Goal: Task Accomplishment & Management: Complete application form

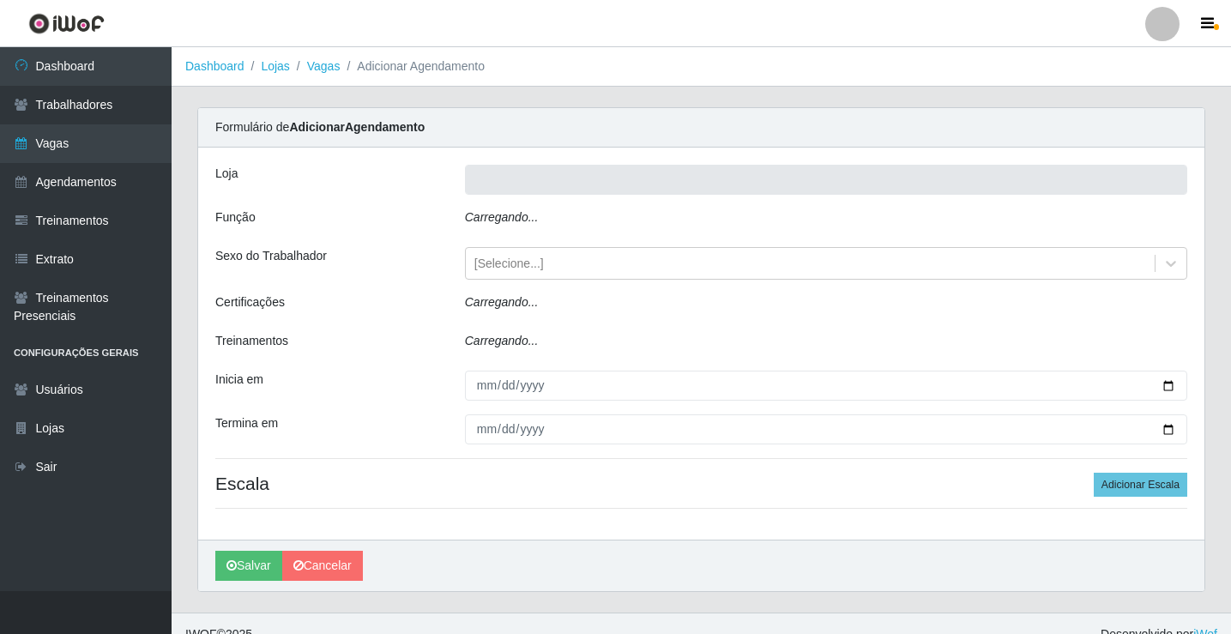
type input "Rede Econômico - Prata"
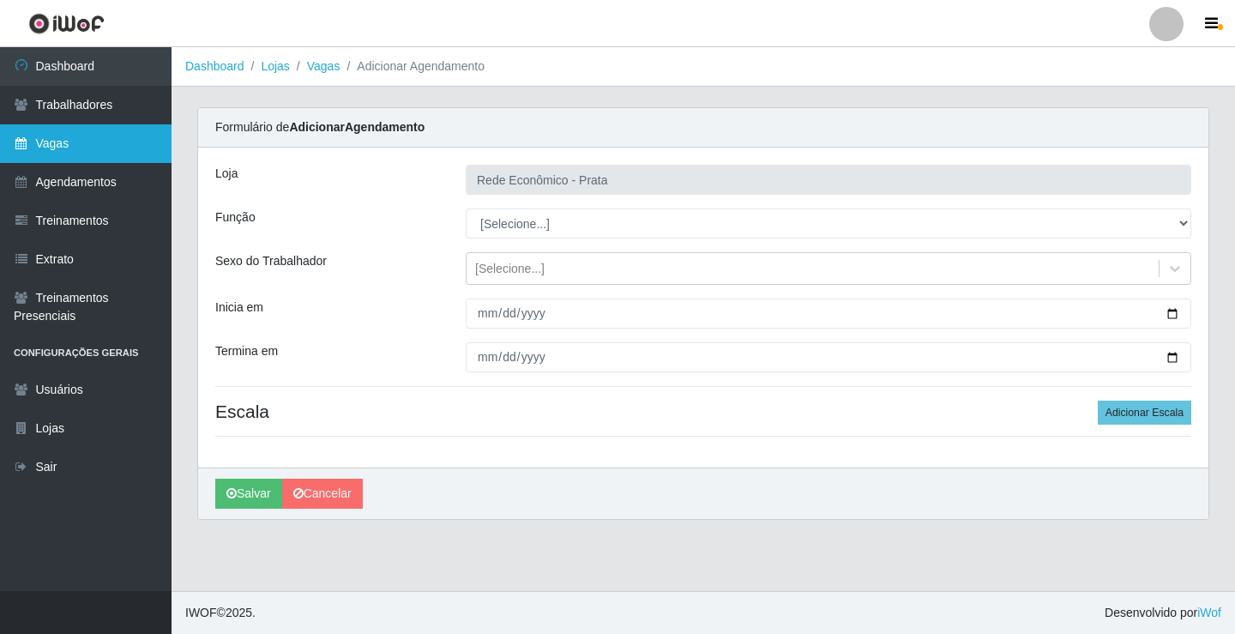
click at [106, 151] on link "Vagas" at bounding box center [86, 143] width 172 height 39
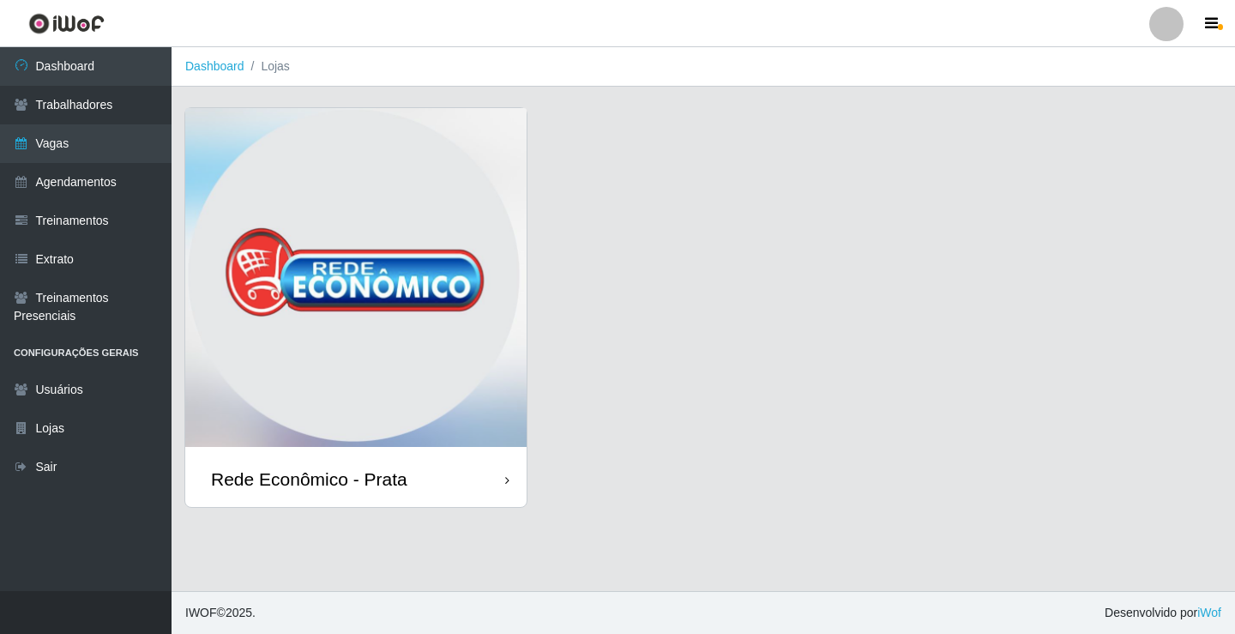
click at [446, 471] on div "Rede Econômico - Prata" at bounding box center [355, 479] width 341 height 56
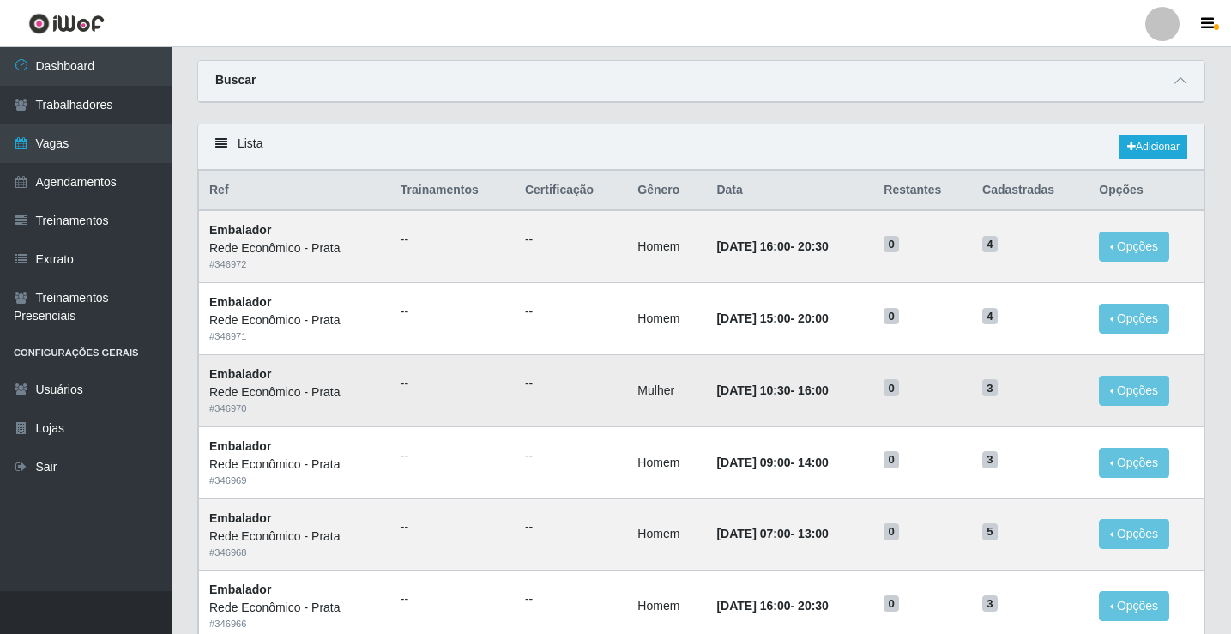
scroll to position [86, 0]
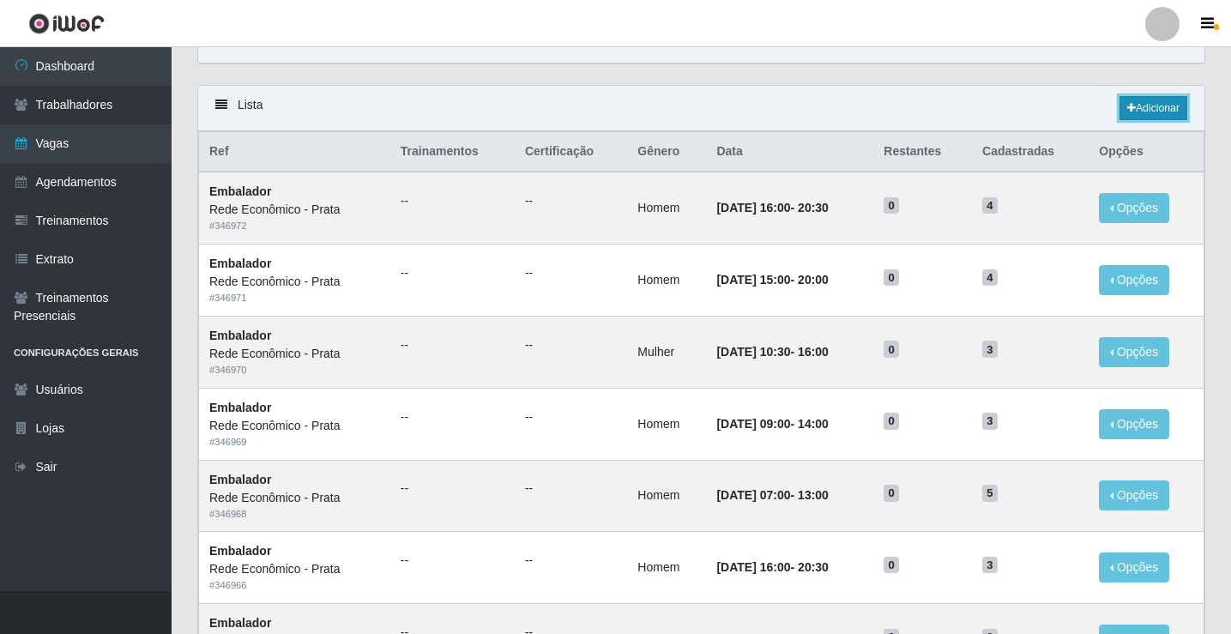
click at [1140, 108] on link "Adicionar" at bounding box center [1153, 108] width 68 height 24
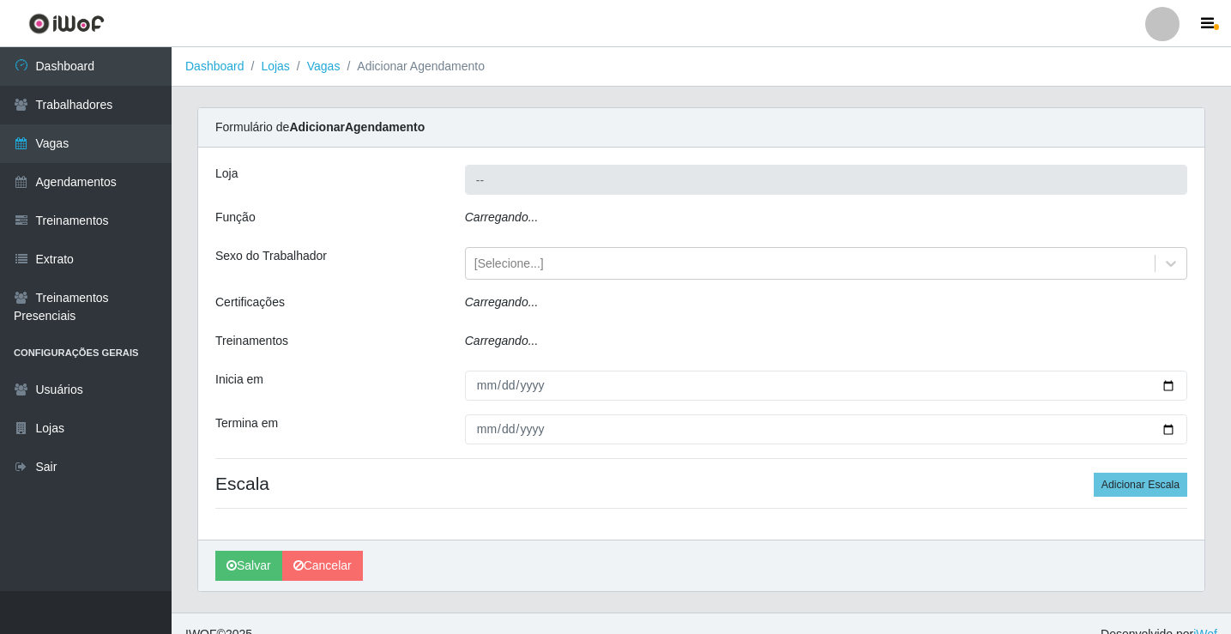
type input "Rede Econômico - Prata"
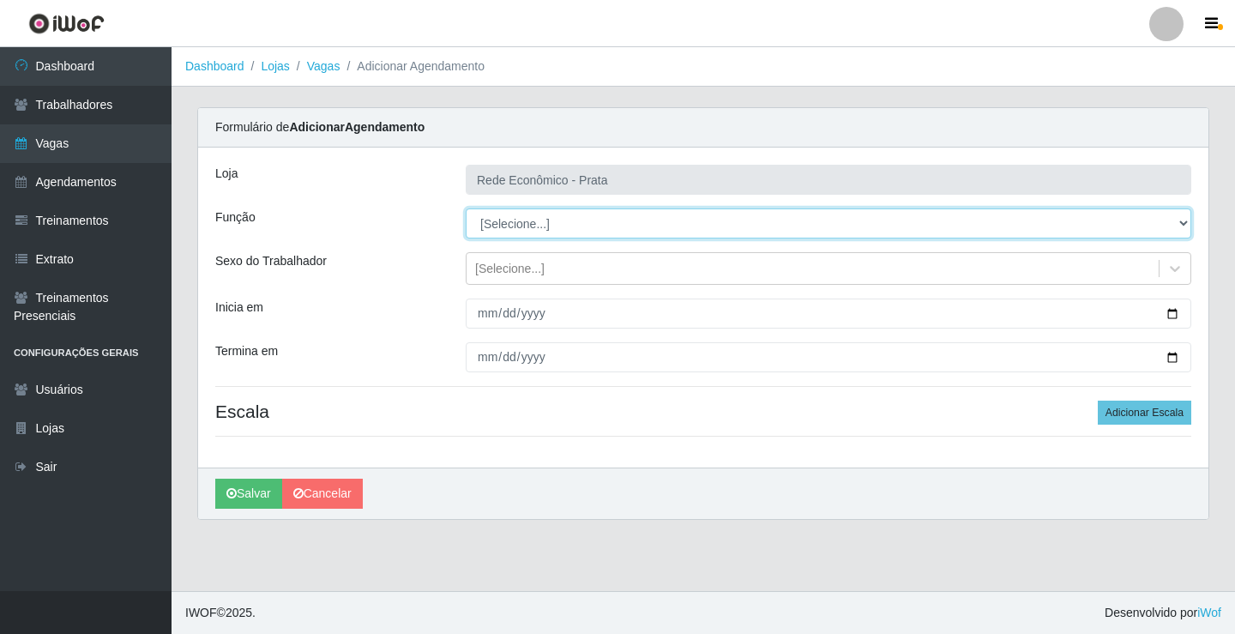
click at [516, 229] on select "[Selecione...] ASG ASG + ASG ++ Embalador Embalador + Embalador ++ Operador de …" at bounding box center [829, 223] width 726 height 30
select select "1"
click at [466, 208] on select "[Selecione...] ASG ASG + ASG ++ Embalador Embalador + Embalador ++ Operador de …" at bounding box center [829, 223] width 726 height 30
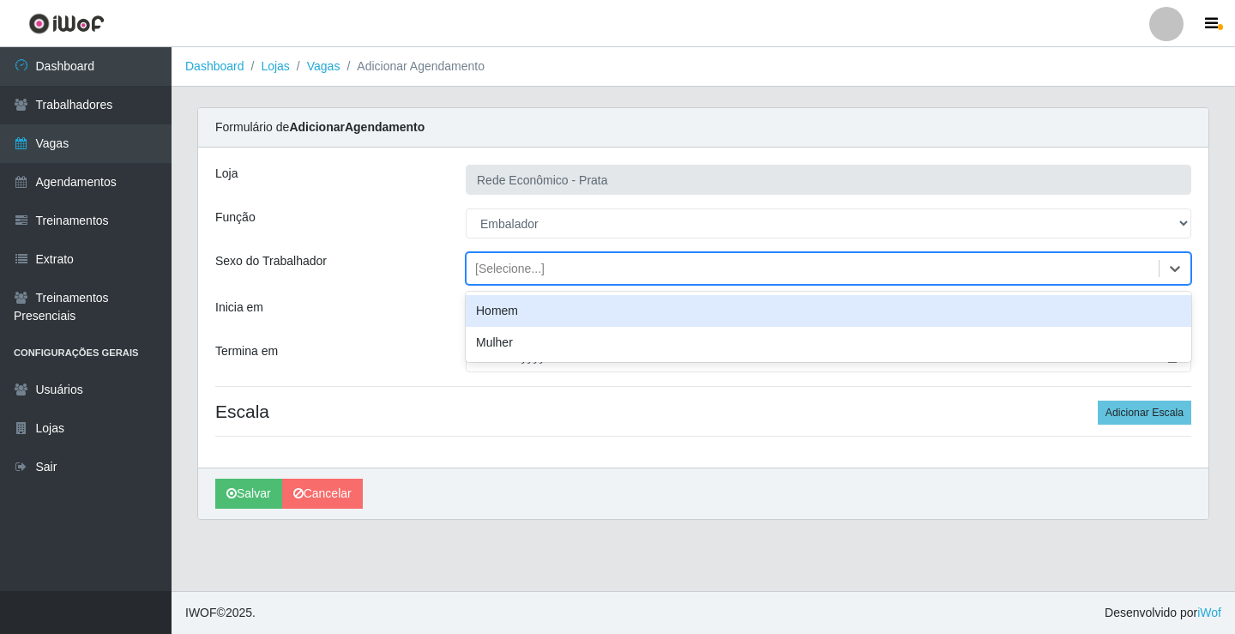
click at [505, 267] on div "[Selecione...]" at bounding box center [509, 269] width 69 height 18
click at [533, 317] on div "Homem" at bounding box center [829, 311] width 726 height 32
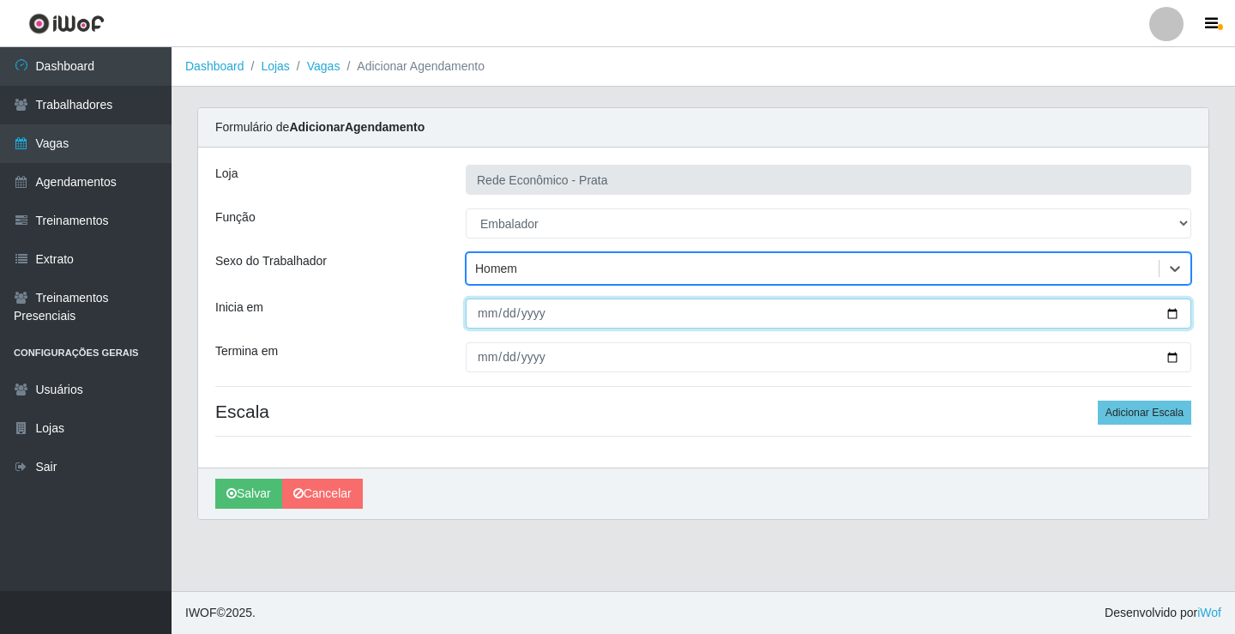
click at [1169, 313] on input "Inicia em" at bounding box center [829, 314] width 726 height 30
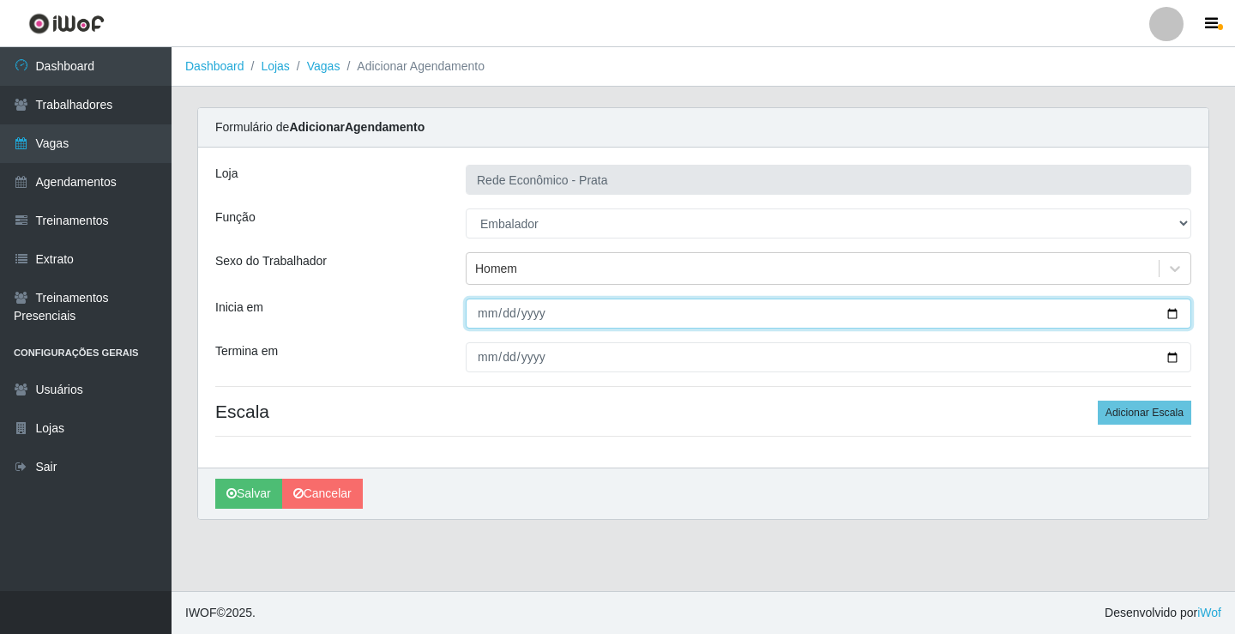
type input "[DATE]"
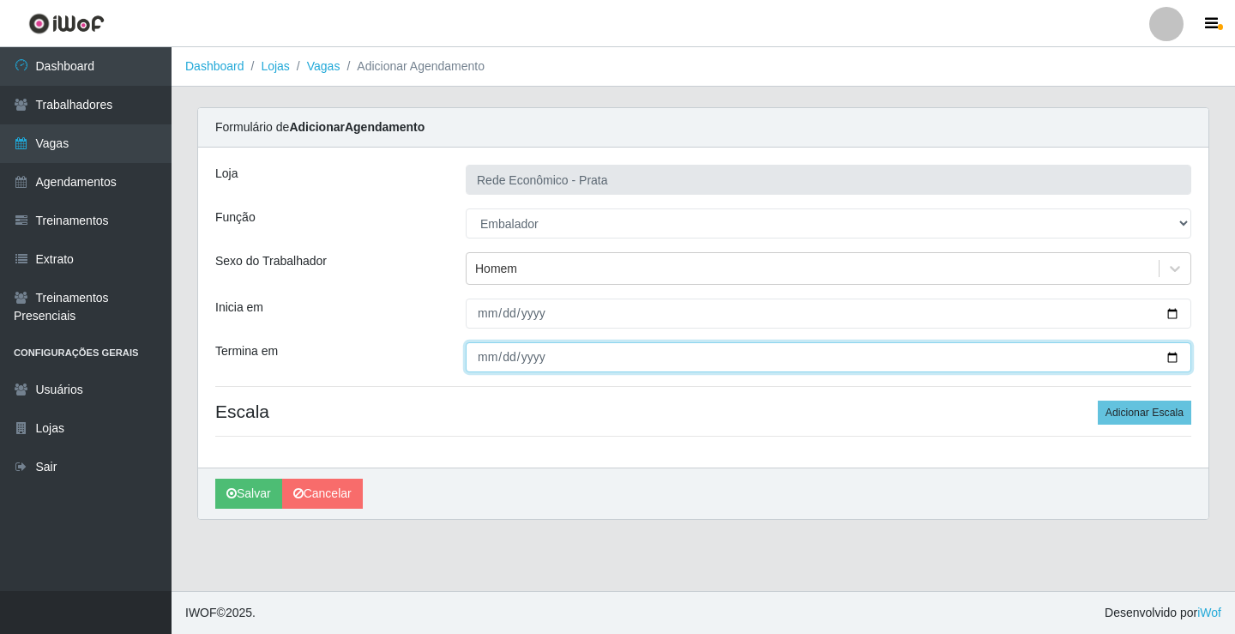
click at [1171, 358] on input "Termina em" at bounding box center [829, 357] width 726 height 30
type input "[DATE]"
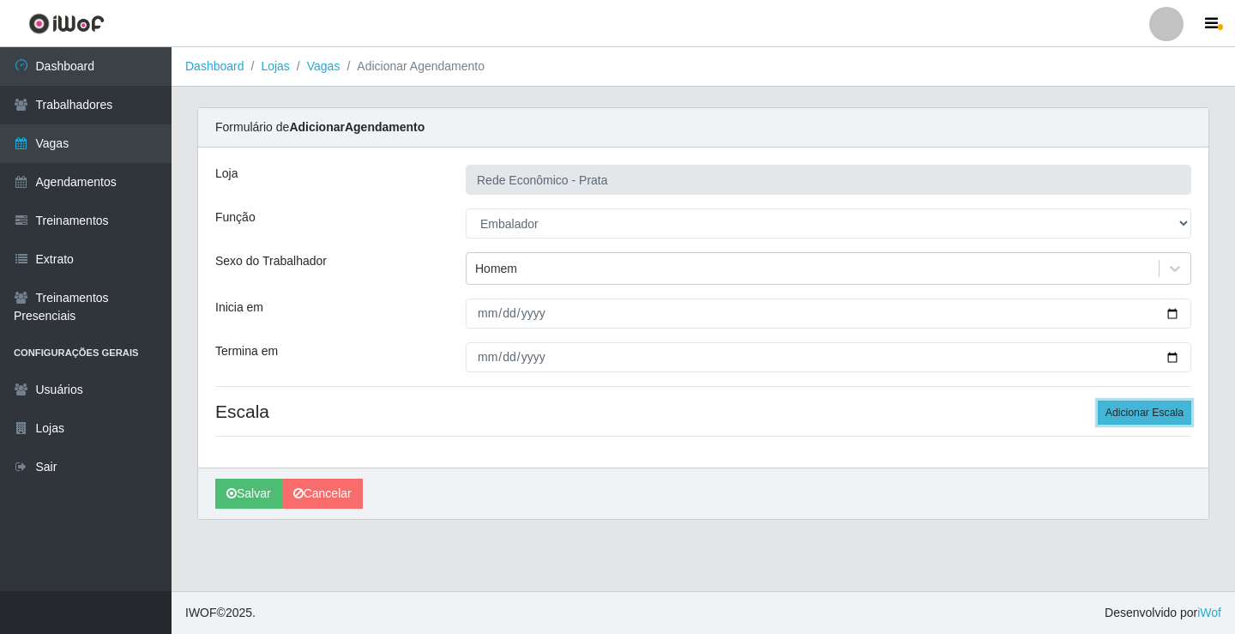
click at [1167, 411] on button "Adicionar Escala" at bounding box center [1145, 413] width 94 height 24
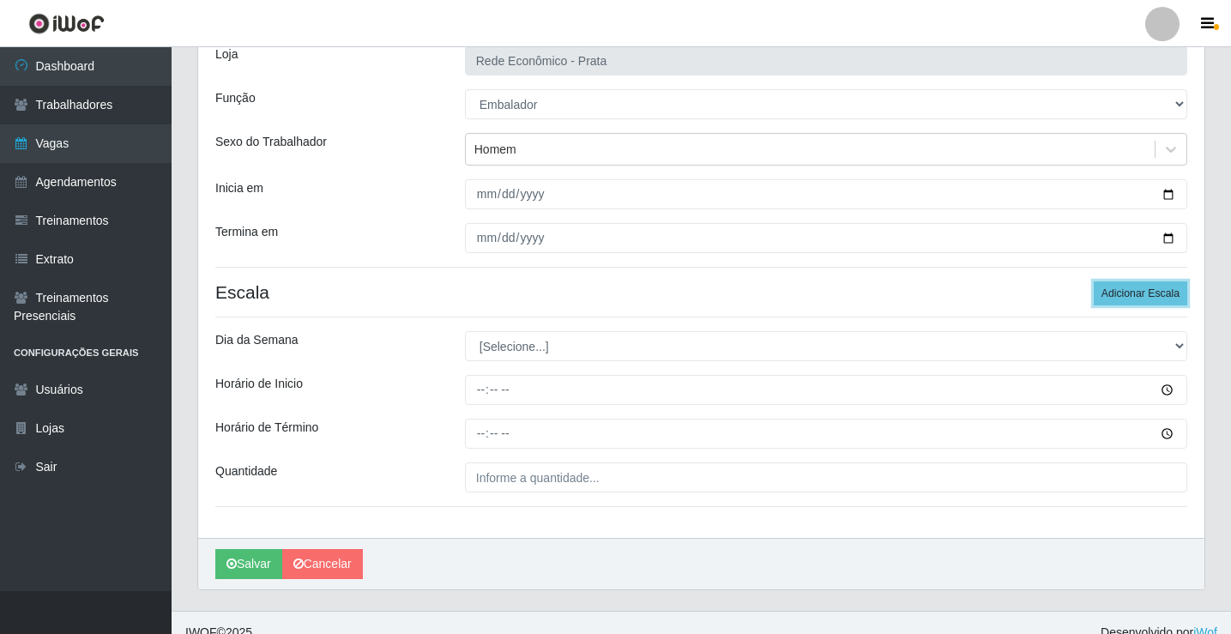
scroll to position [139, 0]
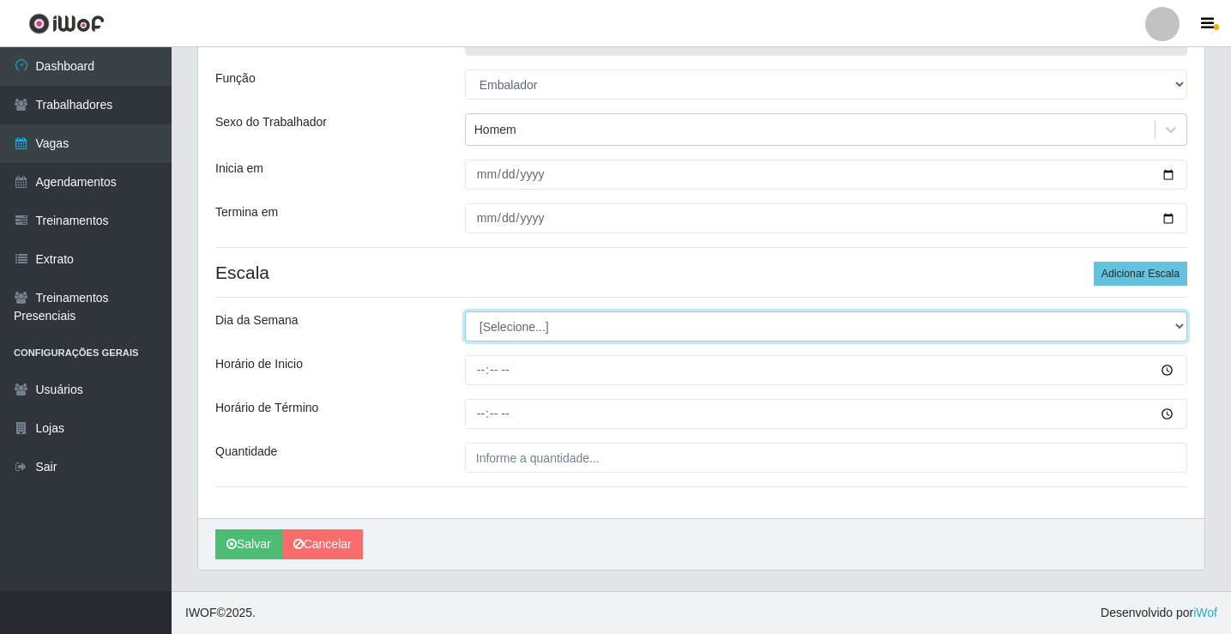
click at [524, 332] on select "[Selecione...] Segunda Terça Quarta Quinta Sexta Sábado Domingo" at bounding box center [826, 326] width 722 height 30
select select "1"
click at [465, 311] on select "[Selecione...] Segunda Terça Quarta Quinta Sexta Sábado Domingo" at bounding box center [826, 326] width 722 height 30
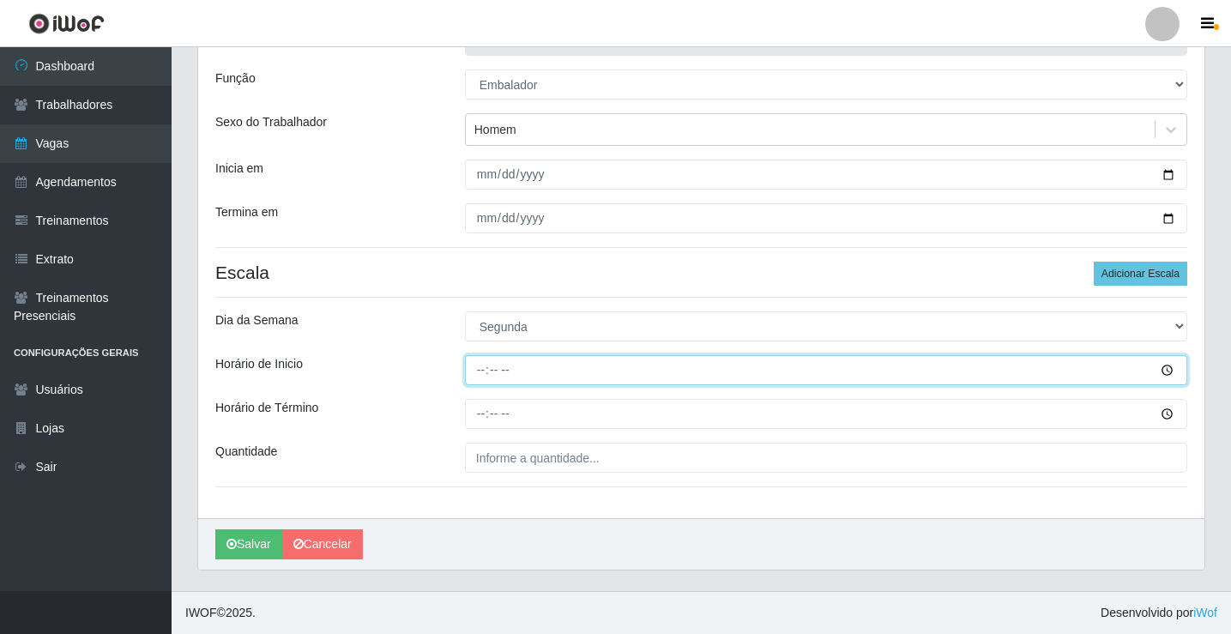
click at [475, 372] on input "Horário de Inicio" at bounding box center [826, 370] width 722 height 30
type input "07:13"
type input "07:00"
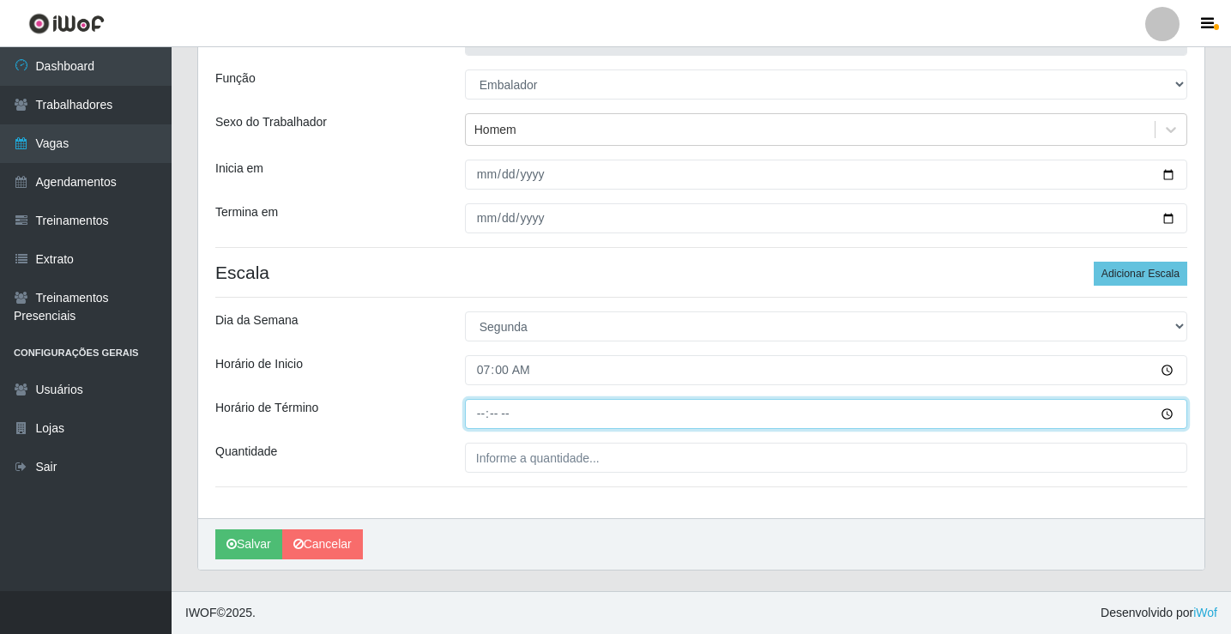
click at [478, 416] on input "Horário de Término" at bounding box center [826, 414] width 722 height 30
type input "13:00"
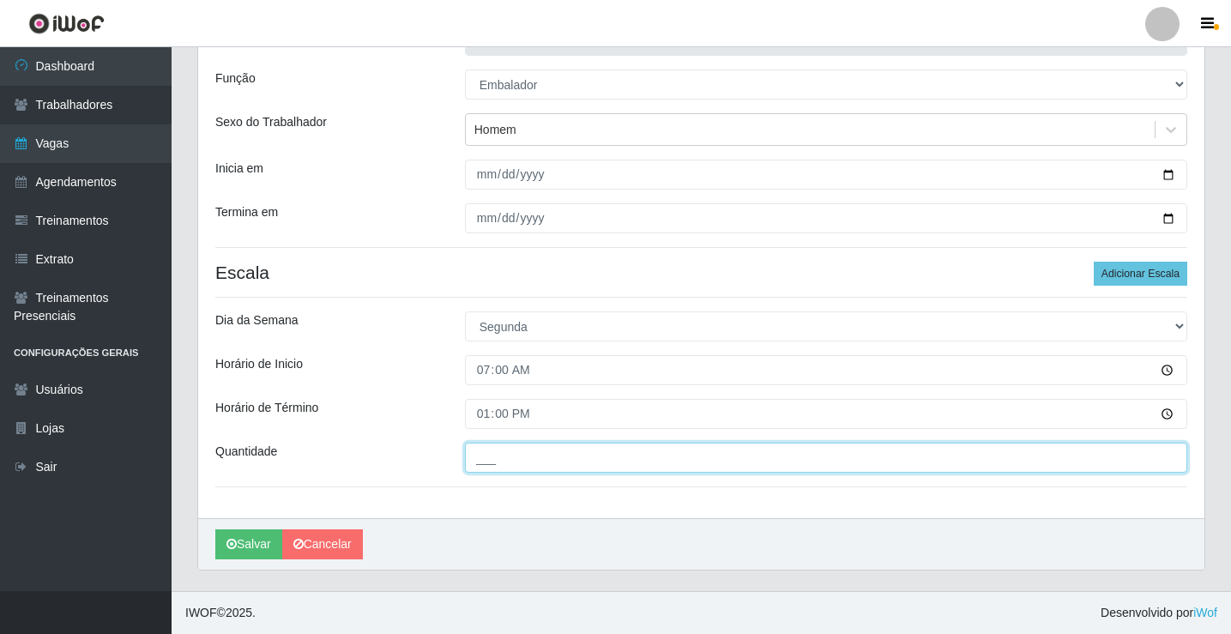
click at [511, 454] on input "___" at bounding box center [826, 458] width 722 height 30
type input "4__"
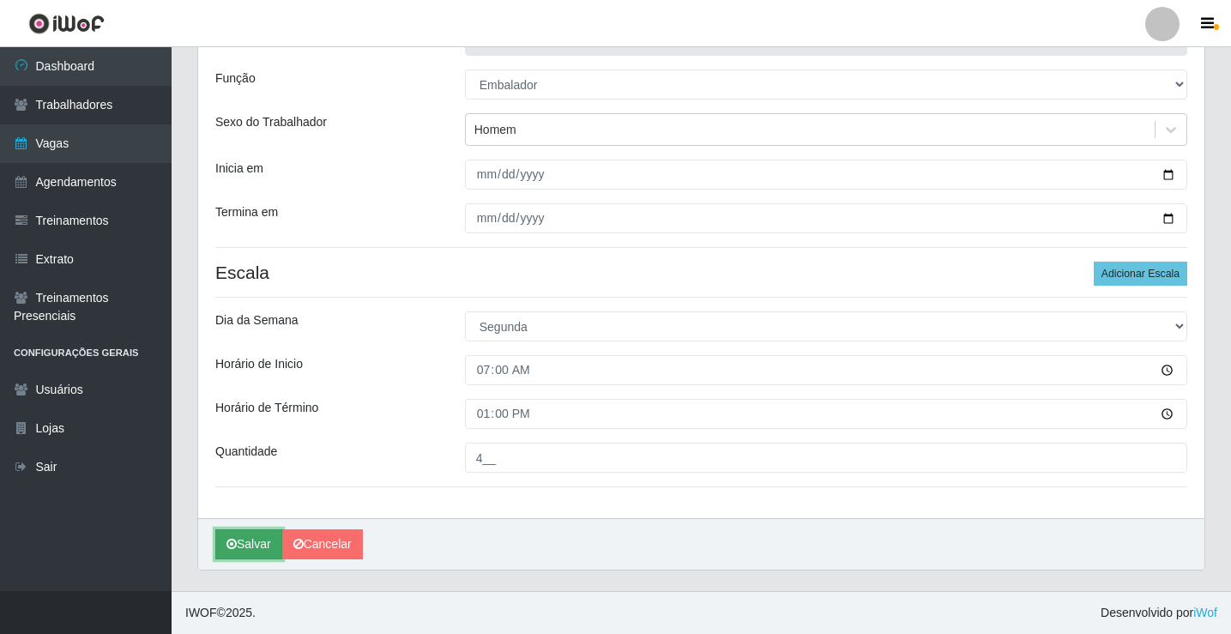
click at [248, 548] on button "Salvar" at bounding box center [248, 544] width 67 height 30
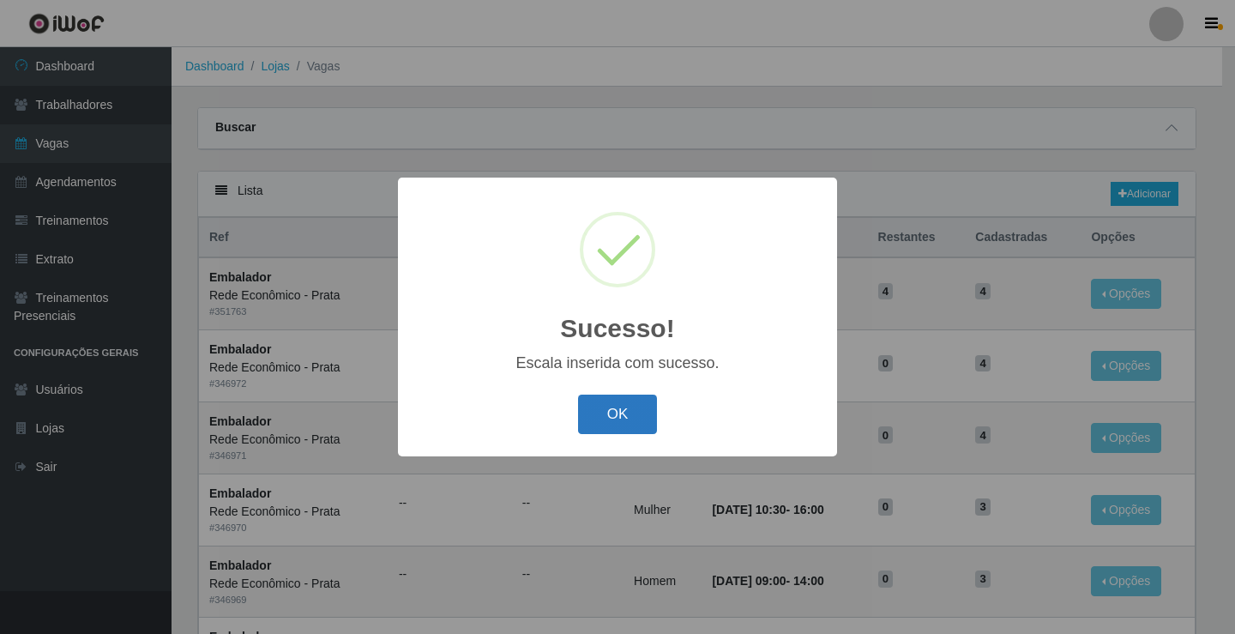
click at [619, 425] on button "OK" at bounding box center [618, 415] width 80 height 40
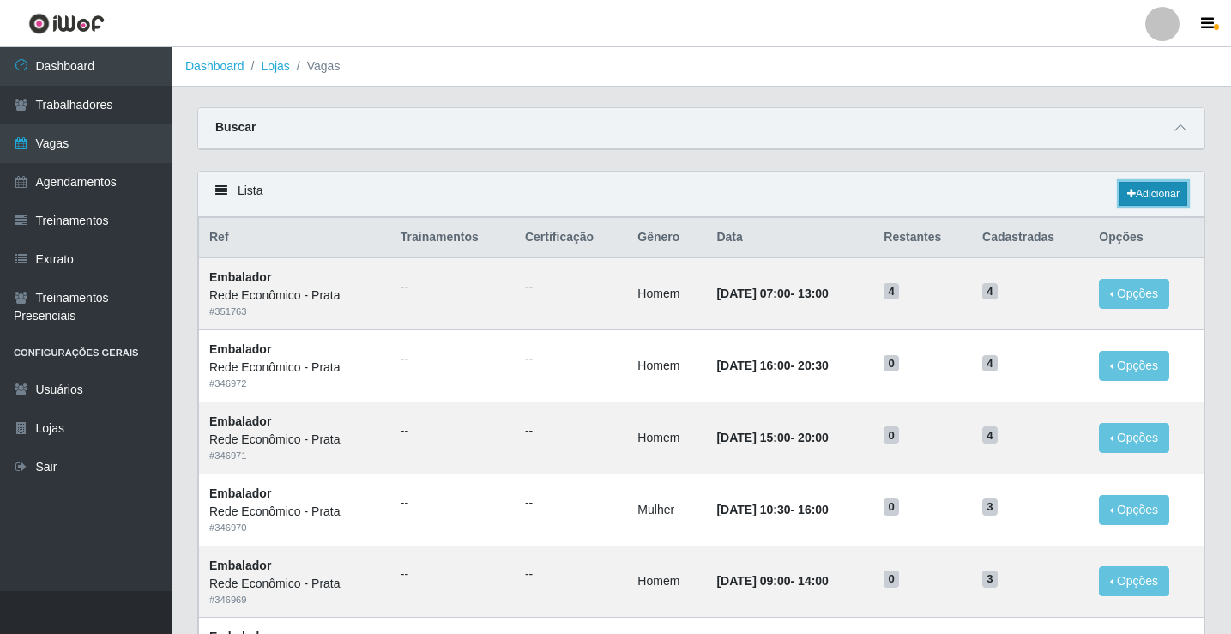
click at [1156, 186] on link "Adicionar" at bounding box center [1153, 194] width 68 height 24
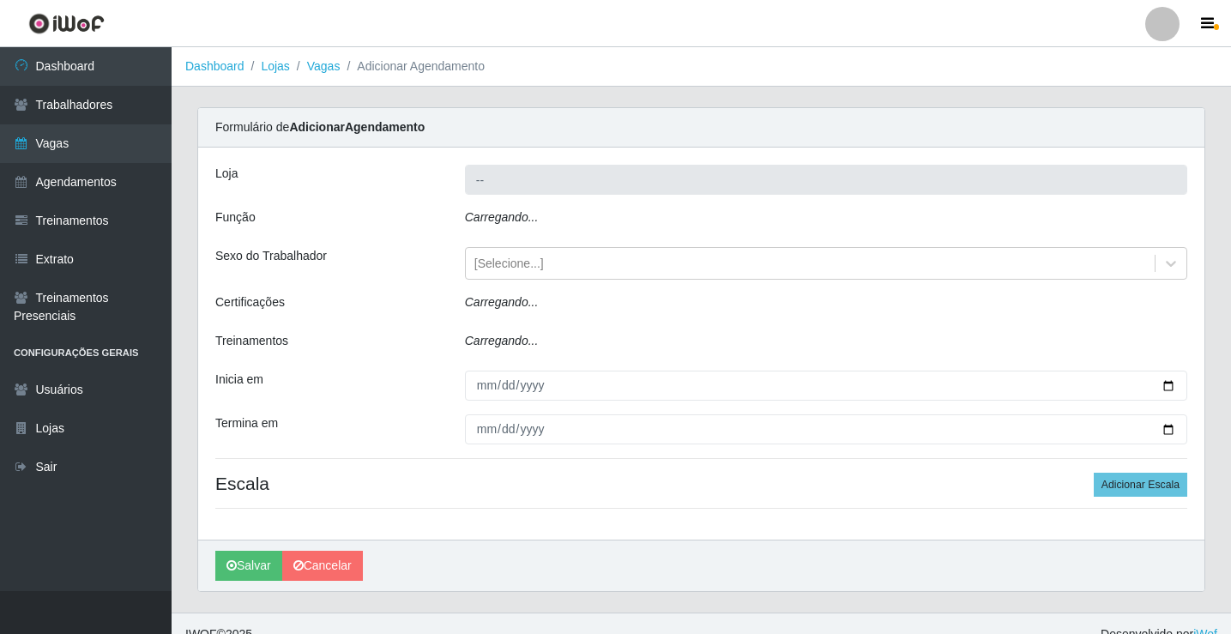
type input "Rede Econômico - Prata"
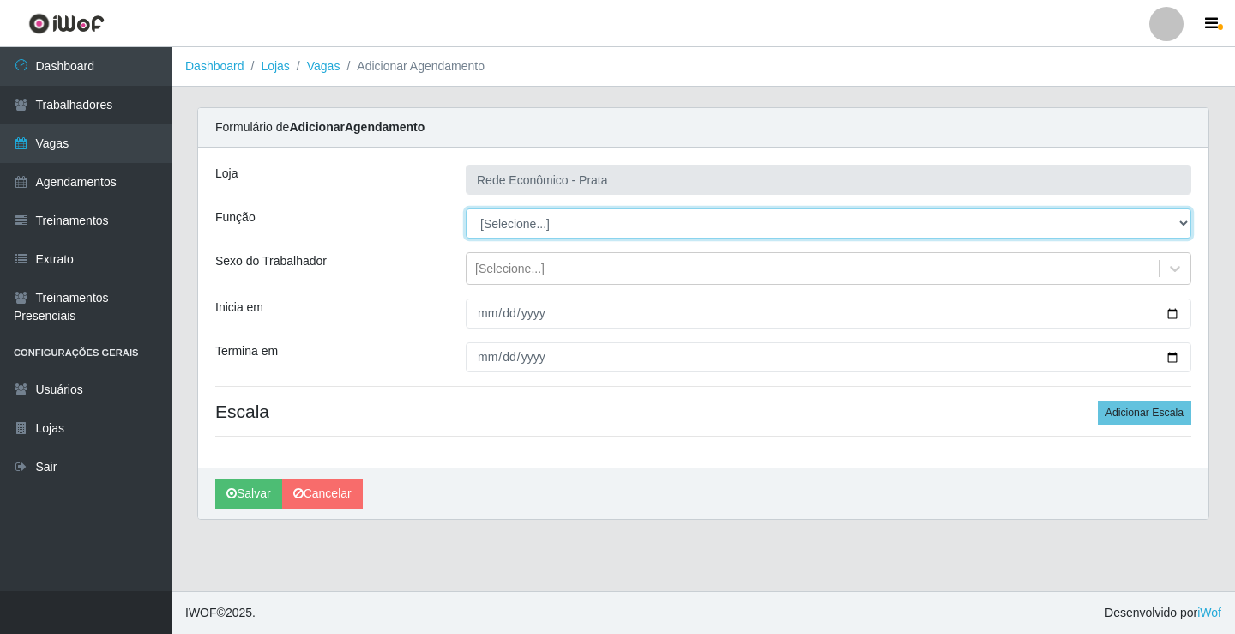
click at [523, 226] on select "[Selecione...] ASG ASG + ASG ++ Embalador Embalador + Embalador ++ Operador de …" at bounding box center [829, 223] width 726 height 30
select select "1"
click at [466, 208] on select "[Selecione...] ASG ASG + ASG ++ Embalador Embalador + Embalador ++ Operador de …" at bounding box center [829, 223] width 726 height 30
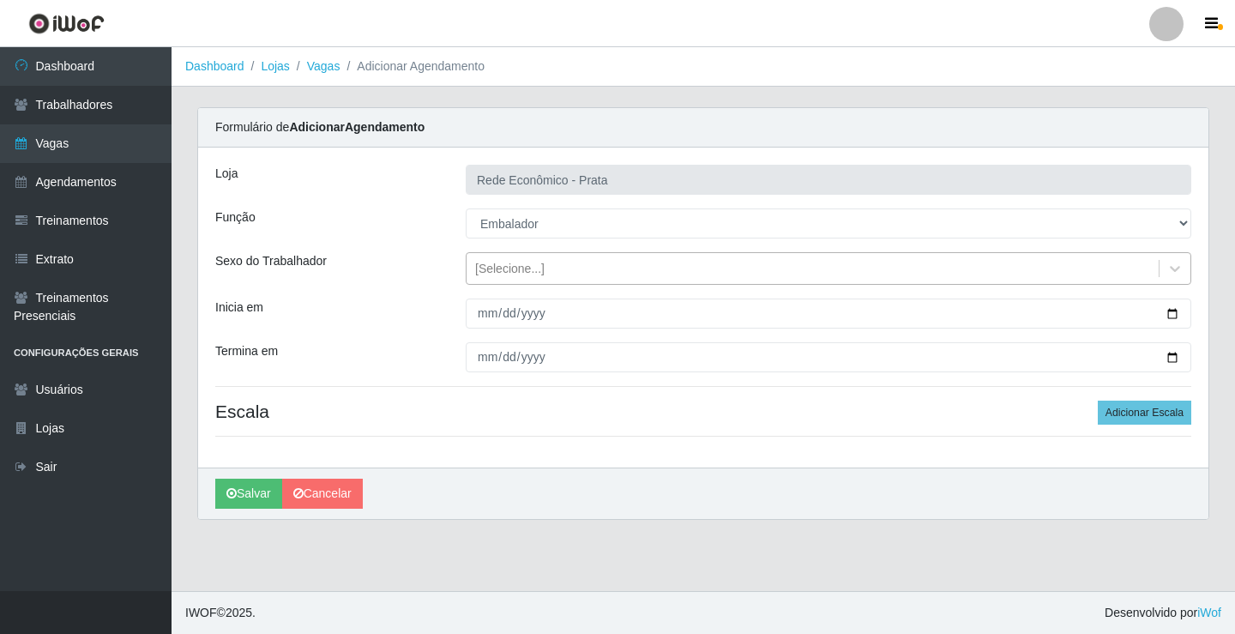
click at [522, 267] on div "[Selecione...]" at bounding box center [509, 269] width 69 height 18
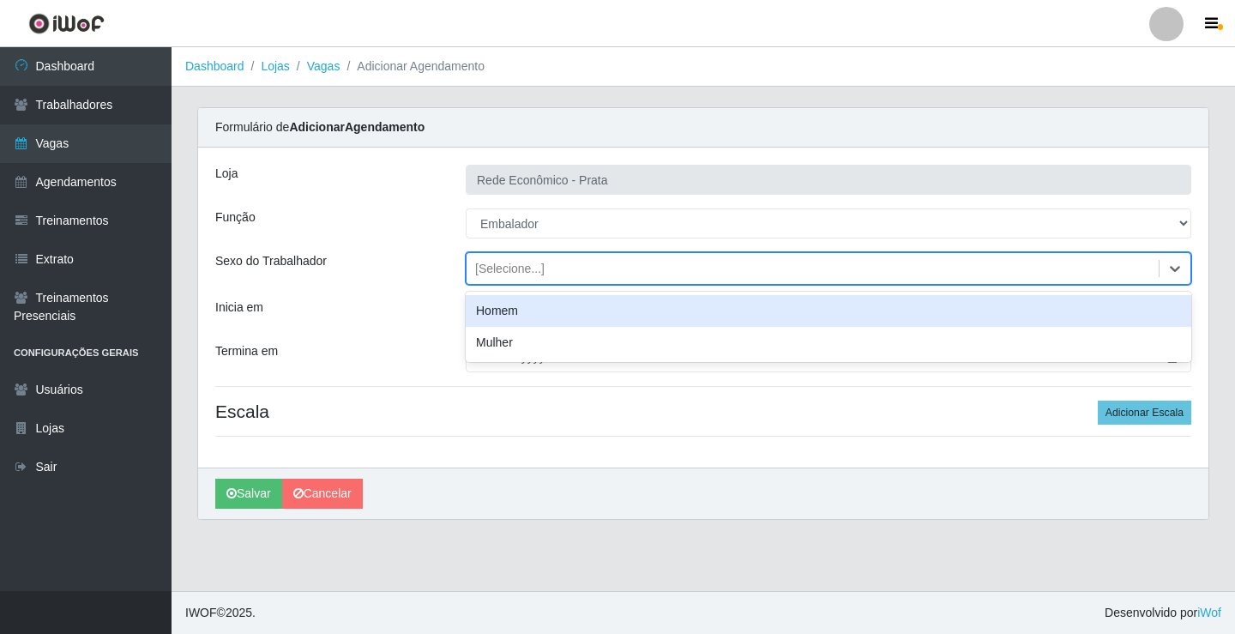
click at [529, 312] on div "Homem" at bounding box center [829, 311] width 726 height 32
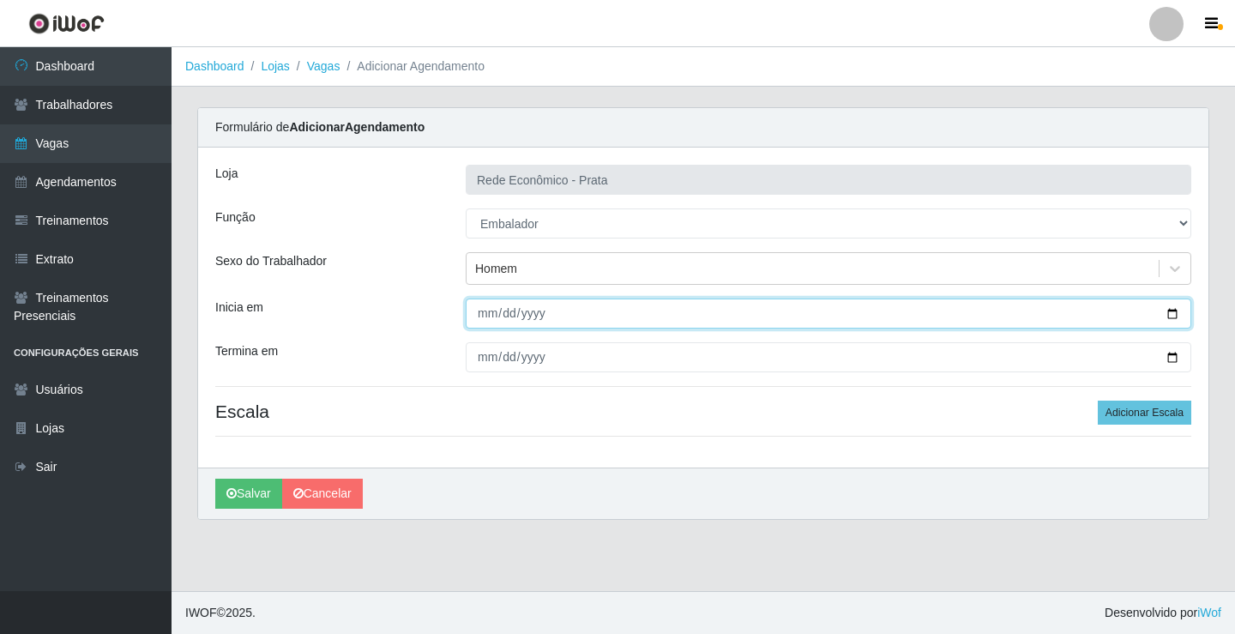
drag, startPoint x: 1171, startPoint y: 315, endPoint x: 1149, endPoint y: 323, distance: 23.9
click at [1169, 315] on input "Inicia em" at bounding box center [829, 314] width 726 height 30
type input "[DATE]"
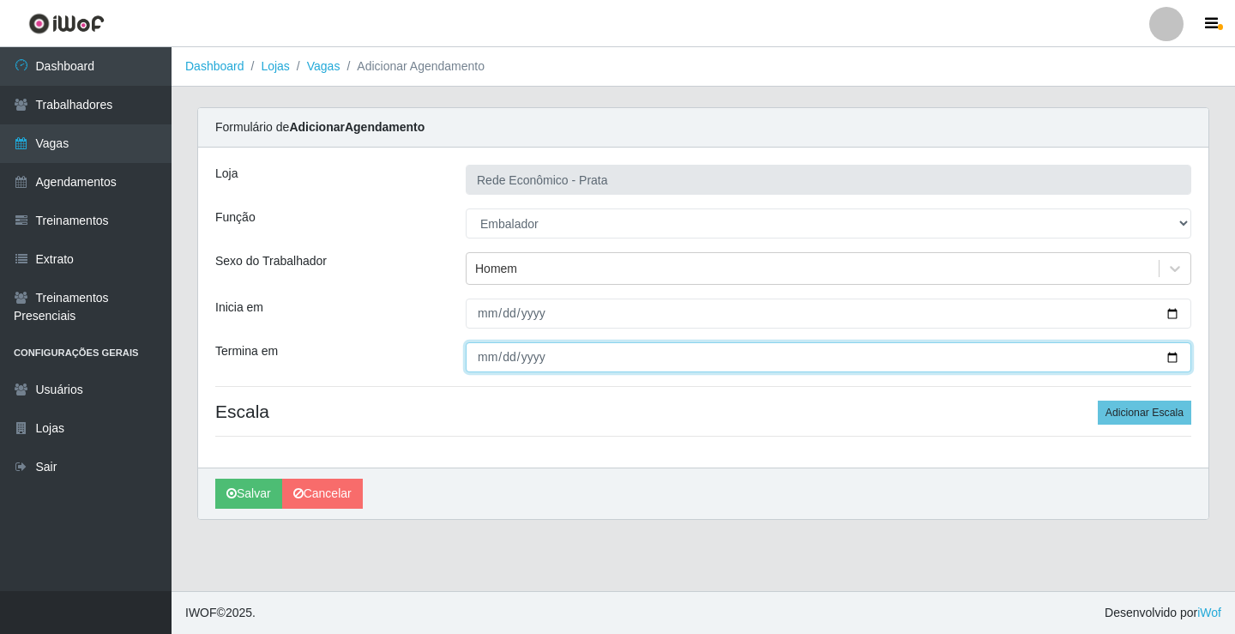
click at [1167, 358] on input "Termina em" at bounding box center [829, 357] width 726 height 30
type input "[DATE]"
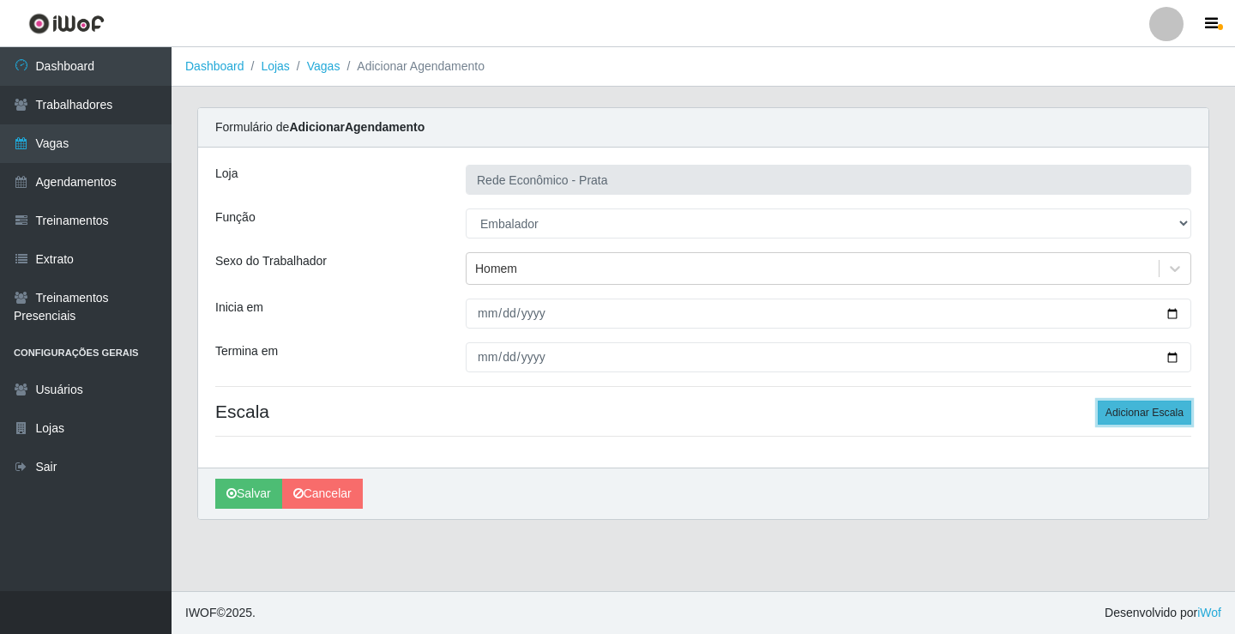
click at [1140, 416] on button "Adicionar Escala" at bounding box center [1145, 413] width 94 height 24
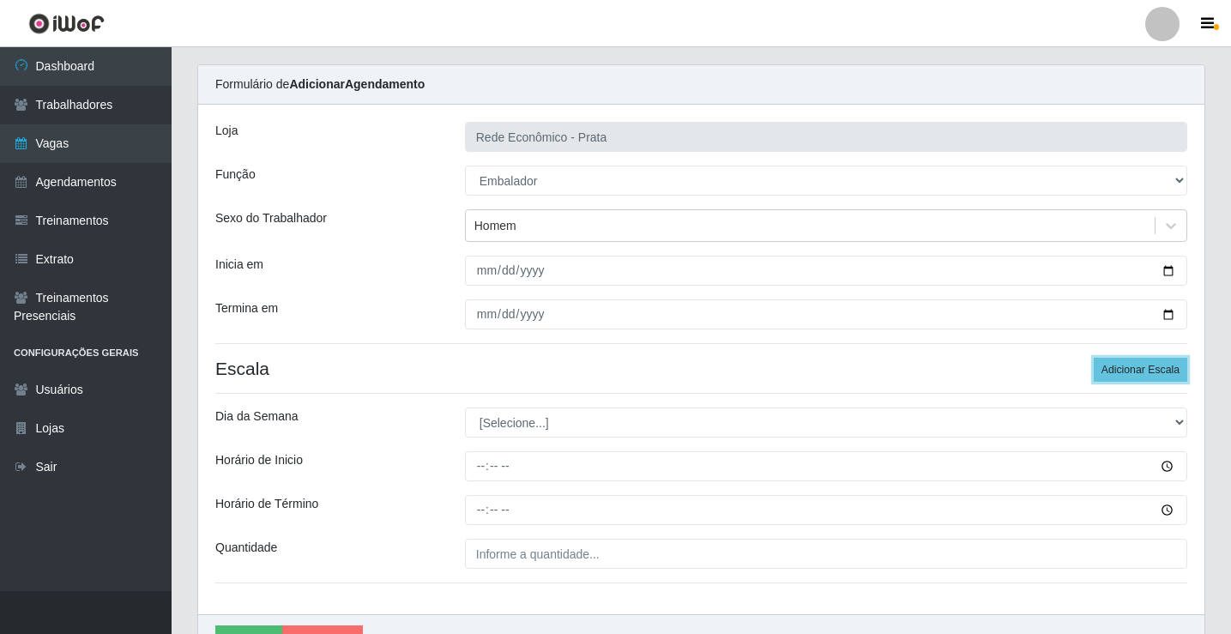
scroll to position [139, 0]
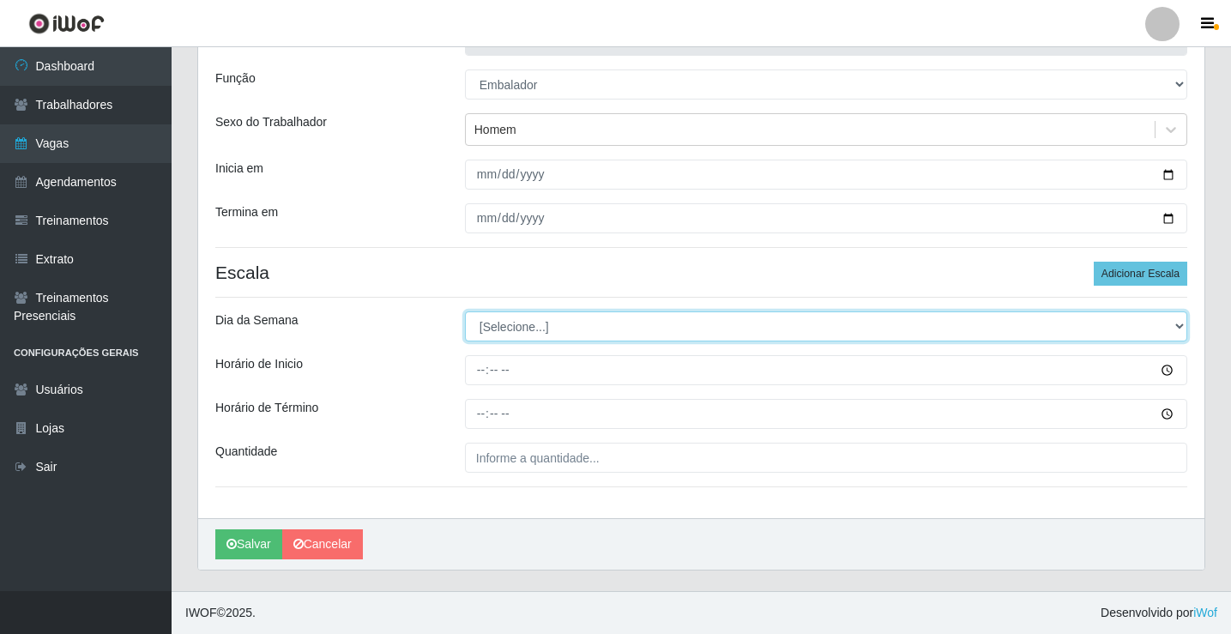
click at [524, 329] on select "[Selecione...] Segunda Terça Quarta Quinta Sexta Sábado Domingo" at bounding box center [826, 326] width 722 height 30
select select "1"
click at [465, 311] on select "[Selecione...] Segunda Terça Quarta Quinta Sexta Sábado Domingo" at bounding box center [826, 326] width 722 height 30
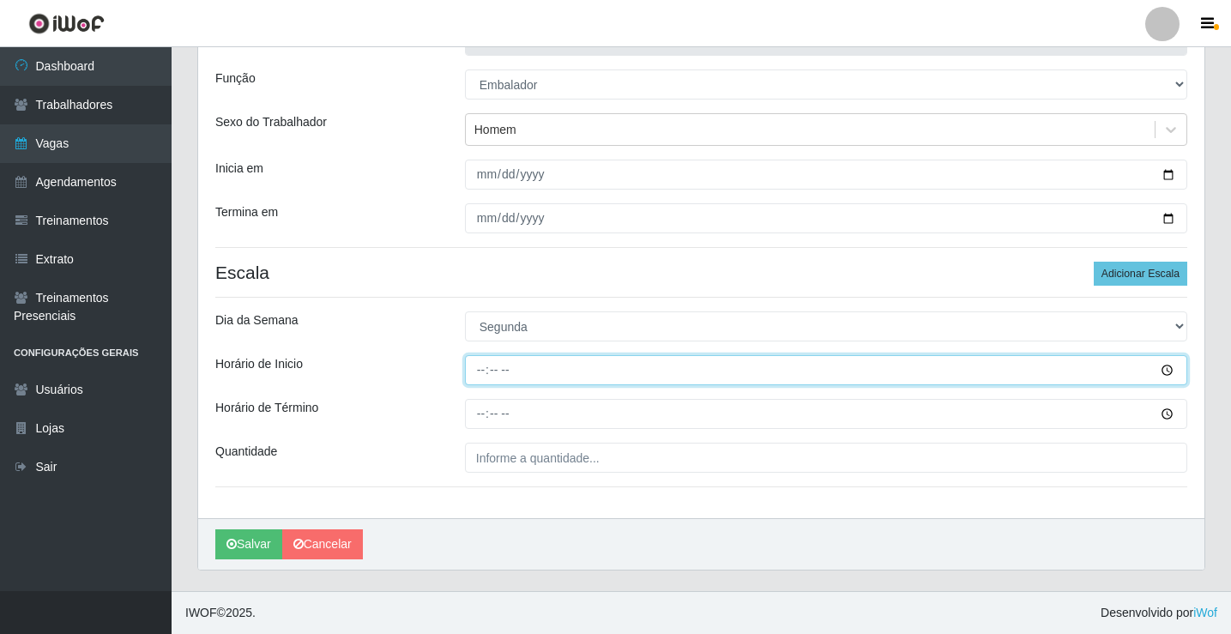
click at [483, 372] on input "Horário de Inicio" at bounding box center [826, 370] width 722 height 30
type input "08:00"
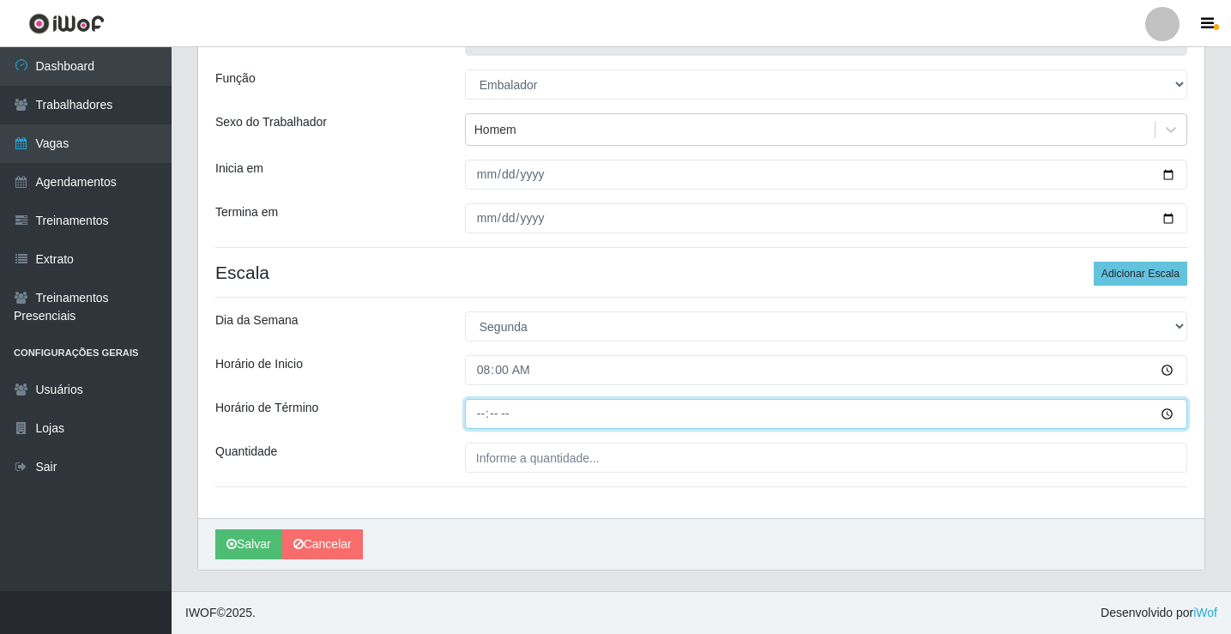
click at [486, 415] on input "Horário de Término" at bounding box center [826, 414] width 722 height 30
type input "12:00"
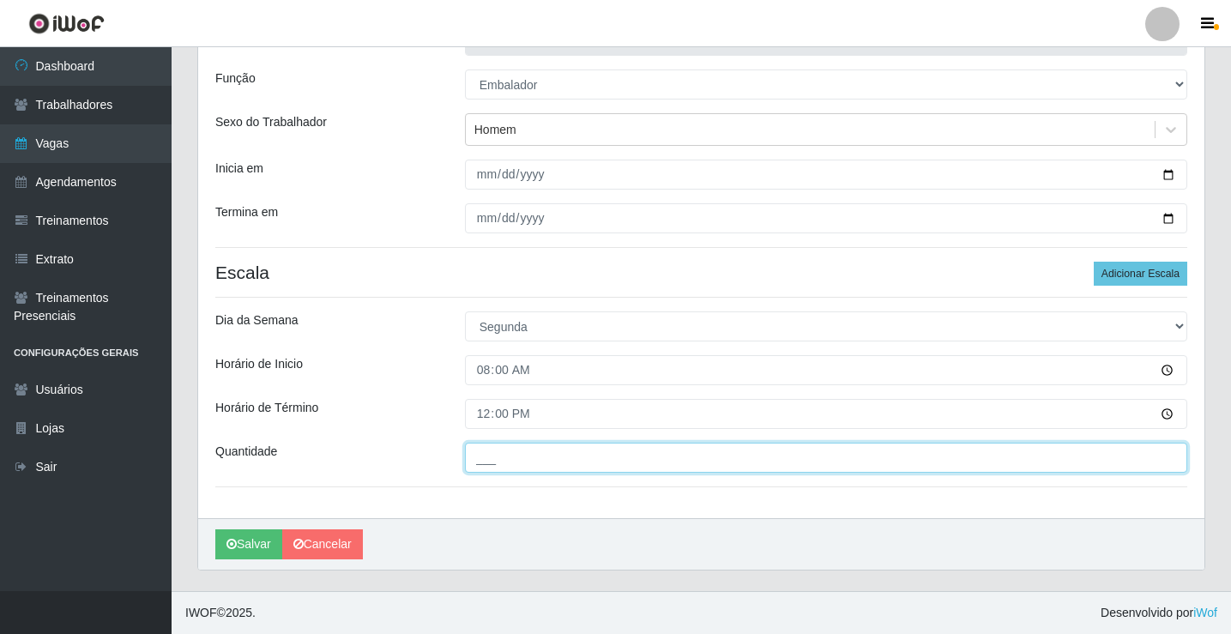
click at [495, 456] on input "___" at bounding box center [826, 458] width 722 height 30
type input "1__"
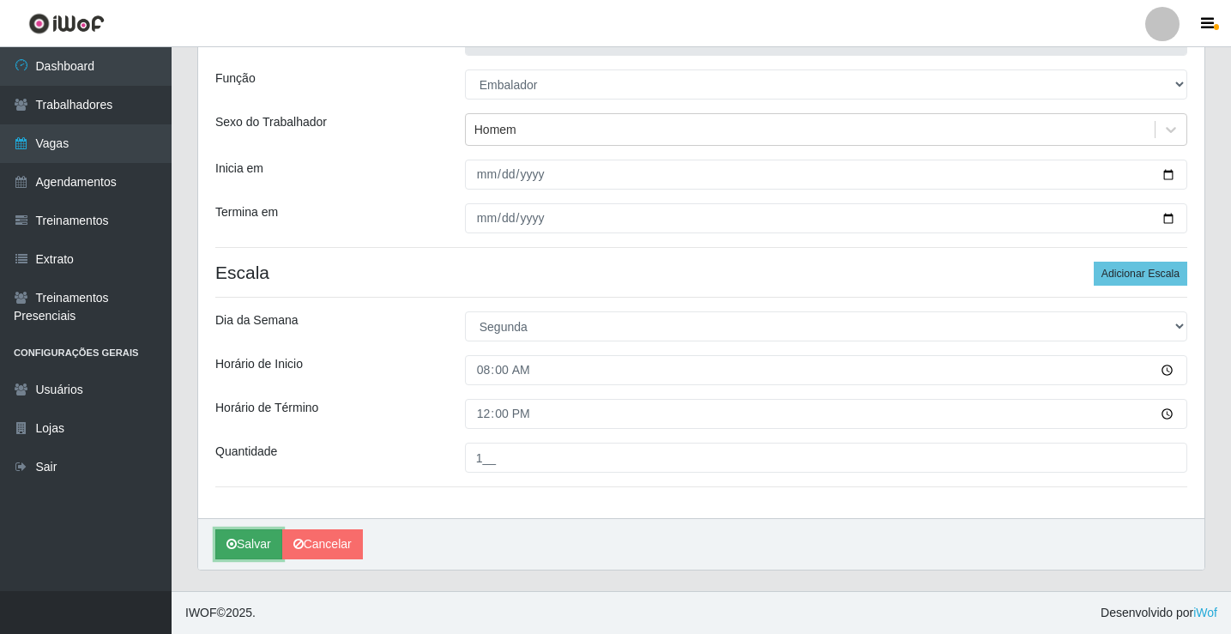
click at [244, 546] on button "Salvar" at bounding box center [248, 544] width 67 height 30
click at [250, 546] on button "Salvar" at bounding box center [248, 544] width 67 height 30
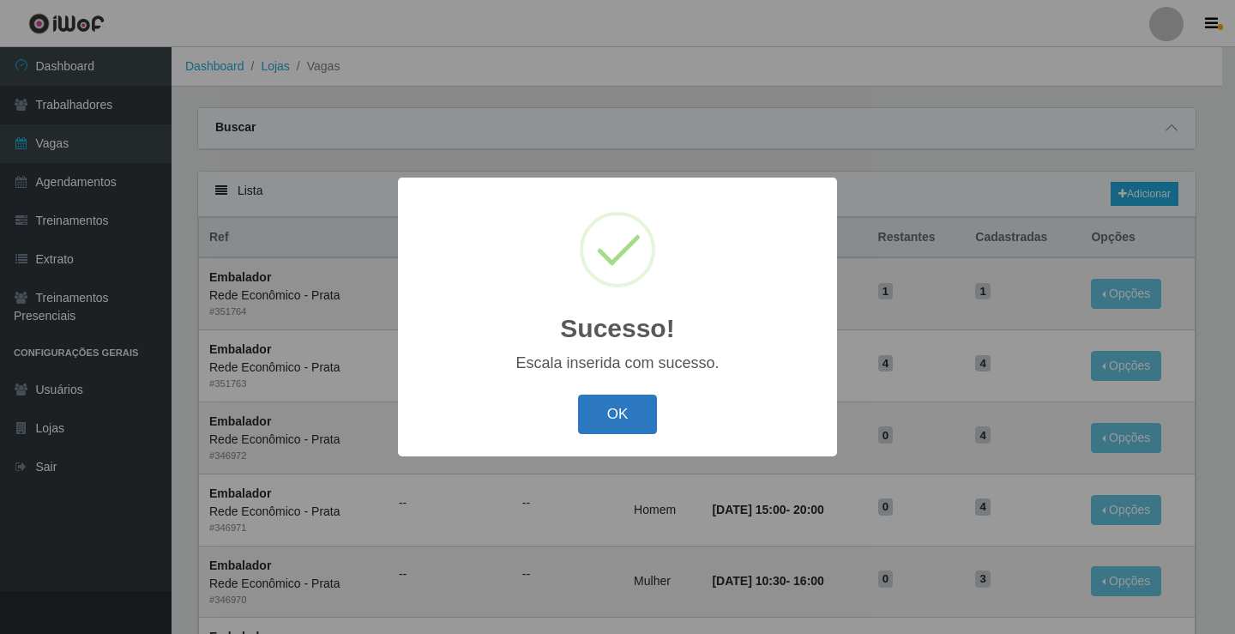
click at [616, 416] on button "OK" at bounding box center [618, 415] width 80 height 40
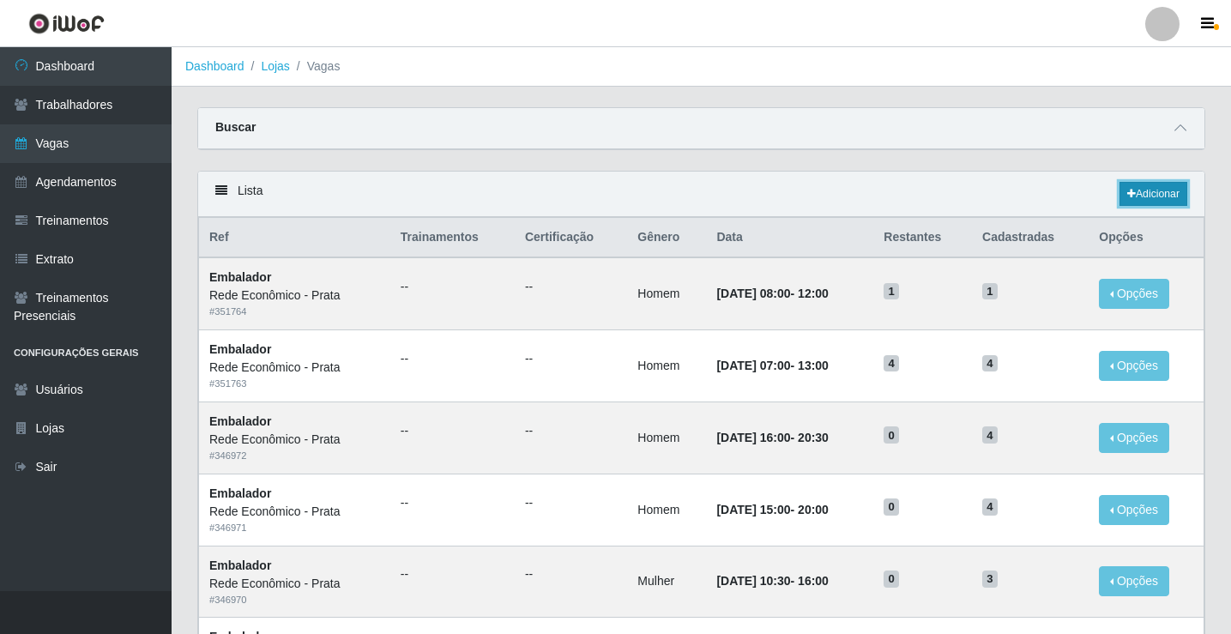
click at [1161, 190] on link "Adicionar" at bounding box center [1153, 194] width 68 height 24
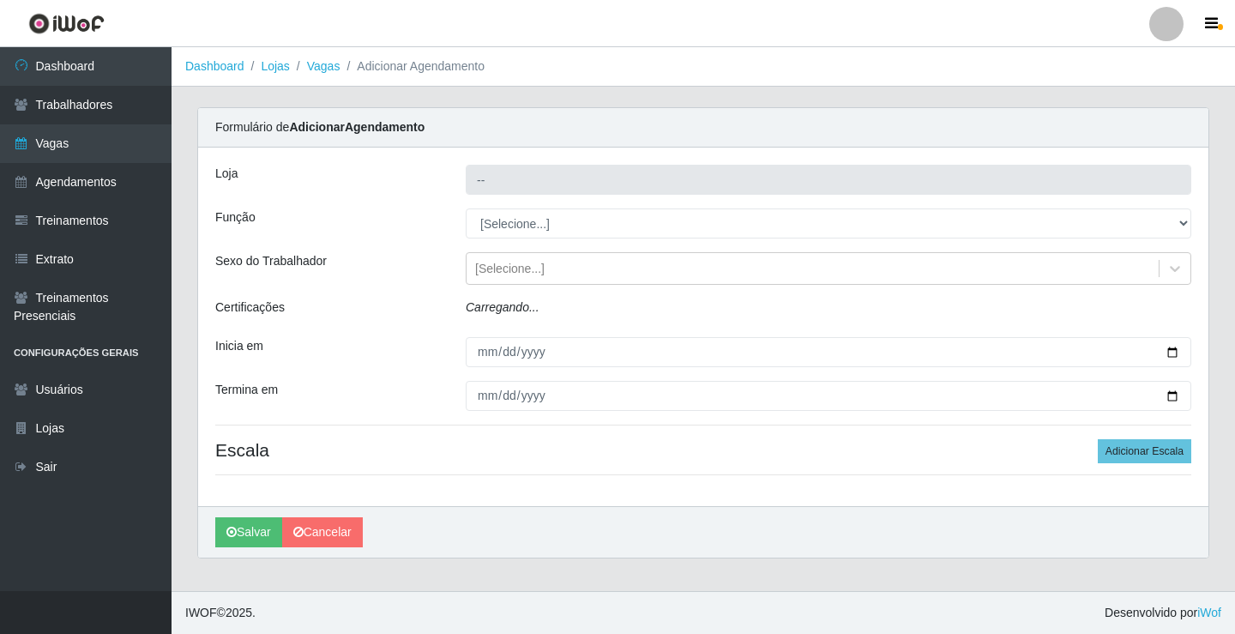
type input "Rede Econômico - Prata"
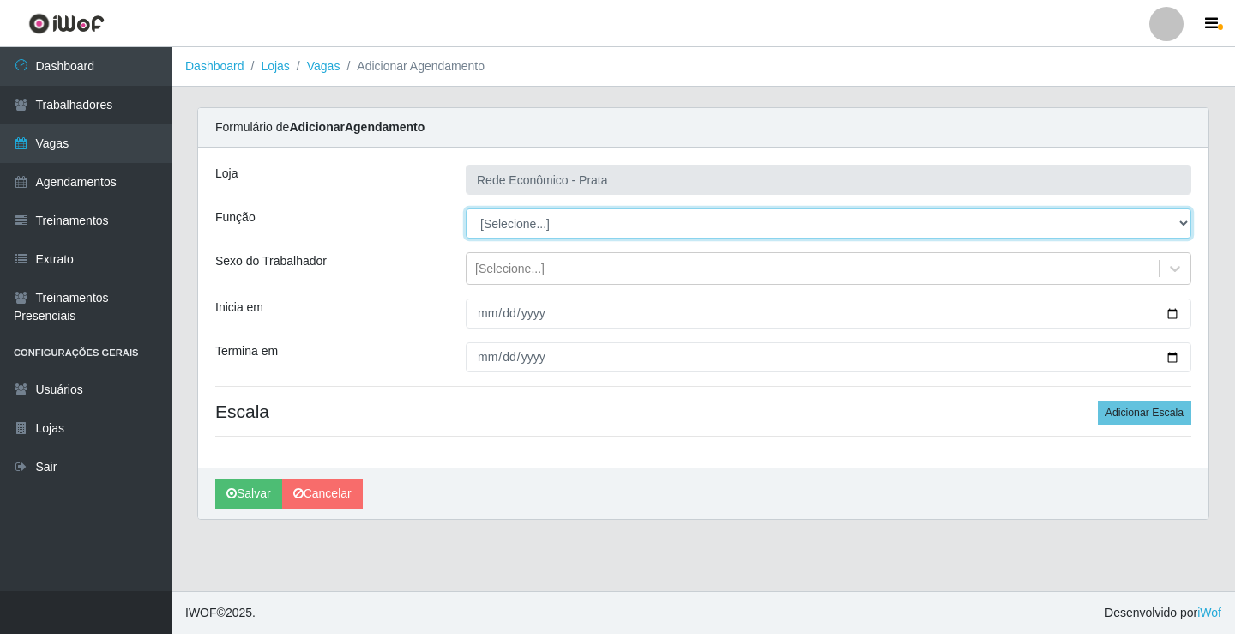
click at [519, 219] on select "[Selecione...] ASG ASG + ASG ++ Embalador Embalador + Embalador ++ Operador de …" at bounding box center [829, 223] width 726 height 30
select select "1"
click at [466, 208] on select "[Selecione...] ASG ASG + ASG ++ Embalador Embalador + Embalador ++ Operador de …" at bounding box center [829, 223] width 726 height 30
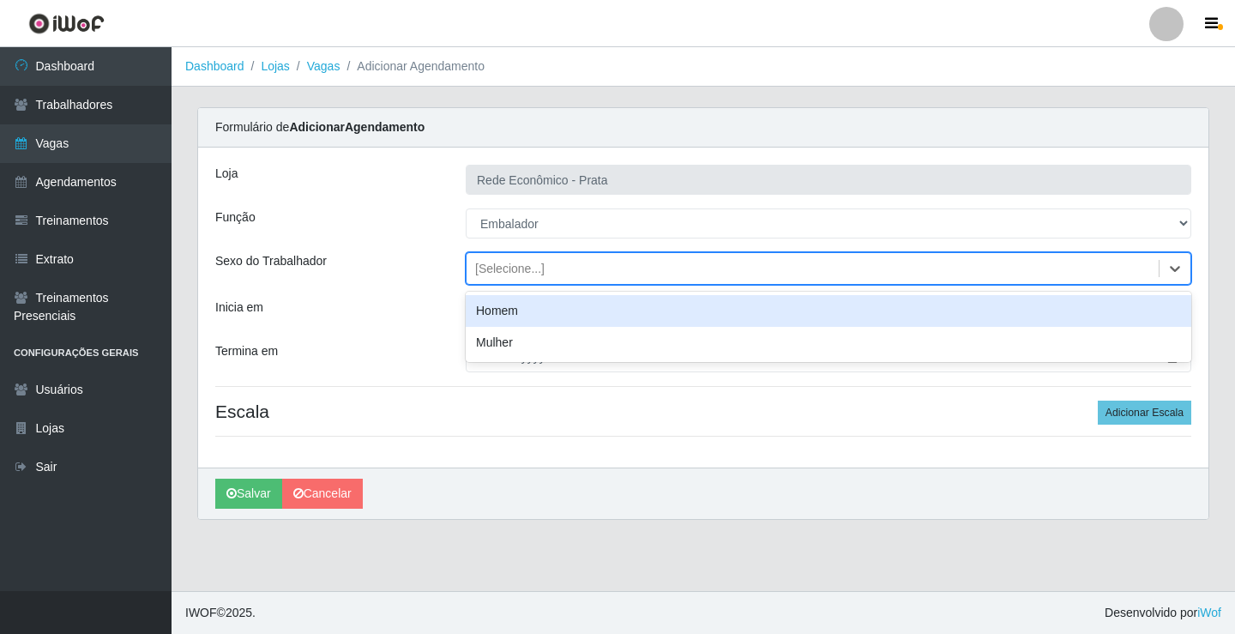
click at [498, 271] on div "[Selecione...]" at bounding box center [509, 269] width 69 height 18
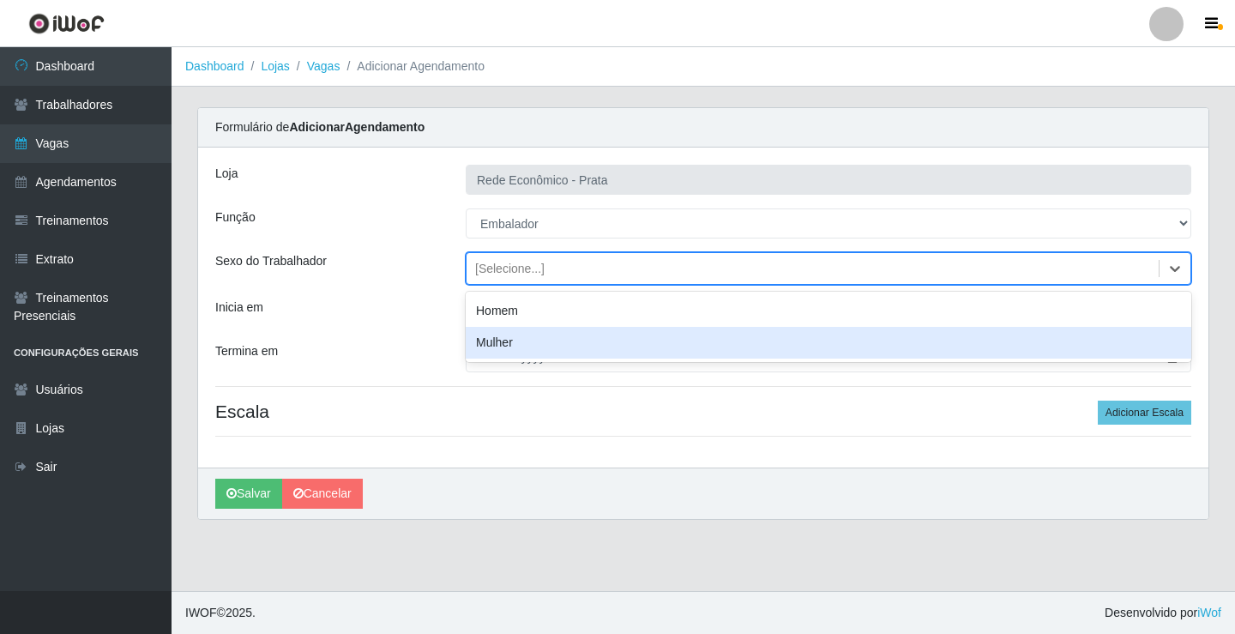
click at [514, 343] on div "Mulher" at bounding box center [829, 343] width 726 height 32
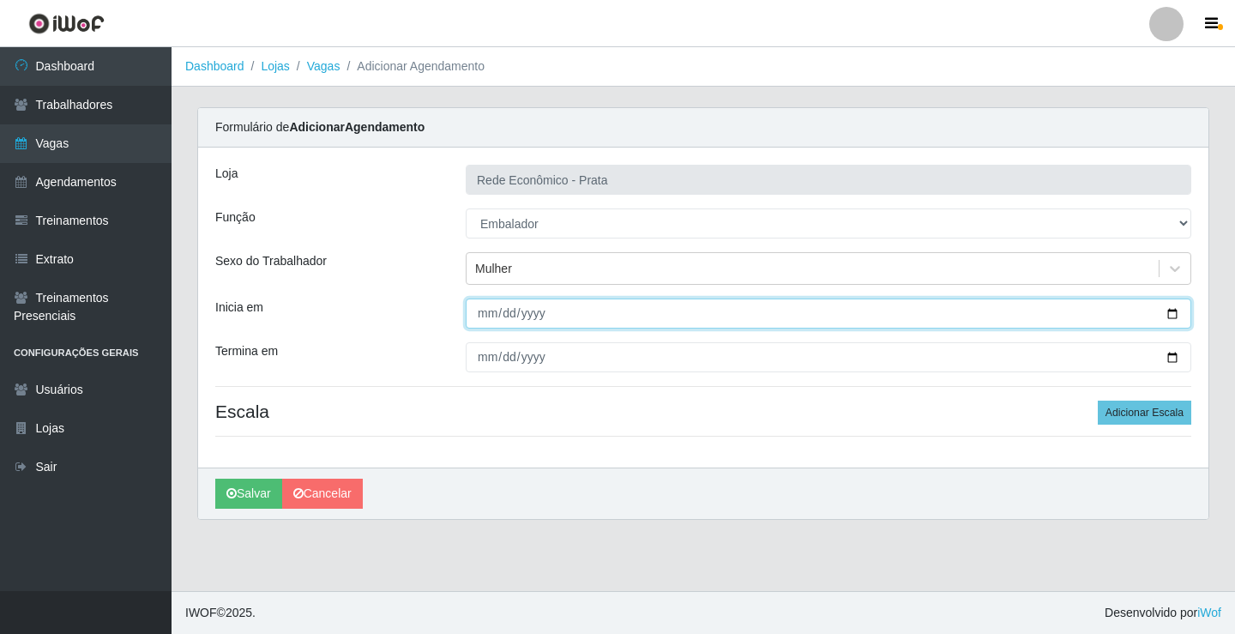
click at [1175, 310] on input "Inicia em" at bounding box center [829, 314] width 726 height 30
type input "[DATE]"
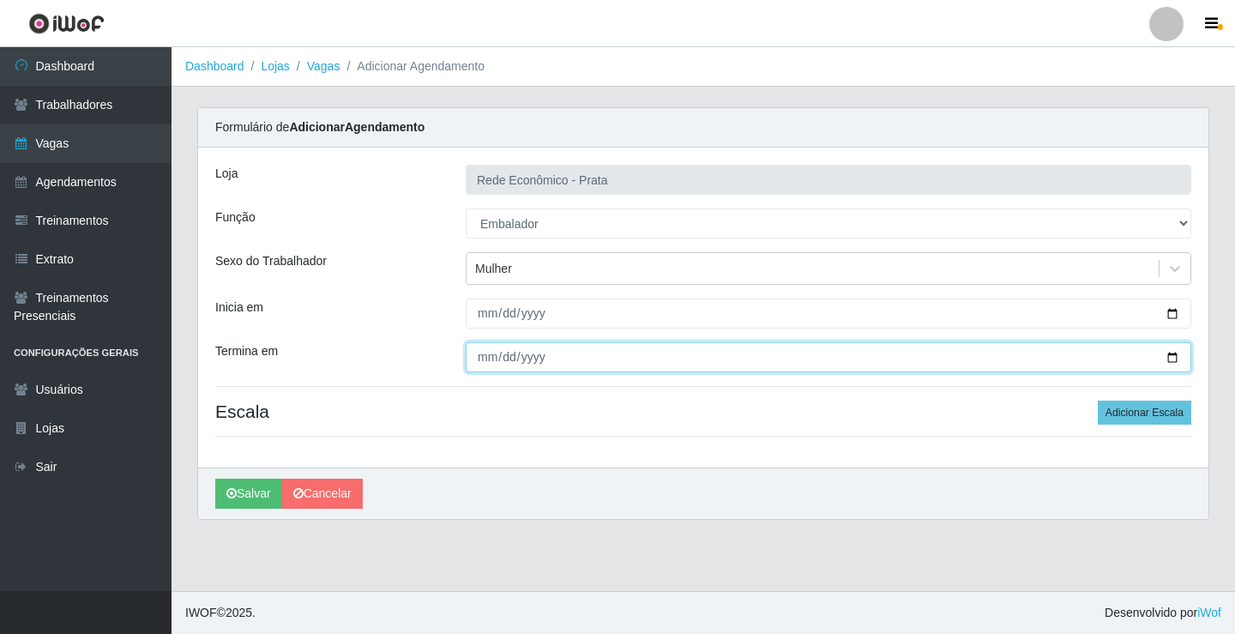
click at [1170, 359] on input "Termina em" at bounding box center [829, 357] width 726 height 30
type input "[DATE]"
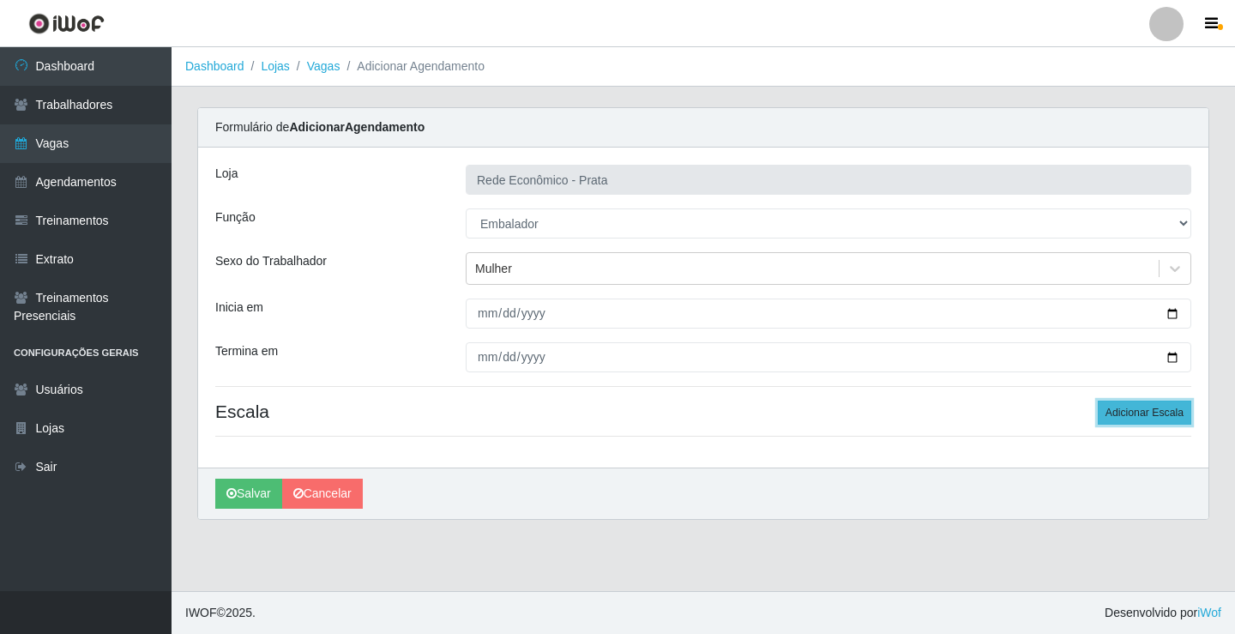
click at [1151, 410] on button "Adicionar Escala" at bounding box center [1145, 413] width 94 height 24
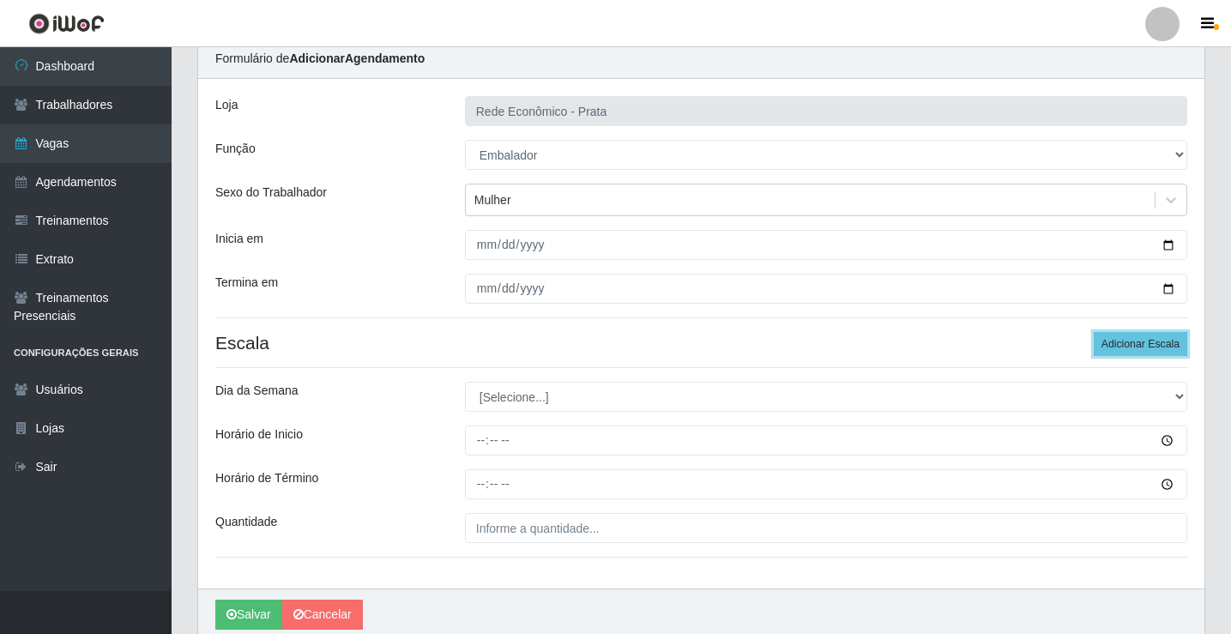
scroll to position [139, 0]
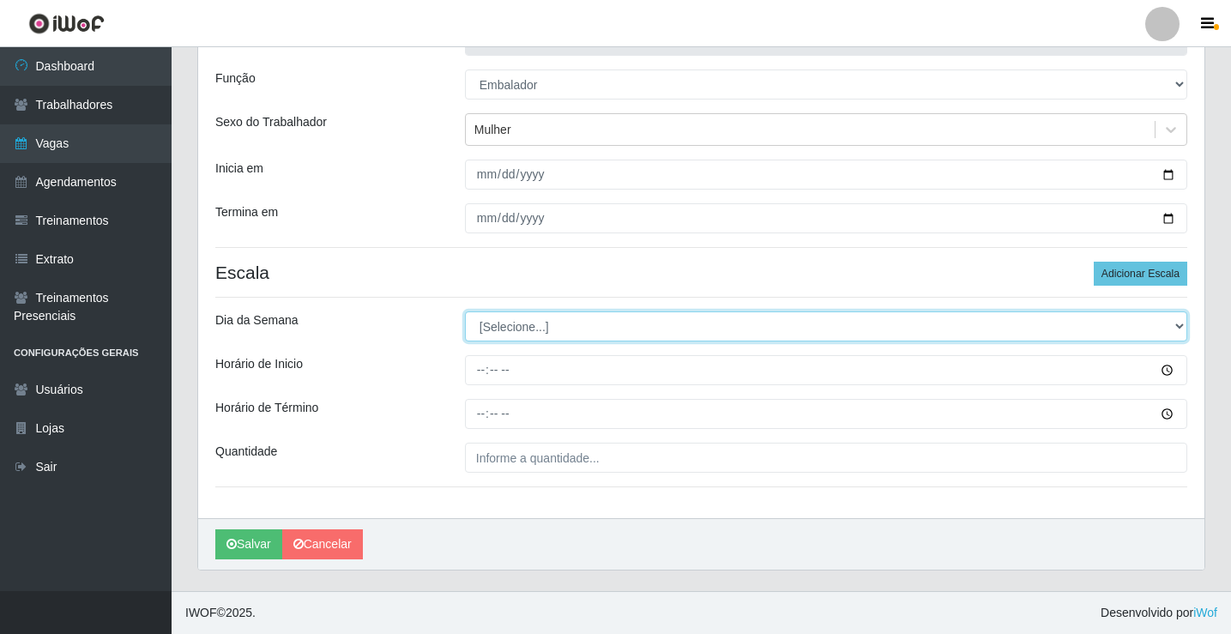
click at [518, 325] on select "[Selecione...] Segunda Terça Quarta Quinta Sexta Sábado Domingo" at bounding box center [826, 326] width 722 height 30
select select "1"
click at [465, 311] on select "[Selecione...] Segunda Terça Quarta Quinta Sexta Sábado Domingo" at bounding box center [826, 326] width 722 height 30
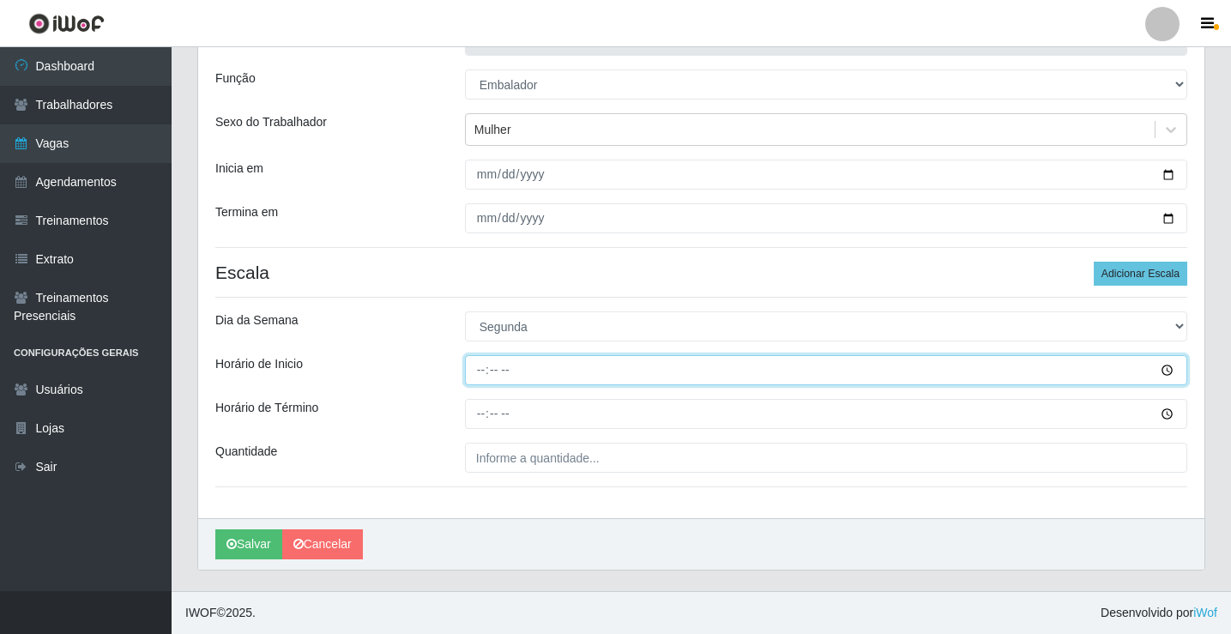
click at [488, 374] on input "Horário de Inicio" at bounding box center [826, 370] width 722 height 30
type input "09:00"
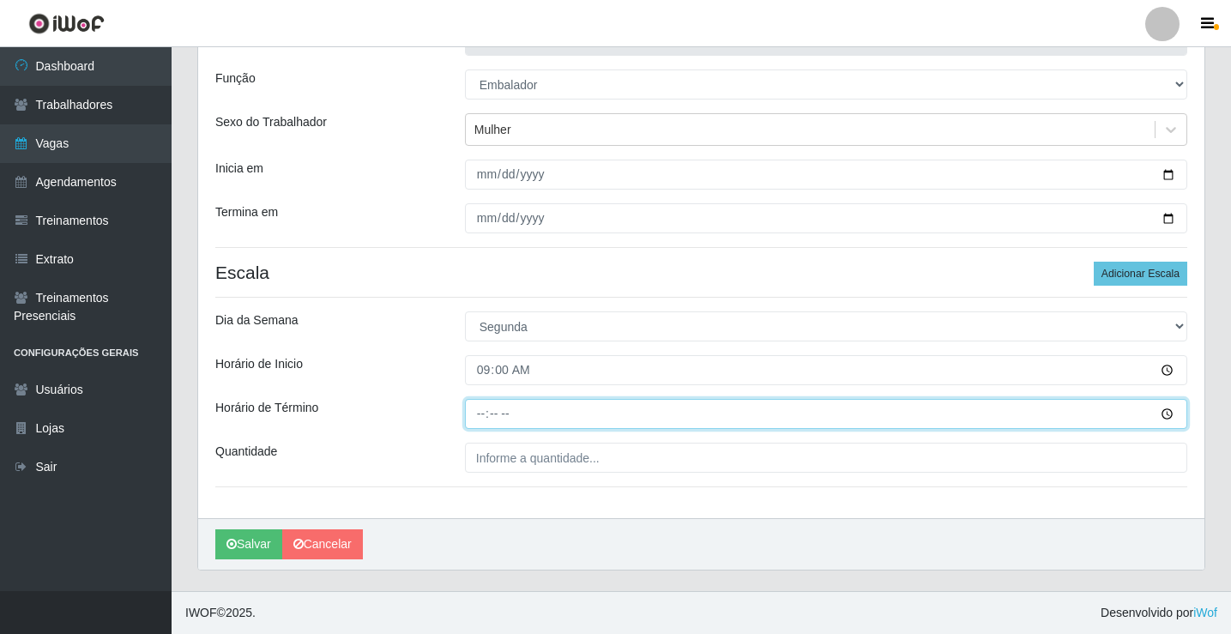
click at [484, 413] on input "Horário de Término" at bounding box center [826, 414] width 722 height 30
type input "14:00"
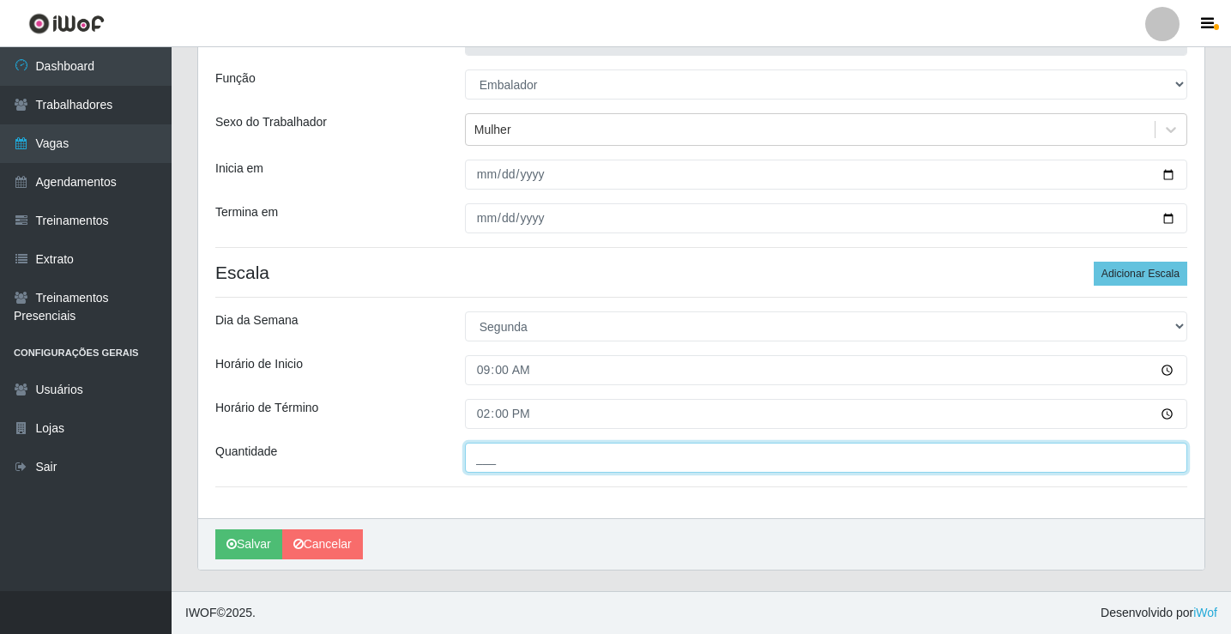
click at [528, 457] on input "___" at bounding box center [826, 458] width 722 height 30
type input "3__"
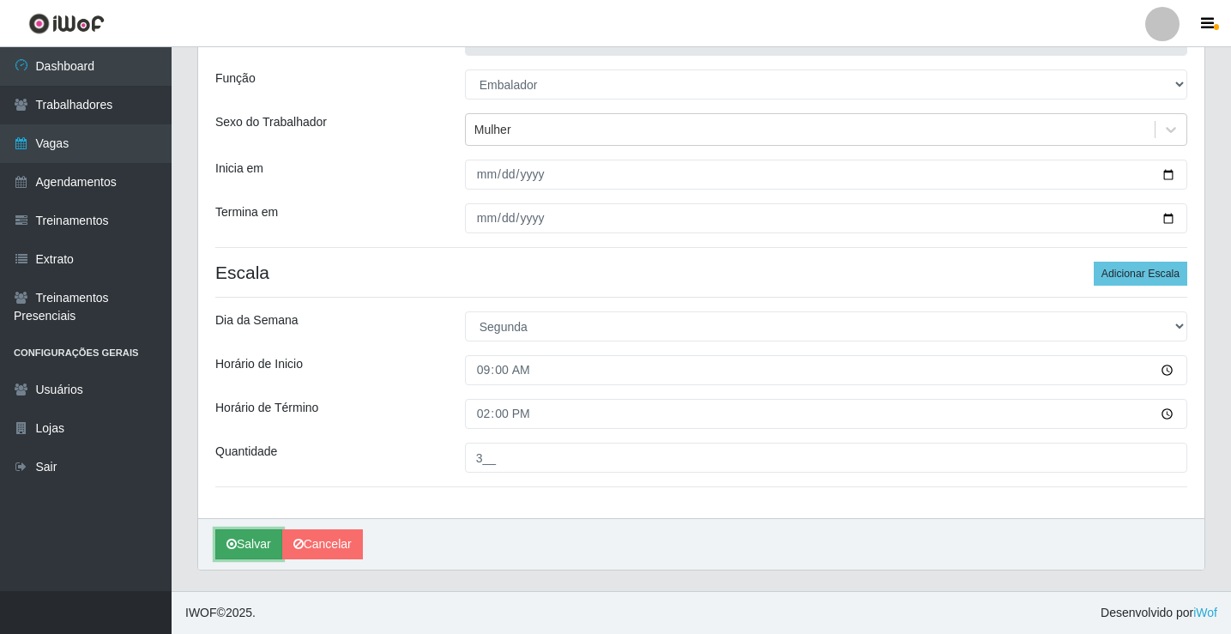
click at [254, 543] on button "Salvar" at bounding box center [248, 544] width 67 height 30
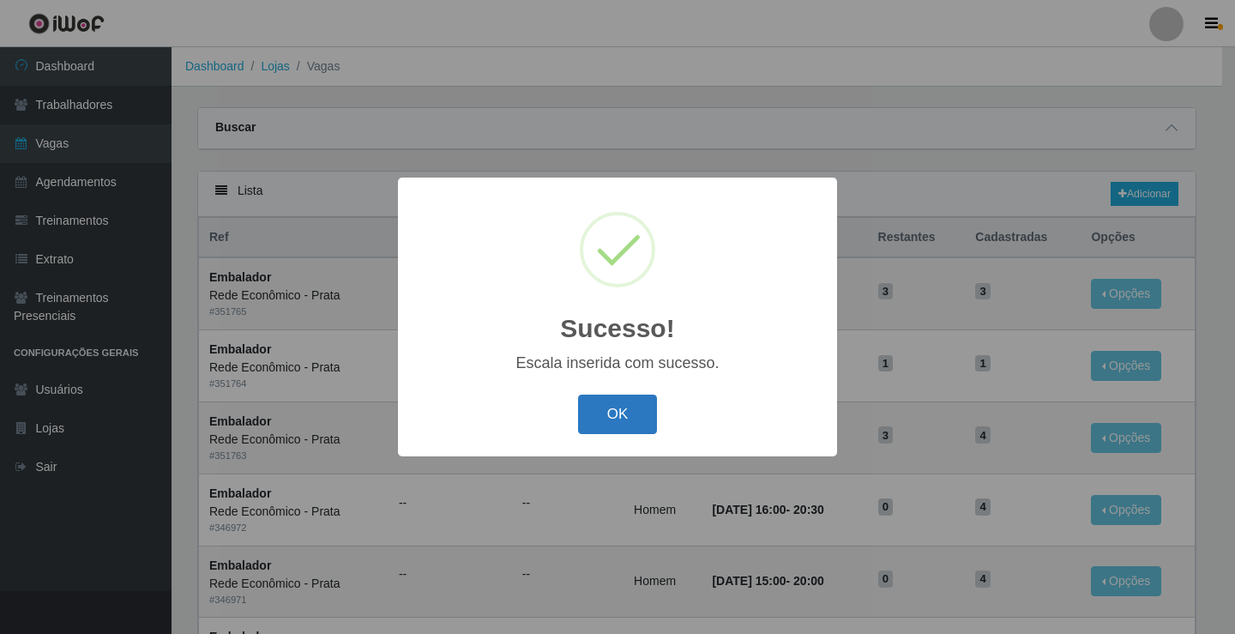
click at [631, 418] on button "OK" at bounding box center [618, 415] width 80 height 40
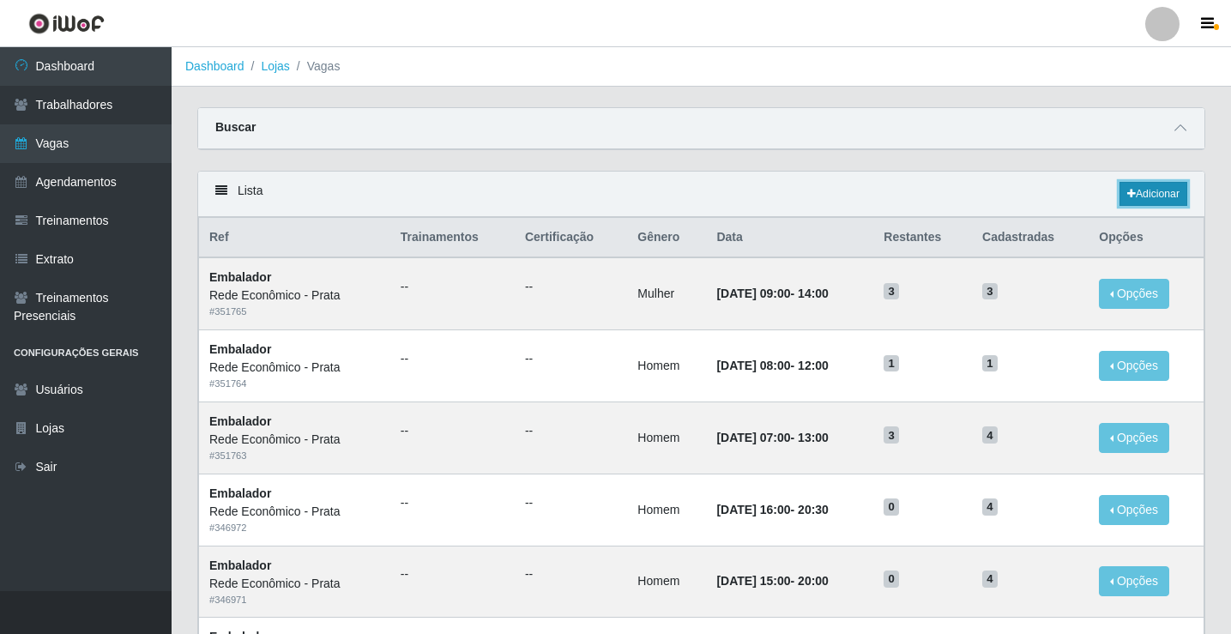
click at [1155, 192] on link "Adicionar" at bounding box center [1153, 194] width 68 height 24
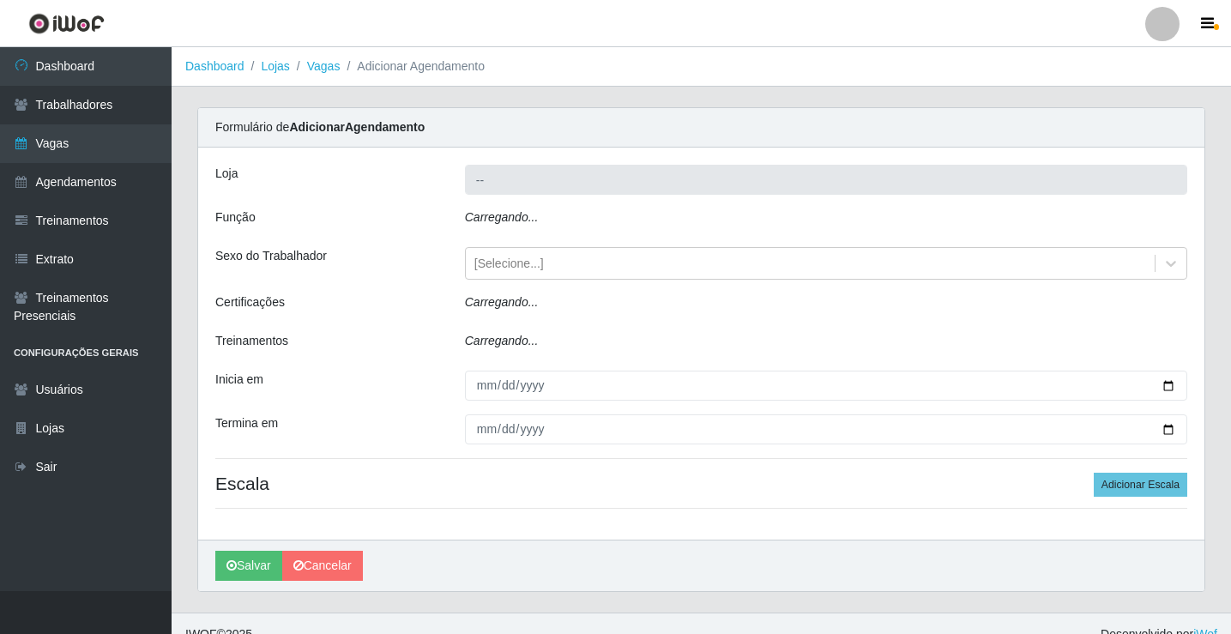
type input "Rede Econômico - Prata"
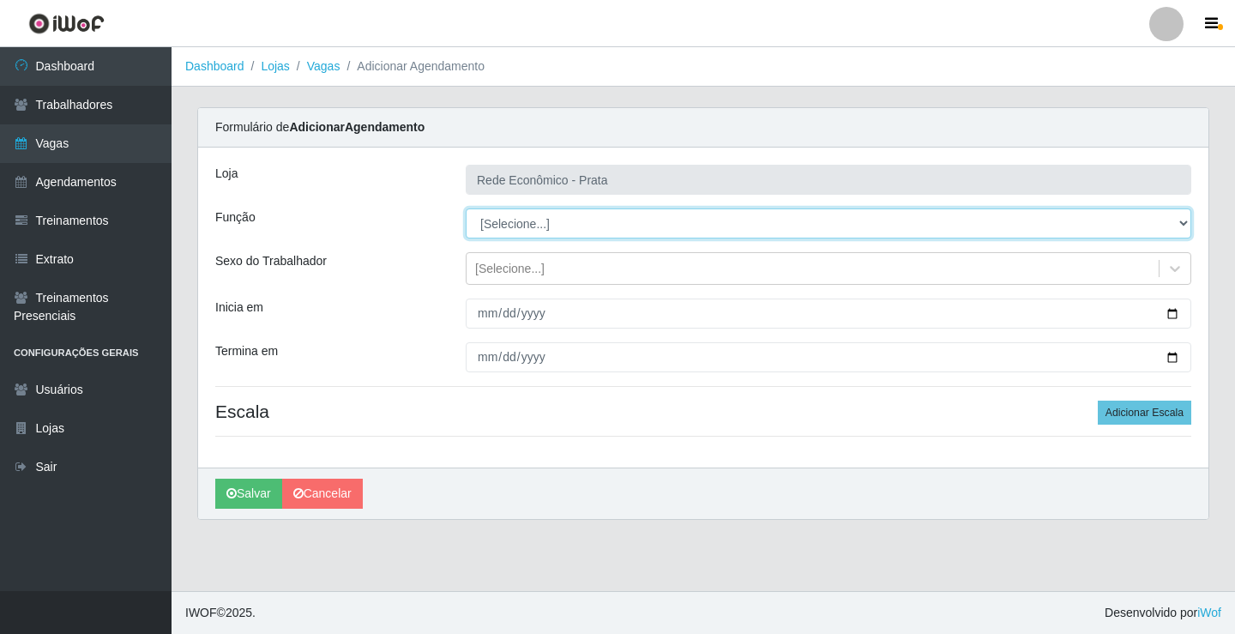
drag, startPoint x: 450, startPoint y: 240, endPoint x: 518, endPoint y: 222, distance: 70.1
click at [518, 222] on select "[Selecione...] ASG ASG + ASG ++ Embalador Embalador + Embalador ++ Operador de …" at bounding box center [829, 223] width 726 height 30
select select "1"
click at [466, 208] on select "[Selecione...] ASG ASG + ASG ++ Embalador Embalador + Embalador ++ Operador de …" at bounding box center [829, 223] width 726 height 30
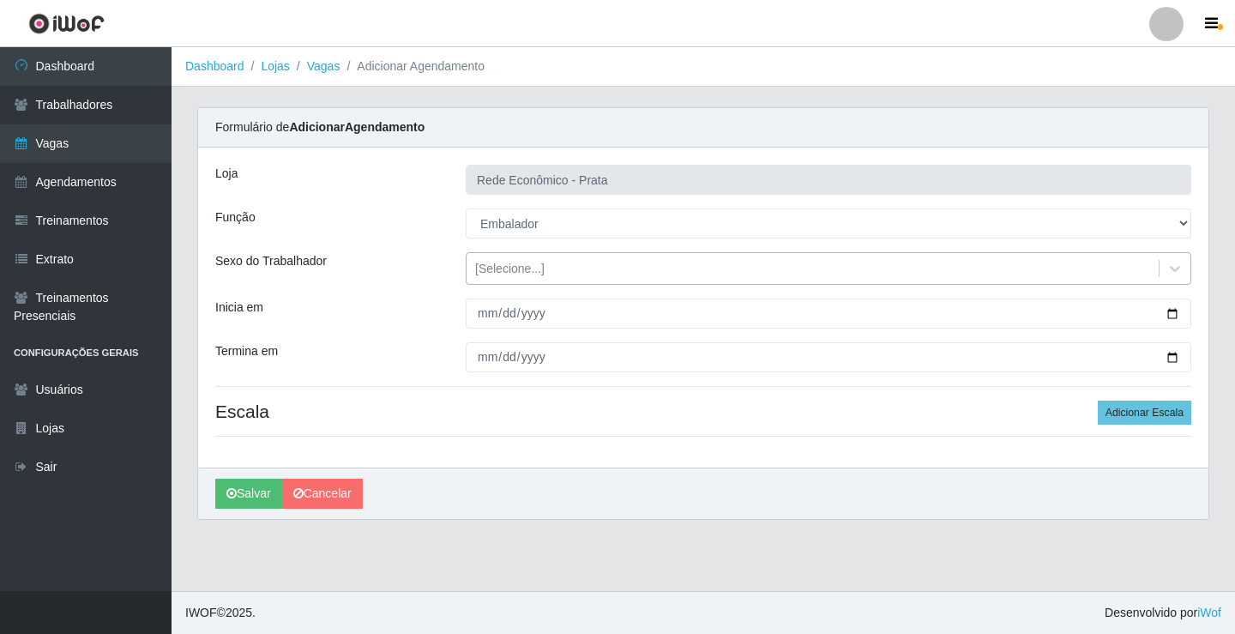
click at [510, 265] on div "[Selecione...]" at bounding box center [509, 269] width 69 height 18
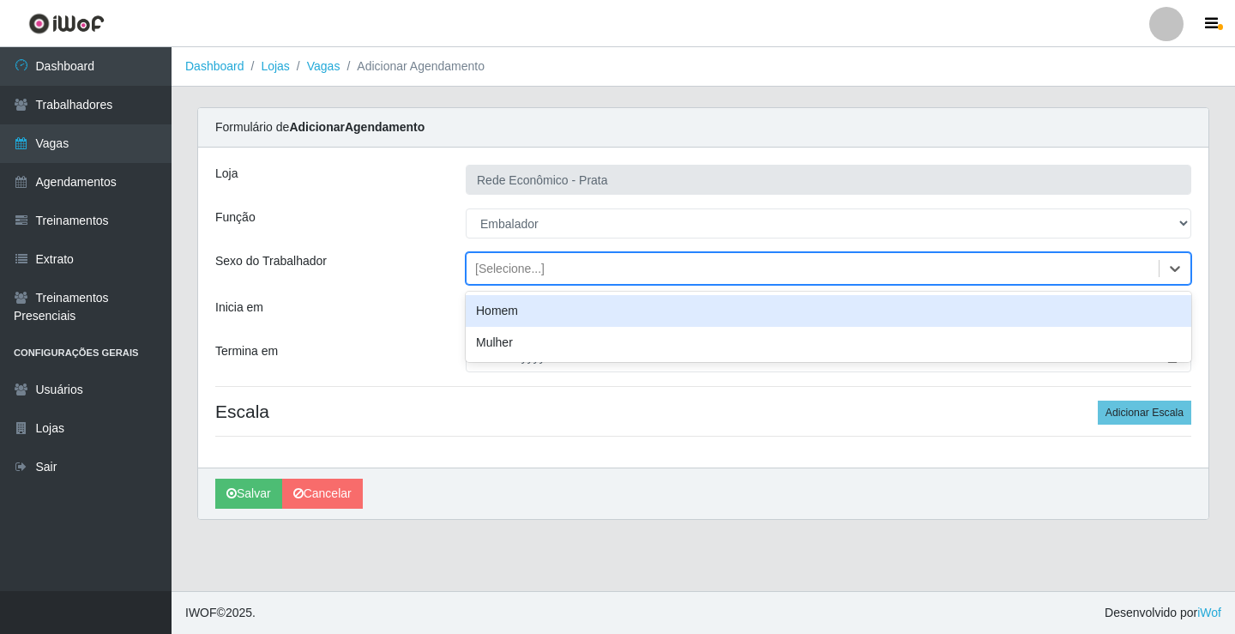
click at [526, 312] on div "Homem" at bounding box center [829, 311] width 726 height 32
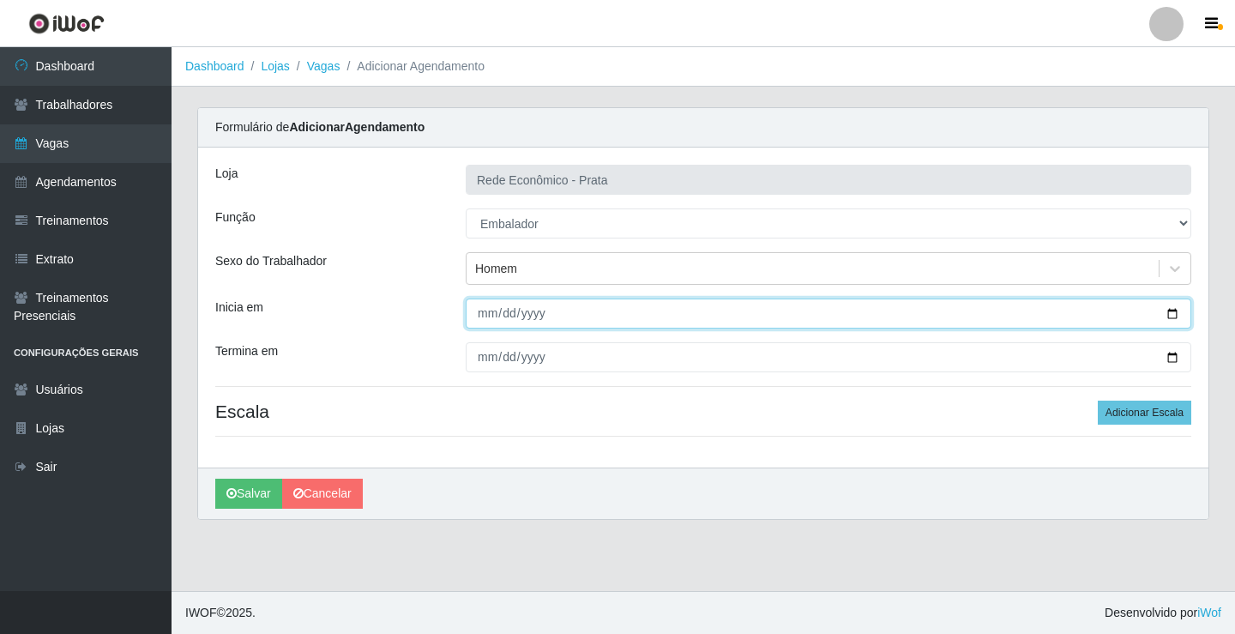
click at [1171, 317] on input "Inicia em" at bounding box center [829, 314] width 726 height 30
type input "[DATE]"
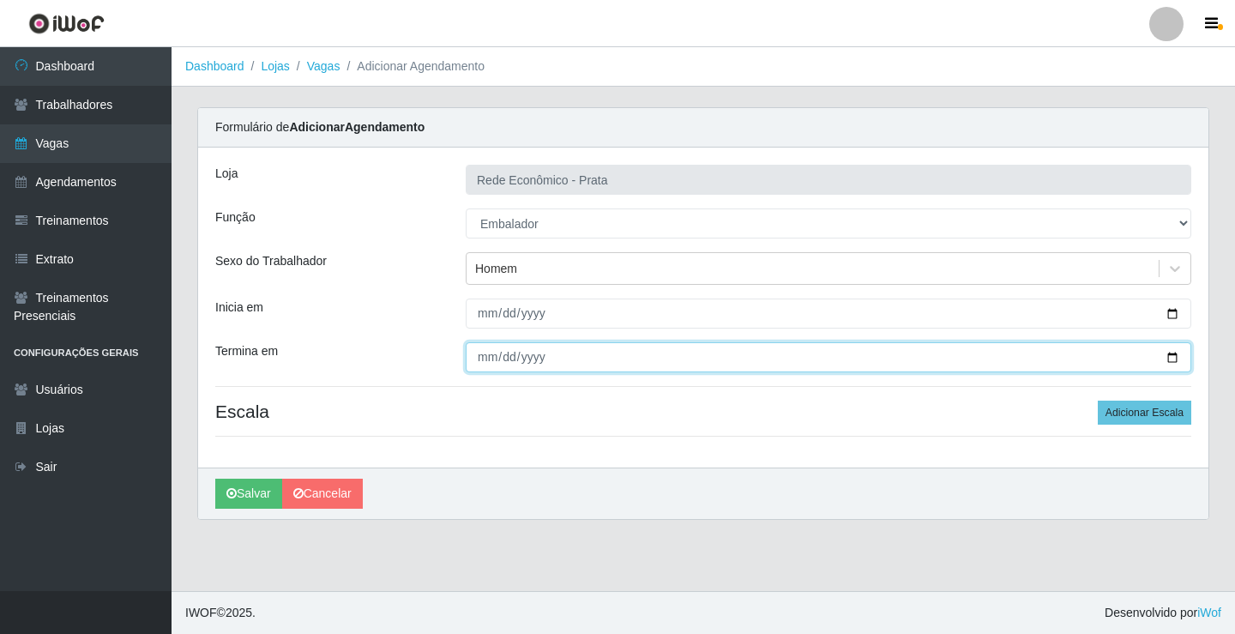
drag, startPoint x: 1169, startPoint y: 357, endPoint x: 1155, endPoint y: 361, distance: 14.4
click at [1169, 356] on input "Termina em" at bounding box center [829, 357] width 726 height 30
type input "[DATE]"
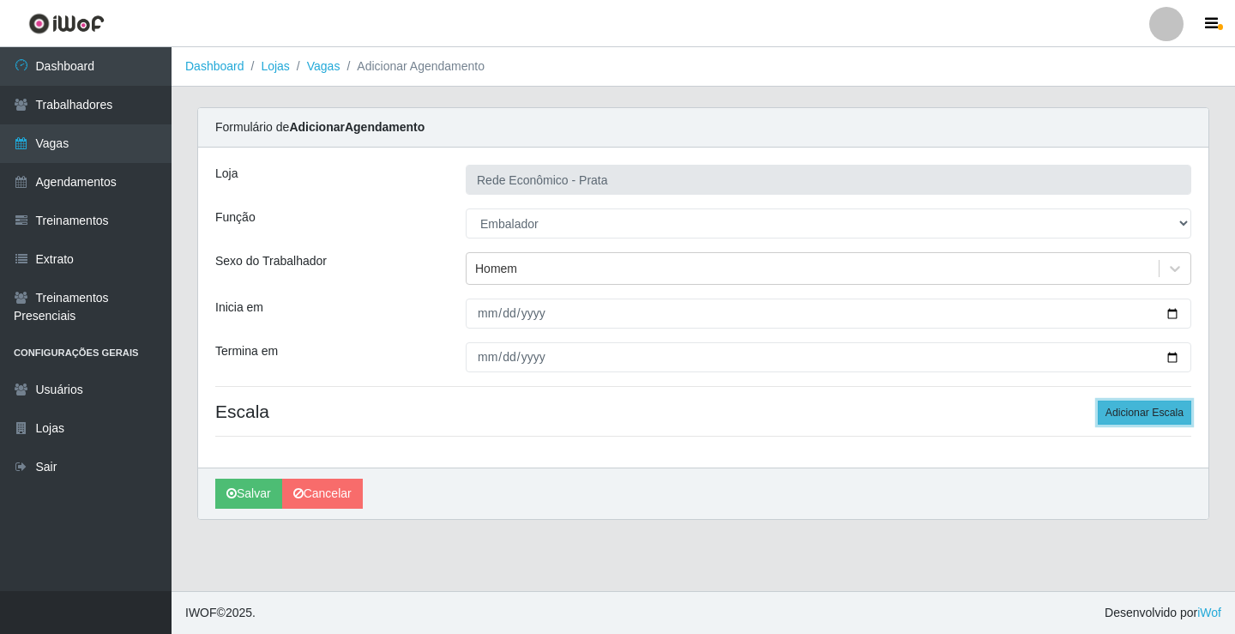
click at [1119, 413] on button "Adicionar Escala" at bounding box center [1145, 413] width 94 height 24
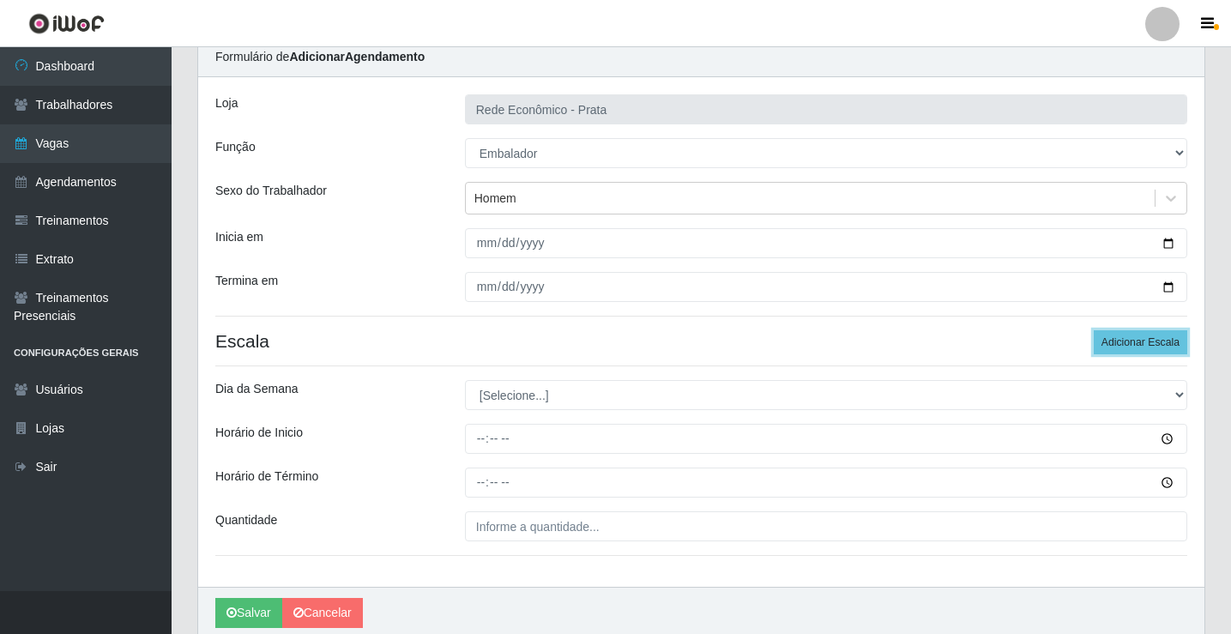
scroll to position [139, 0]
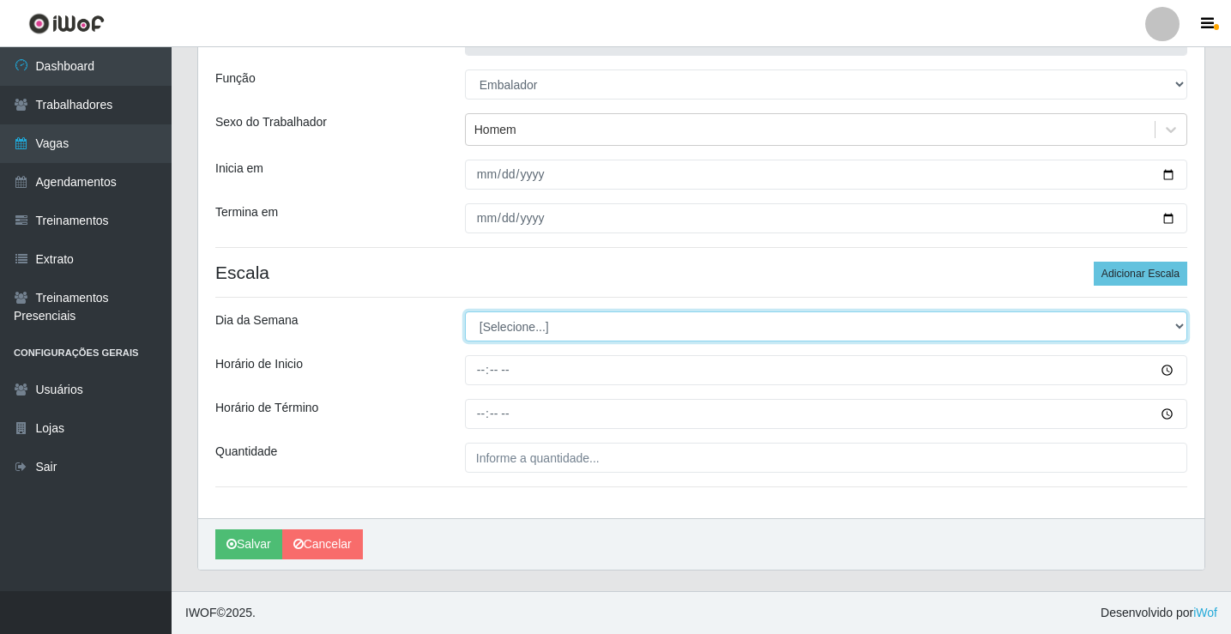
click at [518, 329] on select "[Selecione...] Segunda Terça Quarta Quinta Sexta Sábado Domingo" at bounding box center [826, 326] width 722 height 30
select select "1"
click at [465, 311] on select "[Selecione...] Segunda Terça Quarta Quinta Sexta Sábado Domingo" at bounding box center [826, 326] width 722 height 30
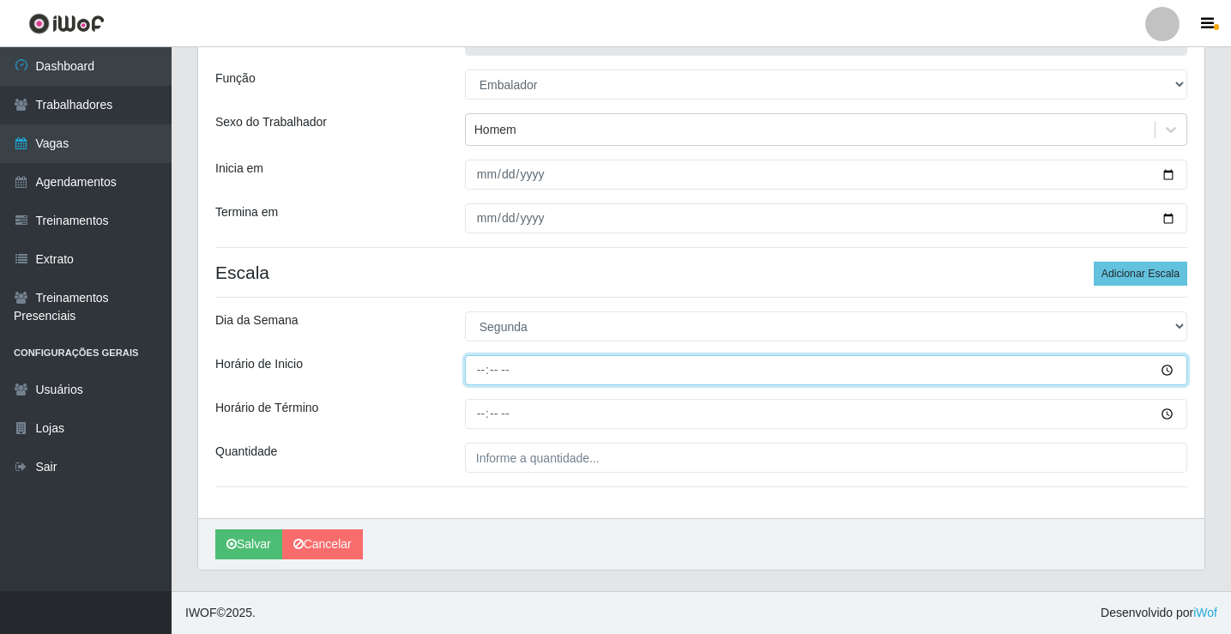
click at [477, 372] on input "Horário de Inicio" at bounding box center [826, 370] width 722 height 30
type input "10:30"
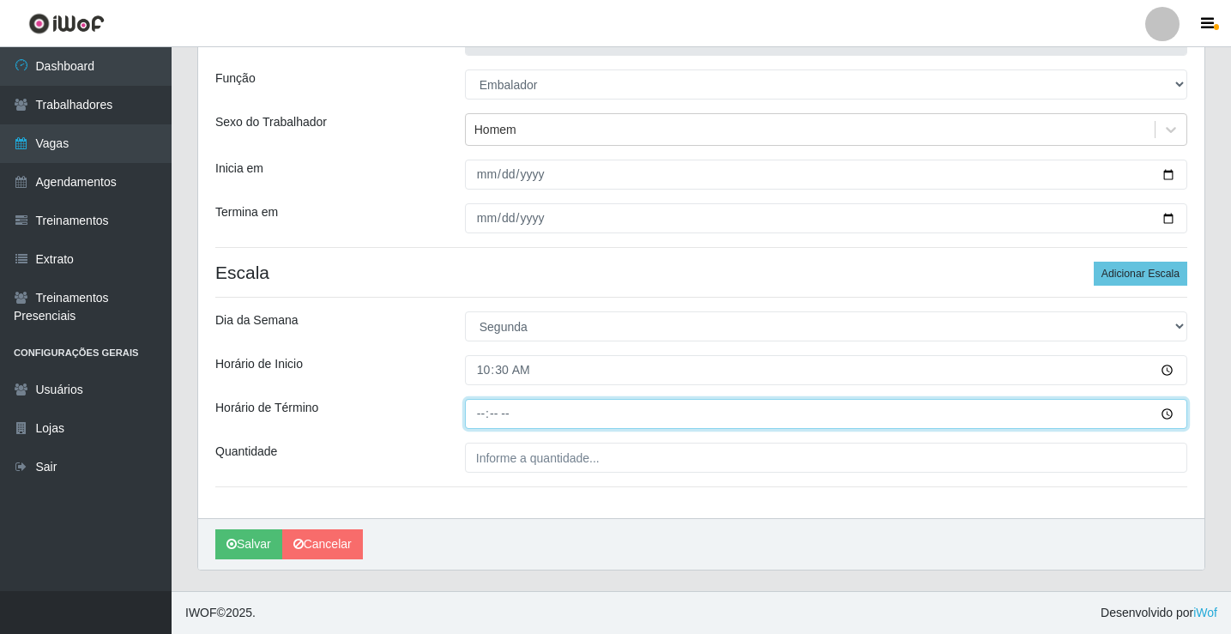
click at [488, 412] on input "Horário de Término" at bounding box center [826, 414] width 722 height 30
type input "16:00"
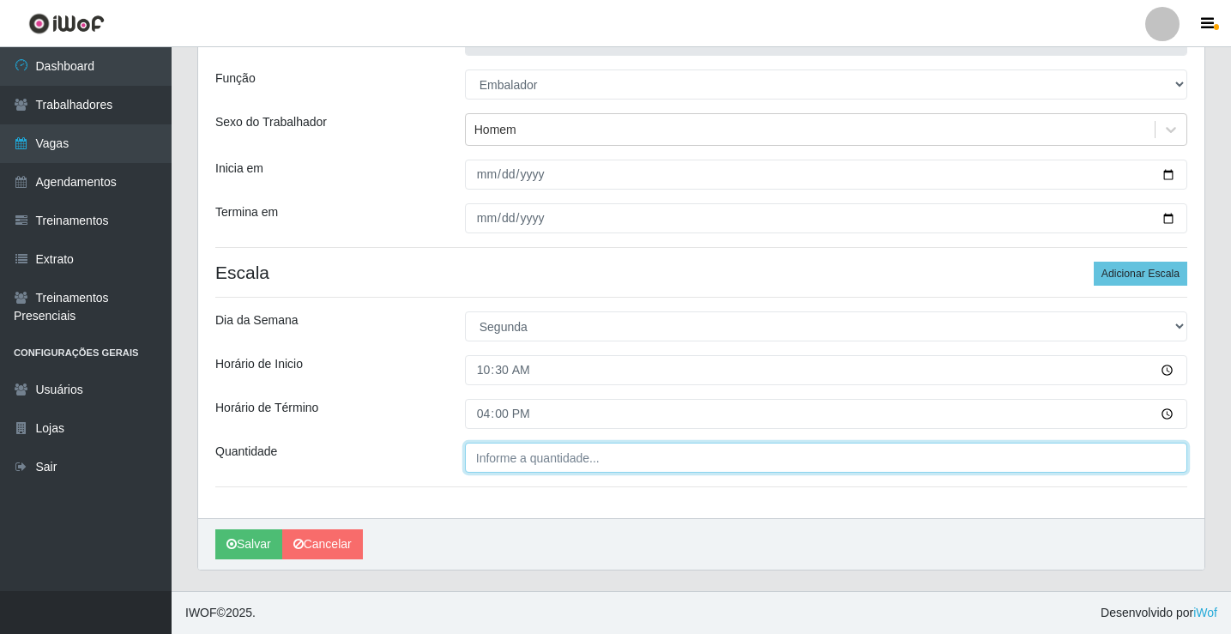
type input "___"
click at [492, 466] on input "___" at bounding box center [826, 458] width 722 height 30
type input "3__"
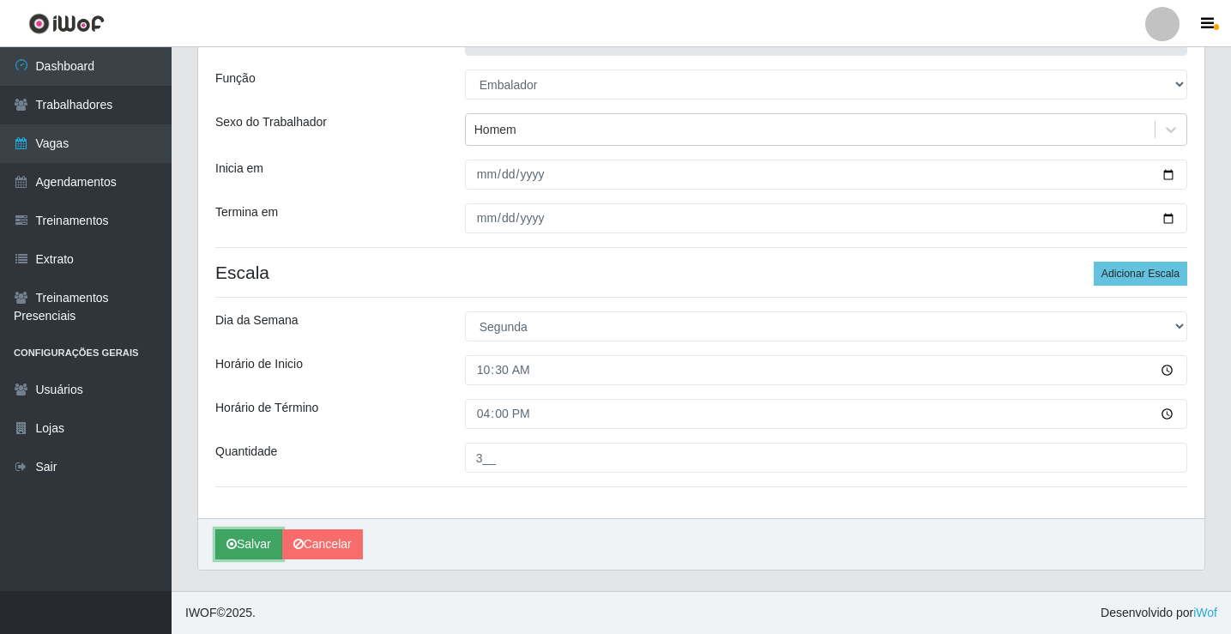
click at [258, 542] on button "Salvar" at bounding box center [248, 544] width 67 height 30
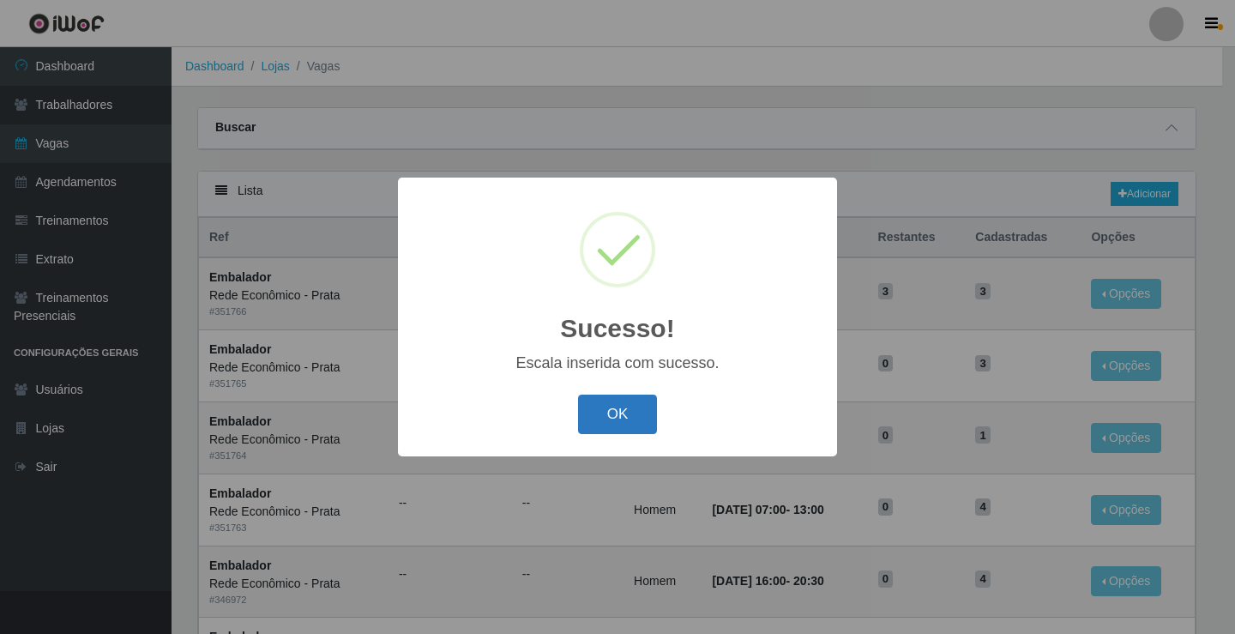
click at [601, 415] on button "OK" at bounding box center [618, 415] width 80 height 40
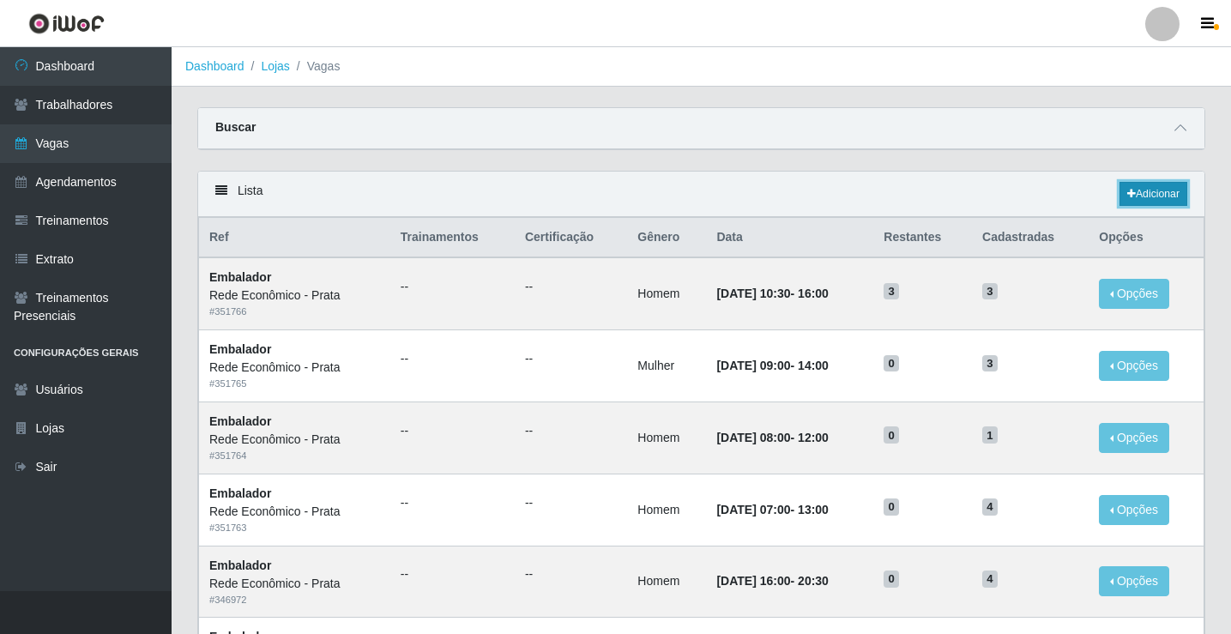
click at [1151, 196] on link "Adicionar" at bounding box center [1153, 194] width 68 height 24
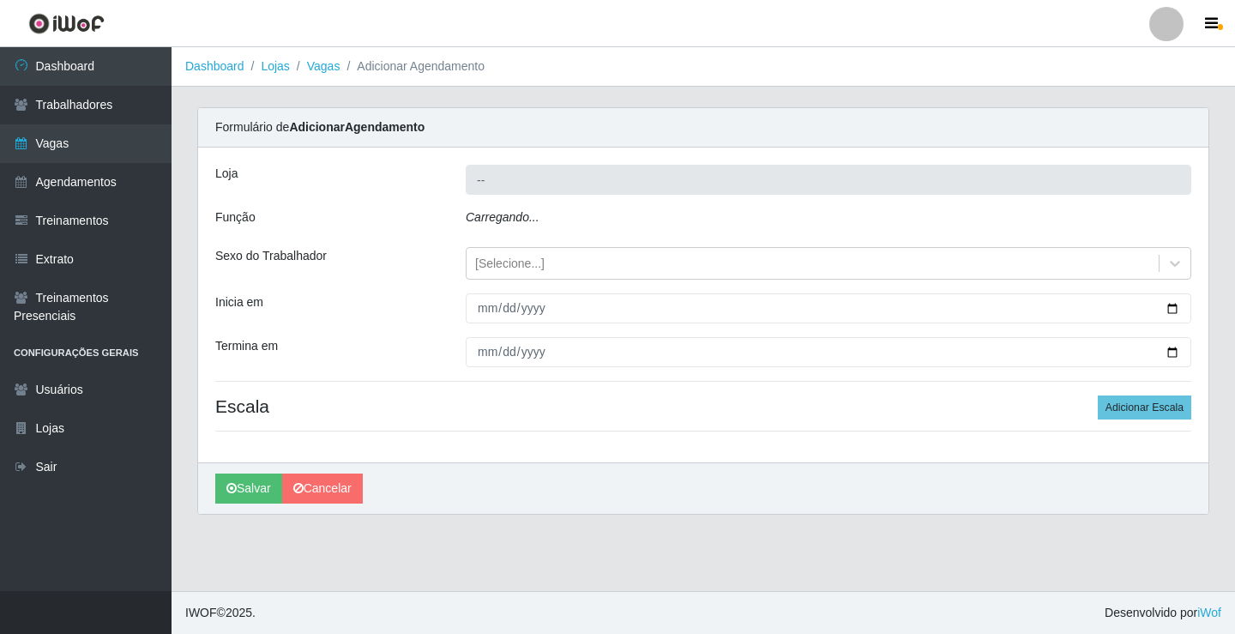
type input "Rede Econômico - Prata"
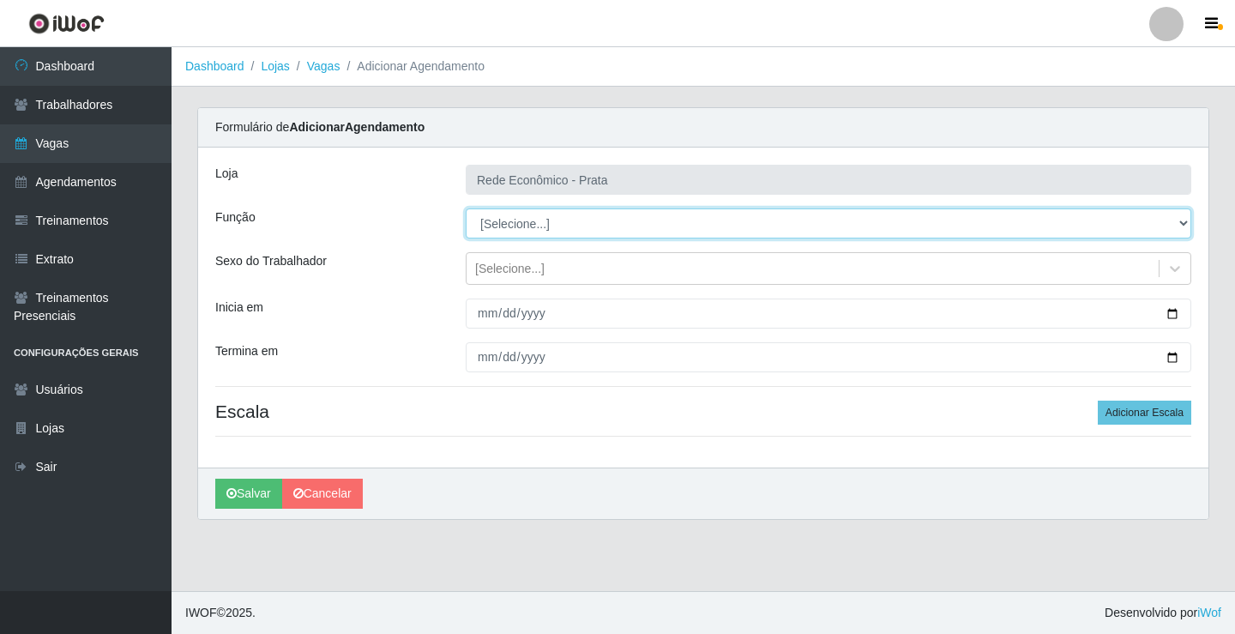
click at [513, 223] on select "[Selecione...] ASG ASG + ASG ++ Embalador Embalador + Embalador ++ Operador de …" at bounding box center [829, 223] width 726 height 30
select select "1"
click at [466, 208] on select "[Selecione...] ASG ASG + ASG ++ Embalador Embalador + Embalador ++ Operador de …" at bounding box center [829, 223] width 726 height 30
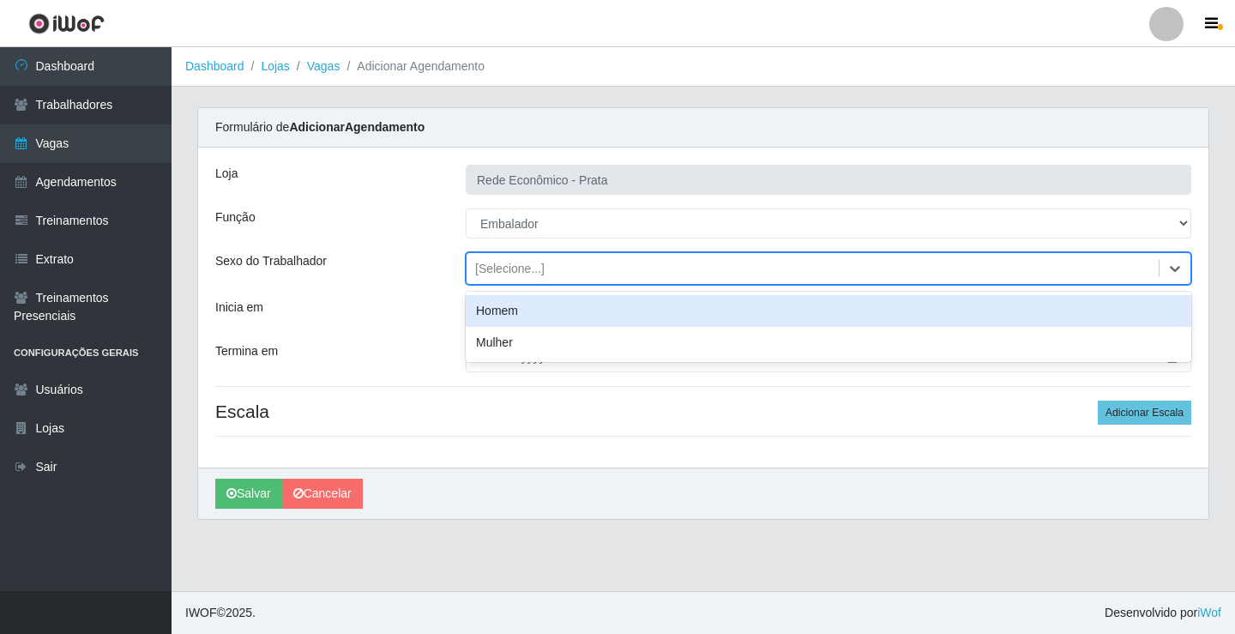
click at [500, 267] on div "[Selecione...]" at bounding box center [509, 269] width 69 height 18
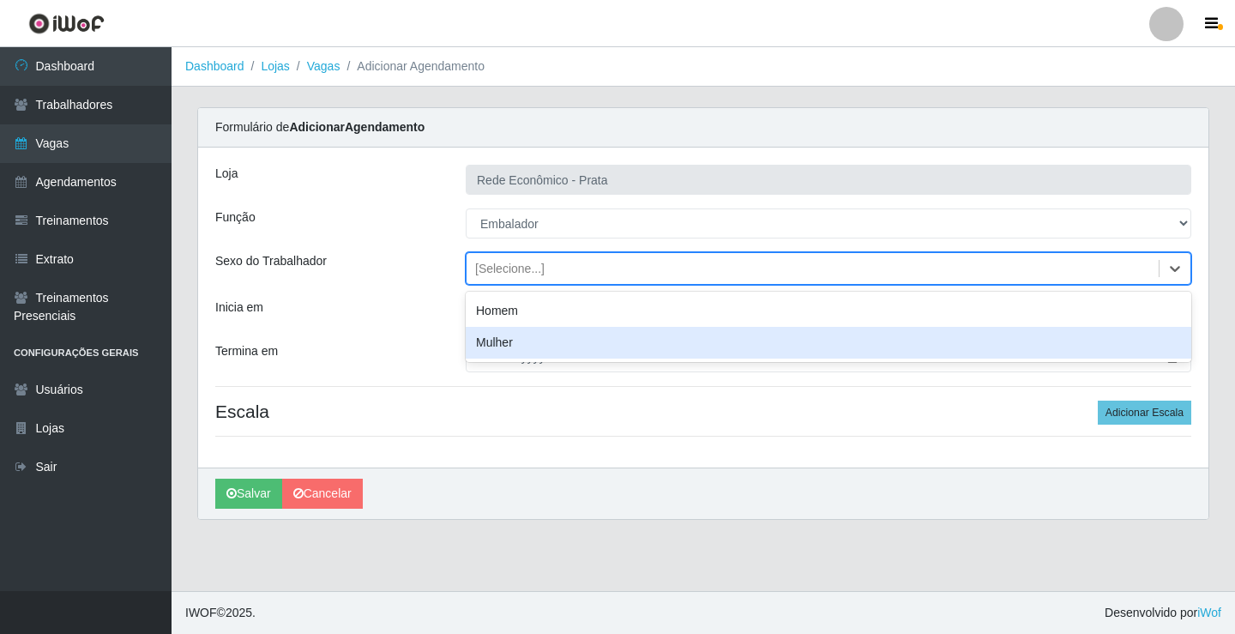
click at [515, 342] on div "Mulher" at bounding box center [829, 343] width 726 height 32
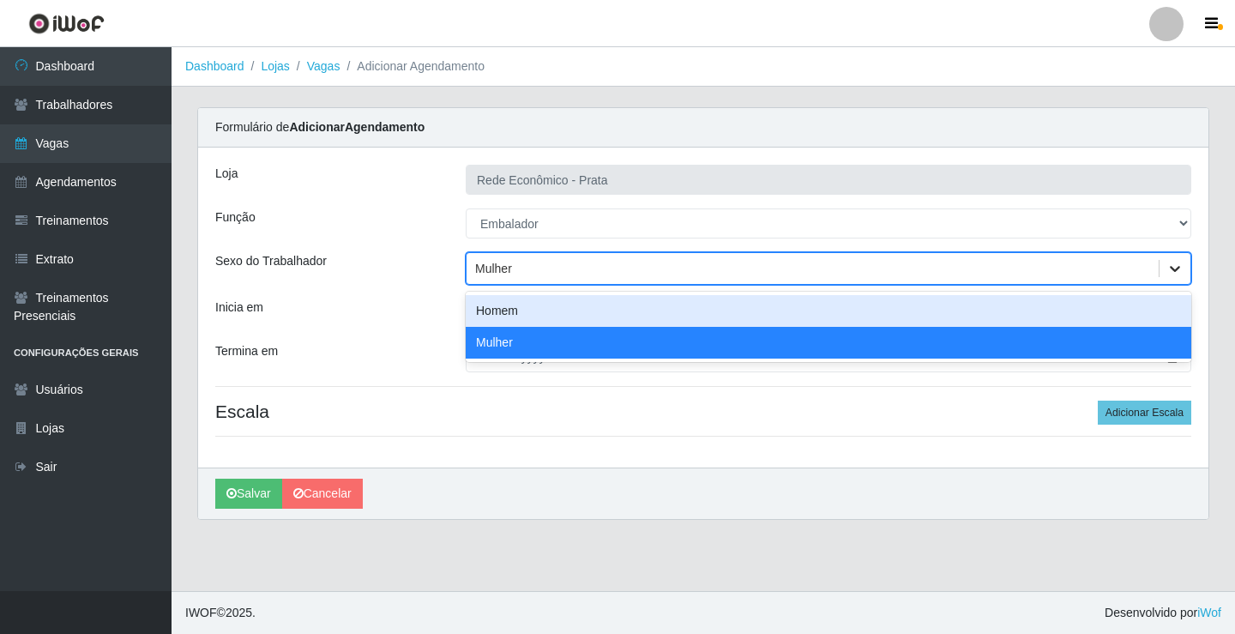
click at [1177, 273] on icon at bounding box center [1175, 268] width 17 height 17
click at [546, 313] on div "Homem" at bounding box center [829, 311] width 726 height 32
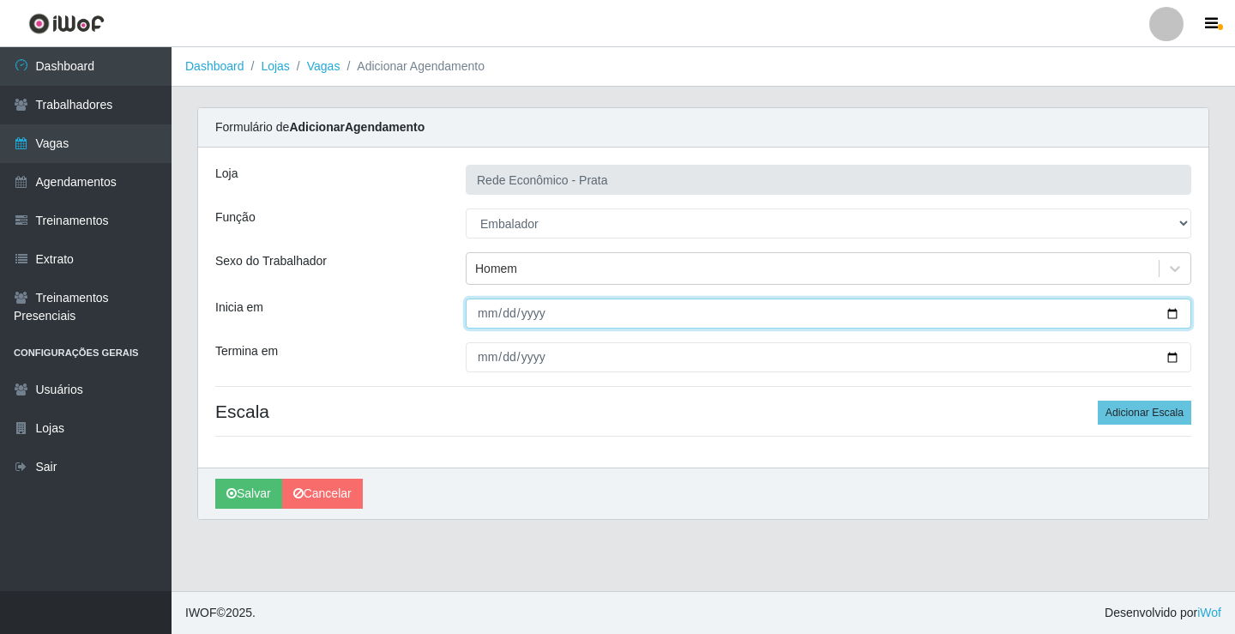
click at [1170, 315] on input "Inicia em" at bounding box center [829, 314] width 726 height 30
type input "[DATE]"
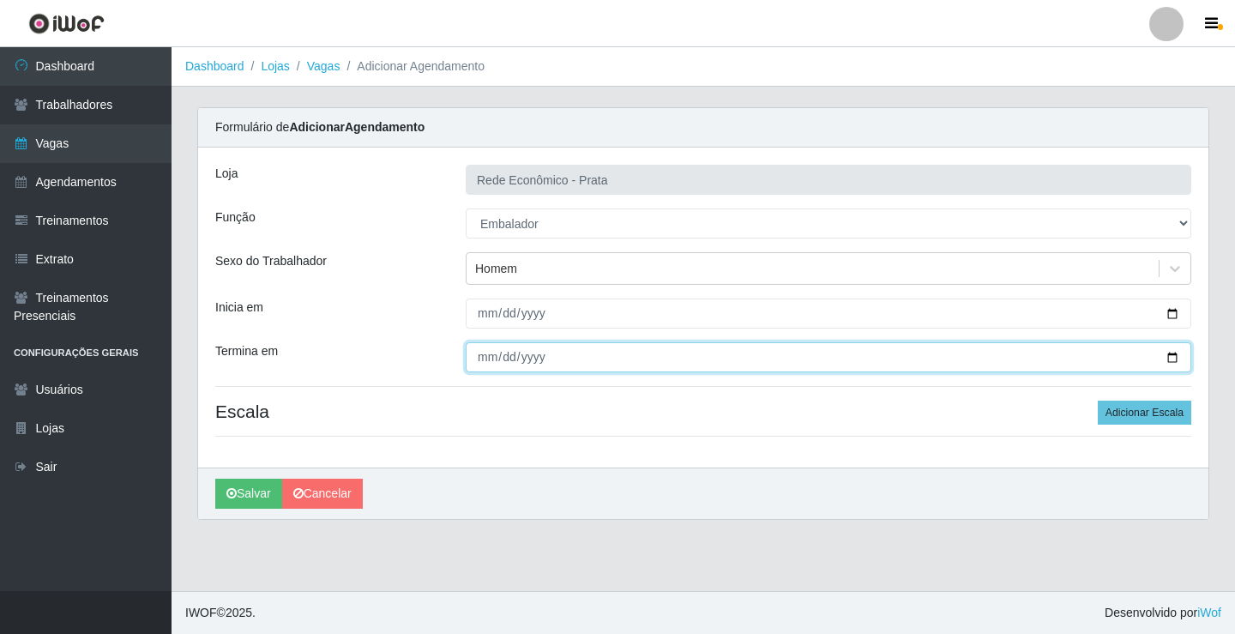
click at [1176, 360] on input "Termina em" at bounding box center [829, 357] width 726 height 30
type input "[DATE]"
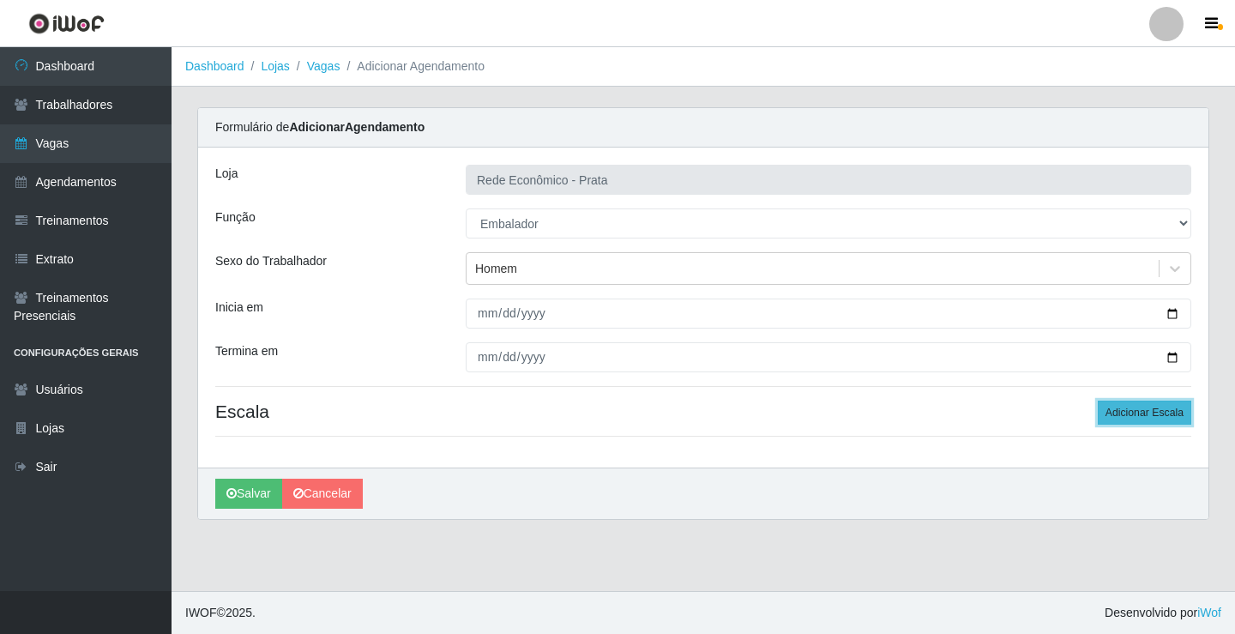
click at [1150, 413] on button "Adicionar Escala" at bounding box center [1145, 413] width 94 height 24
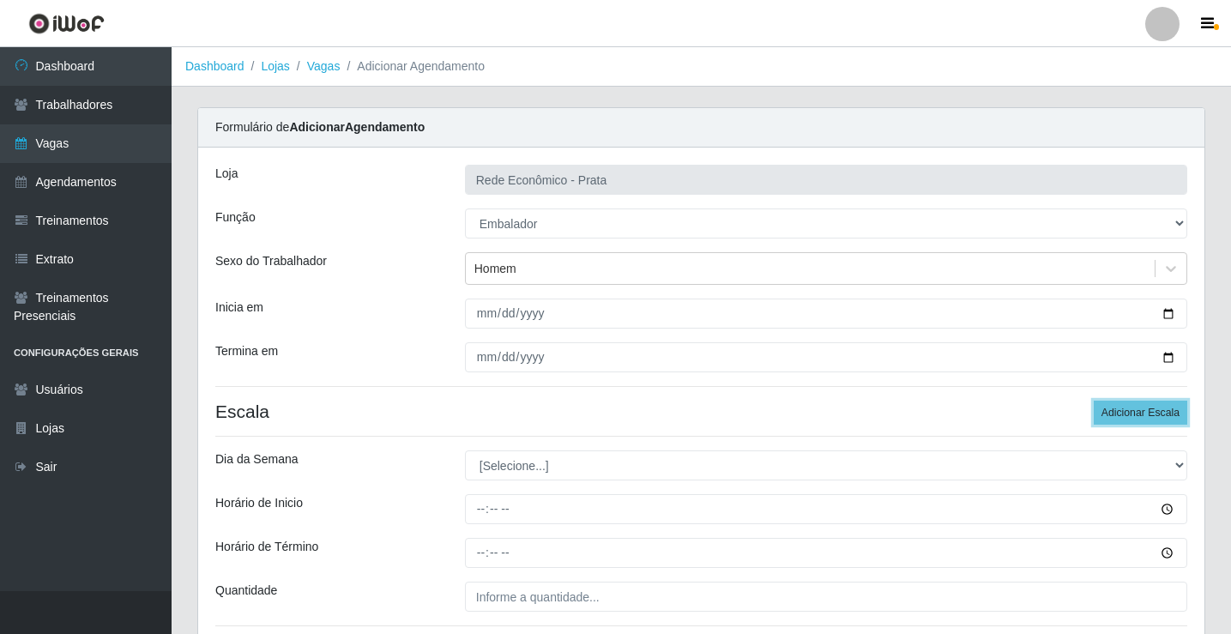
scroll to position [139, 0]
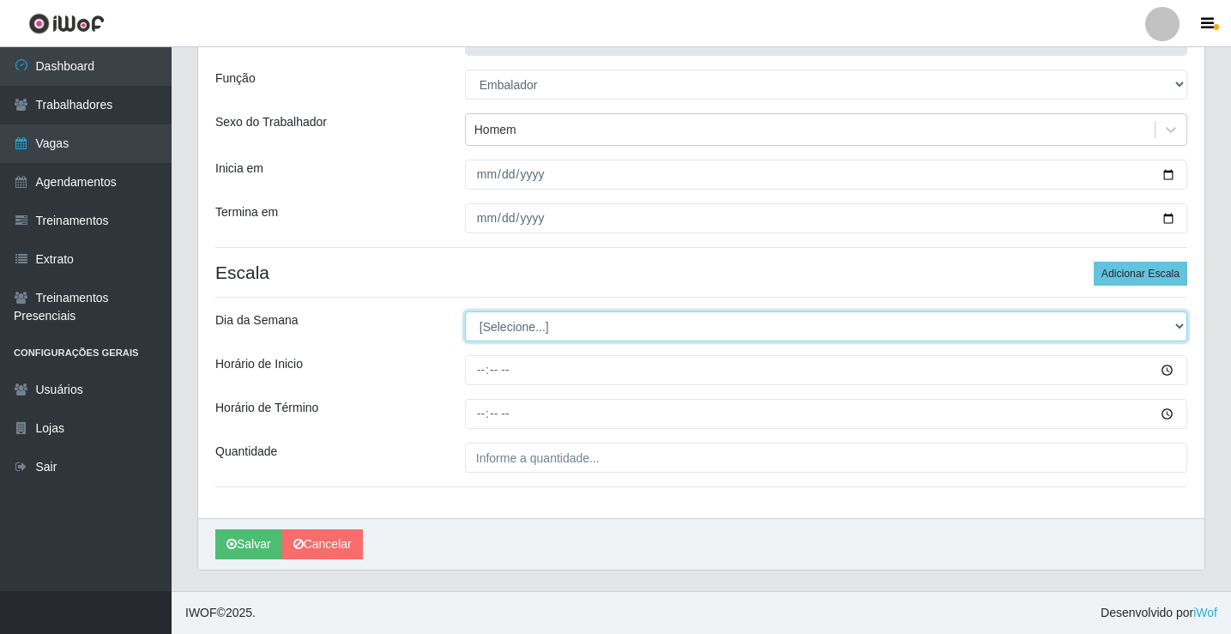
click at [510, 332] on select "[Selecione...] Segunda Terça Quarta Quinta Sexta Sábado Domingo" at bounding box center [826, 326] width 722 height 30
select select "1"
click at [465, 311] on select "[Selecione...] Segunda Terça Quarta Quinta Sexta Sábado Domingo" at bounding box center [826, 326] width 722 height 30
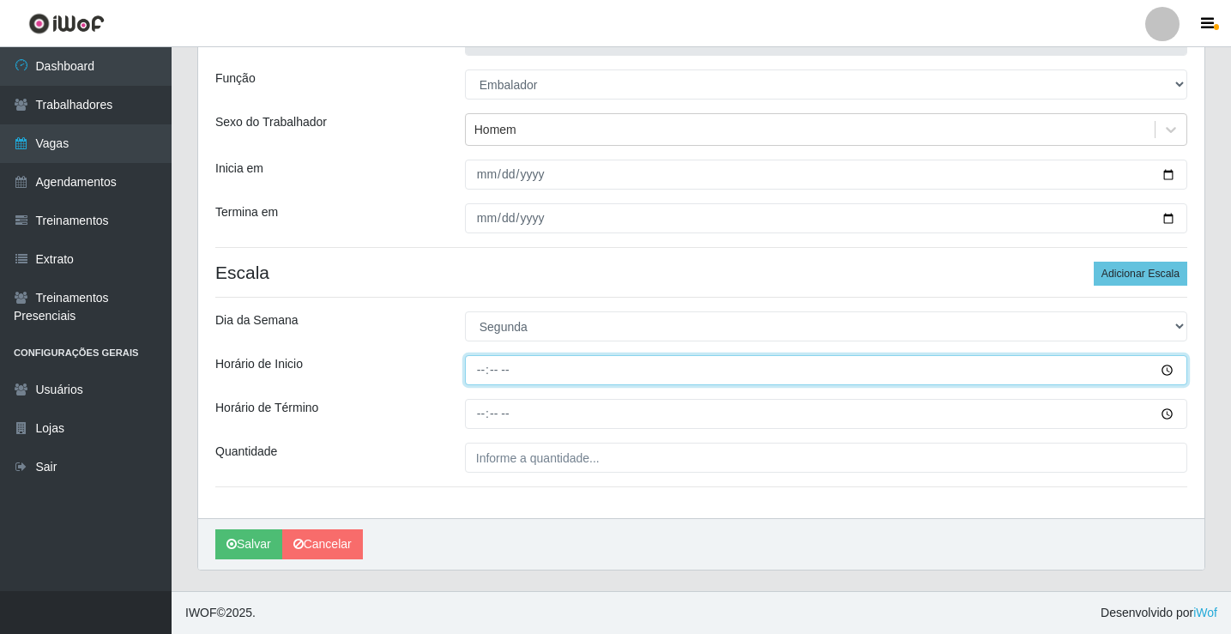
click at [485, 370] on input "Horário de Inicio" at bounding box center [826, 370] width 722 height 30
type input "13:00"
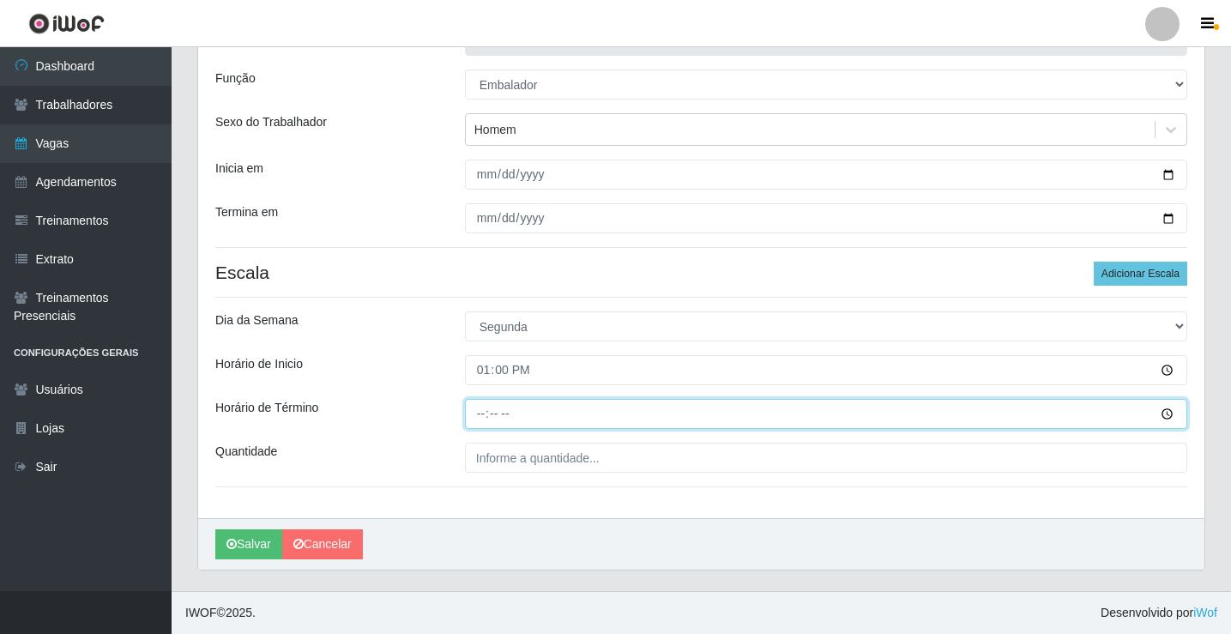
click at [475, 416] on input "Horário de Término" at bounding box center [826, 414] width 722 height 30
click at [503, 422] on input "Horário de Término" at bounding box center [826, 414] width 722 height 30
click at [486, 417] on input "Horário de Término" at bounding box center [826, 414] width 722 height 30
type input "18:00"
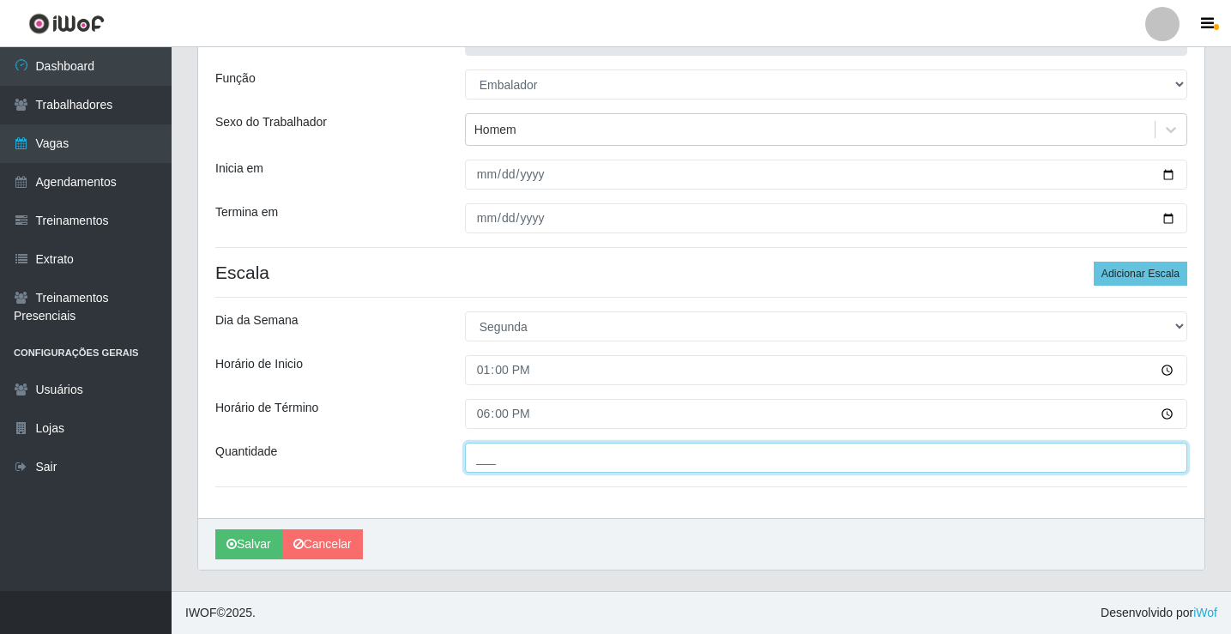
click at [504, 468] on input "___" at bounding box center [826, 458] width 722 height 30
type input "1__"
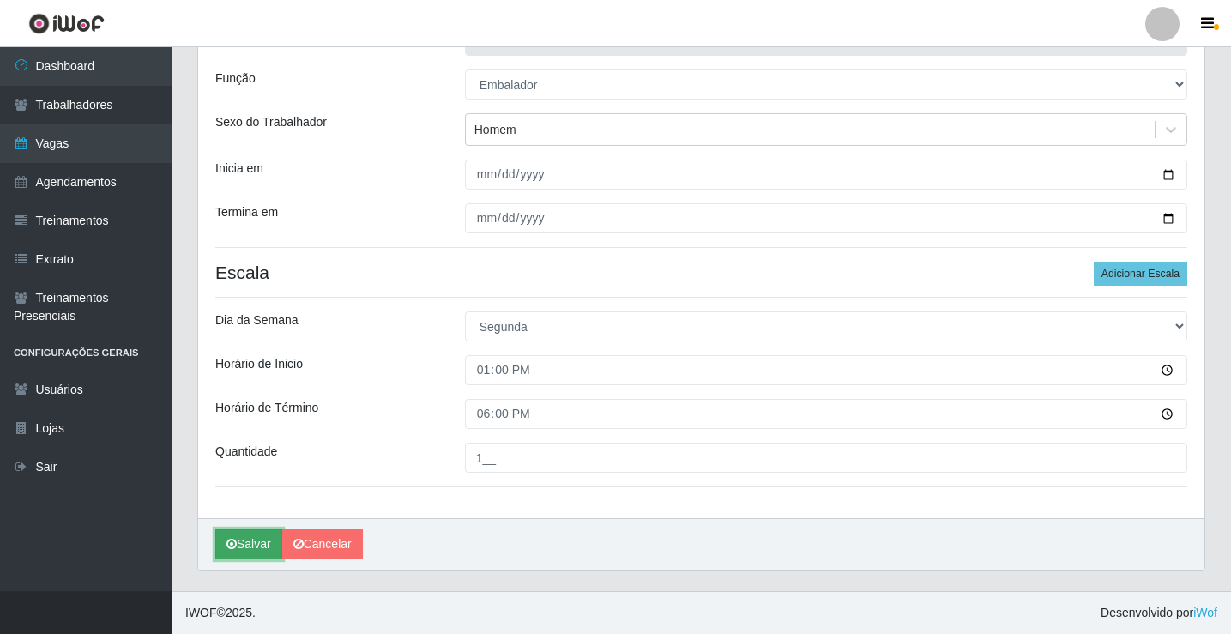
click at [247, 555] on button "Salvar" at bounding box center [248, 544] width 67 height 30
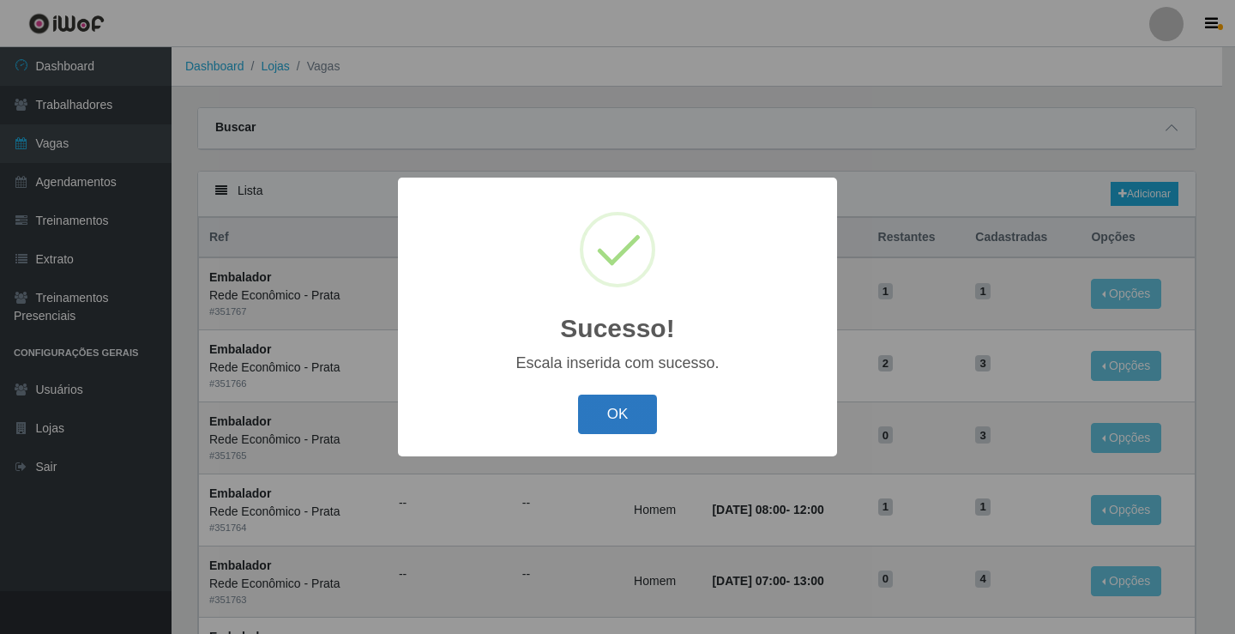
click at [646, 407] on button "OK" at bounding box center [618, 415] width 80 height 40
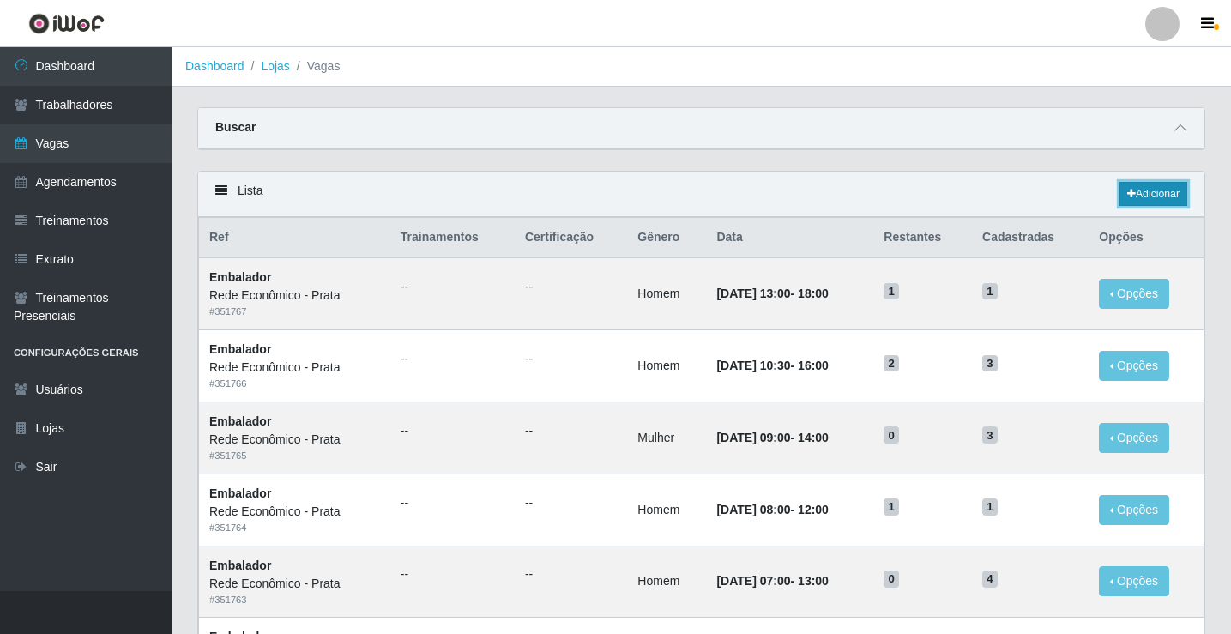
click at [1152, 196] on link "Adicionar" at bounding box center [1153, 194] width 68 height 24
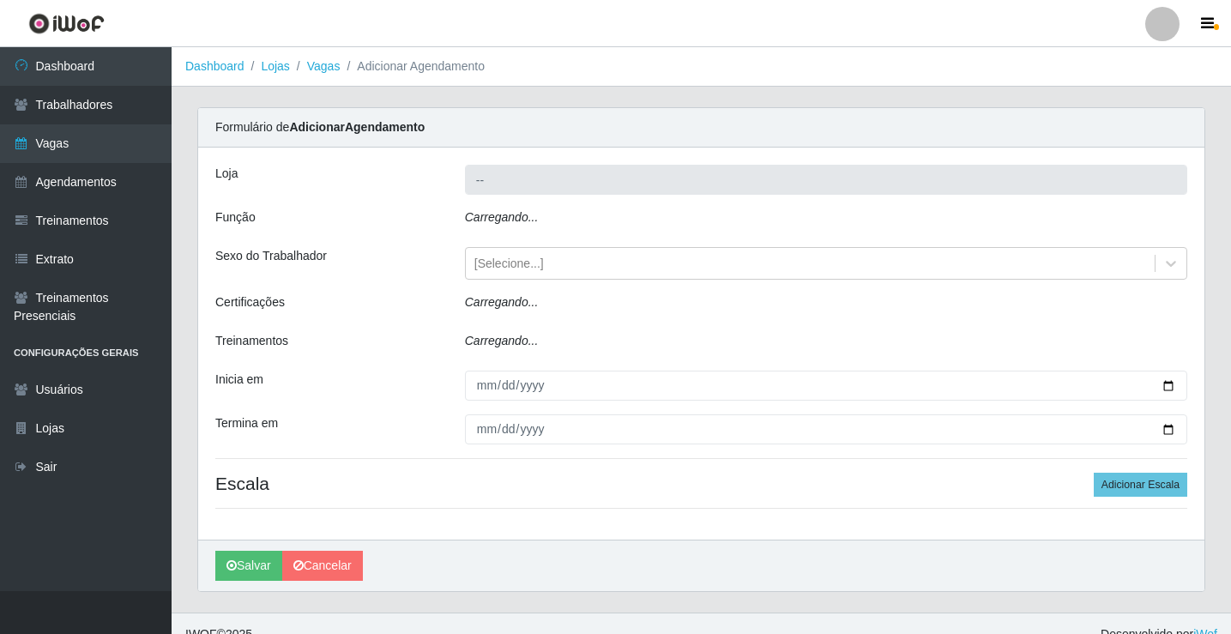
type input "Rede Econômico - Prata"
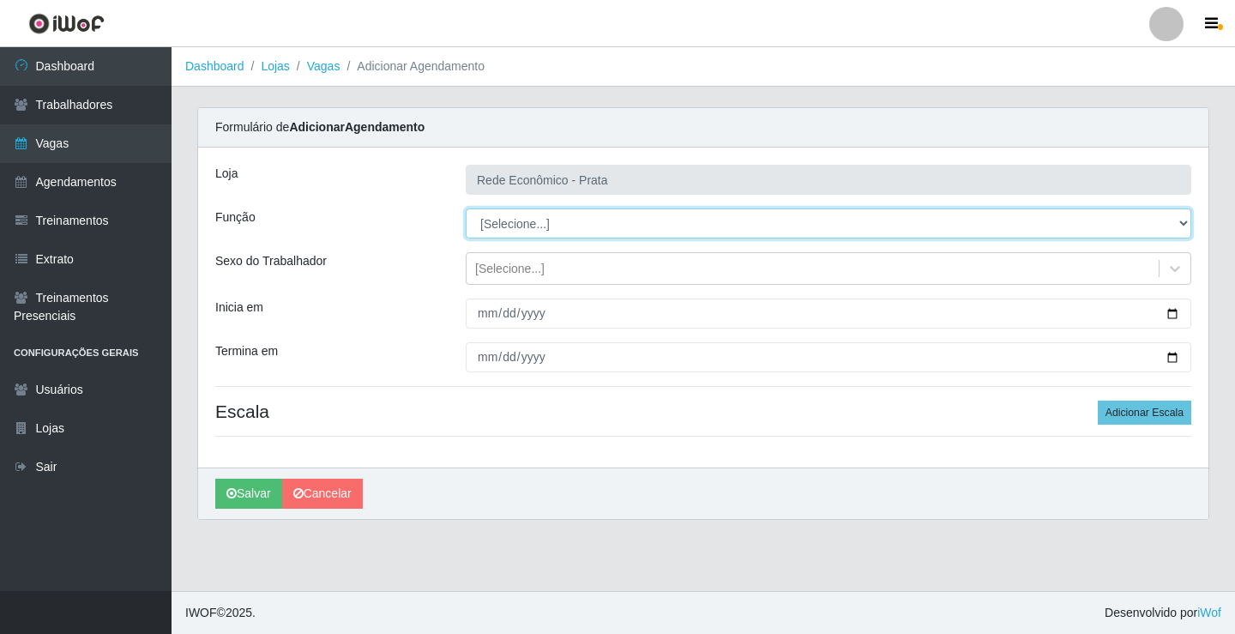
click at [527, 224] on select "[Selecione...] ASG ASG + ASG ++ Embalador Embalador + Embalador ++ Operador de …" at bounding box center [829, 223] width 726 height 30
select select "1"
click at [466, 208] on select "[Selecione...] ASG ASG + ASG ++ Embalador Embalador + Embalador ++ Operador de …" at bounding box center [829, 223] width 726 height 30
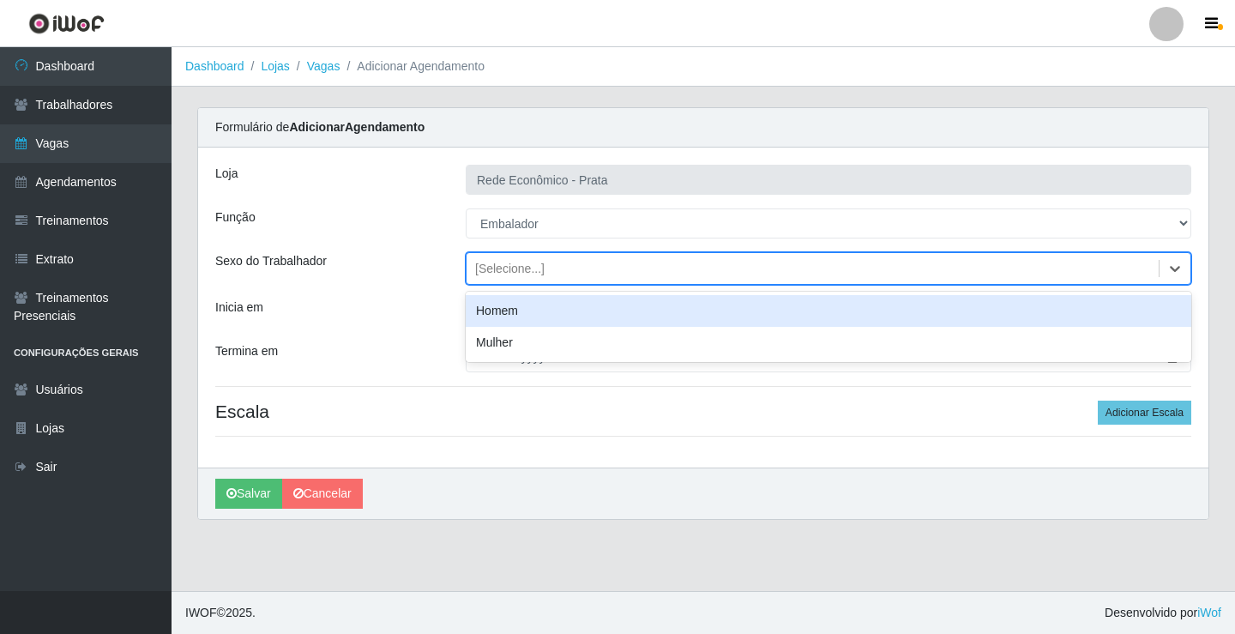
click at [530, 267] on div "[Selecione...]" at bounding box center [509, 269] width 69 height 18
click at [523, 311] on div "Homem" at bounding box center [829, 311] width 726 height 32
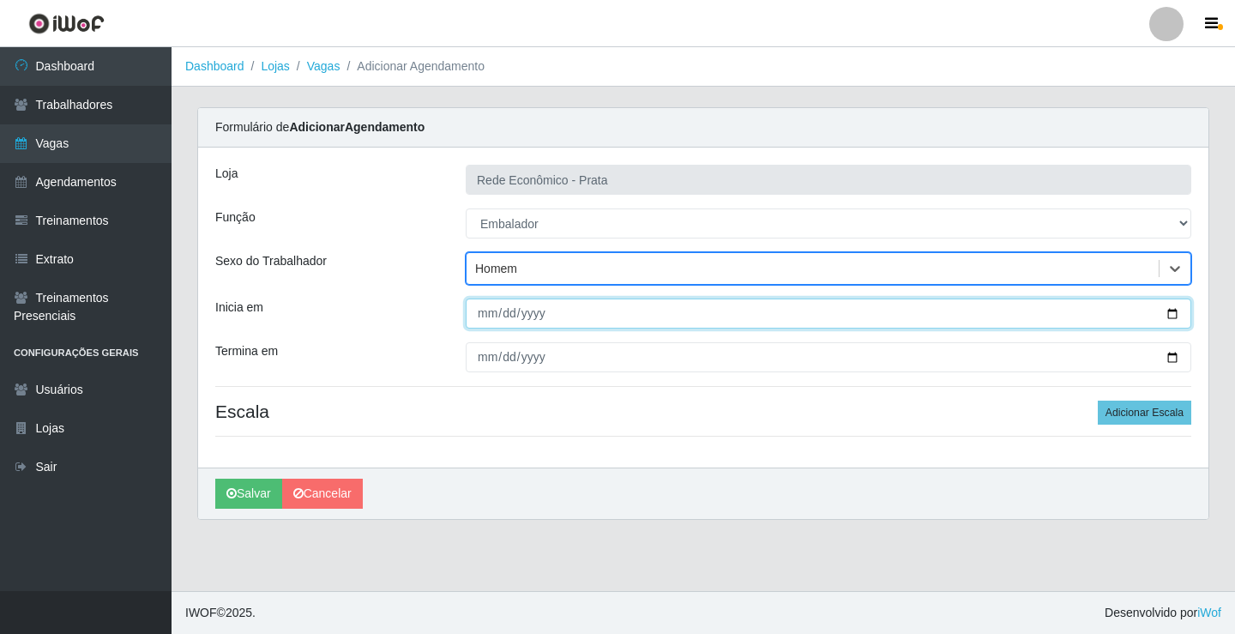
drag, startPoint x: 1174, startPoint y: 314, endPoint x: 1156, endPoint y: 316, distance: 17.2
click at [1173, 314] on input "Inicia em" at bounding box center [829, 314] width 726 height 30
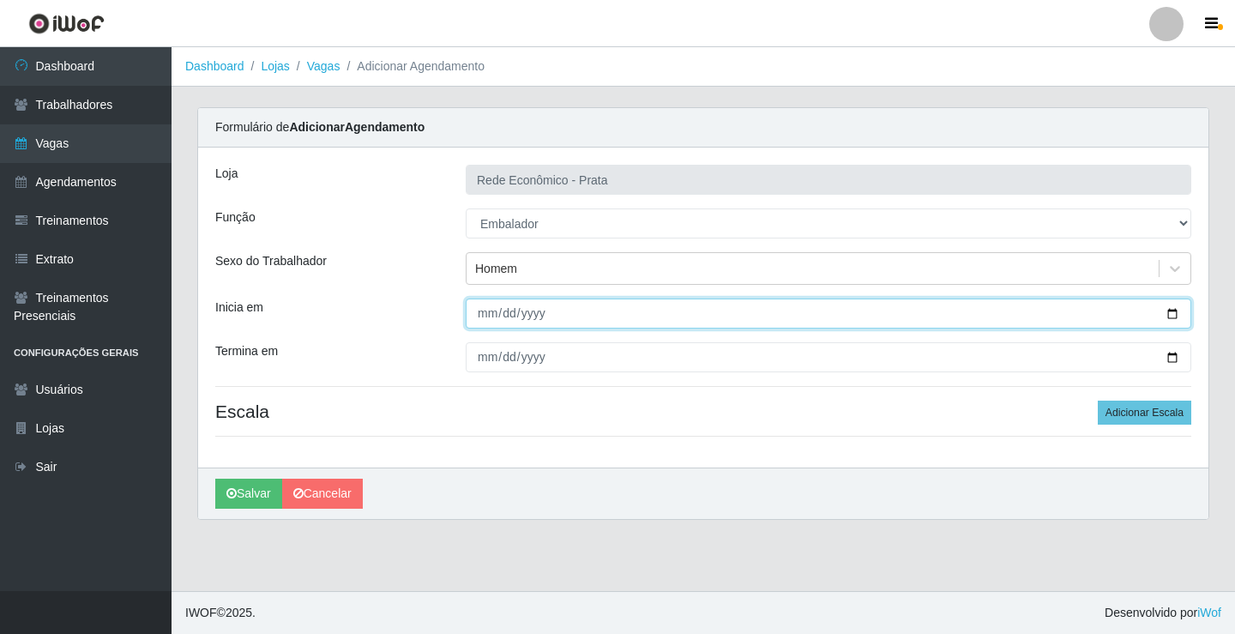
type input "[DATE]"
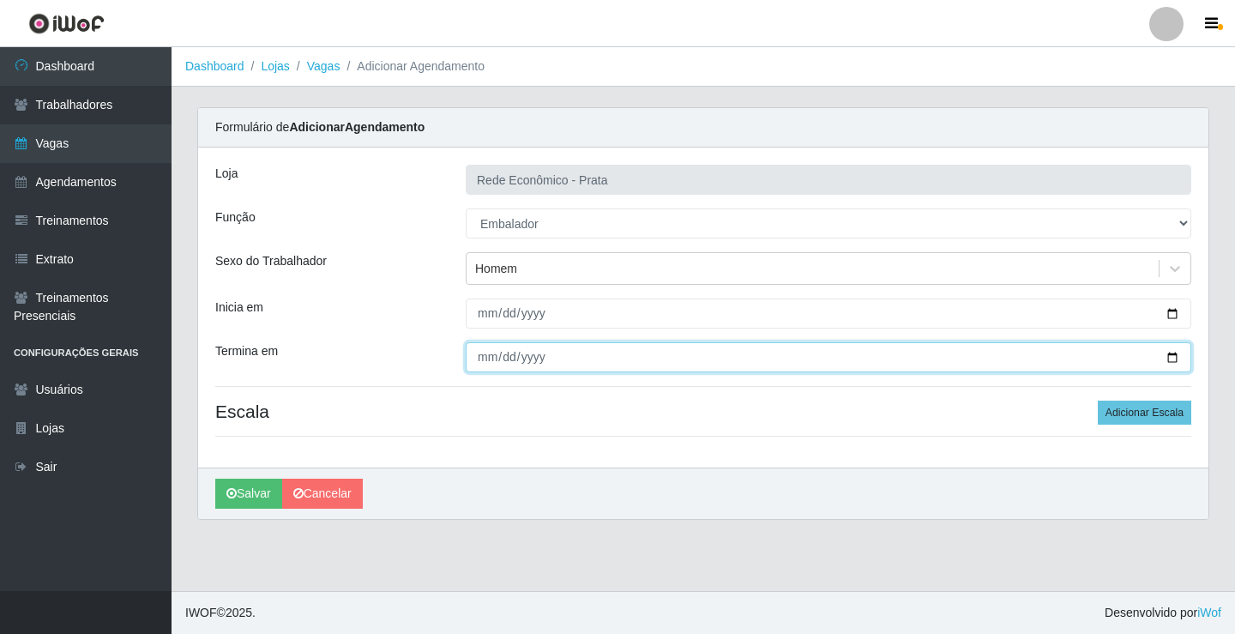
click at [1175, 360] on input "Termina em" at bounding box center [829, 357] width 726 height 30
type input "[DATE]"
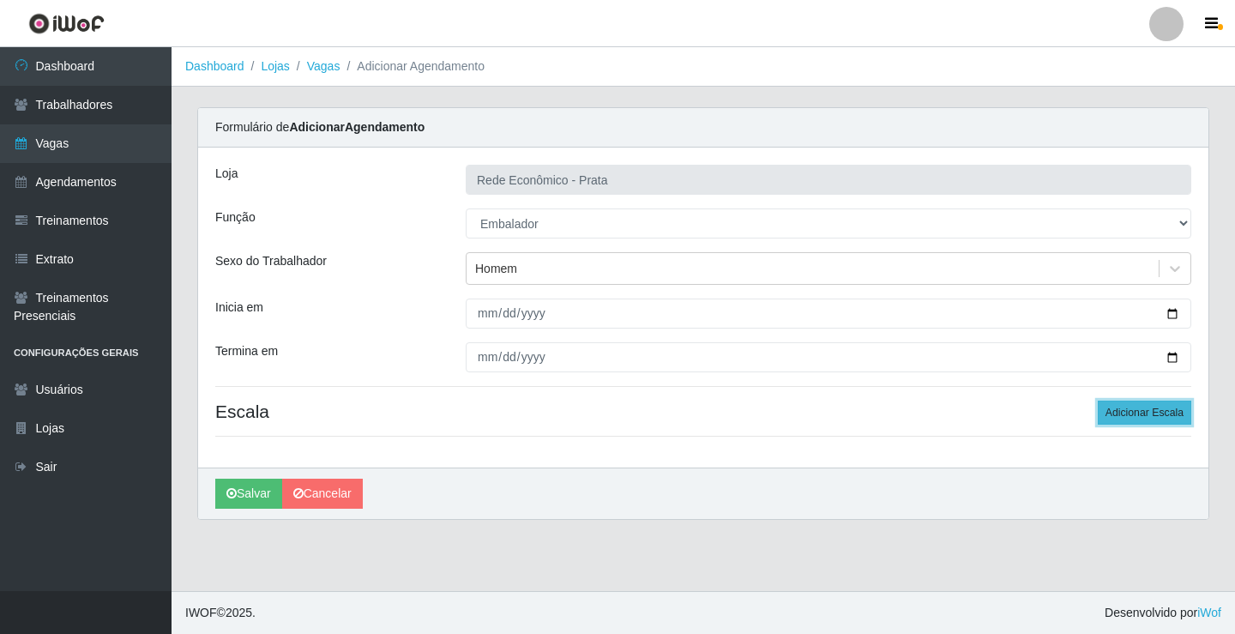
click at [1161, 414] on button "Adicionar Escala" at bounding box center [1145, 413] width 94 height 24
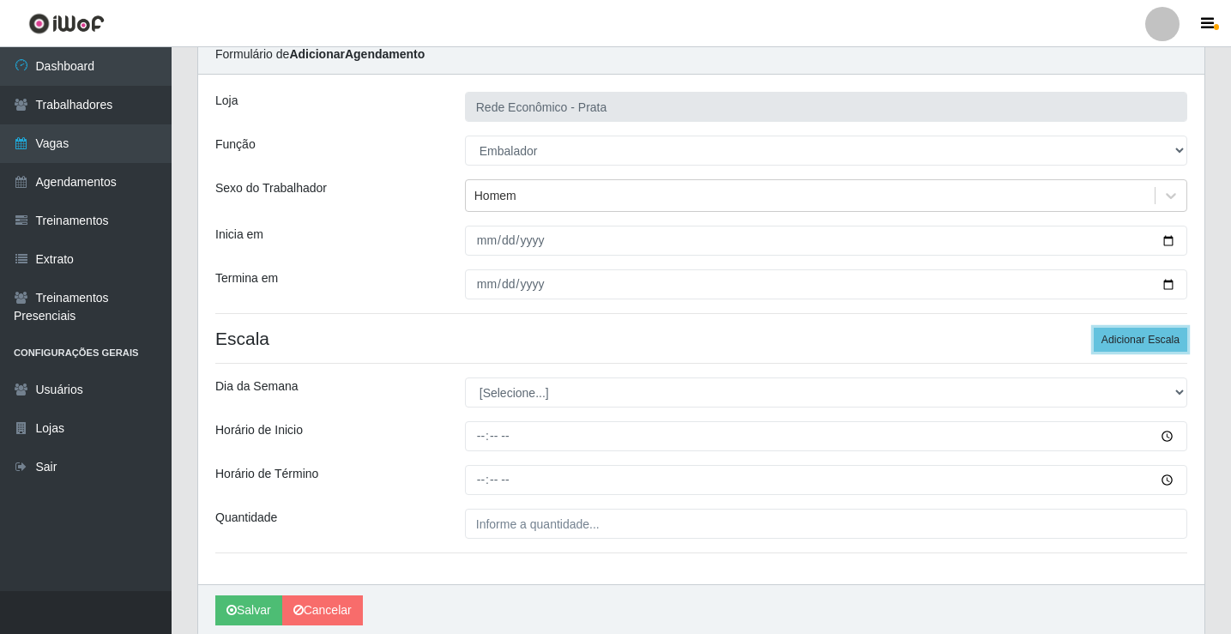
scroll to position [139, 0]
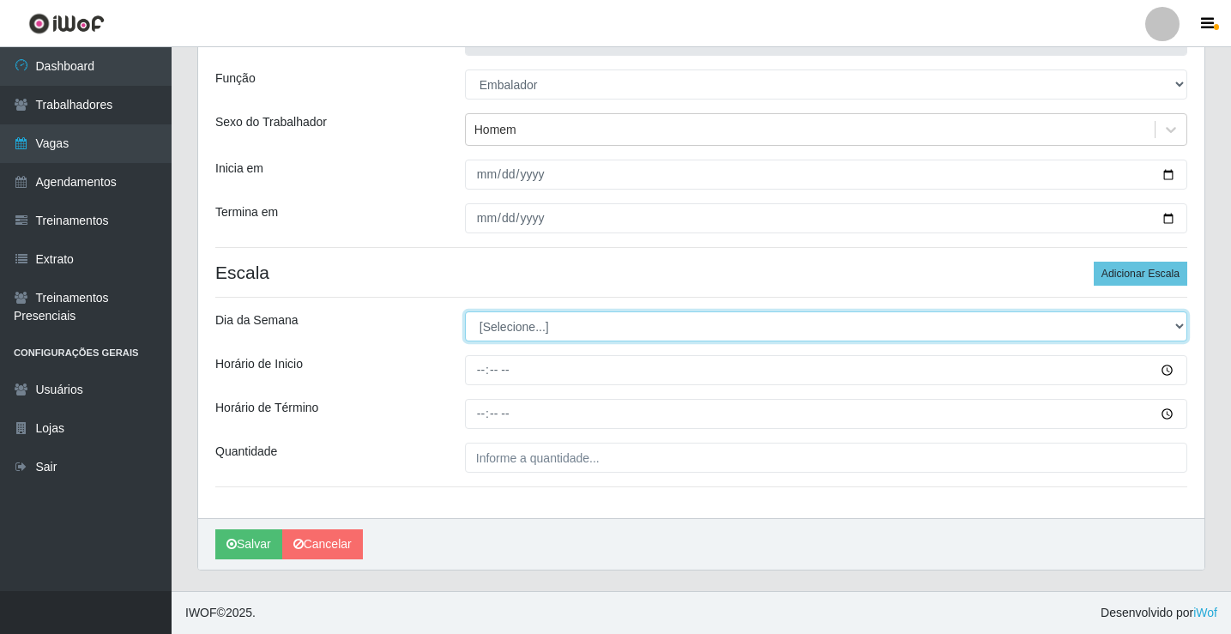
click at [518, 323] on select "[Selecione...] Segunda Terça Quarta Quinta Sexta Sábado Domingo" at bounding box center [826, 326] width 722 height 30
select select "1"
click at [465, 311] on select "[Selecione...] Segunda Terça Quarta Quinta Sexta Sábado Domingo" at bounding box center [826, 326] width 722 height 30
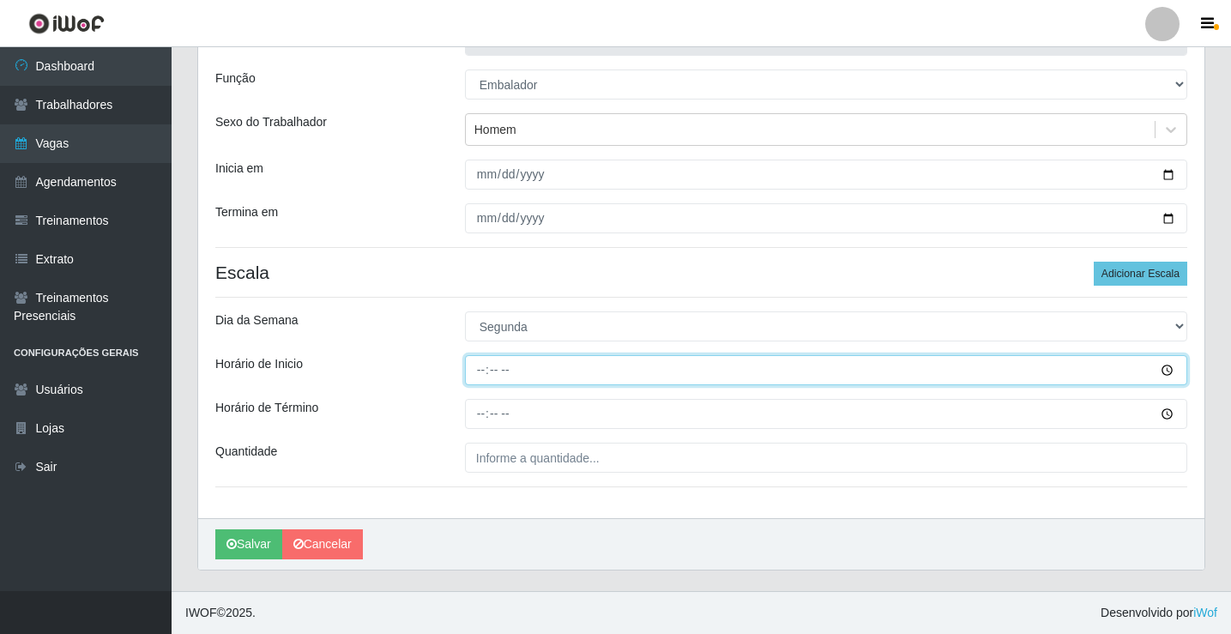
click at [474, 375] on input "Horário de Inicio" at bounding box center [826, 370] width 722 height 30
type input "15:00"
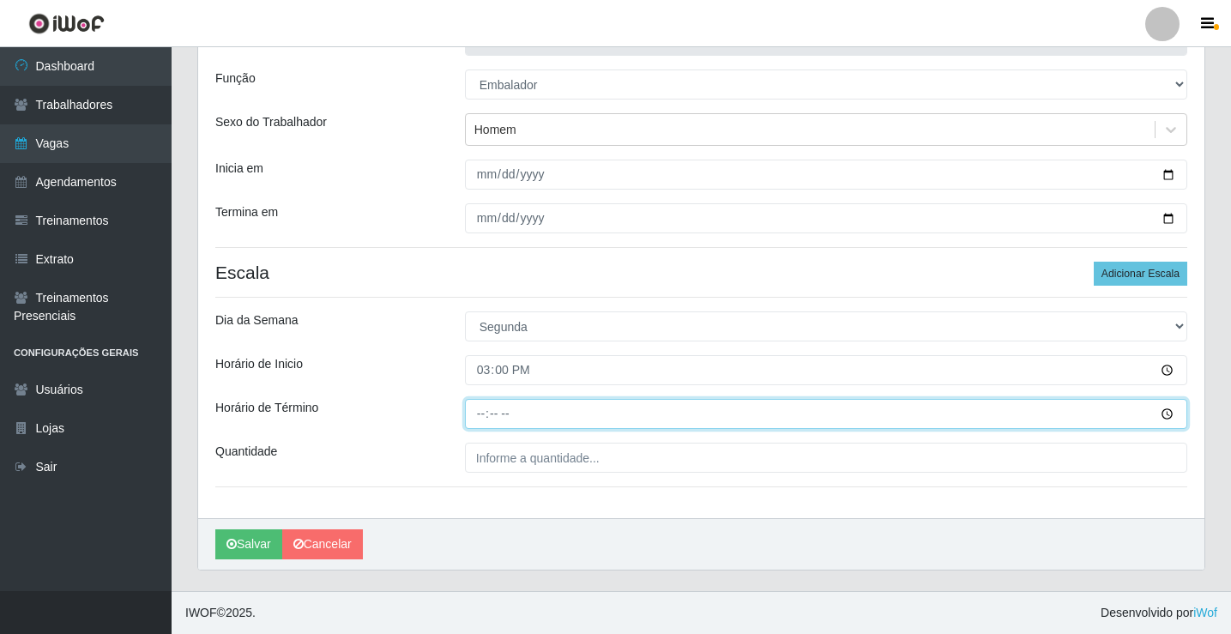
click at [484, 413] on input "Horário de Término" at bounding box center [826, 414] width 722 height 30
type input "20:00"
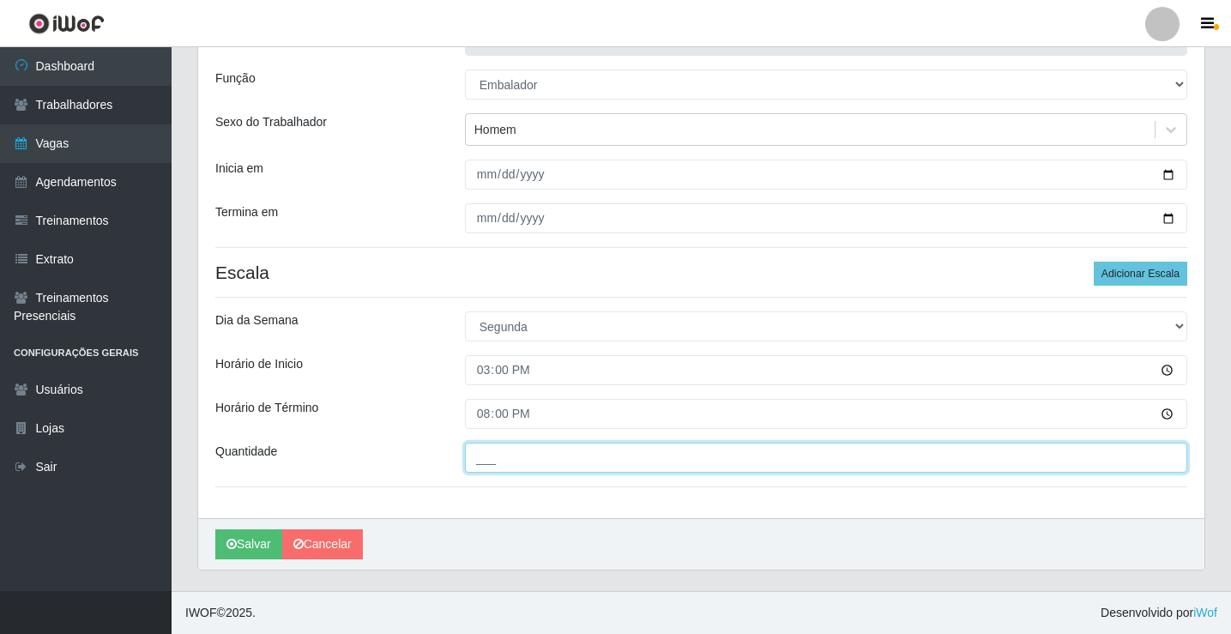
click at [484, 459] on input "___" at bounding box center [826, 458] width 722 height 30
type input "3__"
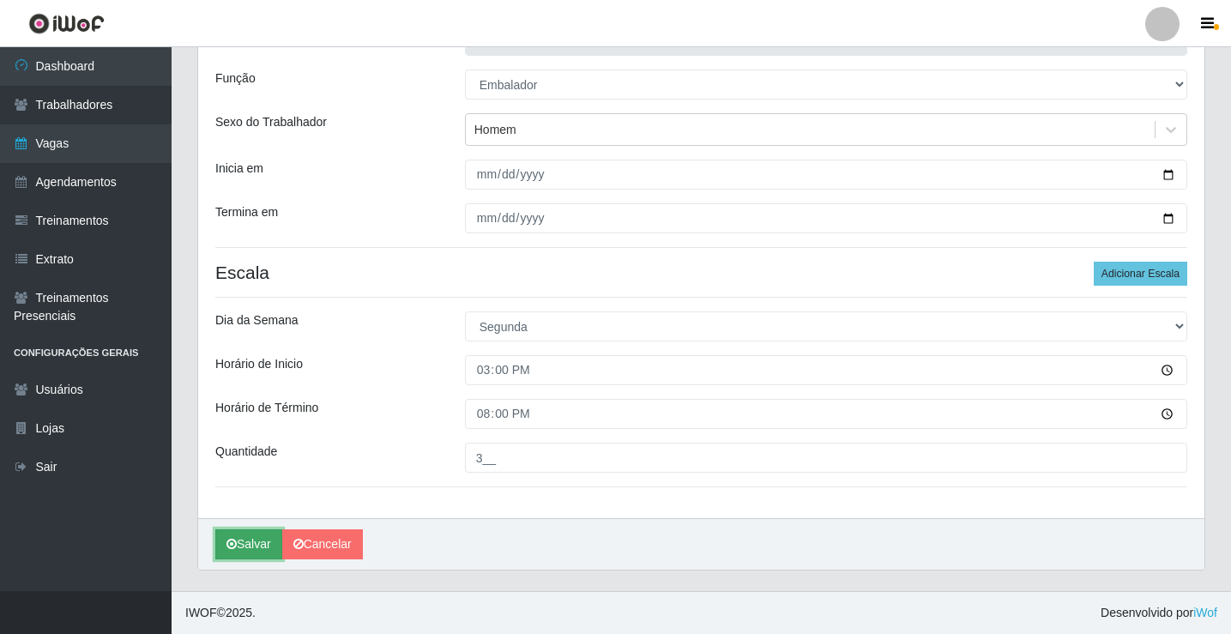
click at [238, 544] on button "Salvar" at bounding box center [248, 544] width 67 height 30
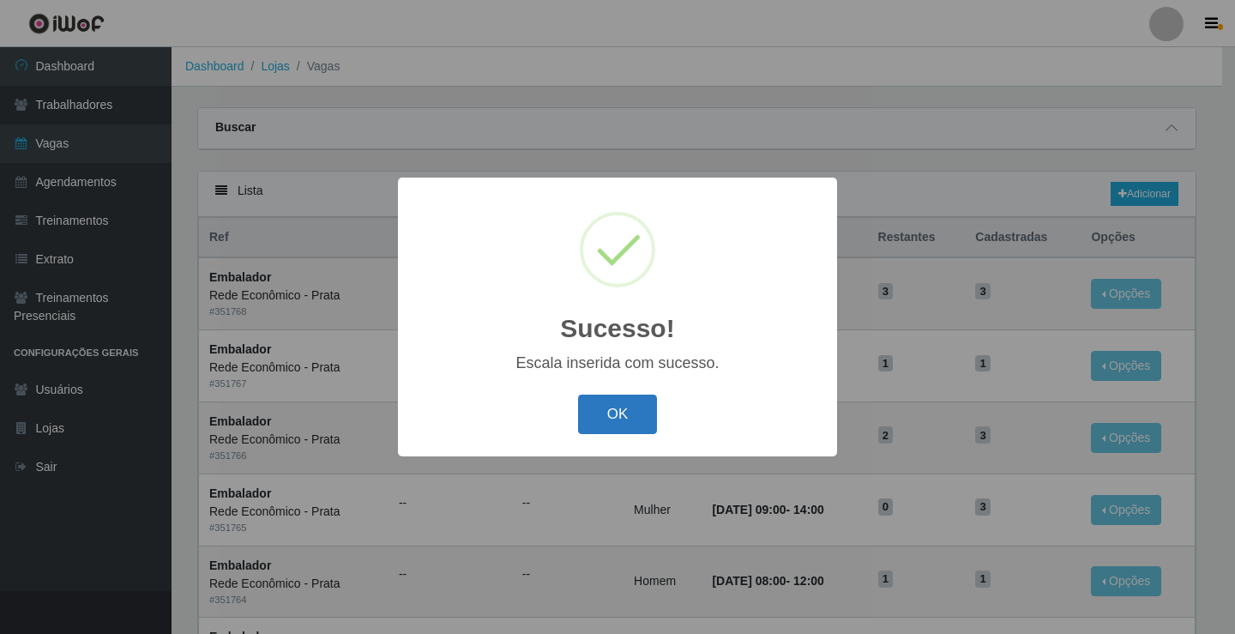
click at [614, 415] on button "OK" at bounding box center [618, 415] width 80 height 40
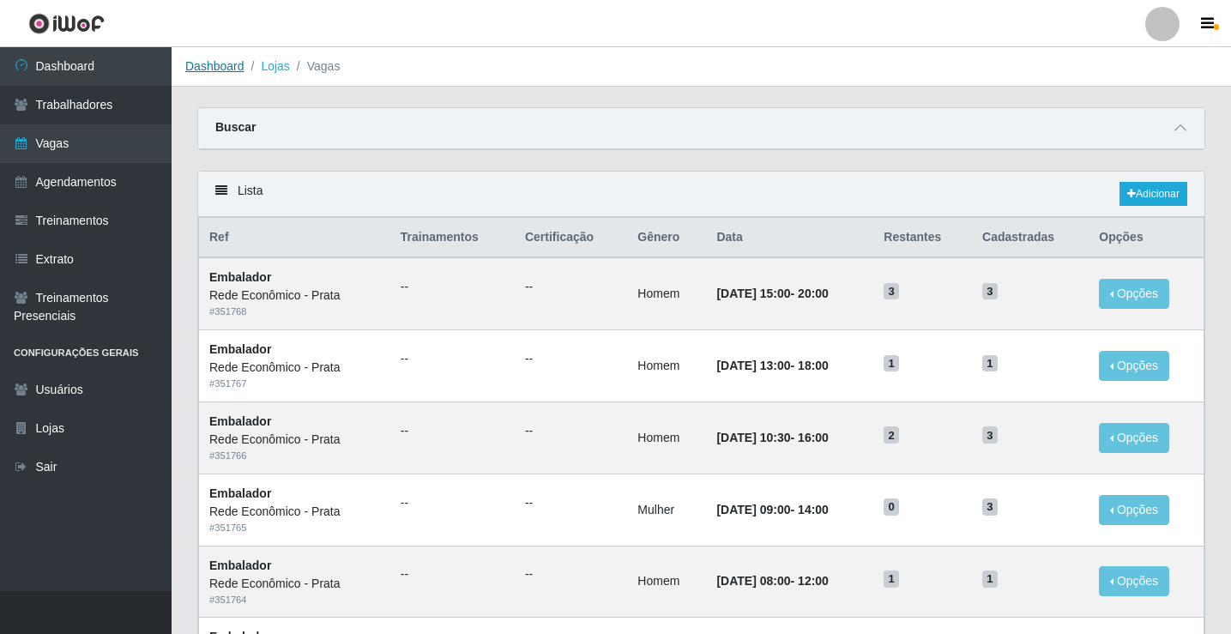
click at [223, 67] on link "Dashboard" at bounding box center [214, 66] width 59 height 14
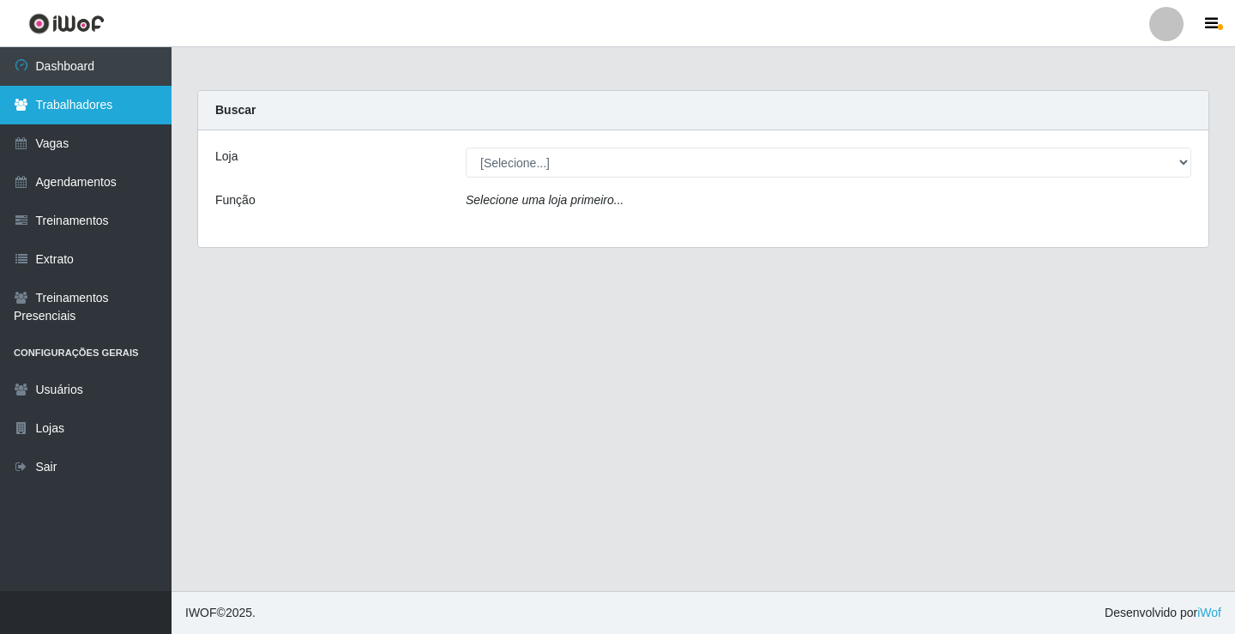
click at [93, 110] on link "Trabalhadores" at bounding box center [86, 105] width 172 height 39
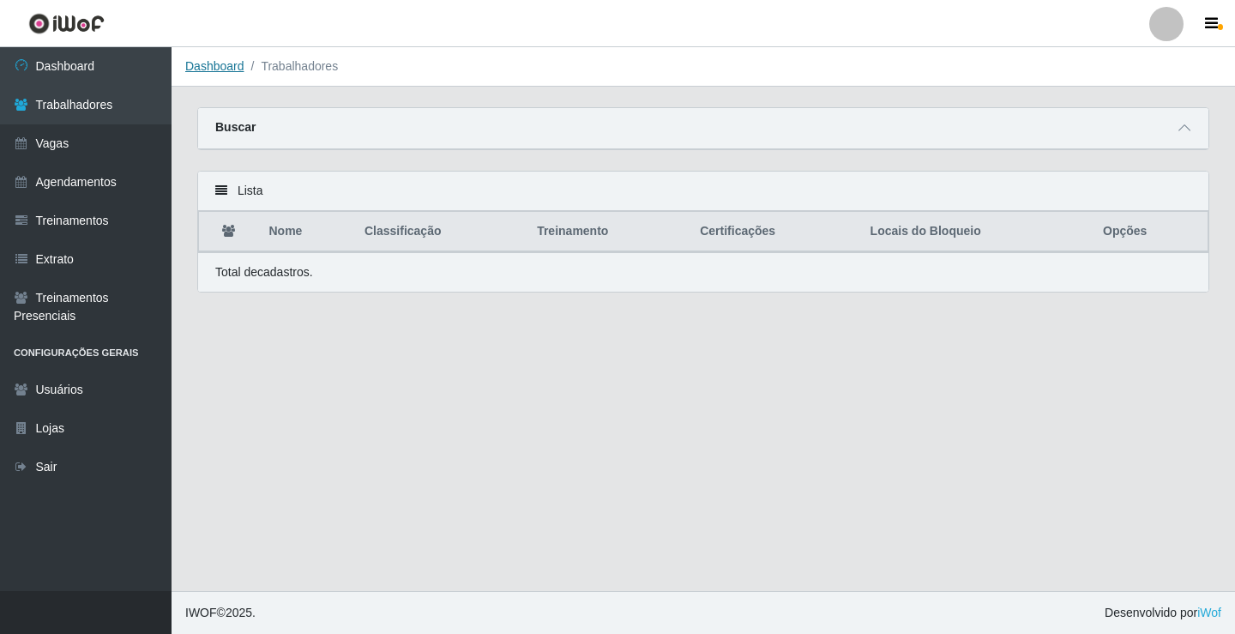
click at [232, 69] on link "Dashboard" at bounding box center [214, 66] width 59 height 14
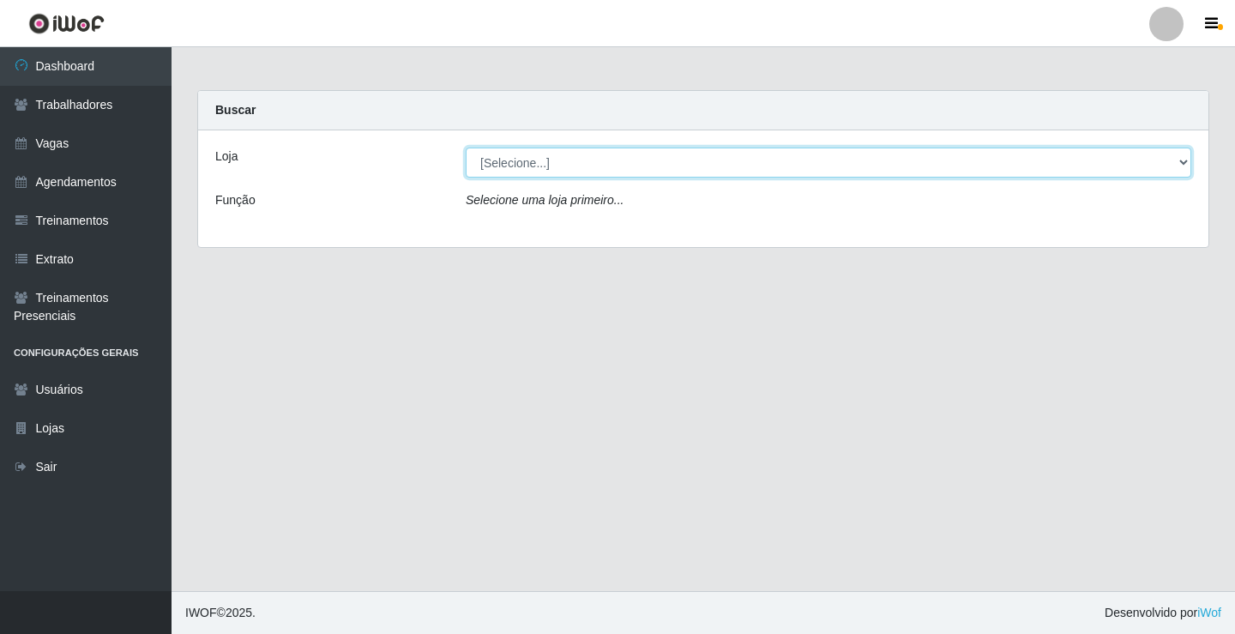
click at [533, 166] on select "[Selecione...] Rede Econômico - Prata" at bounding box center [829, 163] width 726 height 30
select select "192"
click at [466, 148] on select "[Selecione...] Rede Econômico - Prata" at bounding box center [829, 163] width 726 height 30
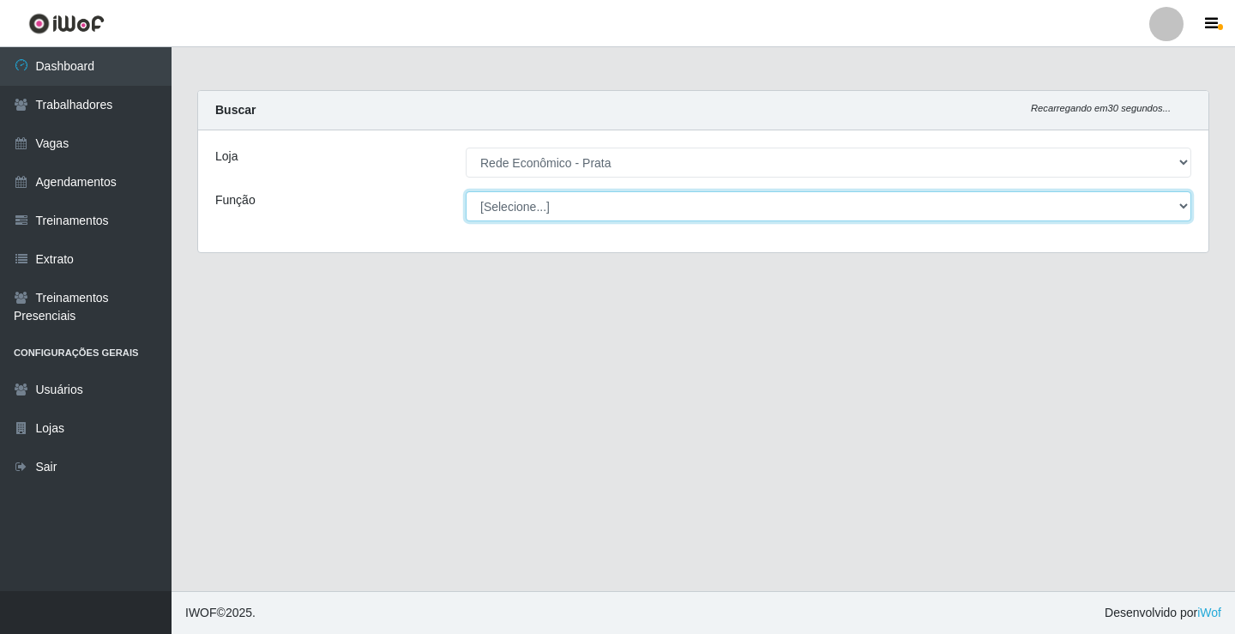
click at [531, 204] on select "[Selecione...] ASG ASG + ASG ++ Embalador Embalador + Embalador ++ Operador de …" at bounding box center [829, 206] width 726 height 30
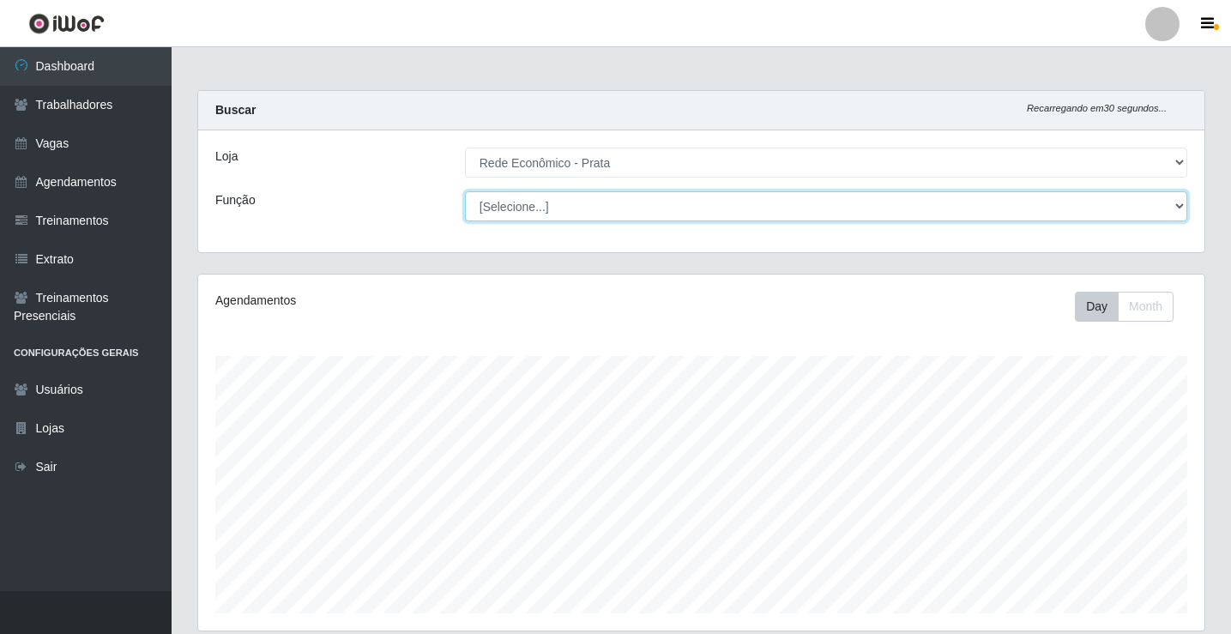
scroll to position [356, 1006]
select select "1"
click at [465, 191] on select "[Selecione...] ASG ASG + ASG ++ Embalador Embalador + Embalador ++ Operador de …" at bounding box center [826, 206] width 722 height 30
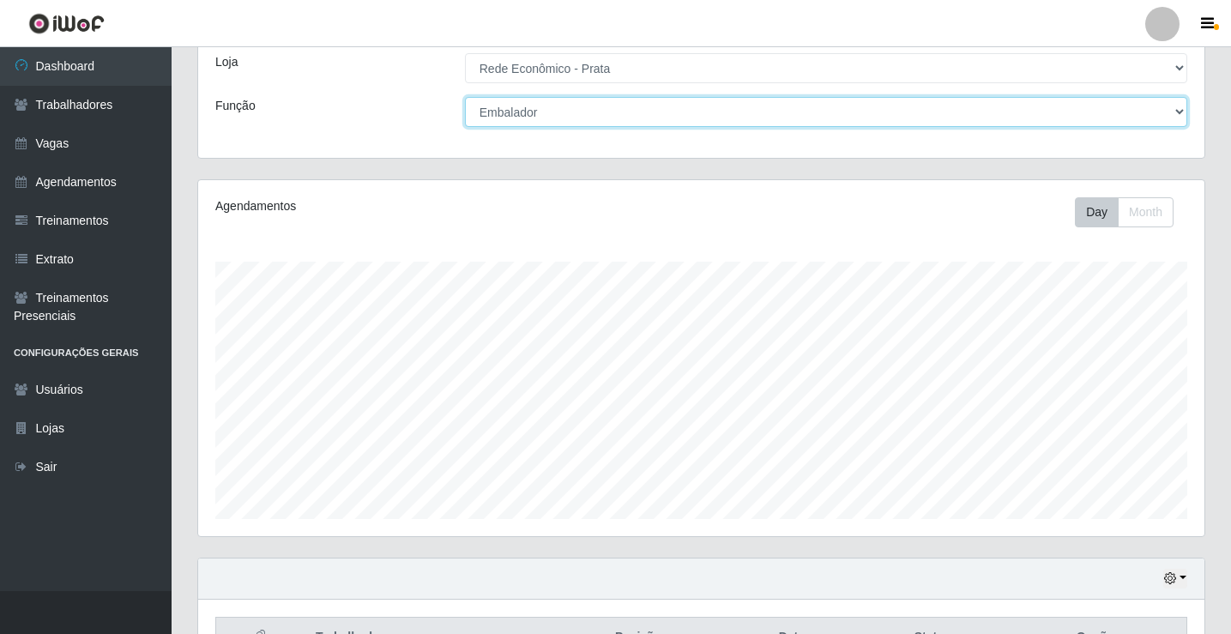
scroll to position [200, 0]
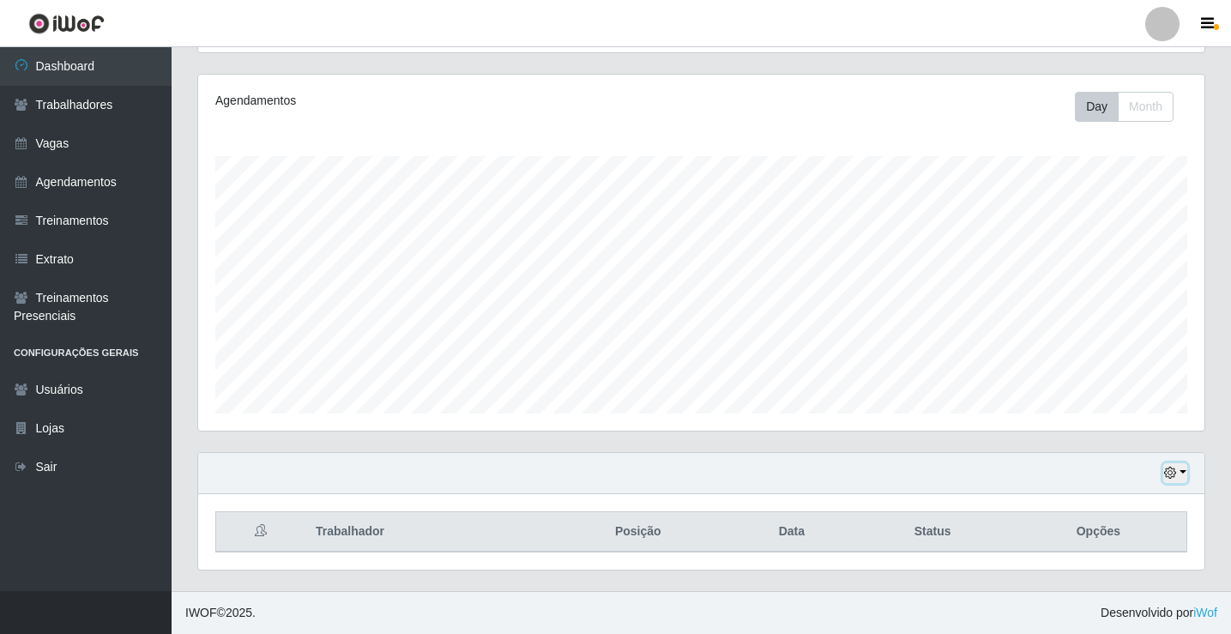
click at [1182, 470] on button "button" at bounding box center [1175, 473] width 24 height 20
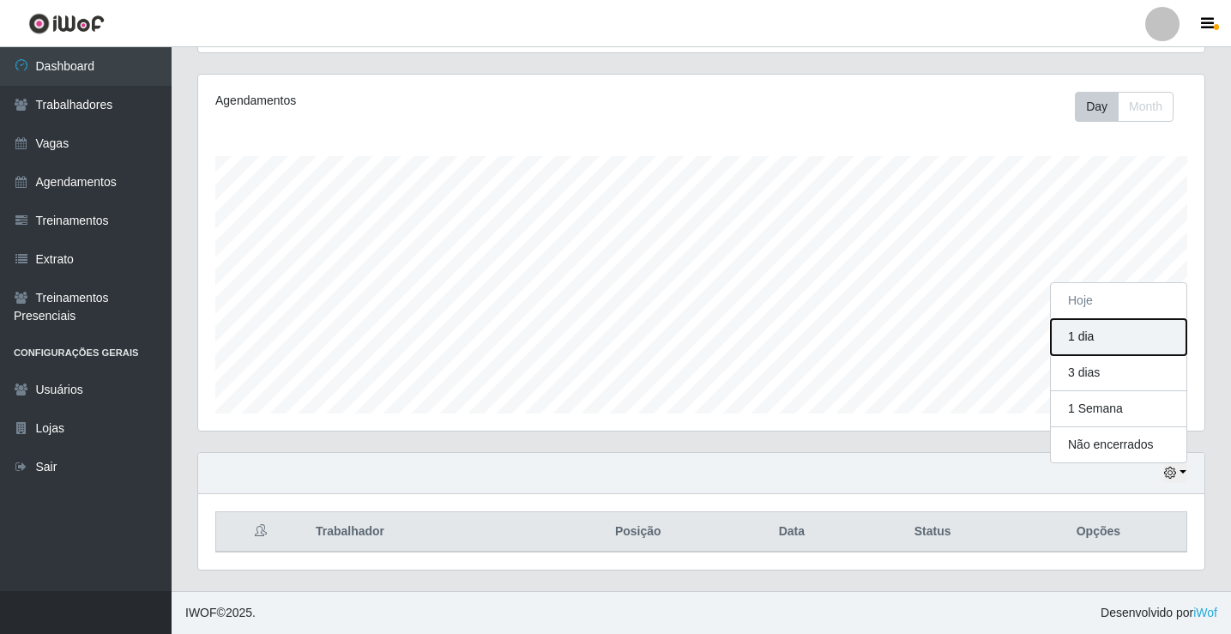
click at [1077, 350] on button "1 dia" at bounding box center [1119, 337] width 136 height 36
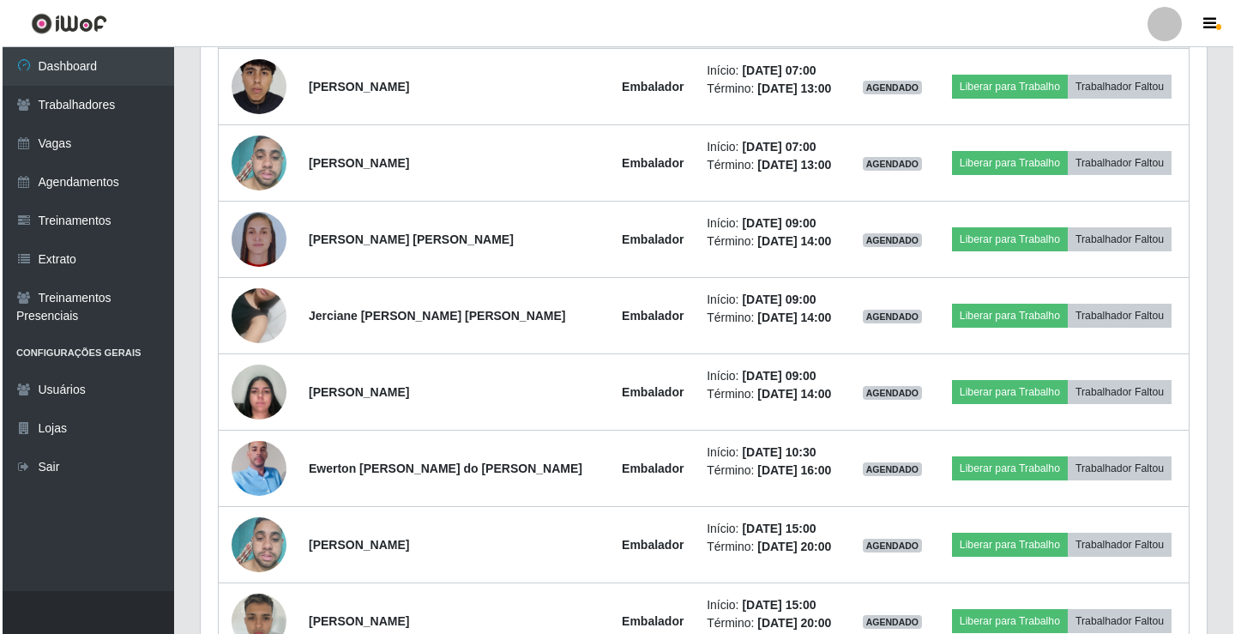
scroll to position [858, 0]
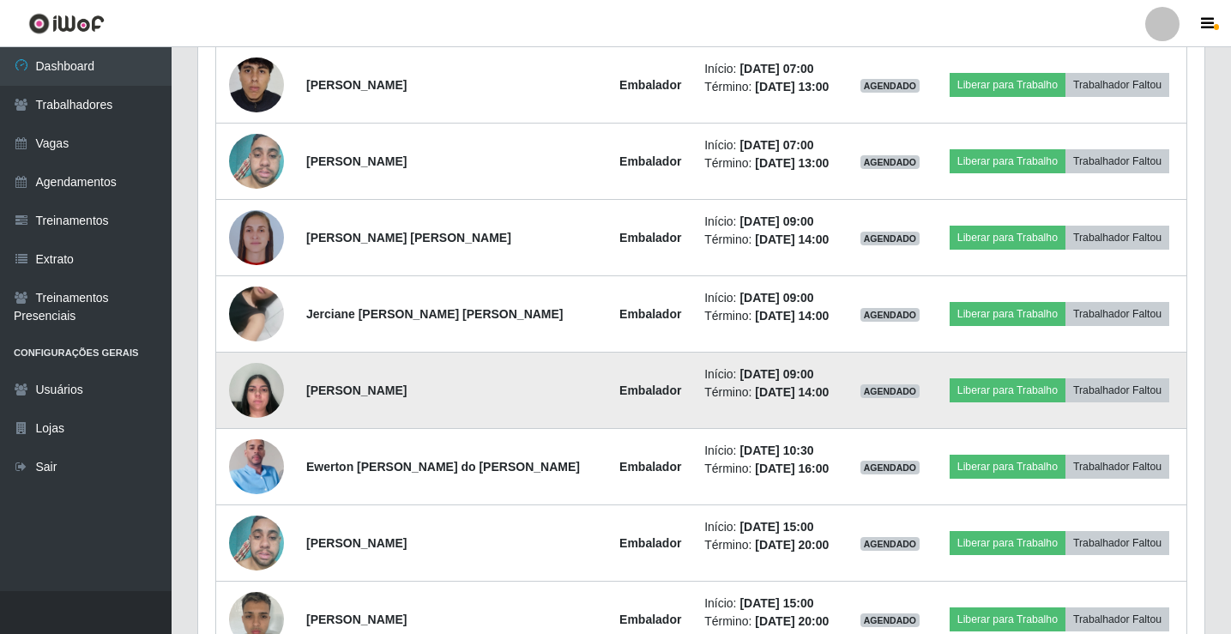
click at [262, 392] on img at bounding box center [256, 389] width 55 height 73
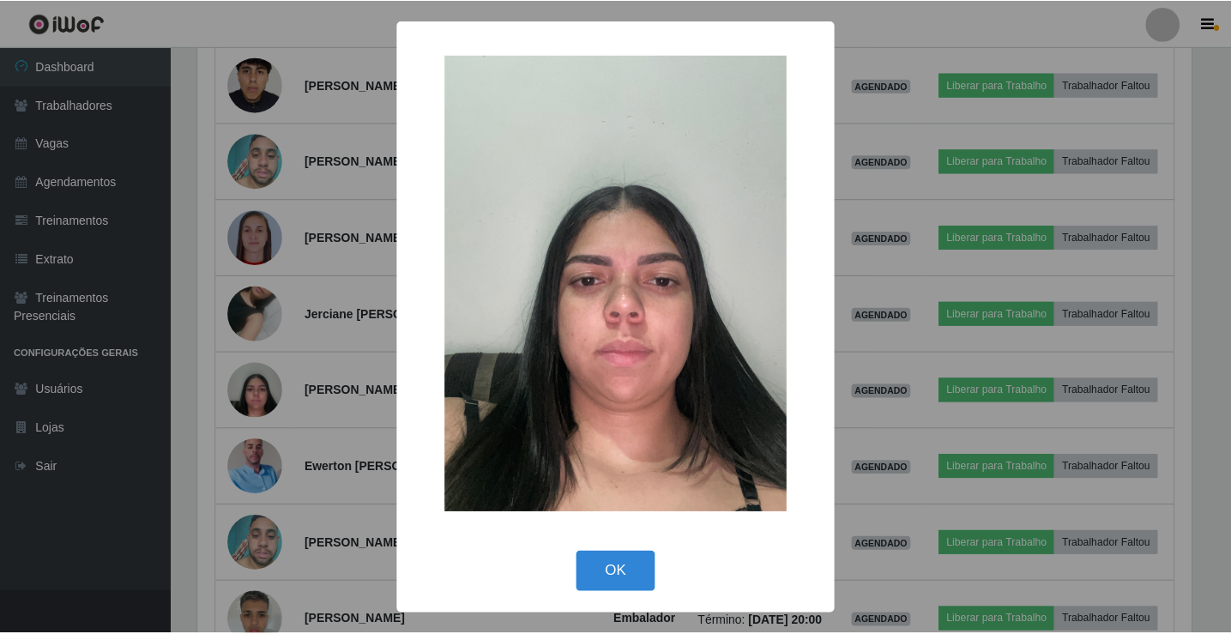
scroll to position [356, 998]
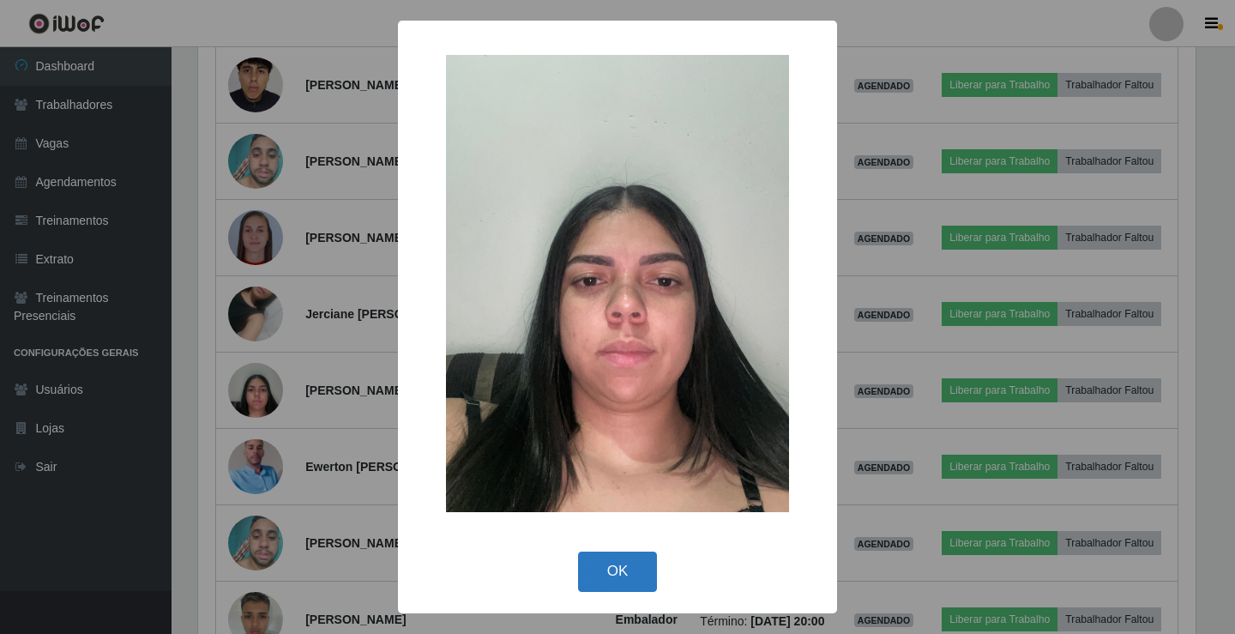
click at [626, 580] on button "OK" at bounding box center [618, 572] width 80 height 40
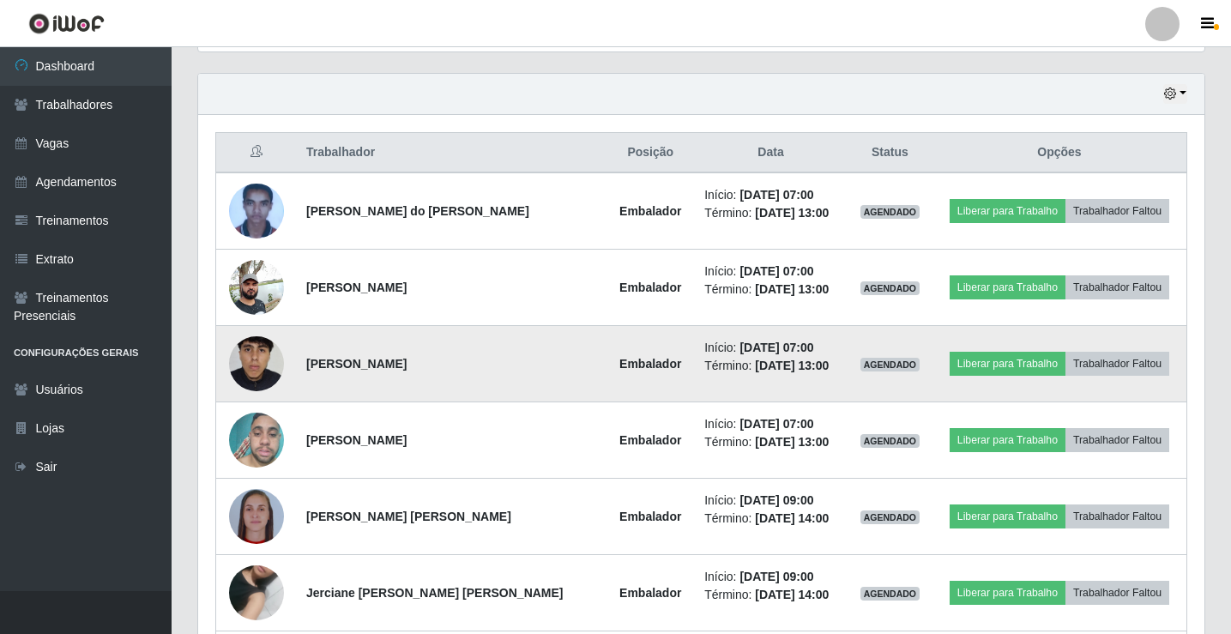
scroll to position [534, 0]
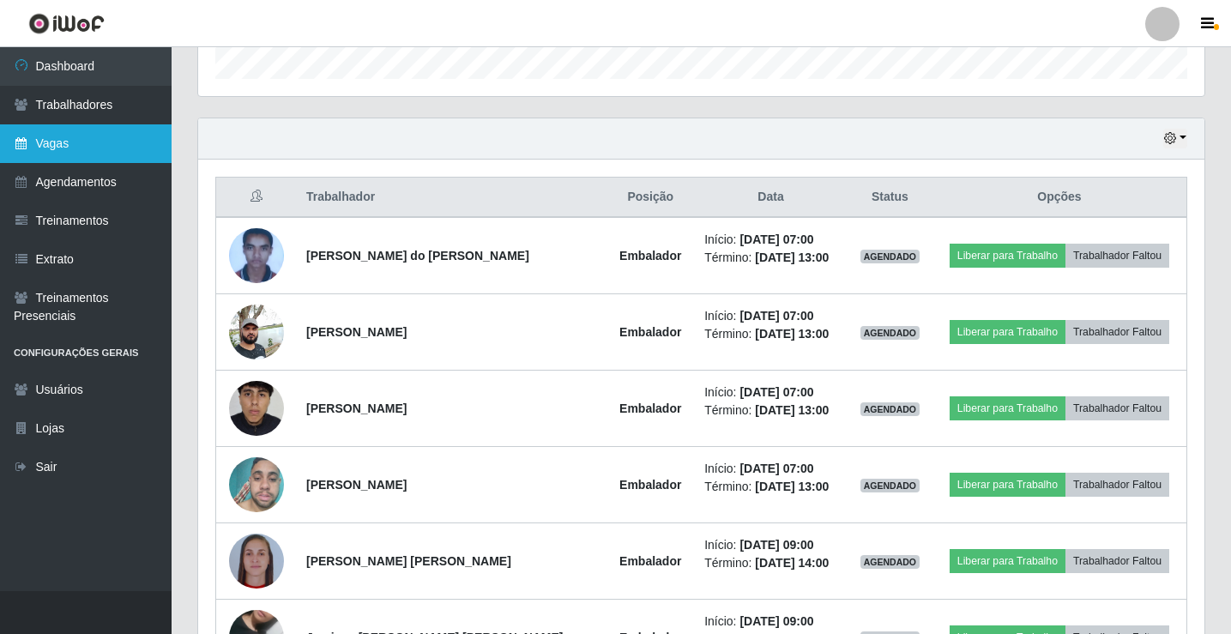
click at [84, 139] on link "Vagas" at bounding box center [86, 143] width 172 height 39
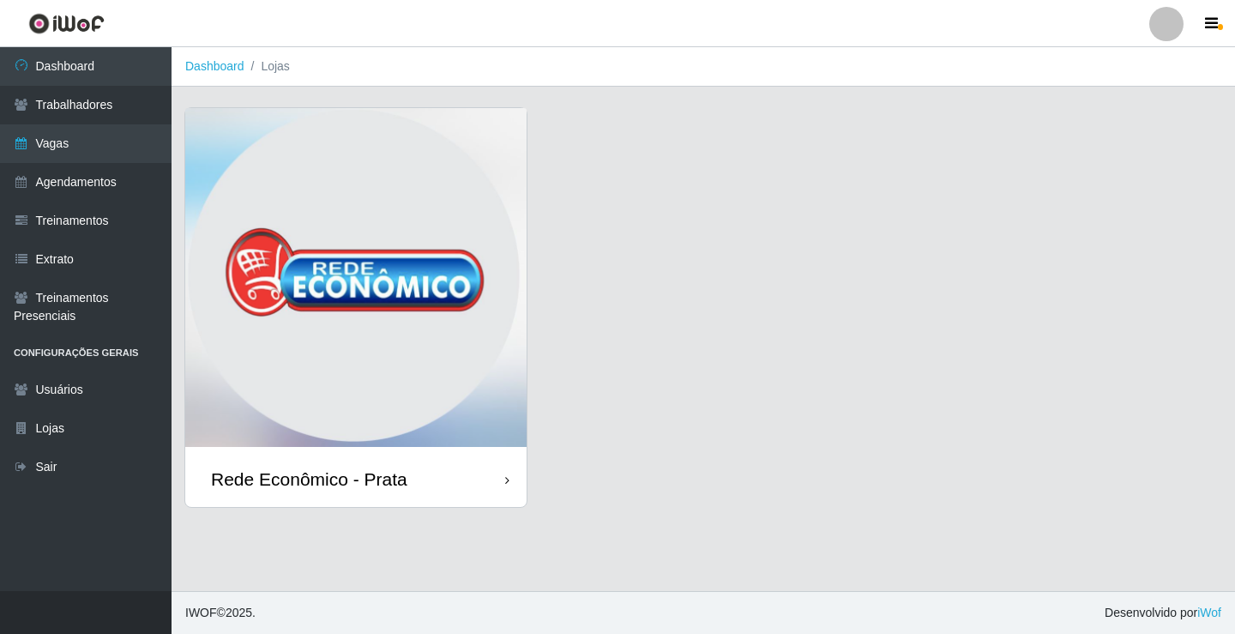
click at [419, 483] on div "Rede Econômico - Prata" at bounding box center [355, 479] width 341 height 56
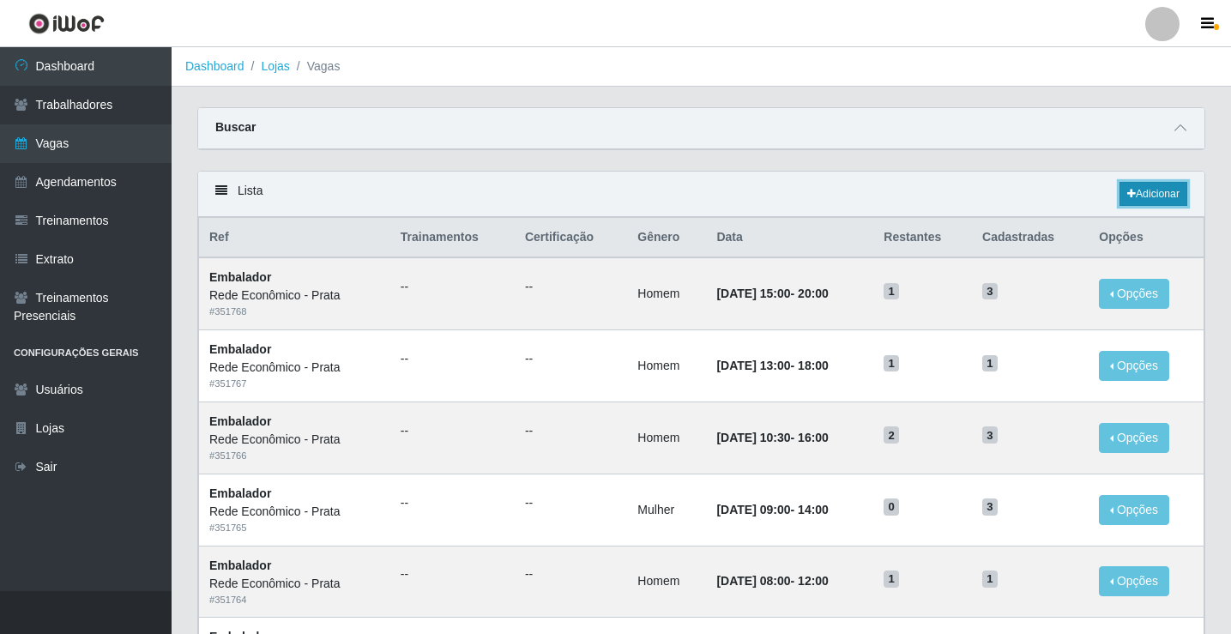
click at [1145, 190] on link "Adicionar" at bounding box center [1153, 194] width 68 height 24
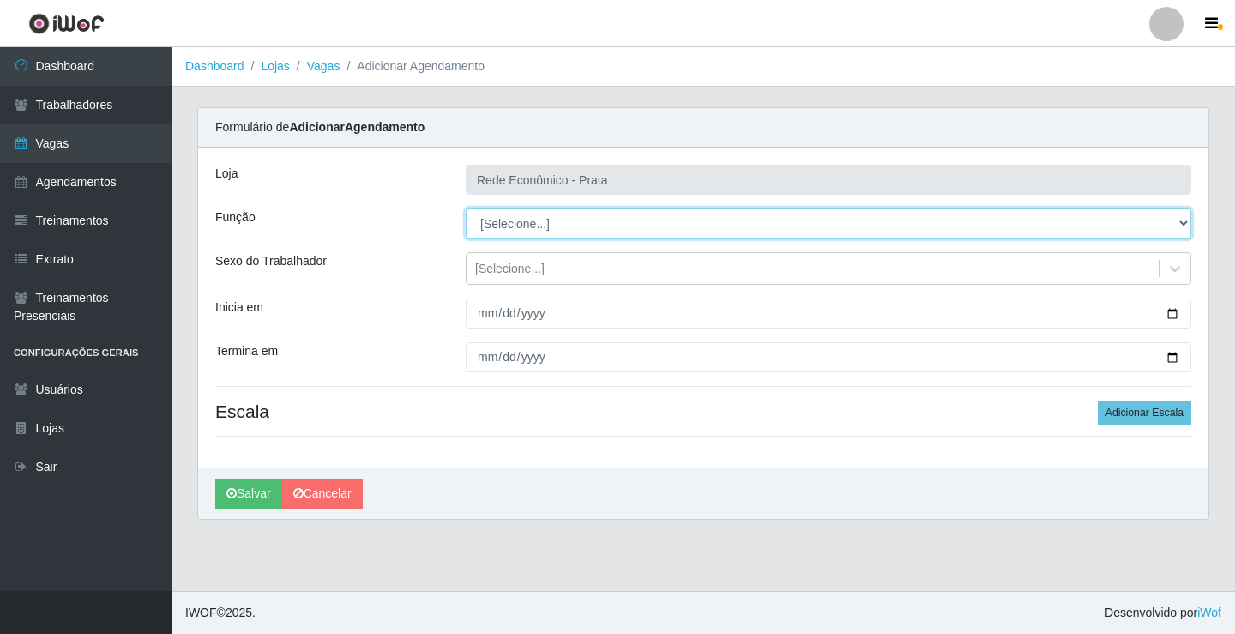
click at [502, 222] on select "[Selecione...] ASG ASG + ASG ++ Embalador Embalador + Embalador ++ Operador de …" at bounding box center [829, 223] width 726 height 30
select select "1"
click at [466, 208] on select "[Selecione...] ASG ASG + ASG ++ Embalador Embalador + Embalador ++ Operador de …" at bounding box center [829, 223] width 726 height 30
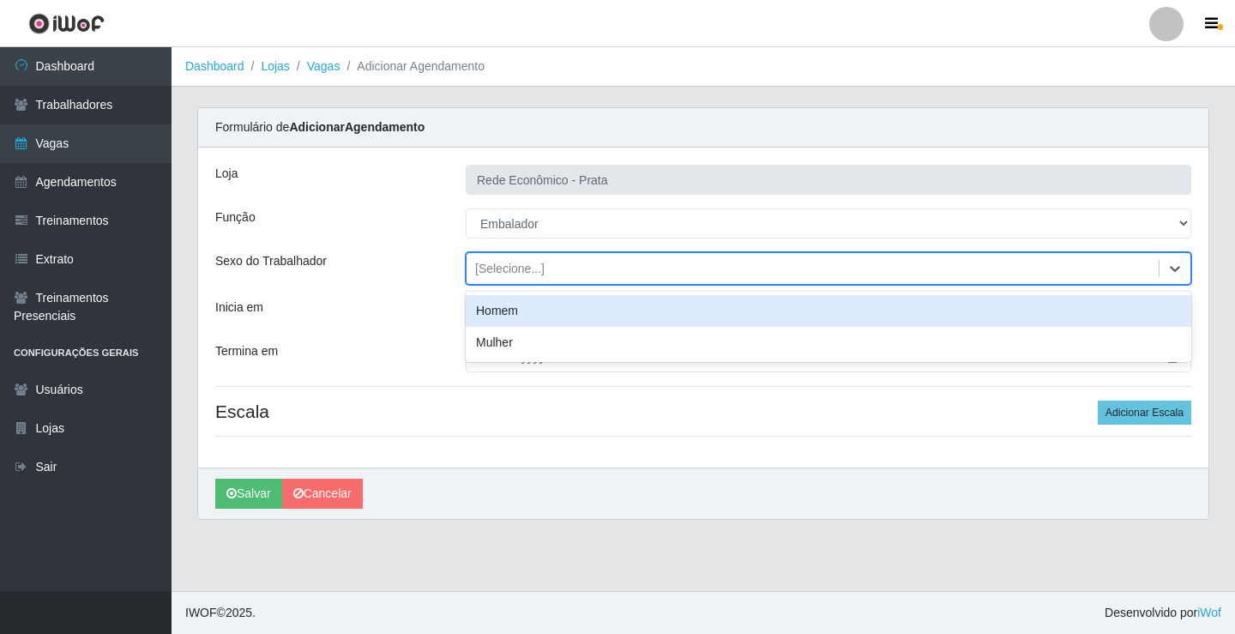
click at [513, 271] on div "[Selecione...]" at bounding box center [509, 269] width 69 height 18
click at [524, 313] on div "Homem" at bounding box center [829, 311] width 726 height 32
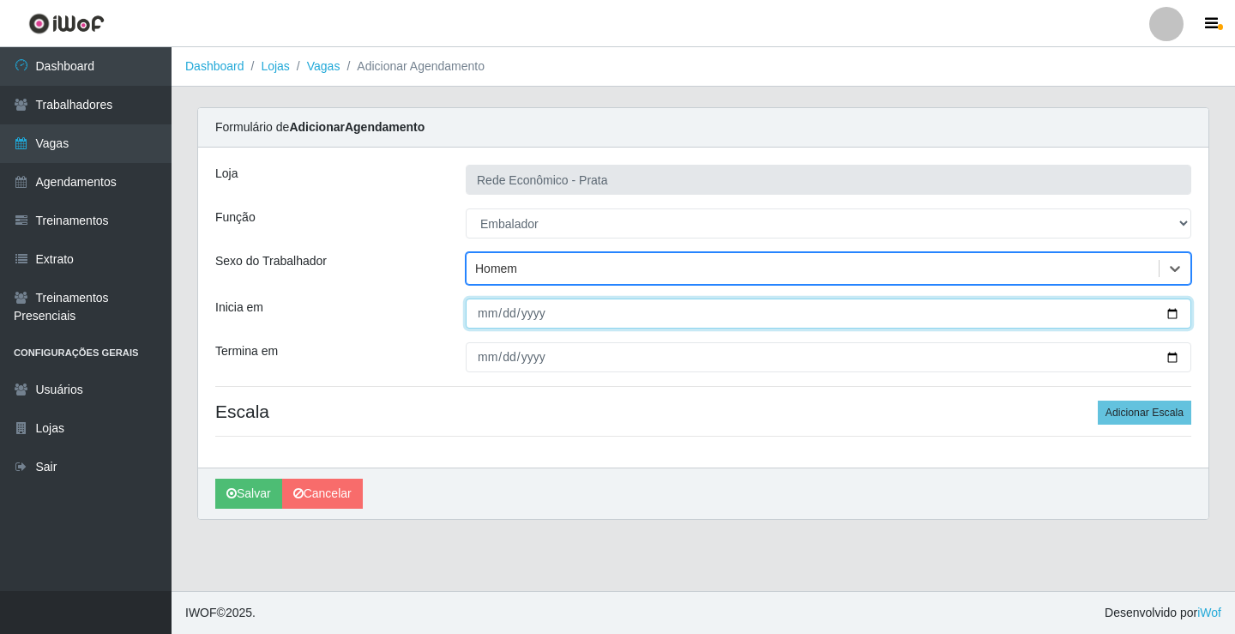
click at [1171, 313] on input "Inicia em" at bounding box center [829, 314] width 726 height 30
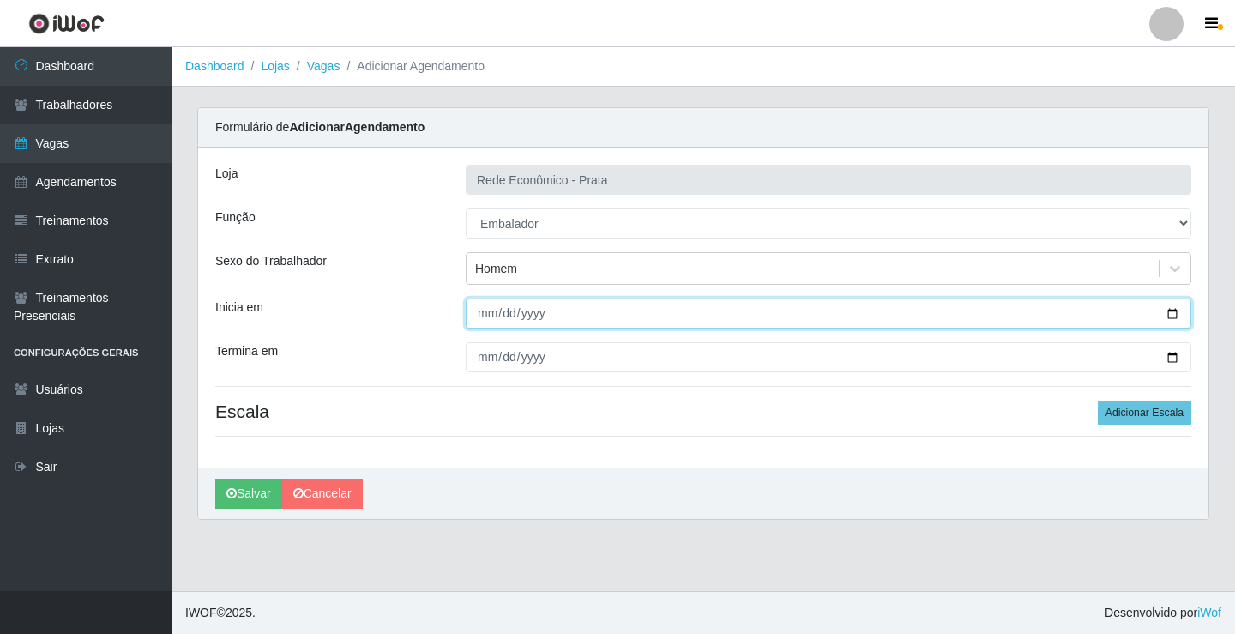
type input "[DATE]"
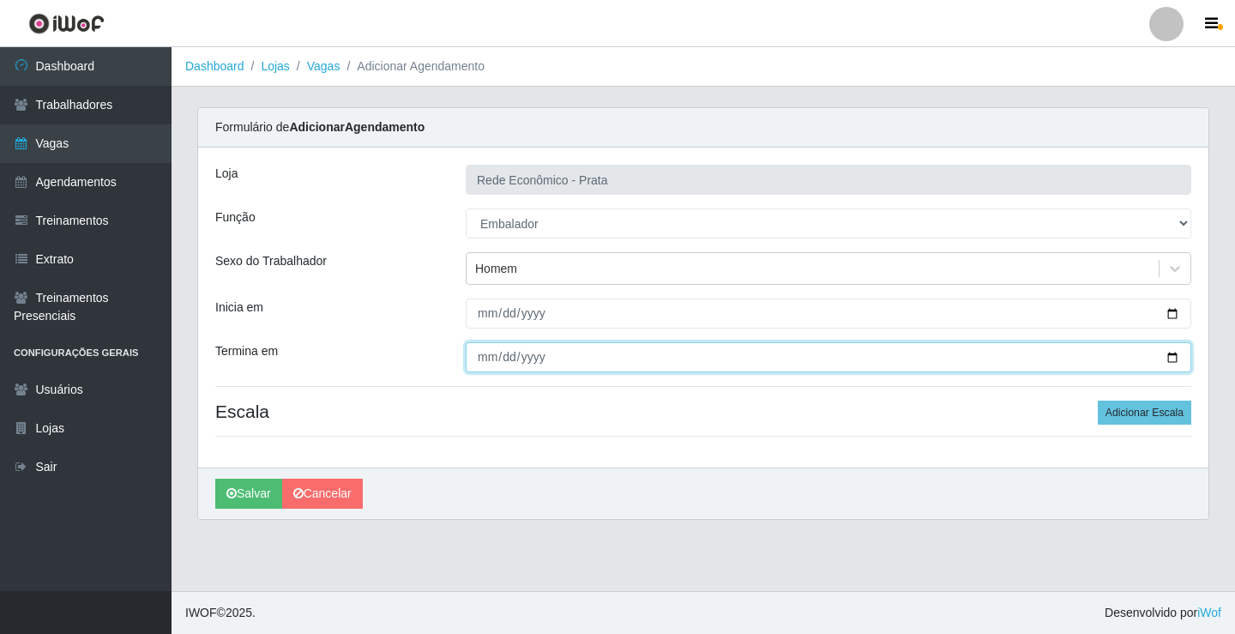
click at [1168, 359] on input "Termina em" at bounding box center [829, 357] width 726 height 30
type input "[DATE]"
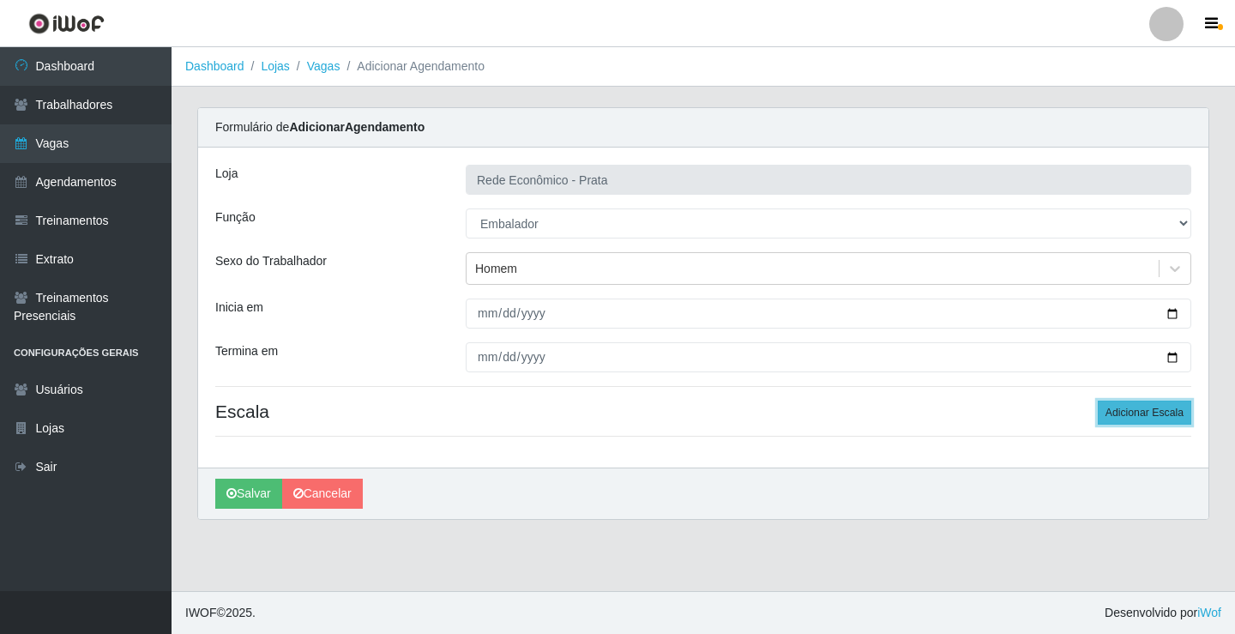
drag, startPoint x: 1148, startPoint y: 417, endPoint x: 1127, endPoint y: 417, distance: 20.6
click at [1147, 417] on button "Adicionar Escala" at bounding box center [1145, 413] width 94 height 24
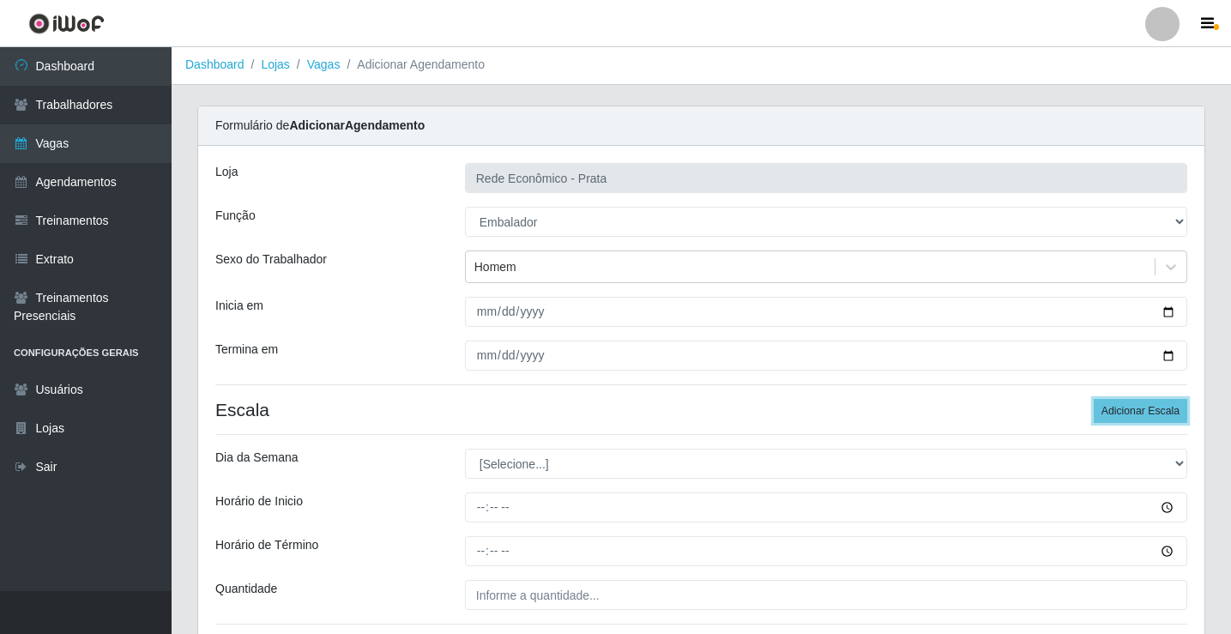
scroll to position [139, 0]
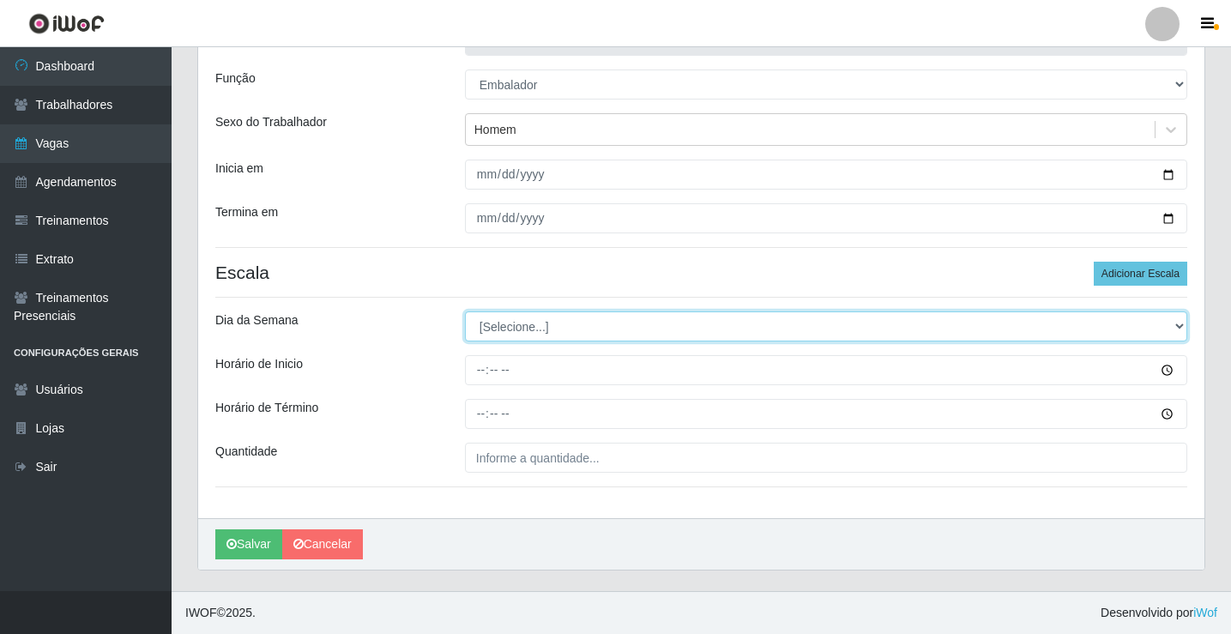
click at [519, 328] on select "[Selecione...] Segunda Terça Quarta Quinta Sexta Sábado Domingo" at bounding box center [826, 326] width 722 height 30
select select "1"
click at [465, 311] on select "[Selecione...] Segunda Terça Quarta Quinta Sexta Sábado Domingo" at bounding box center [826, 326] width 722 height 30
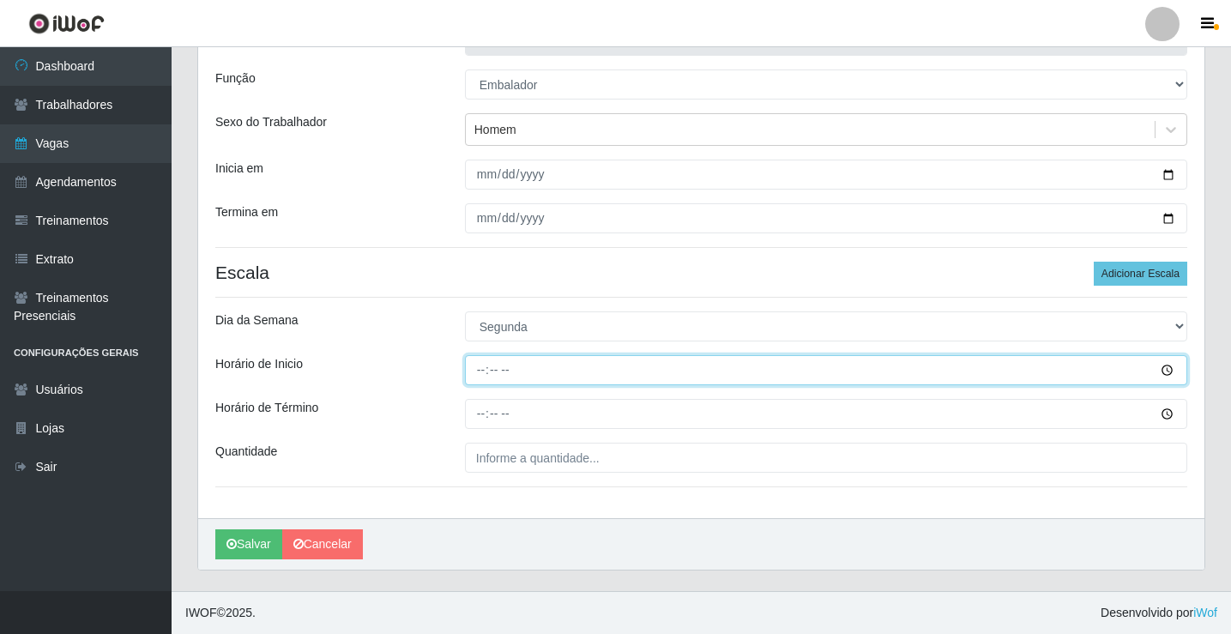
click at [483, 374] on input "Horário de Inicio" at bounding box center [826, 370] width 722 height 30
type input "16:00"
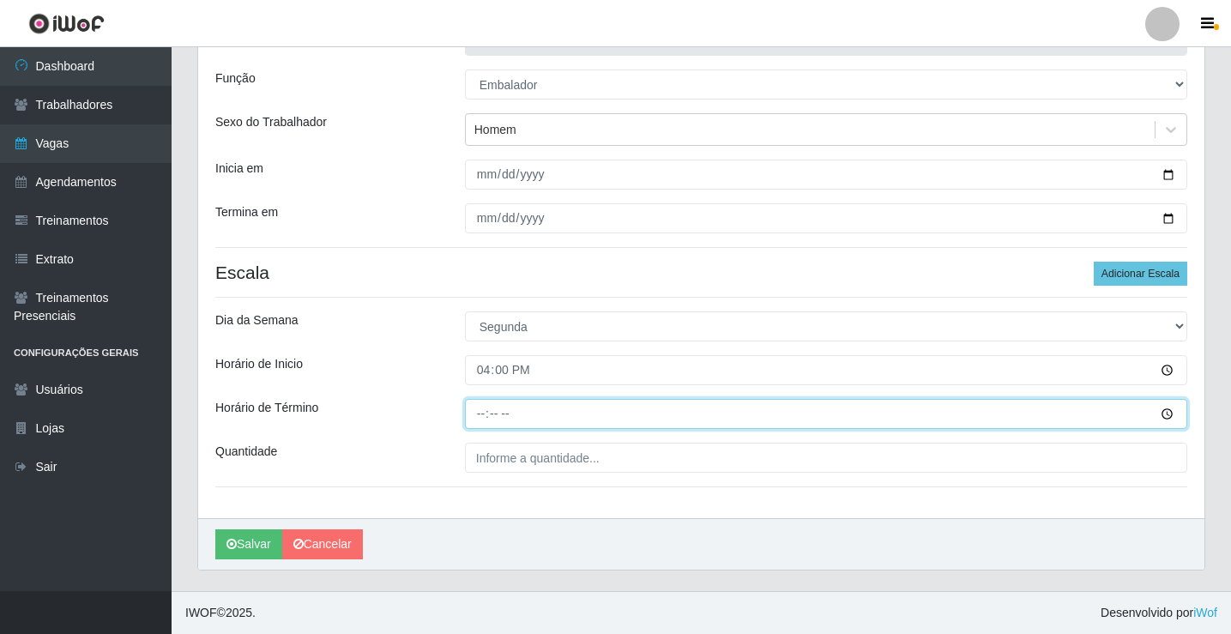
click at [489, 417] on input "Horário de Término" at bounding box center [826, 414] width 722 height 30
type input "20:30"
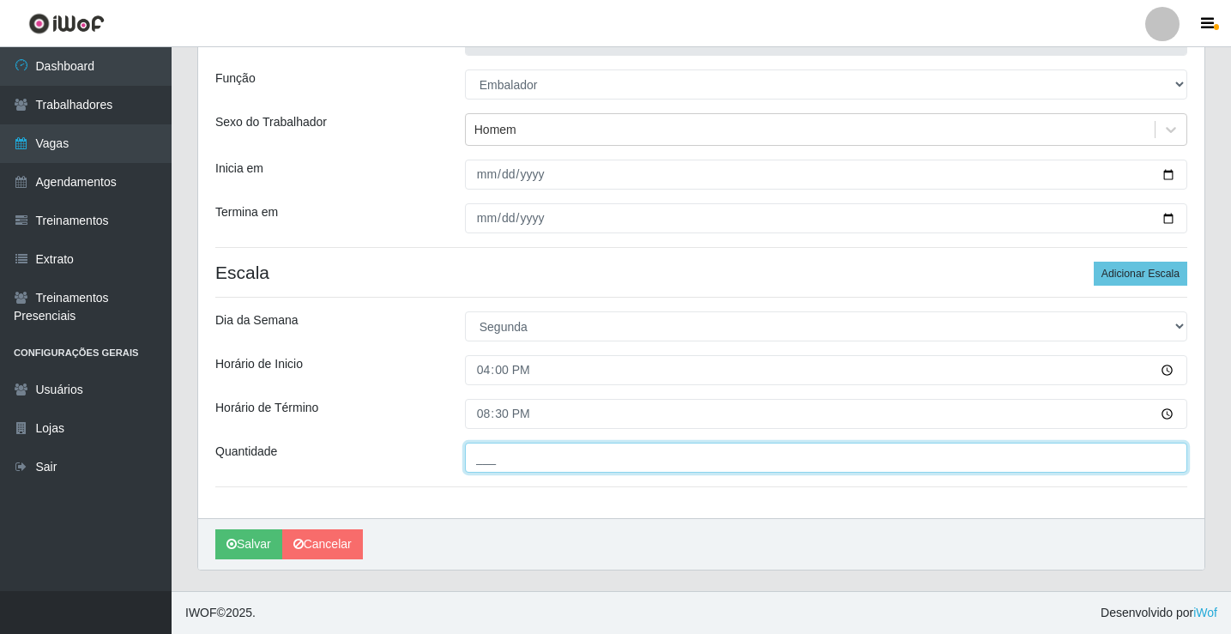
click at [501, 460] on input "___" at bounding box center [826, 458] width 722 height 30
type input "5__"
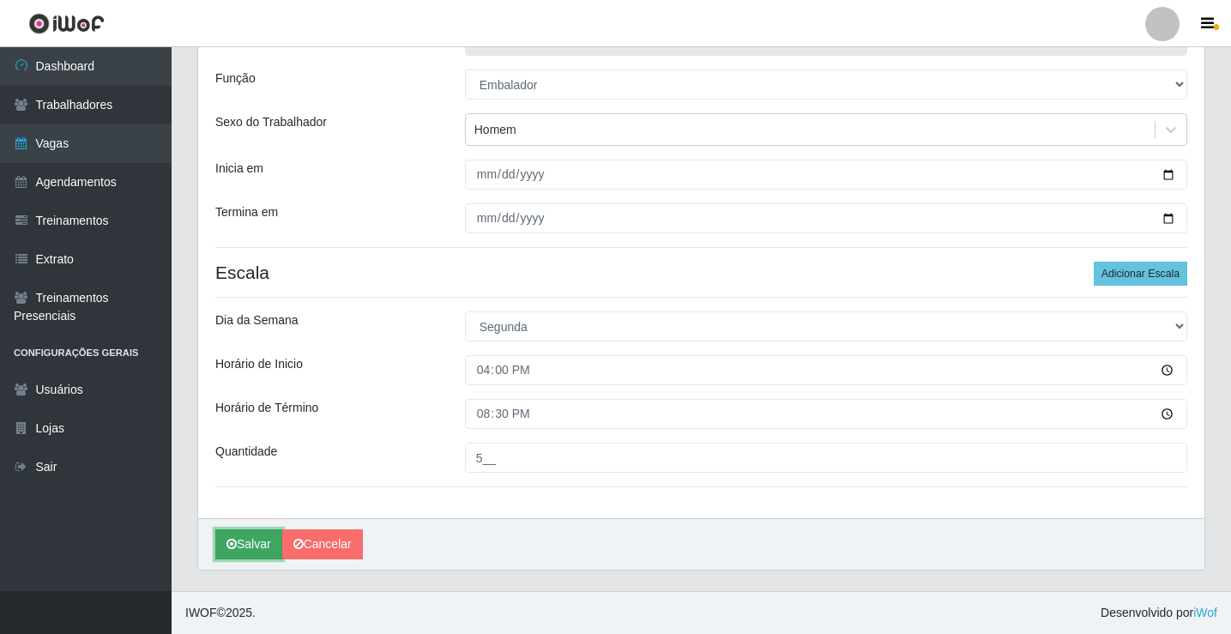
click at [259, 540] on button "Salvar" at bounding box center [248, 544] width 67 height 30
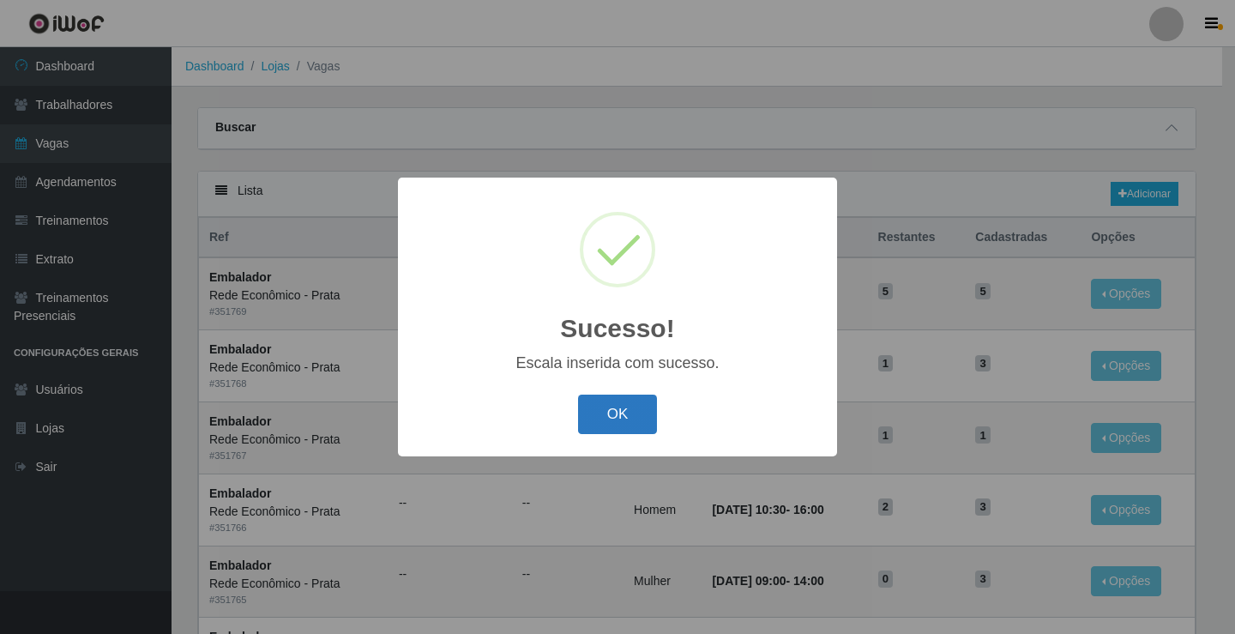
click at [612, 420] on button "OK" at bounding box center [618, 415] width 80 height 40
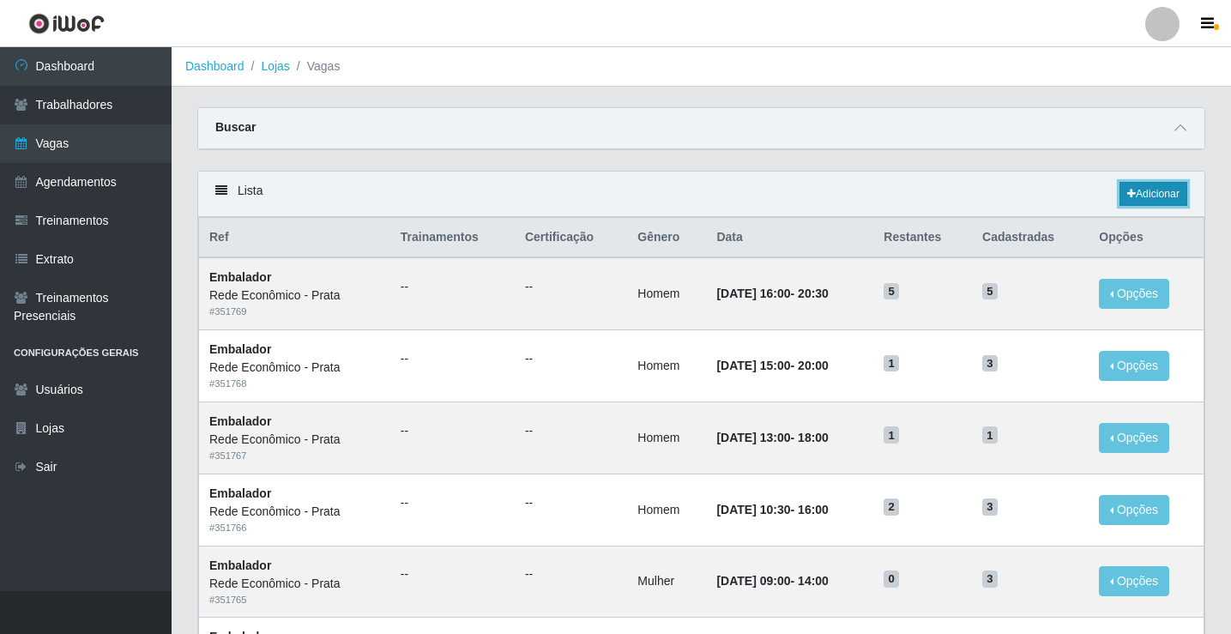
click at [1136, 198] on link "Adicionar" at bounding box center [1153, 194] width 68 height 24
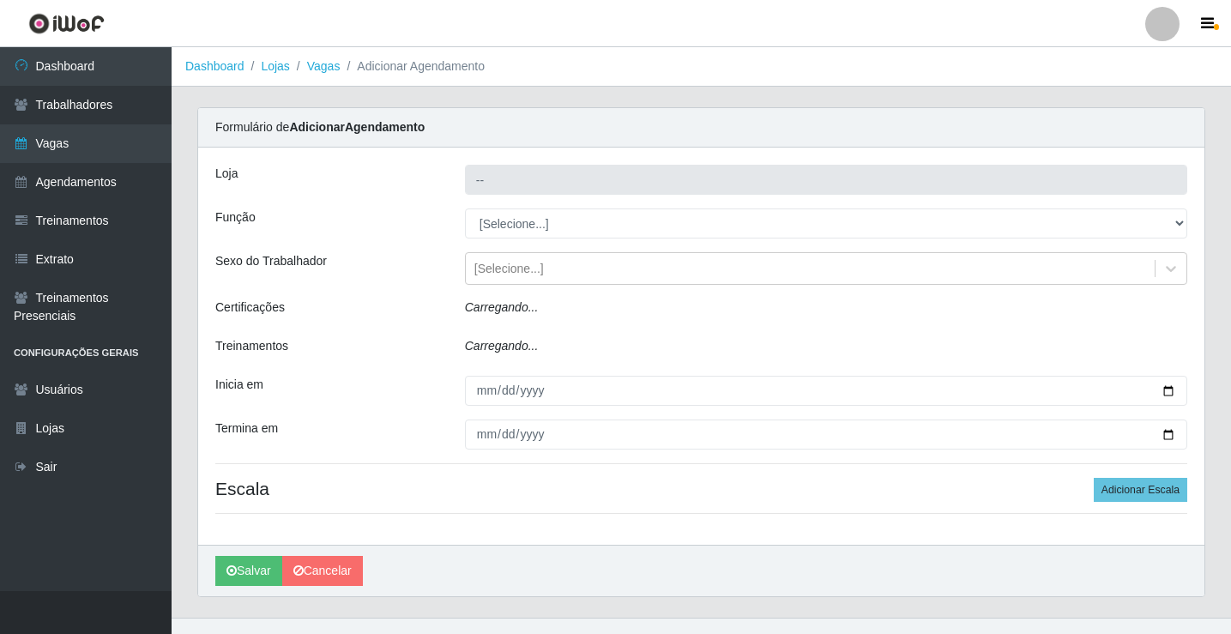
type input "Rede Econômico - Prata"
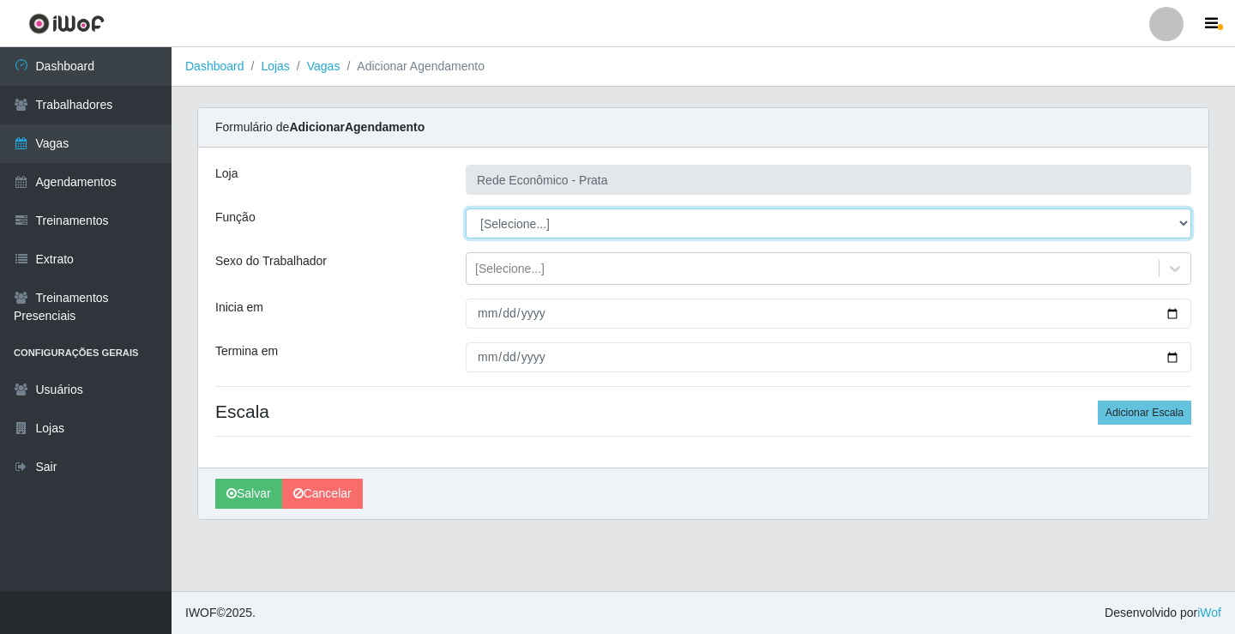
click at [522, 225] on select "[Selecione...] ASG ASG + ASG ++ Embalador Embalador + Embalador ++ Operador de …" at bounding box center [829, 223] width 726 height 30
select select "1"
click at [466, 208] on select "[Selecione...] ASG ASG + ASG ++ Embalador Embalador + Embalador ++ Operador de …" at bounding box center [829, 223] width 726 height 30
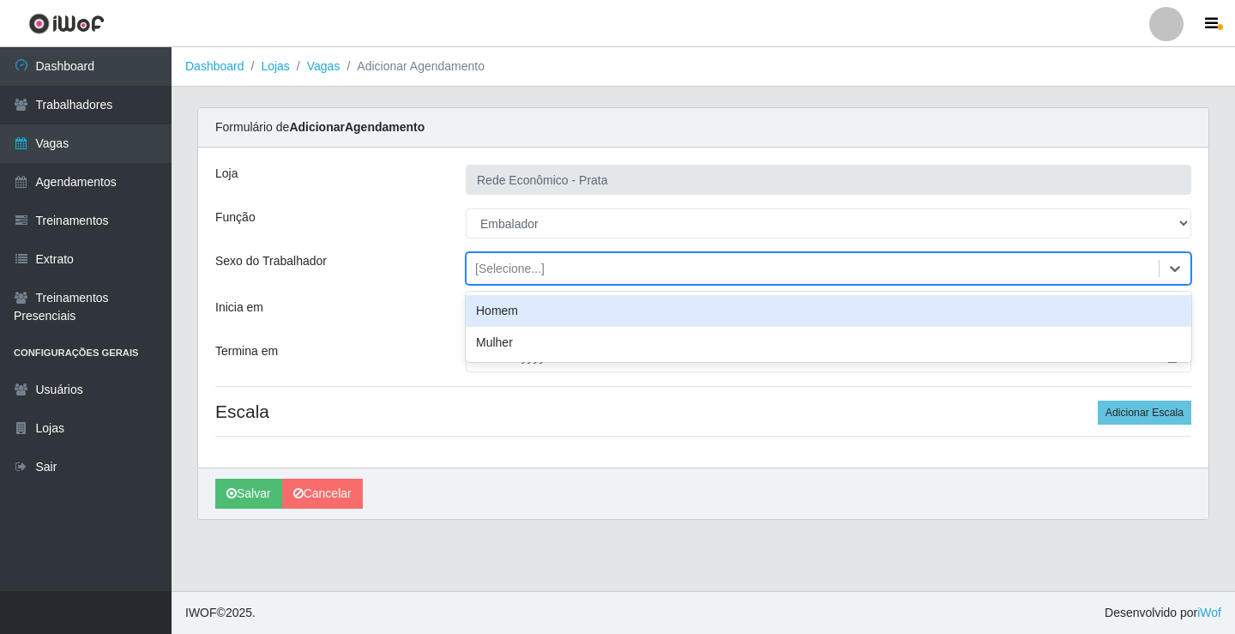
drag, startPoint x: 507, startPoint y: 269, endPoint x: 508, endPoint y: 289, distance: 19.7
click at [507, 268] on div "[Selecione...]" at bounding box center [509, 269] width 69 height 18
click at [517, 311] on div "Homem" at bounding box center [829, 311] width 726 height 32
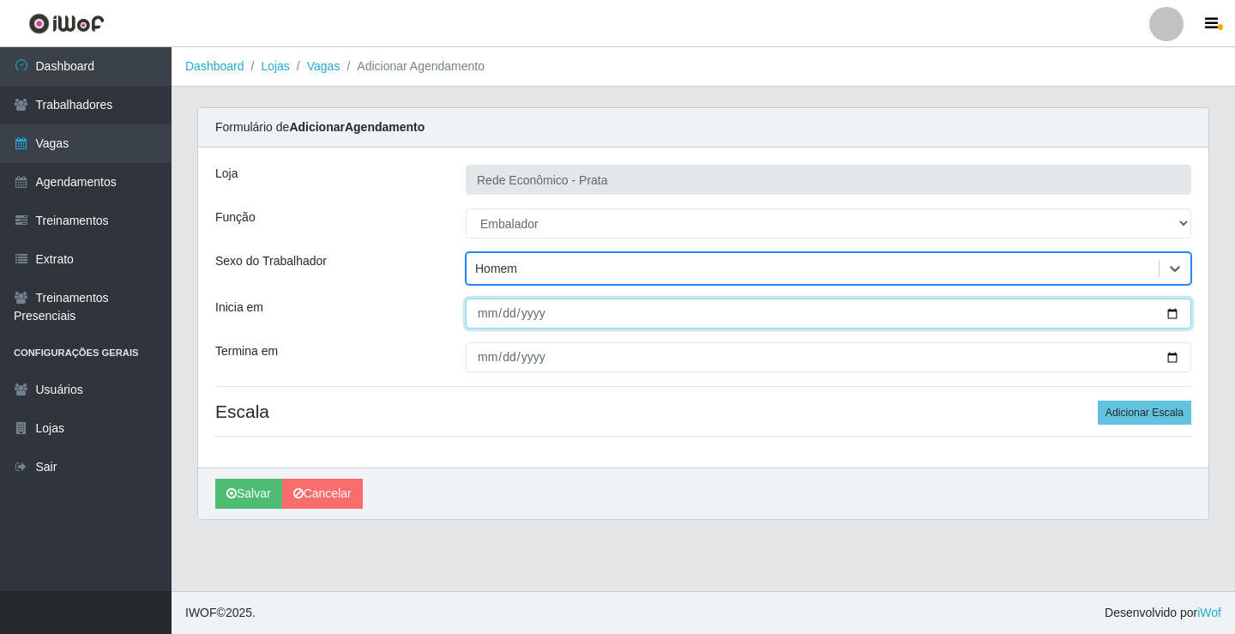
drag, startPoint x: 1168, startPoint y: 313, endPoint x: 905, endPoint y: 419, distance: 284.0
click at [1167, 313] on input "Inicia em" at bounding box center [829, 314] width 726 height 30
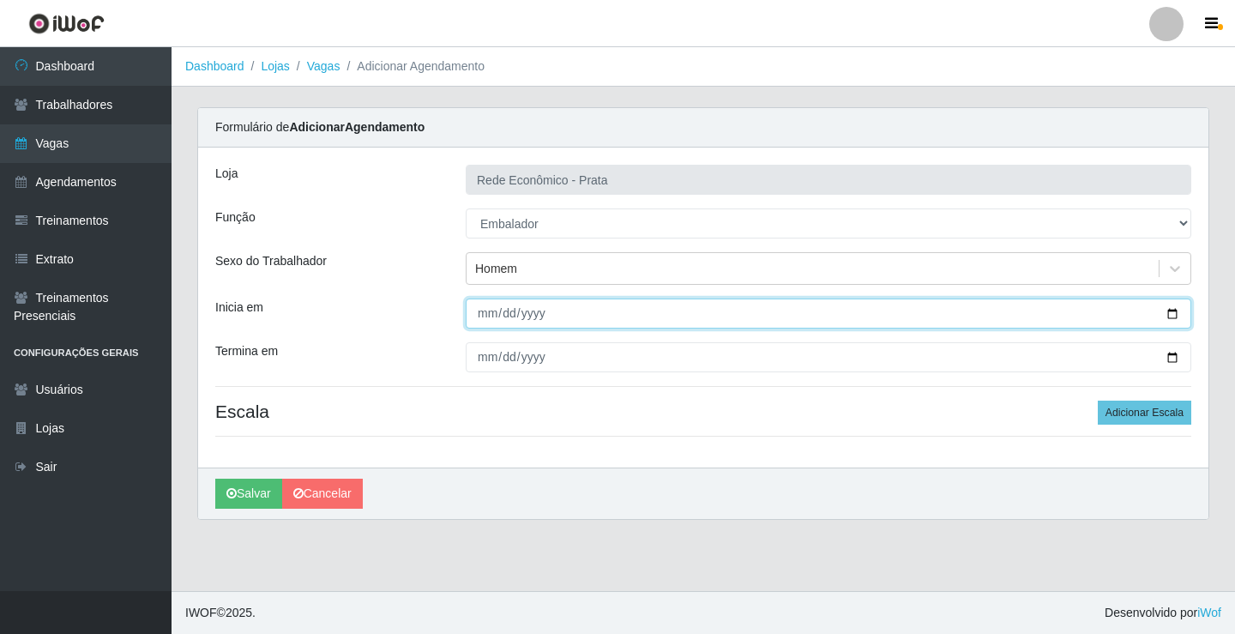
type input "[DATE]"
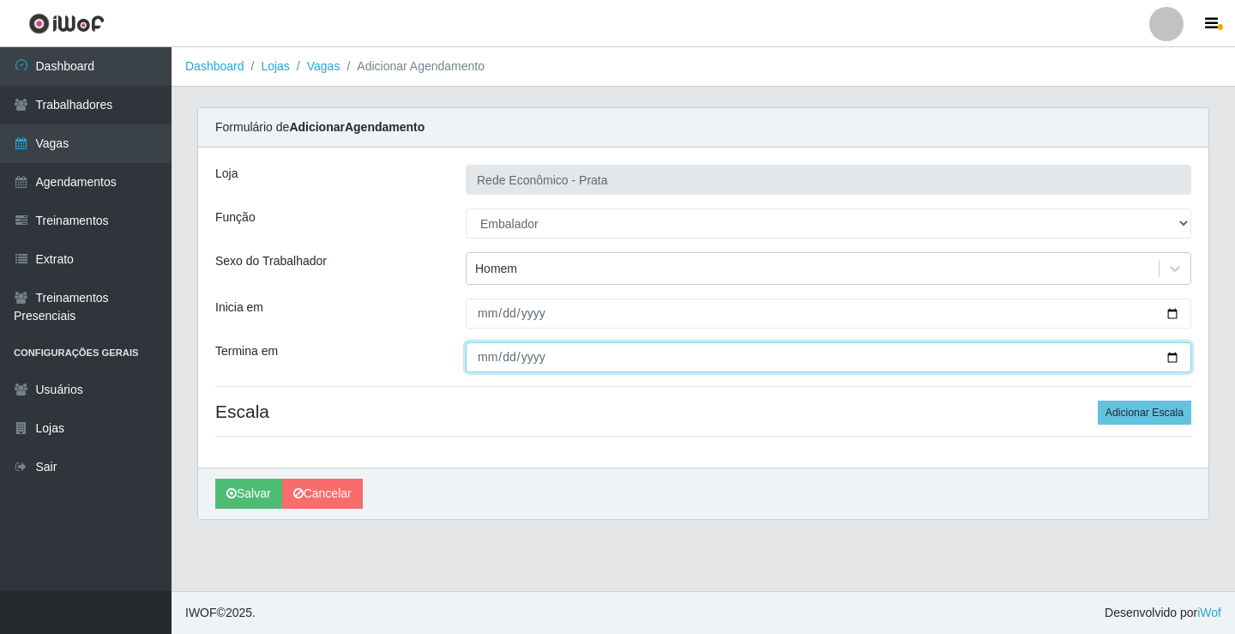
click at [1174, 359] on input "Termina em" at bounding box center [829, 357] width 726 height 30
type input "[DATE]"
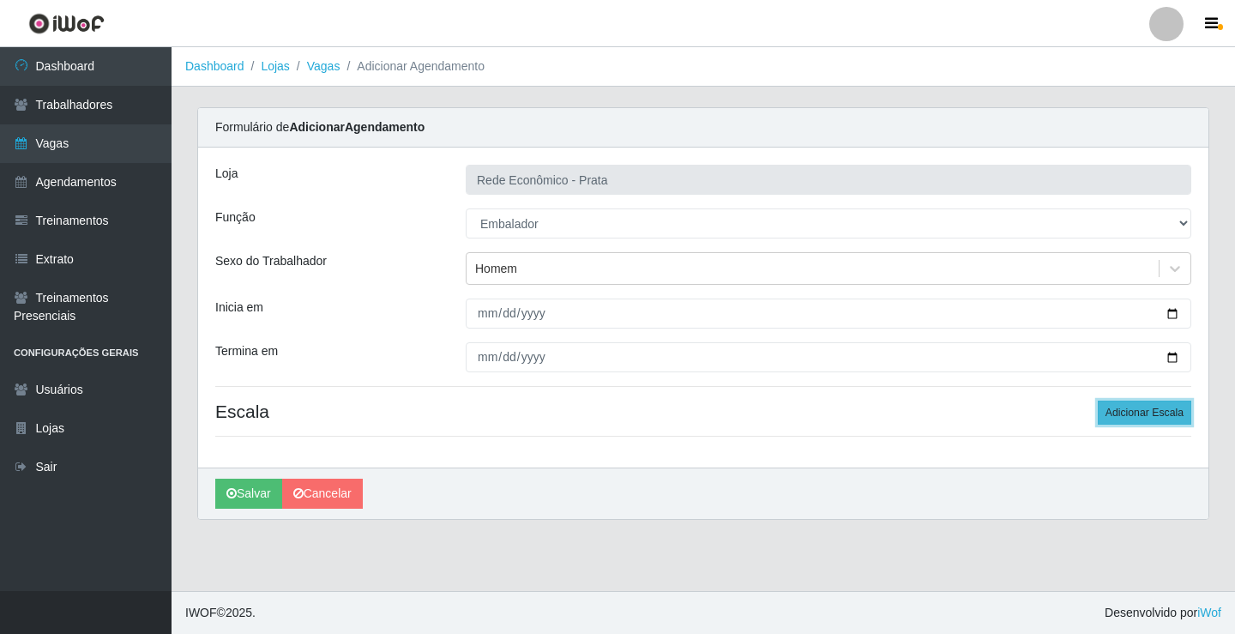
click at [1157, 417] on button "Adicionar Escala" at bounding box center [1145, 413] width 94 height 24
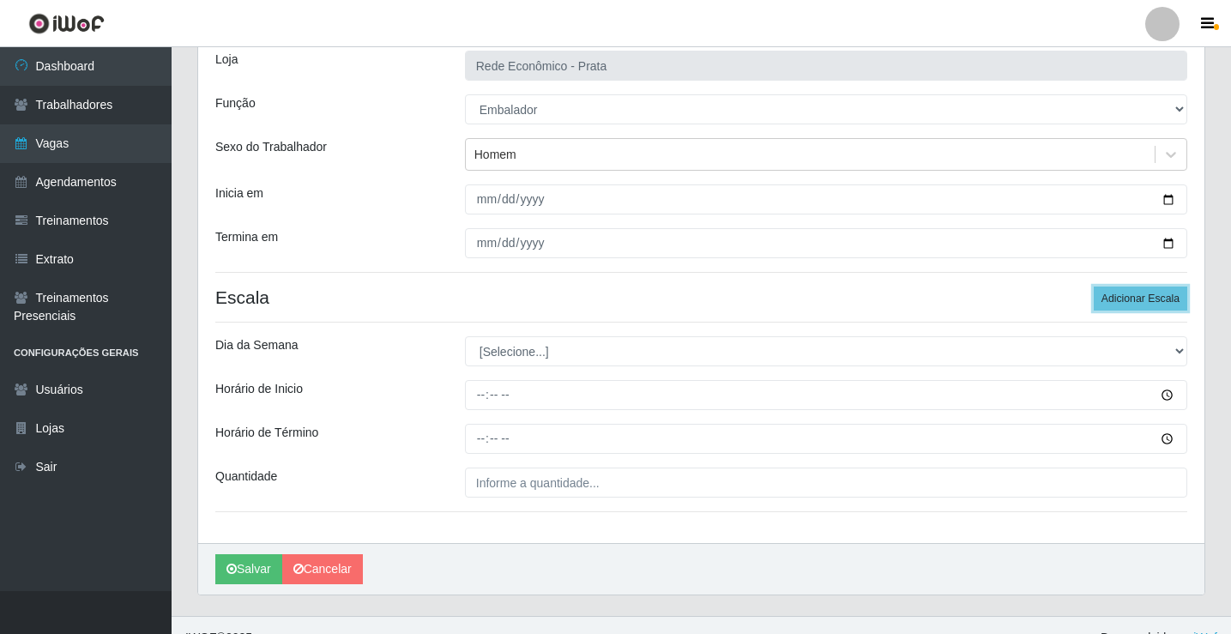
scroll to position [139, 0]
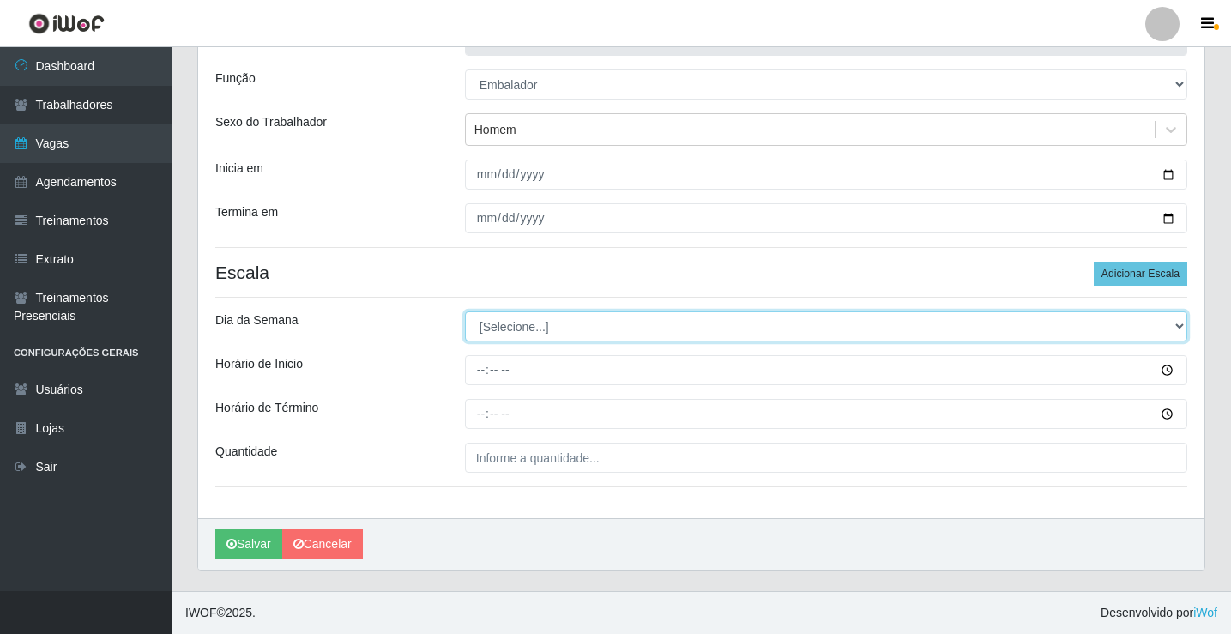
click at [524, 329] on select "[Selecione...] Segunda Terça Quarta Quinta Sexta Sábado Domingo" at bounding box center [826, 326] width 722 height 30
select select "2"
click at [465, 311] on select "[Selecione...] Segunda Terça Quarta Quinta Sexta Sábado Domingo" at bounding box center [826, 326] width 722 height 30
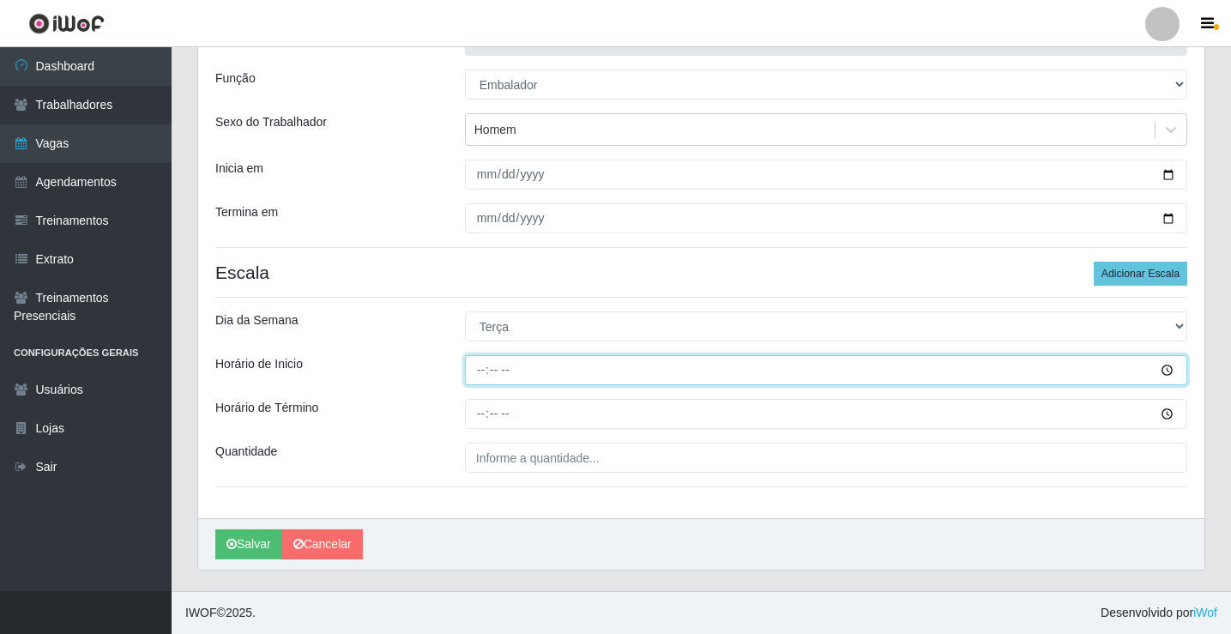
click at [484, 374] on input "Horário de Inicio" at bounding box center [826, 370] width 722 height 30
type input "07:00"
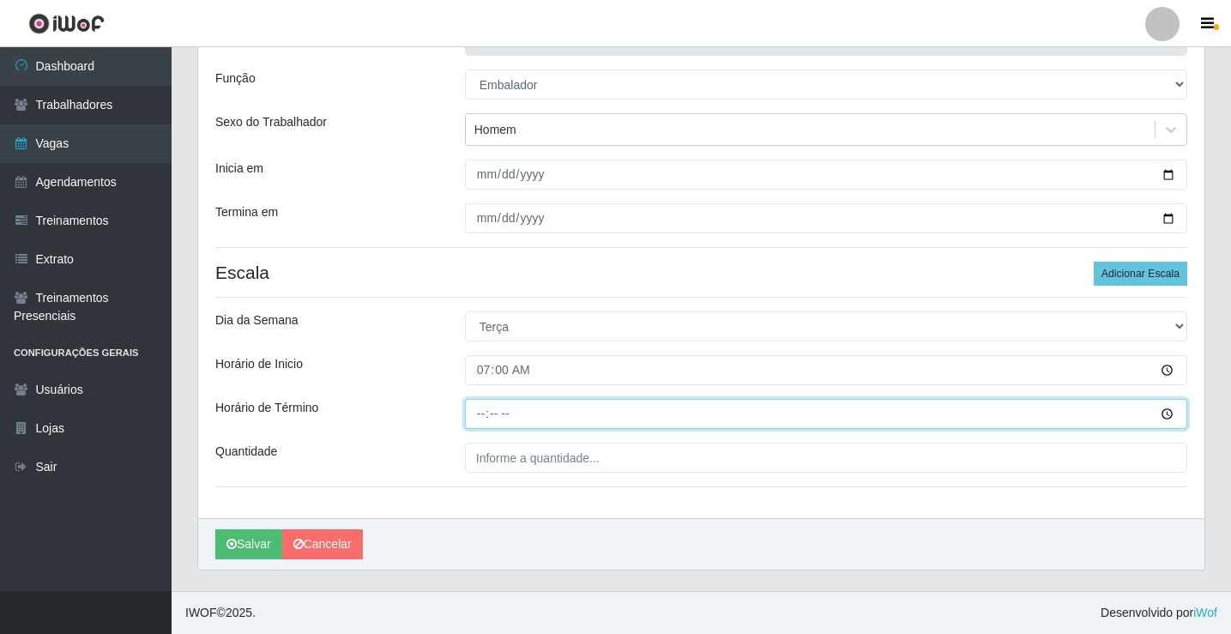
click at [474, 416] on input "Horário de Término" at bounding box center [826, 414] width 722 height 30
type input "13:00"
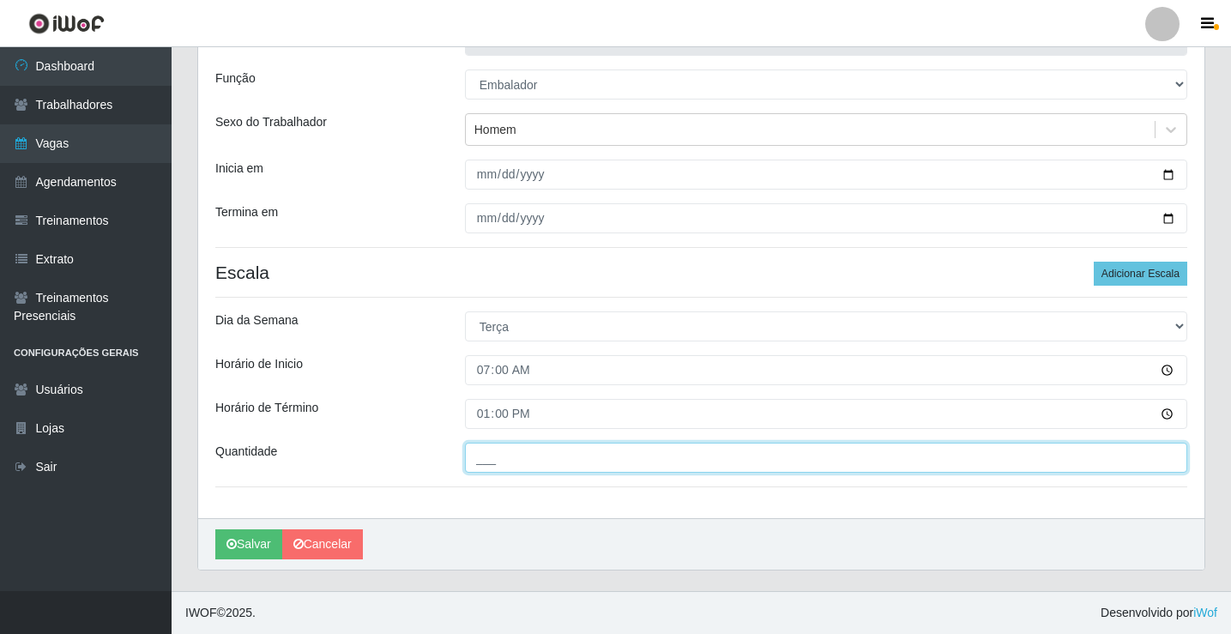
click at [498, 456] on input "___" at bounding box center [826, 458] width 722 height 30
type input "3__"
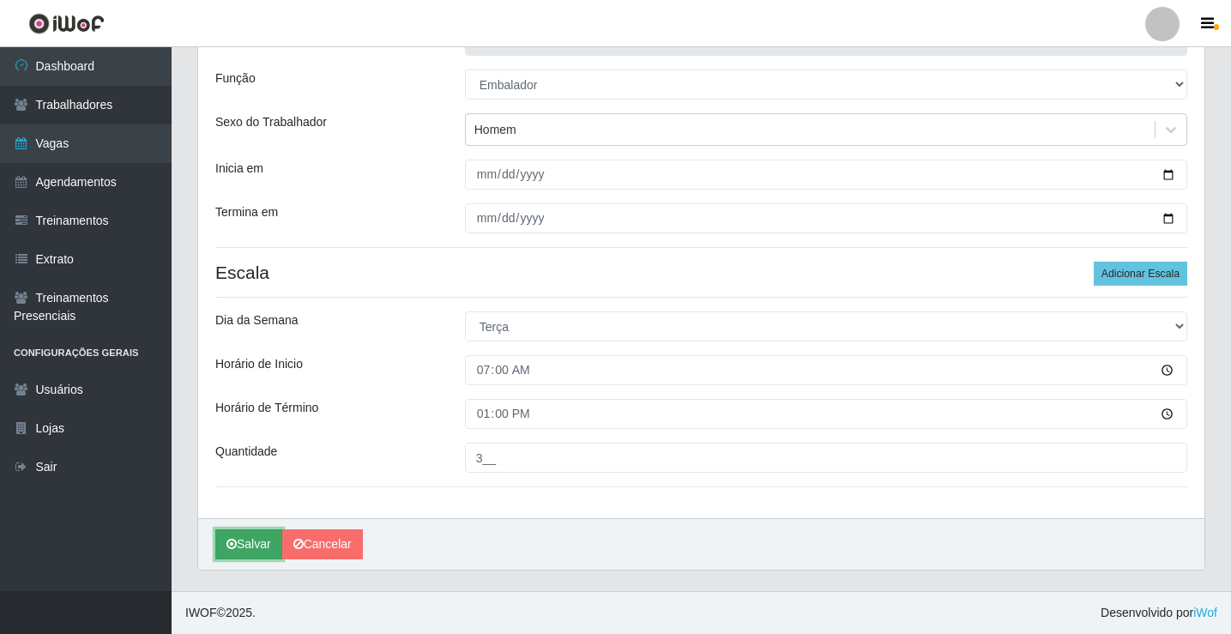
click at [249, 545] on button "Salvar" at bounding box center [248, 544] width 67 height 30
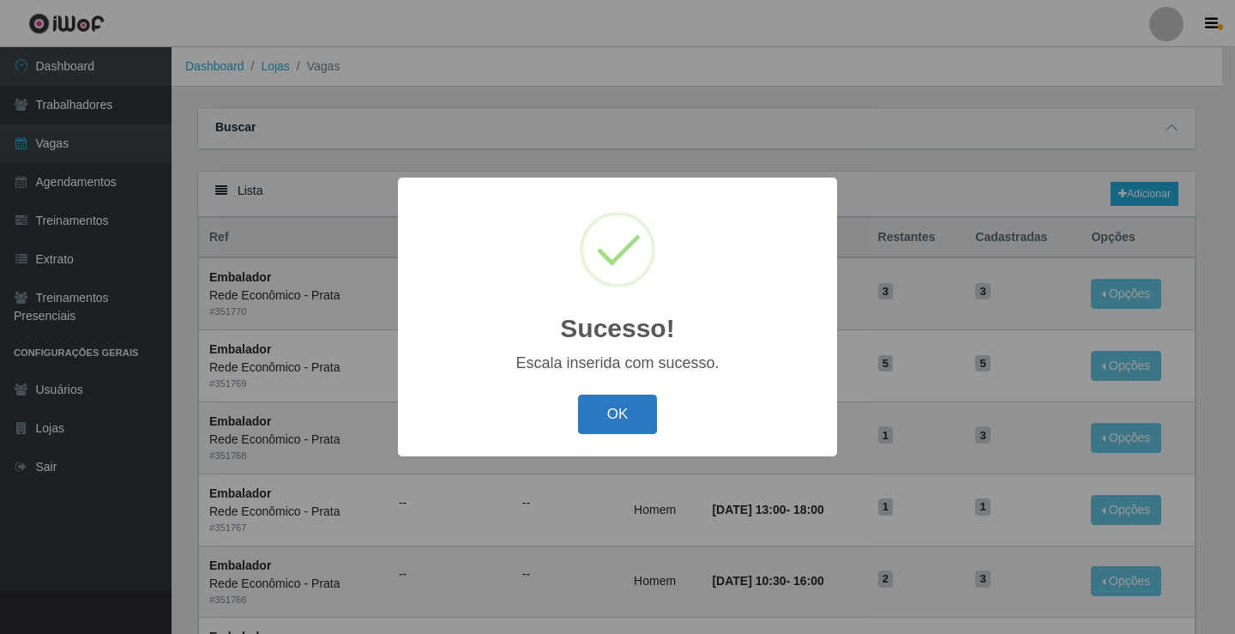
click at [630, 419] on button "OK" at bounding box center [618, 415] width 80 height 40
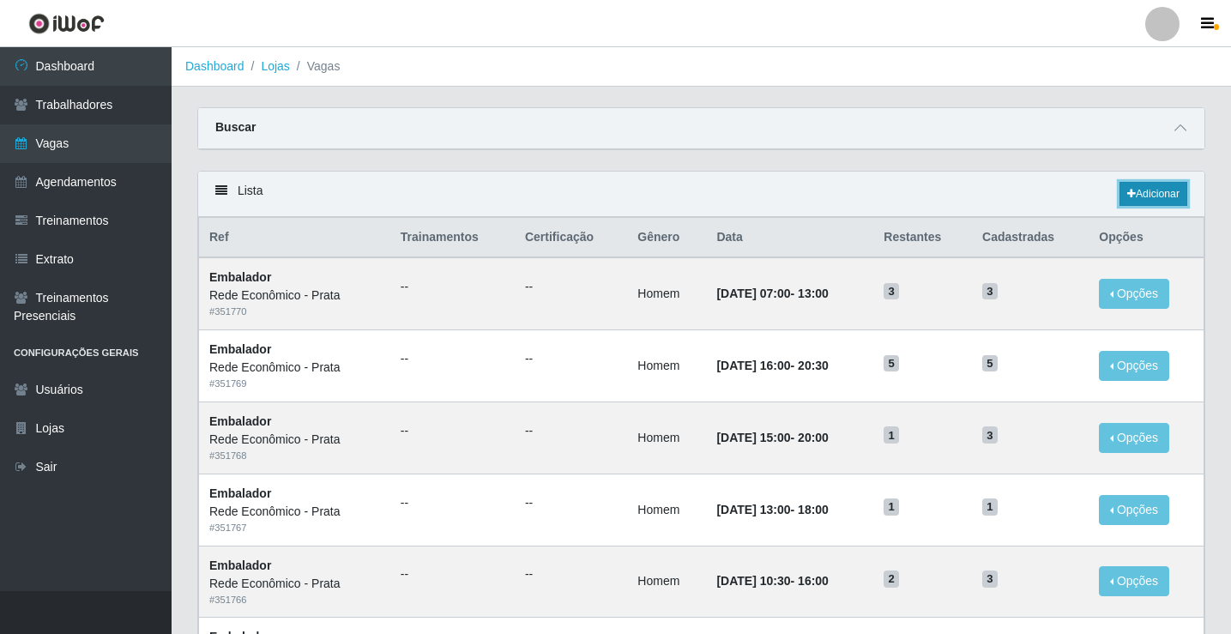
click at [1158, 196] on link "Adicionar" at bounding box center [1153, 194] width 68 height 24
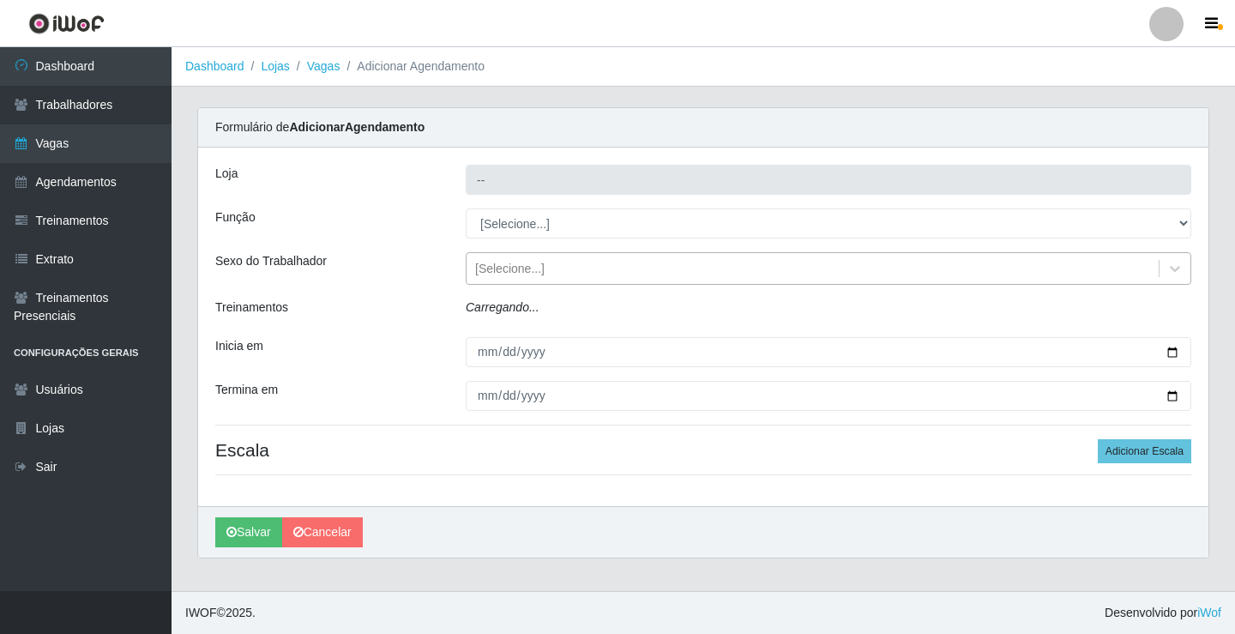
type input "Rede Econômico - Prata"
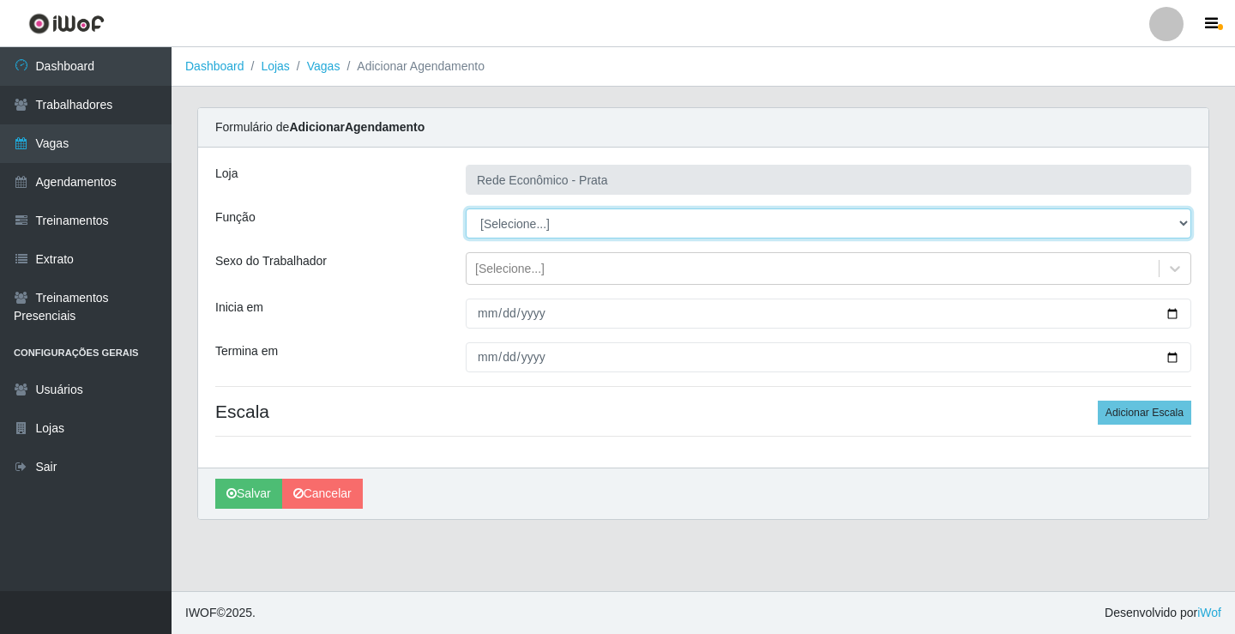
click at [510, 226] on select "[Selecione...] ASG ASG + ASG ++ Embalador Embalador + Embalador ++ Operador de …" at bounding box center [829, 223] width 726 height 30
select select "1"
click at [466, 208] on select "[Selecione...] ASG ASG + ASG ++ Embalador Embalador + Embalador ++ Operador de …" at bounding box center [829, 223] width 726 height 30
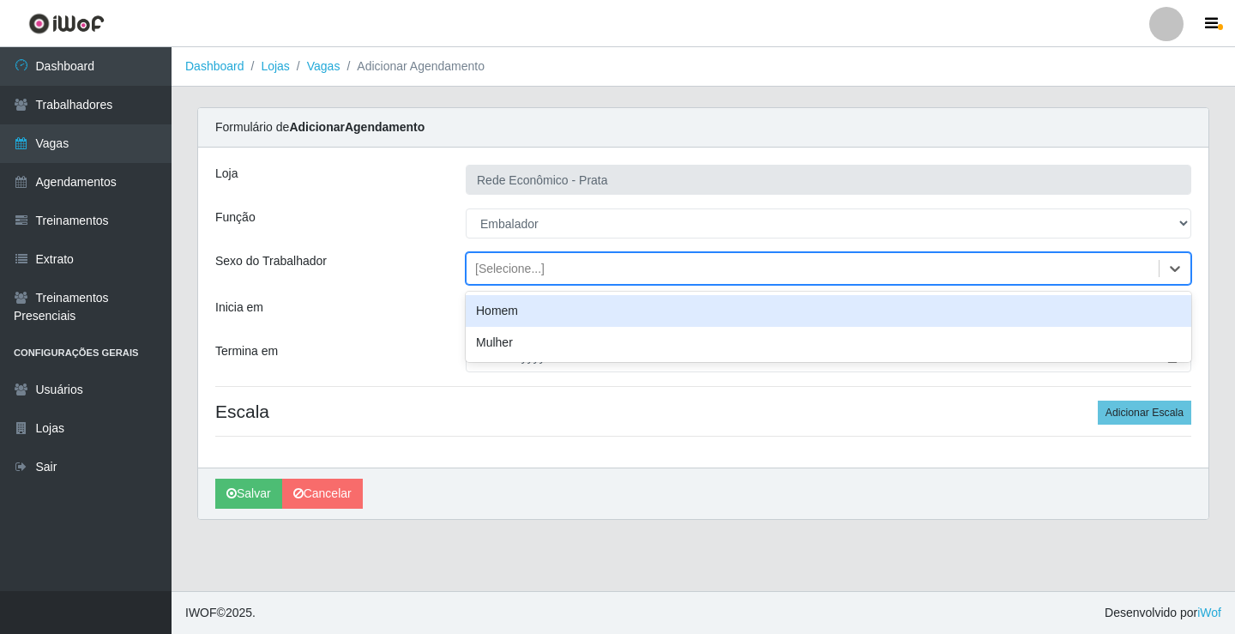
click at [518, 268] on div "[Selecione...]" at bounding box center [509, 269] width 69 height 18
click at [538, 316] on div "Homem" at bounding box center [829, 311] width 726 height 32
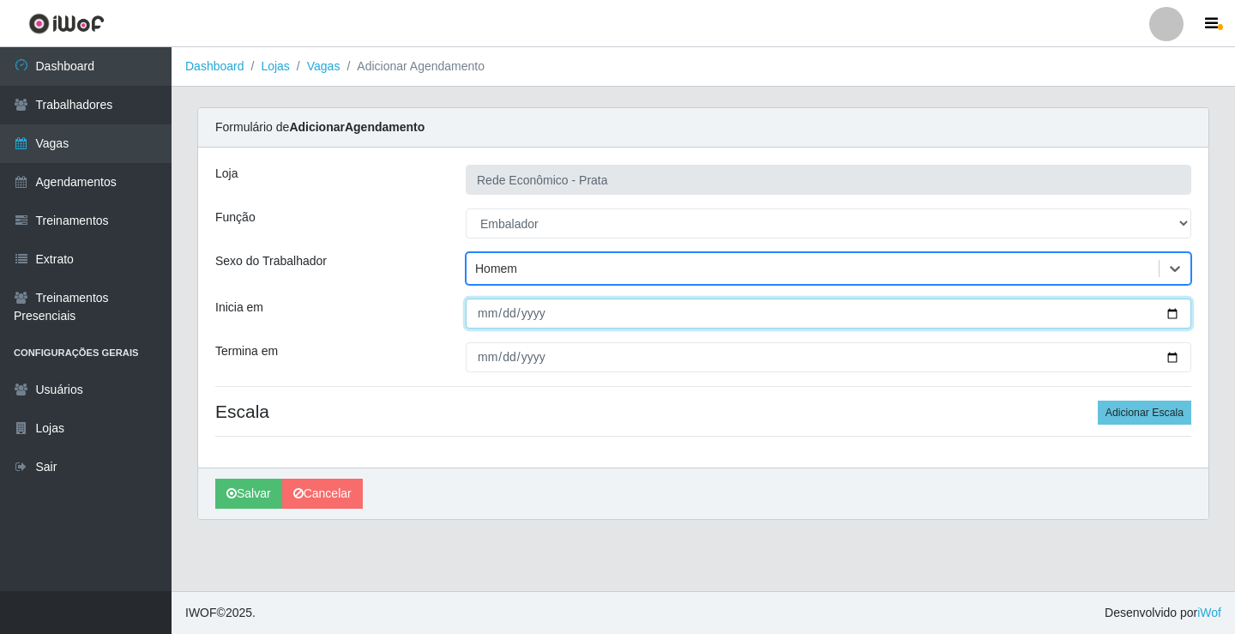
click at [1168, 313] on input "Inicia em" at bounding box center [829, 314] width 726 height 30
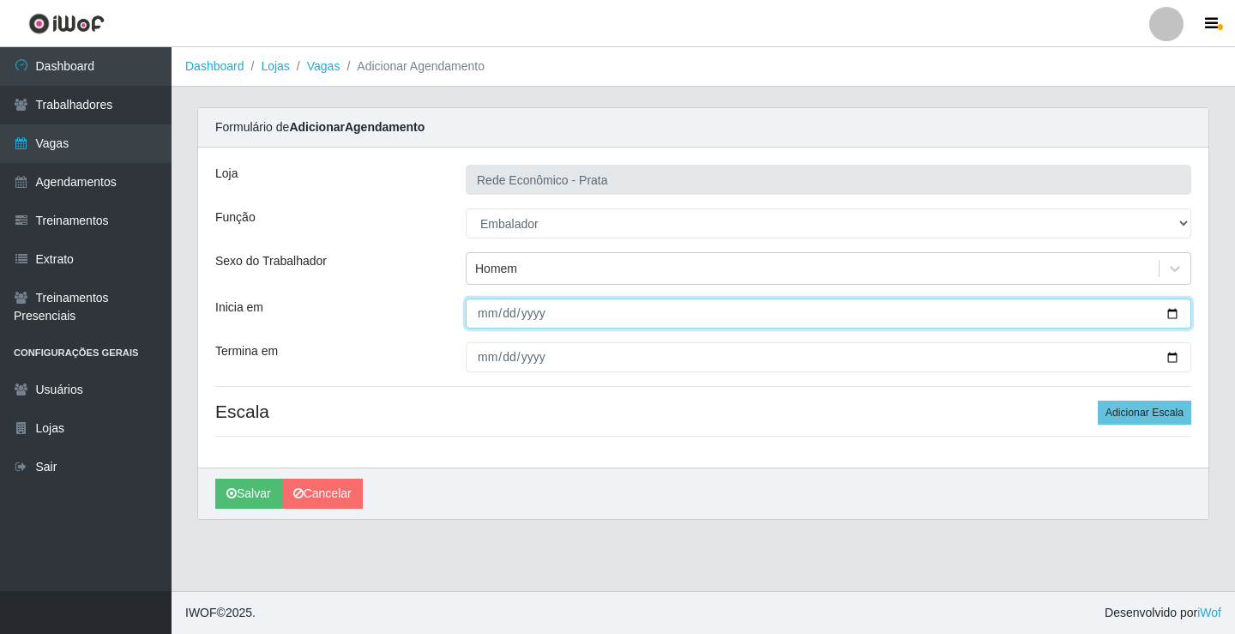
type input "[DATE]"
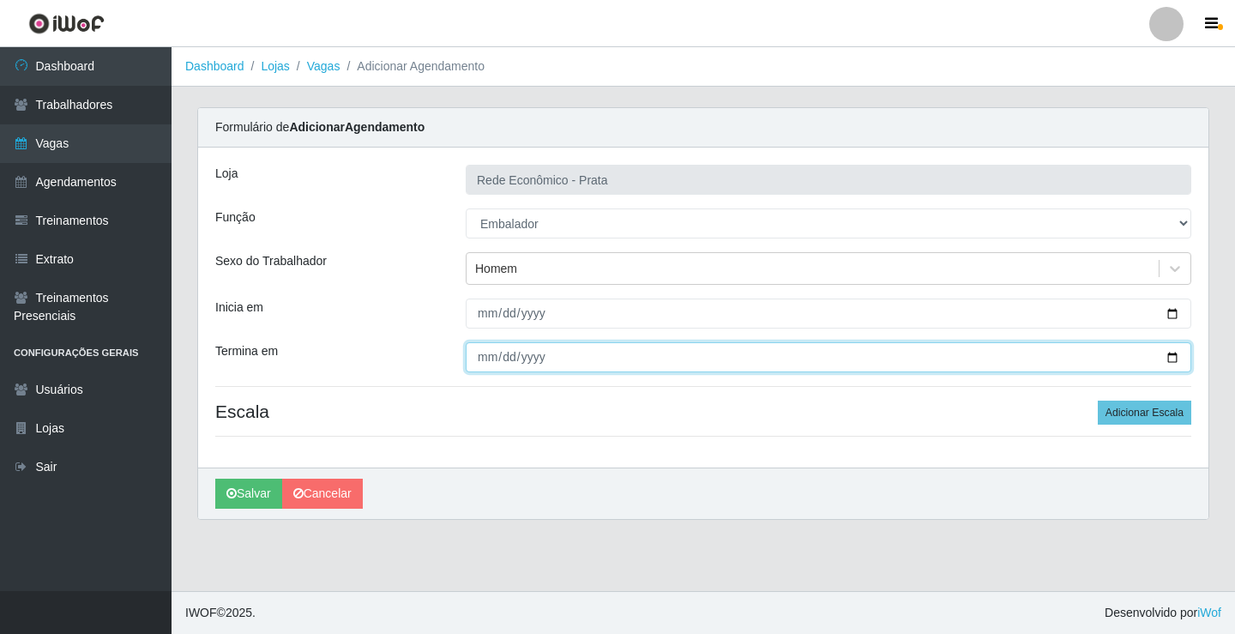
click at [1171, 359] on input "Termina em" at bounding box center [829, 357] width 726 height 30
type input "[DATE]"
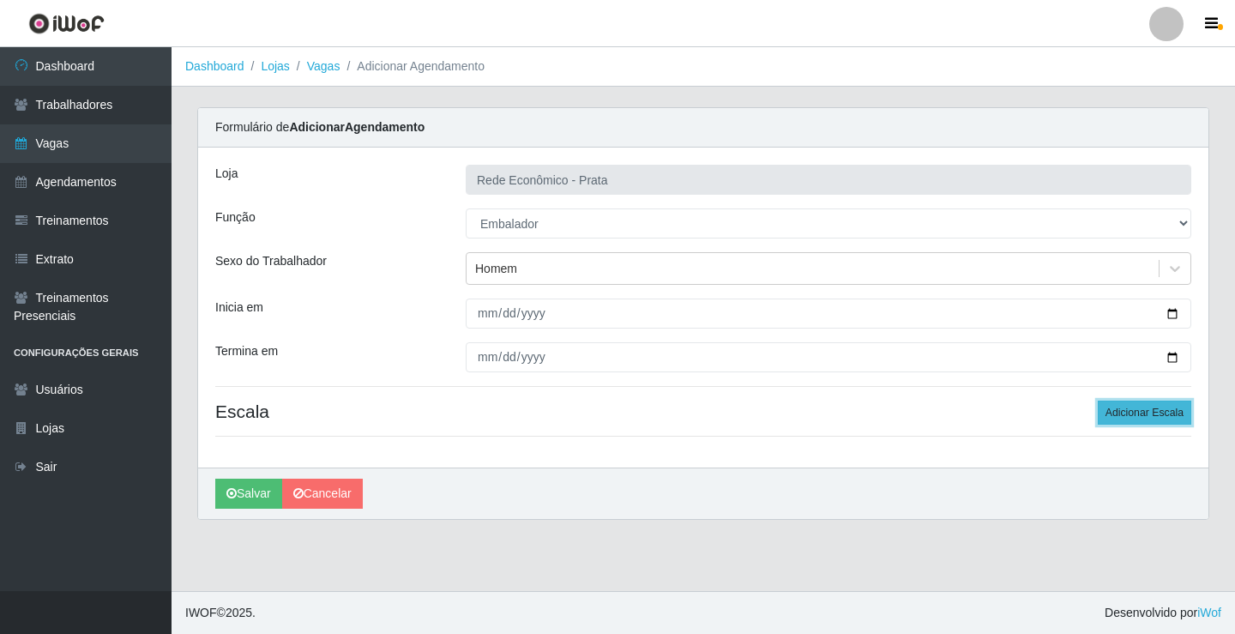
click at [1119, 415] on button "Adicionar Escala" at bounding box center [1145, 413] width 94 height 24
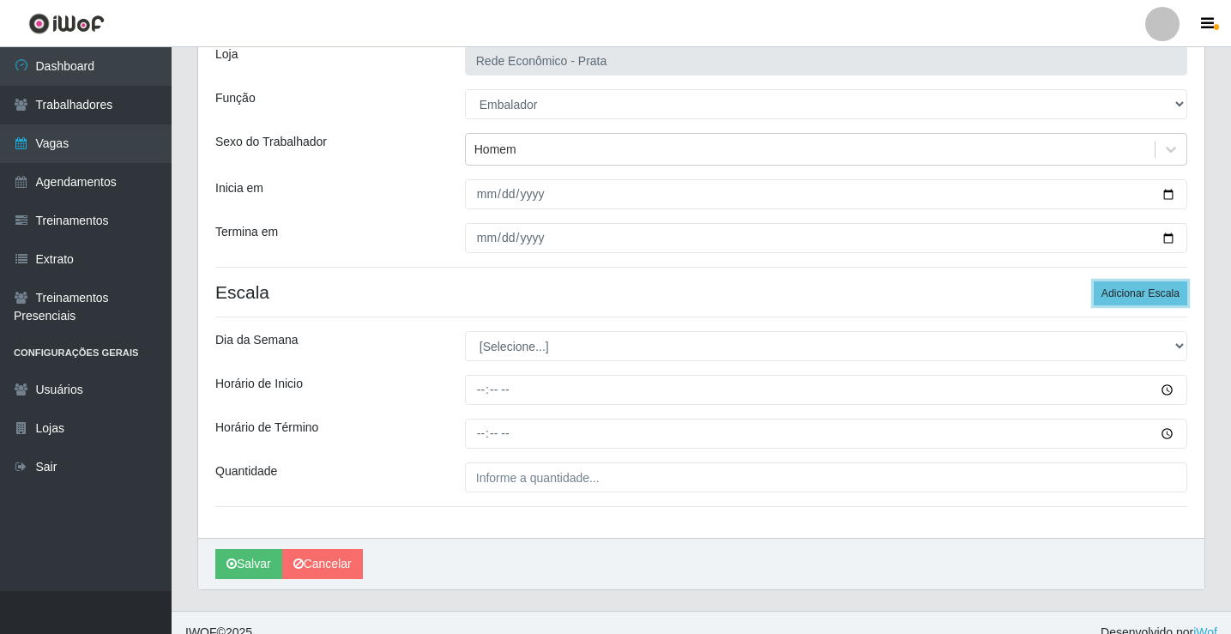
scroll to position [139, 0]
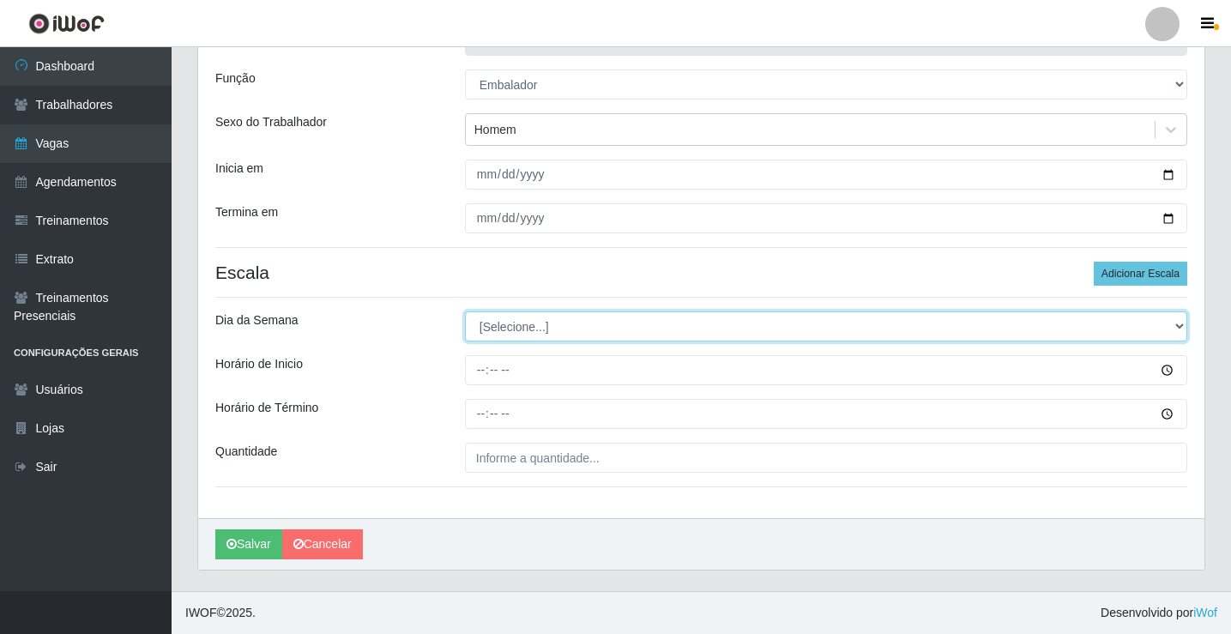
click at [504, 325] on select "[Selecione...] Segunda Terça Quarta Quinta Sexta Sábado Domingo" at bounding box center [826, 326] width 722 height 30
select select "2"
click at [465, 311] on select "[Selecione...] Segunda Terça Quarta Quinta Sexta Sábado Domingo" at bounding box center [826, 326] width 722 height 30
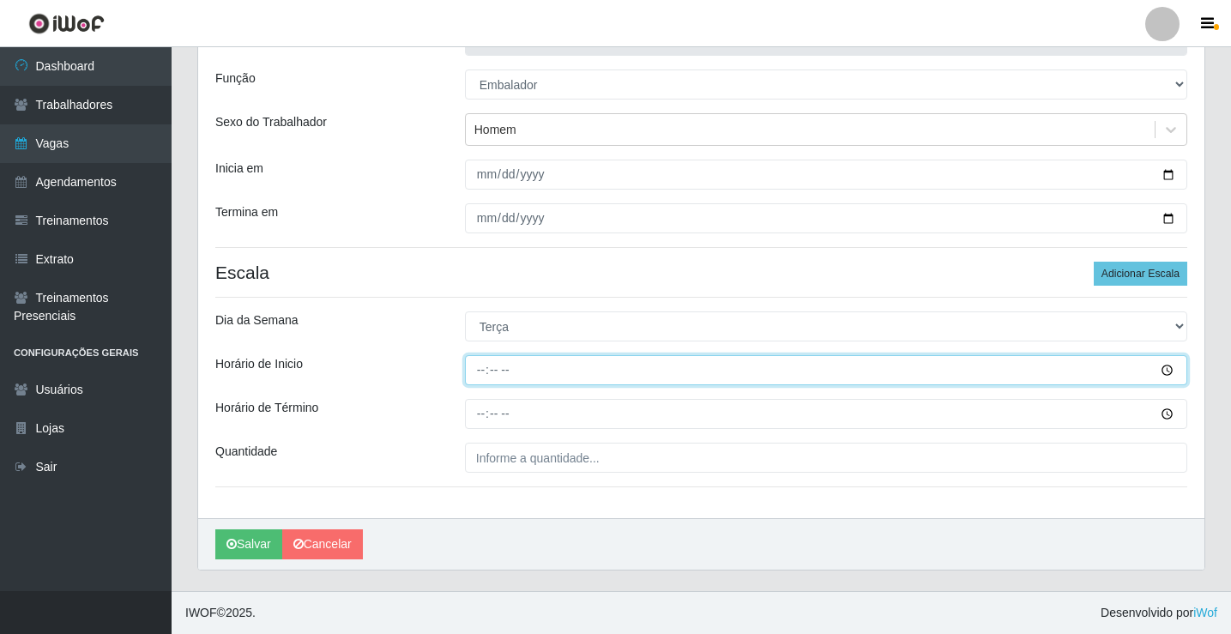
click at [483, 377] on input "Horário de Inicio" at bounding box center [826, 370] width 722 height 30
type input "09:14"
type input "09:00"
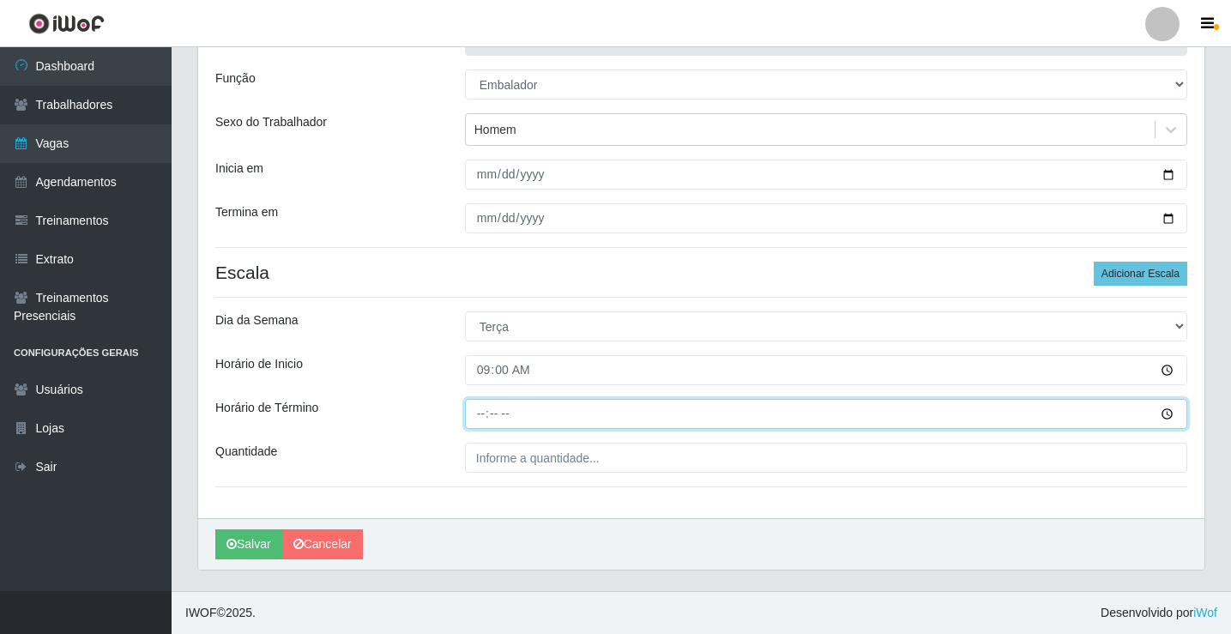
click at [483, 420] on input "Horário de Término" at bounding box center [826, 414] width 722 height 30
type input "14:00"
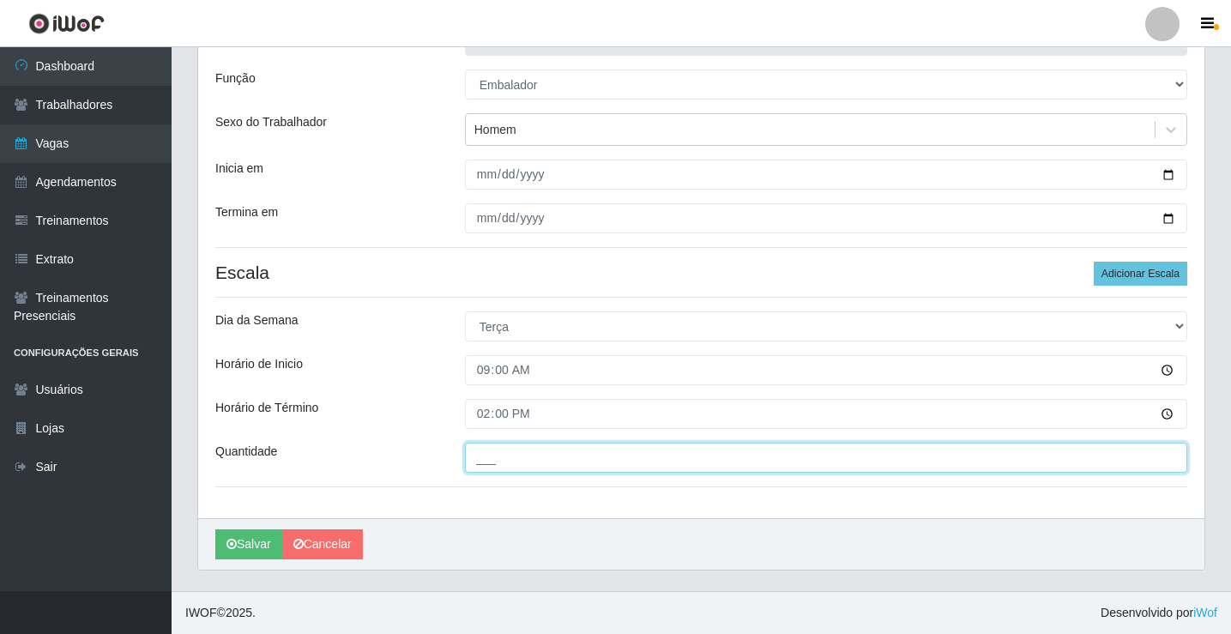
click at [487, 462] on input "___" at bounding box center [826, 458] width 722 height 30
type input "3__"
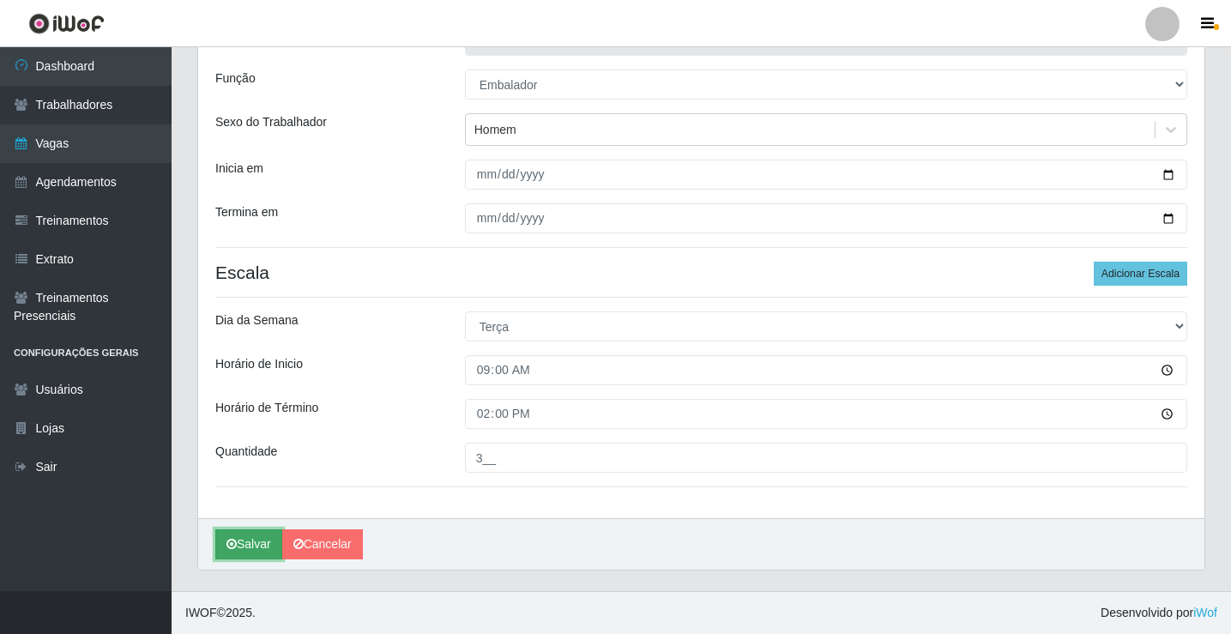
click at [256, 542] on button "Salvar" at bounding box center [248, 544] width 67 height 30
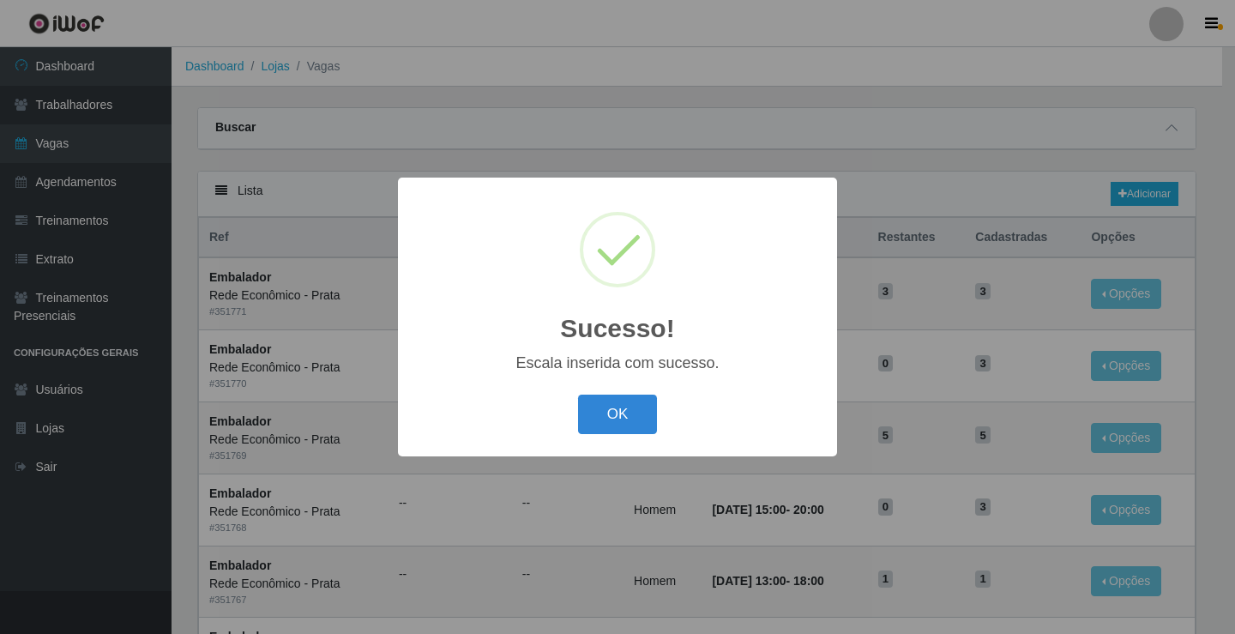
drag, startPoint x: 627, startPoint y: 414, endPoint x: 630, endPoint y: 406, distance: 9.2
click at [626, 415] on button "OK" at bounding box center [618, 415] width 80 height 40
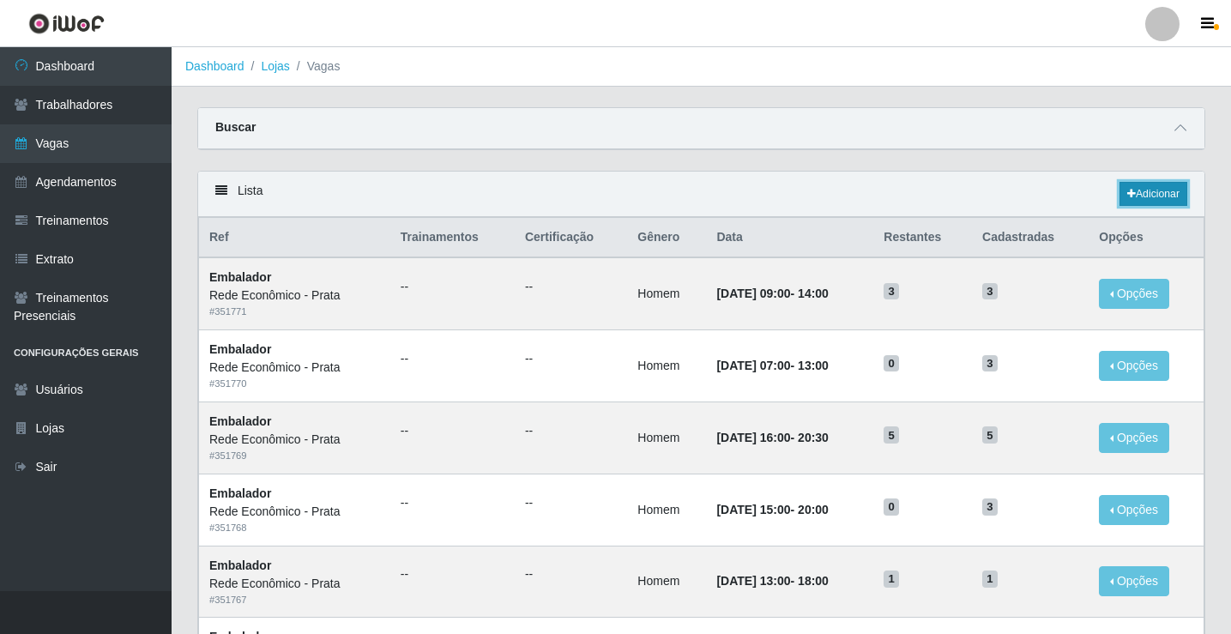
click at [1155, 192] on link "Adicionar" at bounding box center [1153, 194] width 68 height 24
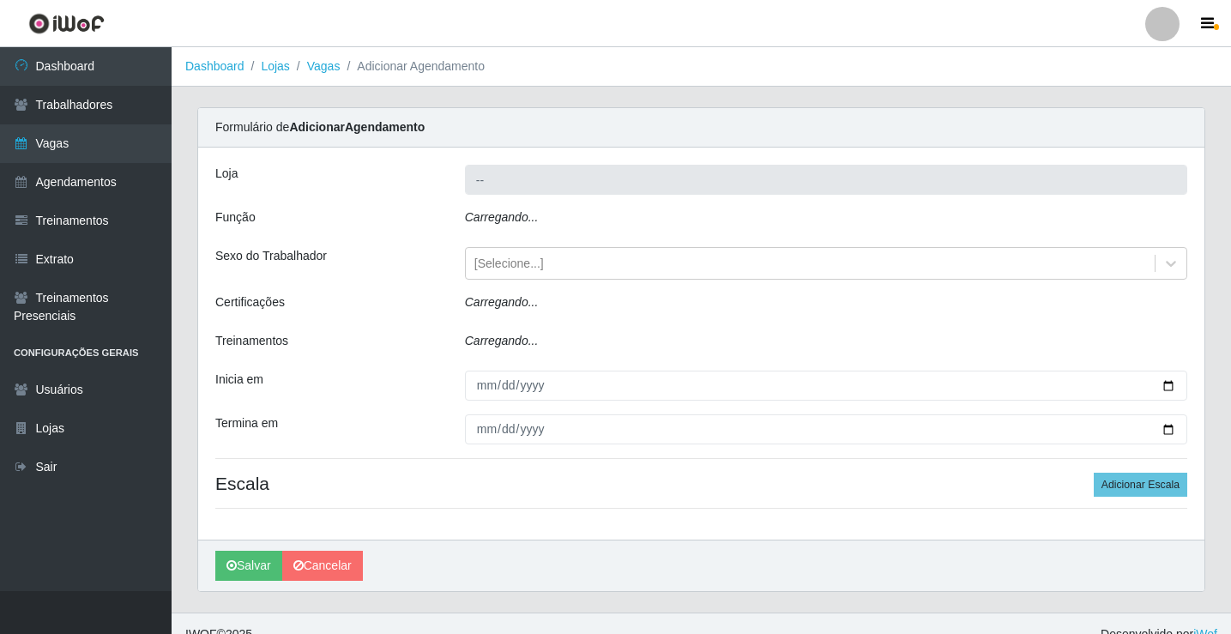
type input "Rede Econômico - Prata"
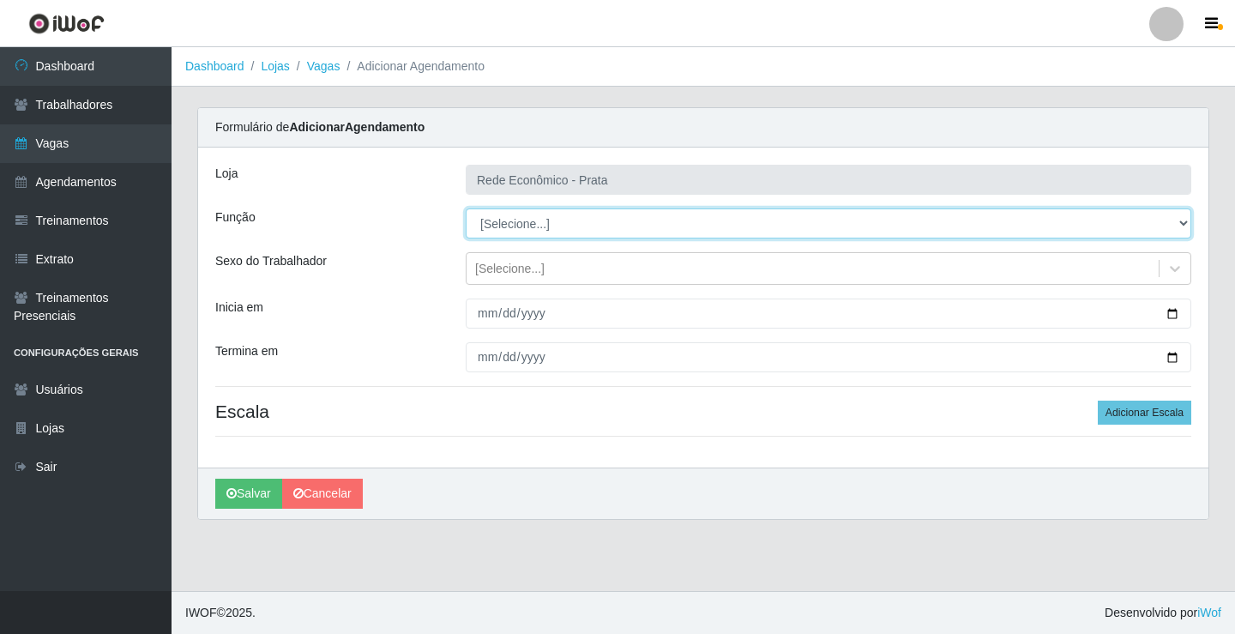
click at [511, 221] on select "[Selecione...] ASG ASG + ASG ++ Embalador Embalador + Embalador ++ Operador de …" at bounding box center [829, 223] width 726 height 30
select select "1"
click at [466, 208] on select "[Selecione...] ASG ASG + ASG ++ Embalador Embalador + Embalador ++ Operador de …" at bounding box center [829, 223] width 726 height 30
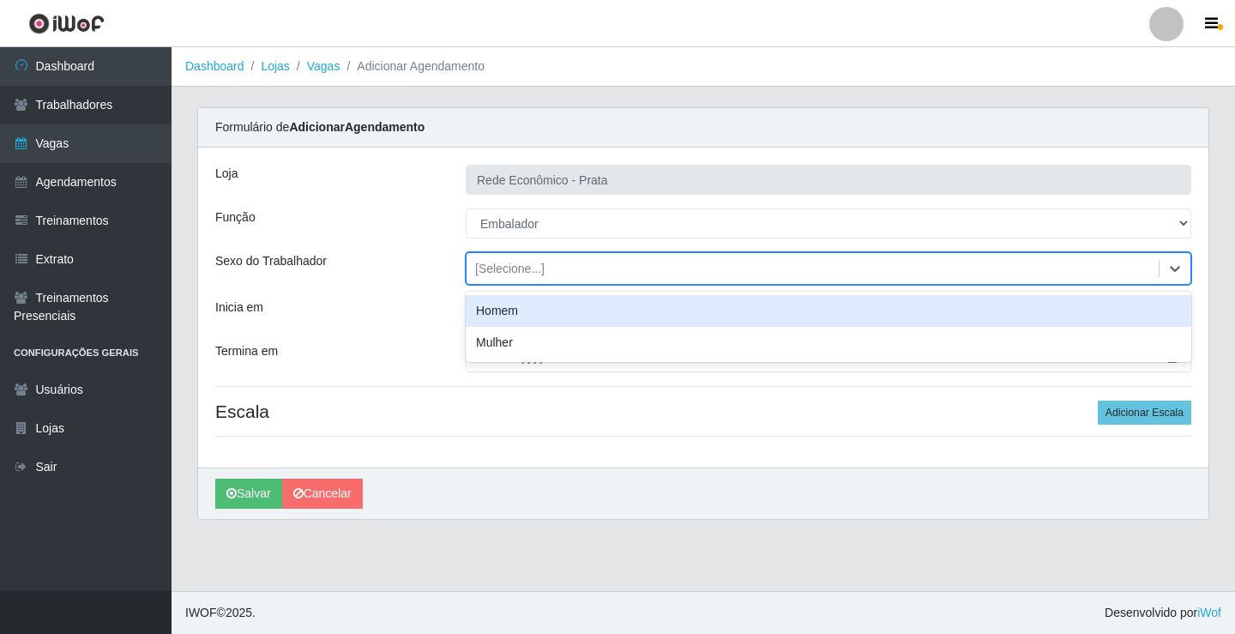
click at [498, 268] on div "[Selecione...]" at bounding box center [509, 269] width 69 height 18
click at [516, 314] on div "Homem" at bounding box center [829, 311] width 726 height 32
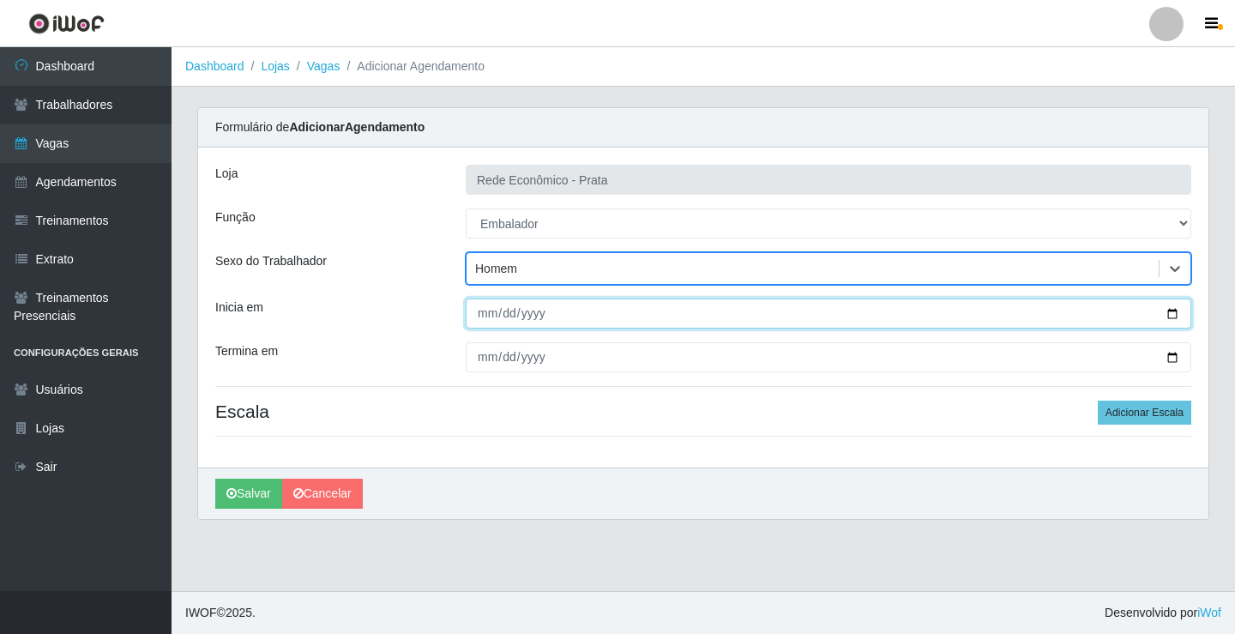
click at [1169, 311] on input "Inicia em" at bounding box center [829, 314] width 726 height 30
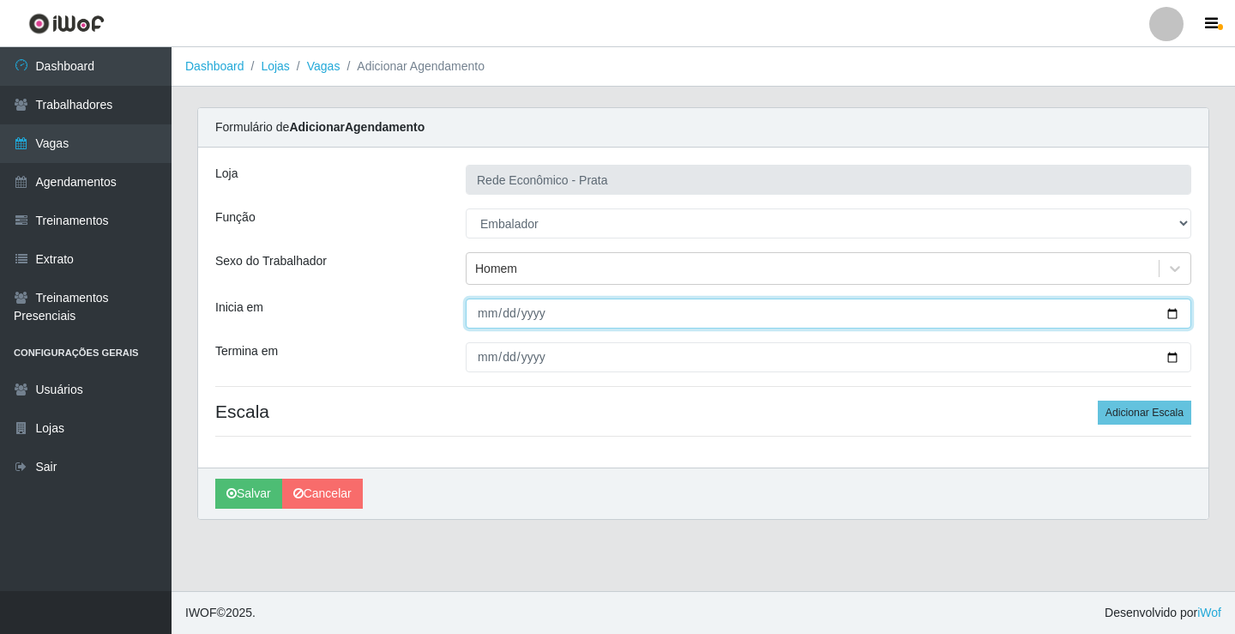
type input "[DATE]"
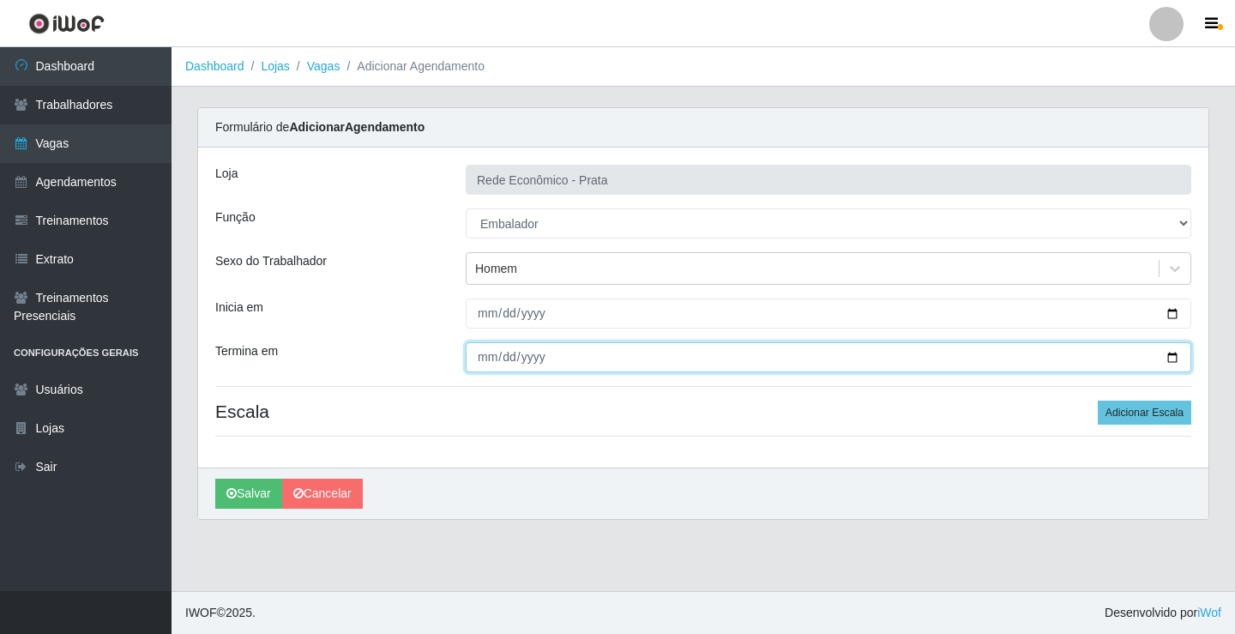
click at [1170, 357] on input "Termina em" at bounding box center [829, 357] width 726 height 30
type input "[DATE]"
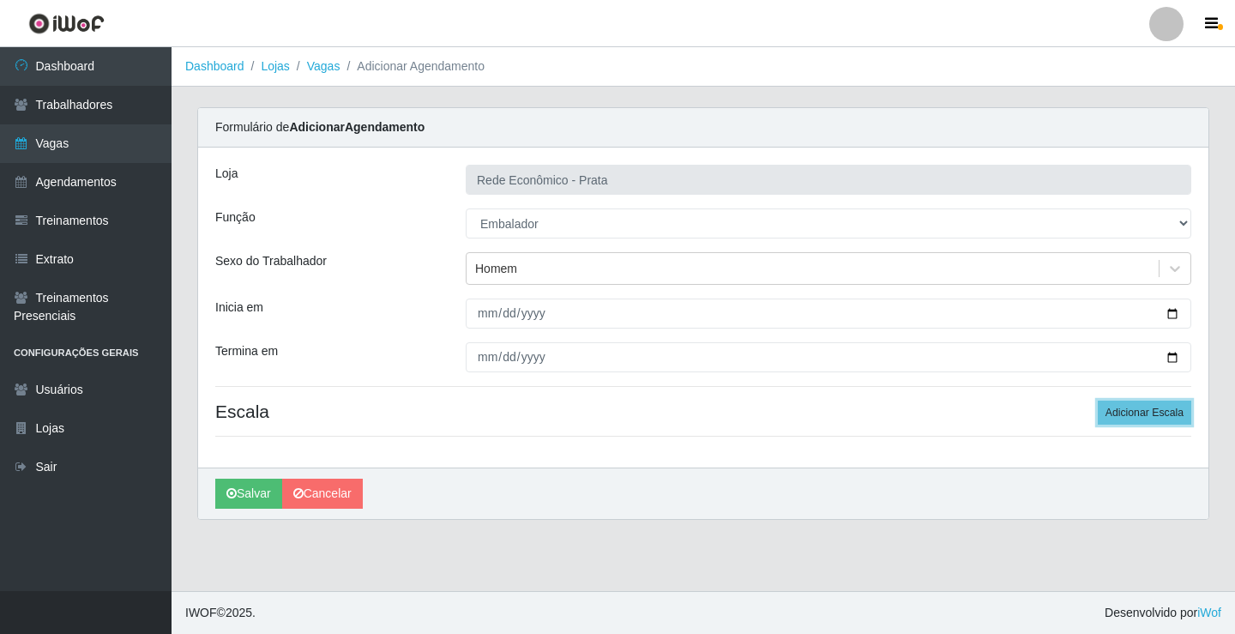
drag, startPoint x: 1143, startPoint y: 417, endPoint x: 1005, endPoint y: 416, distance: 137.3
click at [1143, 416] on button "Adicionar Escala" at bounding box center [1145, 413] width 94 height 24
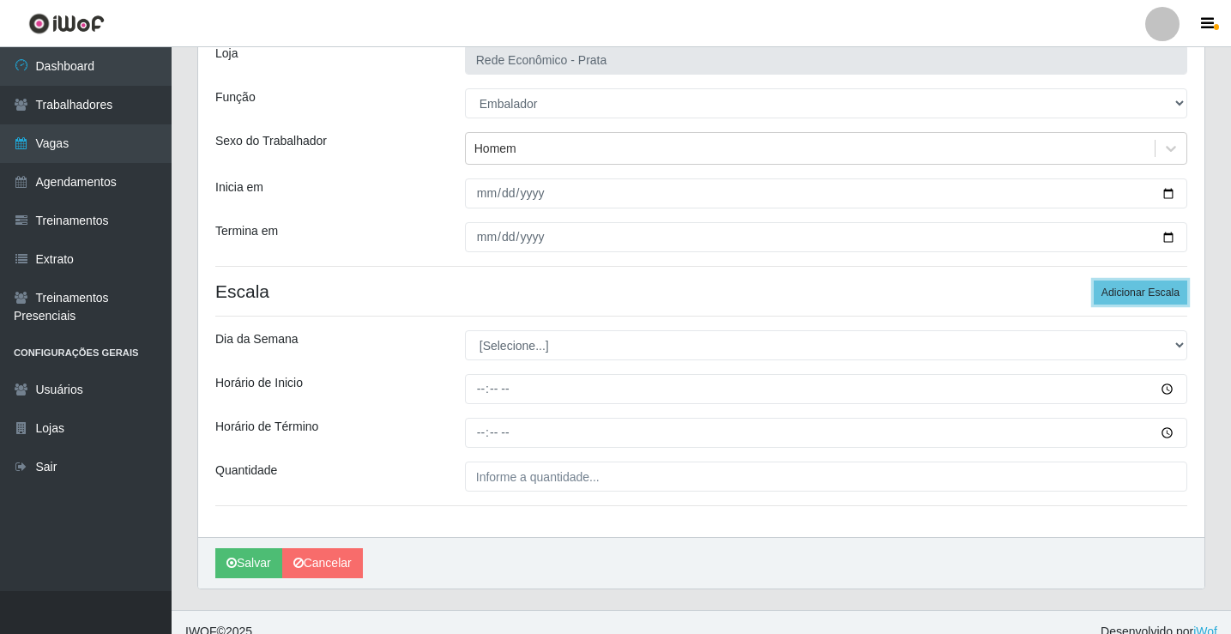
scroll to position [139, 0]
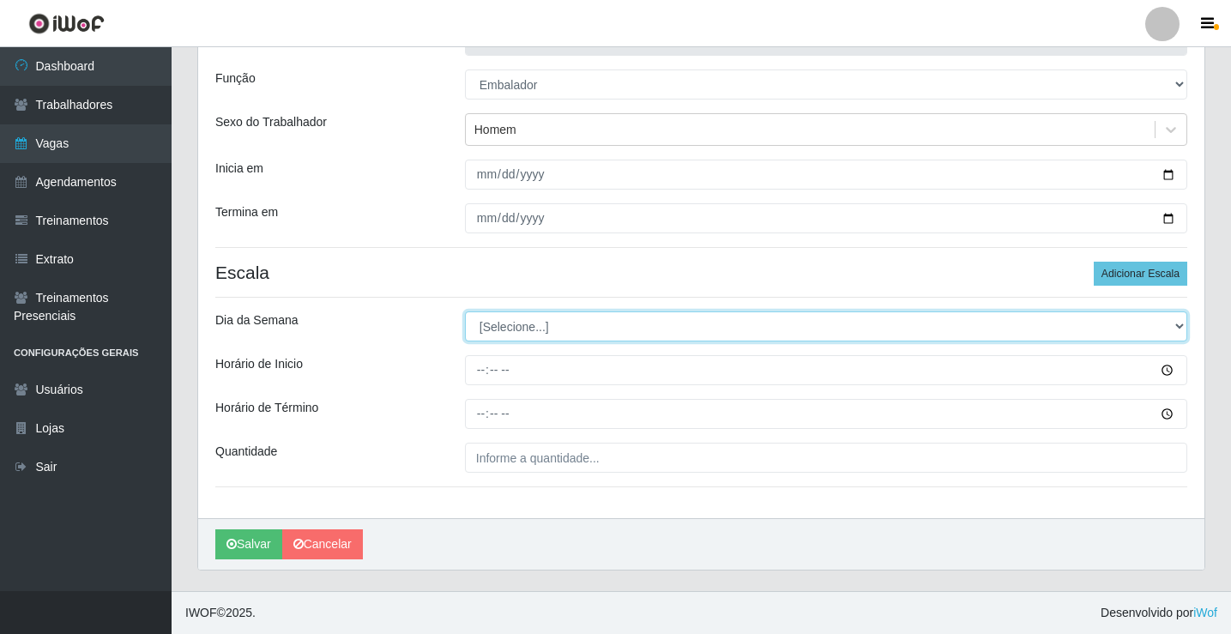
click at [523, 335] on select "[Selecione...] Segunda Terça Quarta Quinta Sexta Sábado Domingo" at bounding box center [826, 326] width 722 height 30
select select "2"
click at [465, 311] on select "[Selecione...] Segunda Terça Quarta Quinta Sexta Sábado Domingo" at bounding box center [826, 326] width 722 height 30
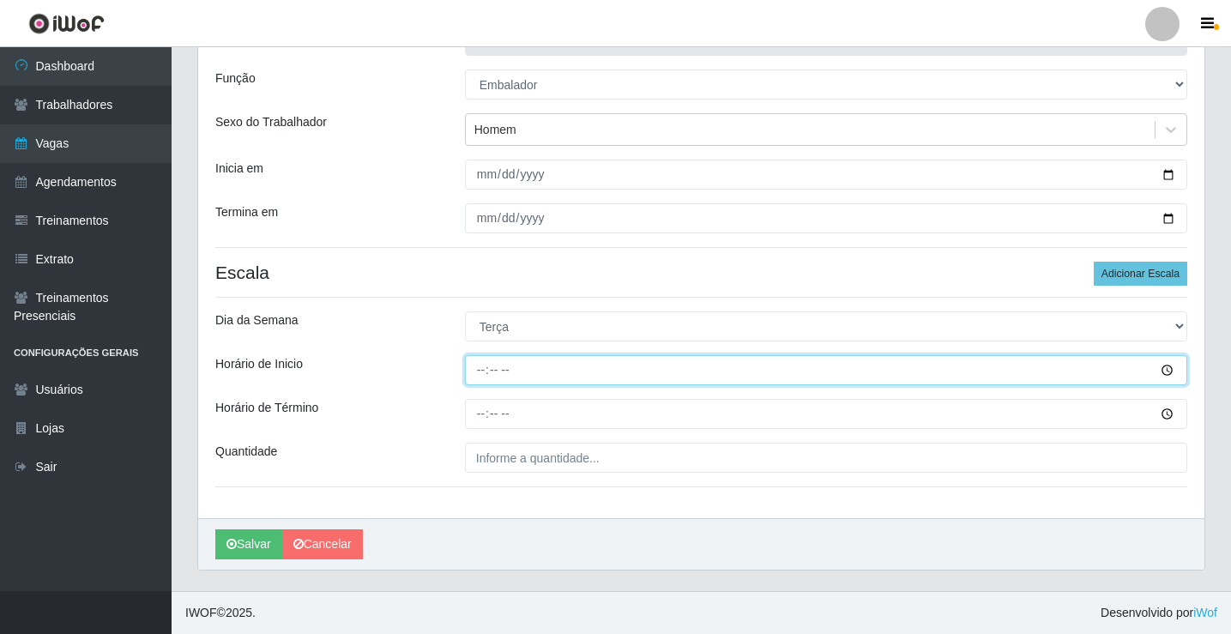
click at [488, 371] on input "Horário de Inicio" at bounding box center [826, 370] width 722 height 30
type input "10:30"
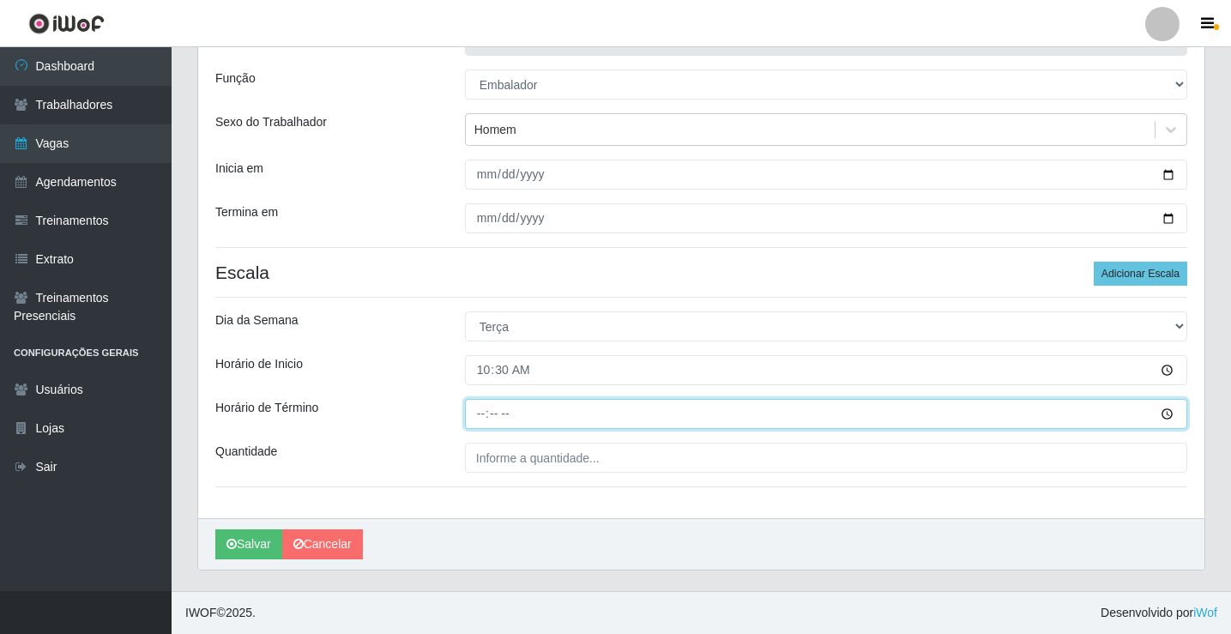
click at [489, 418] on input "Horário de Término" at bounding box center [826, 414] width 722 height 30
type input "16:03"
type input "16:30"
type input "16:00"
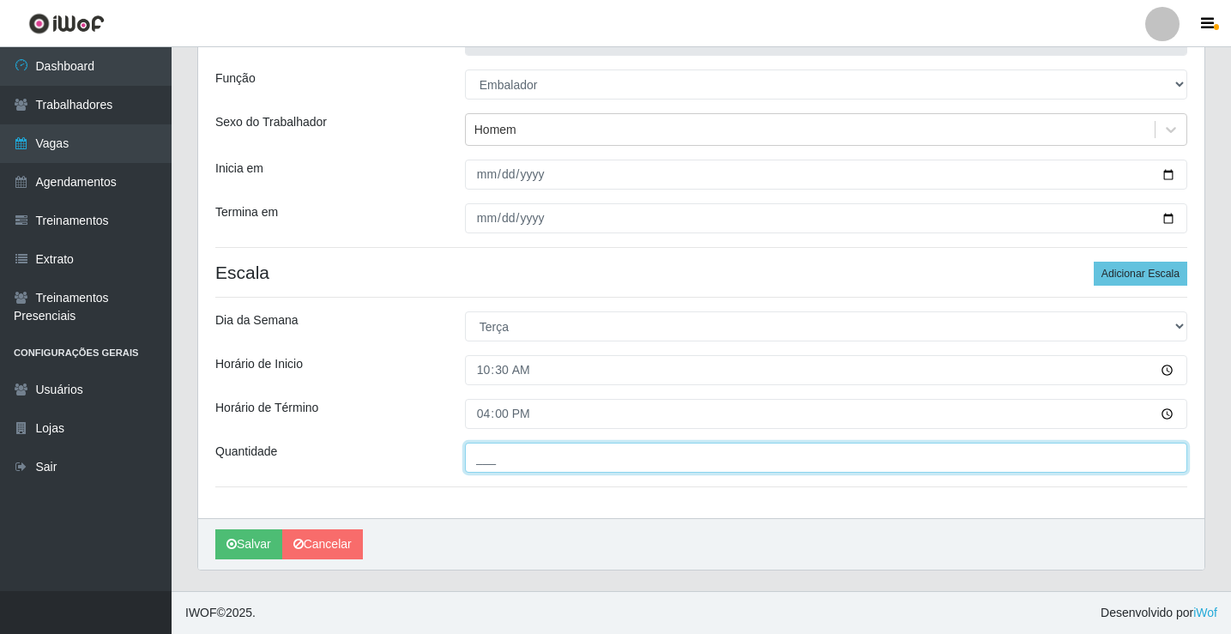
click at [503, 455] on input "___" at bounding box center [826, 458] width 722 height 30
type input "3__"
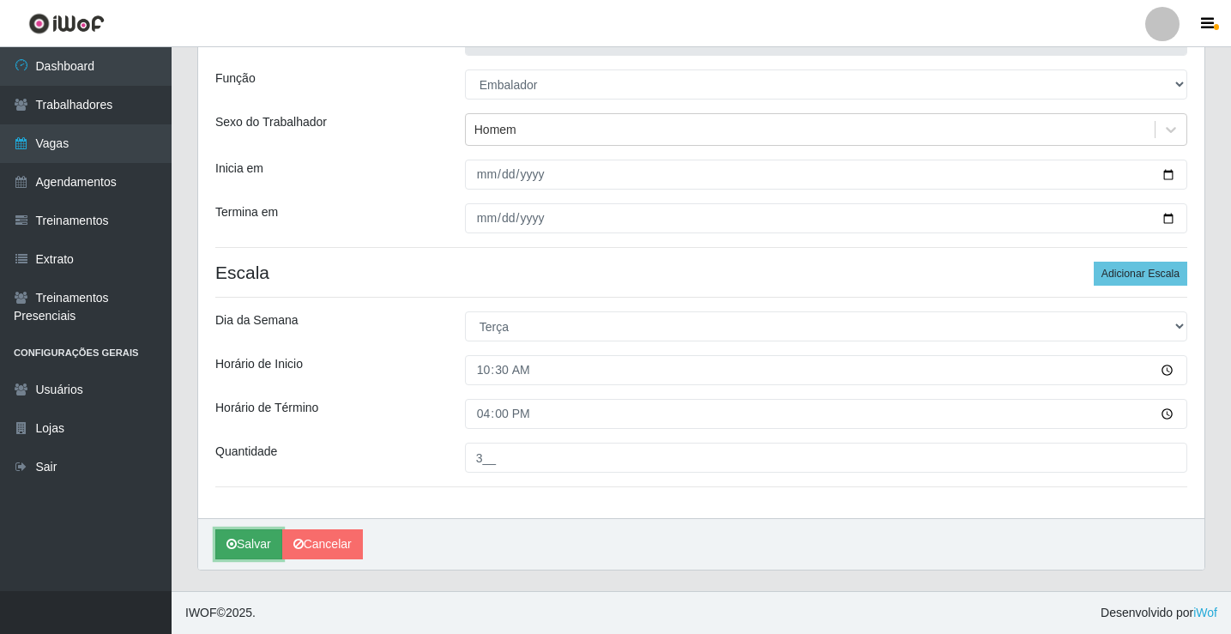
click at [246, 543] on button "Salvar" at bounding box center [248, 544] width 67 height 30
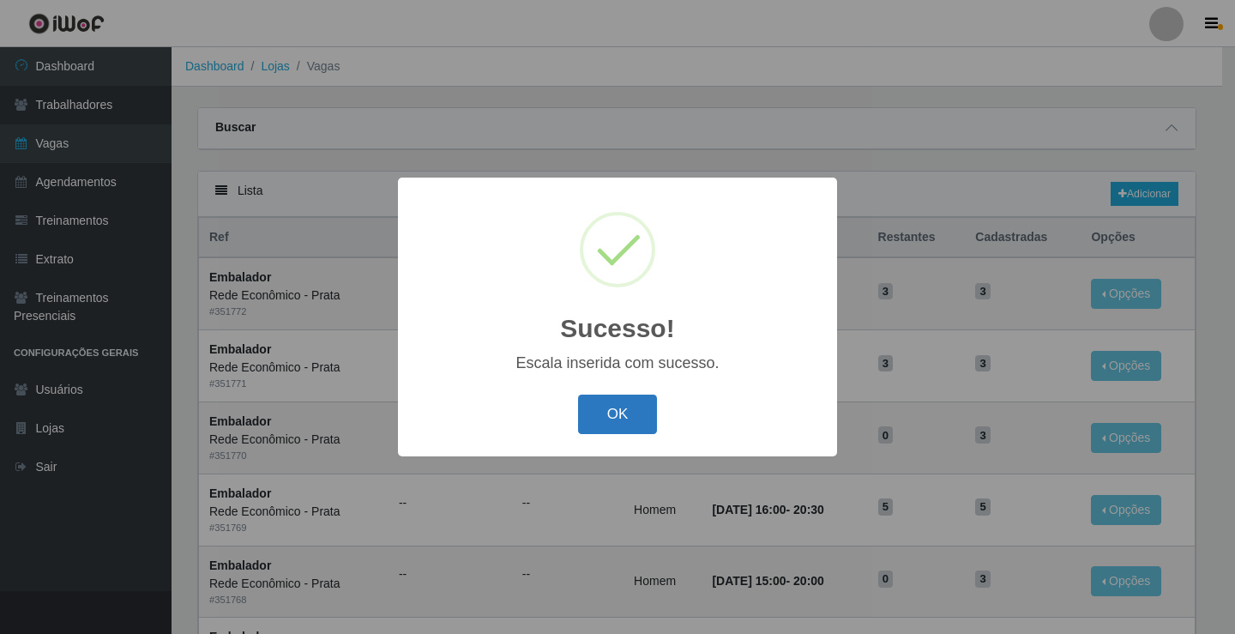
click at [632, 407] on button "OK" at bounding box center [618, 415] width 80 height 40
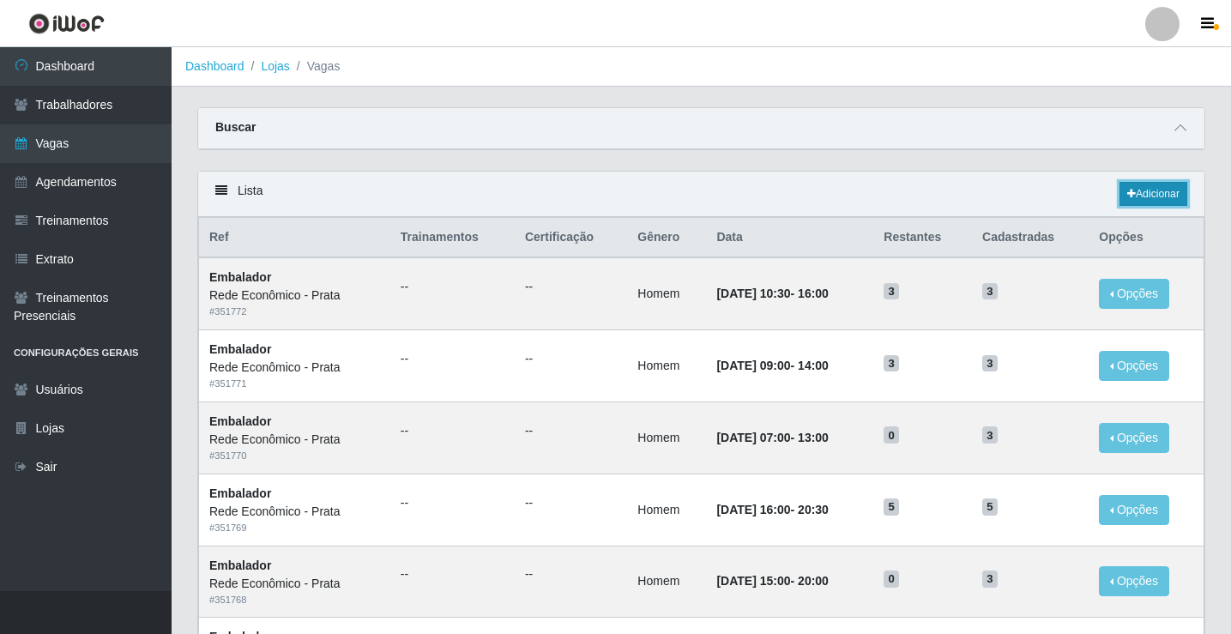
click at [1148, 185] on link "Adicionar" at bounding box center [1153, 194] width 68 height 24
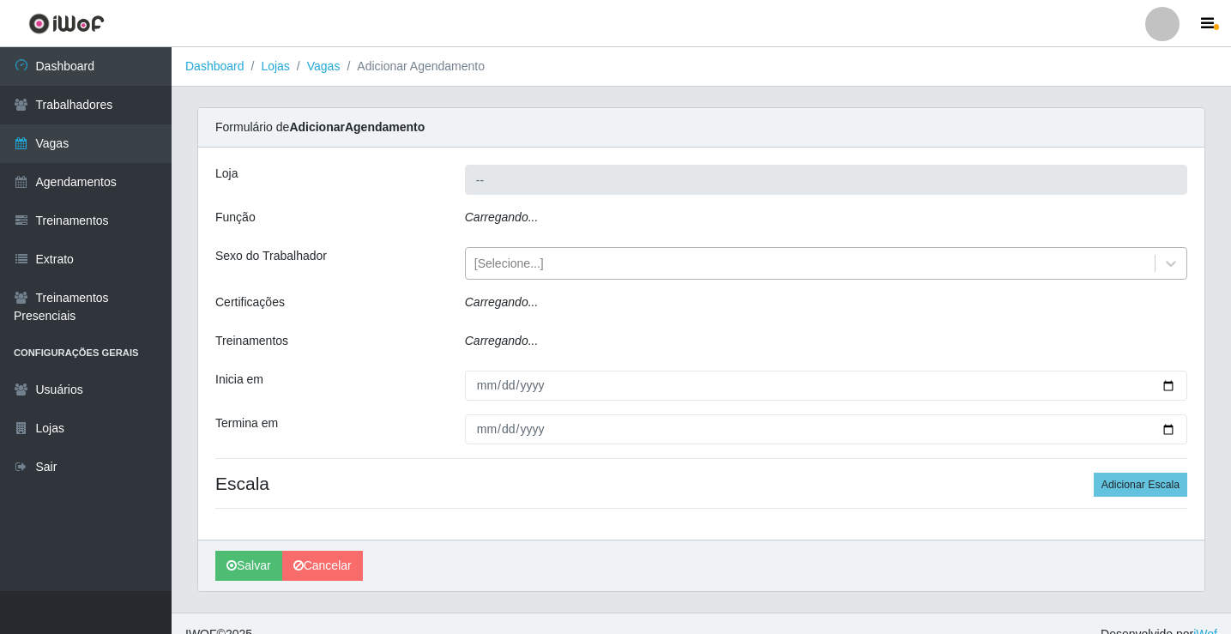
type input "Rede Econômico - Prata"
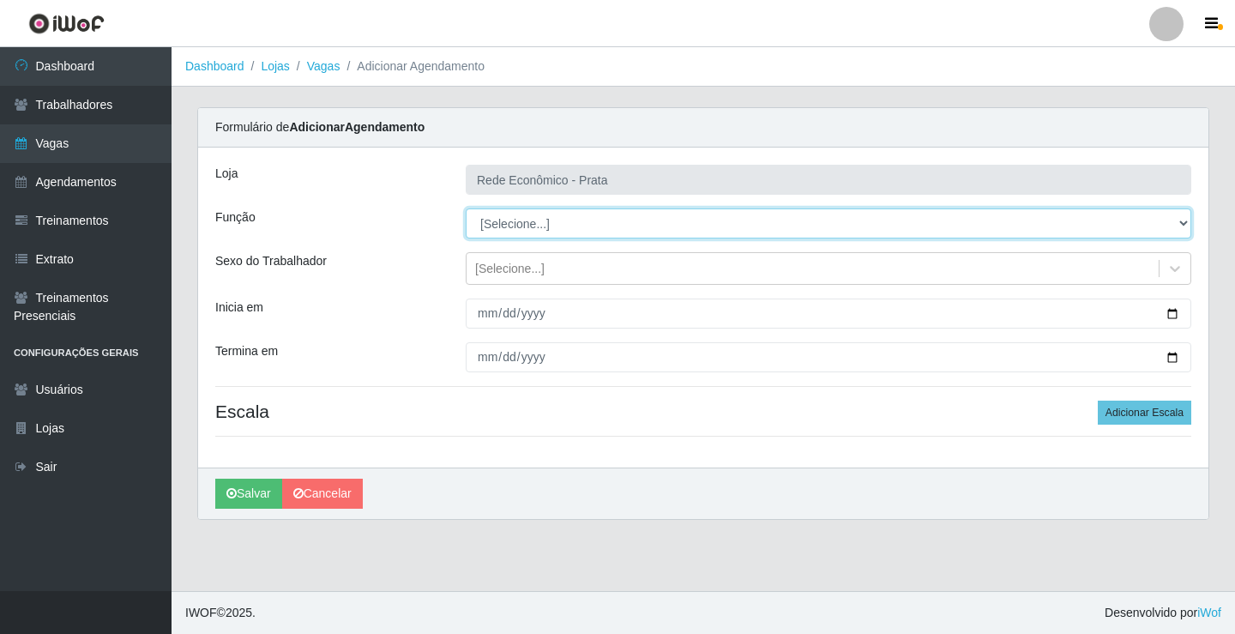
click at [506, 224] on select "[Selecione...] ASG ASG + ASG ++ Embalador Embalador + Embalador ++ Operador de …" at bounding box center [829, 223] width 726 height 30
select select "1"
click at [466, 208] on select "[Selecione...] ASG ASG + ASG ++ Embalador Embalador + Embalador ++ Operador de …" at bounding box center [829, 223] width 726 height 30
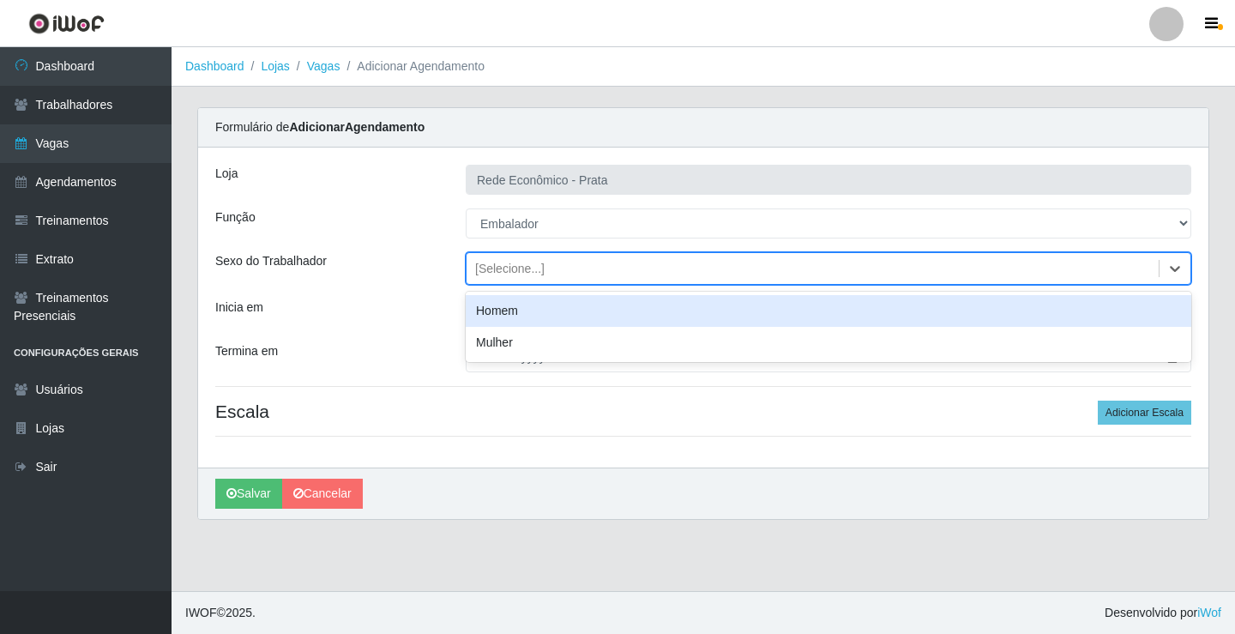
click at [490, 270] on div "[Selecione...]" at bounding box center [509, 269] width 69 height 18
click at [510, 312] on div "Homem" at bounding box center [829, 311] width 726 height 32
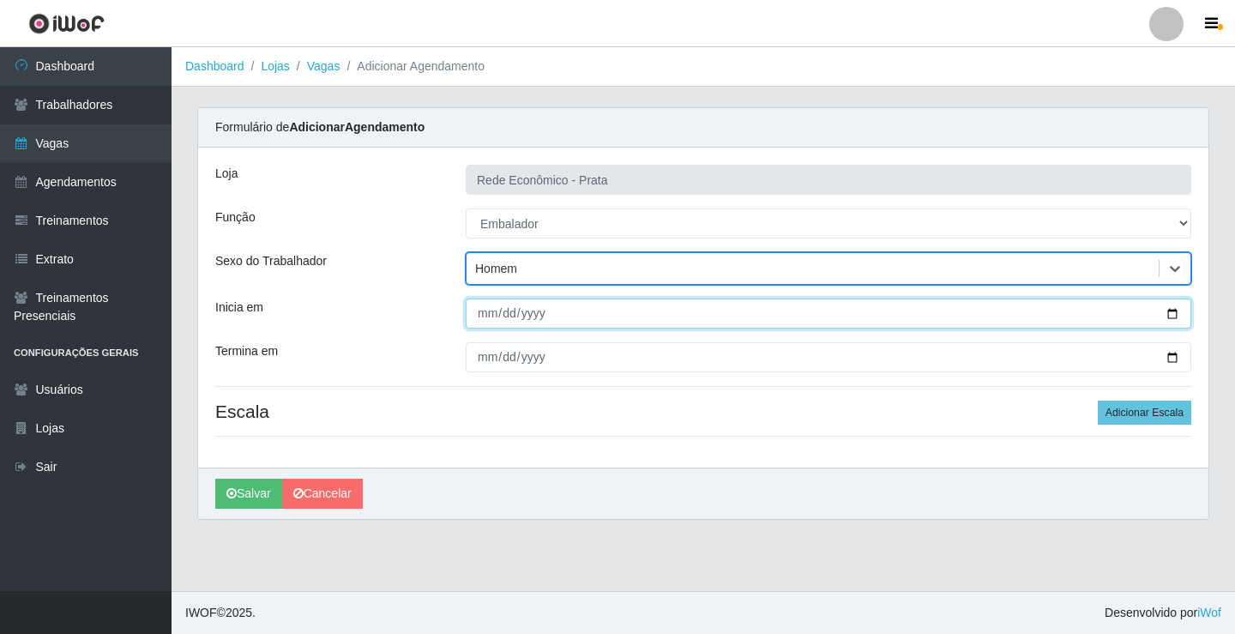
click at [1172, 318] on input "Inicia em" at bounding box center [829, 314] width 726 height 30
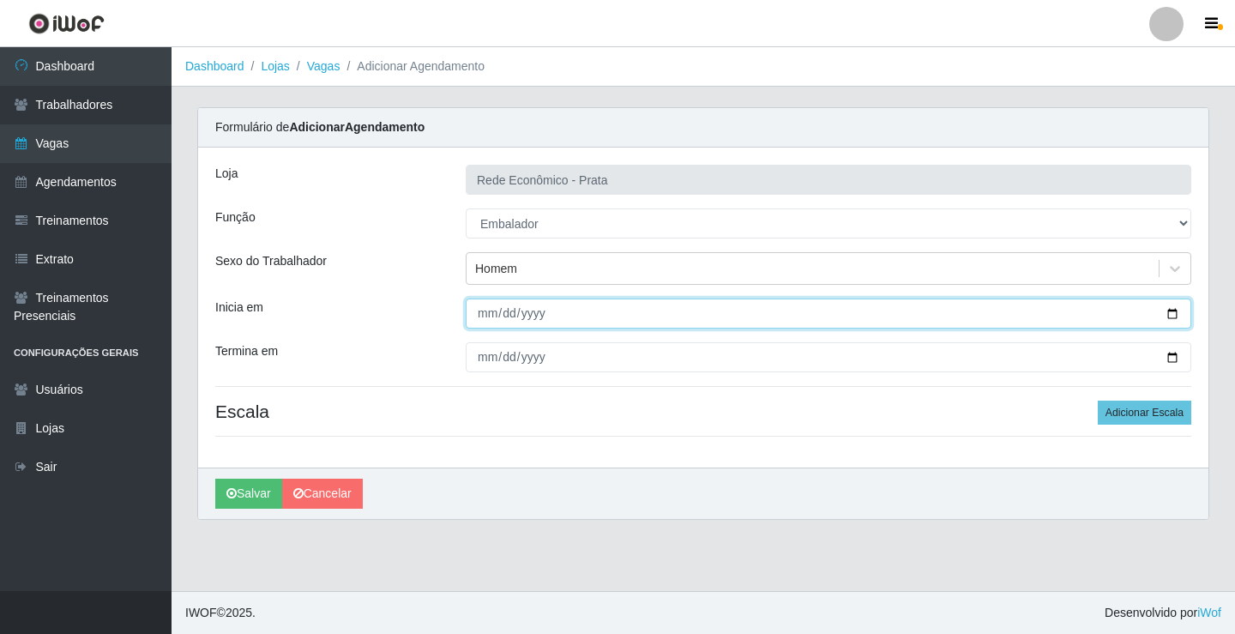
type input "[DATE]"
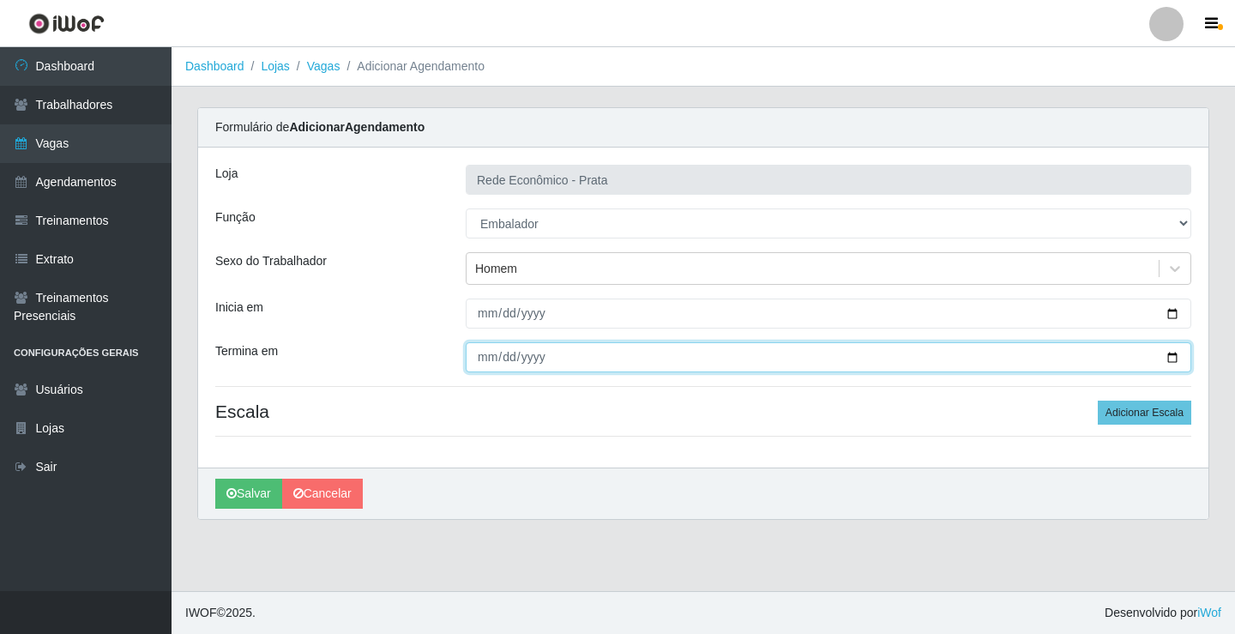
click at [1167, 359] on input "Termina em" at bounding box center [829, 357] width 726 height 30
type input "[DATE]"
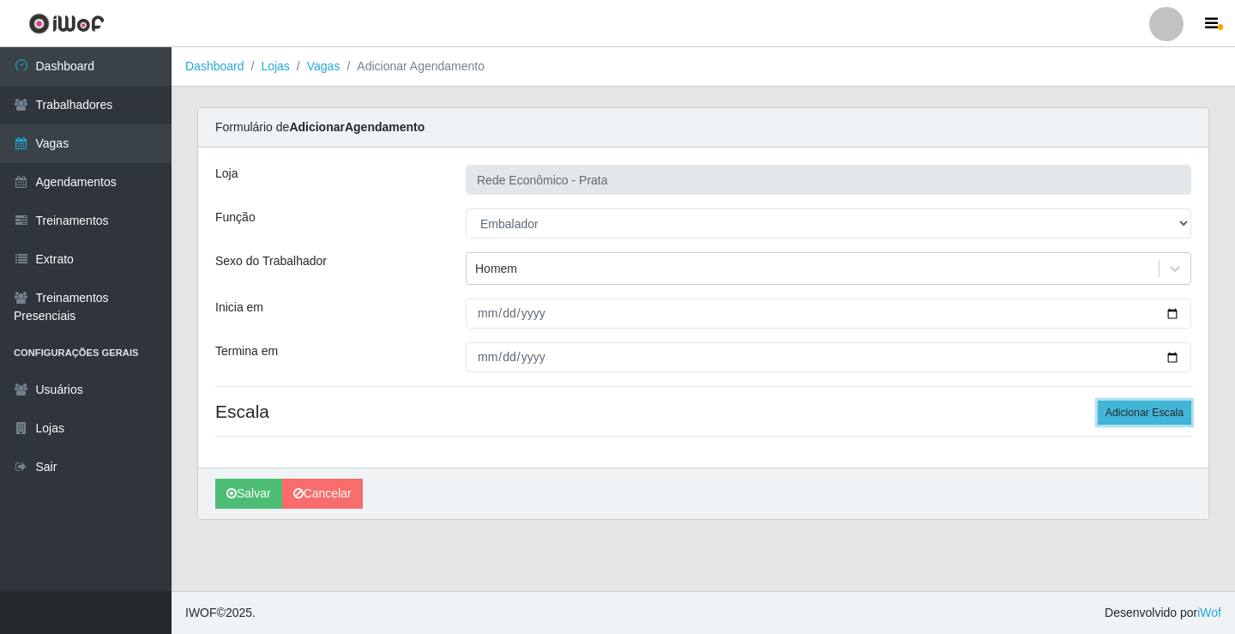
click at [1131, 412] on button "Adicionar Escala" at bounding box center [1145, 413] width 94 height 24
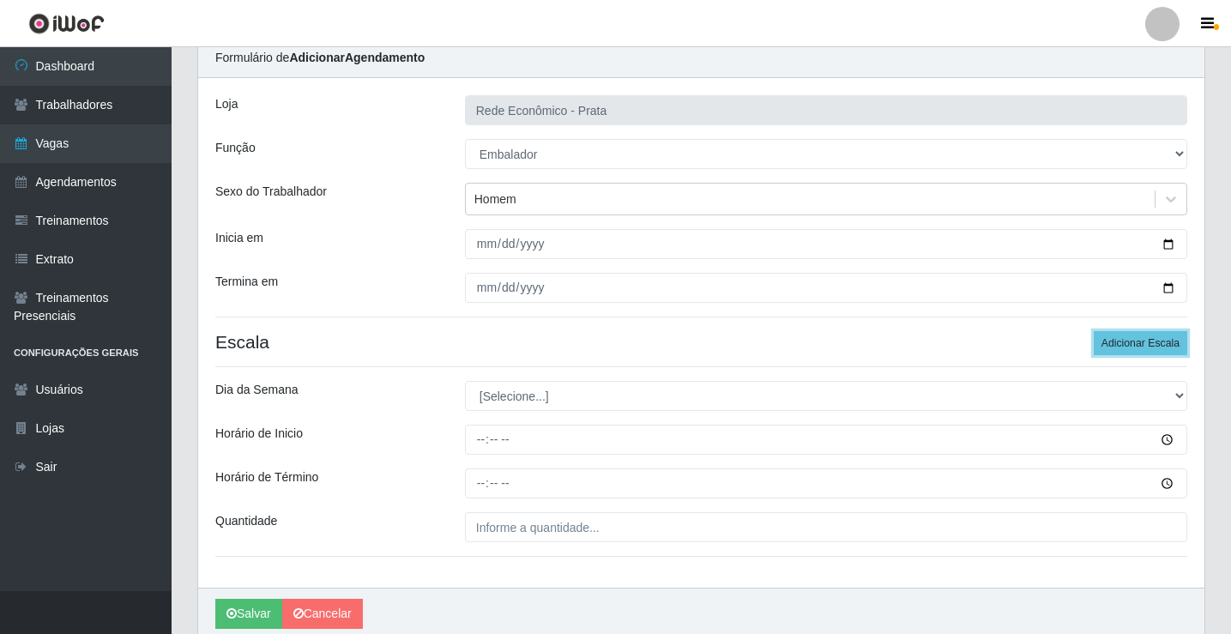
scroll to position [139, 0]
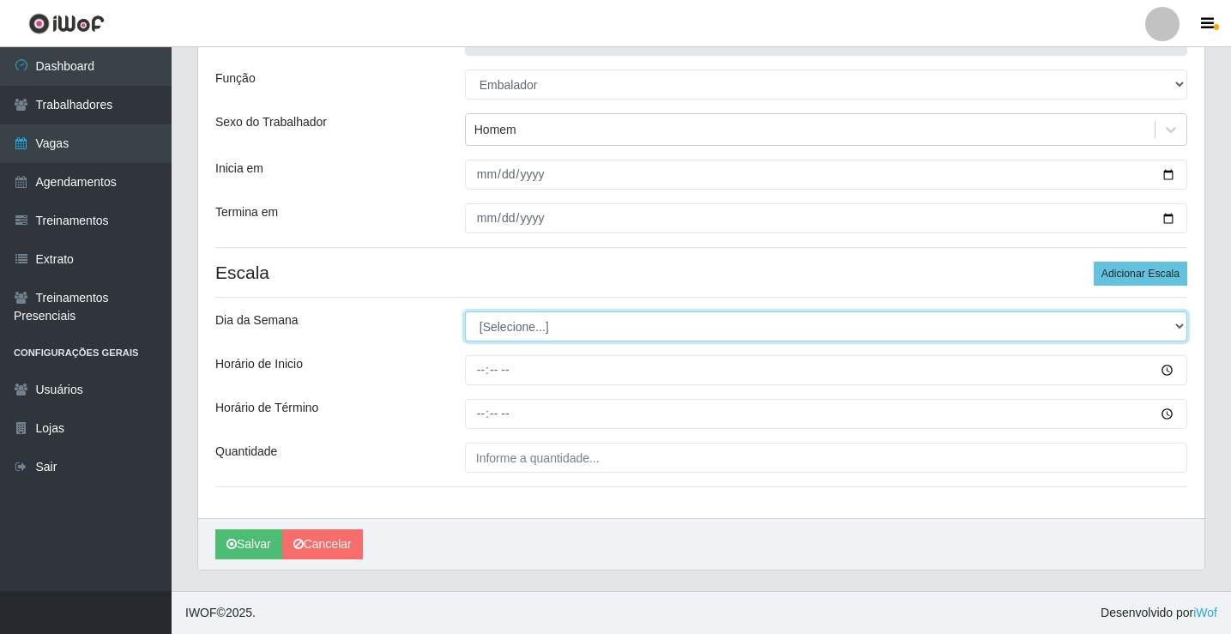
click at [499, 323] on select "[Selecione...] Segunda Terça Quarta Quinta Sexta Sábado Domingo" at bounding box center [826, 326] width 722 height 30
select select "2"
click at [465, 311] on select "[Selecione...] Segunda Terça Quarta Quinta Sexta Sábado Domingo" at bounding box center [826, 326] width 722 height 30
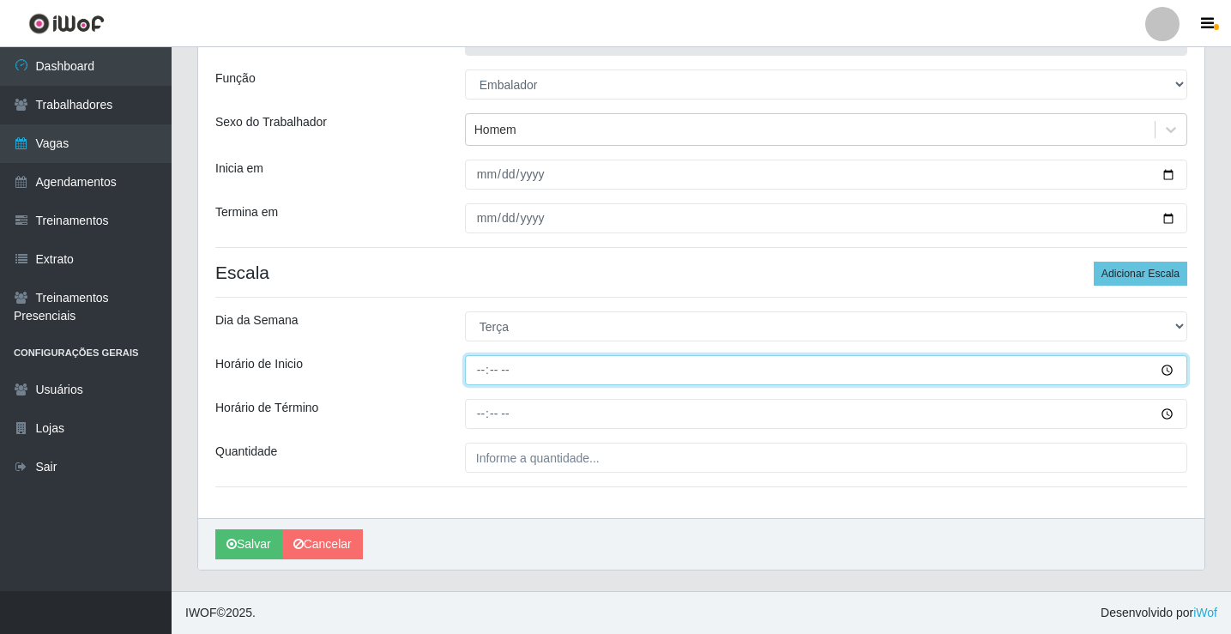
click at [484, 370] on input "Horário de Inicio" at bounding box center [826, 370] width 722 height 30
type input "13:00"
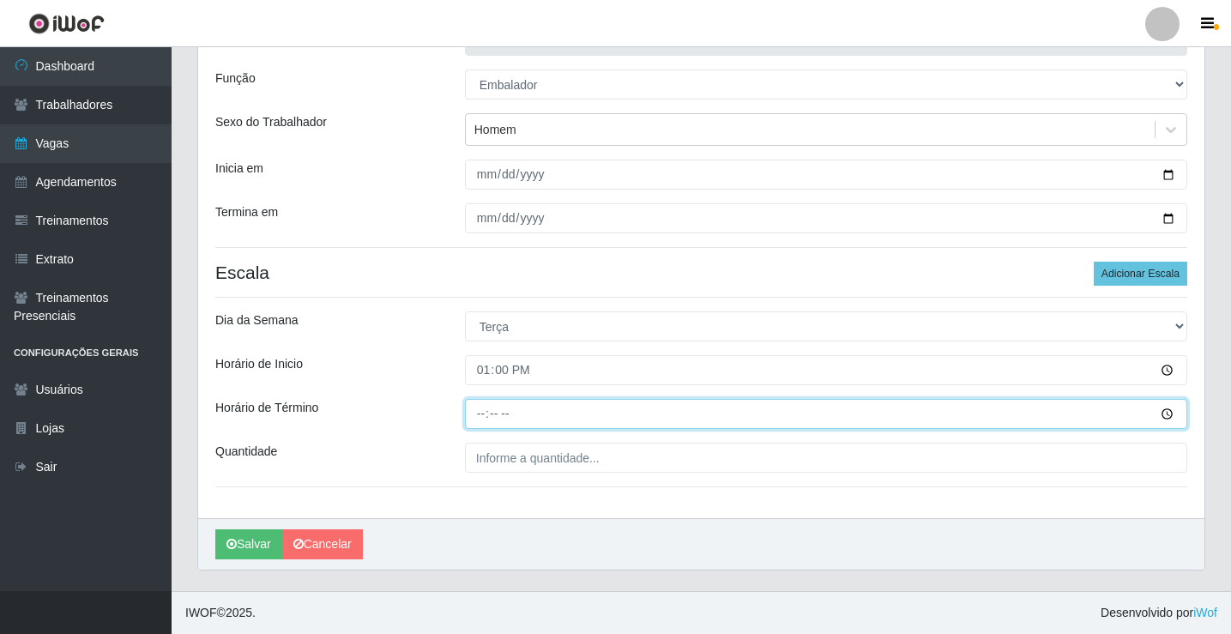
click at [475, 413] on input "Horário de Término" at bounding box center [826, 414] width 722 height 30
type input "18:00"
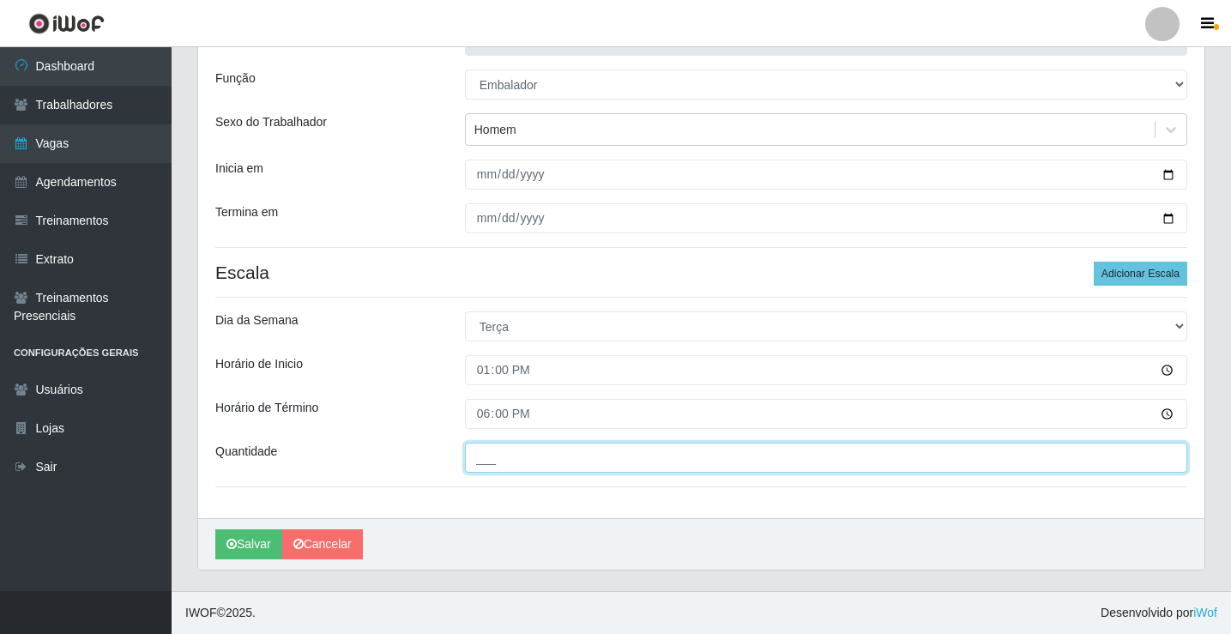
click at [497, 463] on input "___" at bounding box center [826, 458] width 722 height 30
type input "1__"
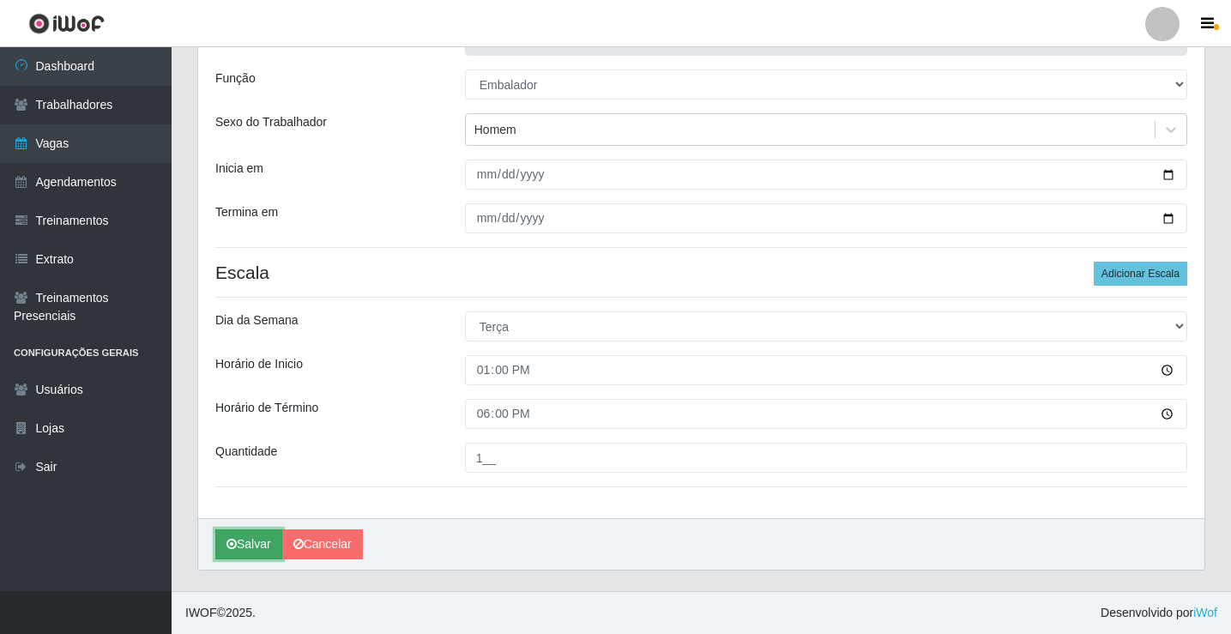
click at [262, 544] on button "Salvar" at bounding box center [248, 544] width 67 height 30
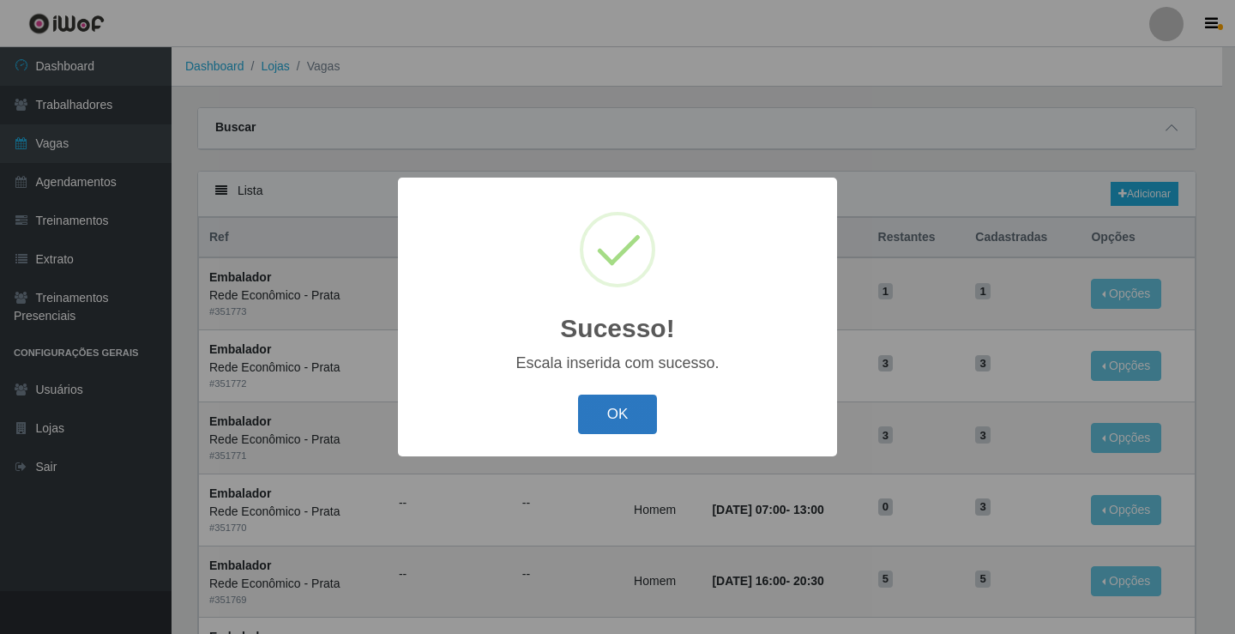
click at [621, 419] on button "OK" at bounding box center [618, 415] width 80 height 40
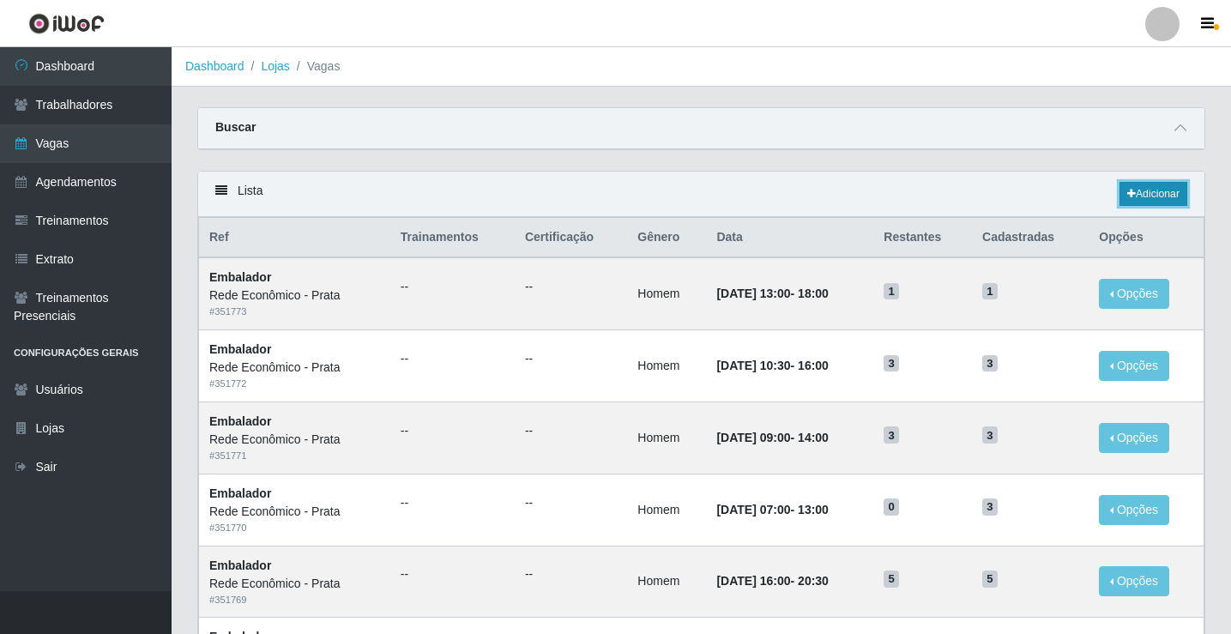
click at [1128, 193] on icon at bounding box center [1131, 194] width 9 height 10
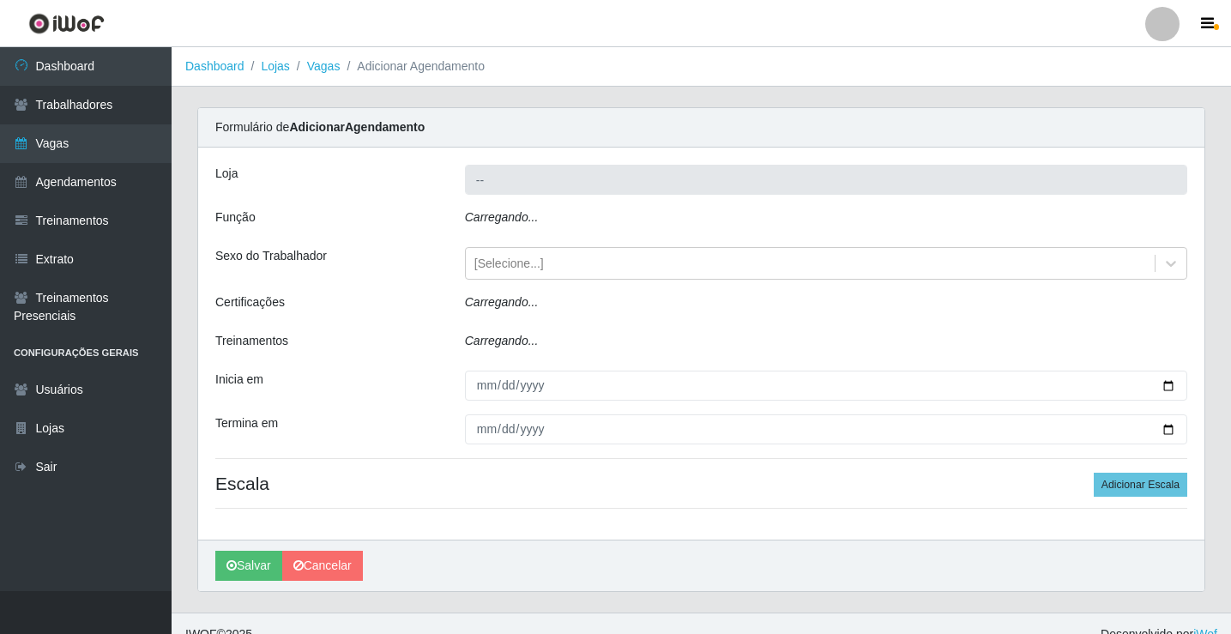
type input "Rede Econômico - Prata"
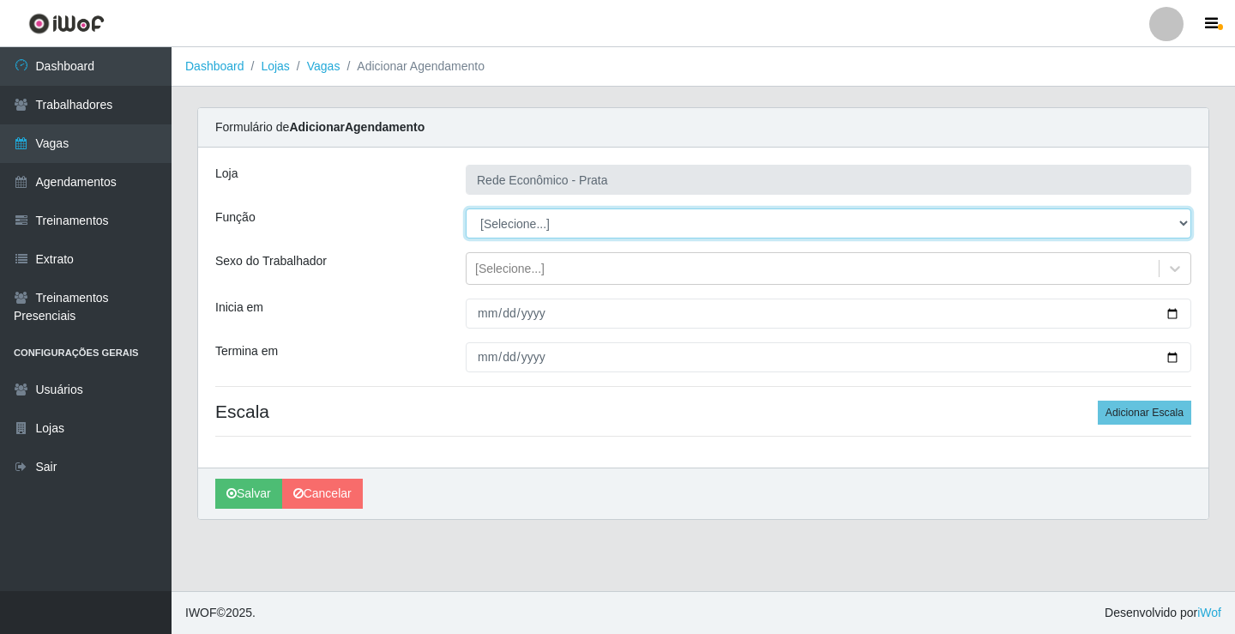
click at [503, 222] on select "[Selecione...] ASG ASG + ASG ++ Embalador Embalador + Embalador ++ Operador de …" at bounding box center [829, 223] width 726 height 30
select select "1"
click at [466, 208] on select "[Selecione...] ASG ASG + ASG ++ Embalador Embalador + Embalador ++ Operador de …" at bounding box center [829, 223] width 726 height 30
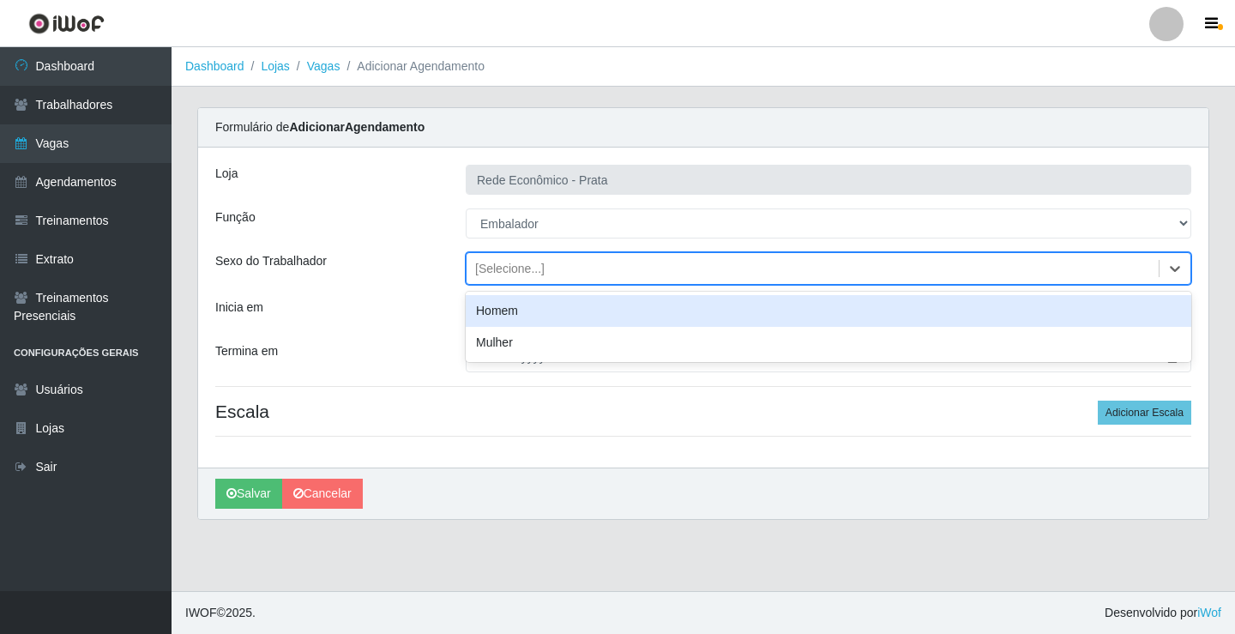
click at [499, 269] on div "[Selecione...]" at bounding box center [509, 269] width 69 height 18
click at [504, 310] on div "Homem" at bounding box center [829, 311] width 726 height 32
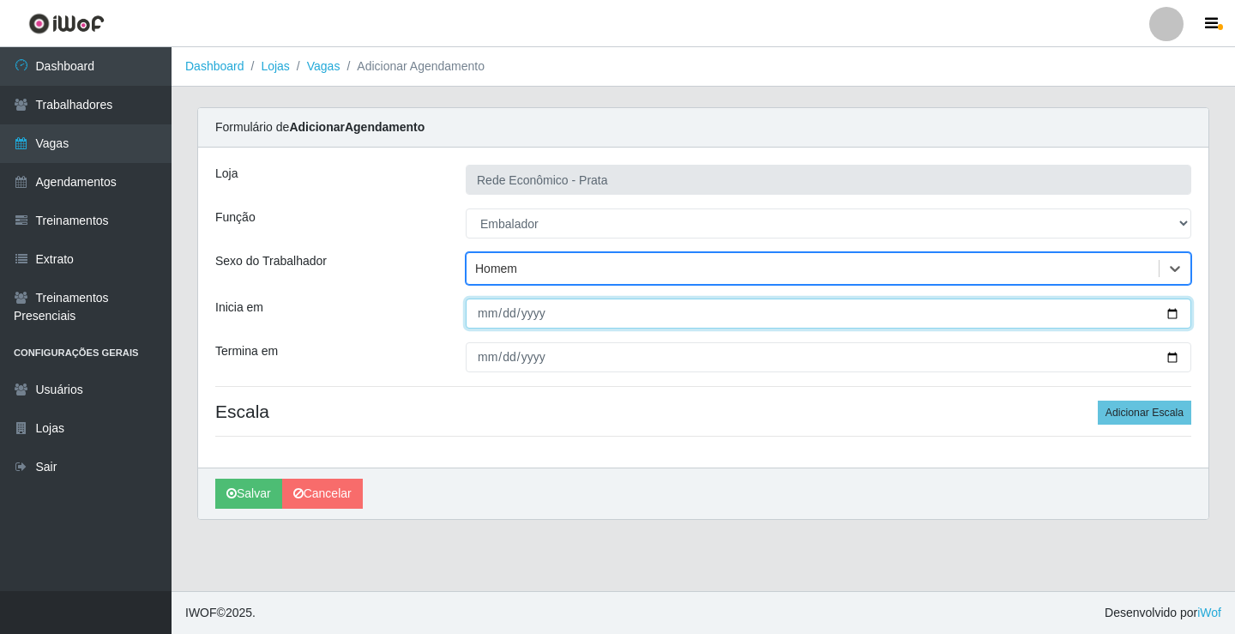
drag, startPoint x: 1171, startPoint y: 311, endPoint x: 1029, endPoint y: 409, distance: 172.7
click at [1171, 312] on input "Inicia em" at bounding box center [829, 314] width 726 height 30
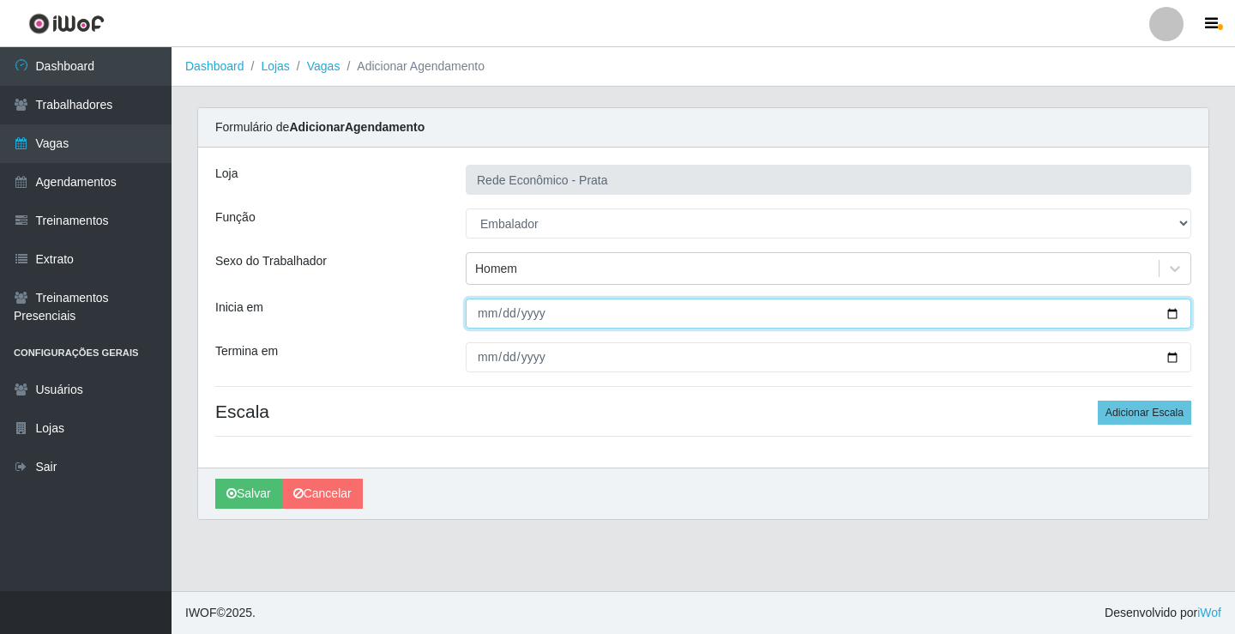
type input "[DATE]"
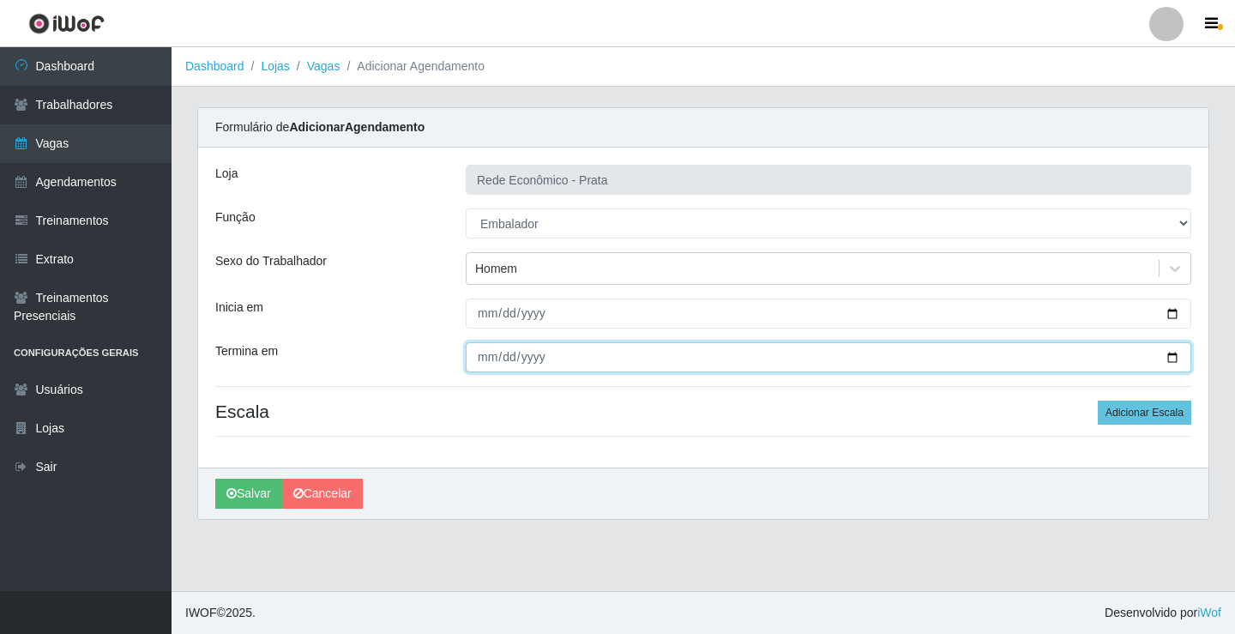
click at [1173, 359] on input "Termina em" at bounding box center [829, 357] width 726 height 30
type input "[DATE]"
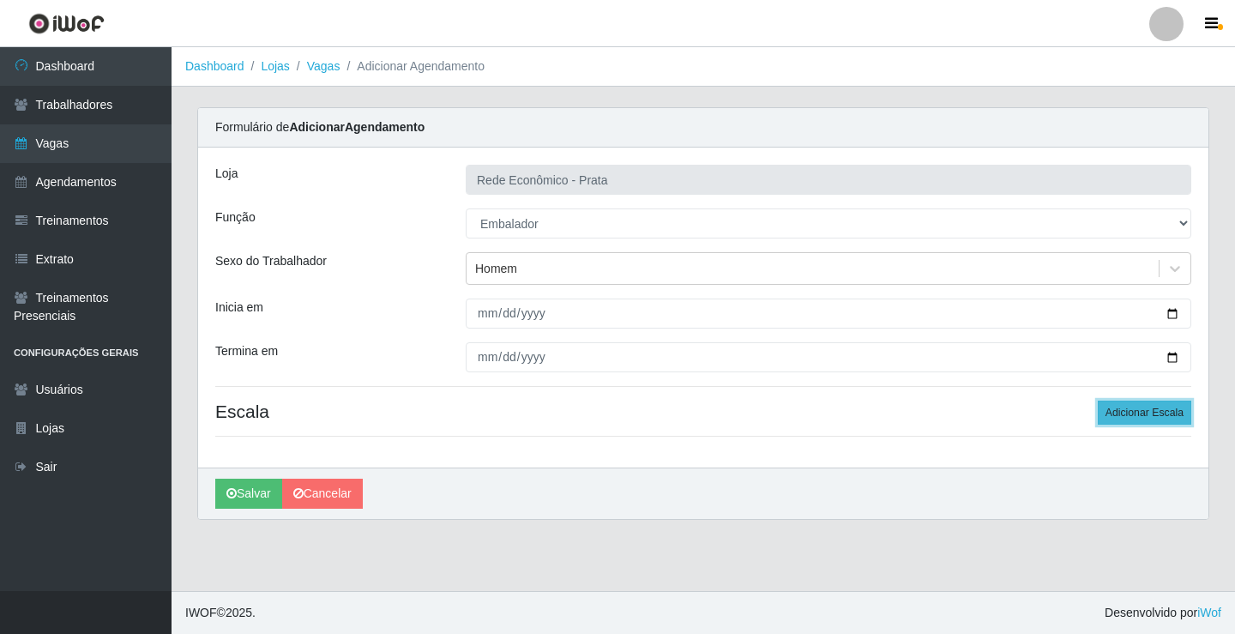
click at [1137, 419] on button "Adicionar Escala" at bounding box center [1145, 413] width 94 height 24
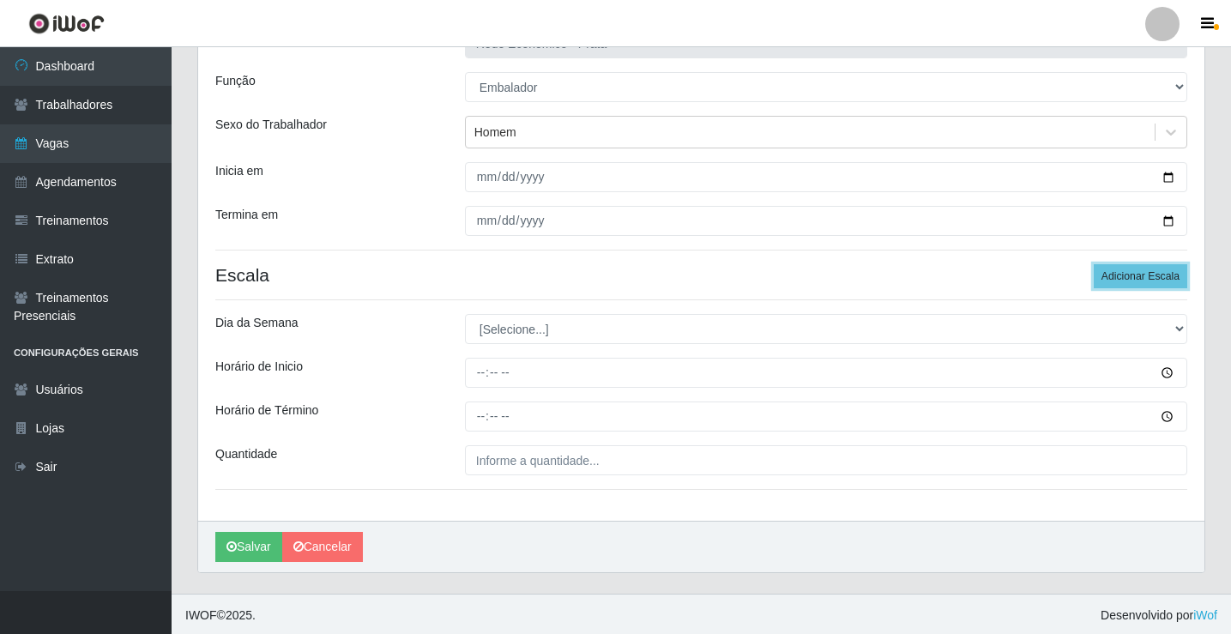
scroll to position [139, 0]
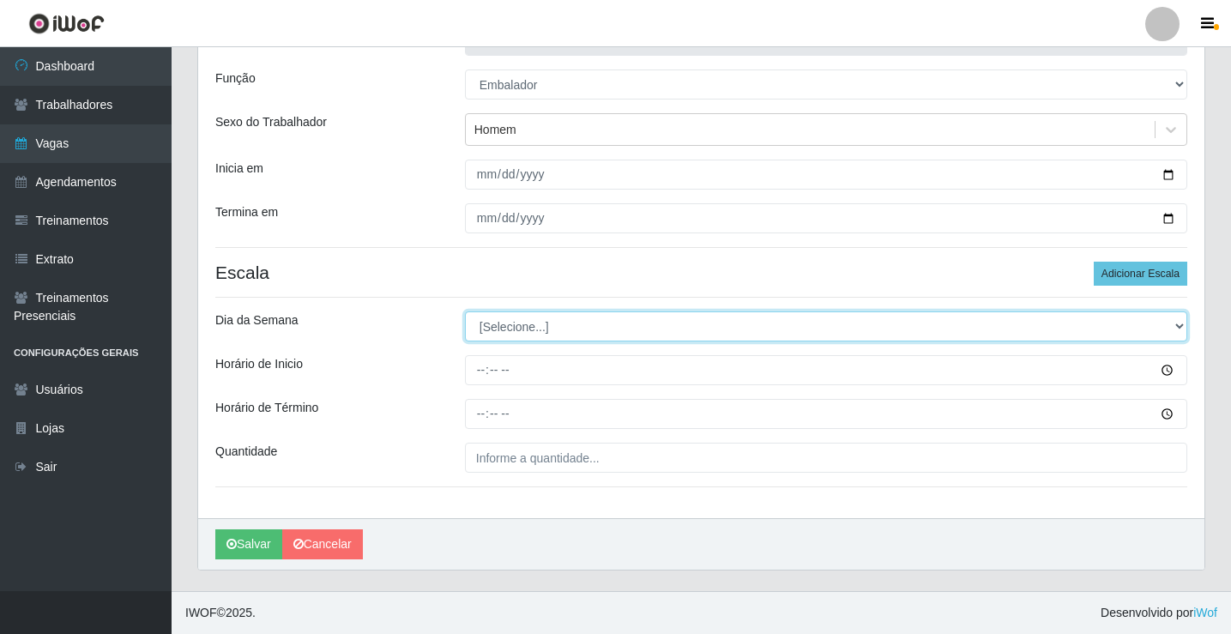
click at [517, 327] on select "[Selecione...] Segunda Terça Quarta Quinta Sexta Sábado Domingo" at bounding box center [826, 326] width 722 height 30
select select "2"
click at [465, 311] on select "[Selecione...] Segunda Terça Quarta Quinta Sexta Sábado Domingo" at bounding box center [826, 326] width 722 height 30
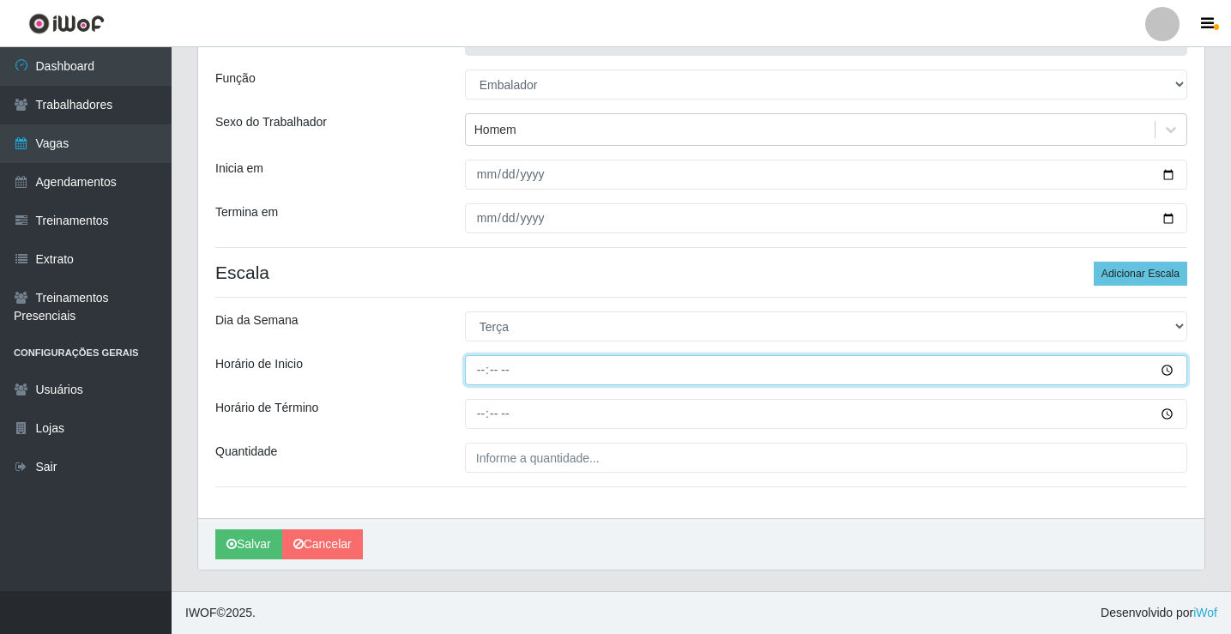
click at [485, 368] on input "Horário de Inicio" at bounding box center [826, 370] width 722 height 30
type input "15:00"
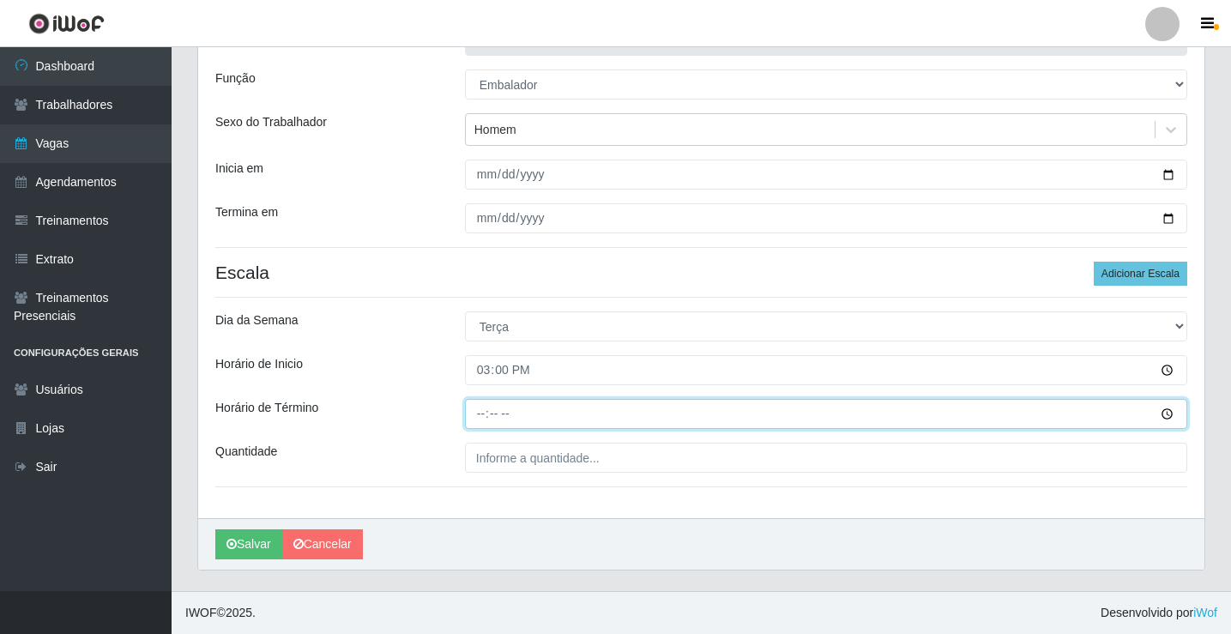
click at [486, 414] on input "Horário de Término" at bounding box center [826, 414] width 722 height 30
type input "20:00"
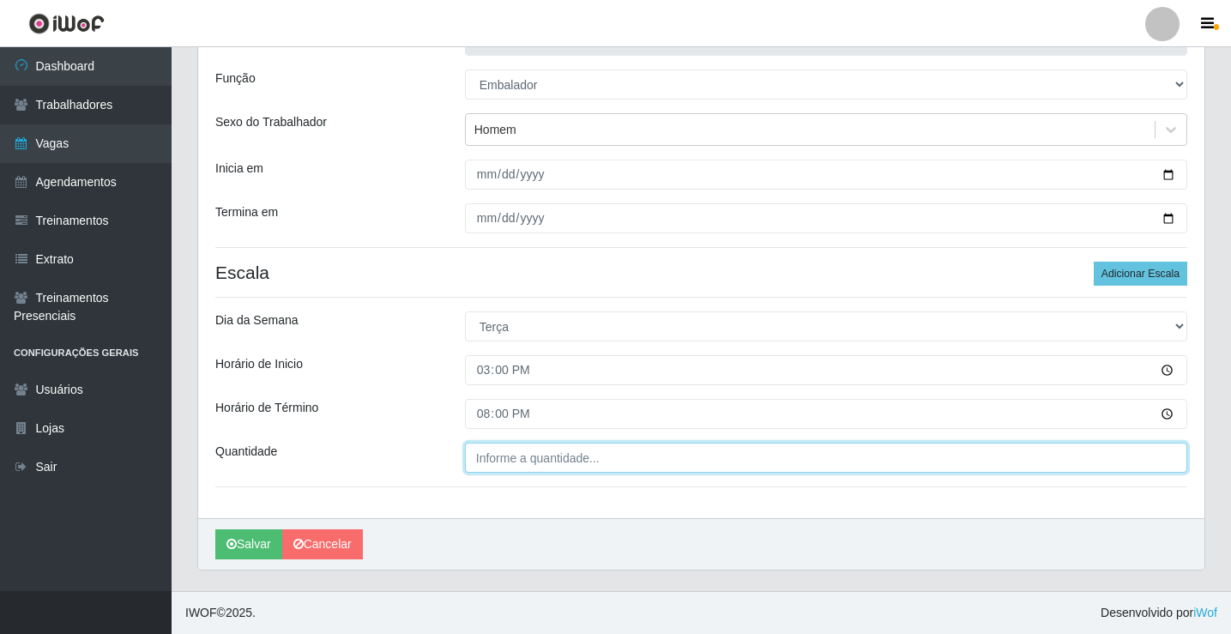
type input "___"
click at [510, 455] on input "___" at bounding box center [826, 458] width 722 height 30
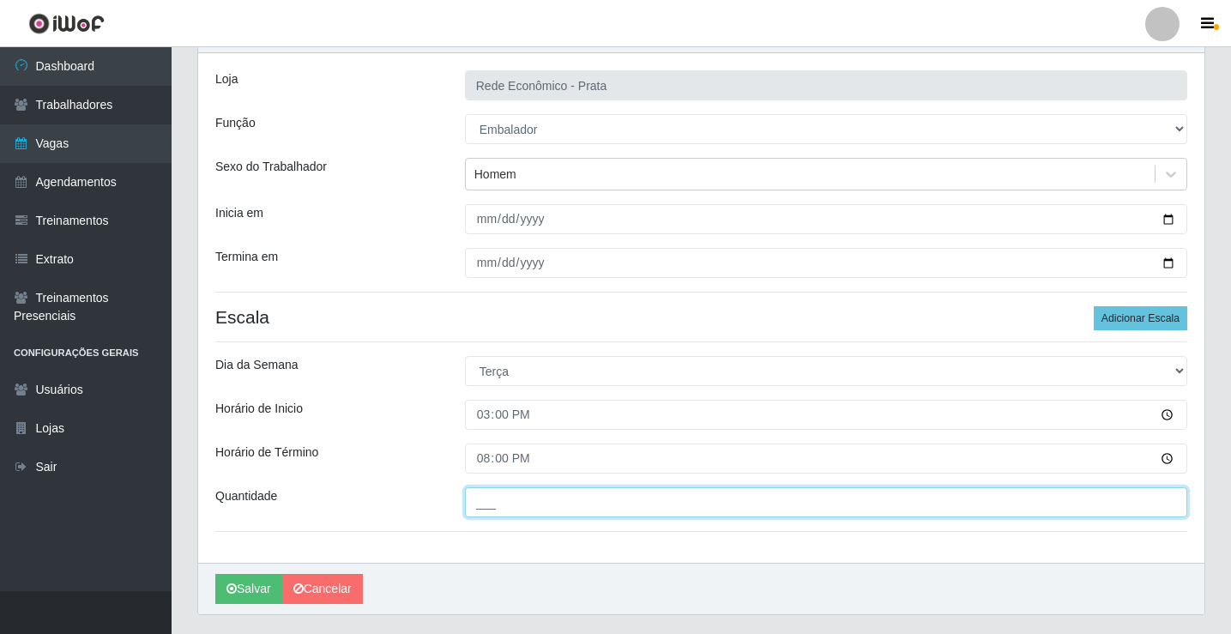
scroll to position [0, 0]
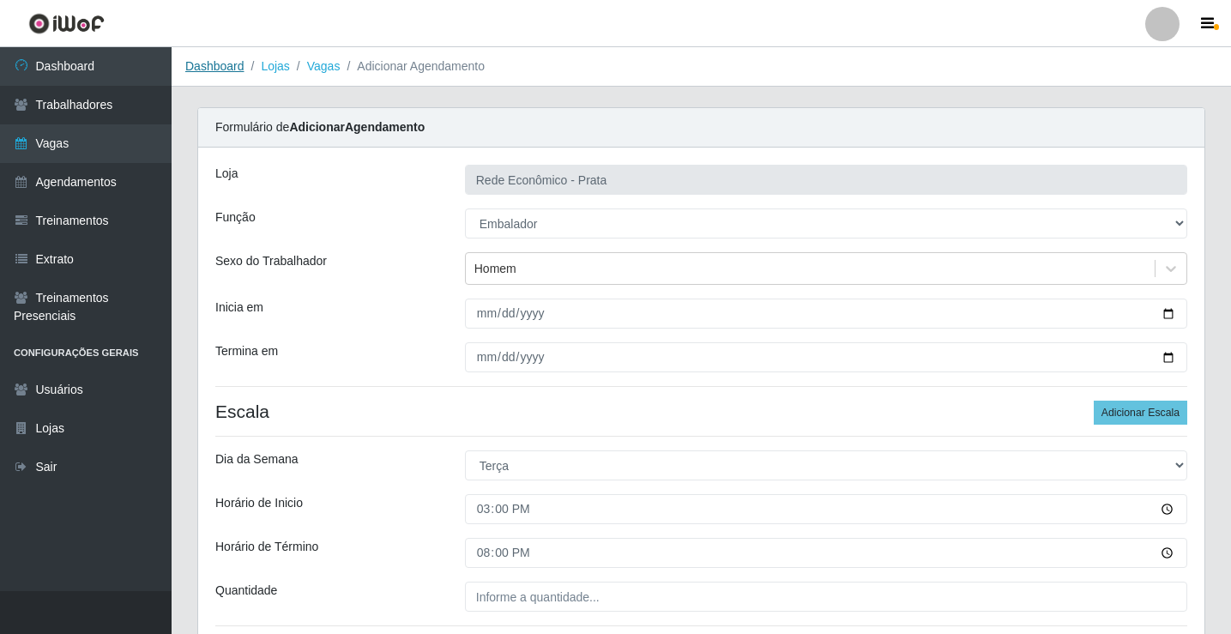
click at [219, 67] on link "Dashboard" at bounding box center [214, 66] width 59 height 14
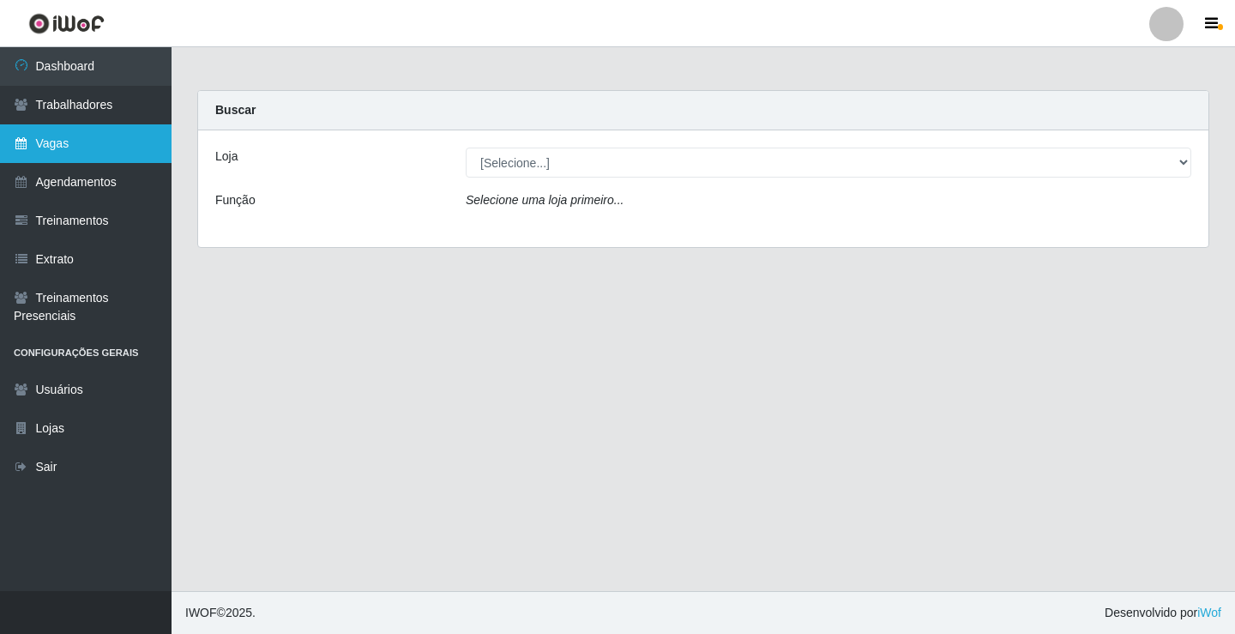
click at [97, 146] on link "Vagas" at bounding box center [86, 143] width 172 height 39
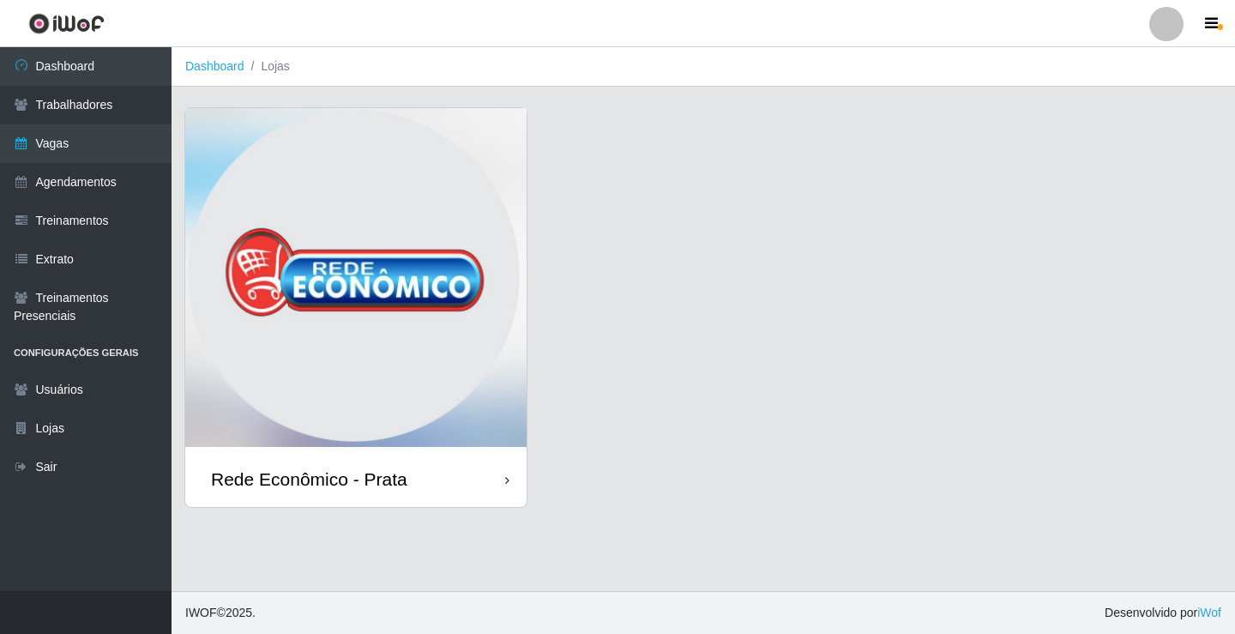
click at [457, 478] on div "Rede Econômico - Prata" at bounding box center [355, 479] width 341 height 56
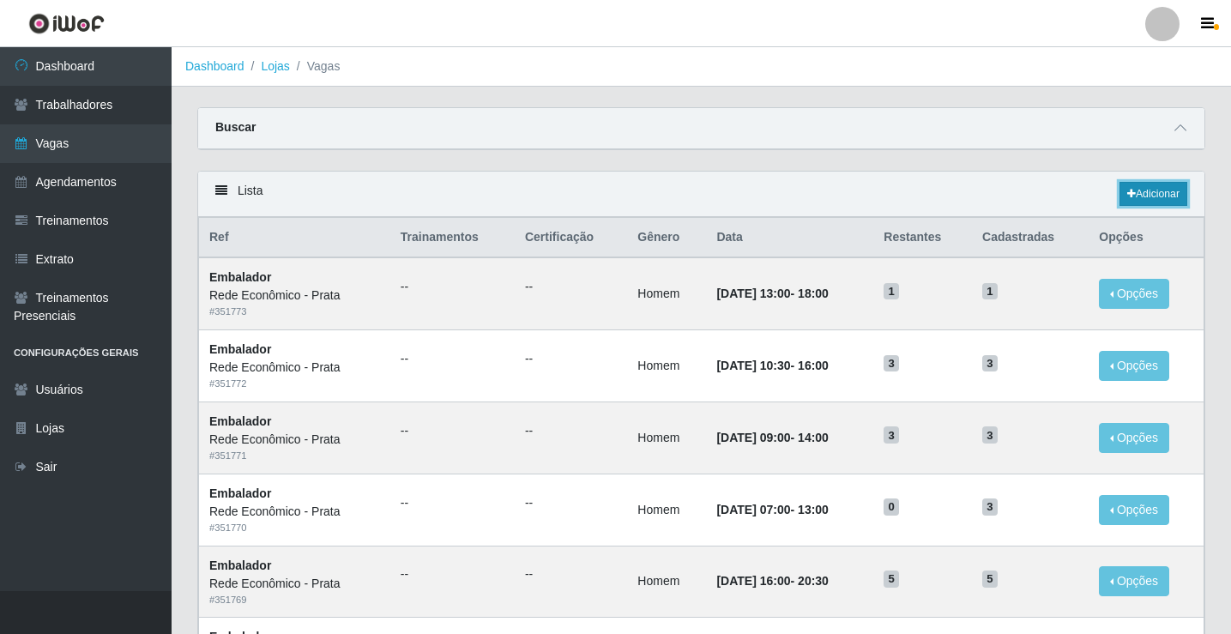
click at [1134, 192] on link "Adicionar" at bounding box center [1153, 194] width 68 height 24
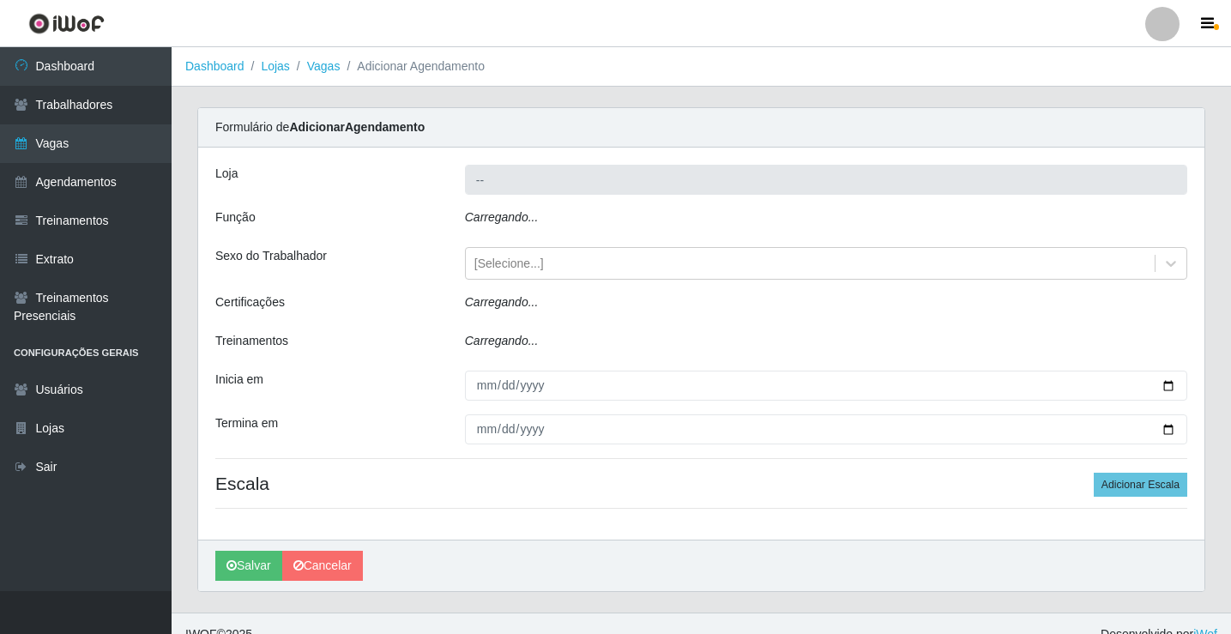
type input "Rede Econômico - Prata"
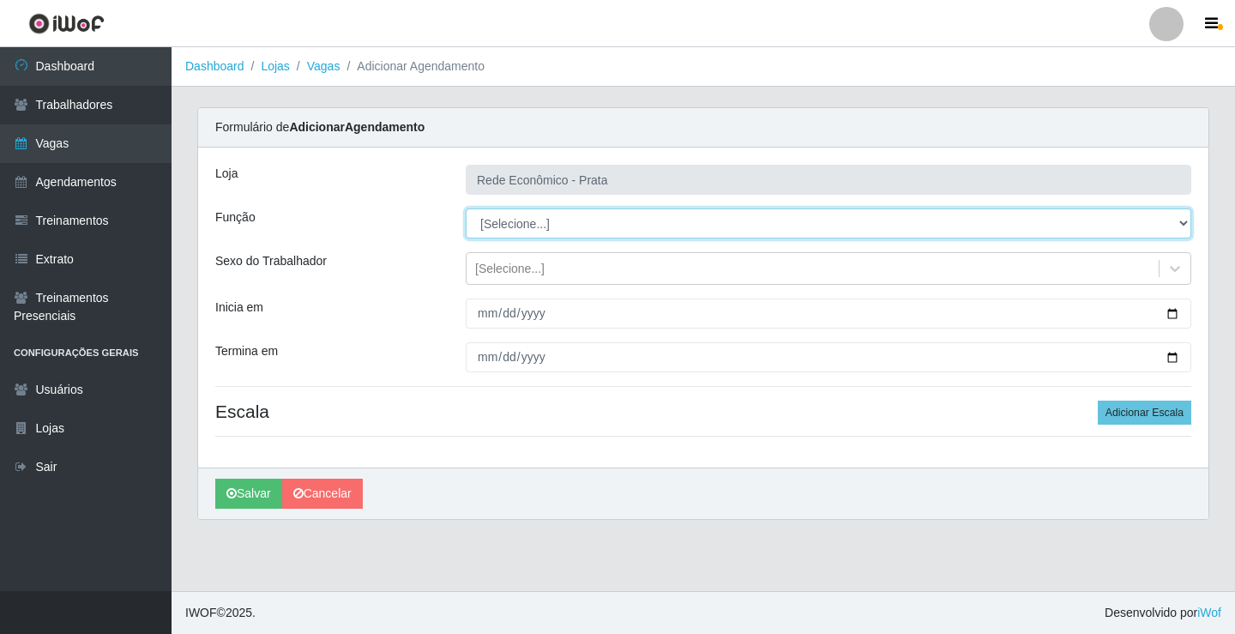
click at [522, 223] on select "[Selecione...] ASG ASG + ASG ++ Embalador Embalador + Embalador ++ Operador de …" at bounding box center [829, 223] width 726 height 30
select select "1"
click at [466, 208] on select "[Selecione...] ASG ASG + ASG ++ Embalador Embalador + Embalador ++ Operador de …" at bounding box center [829, 223] width 726 height 30
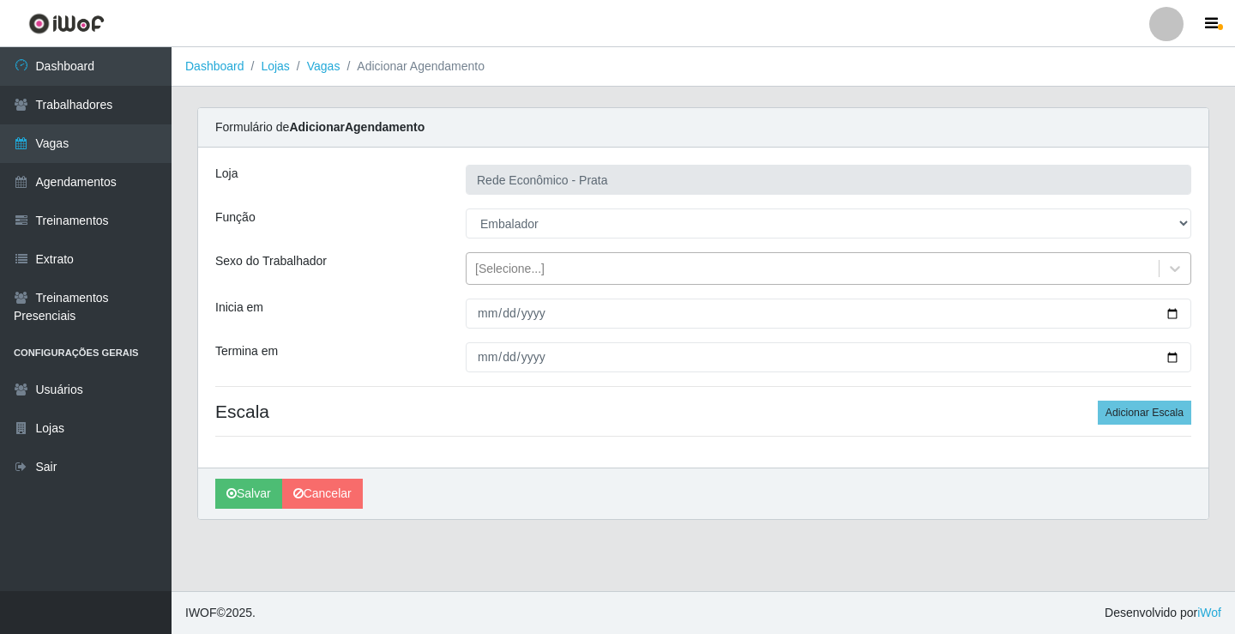
click at [501, 270] on div "[Selecione...]" at bounding box center [509, 269] width 69 height 18
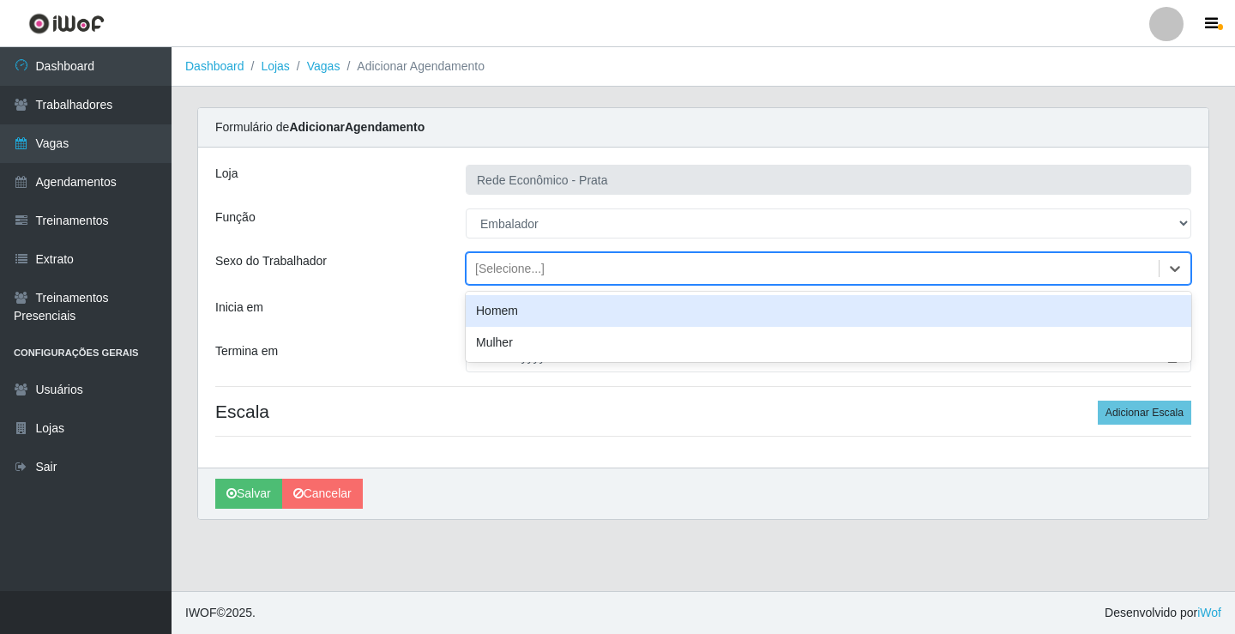
click at [512, 314] on div "Homem" at bounding box center [829, 311] width 726 height 32
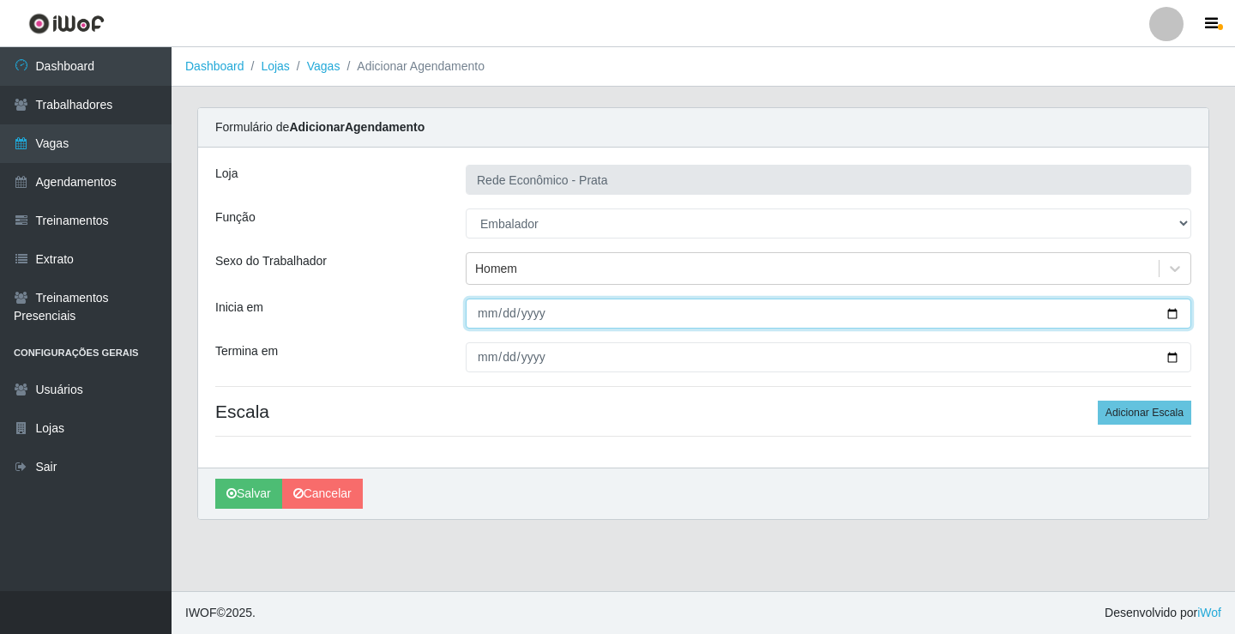
click at [1167, 314] on input "Inicia em" at bounding box center [829, 314] width 726 height 30
type input "[DATE]"
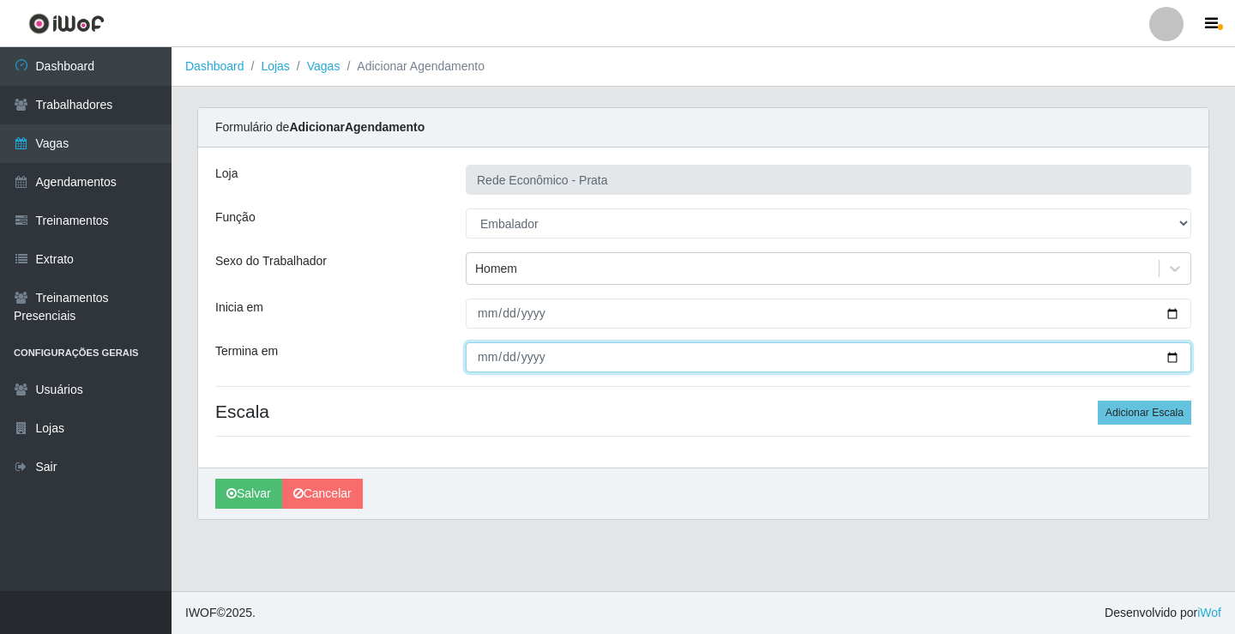
click at [1176, 359] on input "Termina em" at bounding box center [829, 357] width 726 height 30
type input "[DATE]"
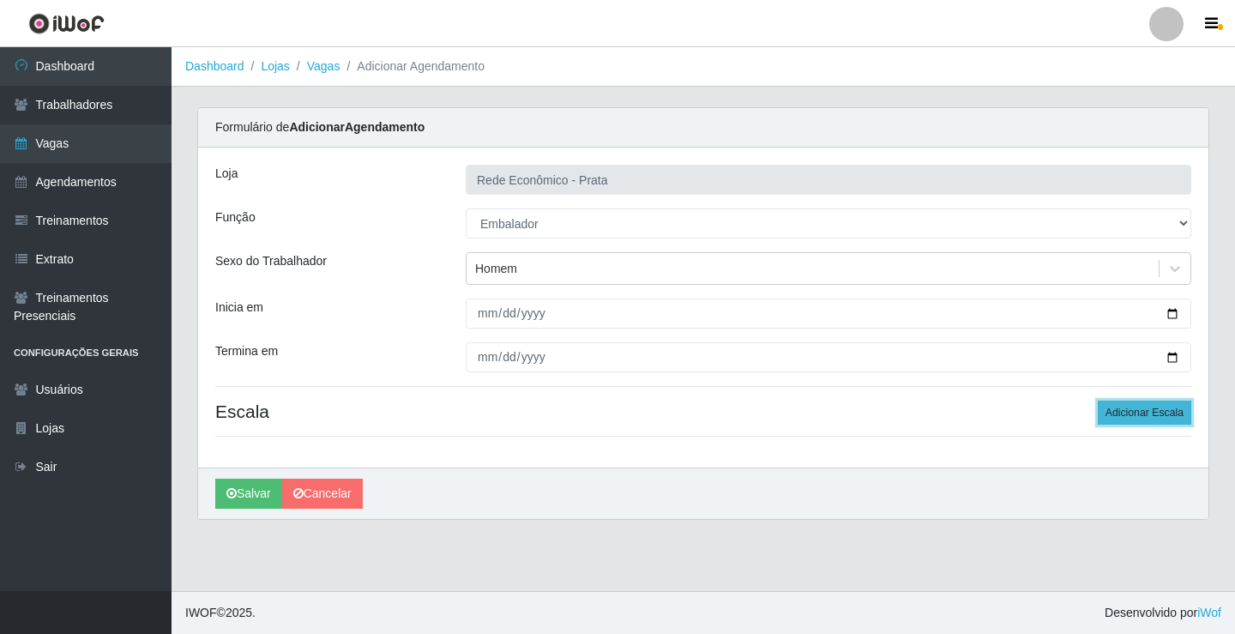
click at [1137, 411] on button "Adicionar Escala" at bounding box center [1145, 413] width 94 height 24
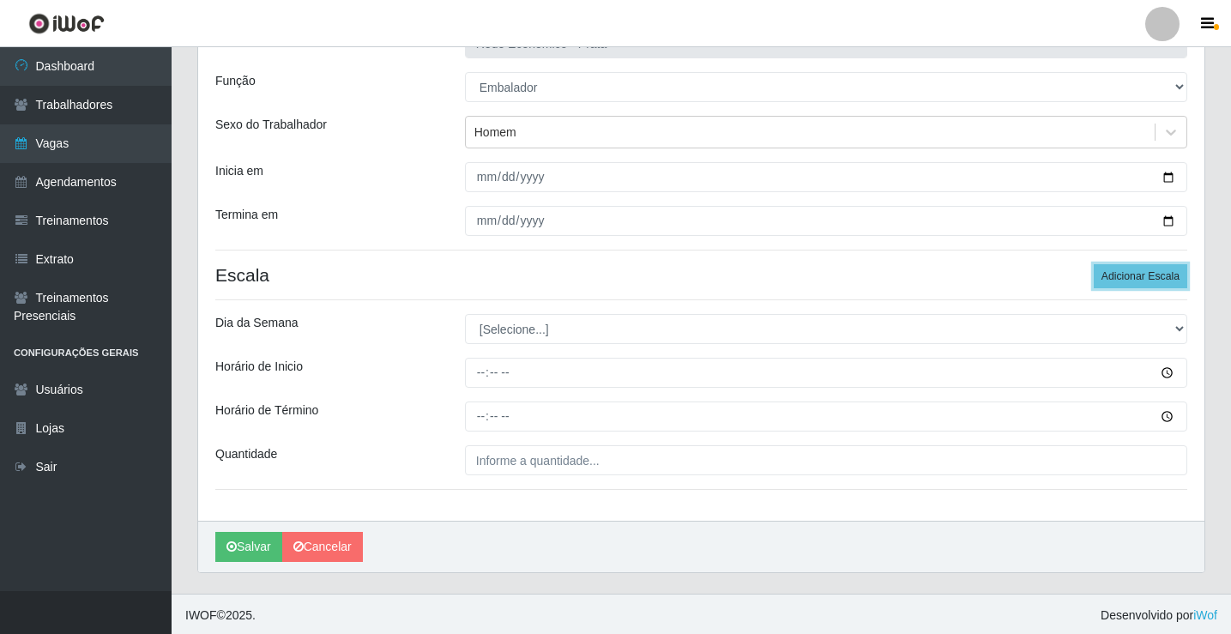
scroll to position [139, 0]
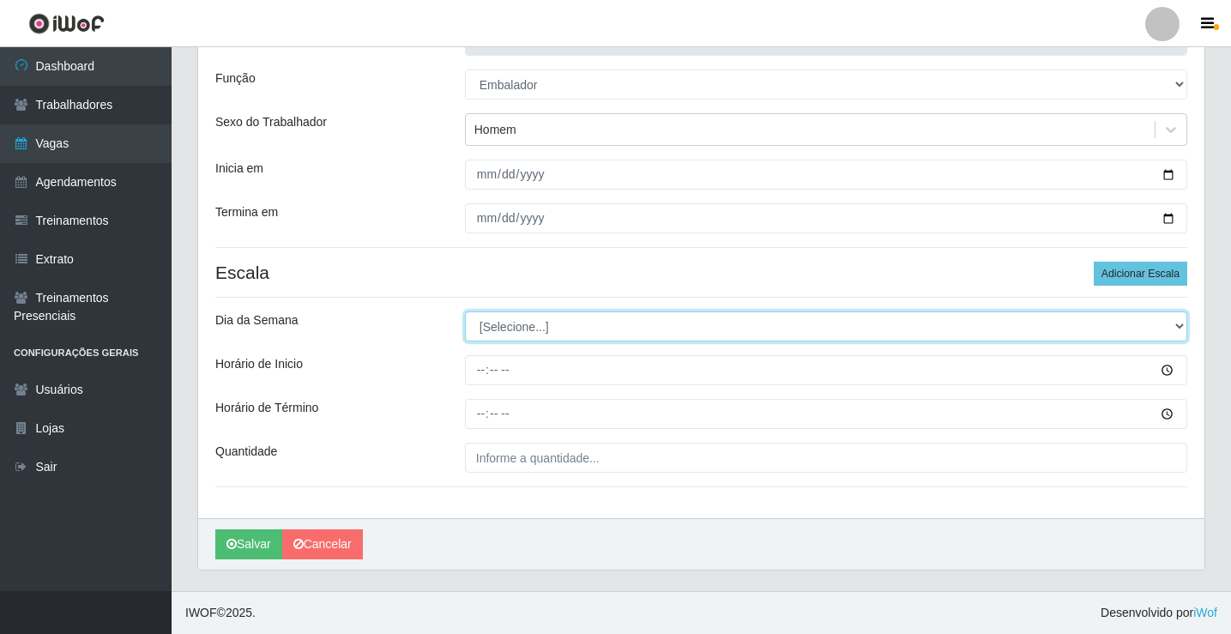
click at [513, 329] on select "[Selecione...] Segunda Terça Quarta Quinta Sexta Sábado Domingo" at bounding box center [826, 326] width 722 height 30
select select "2"
click at [465, 311] on select "[Selecione...] Segunda Terça Quarta Quinta Sexta Sábado Domingo" at bounding box center [826, 326] width 722 height 30
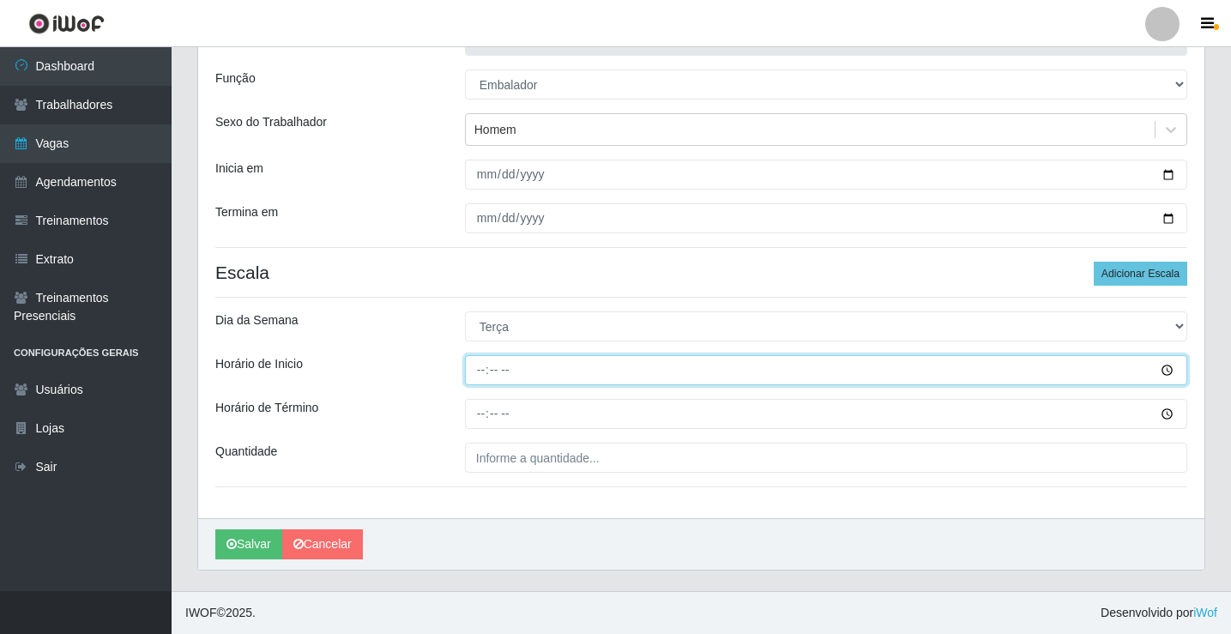
click at [480, 374] on input "Horário de Inicio" at bounding box center [826, 370] width 722 height 30
type input "15:00"
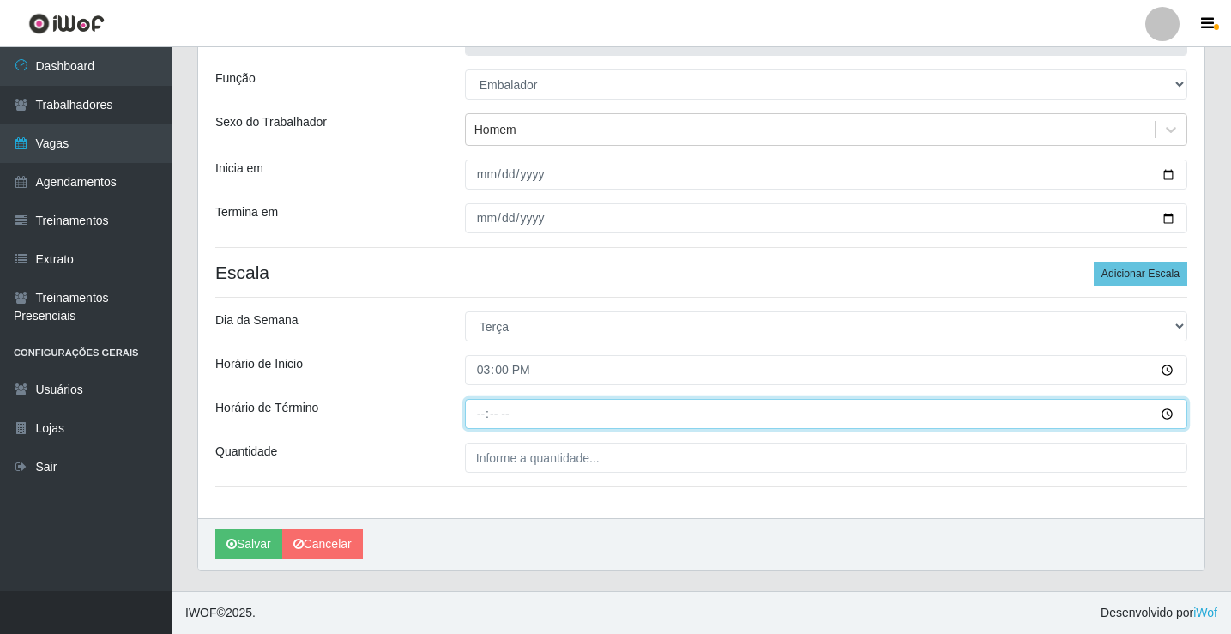
click at [477, 415] on input "Horário de Término" at bounding box center [826, 414] width 722 height 30
type input "20:00"
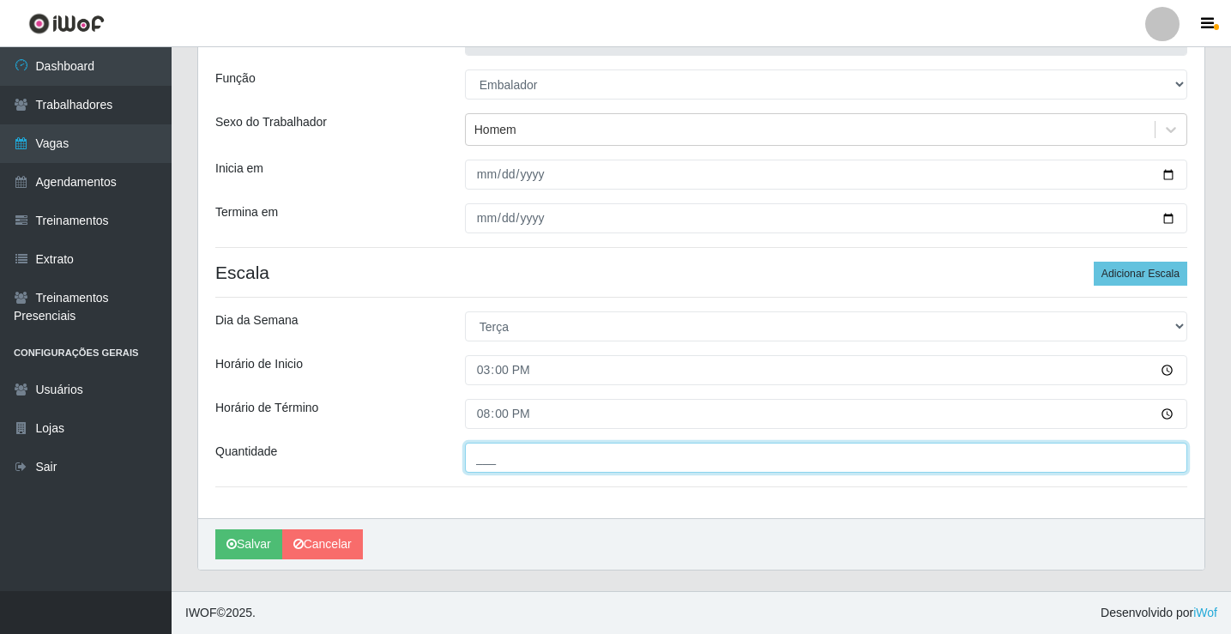
click at [503, 462] on input "___" at bounding box center [826, 458] width 722 height 30
type input "3__"
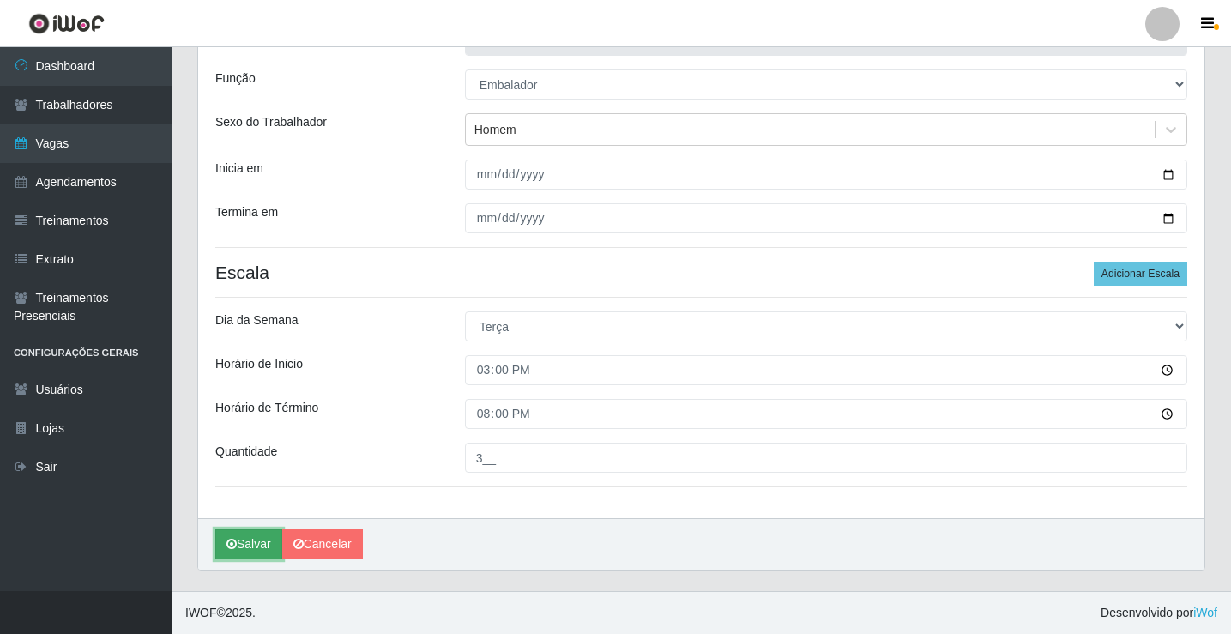
click at [253, 547] on button "Salvar" at bounding box center [248, 544] width 67 height 30
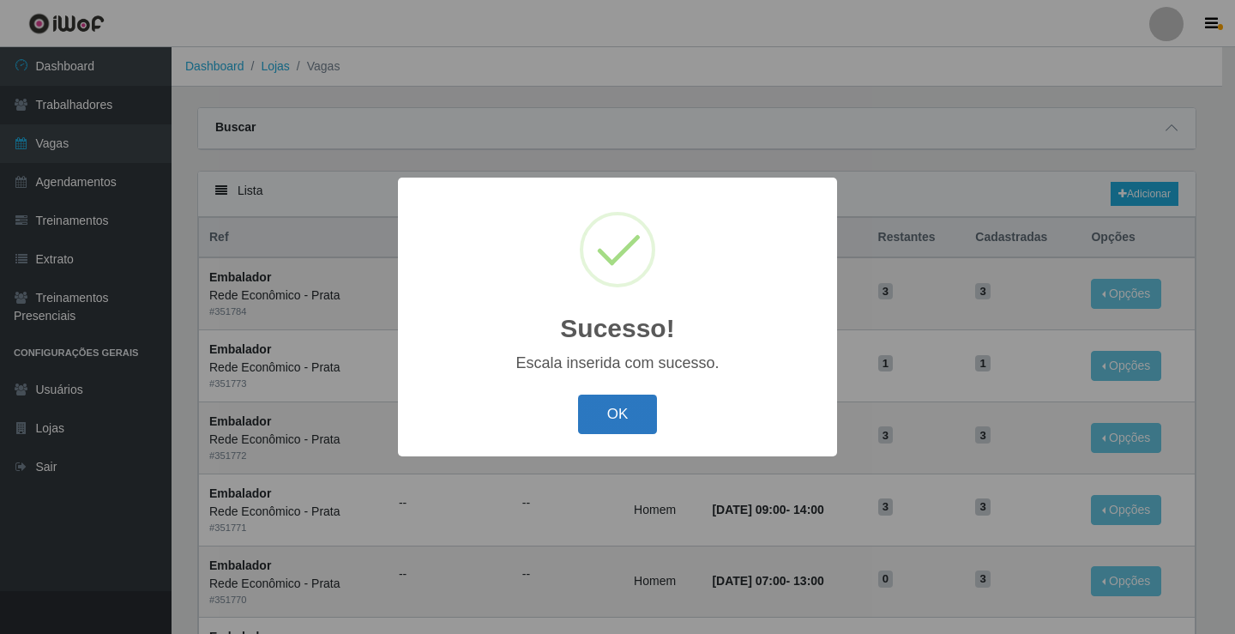
click at [614, 411] on button "OK" at bounding box center [618, 415] width 80 height 40
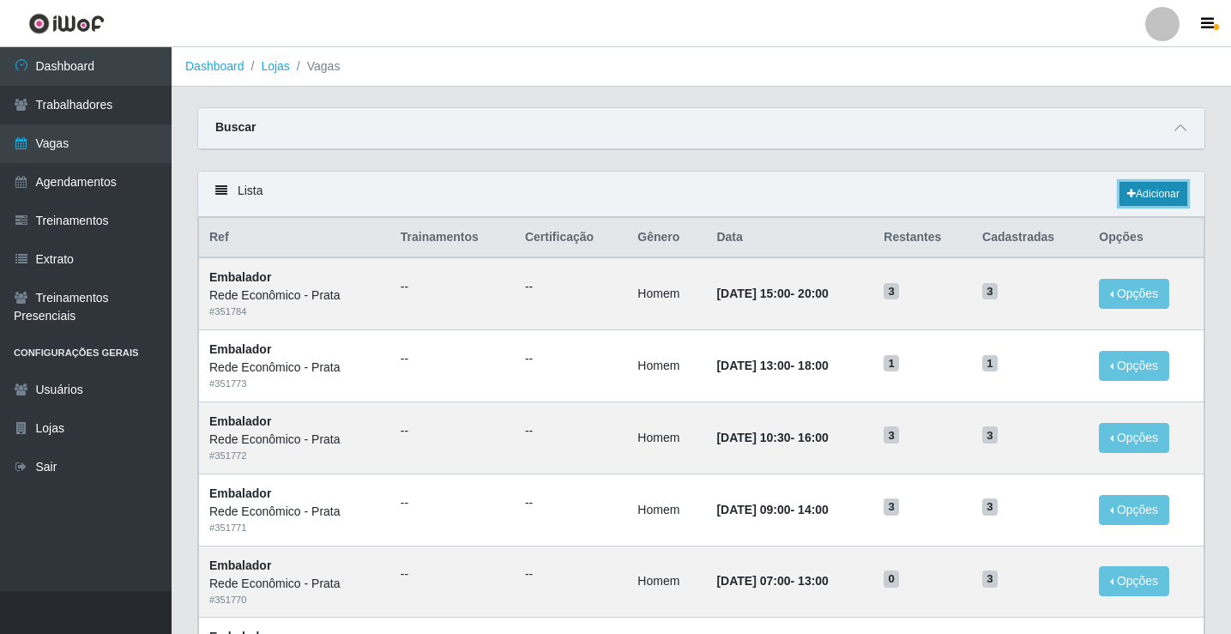
click at [1152, 188] on link "Adicionar" at bounding box center [1153, 194] width 68 height 24
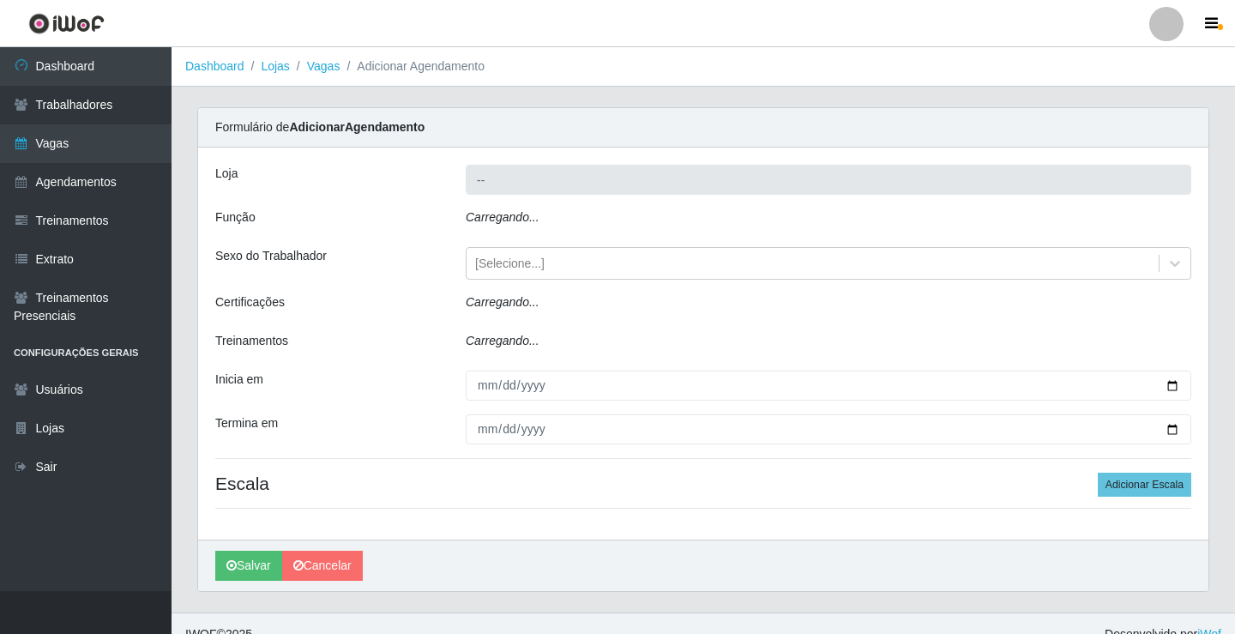
type input "Rede Econômico - Prata"
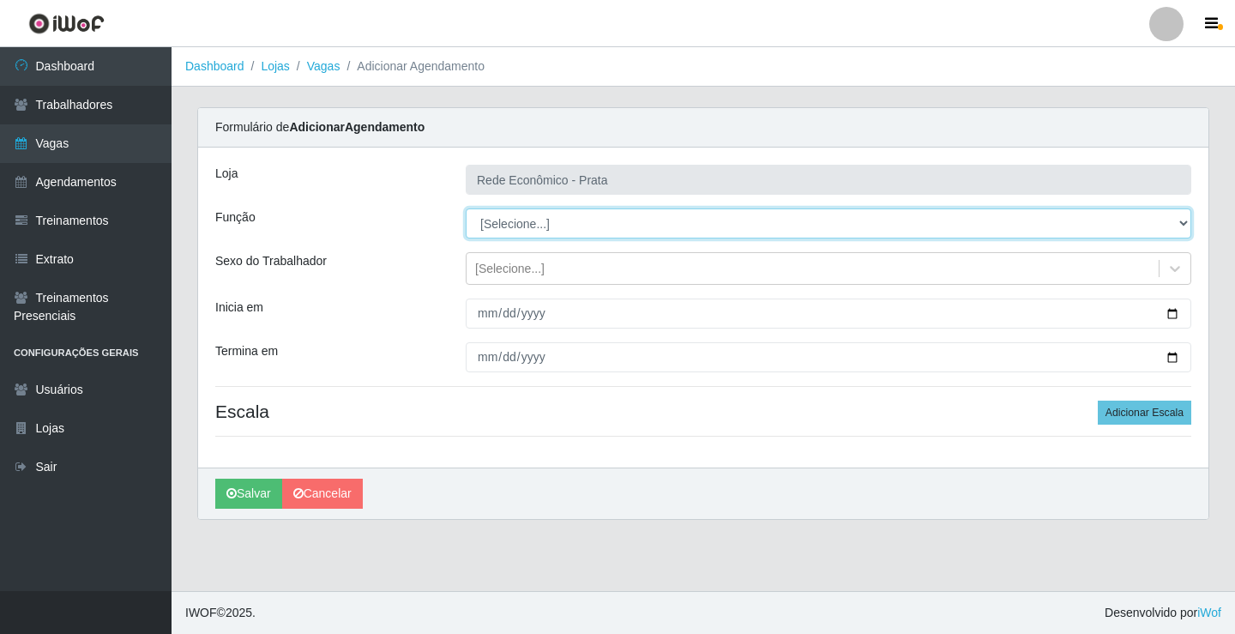
click at [510, 226] on select "[Selecione...] ASG ASG + ASG ++ Embalador Embalador + Embalador ++ Operador de …" at bounding box center [829, 223] width 726 height 30
select select "1"
click at [466, 208] on select "[Selecione...] ASG ASG + ASG ++ Embalador Embalador + Embalador ++ Operador de …" at bounding box center [829, 223] width 726 height 30
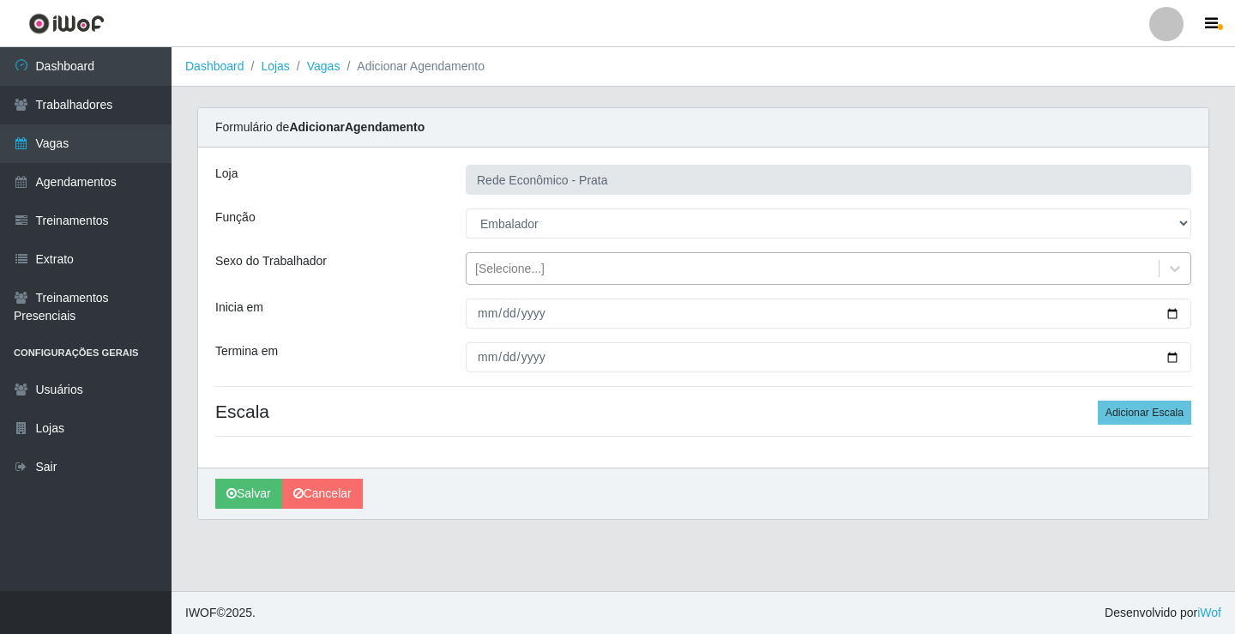
click at [503, 264] on div "[Selecione...]" at bounding box center [509, 269] width 69 height 18
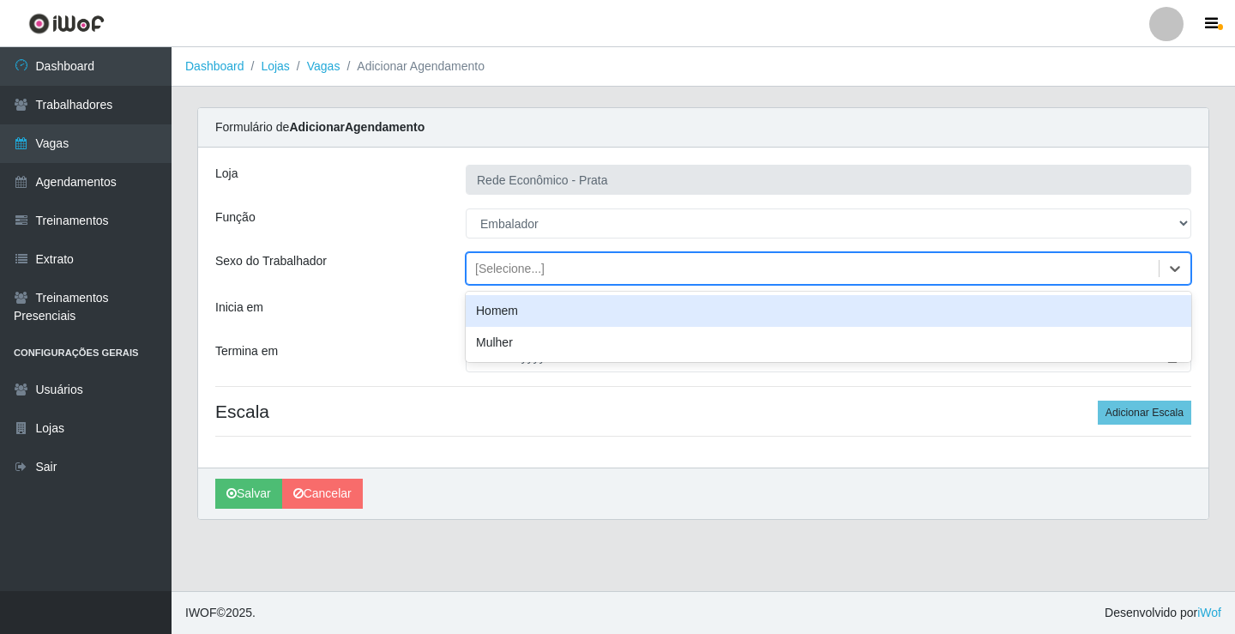
click at [504, 315] on div "Homem" at bounding box center [829, 311] width 726 height 32
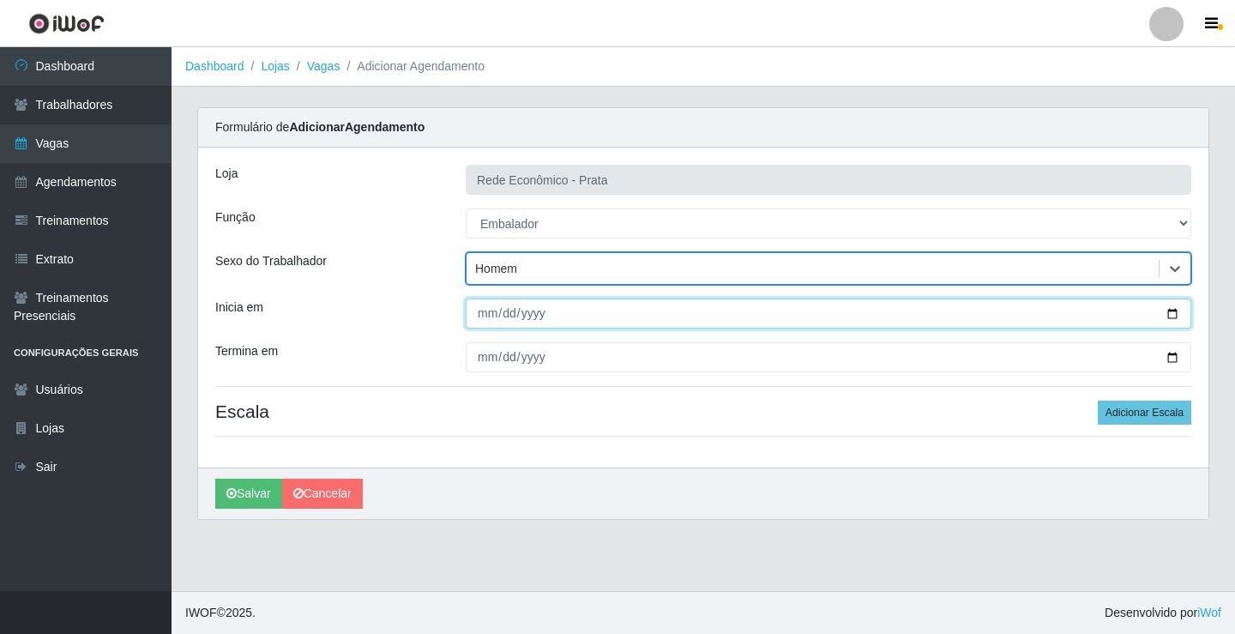
click at [1167, 313] on input "Inicia em" at bounding box center [829, 314] width 726 height 30
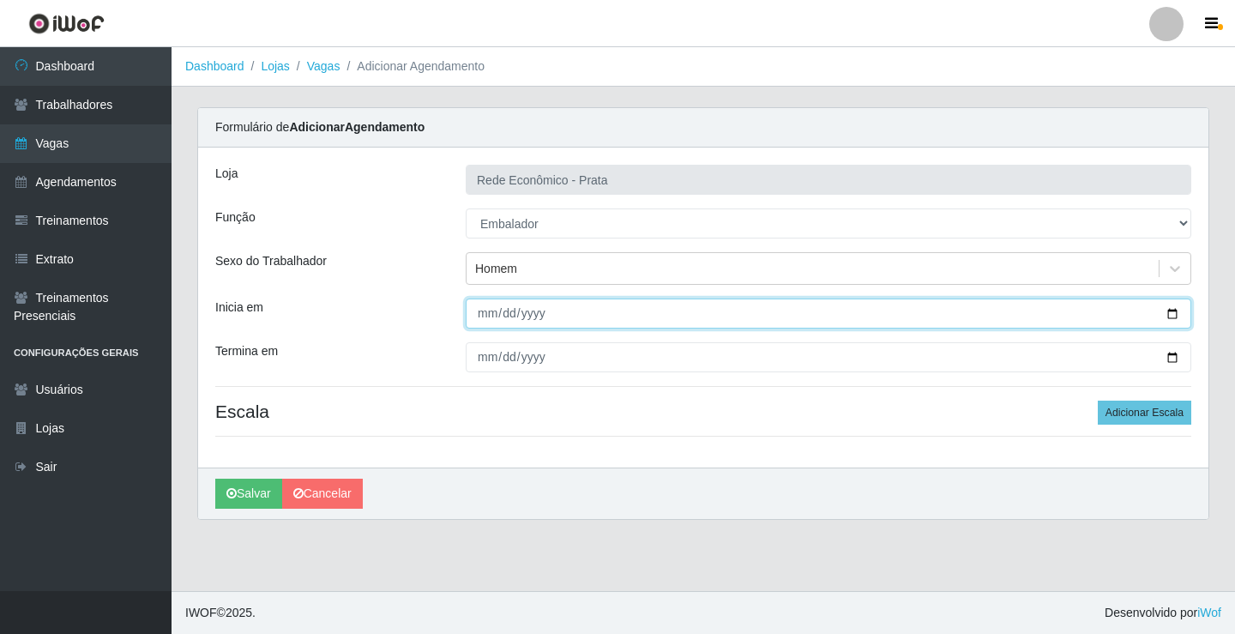
type input "[DATE]"
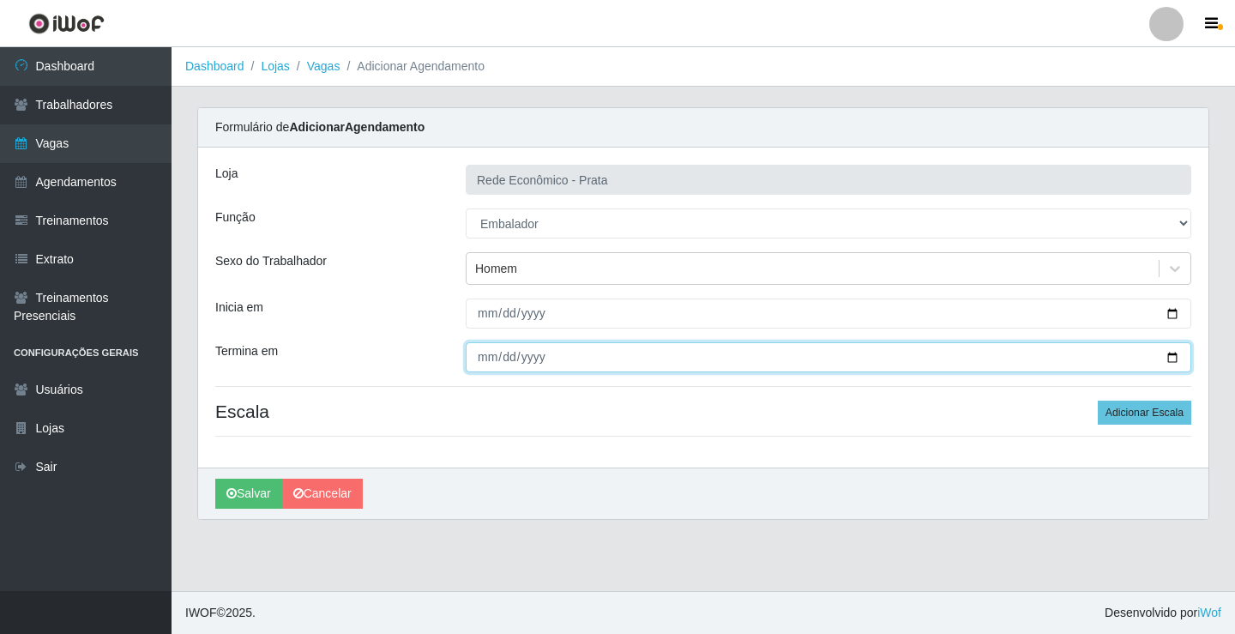
click at [1168, 353] on input "Termina em" at bounding box center [829, 357] width 726 height 30
type input "[DATE]"
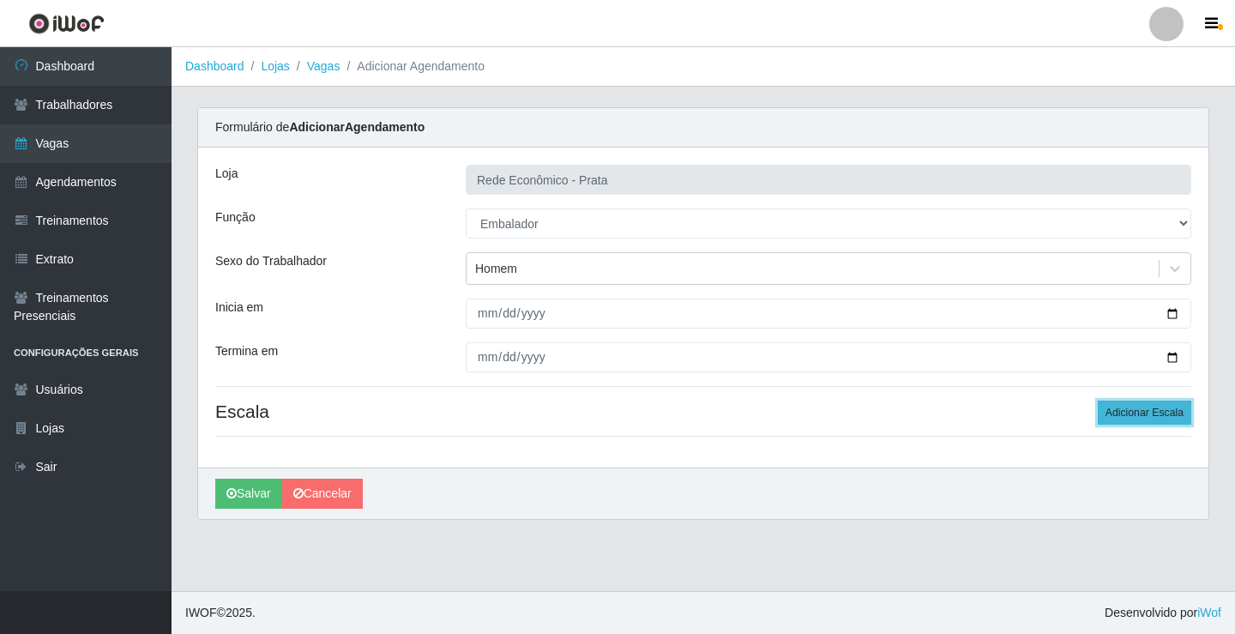
click at [1146, 414] on button "Adicionar Escala" at bounding box center [1145, 413] width 94 height 24
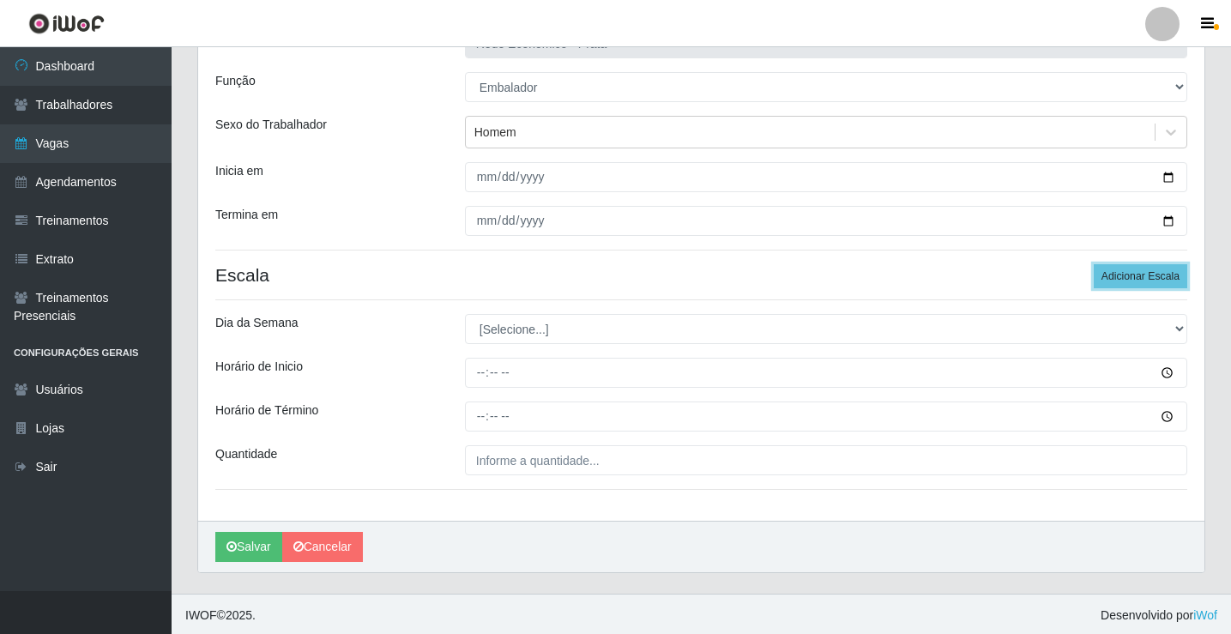
scroll to position [139, 0]
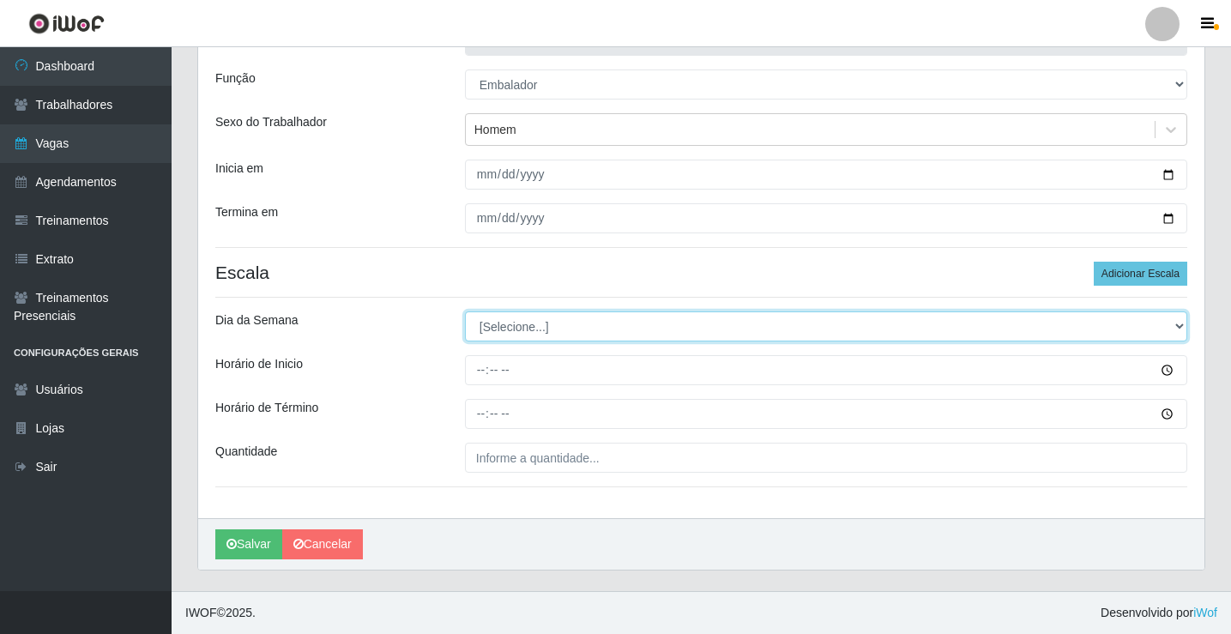
click at [517, 332] on select "[Selecione...] Segunda Terça Quarta Quinta Sexta Sábado Domingo" at bounding box center [826, 326] width 722 height 30
select select "2"
click at [465, 311] on select "[Selecione...] Segunda Terça Quarta Quinta Sexta Sábado Domingo" at bounding box center [826, 326] width 722 height 30
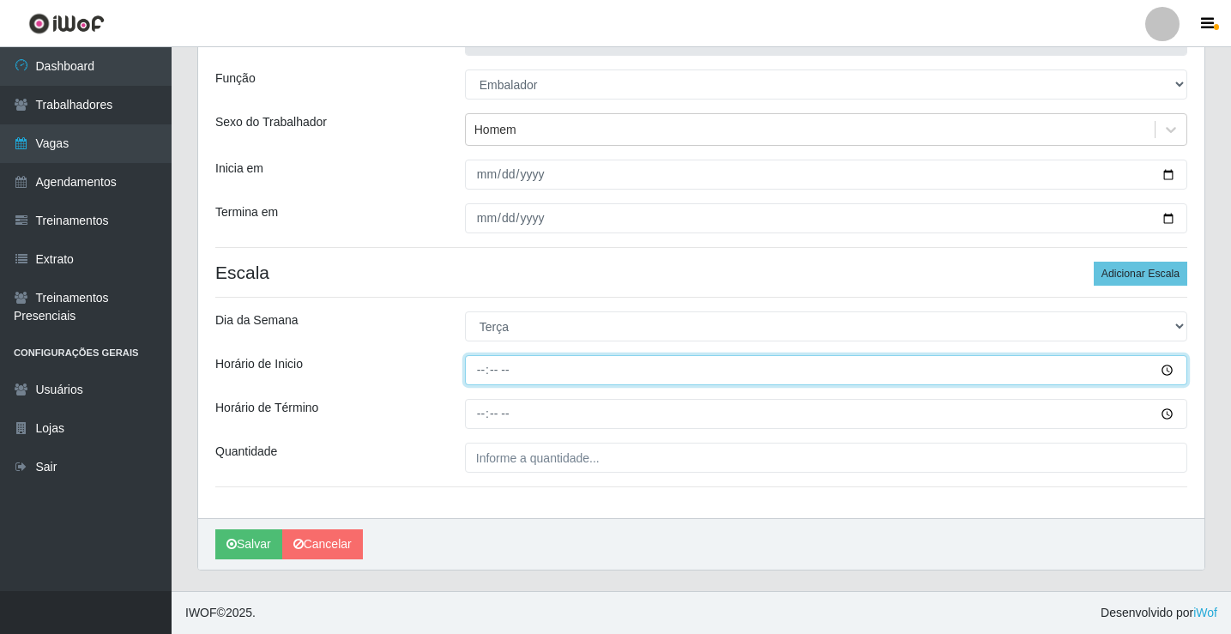
click at [480, 370] on input "Horário de Inicio" at bounding box center [826, 370] width 722 height 30
type input "16:00"
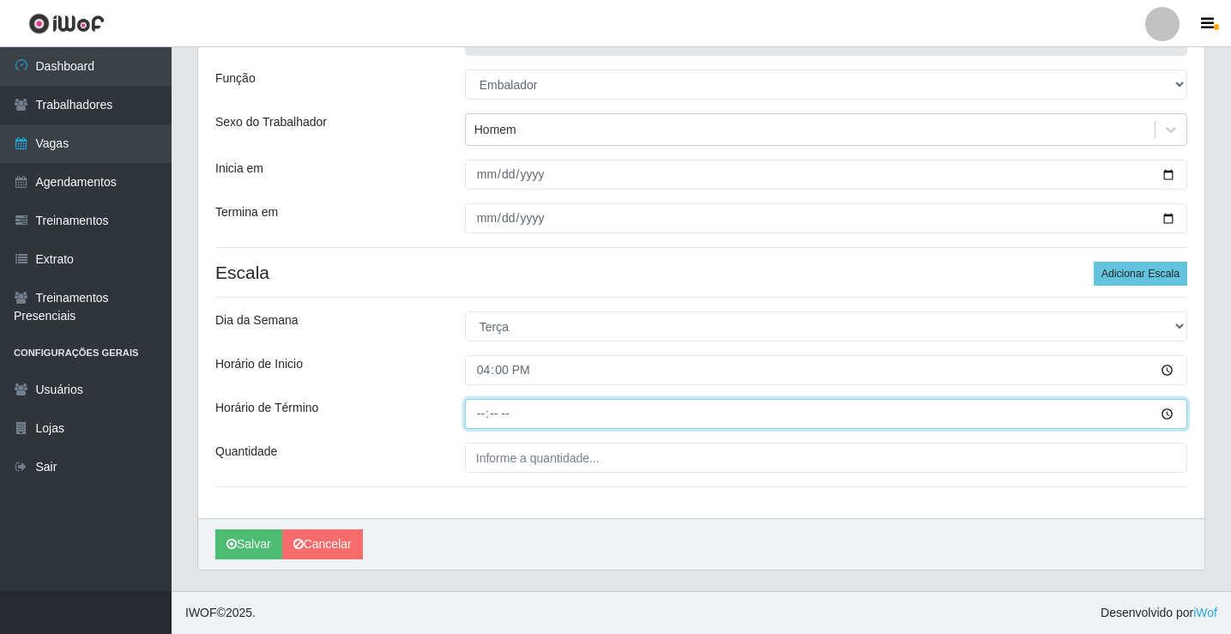
click at [479, 422] on input "Horário de Término" at bounding box center [826, 414] width 722 height 30
type input "20:30"
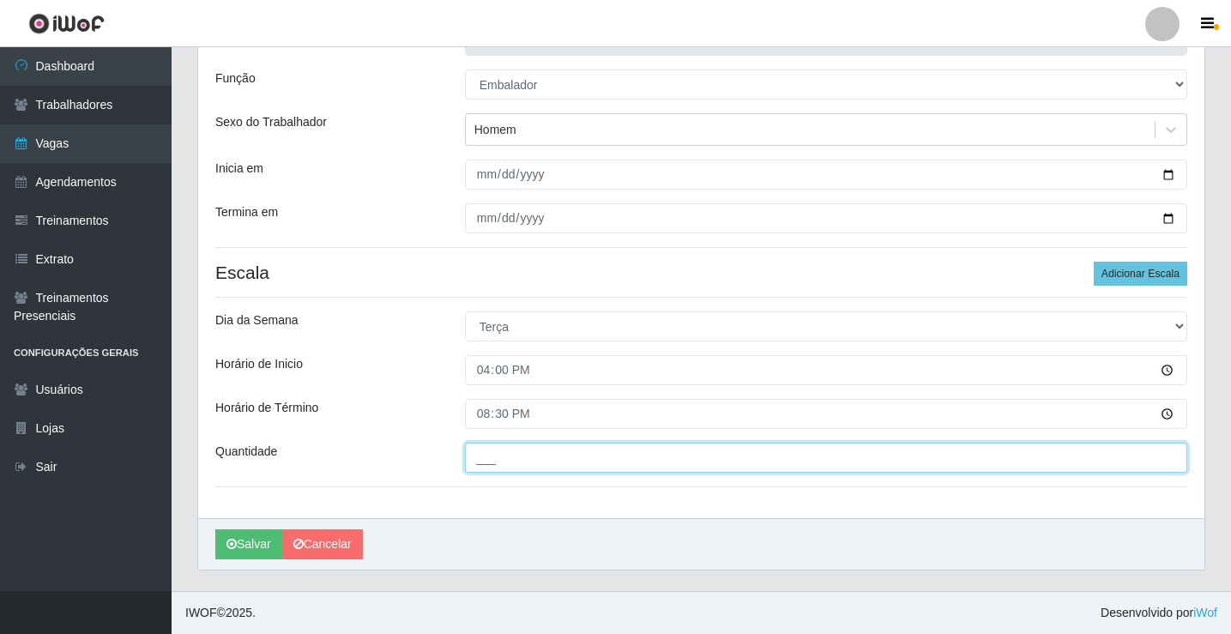
click at [508, 462] on input "___" at bounding box center [826, 458] width 722 height 30
type input "6__"
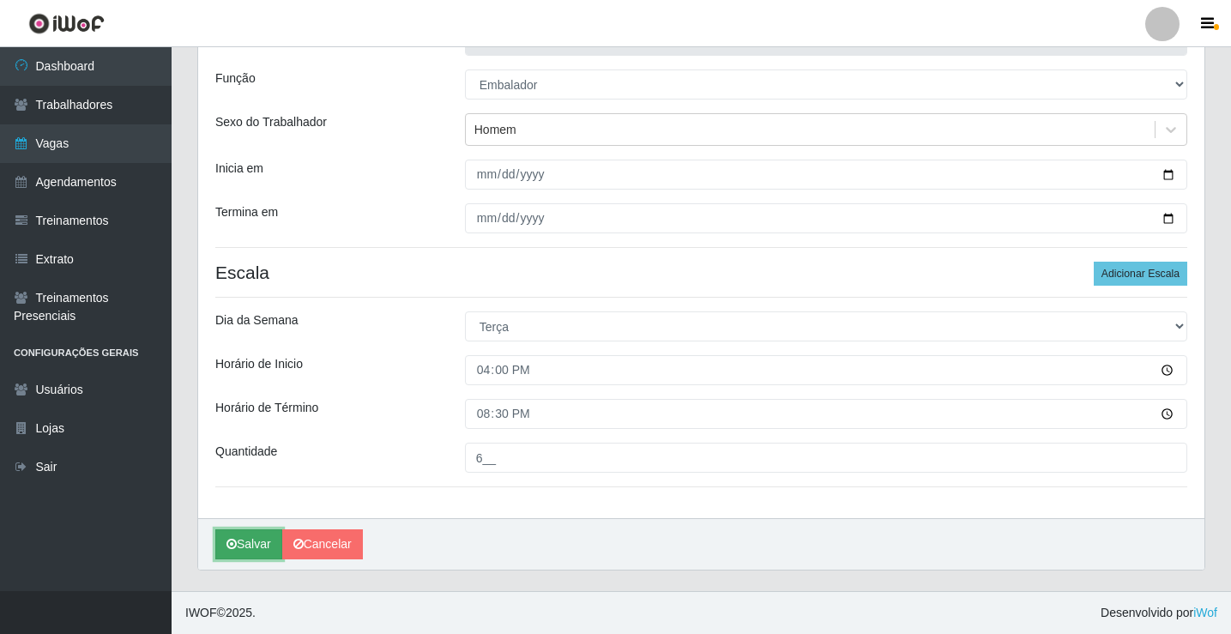
click at [250, 545] on button "Salvar" at bounding box center [248, 544] width 67 height 30
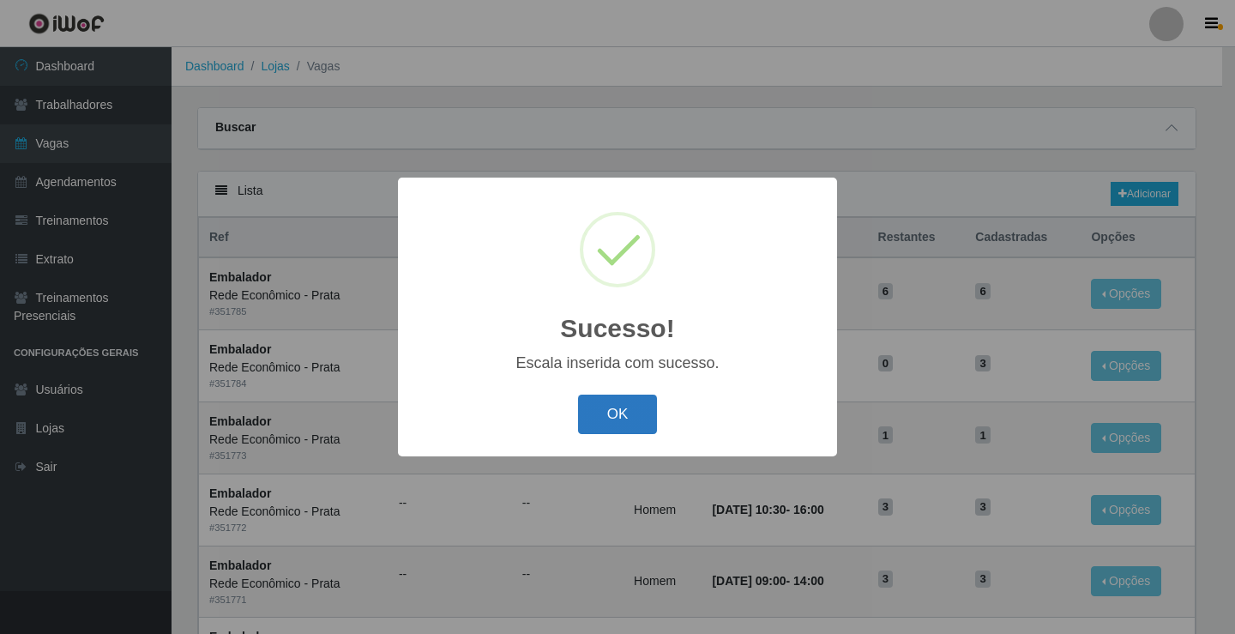
click at [649, 407] on button "OK" at bounding box center [618, 415] width 80 height 40
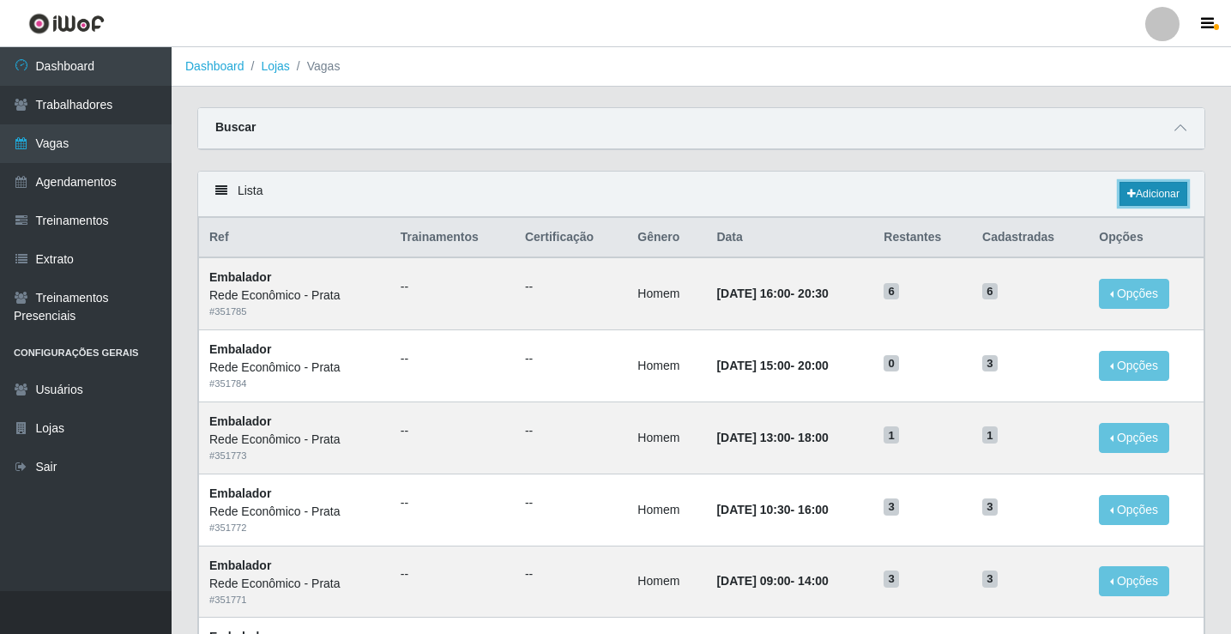
click at [1148, 193] on link "Adicionar" at bounding box center [1153, 194] width 68 height 24
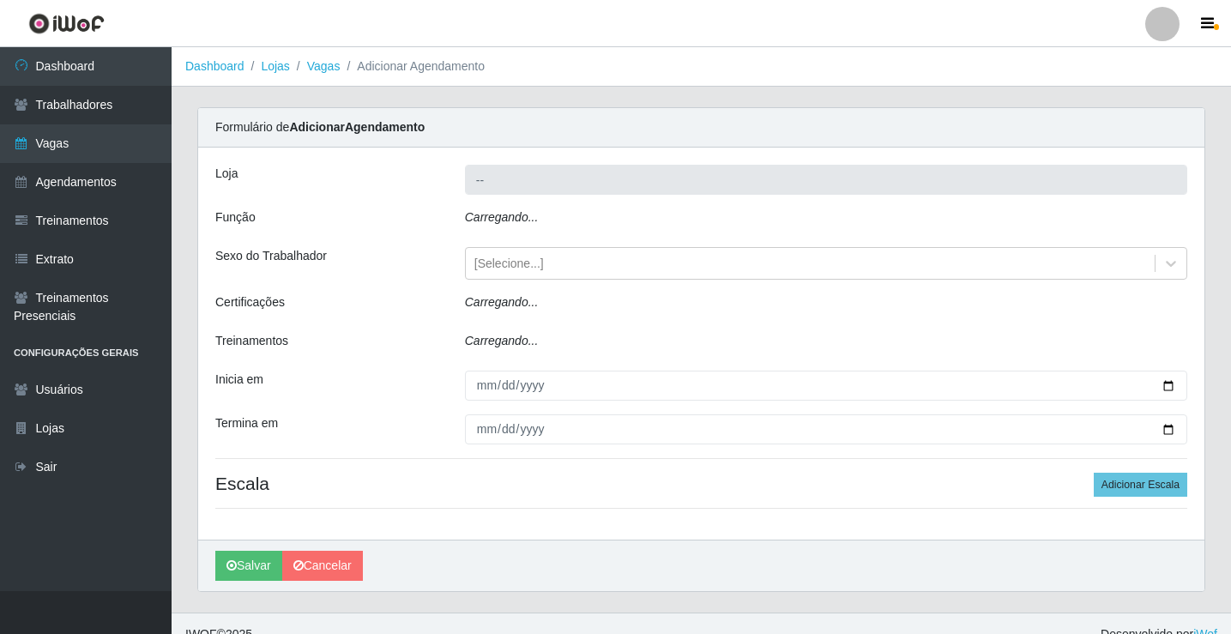
type input "Rede Econômico - Prata"
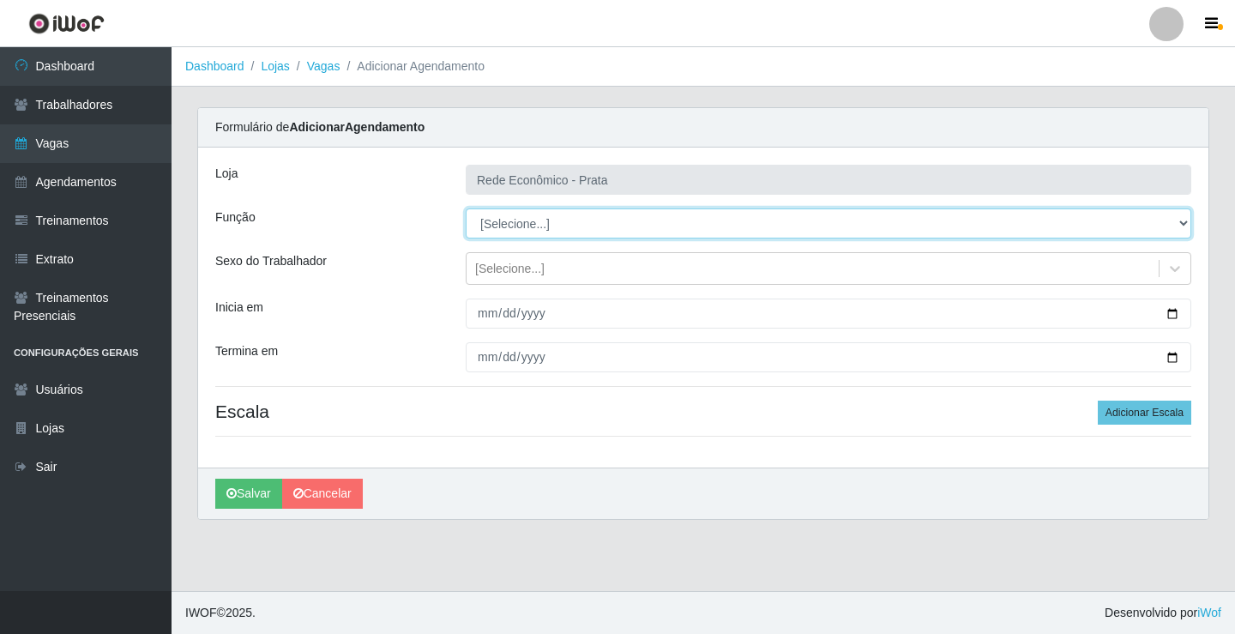
click at [504, 222] on select "[Selecione...] ASG ASG + ASG ++ Embalador Embalador + Embalador ++ Operador de …" at bounding box center [829, 223] width 726 height 30
select select "1"
click at [466, 208] on select "[Selecione...] ASG ASG + ASG ++ Embalador Embalador + Embalador ++ Operador de …" at bounding box center [829, 223] width 726 height 30
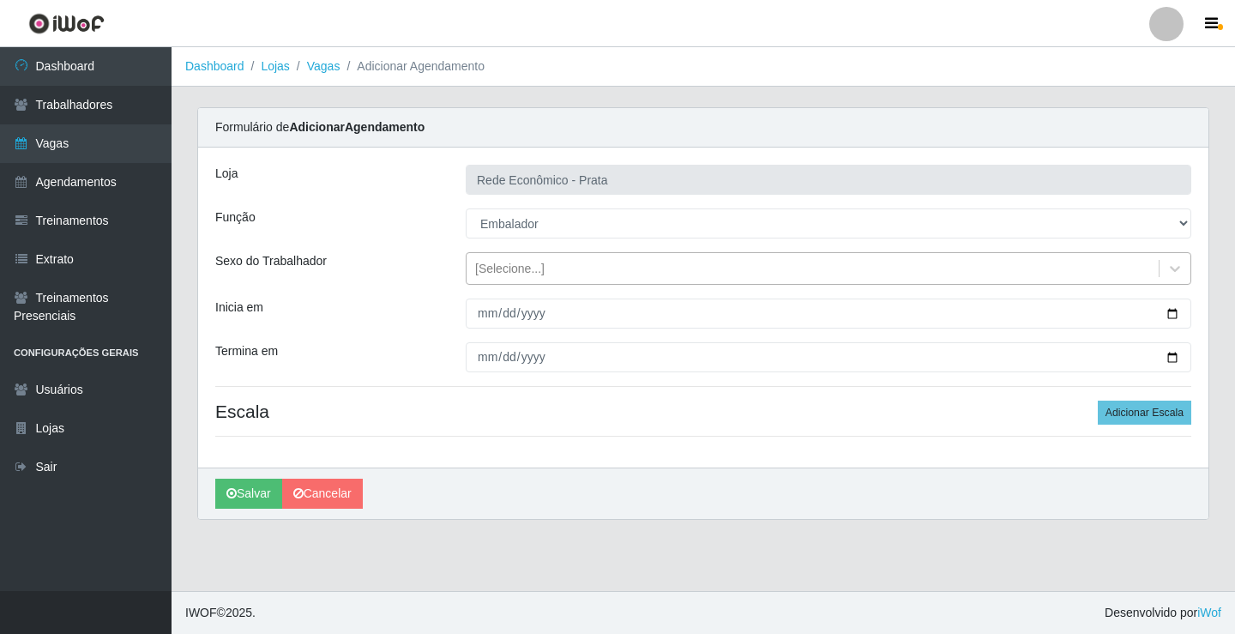
click at [508, 268] on div "[Selecione...]" at bounding box center [509, 269] width 69 height 18
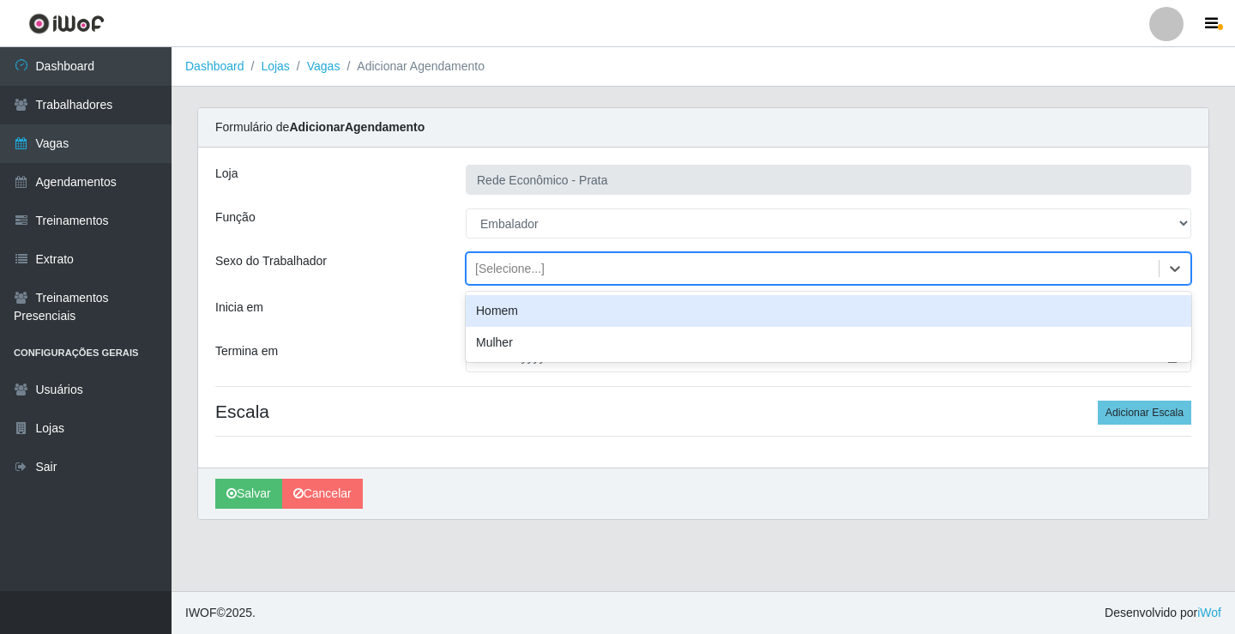
click at [513, 311] on div "Homem" at bounding box center [829, 311] width 726 height 32
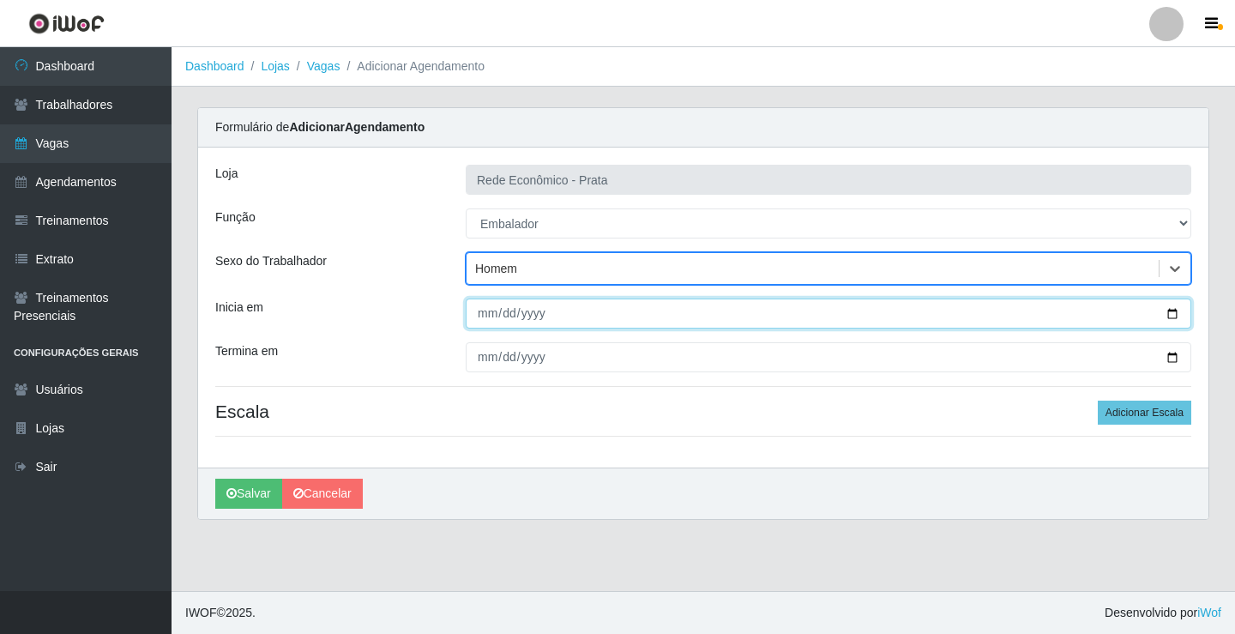
click at [1175, 315] on input "Inicia em" at bounding box center [829, 314] width 726 height 30
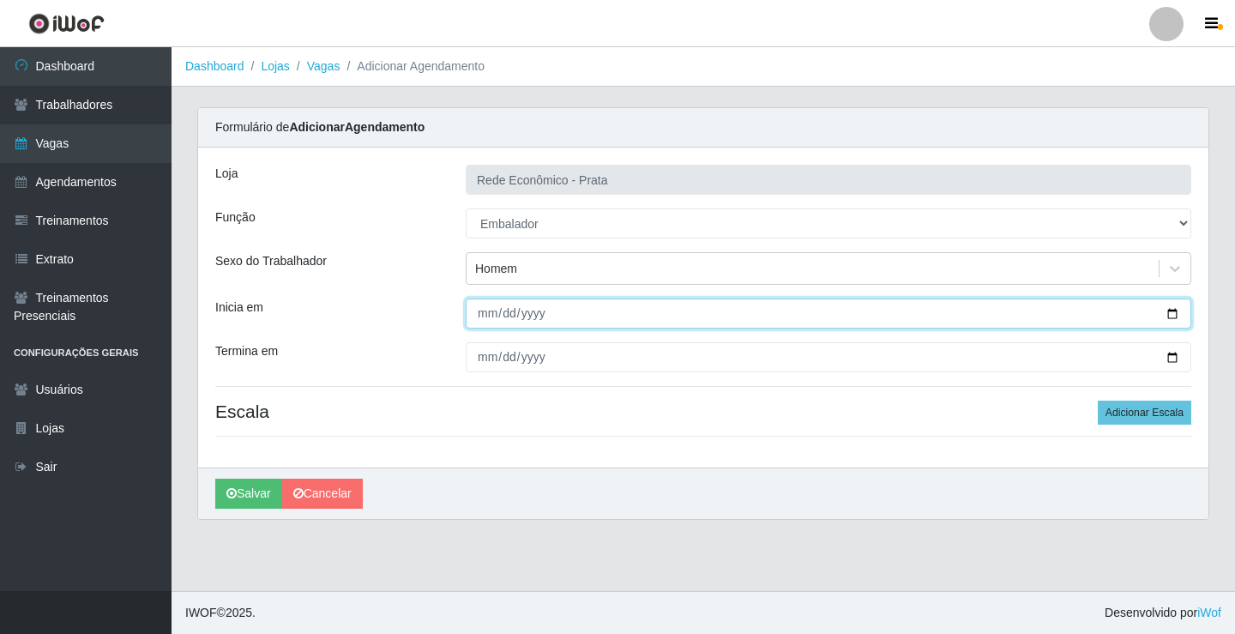
type input "[DATE]"
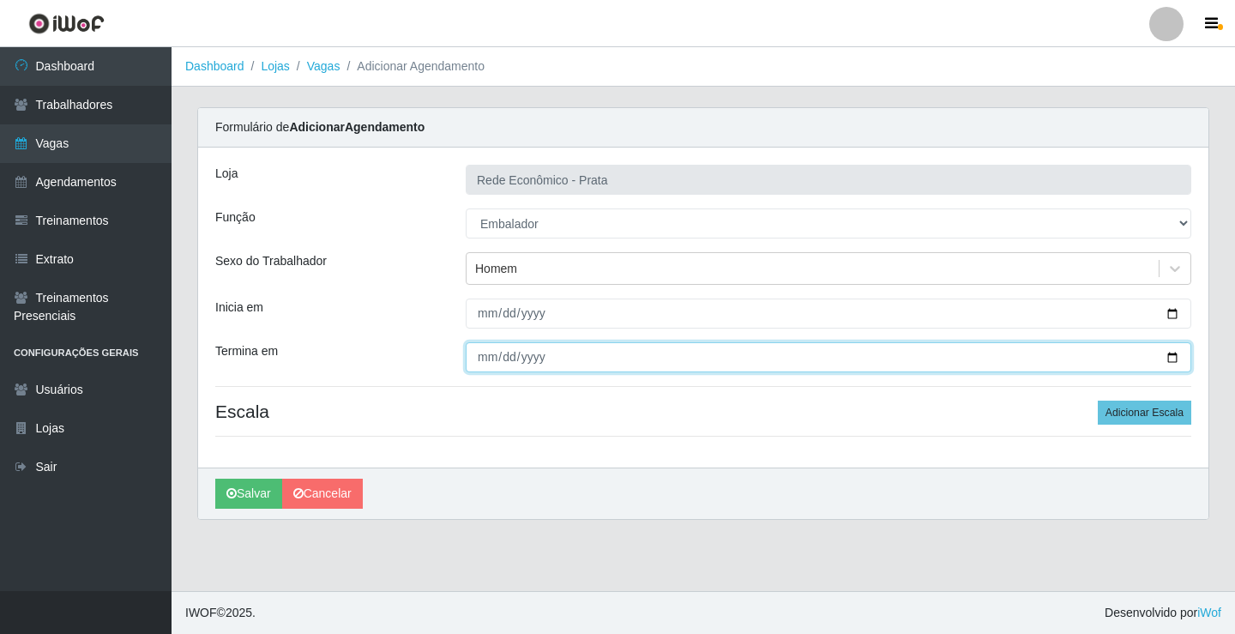
click at [1172, 358] on input "Termina em" at bounding box center [829, 357] width 726 height 30
type input "[DATE]"
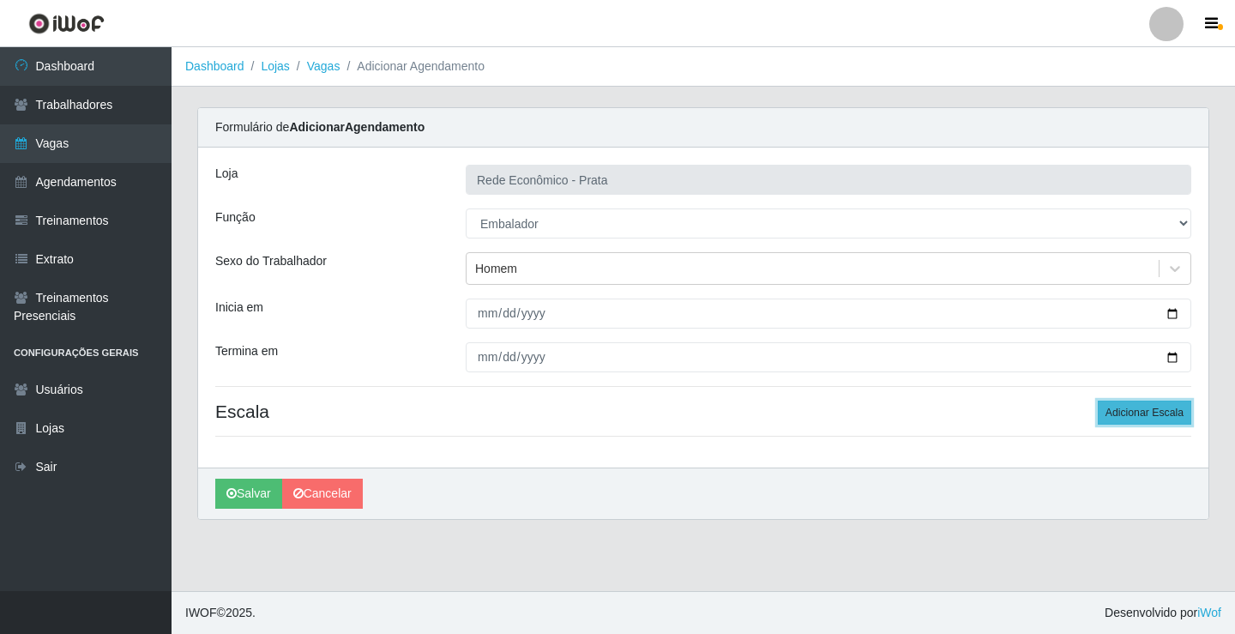
click at [1139, 415] on button "Adicionar Escala" at bounding box center [1145, 413] width 94 height 24
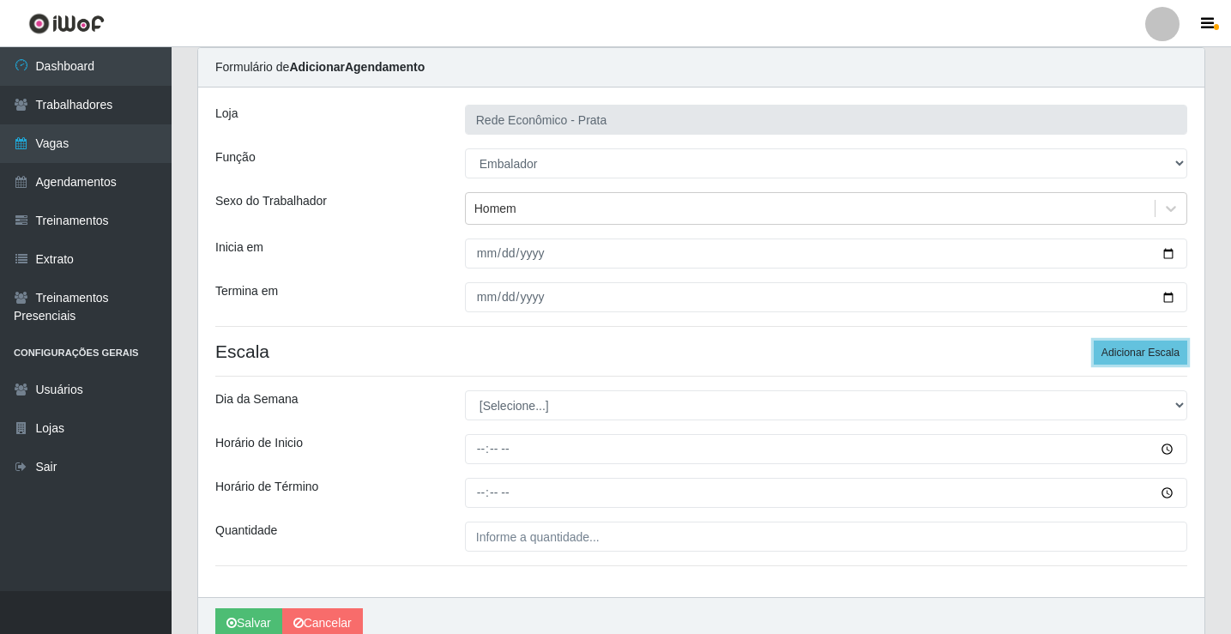
scroll to position [139, 0]
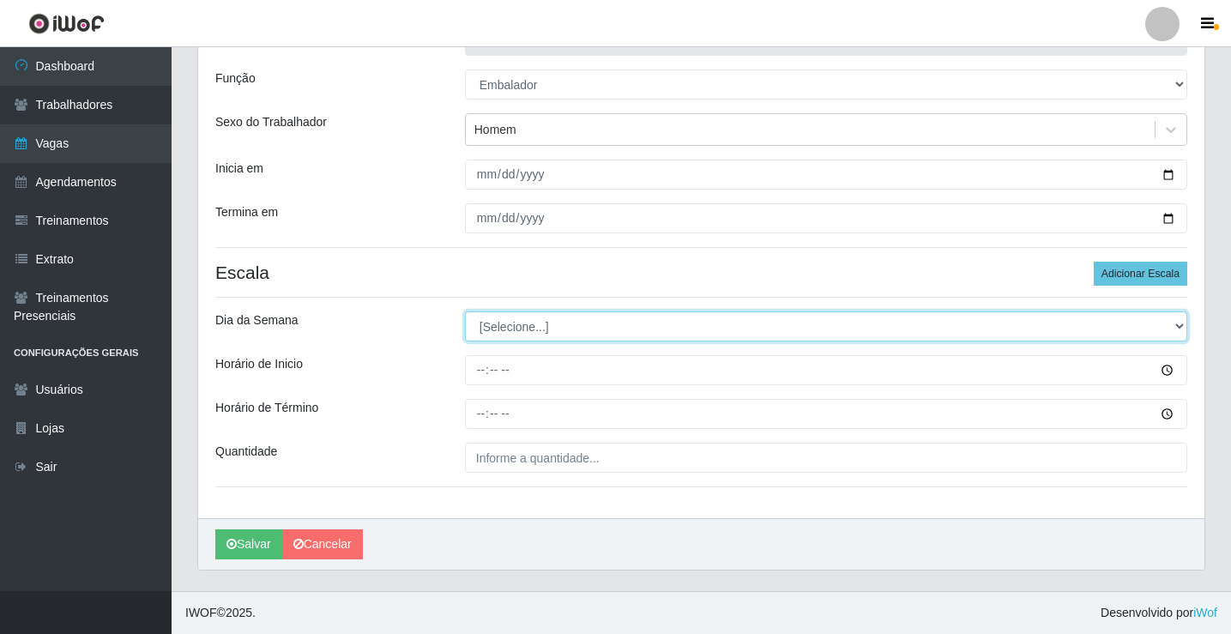
click at [504, 325] on select "[Selecione...] Segunda Terça Quarta Quinta Sexta Sábado Domingo" at bounding box center [826, 326] width 722 height 30
select select "3"
click at [465, 311] on select "[Selecione...] Segunda Terça Quarta Quinta Sexta Sábado Domingo" at bounding box center [826, 326] width 722 height 30
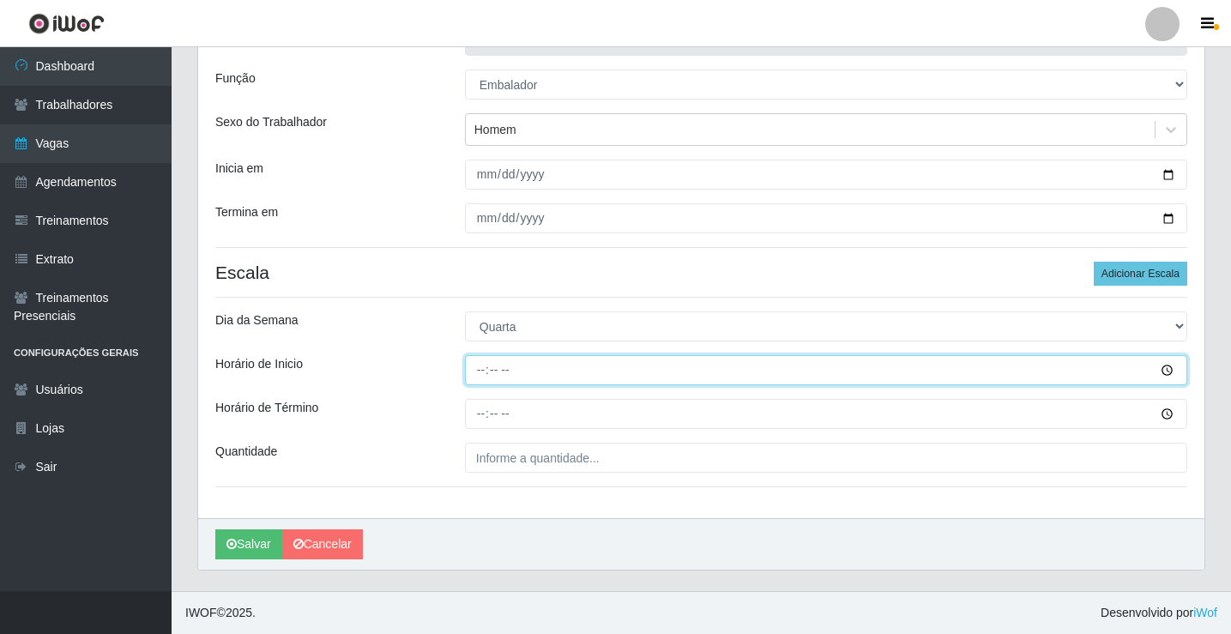
click at [481, 371] on input "Horário de Inicio" at bounding box center [826, 370] width 722 height 30
type input "07:00"
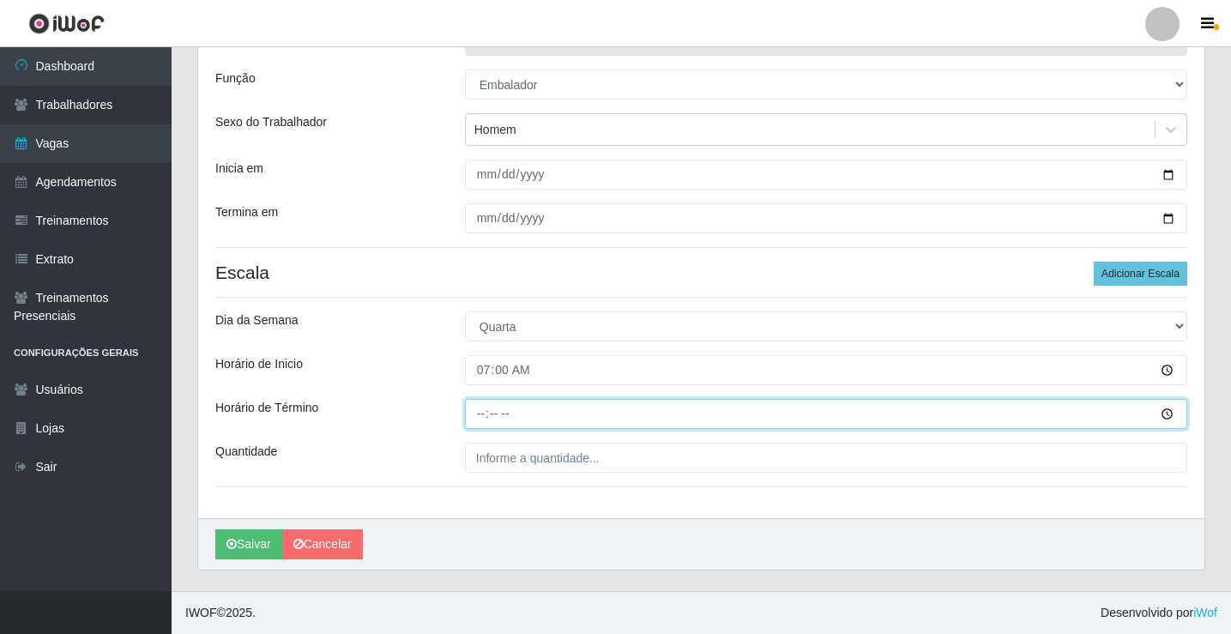
click at [480, 413] on input "Horário de Término" at bounding box center [826, 414] width 722 height 30
type input "13:00"
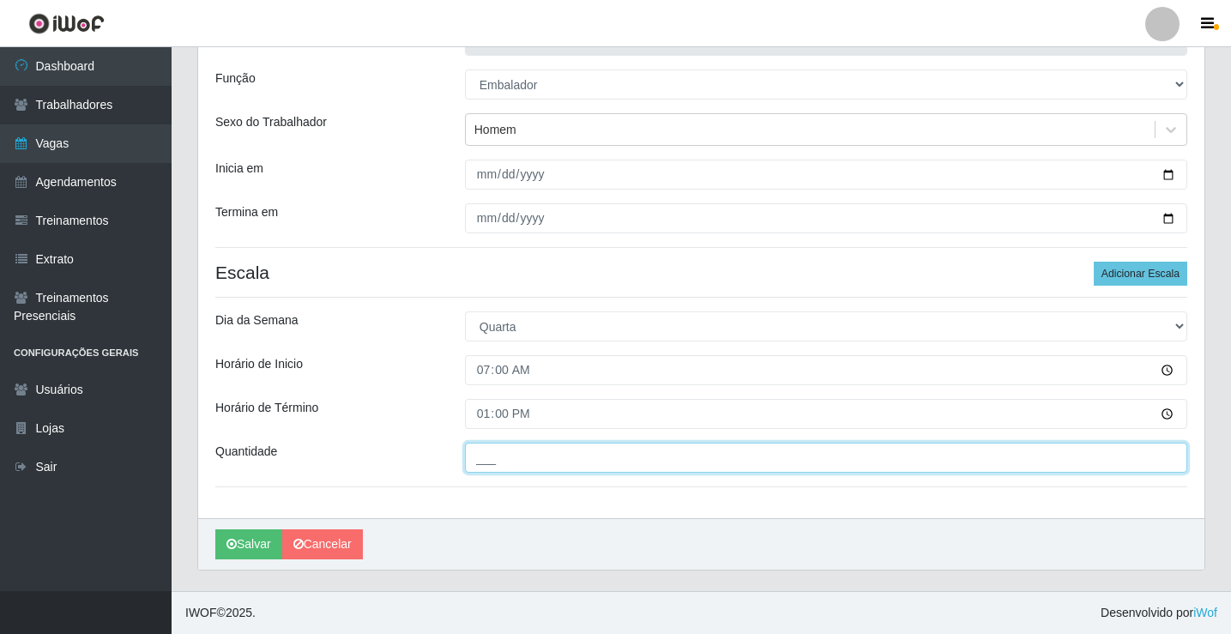
click at [488, 456] on input "___" at bounding box center [826, 458] width 722 height 30
type input "4__"
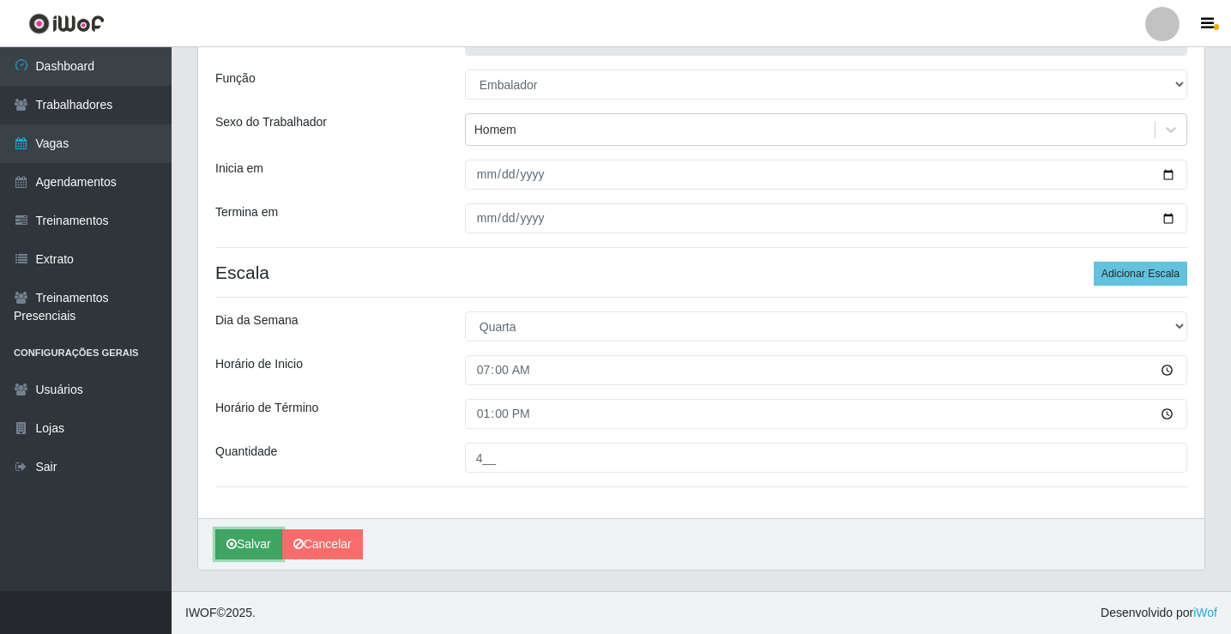
click at [240, 546] on button "Salvar" at bounding box center [248, 544] width 67 height 30
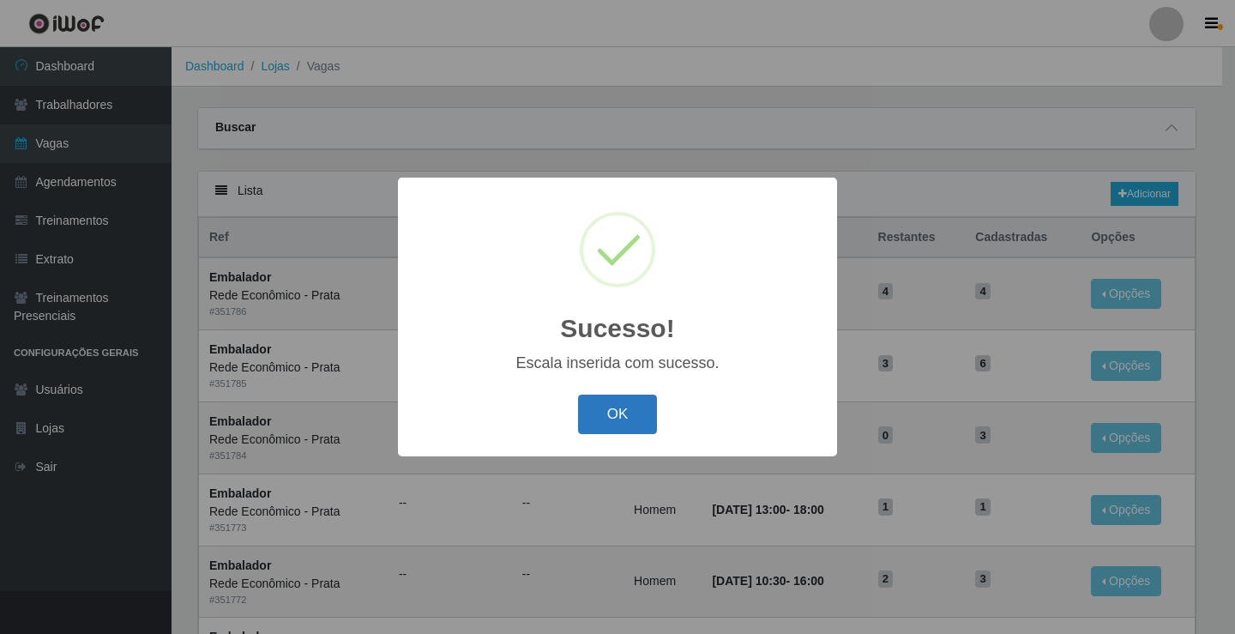
click at [624, 419] on button "OK" at bounding box center [618, 415] width 80 height 40
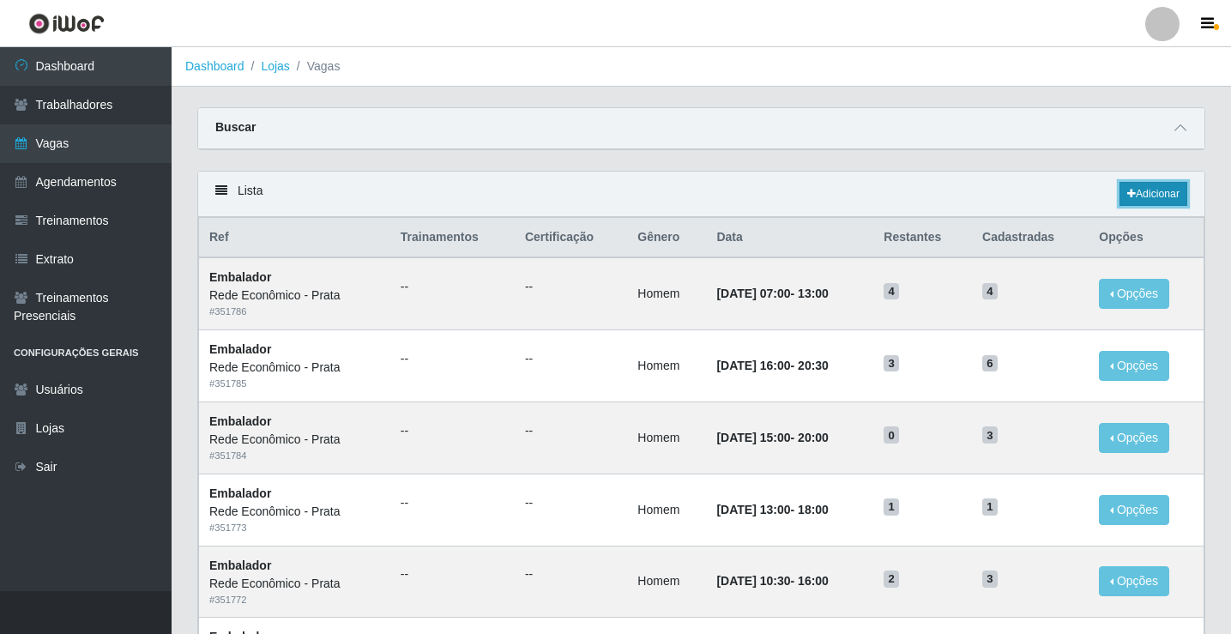
click at [1143, 196] on link "Adicionar" at bounding box center [1153, 194] width 68 height 24
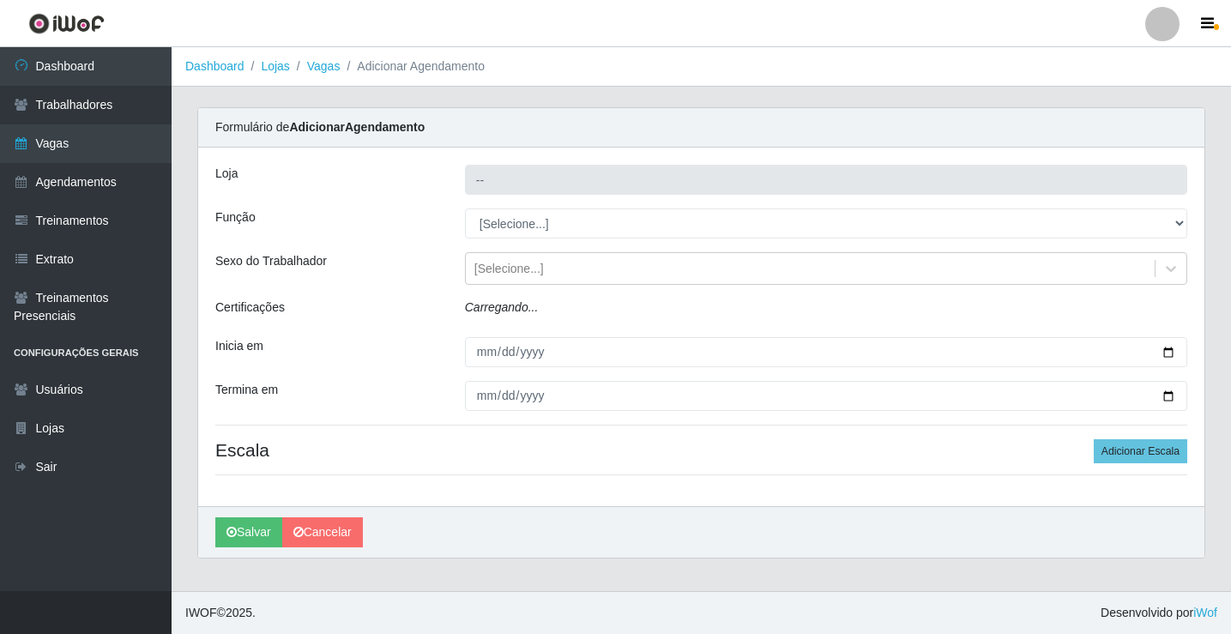
type input "Rede Econômico - Prata"
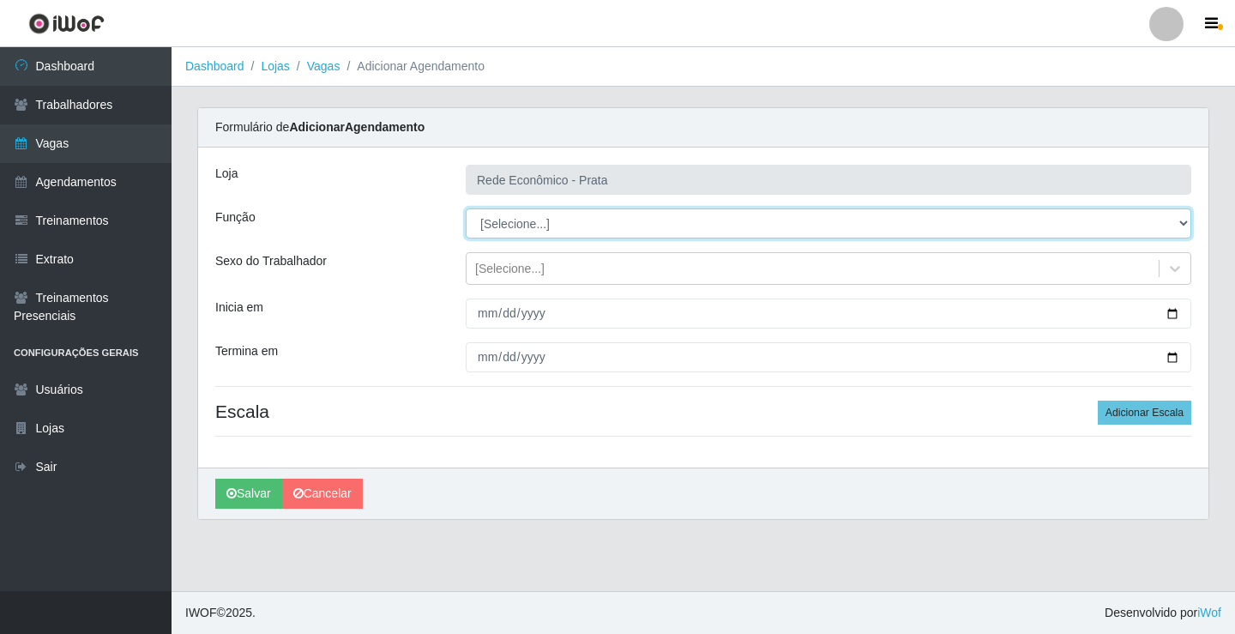
click at [514, 227] on select "[Selecione...] ASG ASG + ASG ++ Embalador Embalador + Embalador ++ Operador de …" at bounding box center [829, 223] width 726 height 30
select select "1"
click at [466, 208] on select "[Selecione...] ASG ASG + ASG ++ Embalador Embalador + Embalador ++ Operador de …" at bounding box center [829, 223] width 726 height 30
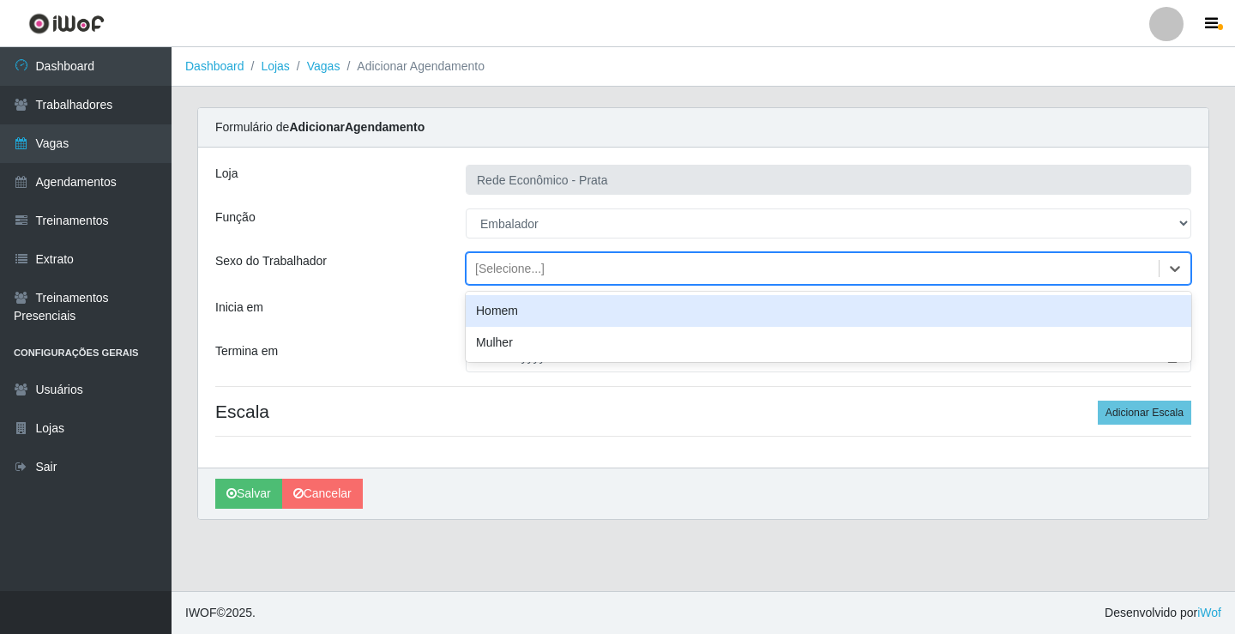
click at [509, 275] on div "[Selecione...]" at bounding box center [509, 269] width 69 height 18
click at [521, 316] on div "Homem" at bounding box center [829, 311] width 726 height 32
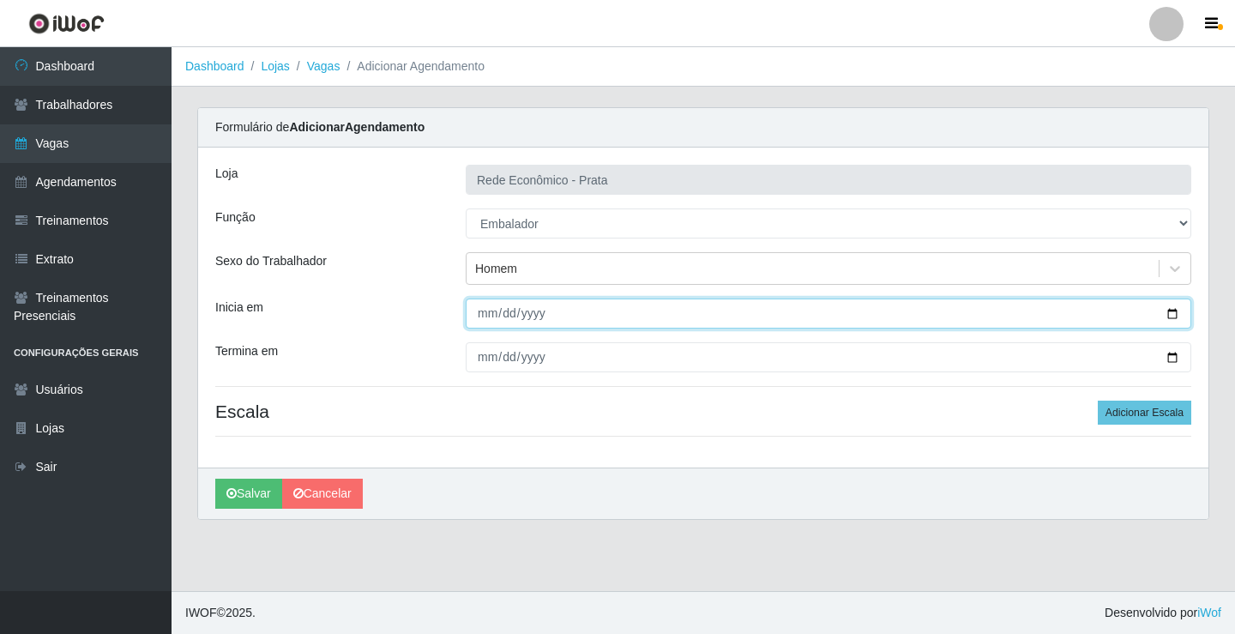
click at [1168, 313] on input "Inicia em" at bounding box center [829, 314] width 726 height 30
type input "[DATE]"
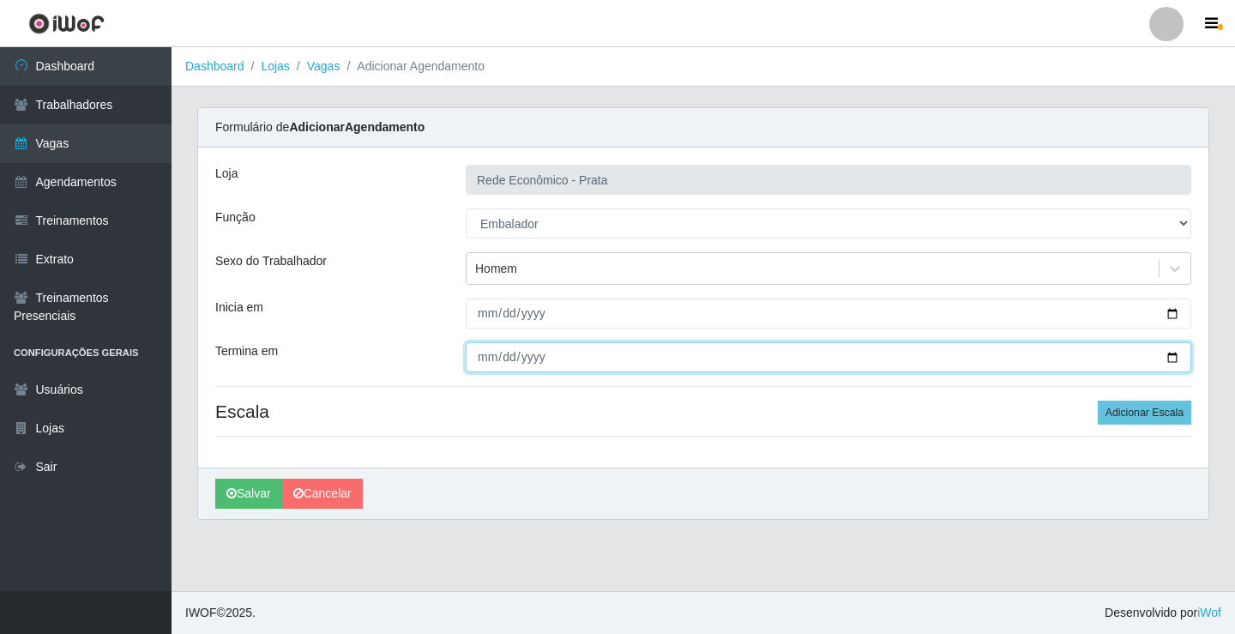
click at [1172, 354] on input "Termina em" at bounding box center [829, 357] width 726 height 30
type input "[DATE]"
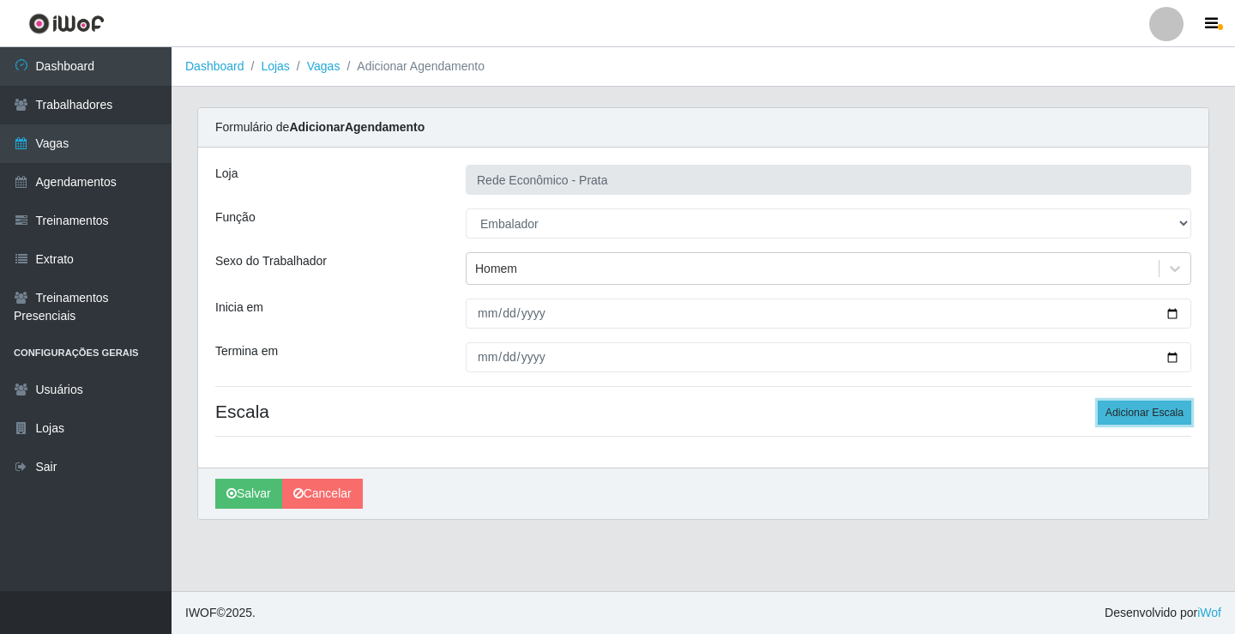
click at [1125, 414] on button "Adicionar Escala" at bounding box center [1145, 413] width 94 height 24
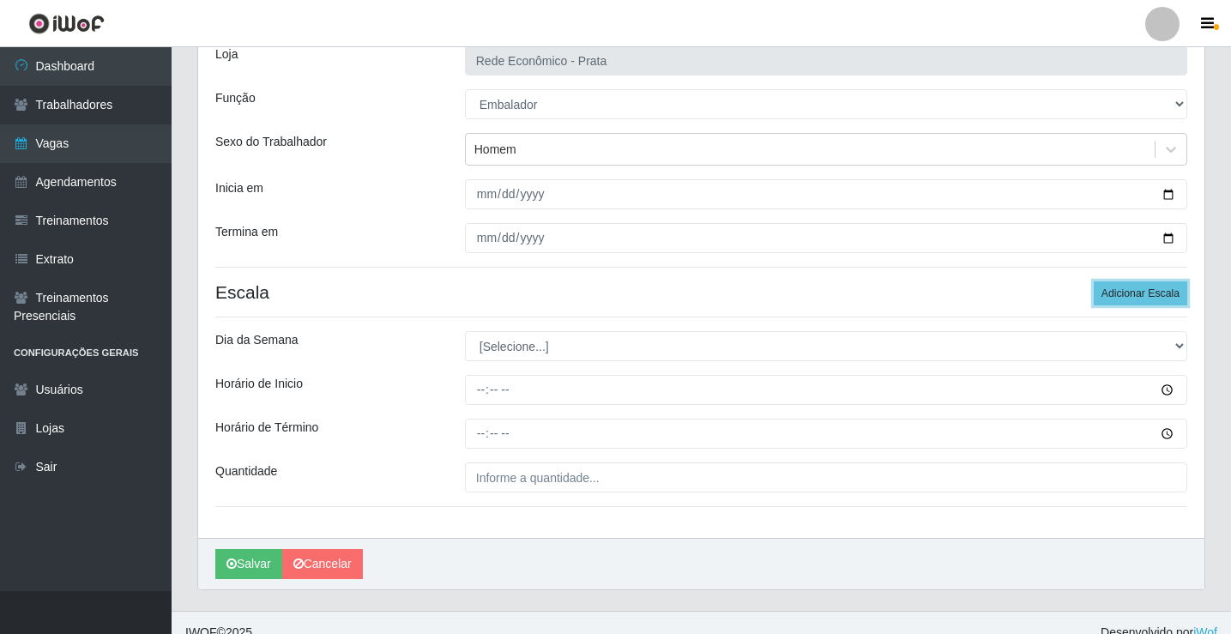
scroll to position [139, 0]
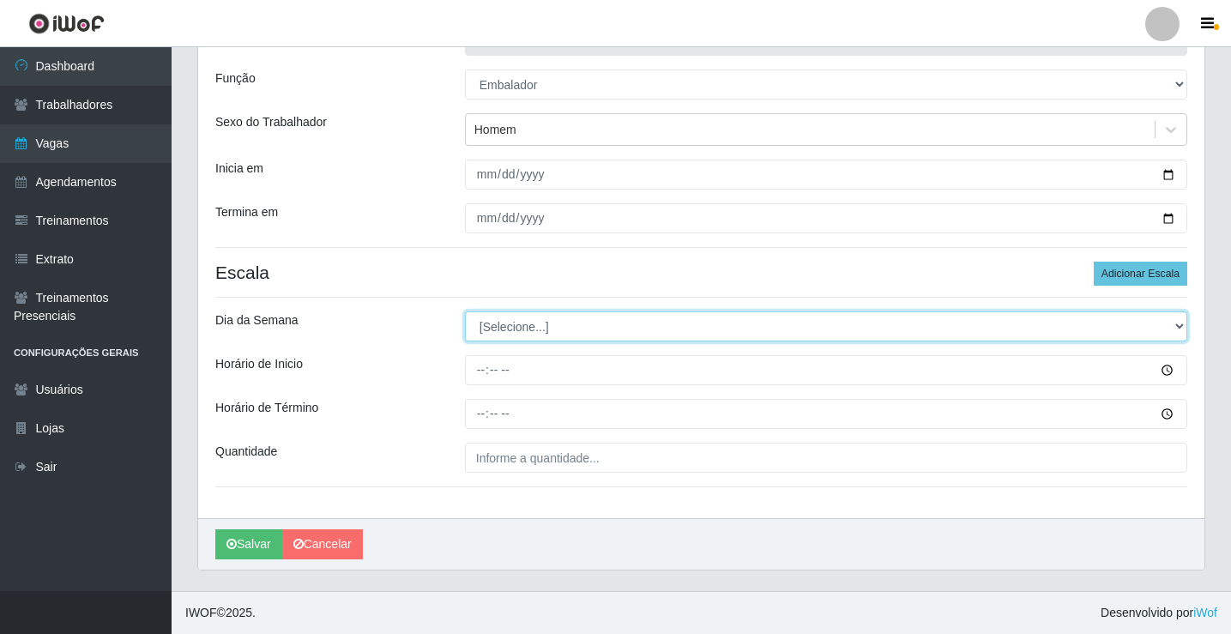
click at [493, 326] on select "[Selecione...] Segunda Terça Quarta Quinta Sexta Sábado Domingo" at bounding box center [826, 326] width 722 height 30
select select "3"
click at [465, 311] on select "[Selecione...] Segunda Terça Quarta Quinta Sexta Sábado Domingo" at bounding box center [826, 326] width 722 height 30
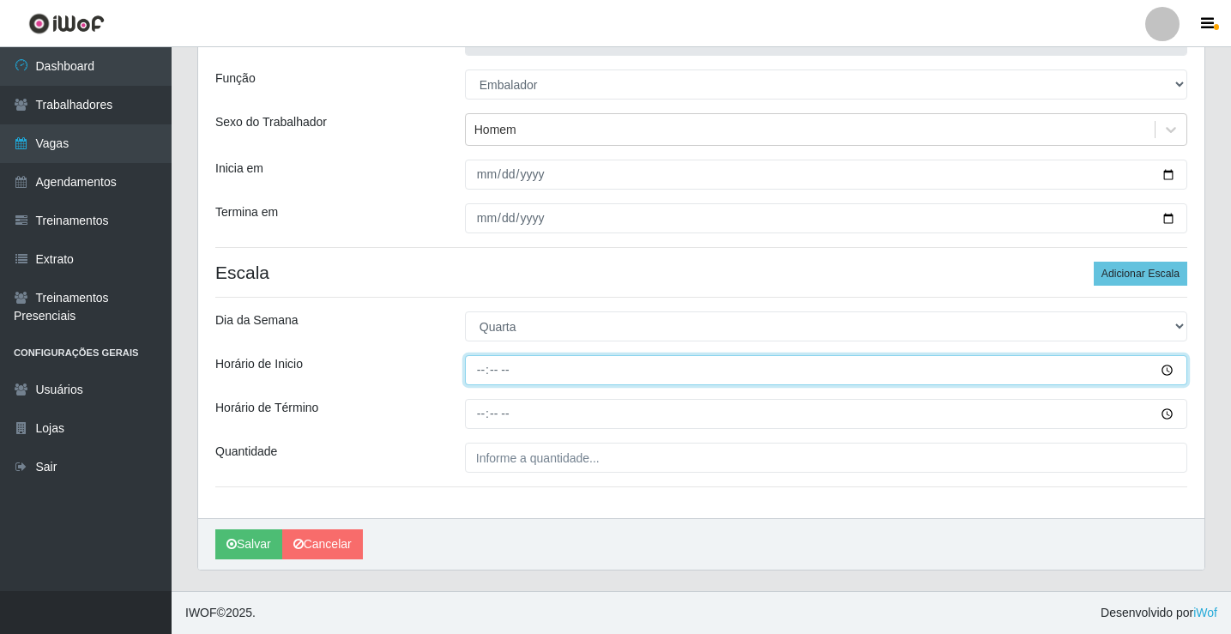
click at [482, 365] on input "Horário de Inicio" at bounding box center [826, 370] width 722 height 30
type input "09:00"
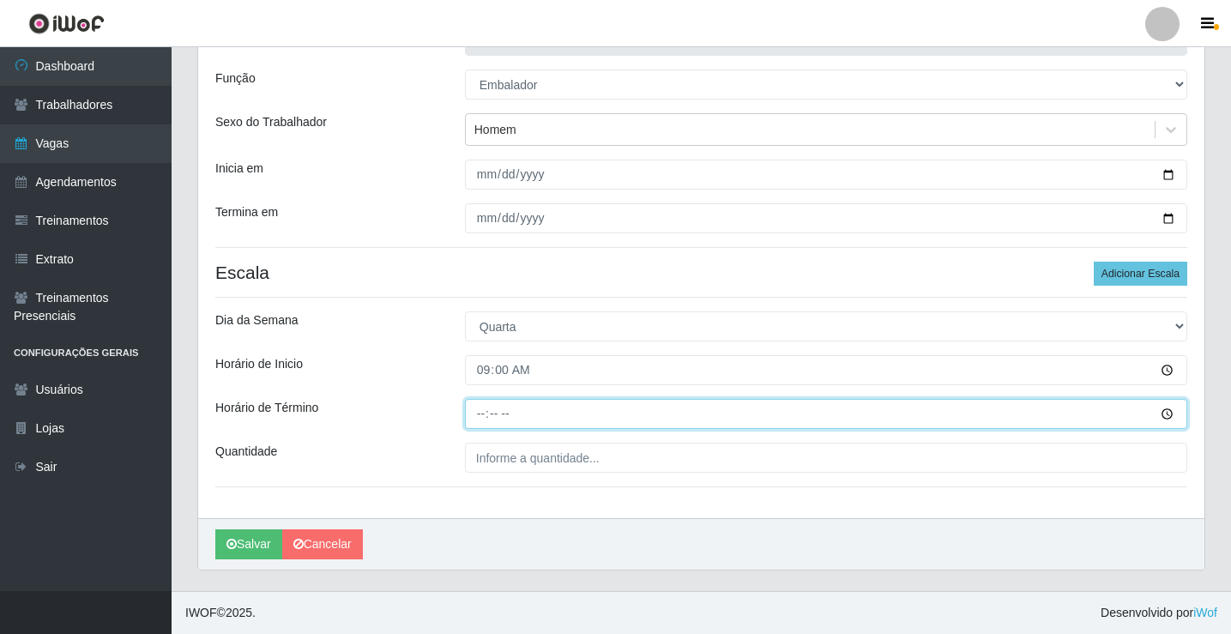
click at [482, 417] on input "Horário de Término" at bounding box center [826, 414] width 722 height 30
type input "14:00"
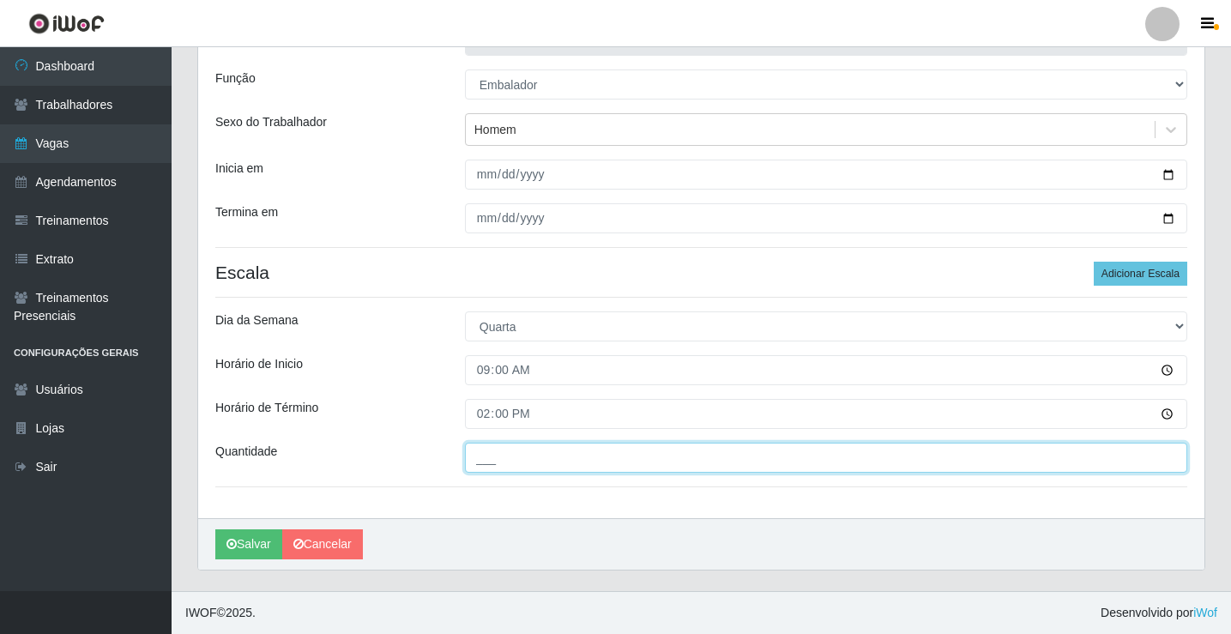
click at [498, 457] on input "___" at bounding box center [826, 458] width 722 height 30
type input "4__"
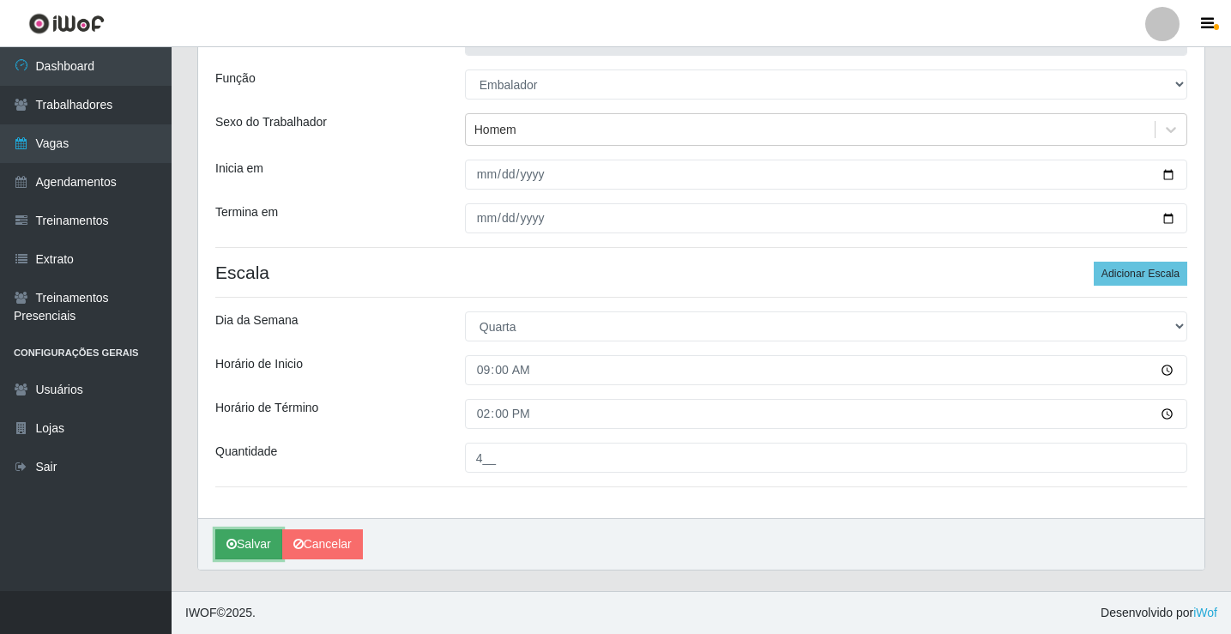
click at [254, 544] on button "Salvar" at bounding box center [248, 544] width 67 height 30
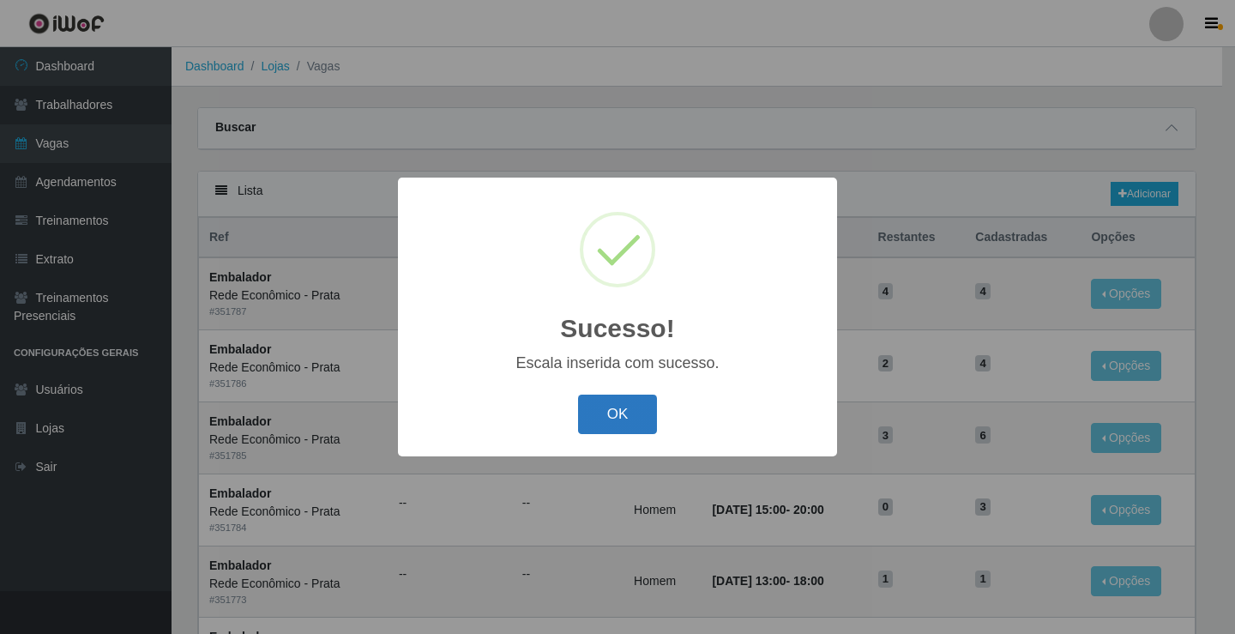
click at [607, 426] on button "OK" at bounding box center [618, 415] width 80 height 40
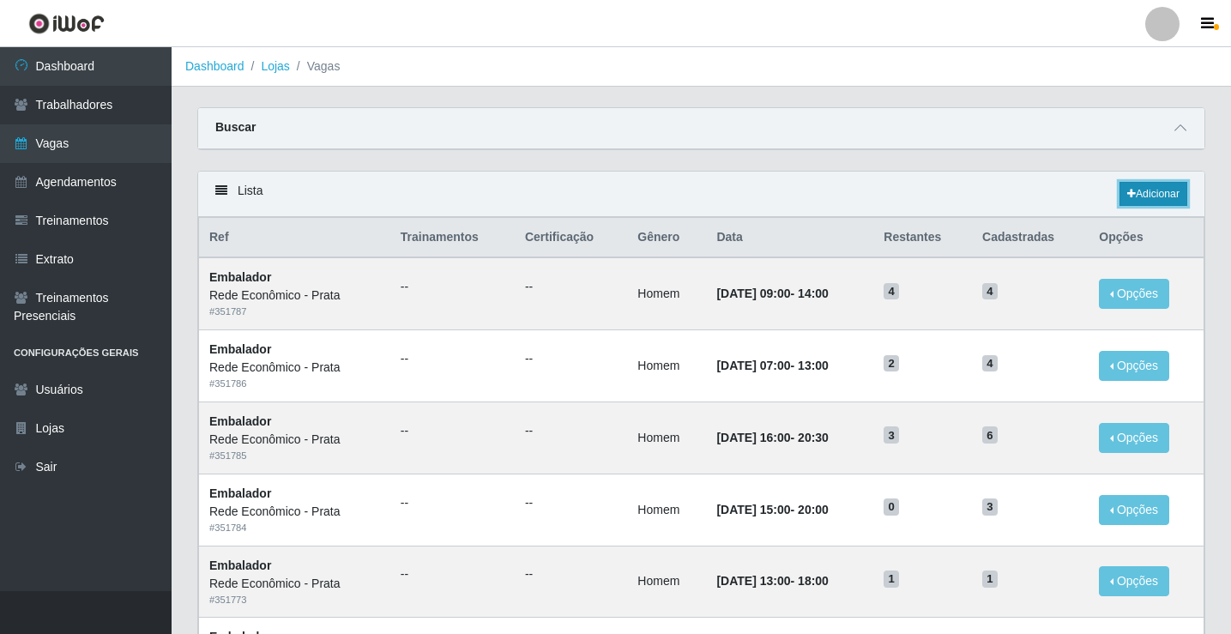
click at [1159, 190] on link "Adicionar" at bounding box center [1153, 194] width 68 height 24
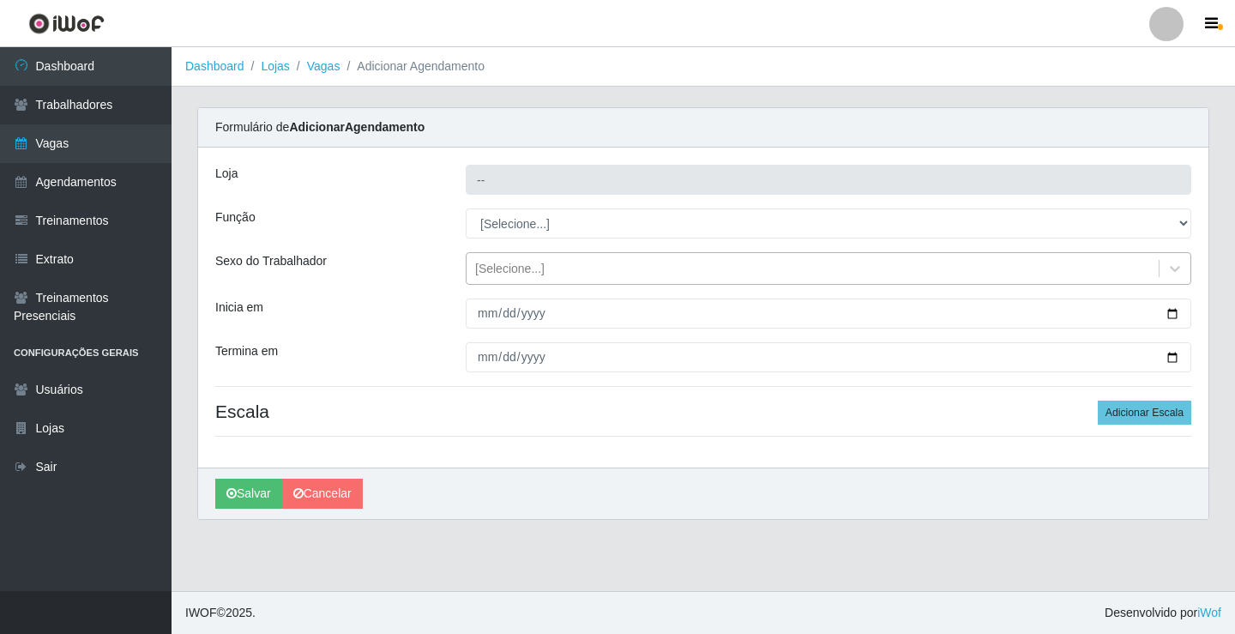
type input "Rede Econômico - Prata"
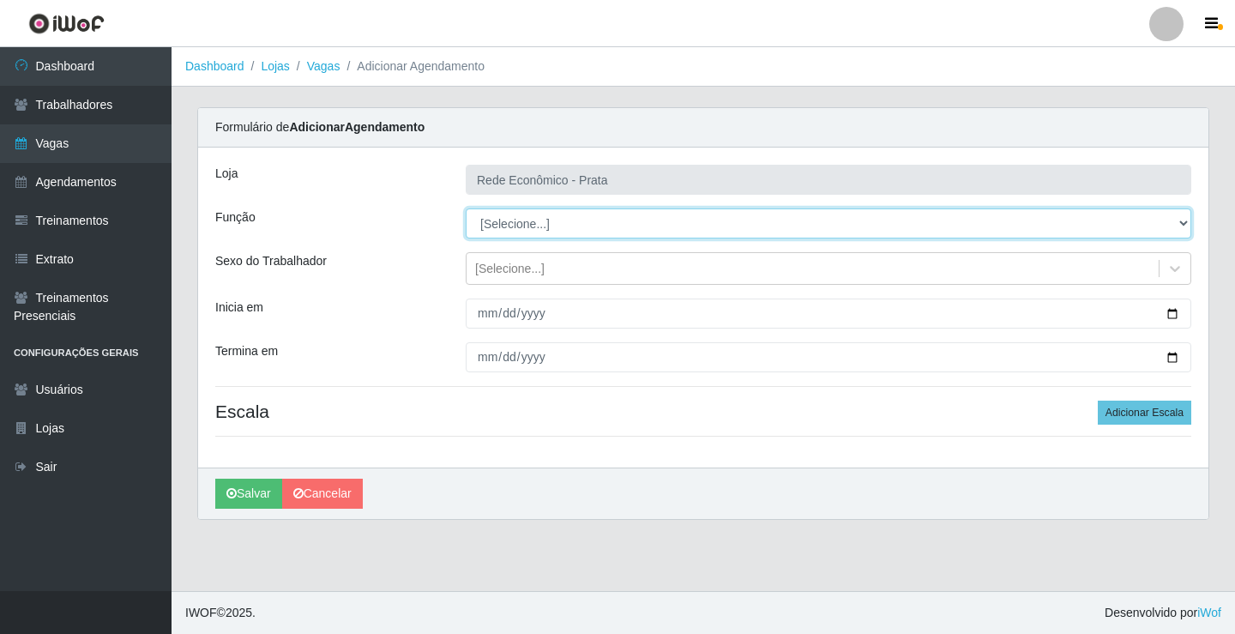
click at [514, 224] on select "[Selecione...] ASG ASG + ASG ++ Embalador Embalador + Embalador ++ Operador de …" at bounding box center [829, 223] width 726 height 30
select select "1"
click at [466, 208] on select "[Selecione...] ASG ASG + ASG ++ Embalador Embalador + Embalador ++ Operador de …" at bounding box center [829, 223] width 726 height 30
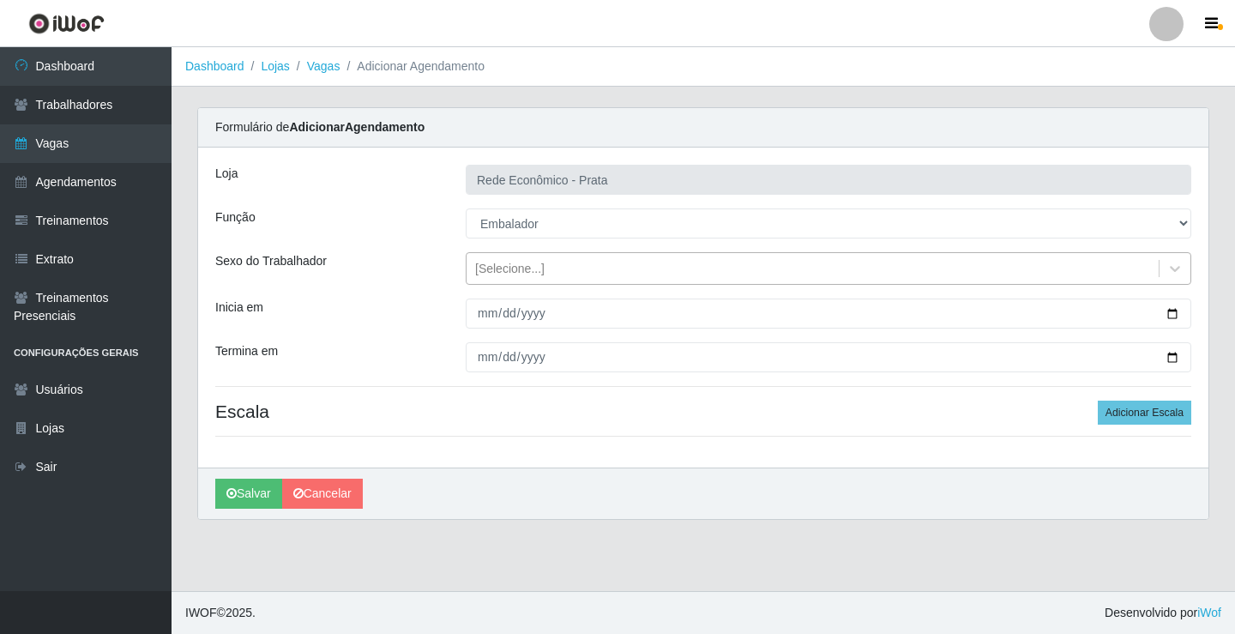
click at [512, 270] on div "[Selecione...]" at bounding box center [509, 269] width 69 height 18
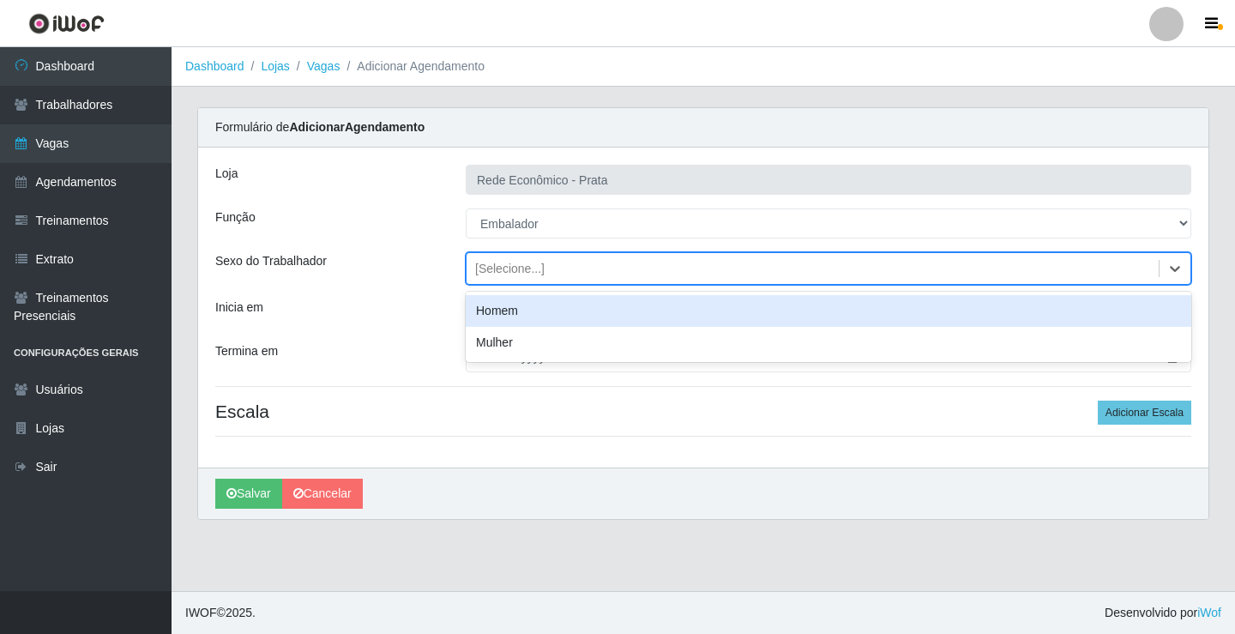
click at [531, 319] on div "Homem" at bounding box center [829, 311] width 726 height 32
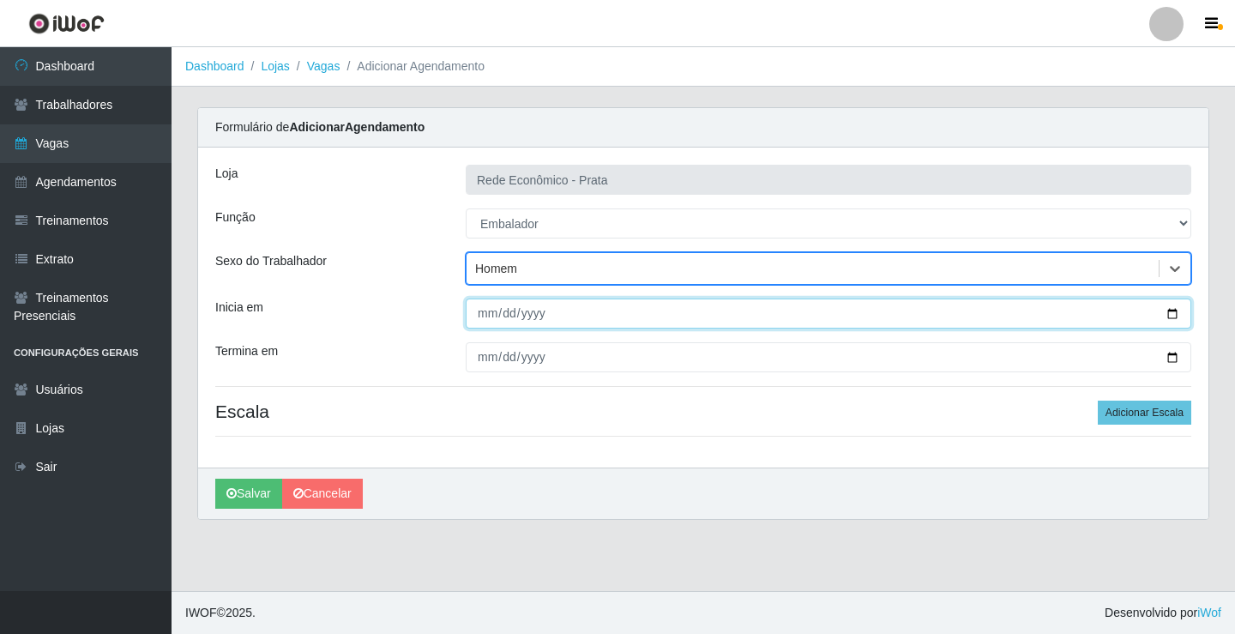
click at [1168, 313] on input "Inicia em" at bounding box center [829, 314] width 726 height 30
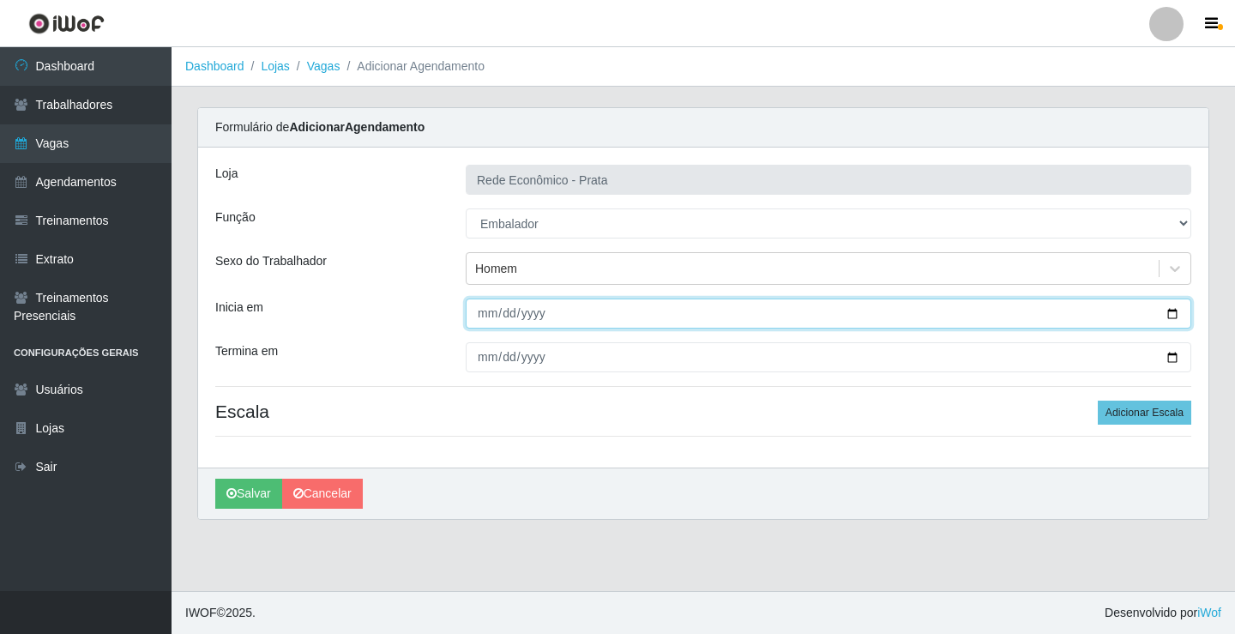
type input "[DATE]"
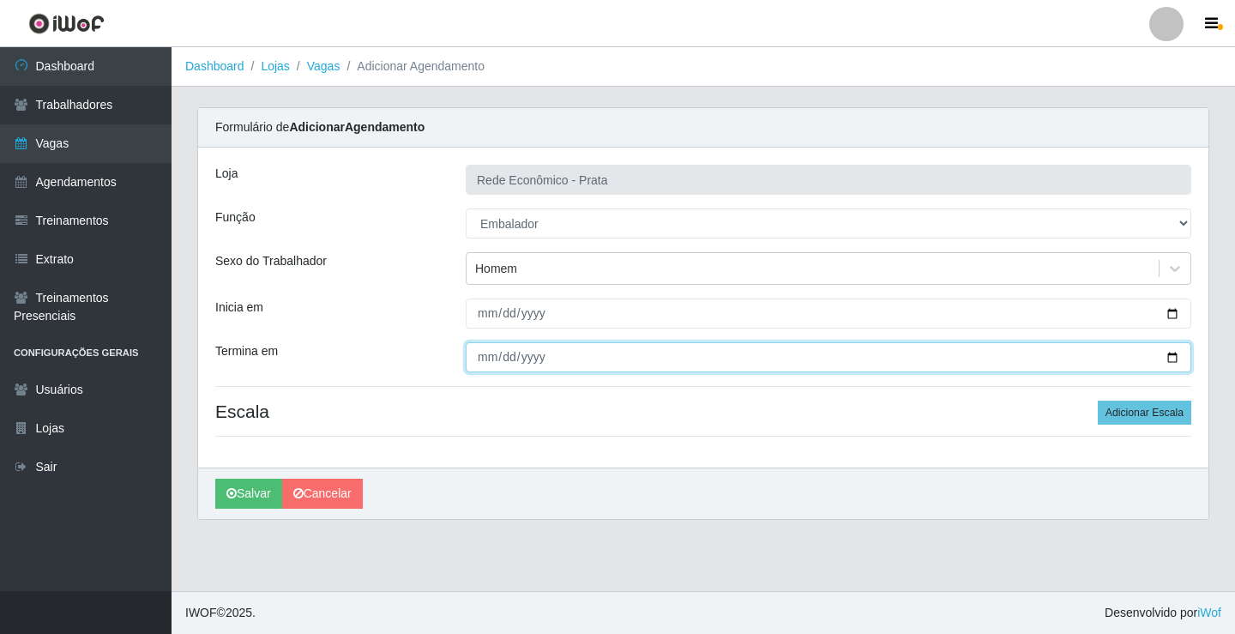
click at [1169, 359] on input "Termina em" at bounding box center [829, 357] width 726 height 30
type input "[DATE]"
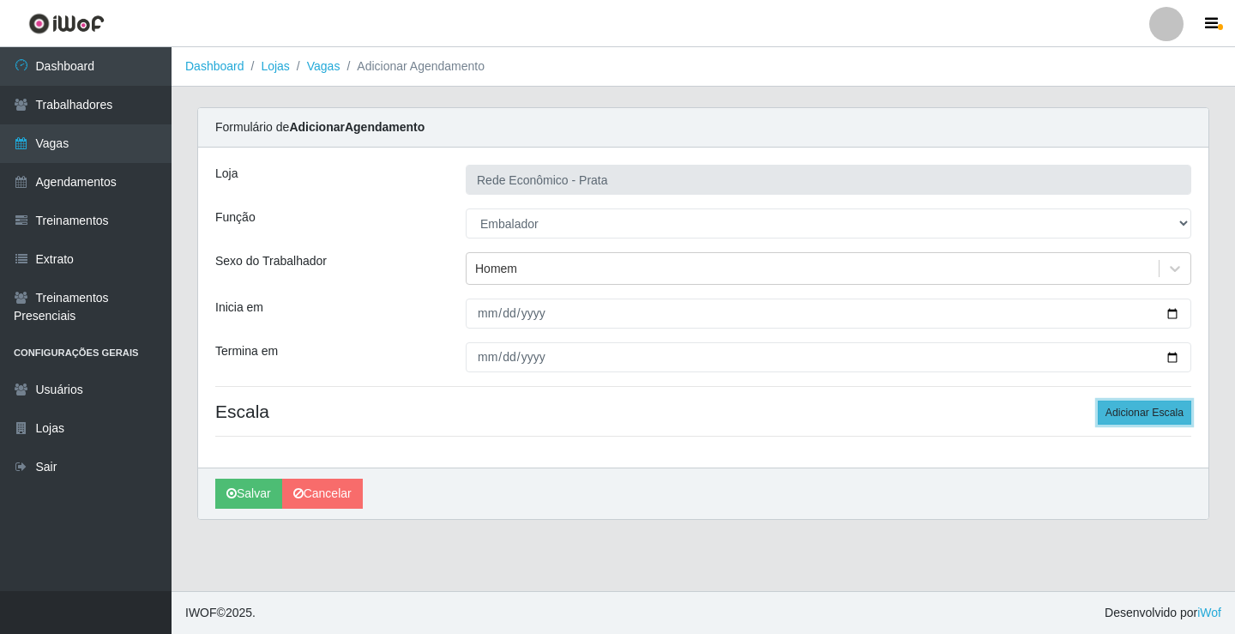
click at [1153, 413] on button "Adicionar Escala" at bounding box center [1145, 413] width 94 height 24
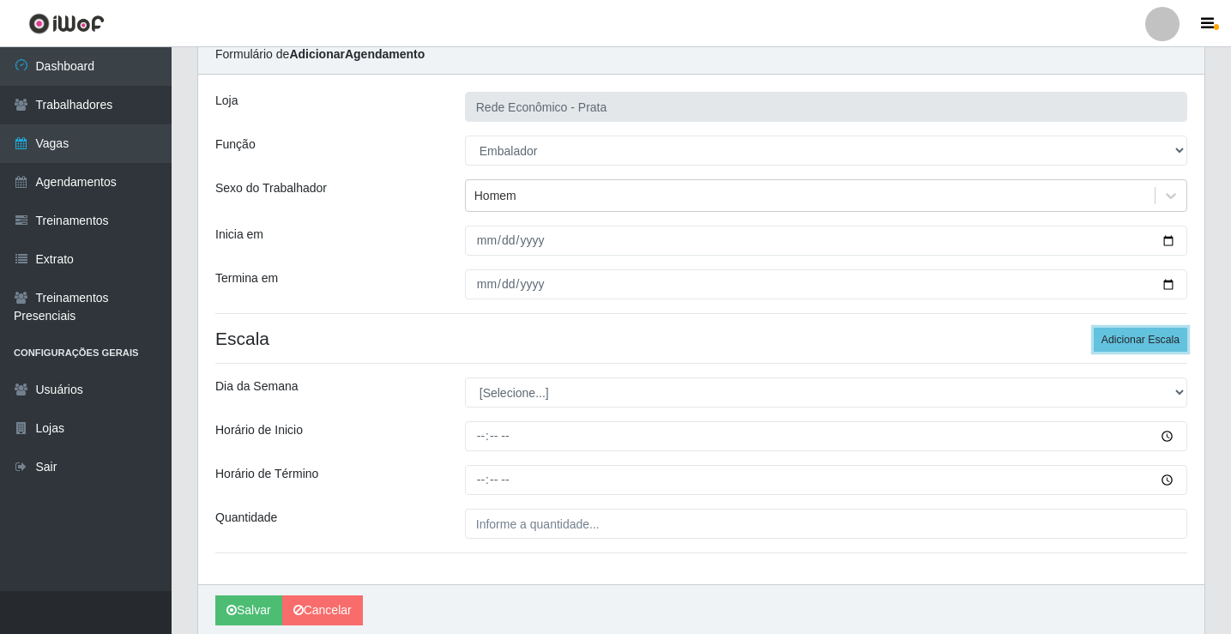
scroll to position [139, 0]
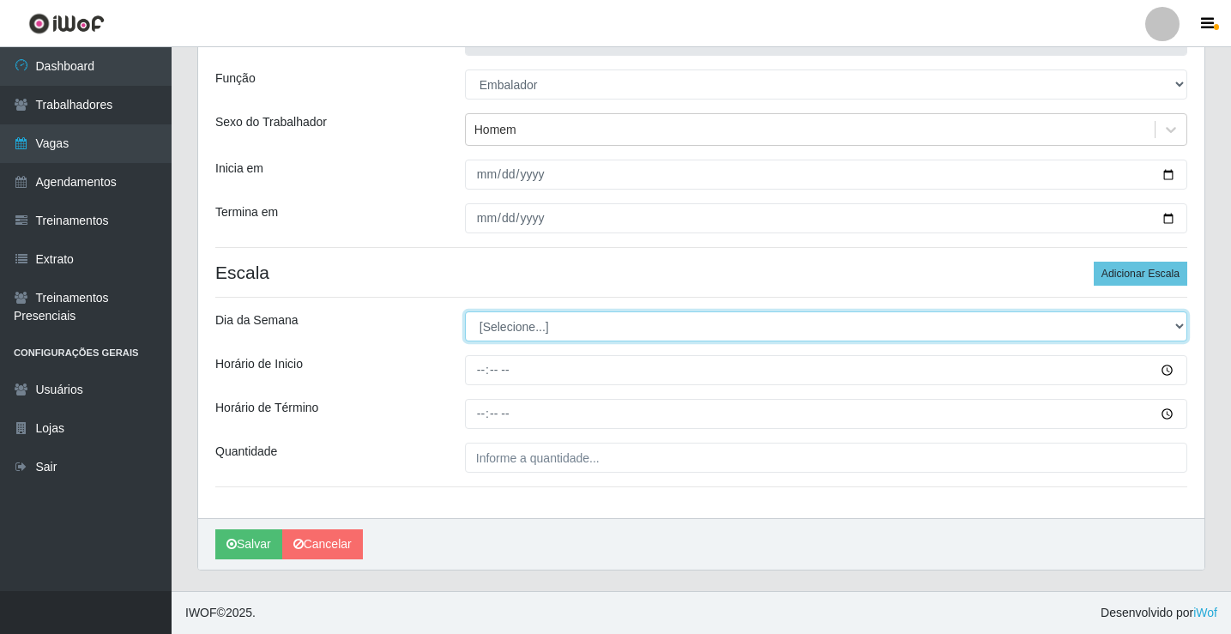
click at [515, 331] on select "[Selecione...] Segunda Terça Quarta Quinta Sexta Sábado Domingo" at bounding box center [826, 326] width 722 height 30
select select "3"
click at [465, 311] on select "[Selecione...] Segunda Terça Quarta Quinta Sexta Sábado Domingo" at bounding box center [826, 326] width 722 height 30
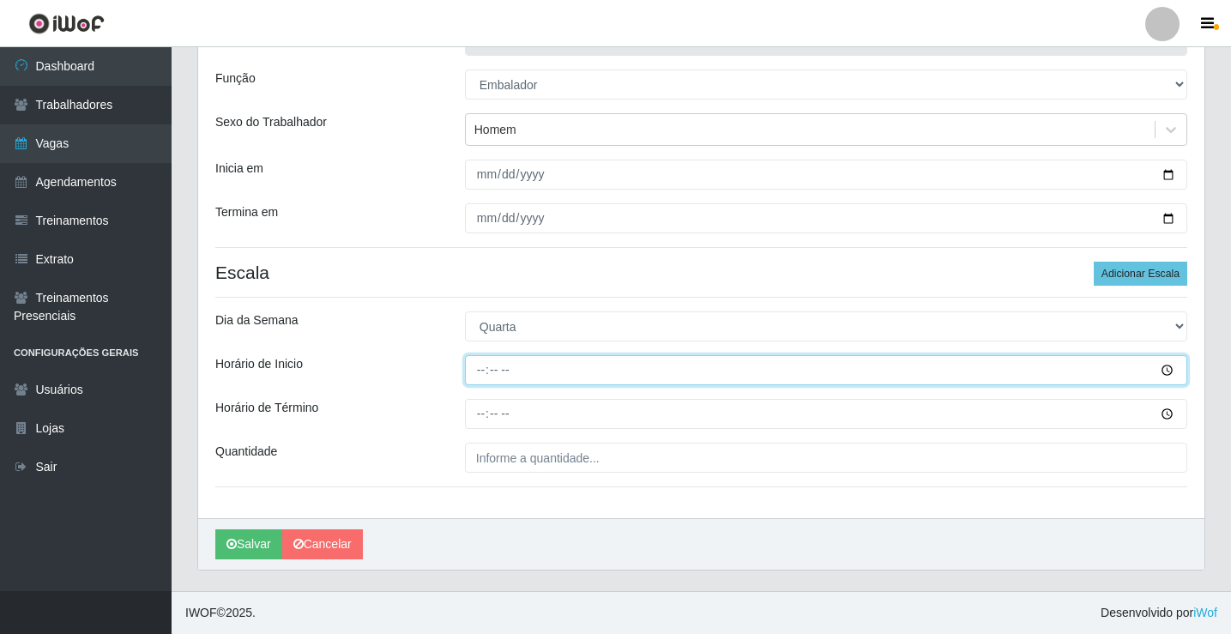
click at [482, 367] on input "Horário de Inicio" at bounding box center [826, 370] width 722 height 30
type input "10:30"
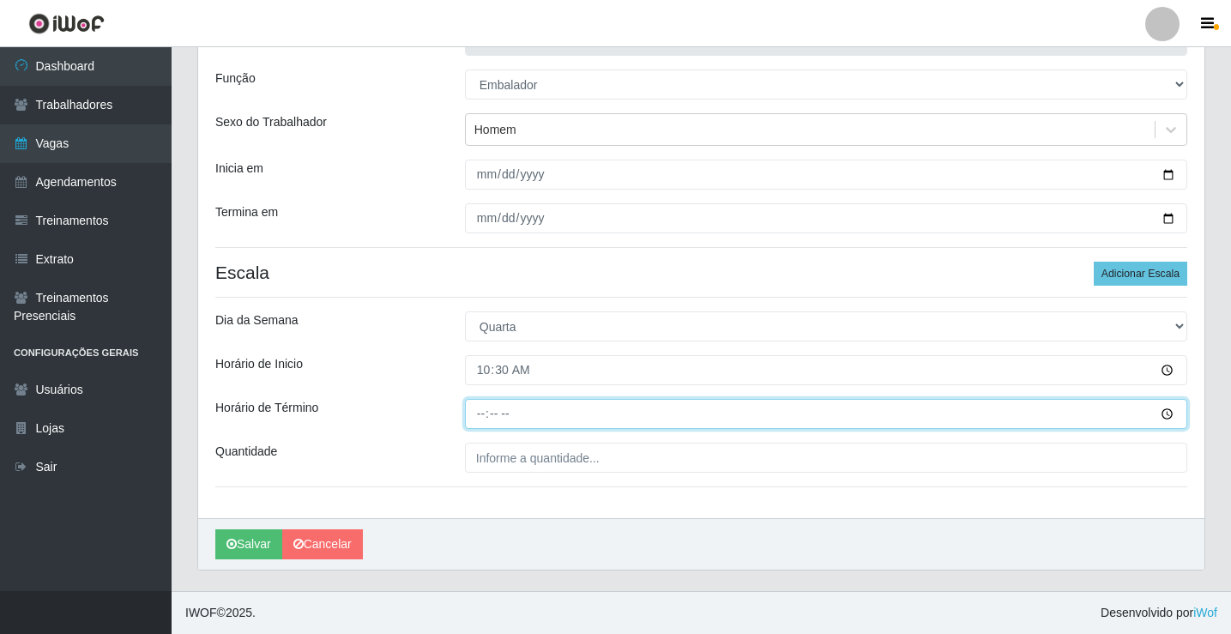
click at [481, 417] on input "Horário de Término" at bounding box center [826, 414] width 722 height 30
type input "16:00"
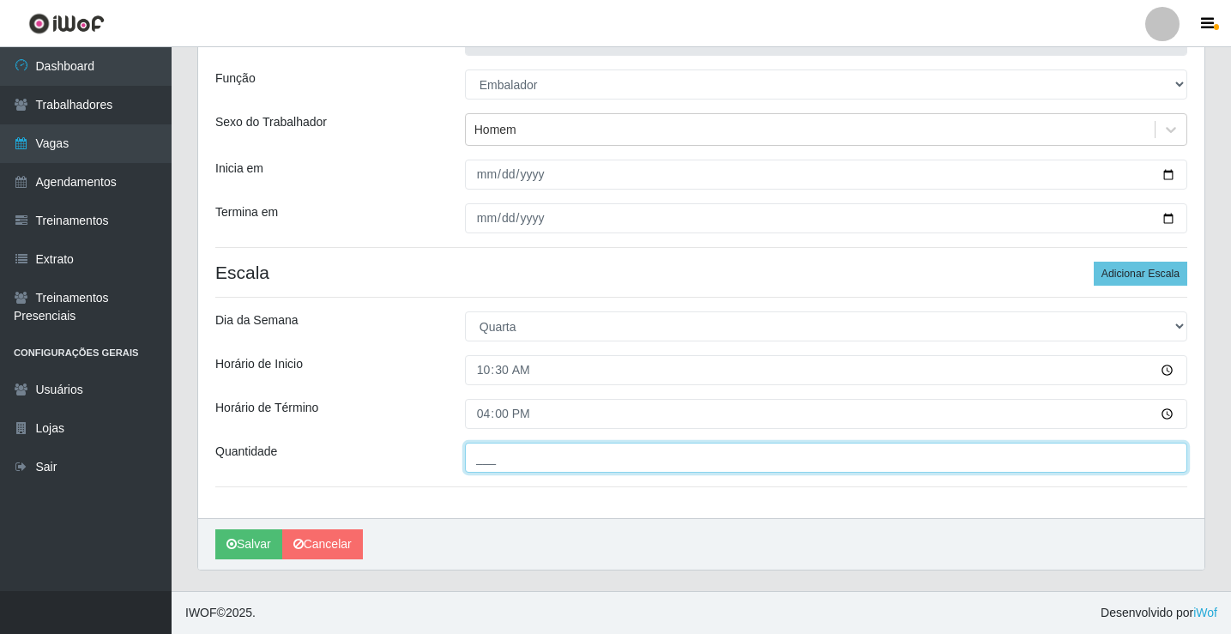
click at [499, 462] on input "___" at bounding box center [826, 458] width 722 height 30
type input "3__"
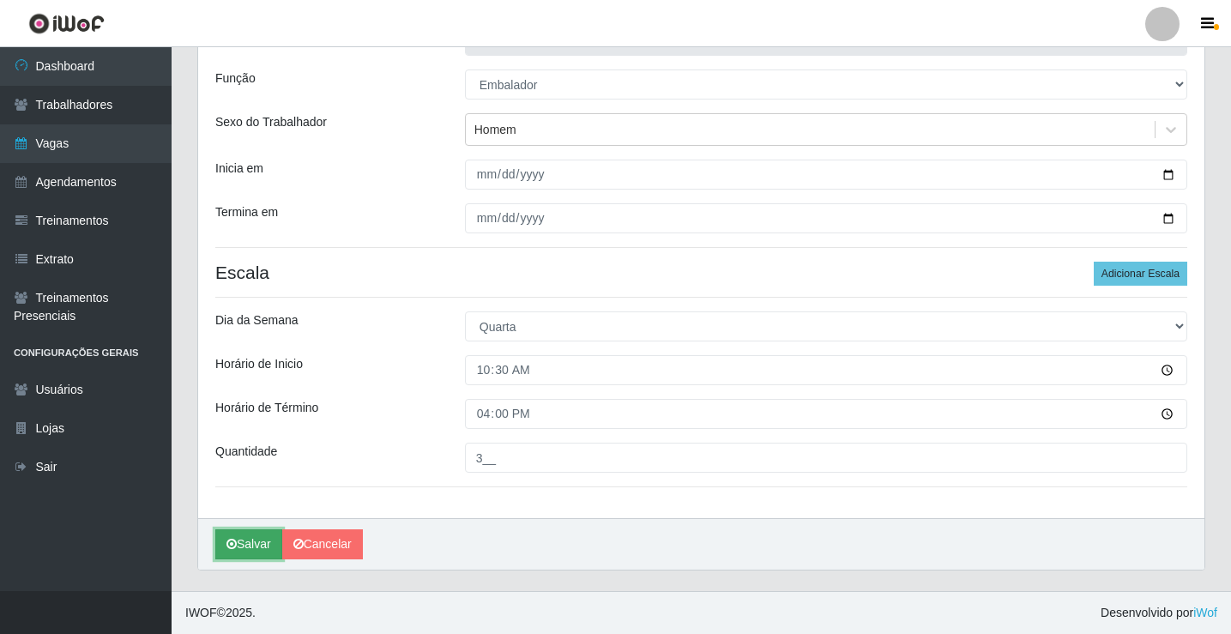
click at [251, 543] on button "Salvar" at bounding box center [248, 544] width 67 height 30
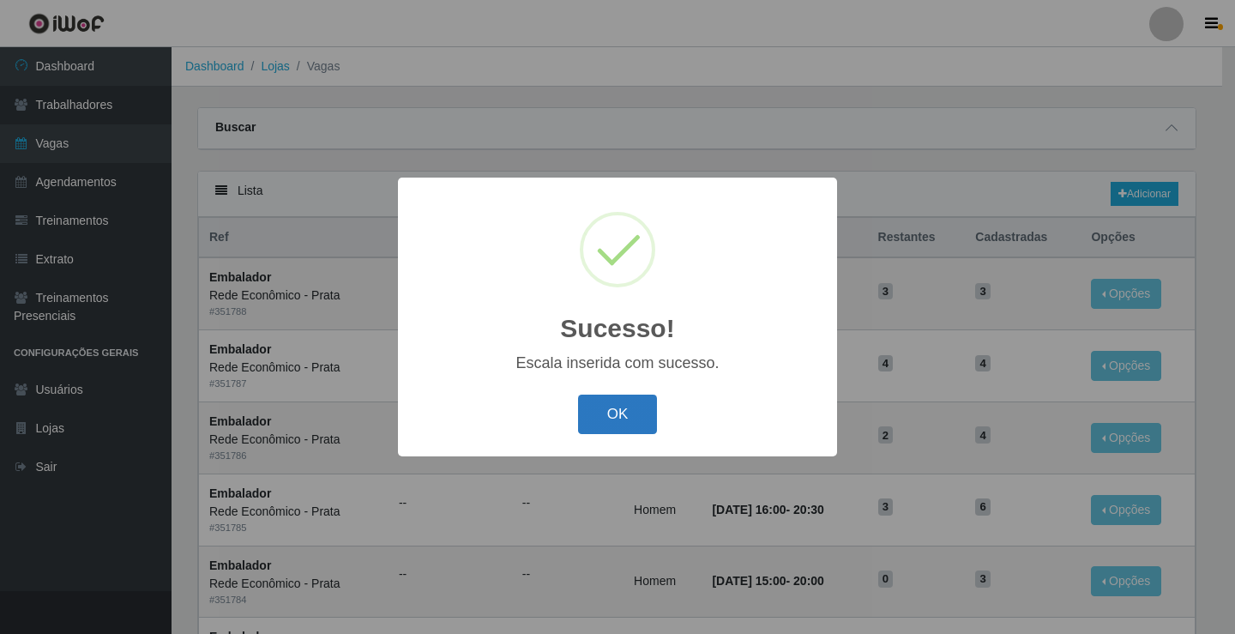
click at [614, 422] on button "OK" at bounding box center [618, 415] width 80 height 40
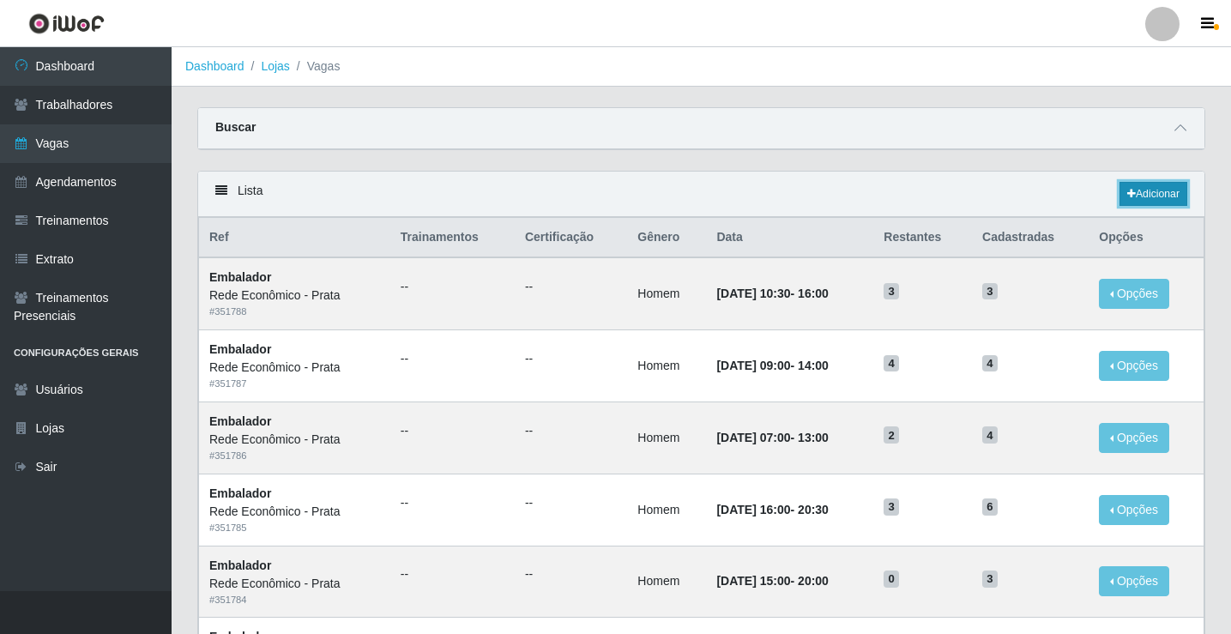
click at [1148, 201] on link "Adicionar" at bounding box center [1153, 194] width 68 height 24
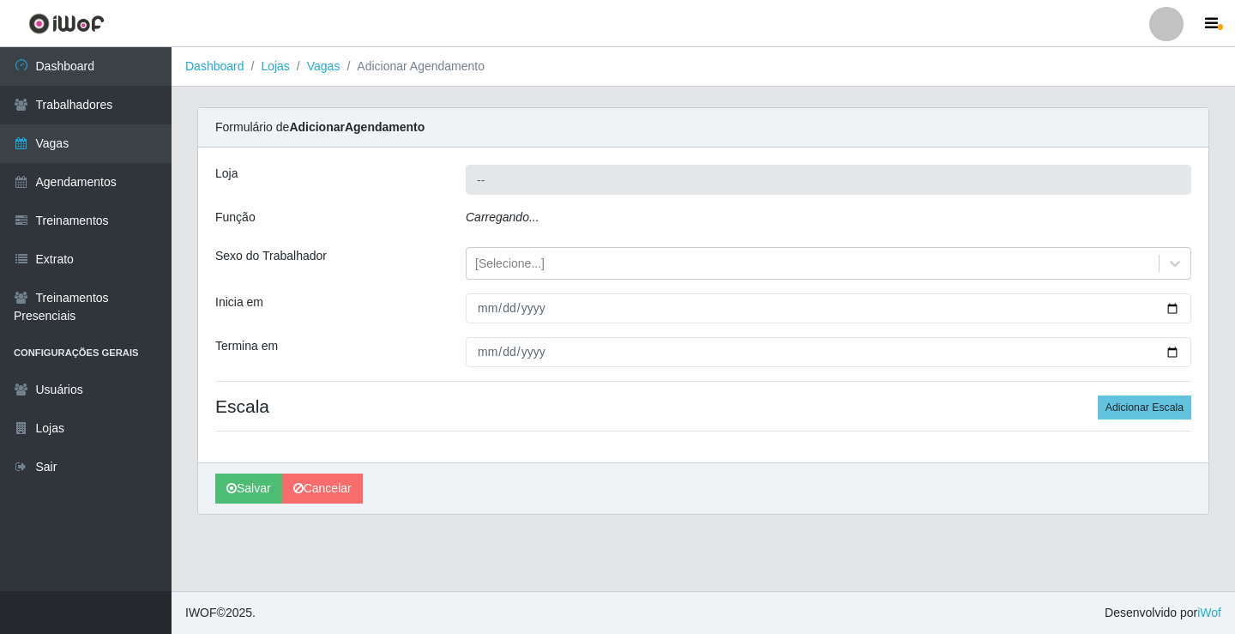
type input "Rede Econômico - Prata"
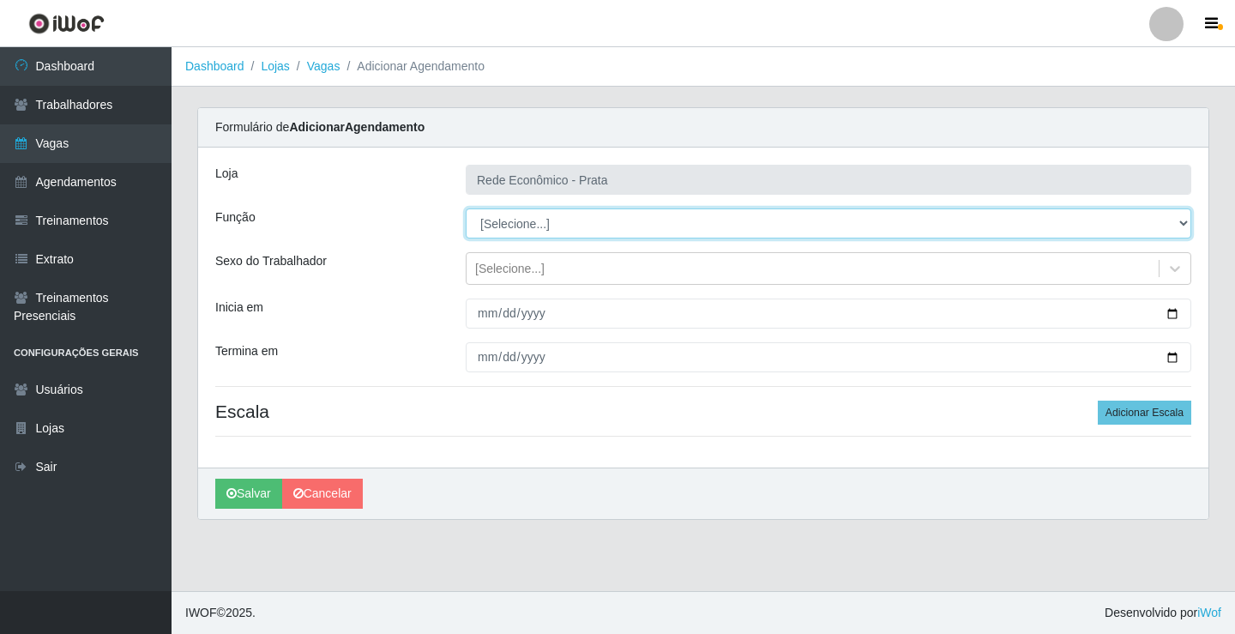
click at [514, 225] on select "[Selecione...] ASG ASG + ASG ++ Embalador Embalador + Embalador ++ Operador de …" at bounding box center [829, 223] width 726 height 30
select select "1"
click at [466, 208] on select "[Selecione...] ASG ASG + ASG ++ Embalador Embalador + Embalador ++ Operador de …" at bounding box center [829, 223] width 726 height 30
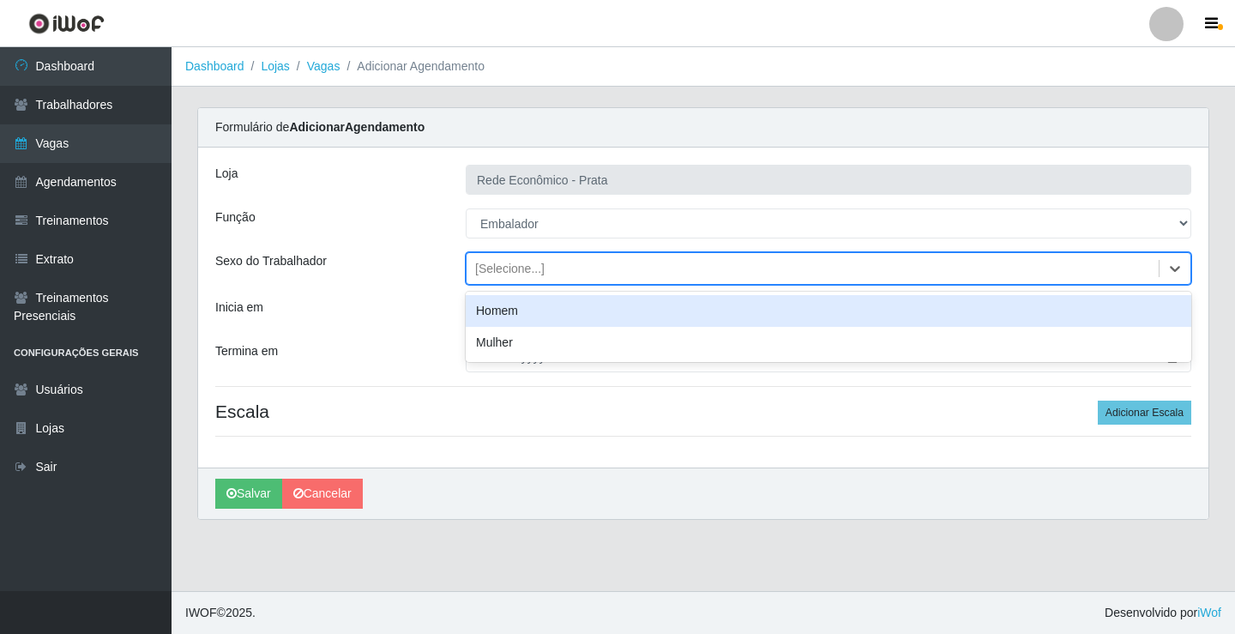
click at [513, 268] on div "[Selecione...]" at bounding box center [509, 269] width 69 height 18
click at [530, 315] on div "Homem" at bounding box center [829, 311] width 726 height 32
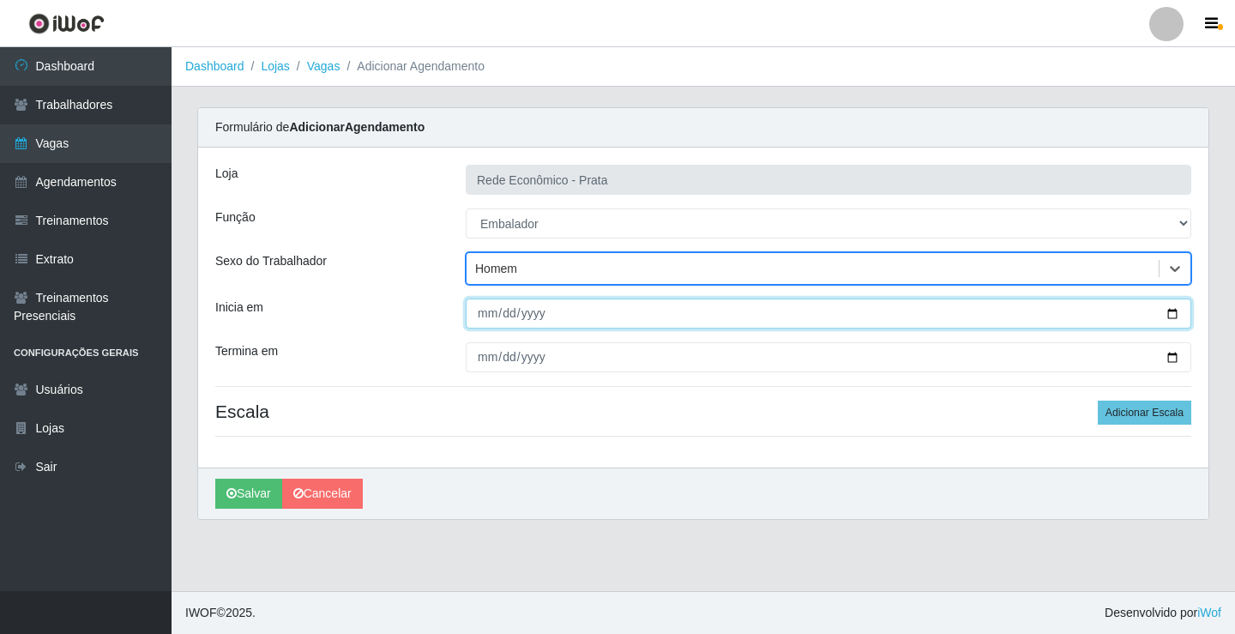
click at [1173, 310] on input "Inicia em" at bounding box center [829, 314] width 726 height 30
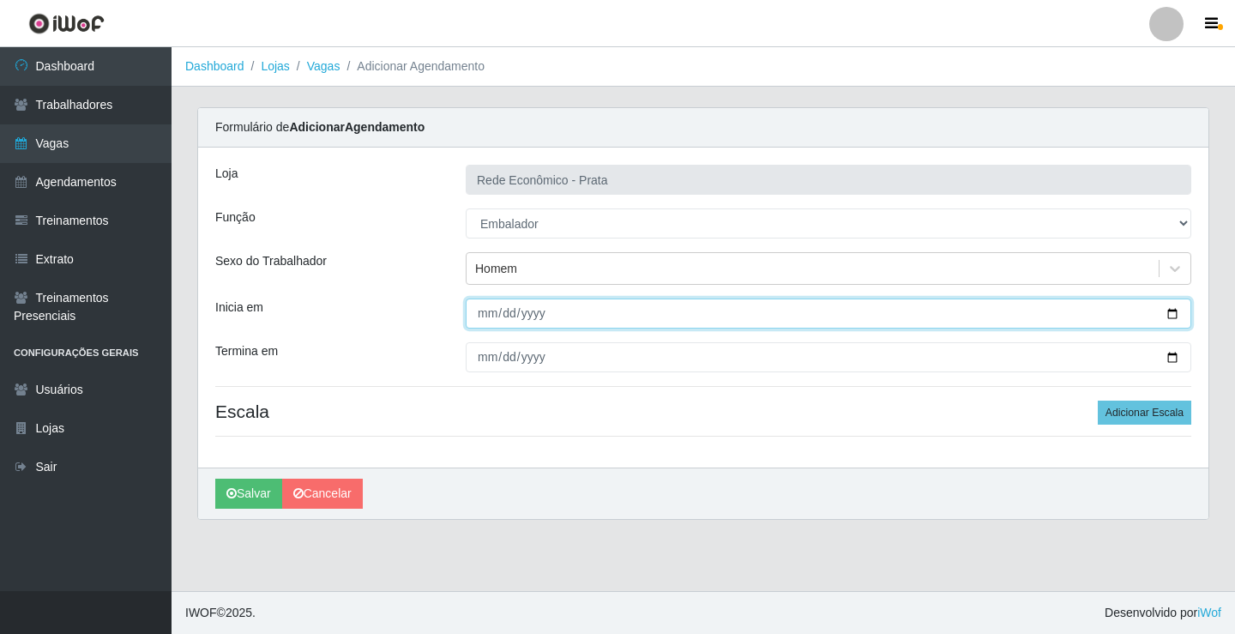
type input "[DATE]"
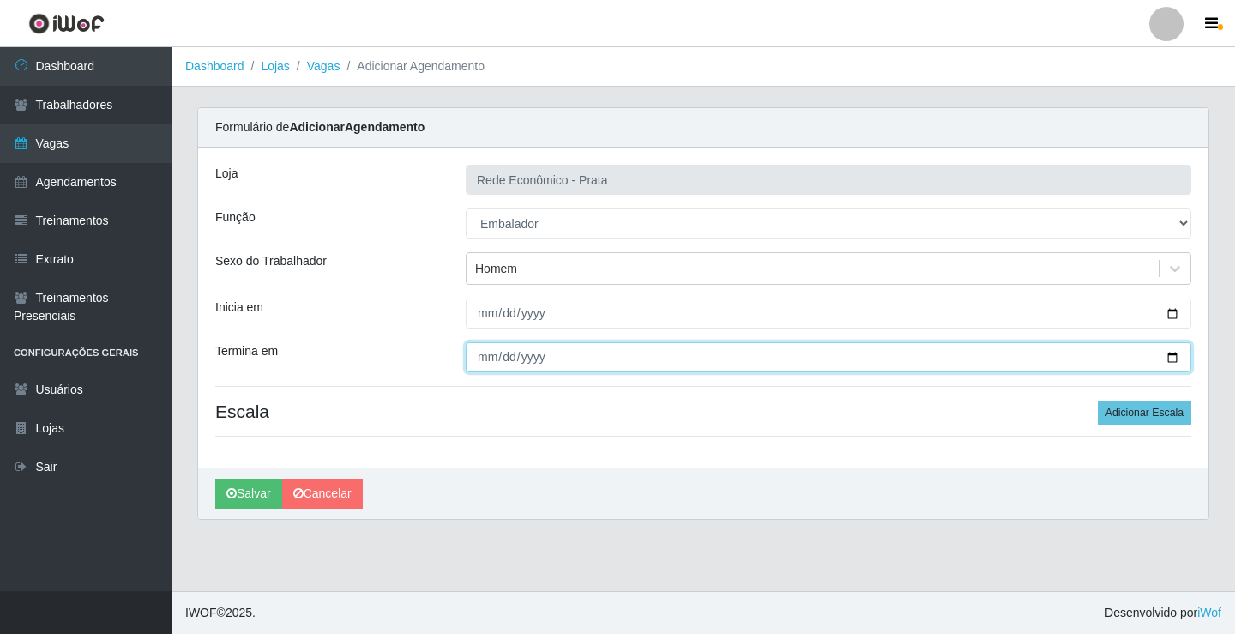
click at [1173, 358] on input "Termina em" at bounding box center [829, 357] width 726 height 30
type input "[DATE]"
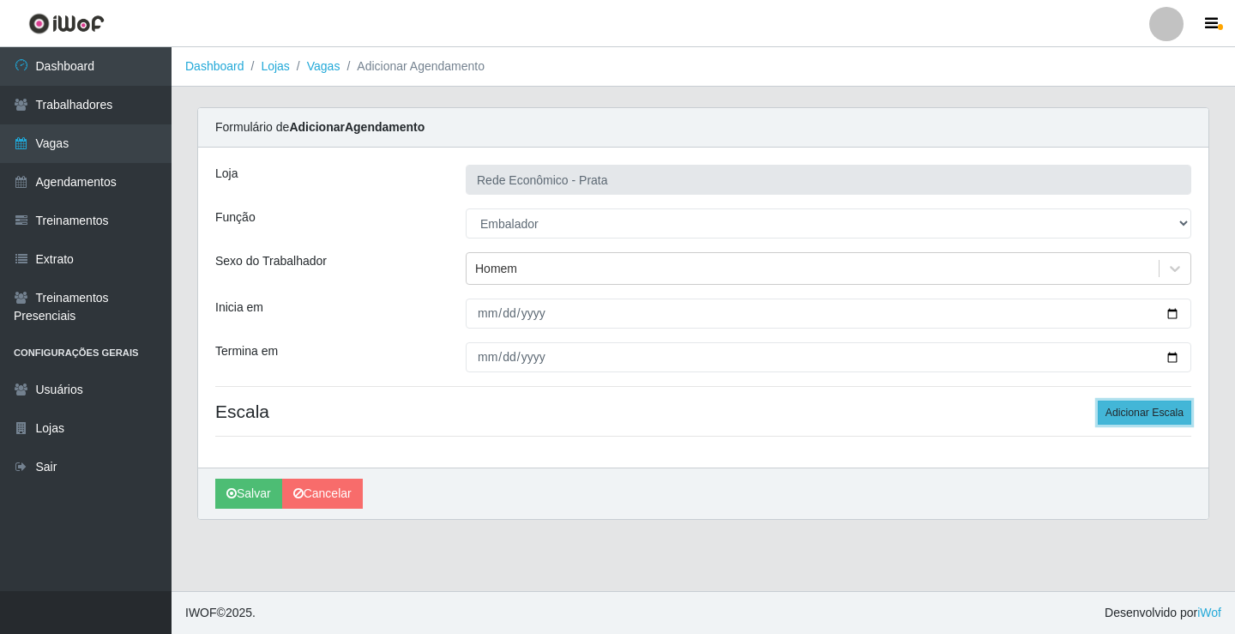
click at [1134, 410] on button "Adicionar Escala" at bounding box center [1145, 413] width 94 height 24
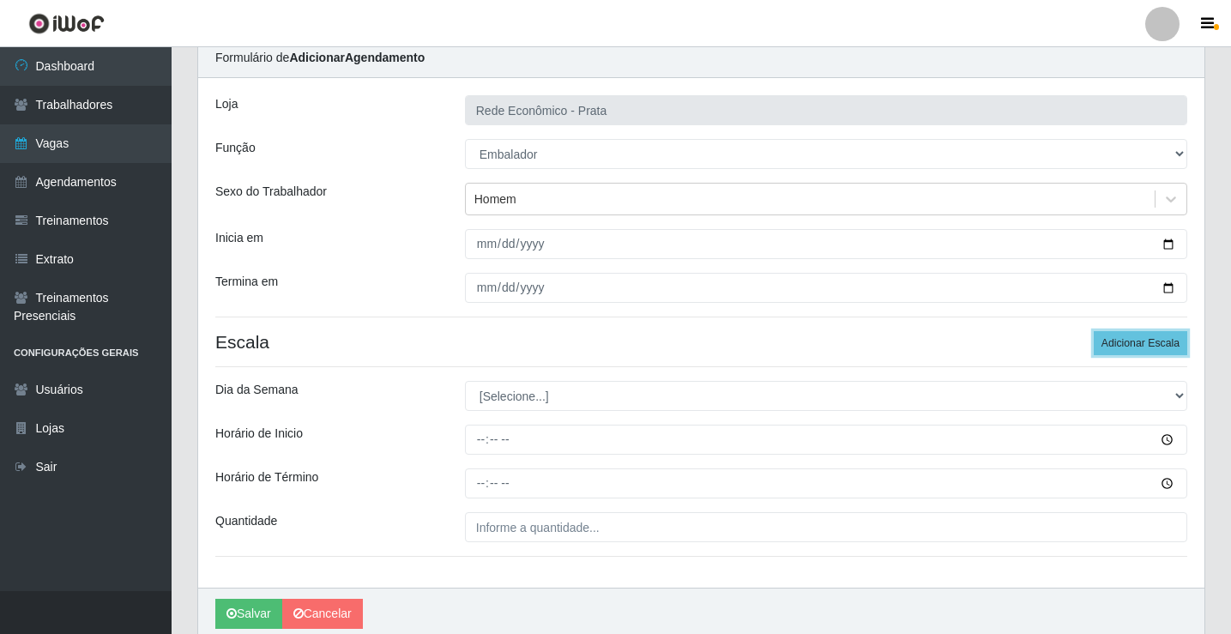
scroll to position [139, 0]
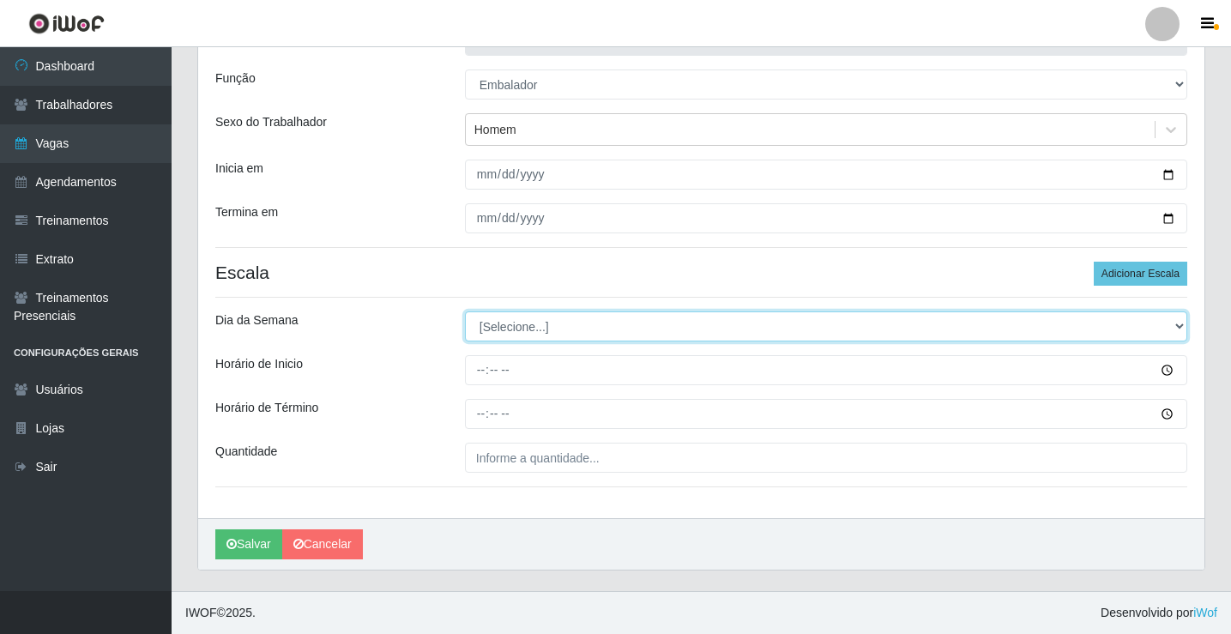
click at [528, 322] on select "[Selecione...] Segunda Terça Quarta Quinta Sexta Sábado Domingo" at bounding box center [826, 326] width 722 height 30
select select "3"
click at [465, 311] on select "[Selecione...] Segunda Terça Quarta Quinta Sexta Sábado Domingo" at bounding box center [826, 326] width 722 height 30
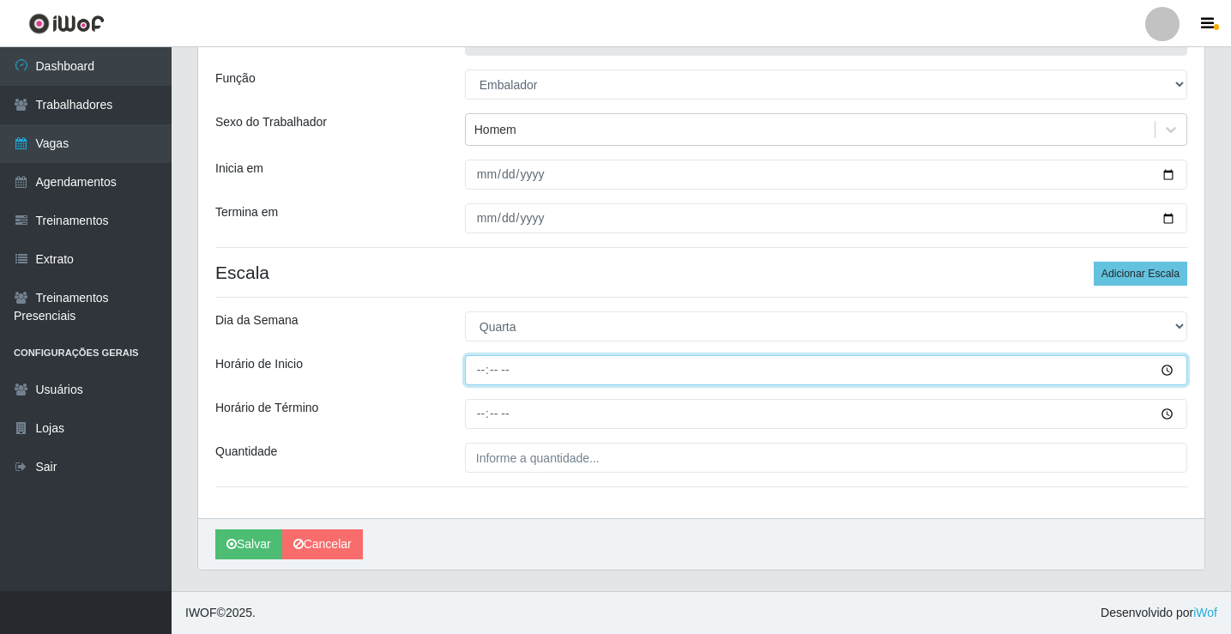
click at [480, 368] on input "Horário de Inicio" at bounding box center [826, 370] width 722 height 30
type input "13:00"
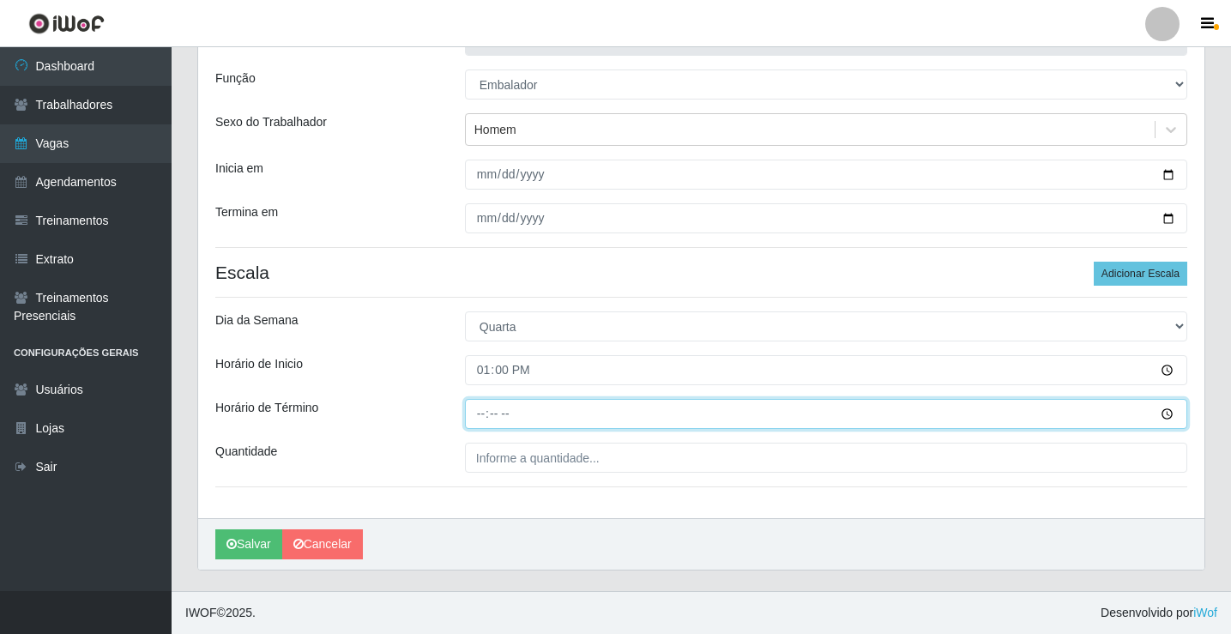
click at [485, 415] on input "Horário de Término" at bounding box center [826, 414] width 722 height 30
type input "18:00"
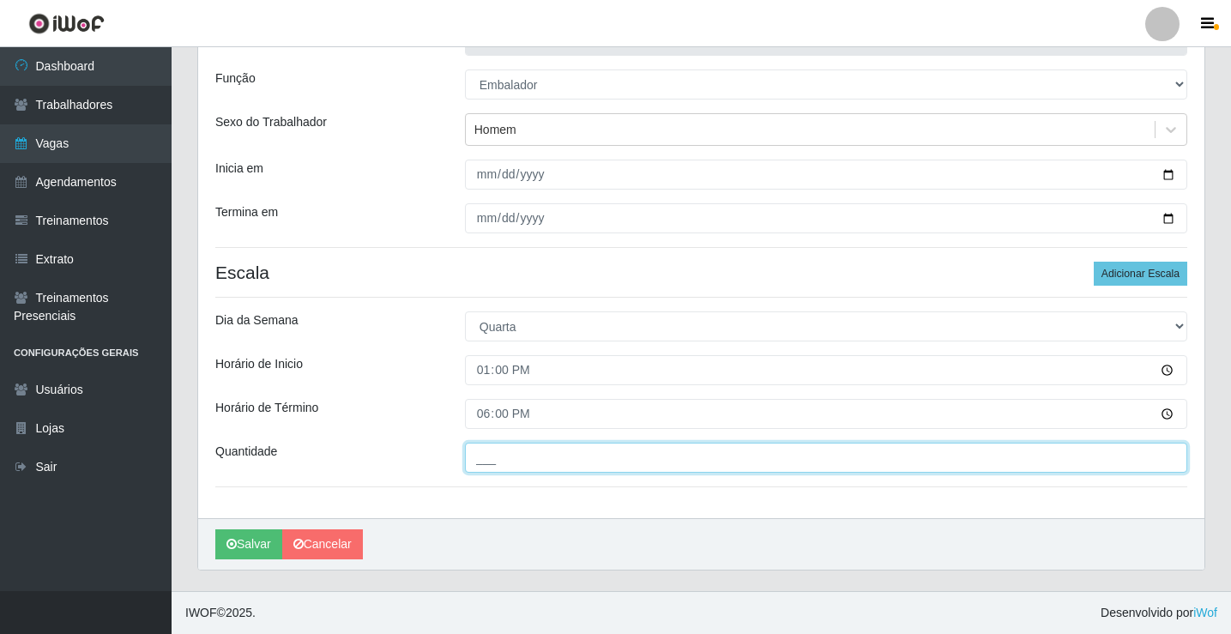
click at [509, 462] on input "___" at bounding box center [826, 458] width 722 height 30
type input "1__"
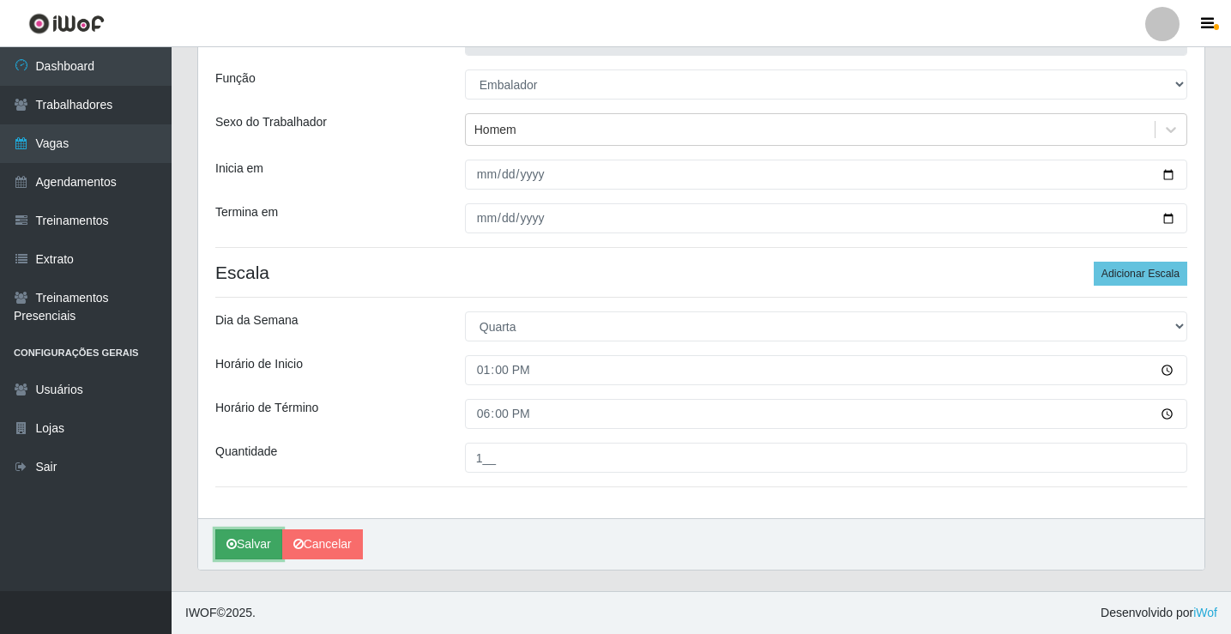
click at [244, 551] on button "Salvar" at bounding box center [248, 544] width 67 height 30
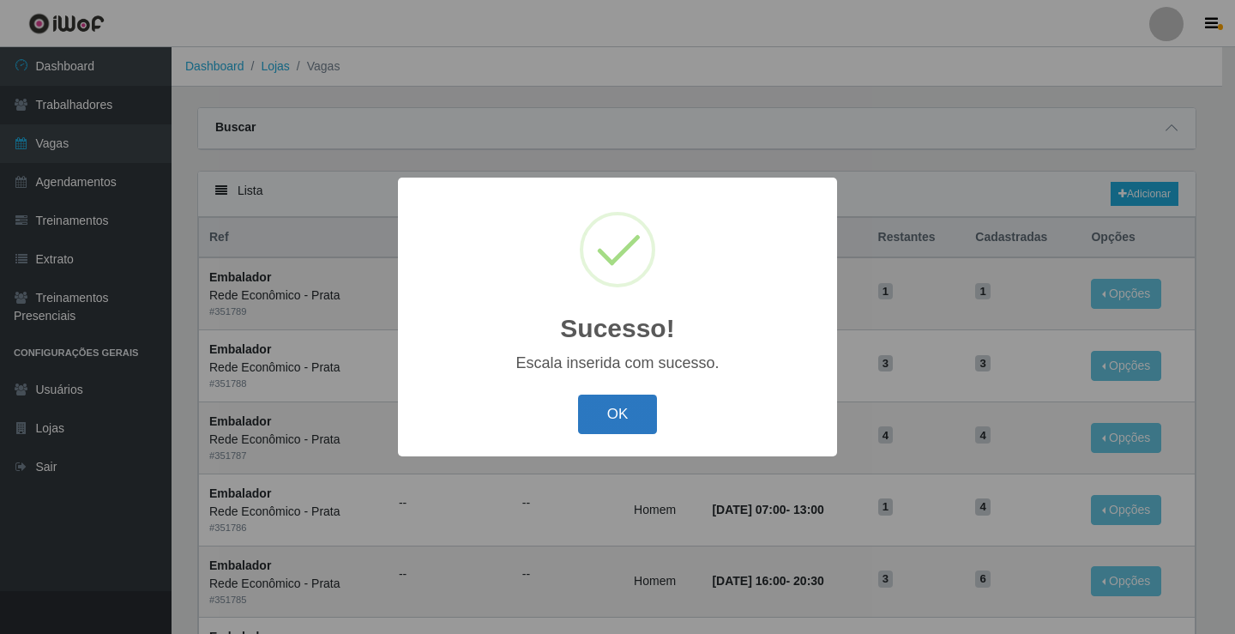
click at [637, 417] on button "OK" at bounding box center [618, 415] width 80 height 40
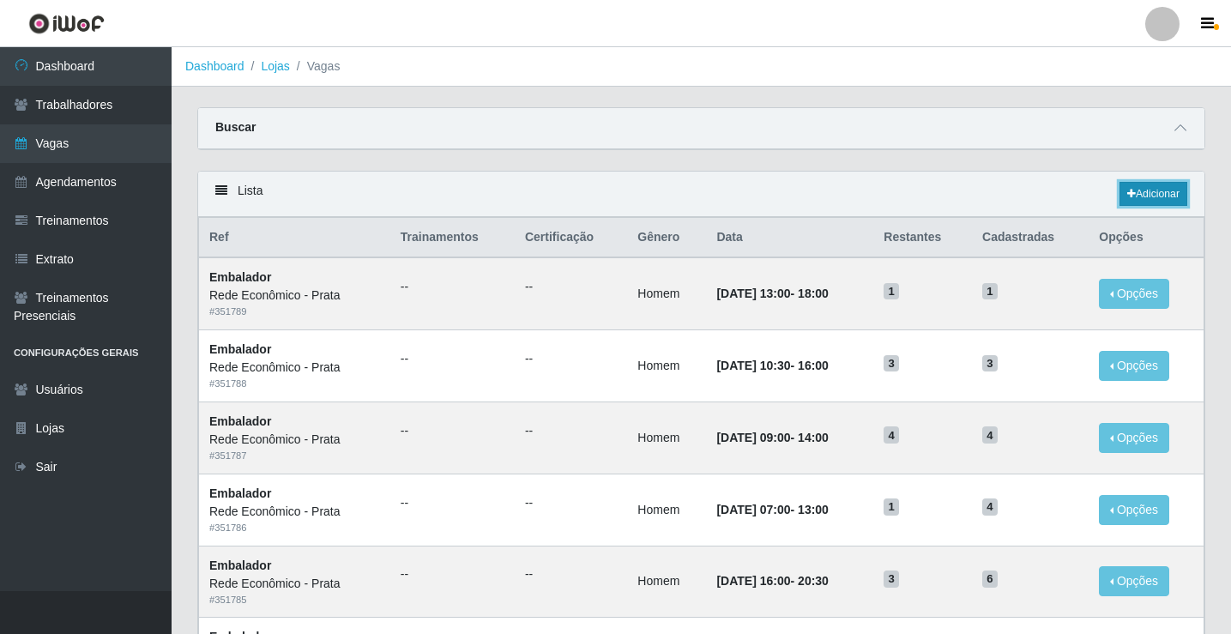
click at [1140, 196] on link "Adicionar" at bounding box center [1153, 194] width 68 height 24
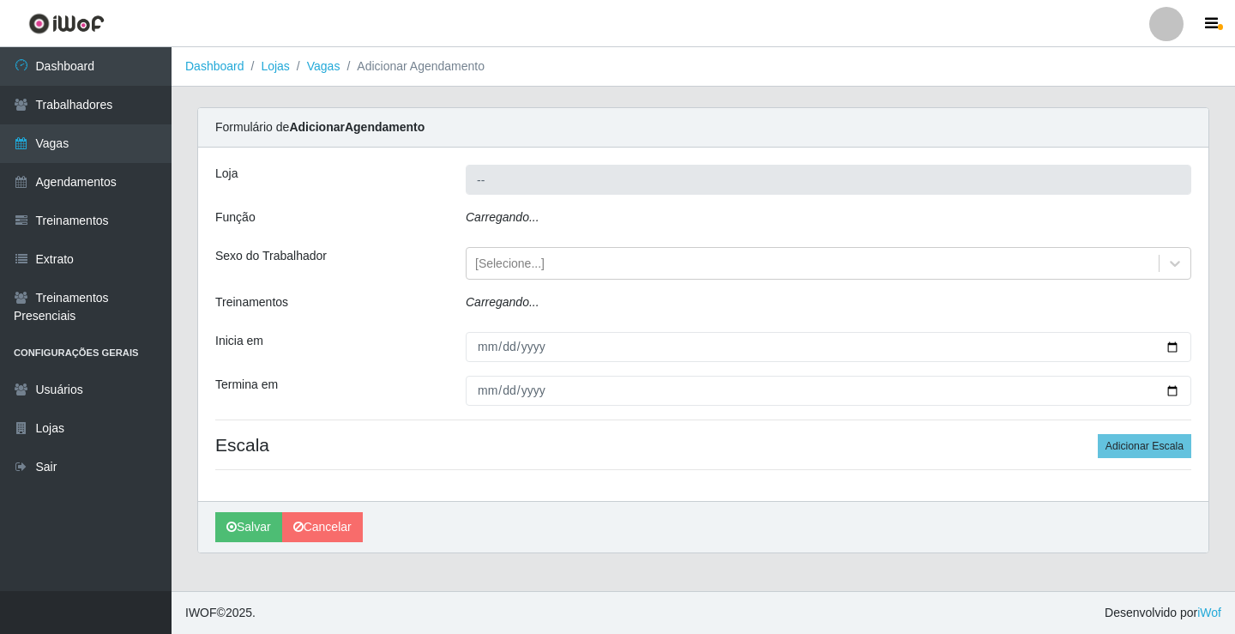
type input "Rede Econômico - Prata"
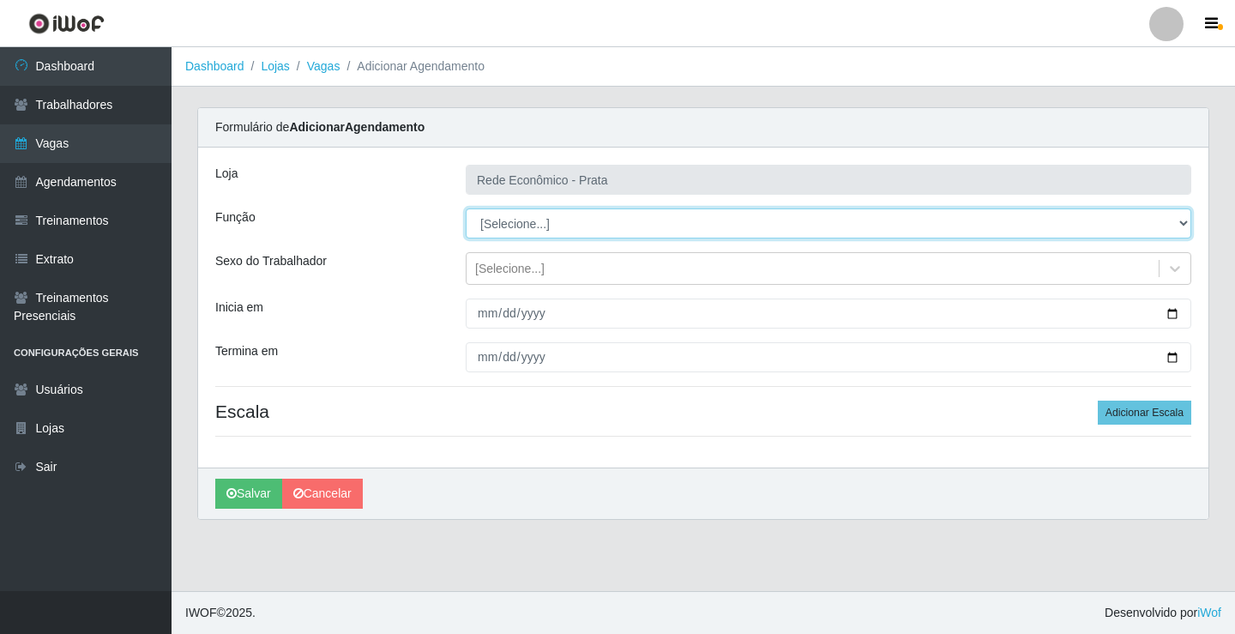
click at [528, 225] on select "[Selecione...] ASG ASG + ASG ++ Embalador Embalador + Embalador ++ Operador de …" at bounding box center [829, 223] width 726 height 30
select select "1"
click at [466, 208] on select "[Selecione...] ASG ASG + ASG ++ Embalador Embalador + Embalador ++ Operador de …" at bounding box center [829, 223] width 726 height 30
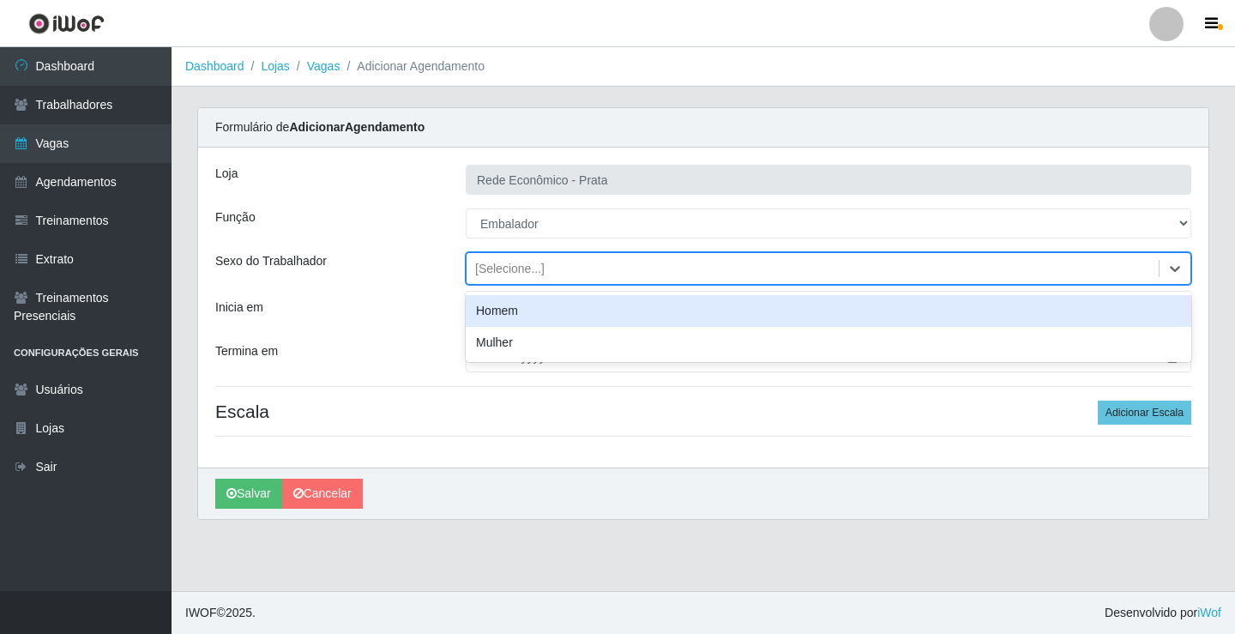
click at [510, 271] on div "[Selecione...]" at bounding box center [509, 269] width 69 height 18
click at [514, 312] on div "Homem" at bounding box center [829, 311] width 726 height 32
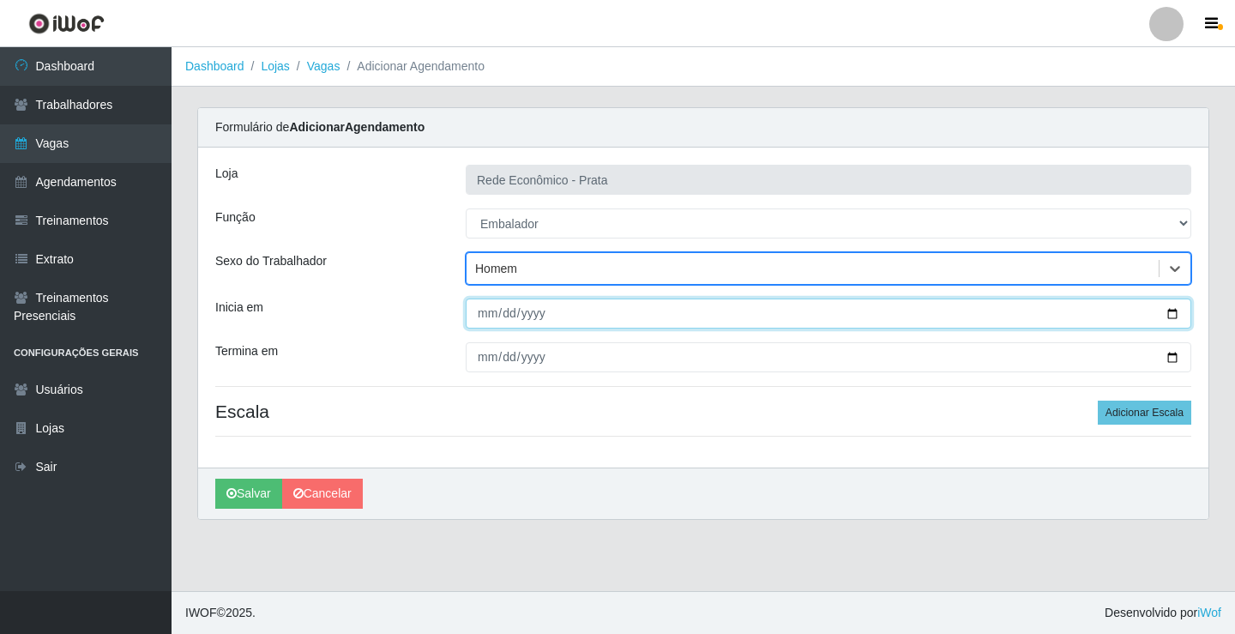
click at [1167, 316] on input "Inicia em" at bounding box center [829, 314] width 726 height 30
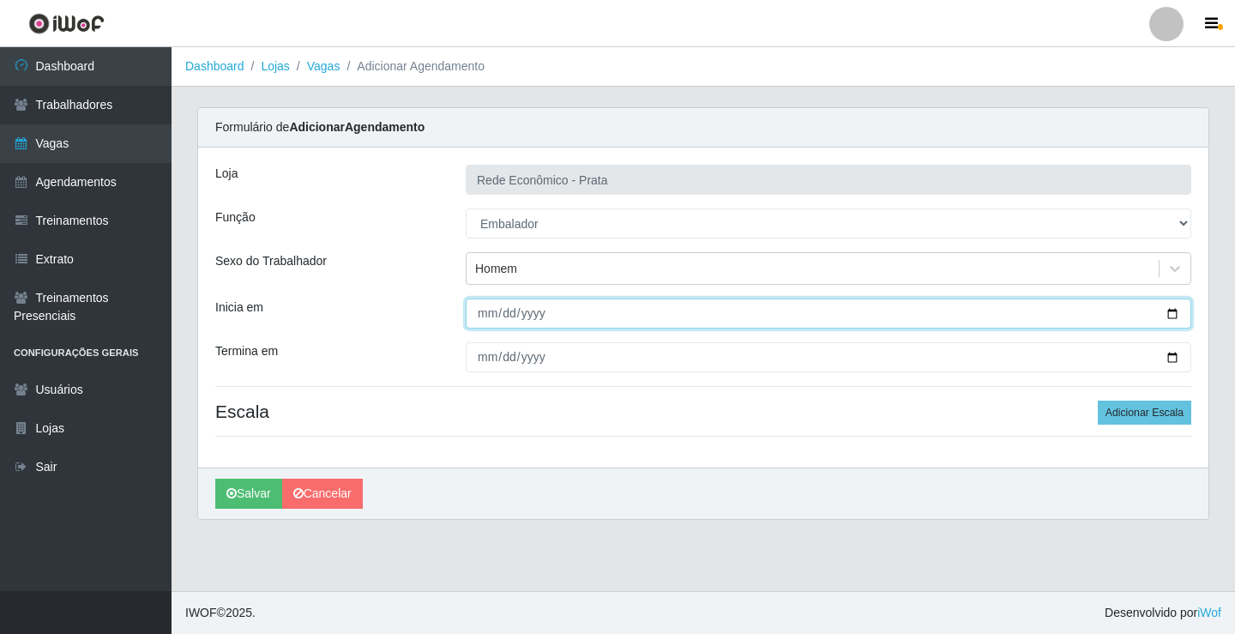
type input "[DATE]"
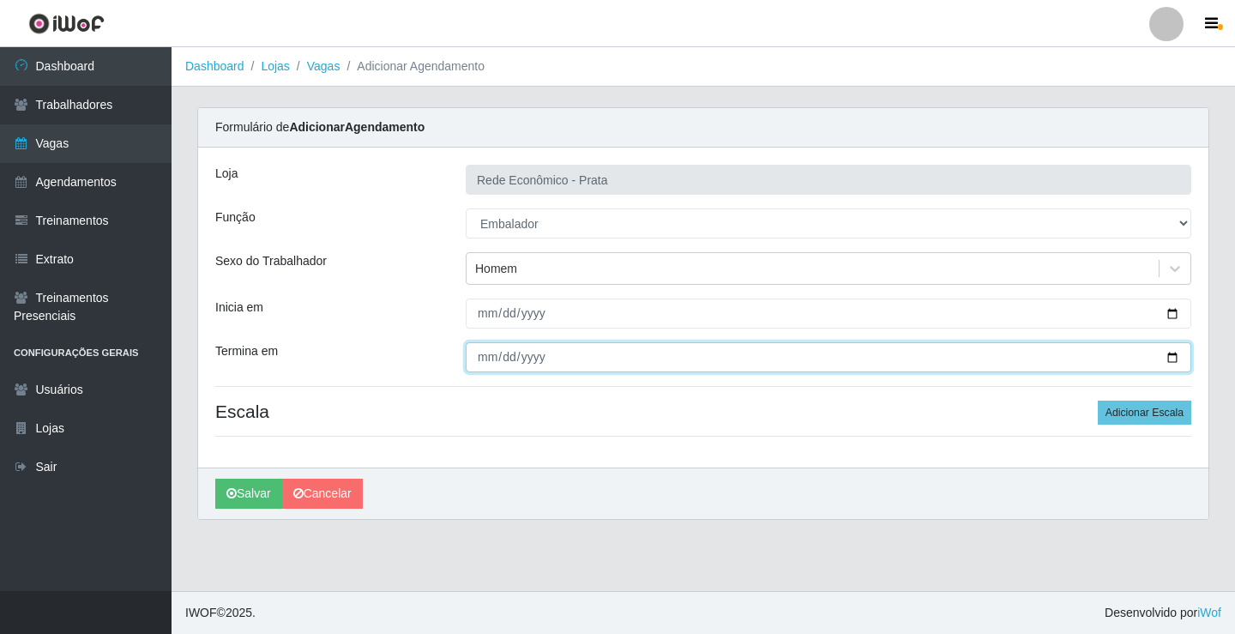
drag, startPoint x: 1168, startPoint y: 357, endPoint x: 896, endPoint y: 509, distance: 312.2
click at [1168, 356] on input "Termina em" at bounding box center [829, 357] width 726 height 30
type input "[DATE]"
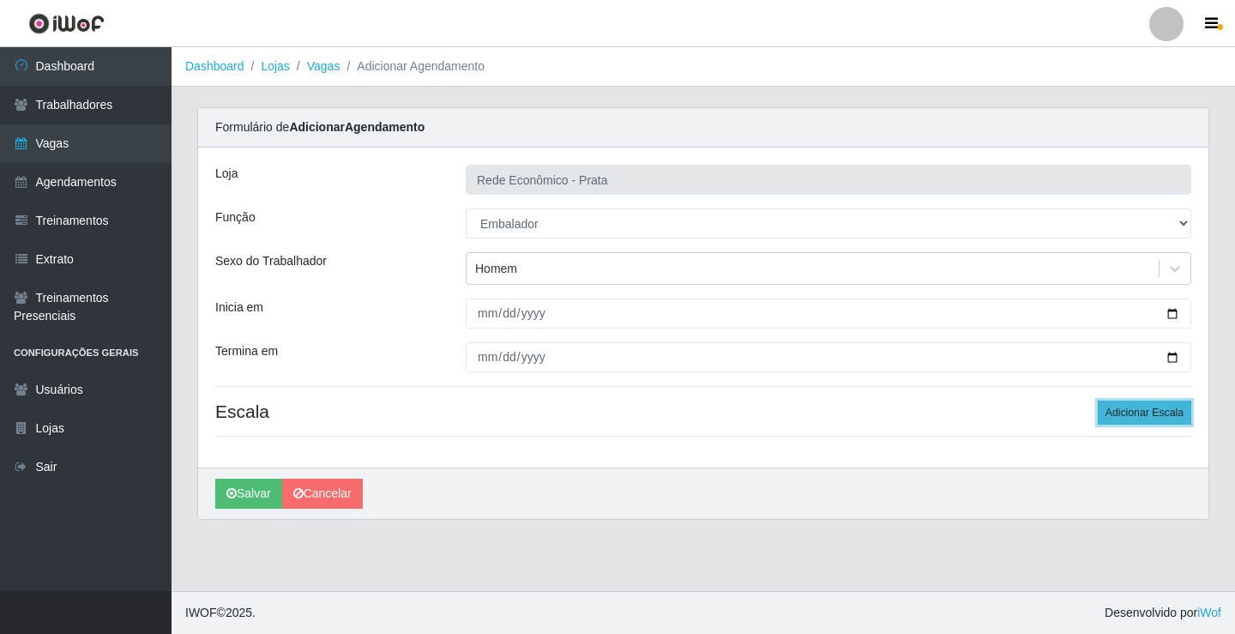
click at [1124, 414] on button "Adicionar Escala" at bounding box center [1145, 413] width 94 height 24
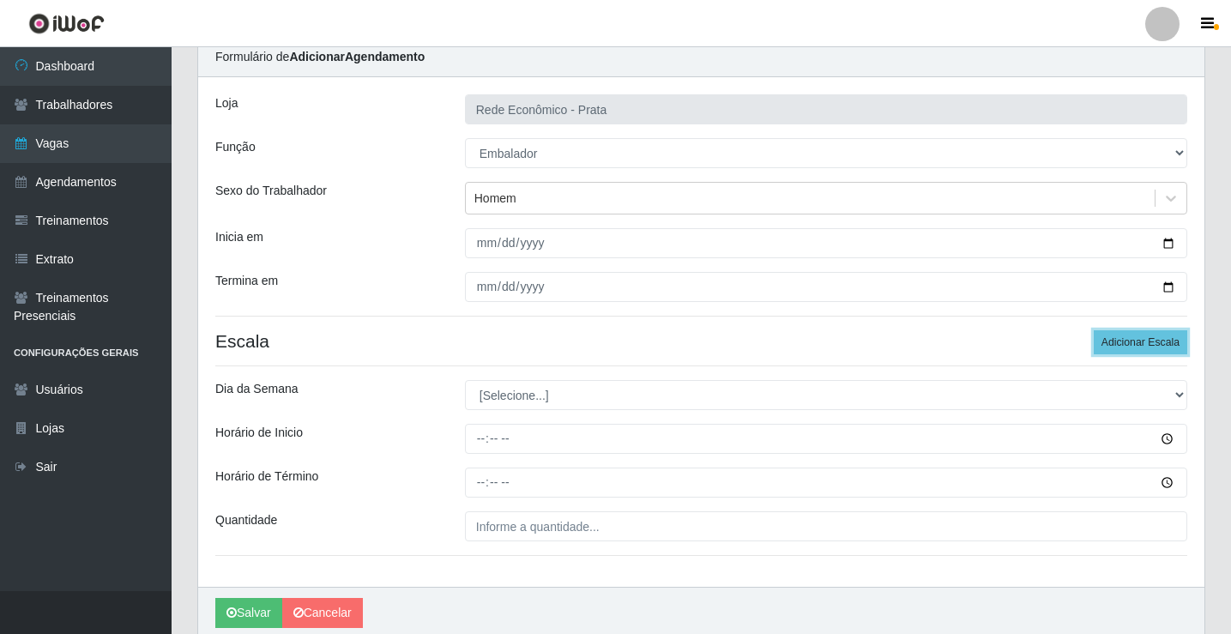
scroll to position [139, 0]
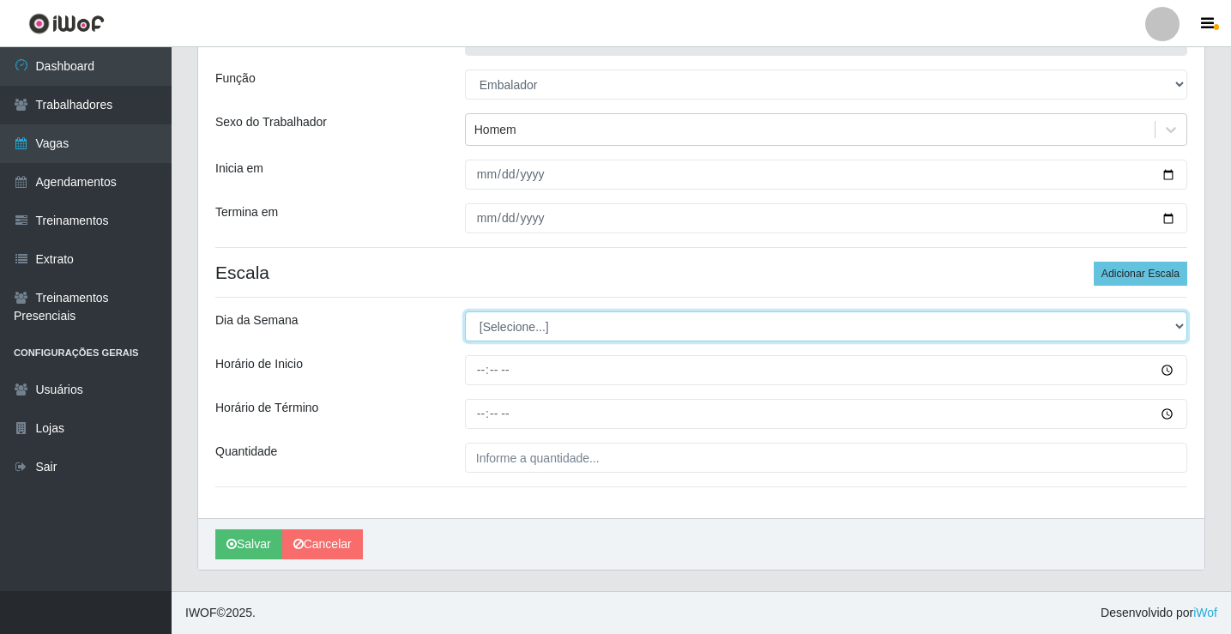
click at [508, 329] on select "[Selecione...] Segunda Terça Quarta Quinta Sexta Sábado Domingo" at bounding box center [826, 326] width 722 height 30
select select "3"
click at [465, 311] on select "[Selecione...] Segunda Terça Quarta Quinta Sexta Sábado Domingo" at bounding box center [826, 326] width 722 height 30
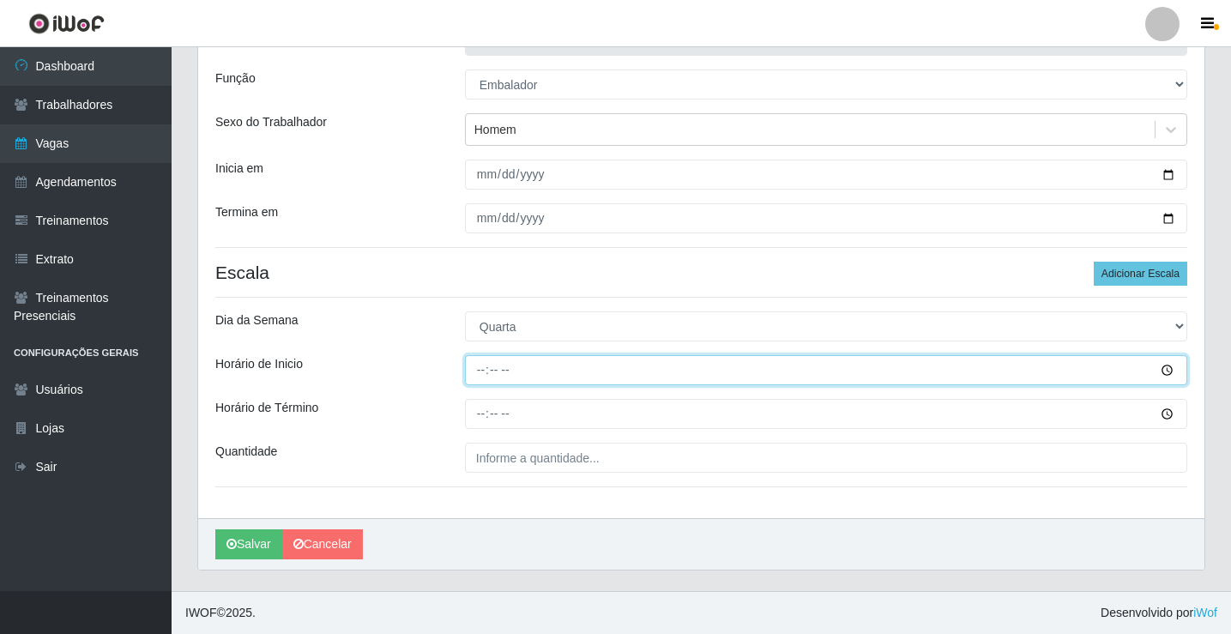
click at [476, 371] on input "Horário de Inicio" at bounding box center [826, 370] width 722 height 30
type input "15:00"
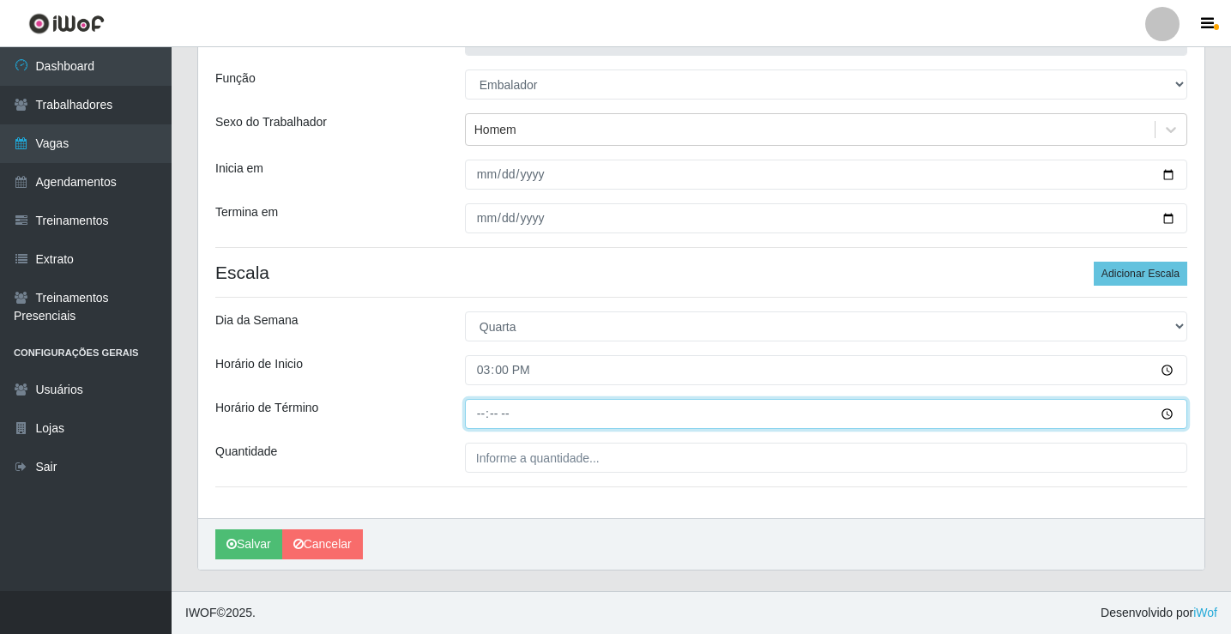
click at [480, 413] on input "Horário de Término" at bounding box center [826, 414] width 722 height 30
type input "20:00"
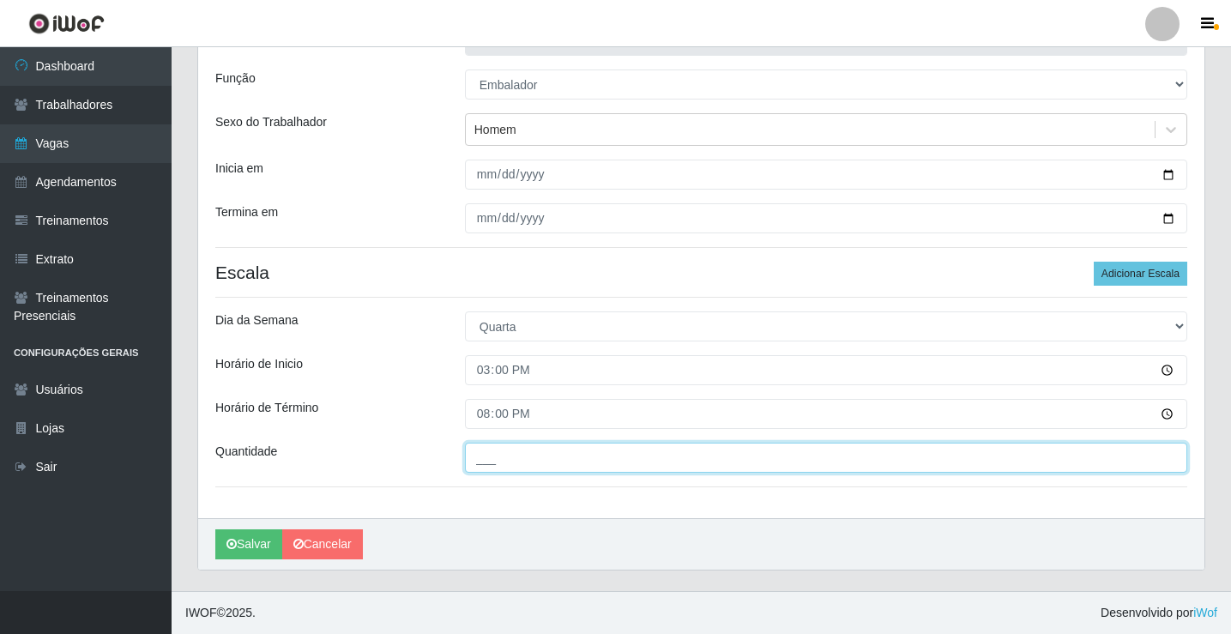
click at [519, 466] on input "___" at bounding box center [826, 458] width 722 height 30
type input "5__"
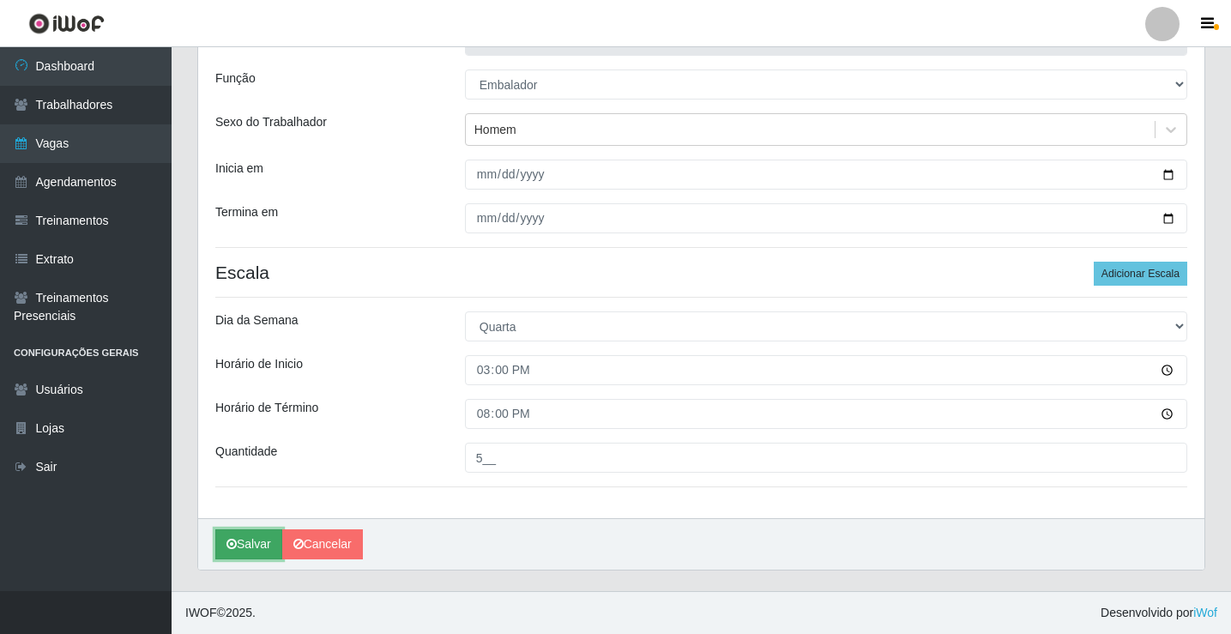
click at [250, 540] on button "Salvar" at bounding box center [248, 544] width 67 height 30
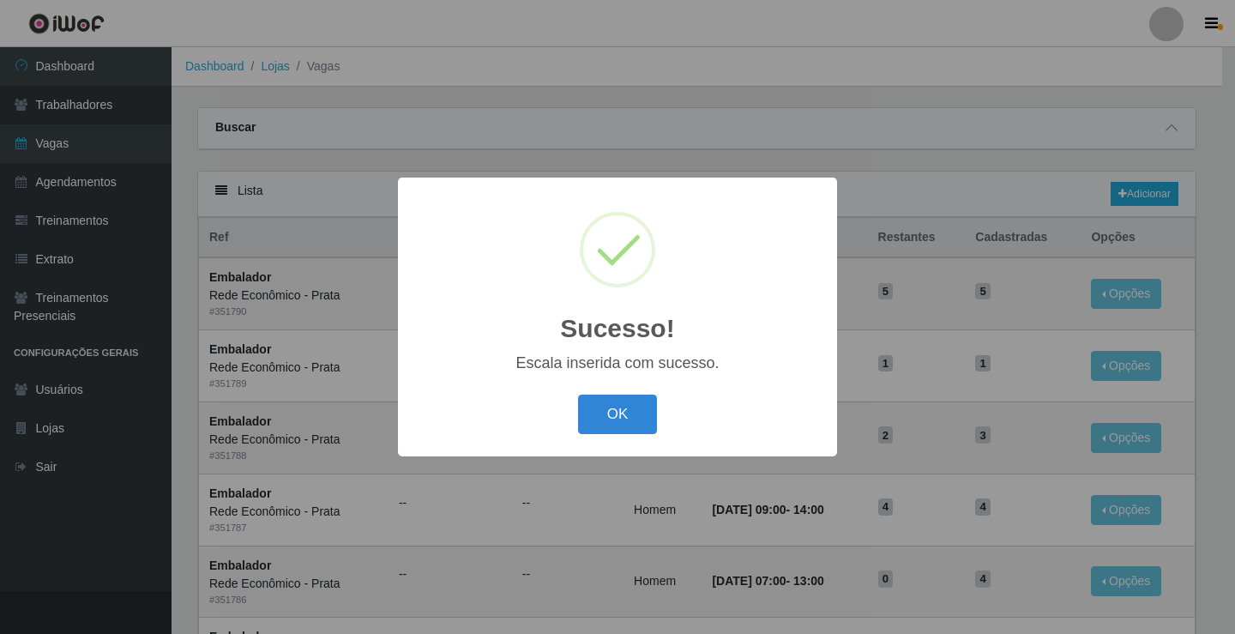
drag, startPoint x: 612, startPoint y: 416, endPoint x: 616, endPoint y: 407, distance: 9.6
click at [610, 416] on button "OK" at bounding box center [618, 415] width 80 height 40
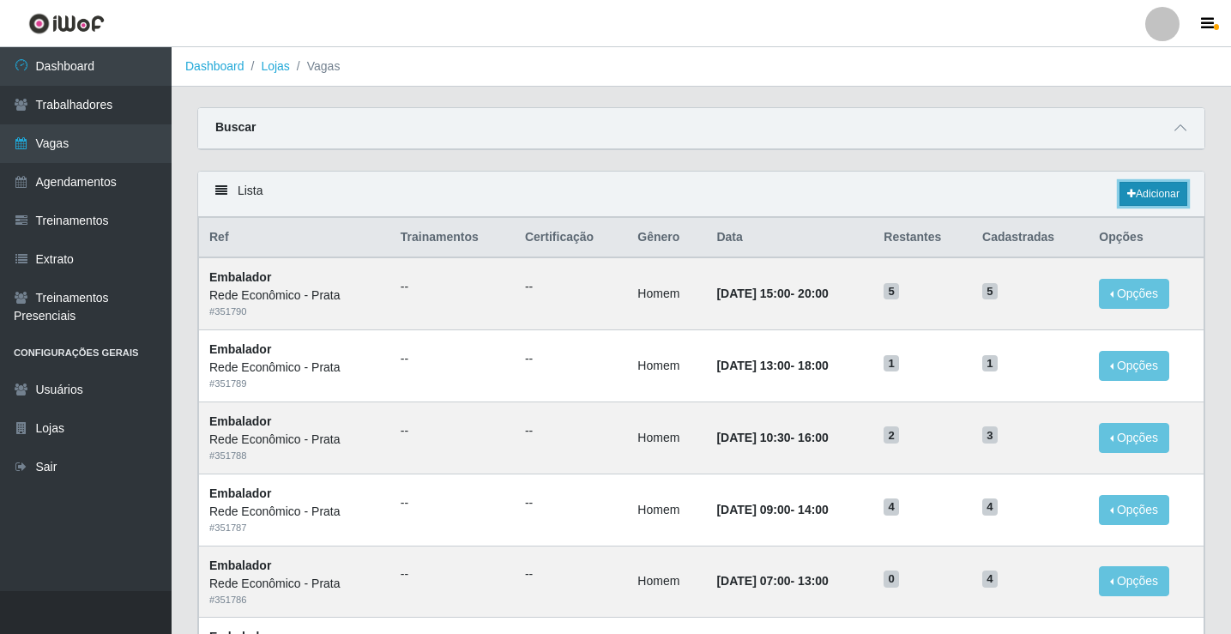
click at [1159, 196] on link "Adicionar" at bounding box center [1153, 194] width 68 height 24
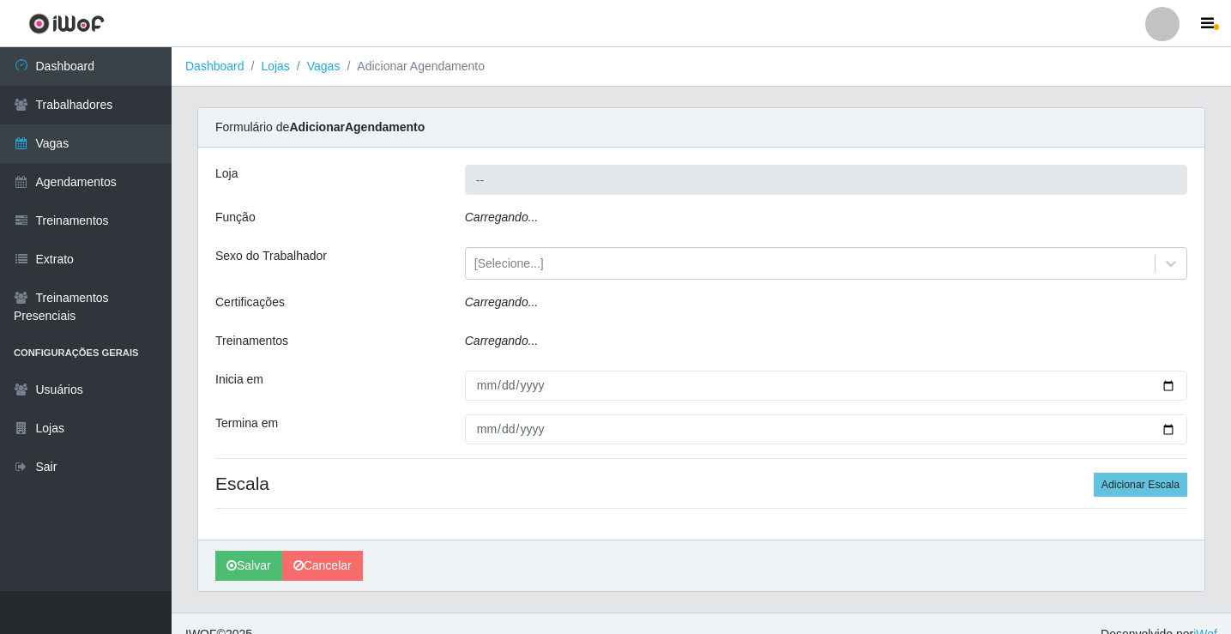
type input "Rede Econômico - Prata"
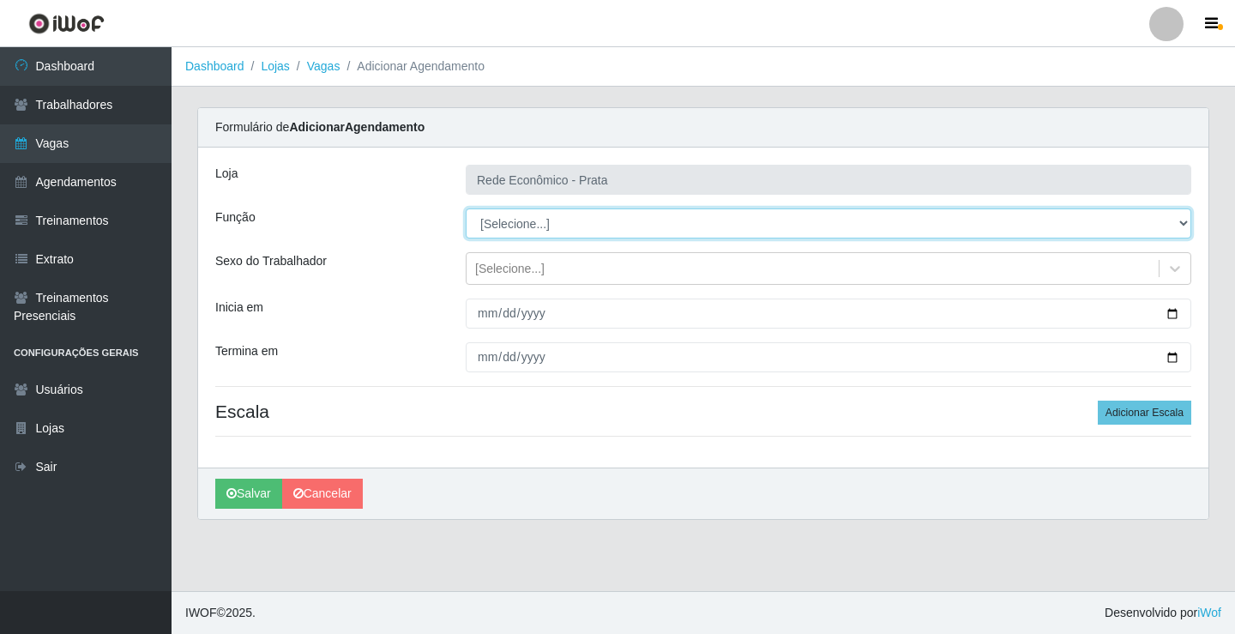
click at [523, 223] on select "[Selecione...] ASG ASG + ASG ++ Embalador Embalador + Embalador ++ Operador de …" at bounding box center [829, 223] width 726 height 30
select select "1"
click at [466, 208] on select "[Selecione...] ASG ASG + ASG ++ Embalador Embalador + Embalador ++ Operador de …" at bounding box center [829, 223] width 726 height 30
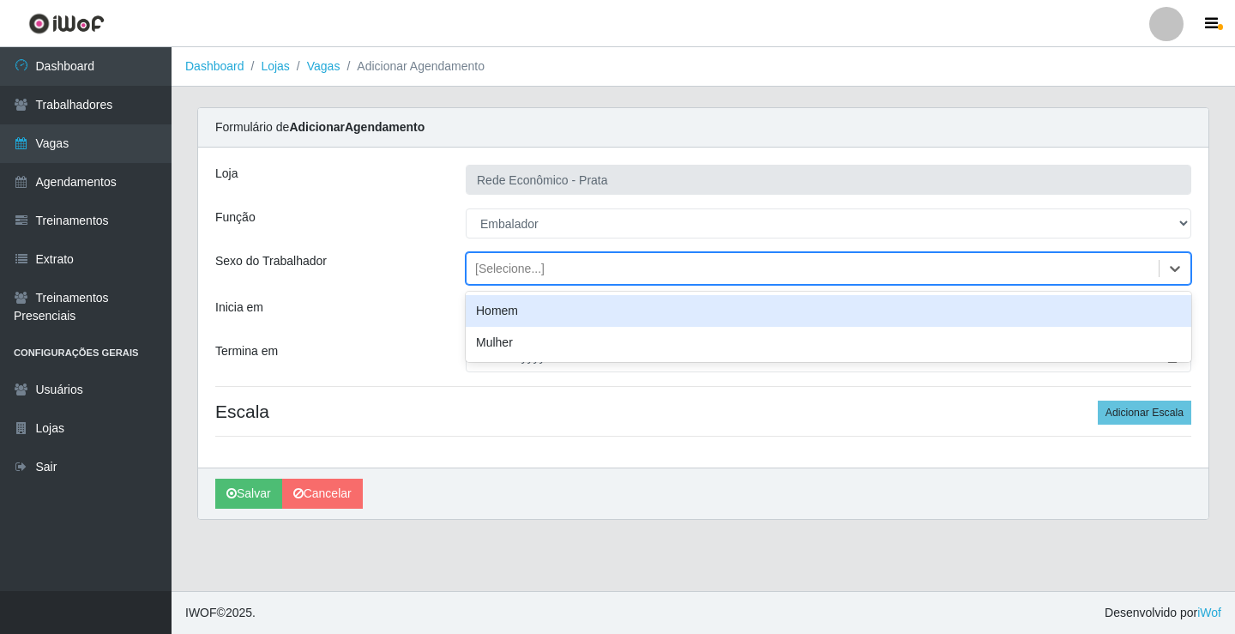
click at [503, 269] on div "[Selecione...]" at bounding box center [509, 269] width 69 height 18
click at [516, 311] on div "Homem" at bounding box center [829, 311] width 726 height 32
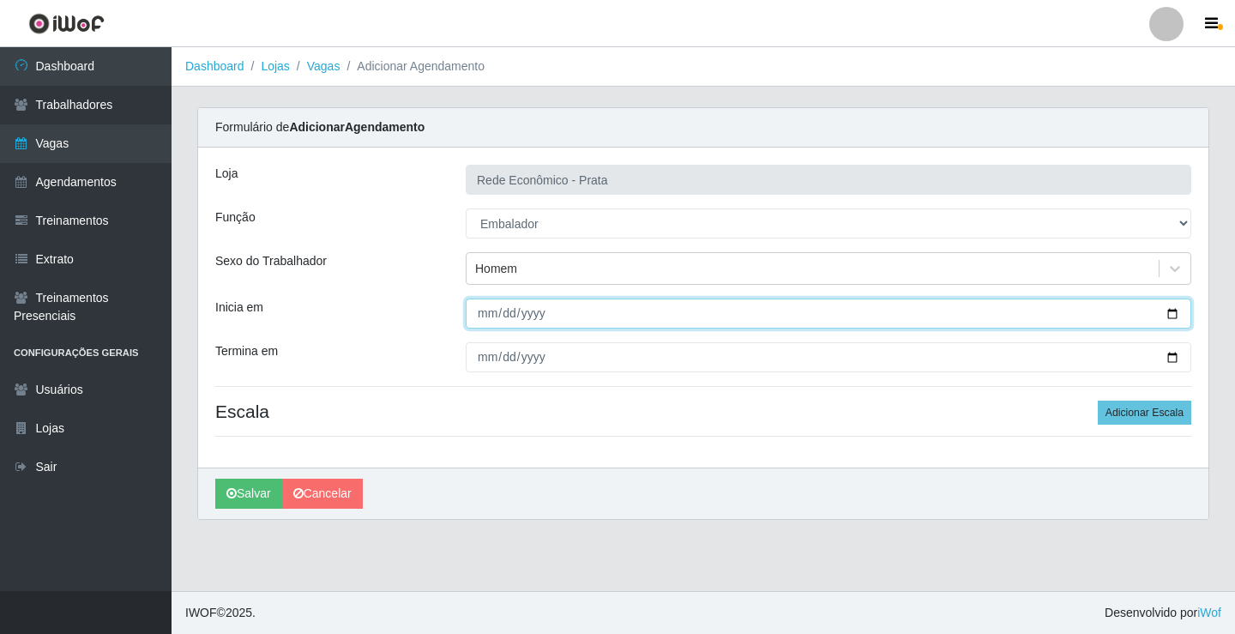
click at [1174, 313] on input "Inicia em" at bounding box center [829, 314] width 726 height 30
type input "[DATE]"
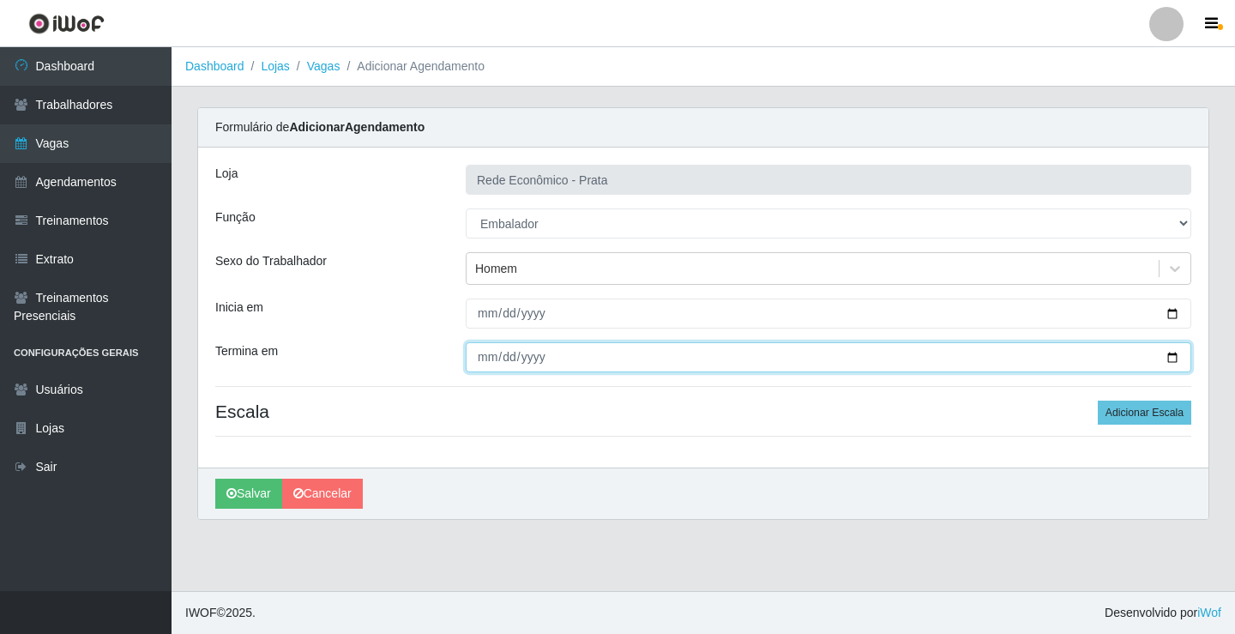
click at [1171, 359] on input "Termina em" at bounding box center [829, 357] width 726 height 30
type input "[DATE]"
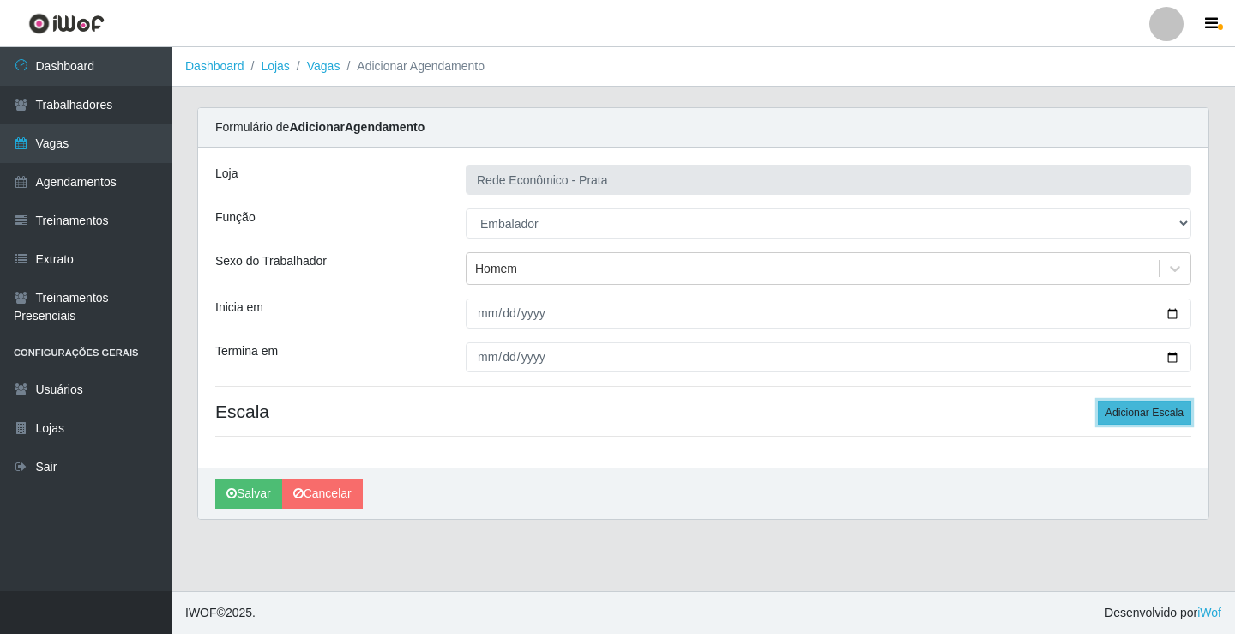
click at [1131, 410] on button "Adicionar Escala" at bounding box center [1145, 413] width 94 height 24
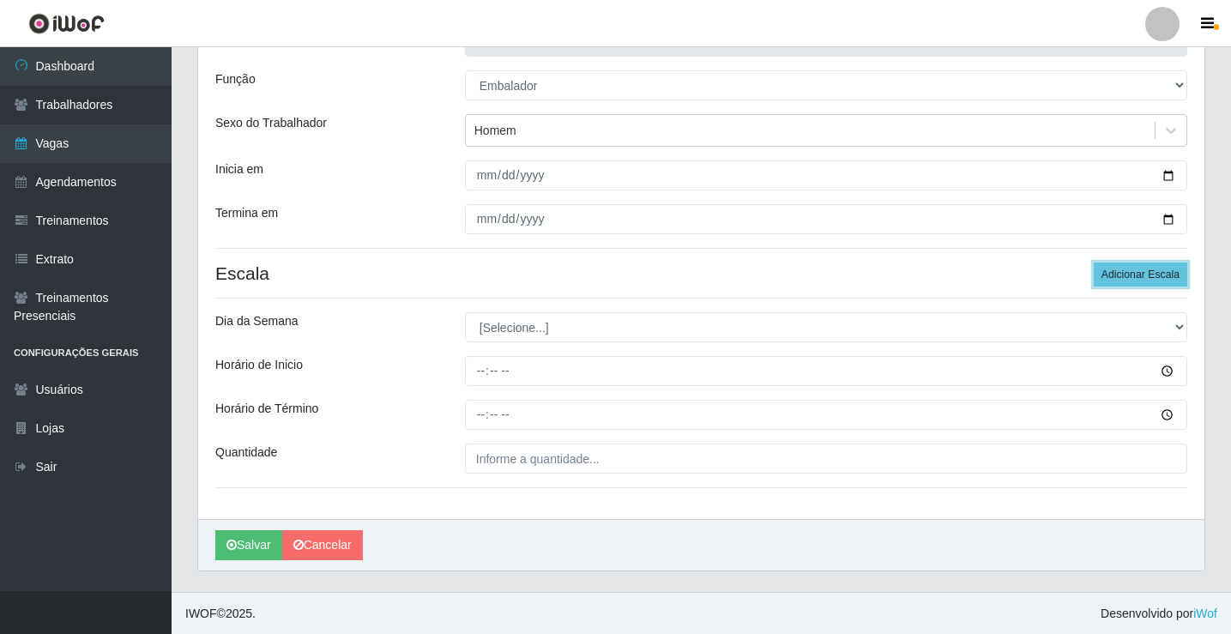
scroll to position [139, 0]
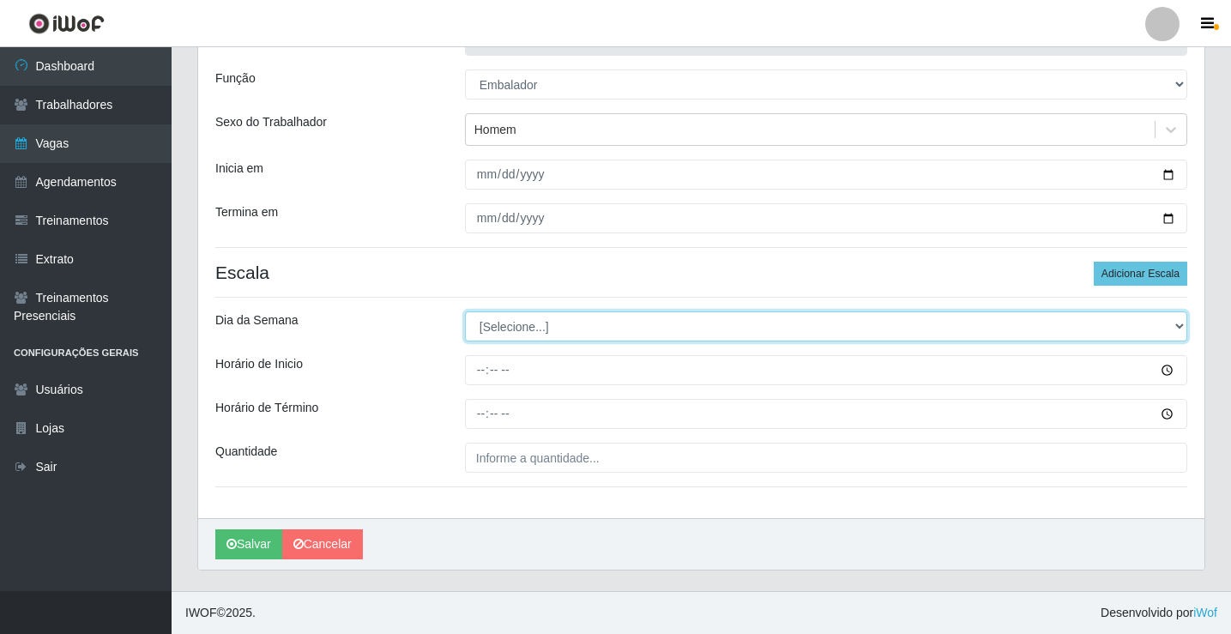
click at [521, 326] on select "[Selecione...] Segunda Terça Quarta Quinta Sexta Sábado Domingo" at bounding box center [826, 326] width 722 height 30
select select "3"
click at [465, 311] on select "[Selecione...] Segunda Terça Quarta Quinta Sexta Sábado Domingo" at bounding box center [826, 326] width 722 height 30
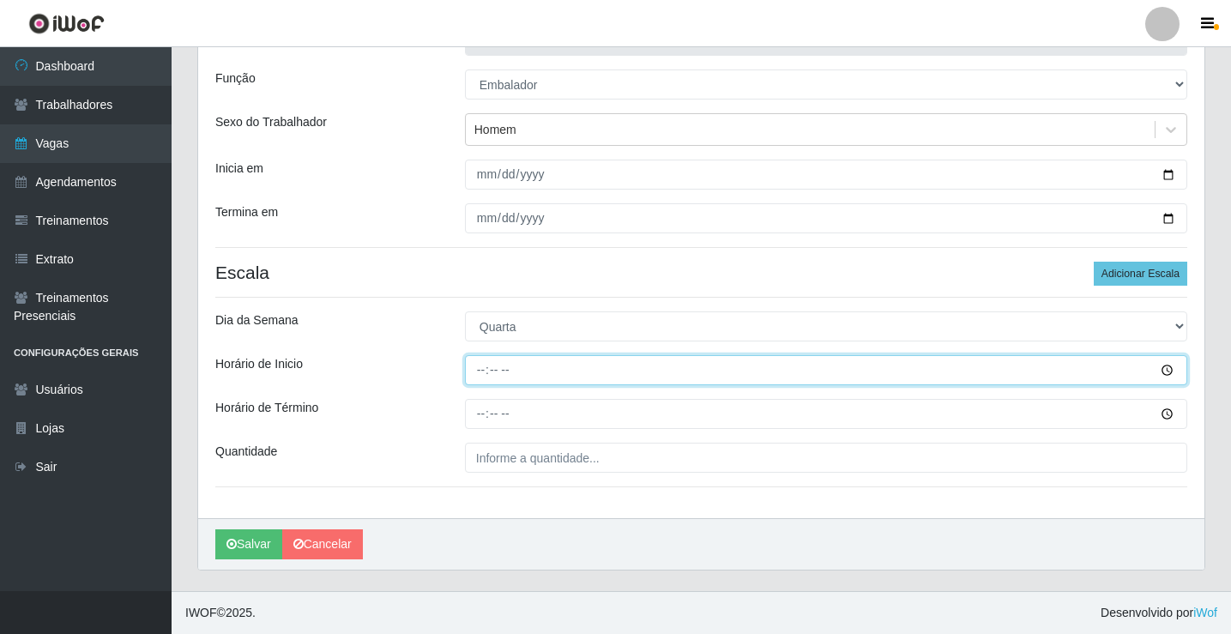
click at [478, 377] on input "Horário de Inicio" at bounding box center [826, 370] width 722 height 30
type input "16:00"
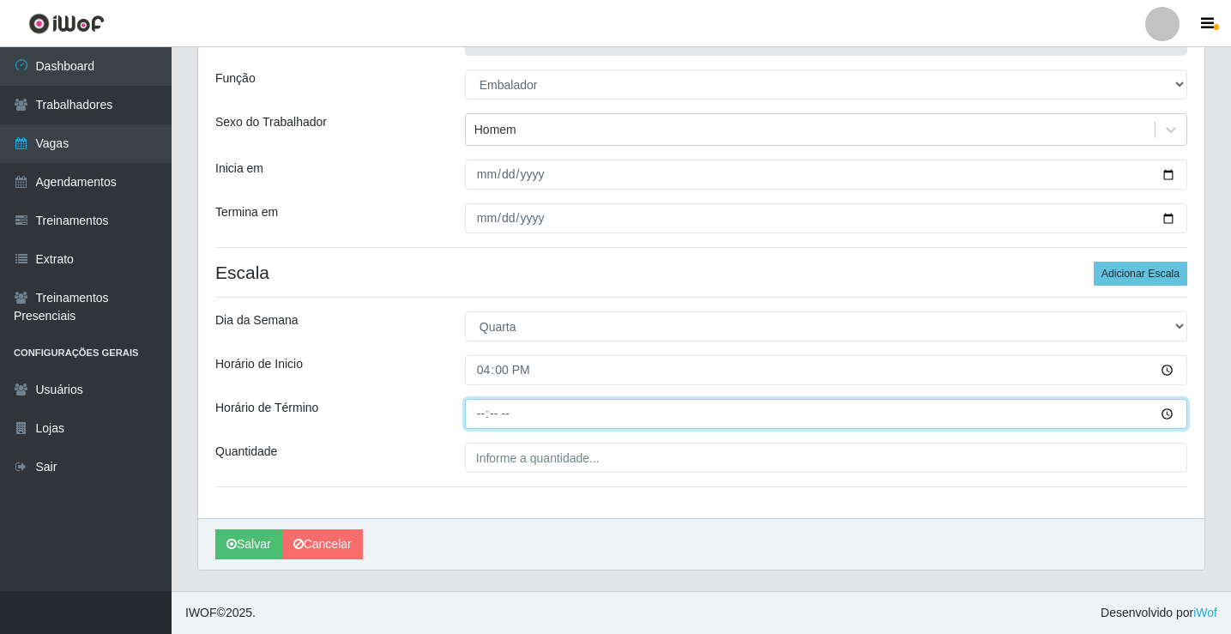
click at [484, 418] on input "Horário de Término" at bounding box center [826, 414] width 722 height 30
type input "20:30"
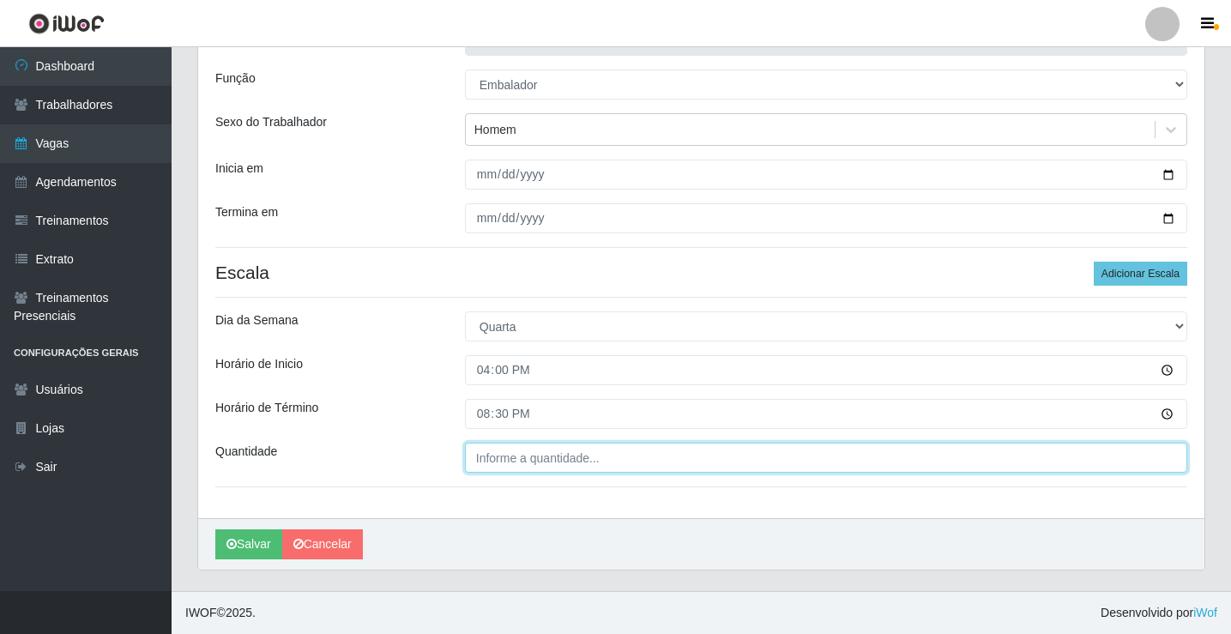
type input "___"
click at [499, 462] on input "___" at bounding box center [826, 458] width 722 height 30
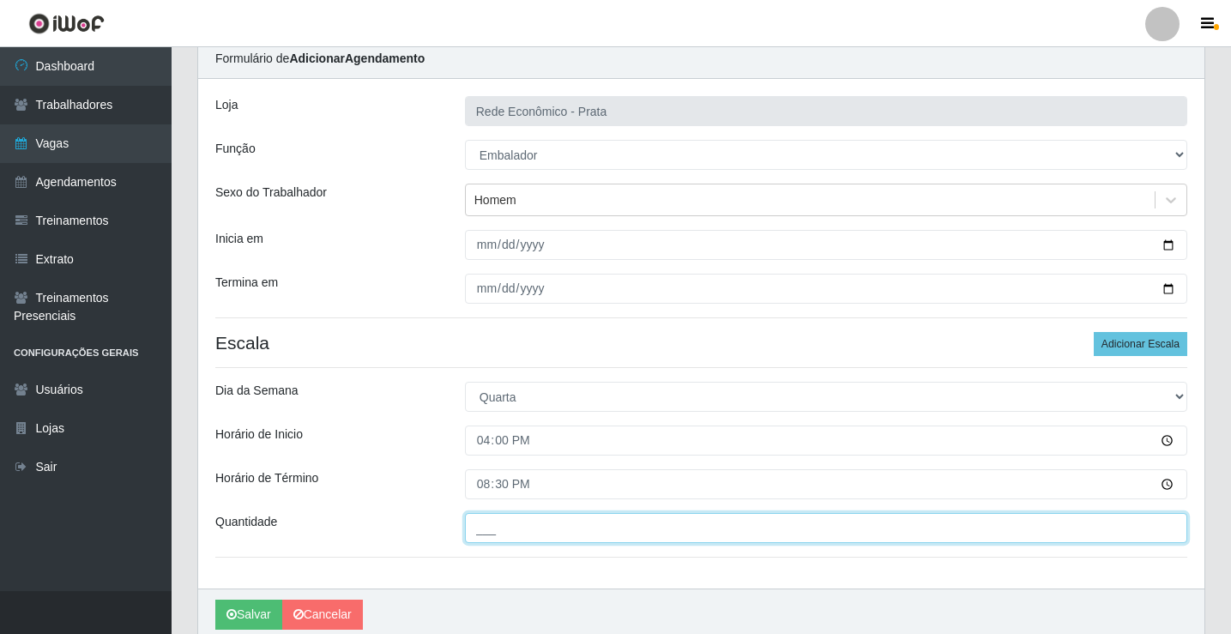
scroll to position [0, 0]
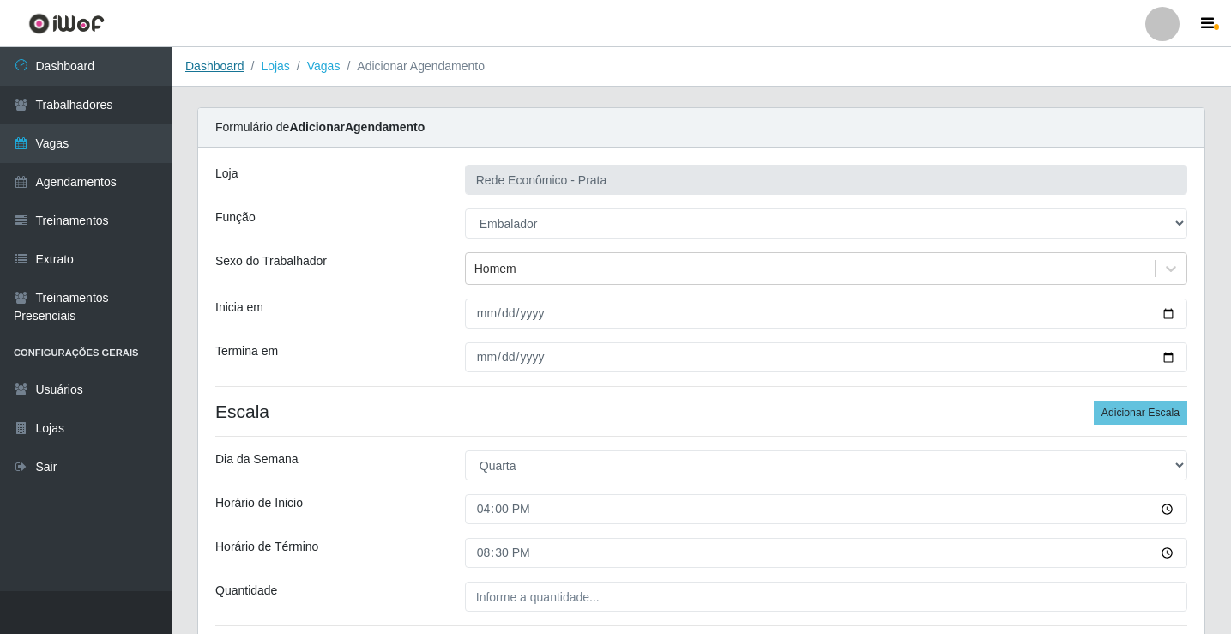
click at [217, 63] on link "Dashboard" at bounding box center [214, 66] width 59 height 14
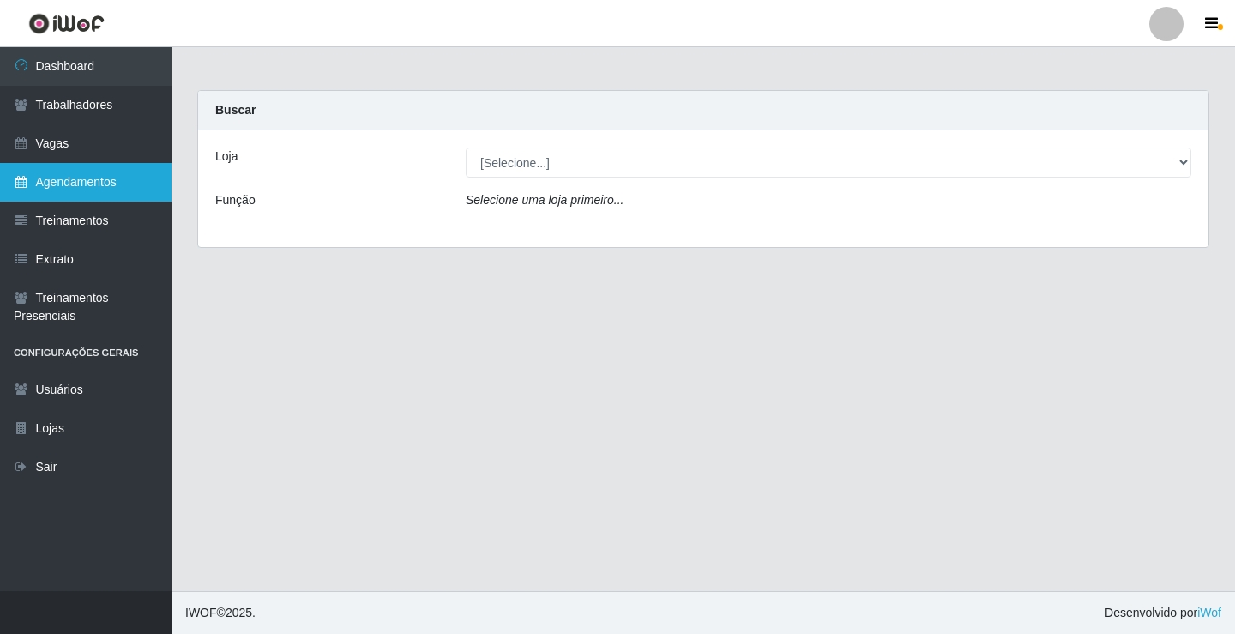
click at [89, 183] on link "Agendamentos" at bounding box center [86, 182] width 172 height 39
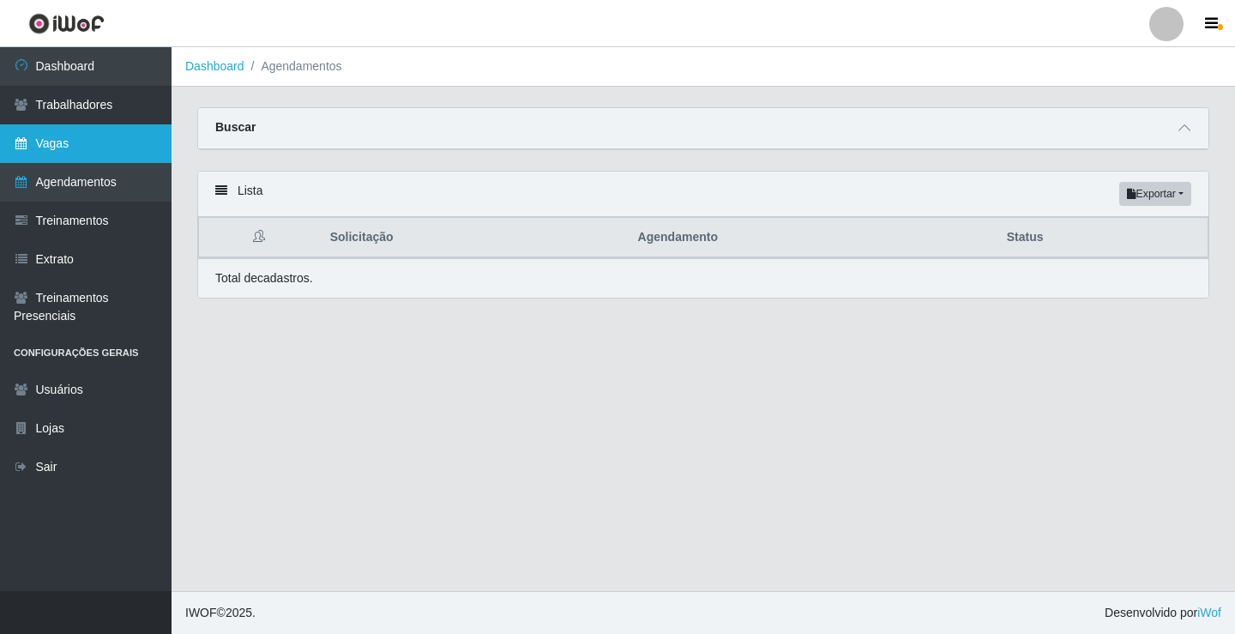
click at [80, 146] on link "Vagas" at bounding box center [86, 143] width 172 height 39
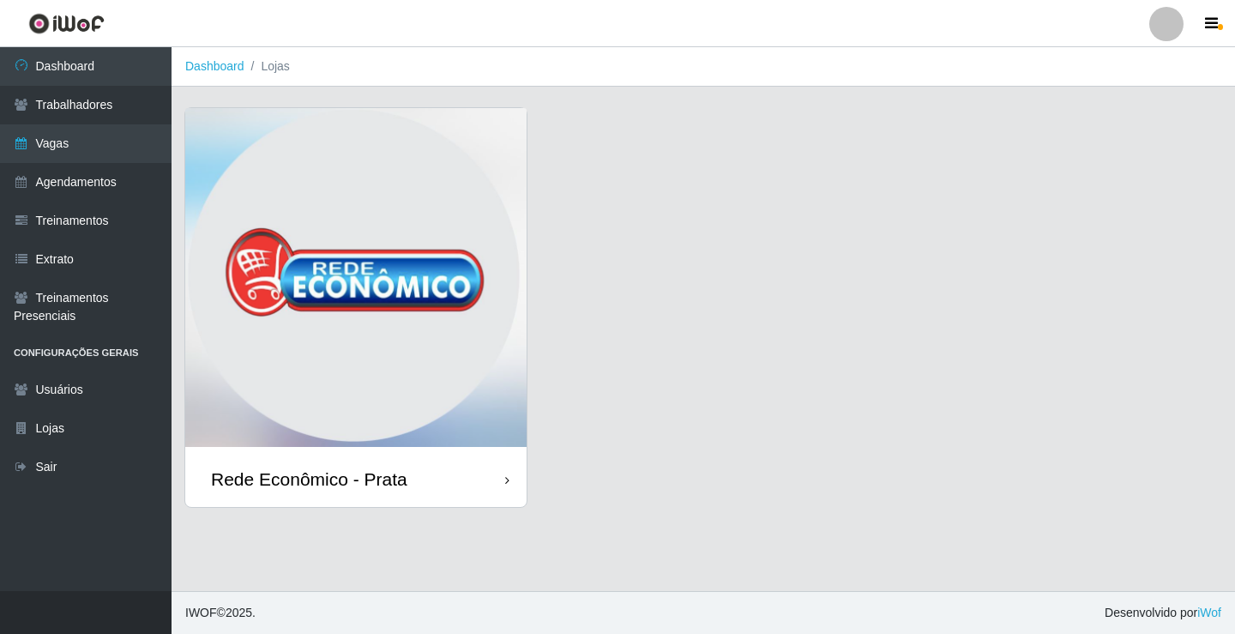
click at [468, 480] on div "Rede Econômico - Prata" at bounding box center [355, 479] width 341 height 56
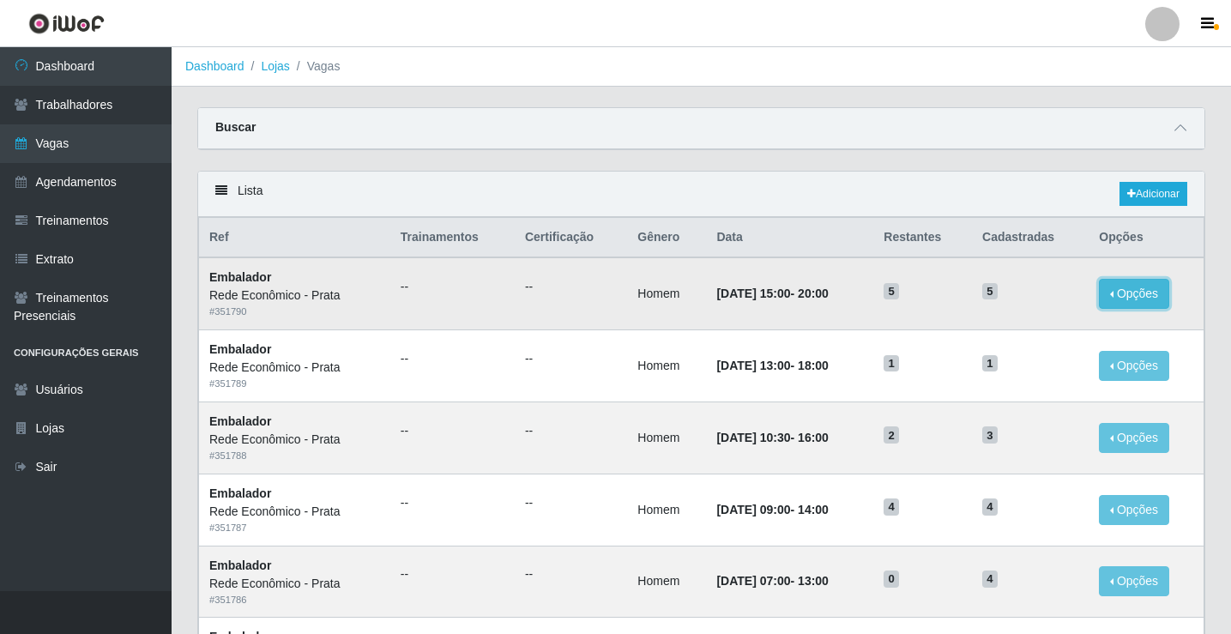
click at [1112, 299] on button "Opções" at bounding box center [1134, 294] width 70 height 30
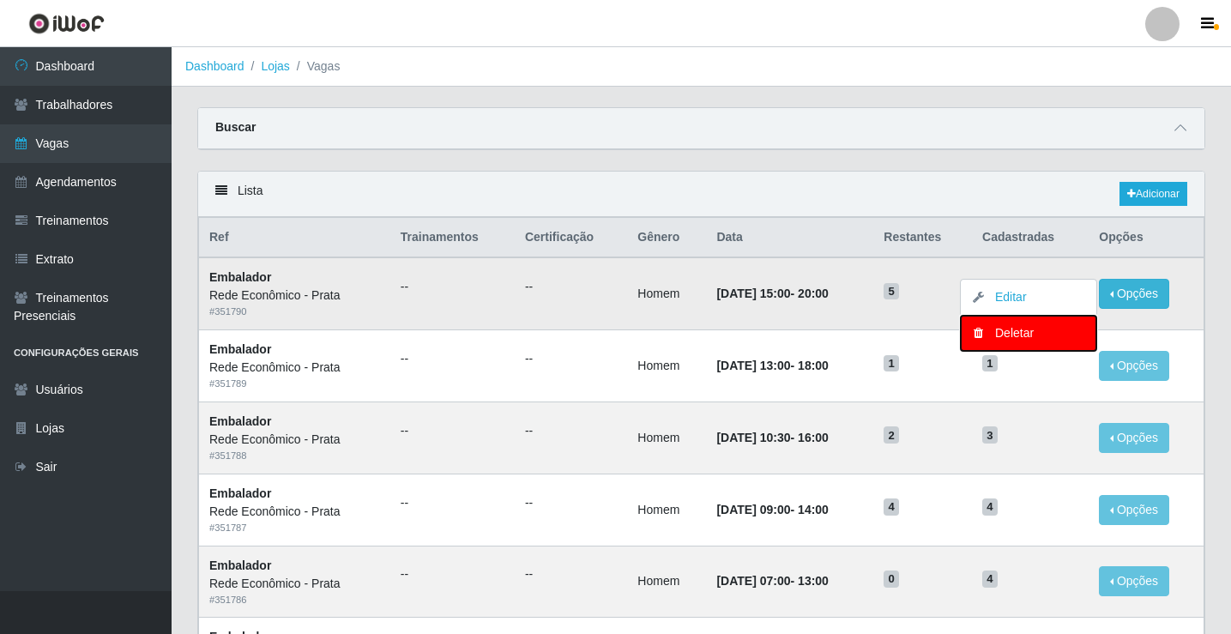
click at [1023, 341] on div "Deletar" at bounding box center [1028, 333] width 101 height 18
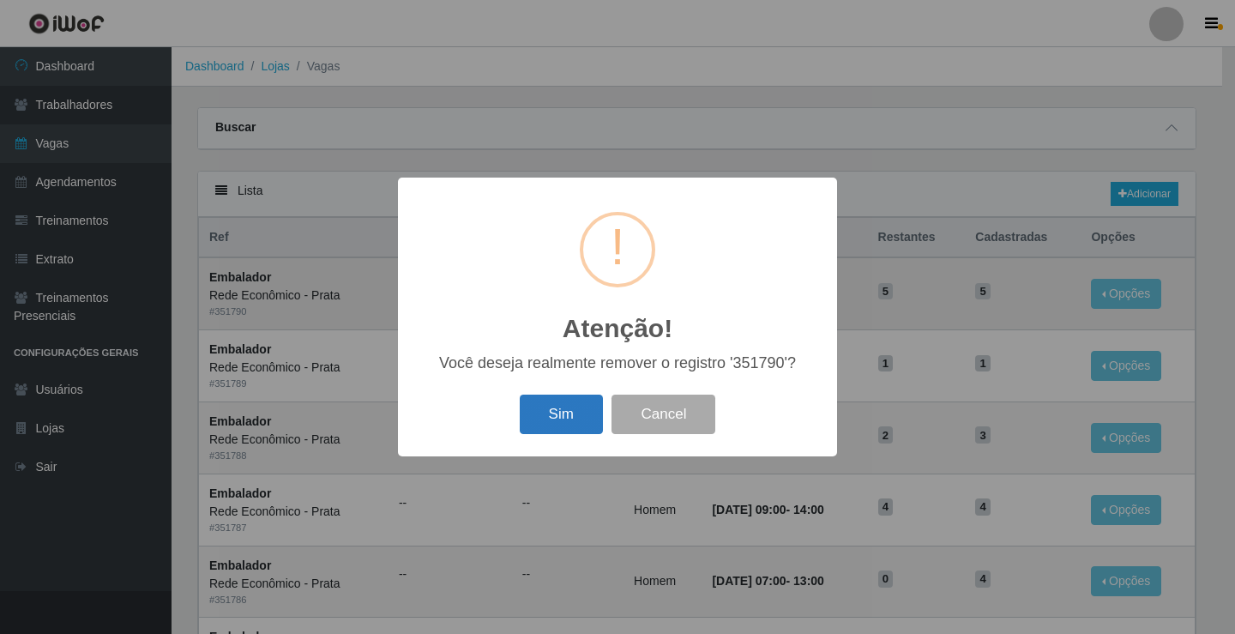
click at [552, 421] on button "Sim" at bounding box center [561, 415] width 83 height 40
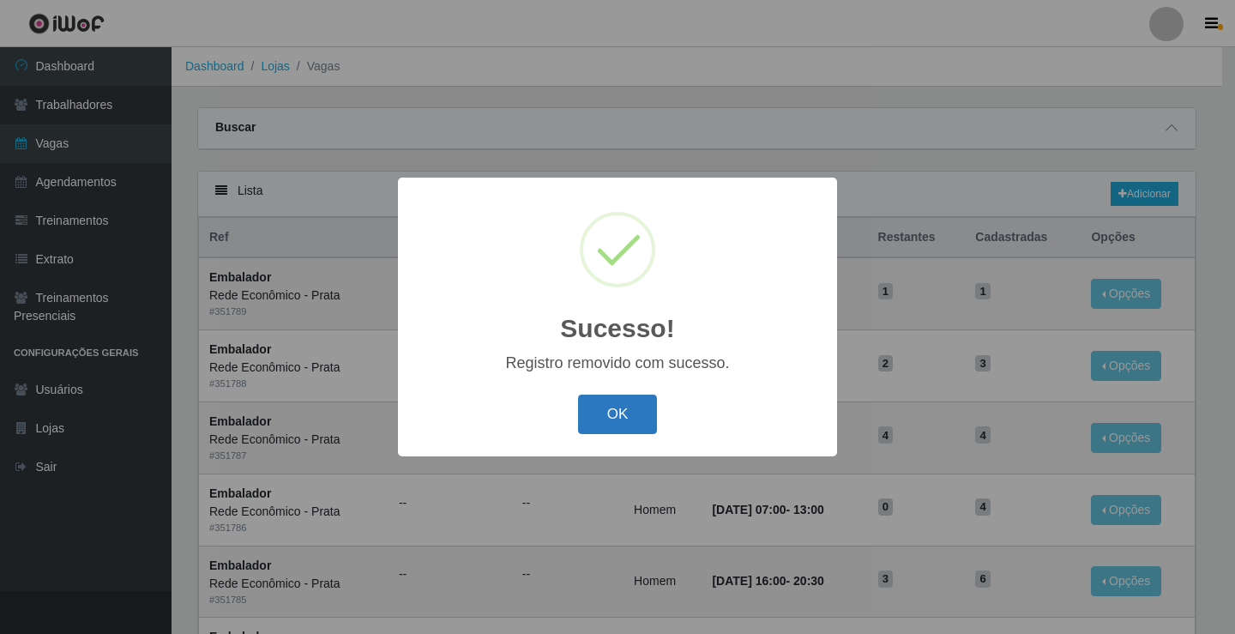
click at [630, 415] on button "OK" at bounding box center [618, 415] width 80 height 40
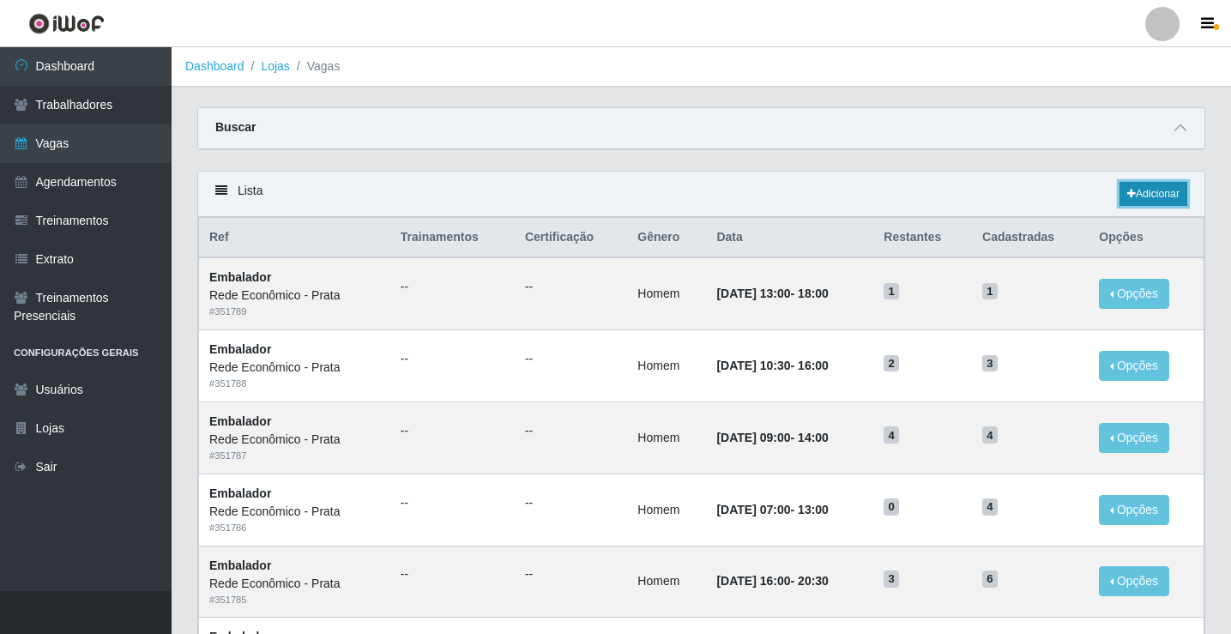
click at [1160, 196] on link "Adicionar" at bounding box center [1153, 194] width 68 height 24
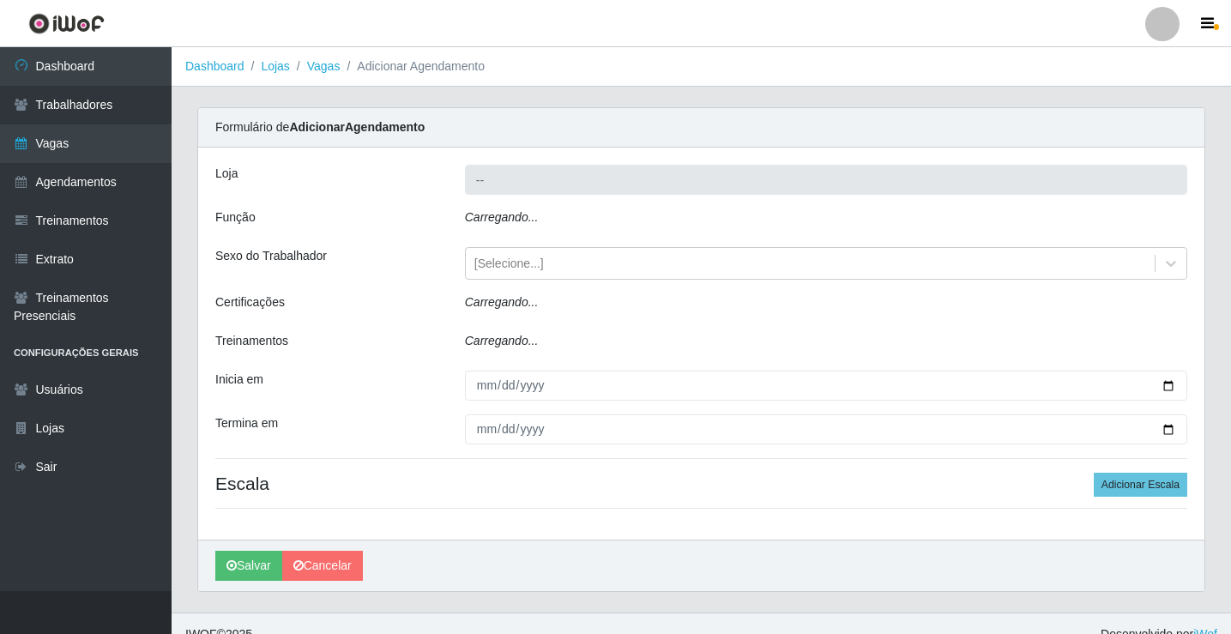
type input "Rede Econômico - Prata"
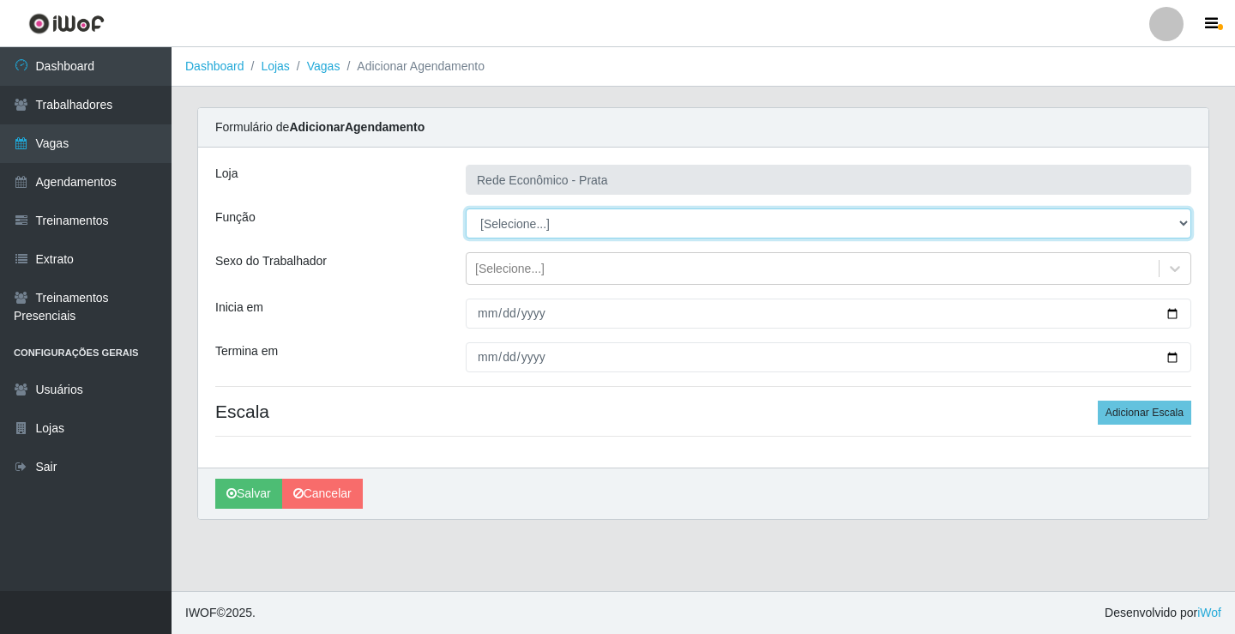
click at [506, 226] on select "[Selecione...] ASG ASG + ASG ++ Embalador Embalador + Embalador ++ Operador de …" at bounding box center [829, 223] width 726 height 30
select select "1"
click at [466, 208] on select "[Selecione...] ASG ASG + ASG ++ Embalador Embalador + Embalador ++ Operador de …" at bounding box center [829, 223] width 726 height 30
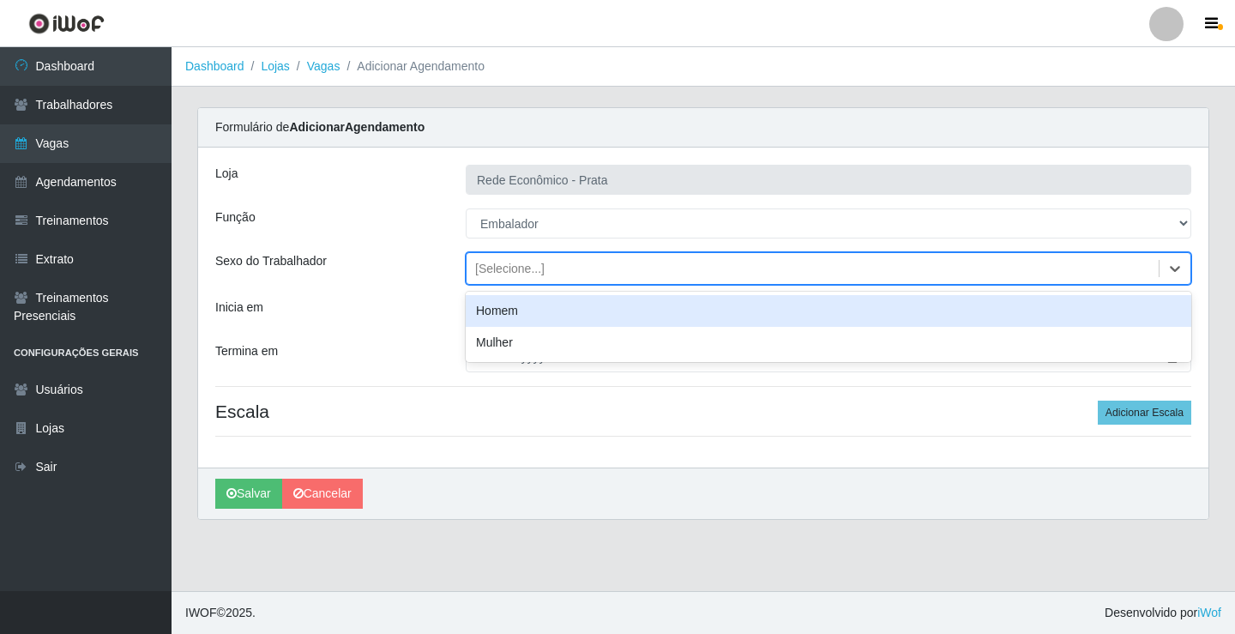
click at [518, 271] on div "[Selecione...]" at bounding box center [509, 269] width 69 height 18
click at [522, 312] on div "Homem" at bounding box center [829, 311] width 726 height 32
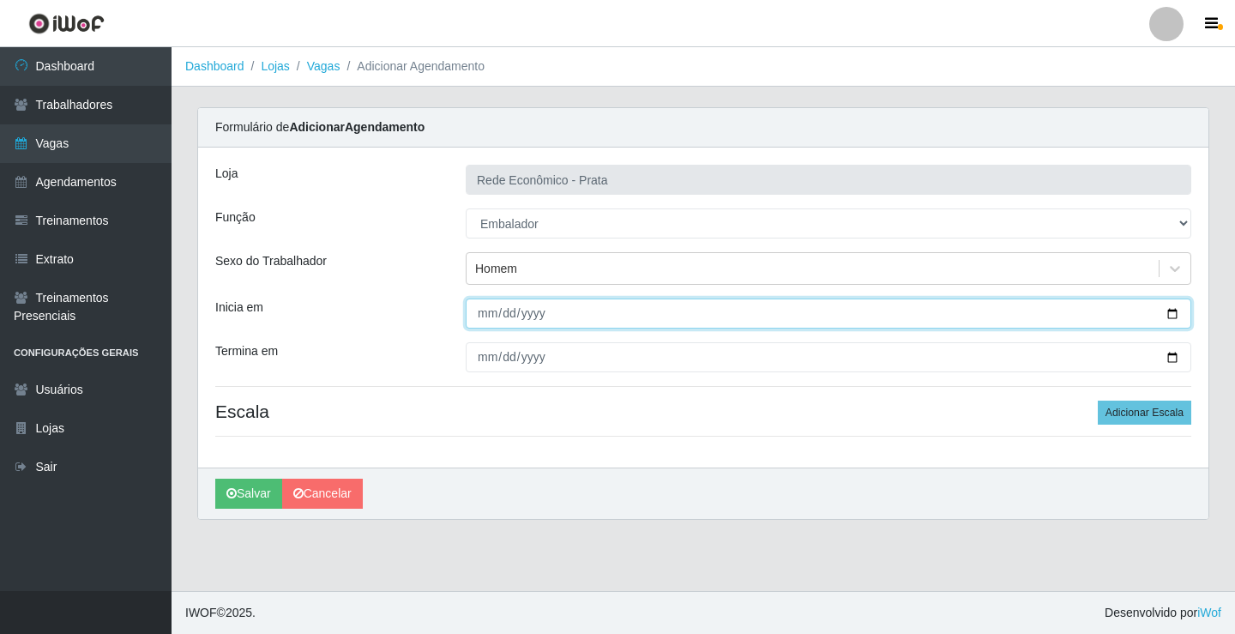
click at [1179, 315] on input "Inicia em" at bounding box center [829, 314] width 726 height 30
type input "[DATE]"
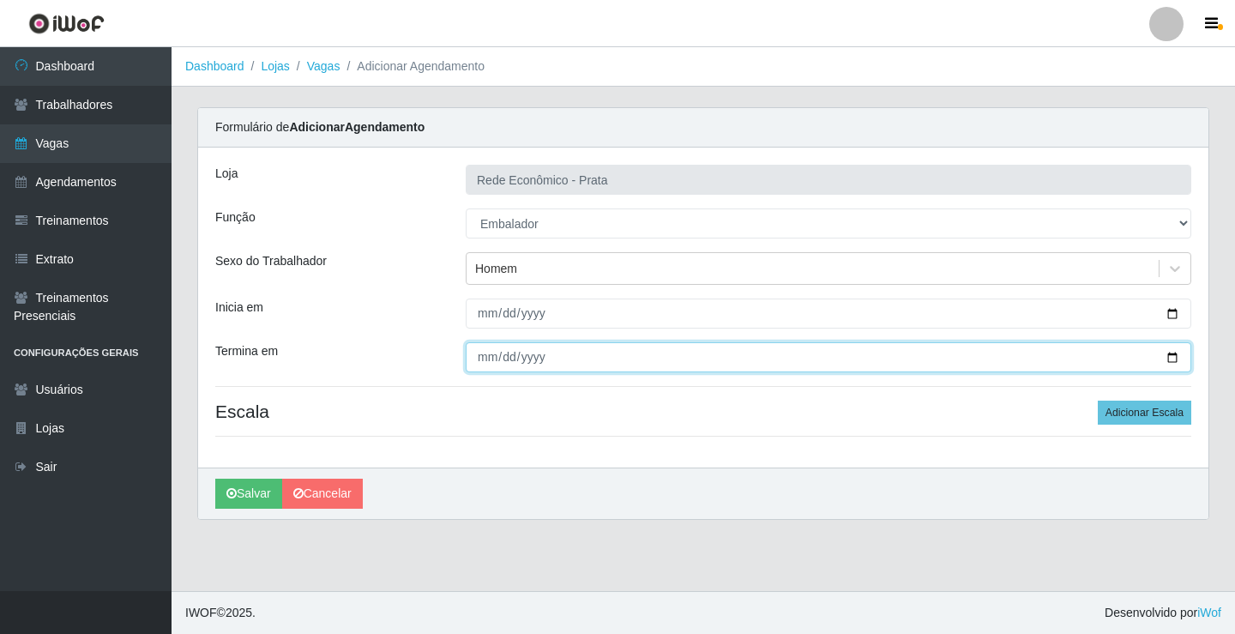
drag, startPoint x: 1175, startPoint y: 351, endPoint x: 1149, endPoint y: 363, distance: 29.2
click at [1172, 353] on input "Termina em" at bounding box center [829, 357] width 726 height 30
type input "[DATE]"
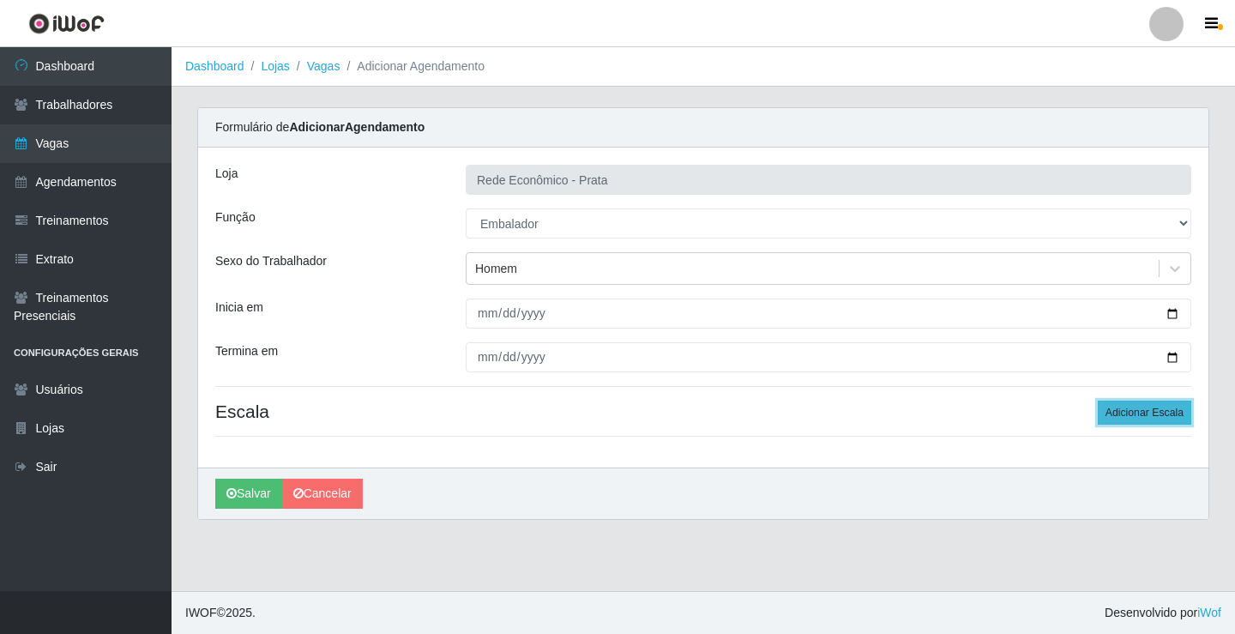
click at [1171, 407] on button "Adicionar Escala" at bounding box center [1145, 413] width 94 height 24
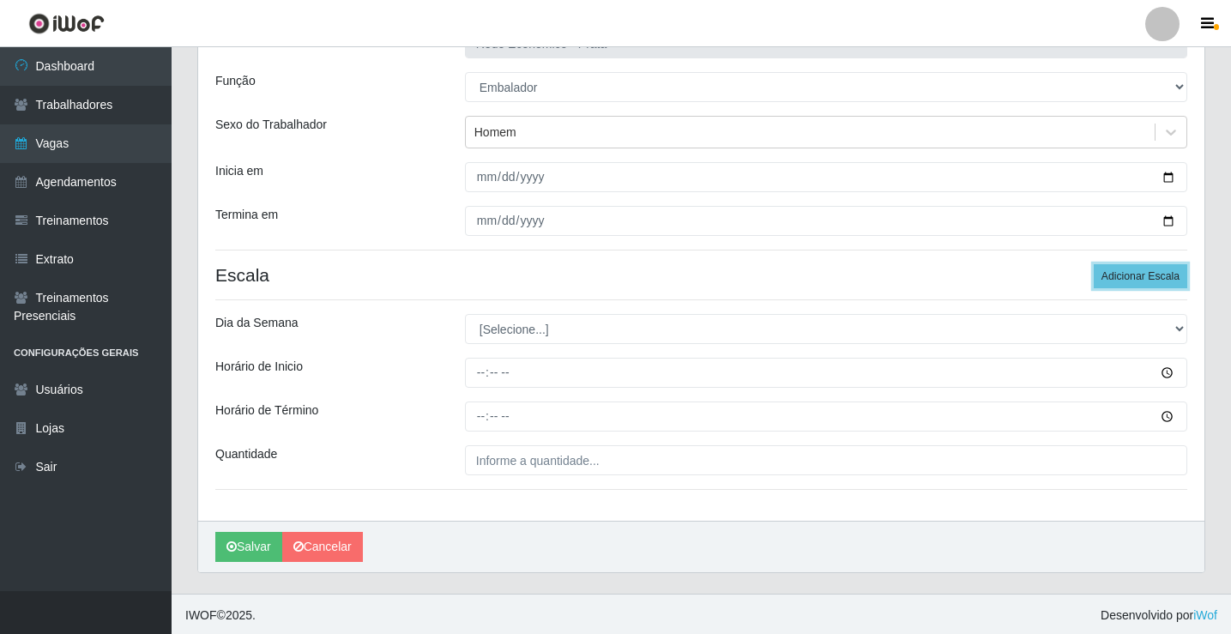
scroll to position [139, 0]
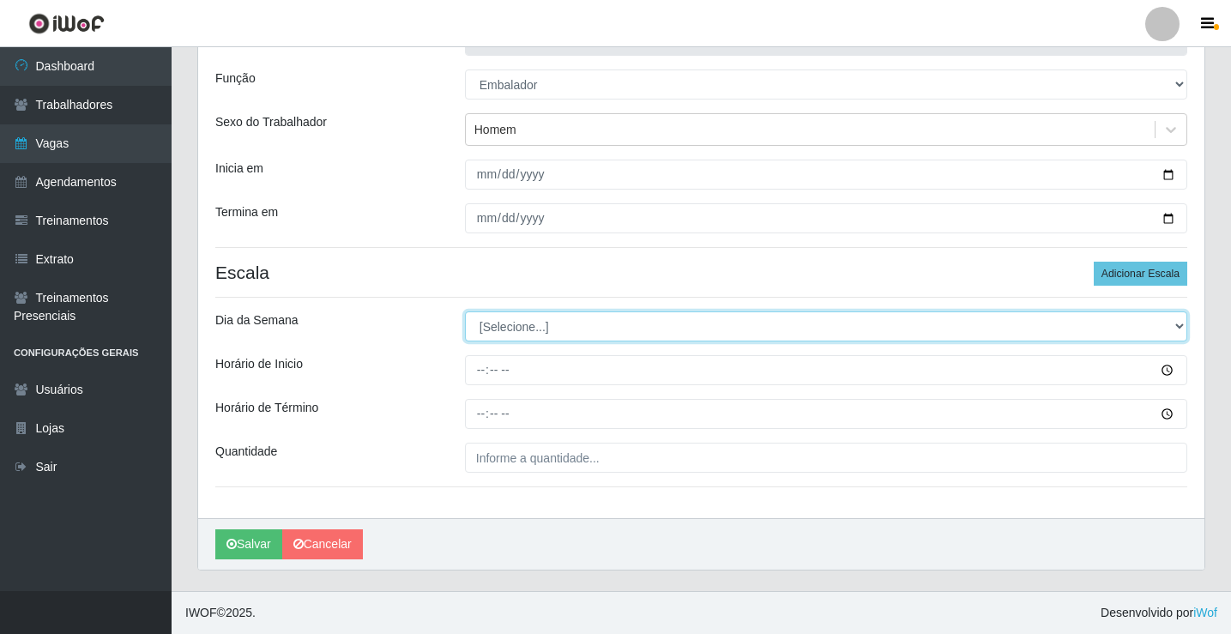
click at [534, 326] on select "[Selecione...] Segunda Terça Quarta Quinta Sexta Sábado Domingo" at bounding box center [826, 326] width 722 height 30
select select "3"
click at [465, 311] on select "[Selecione...] Segunda Terça Quarta Quinta Sexta Sábado Domingo" at bounding box center [826, 326] width 722 height 30
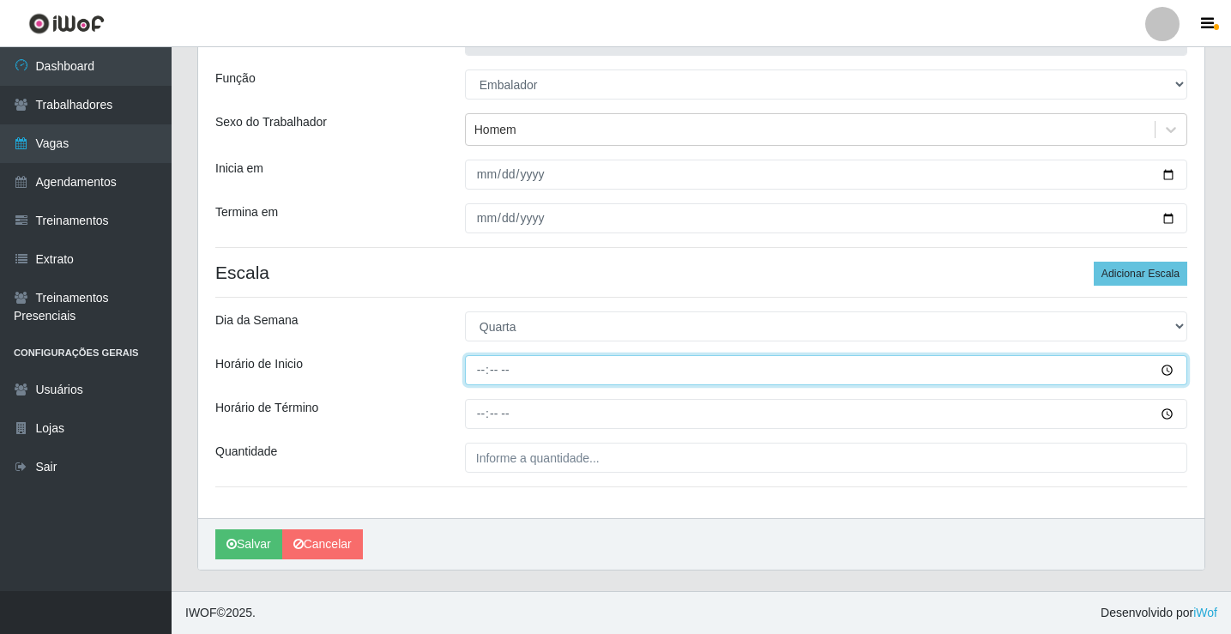
click at [483, 373] on input "Horário de Inicio" at bounding box center [826, 370] width 722 height 30
type input "15:00"
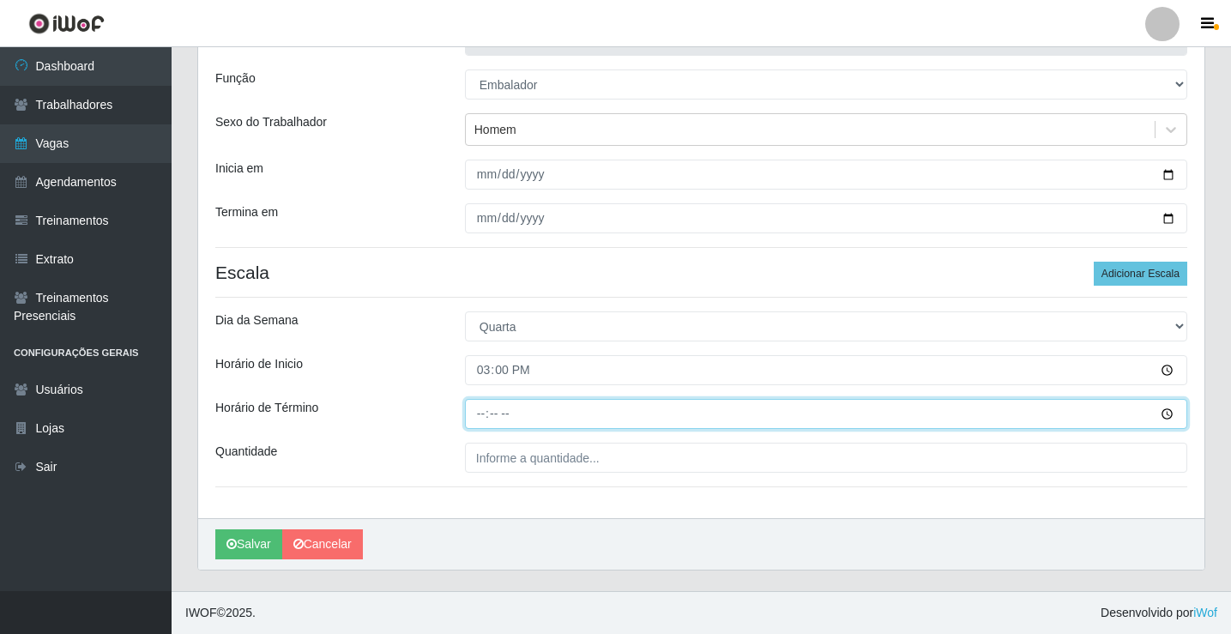
click at [480, 419] on input "Horário de Término" at bounding box center [826, 414] width 722 height 30
type input "20:00"
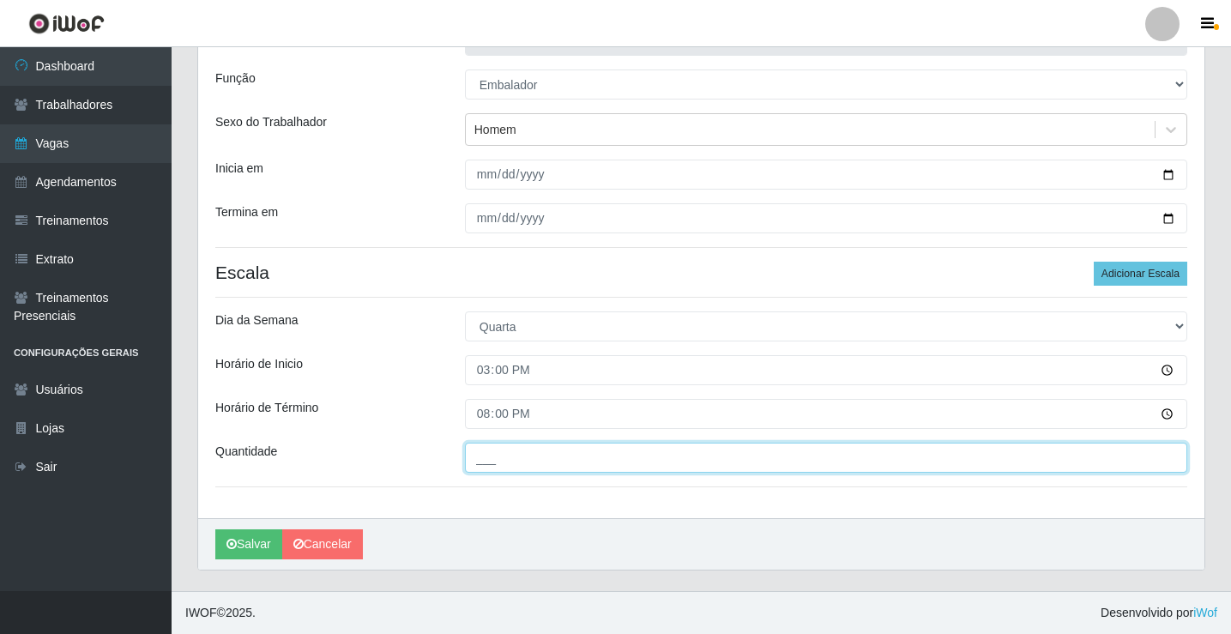
click at [516, 461] on input "___" at bounding box center [826, 458] width 722 height 30
type input "4__"
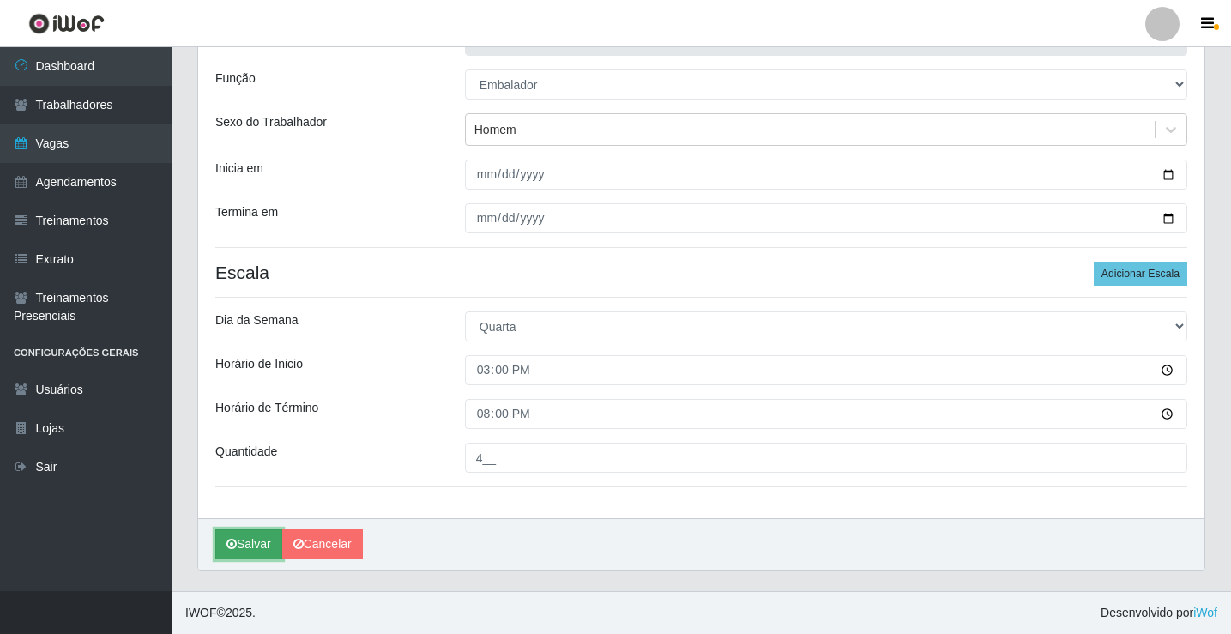
click at [259, 544] on button "Salvar" at bounding box center [248, 544] width 67 height 30
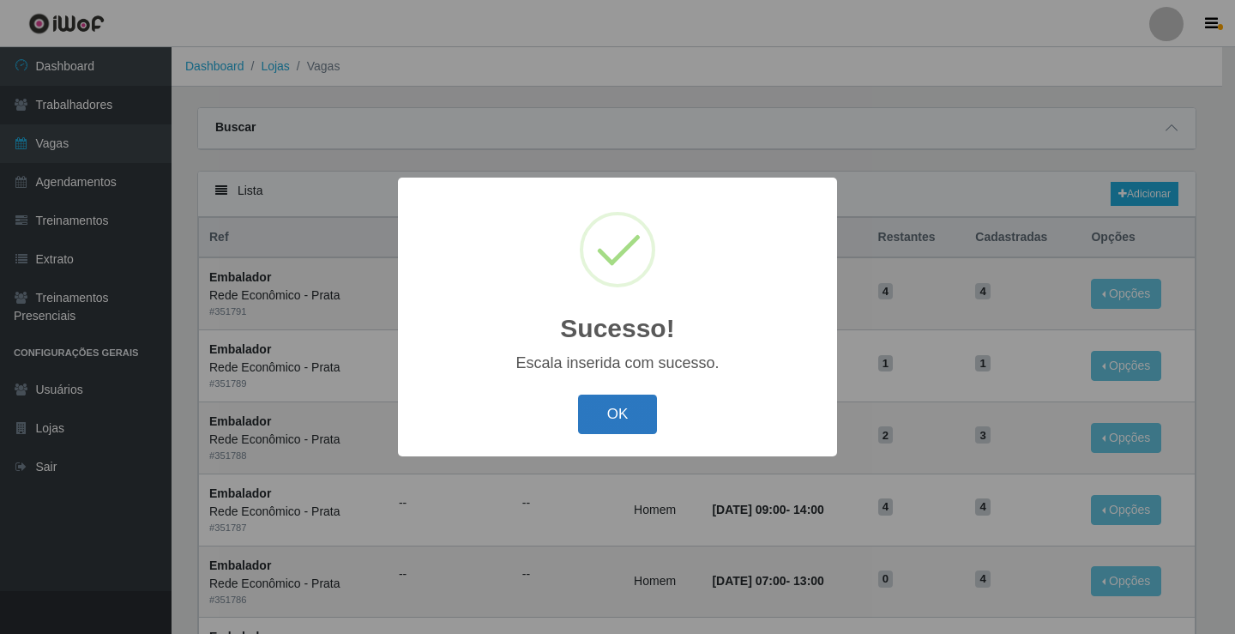
click at [631, 424] on button "OK" at bounding box center [618, 415] width 80 height 40
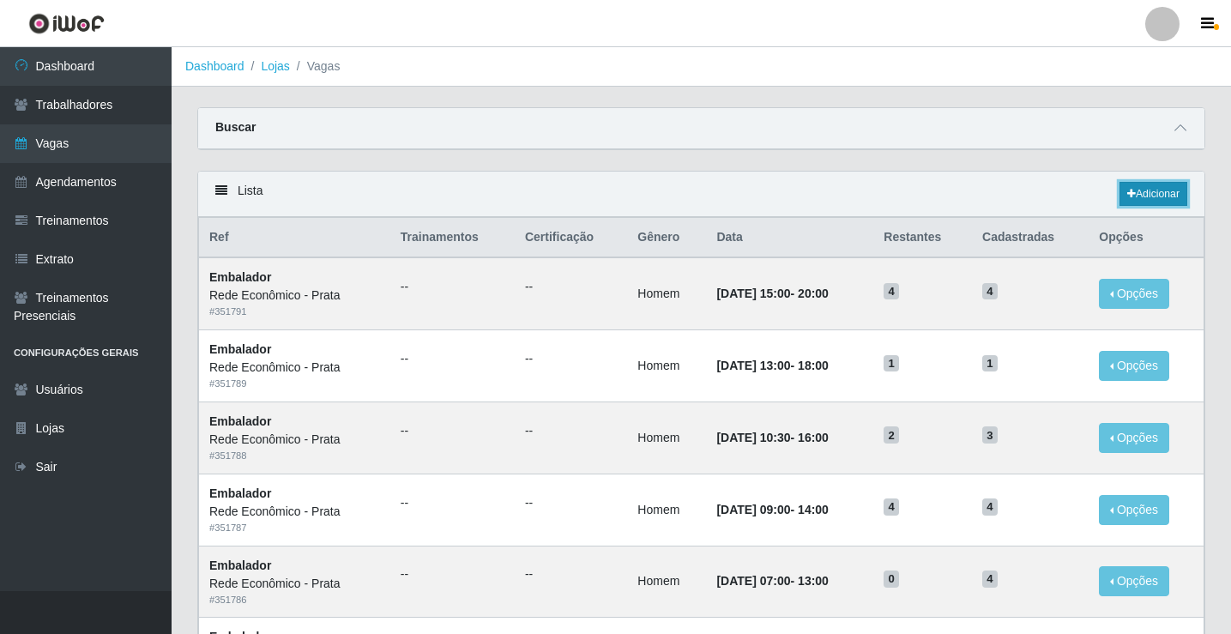
click at [1155, 196] on link "Adicionar" at bounding box center [1153, 194] width 68 height 24
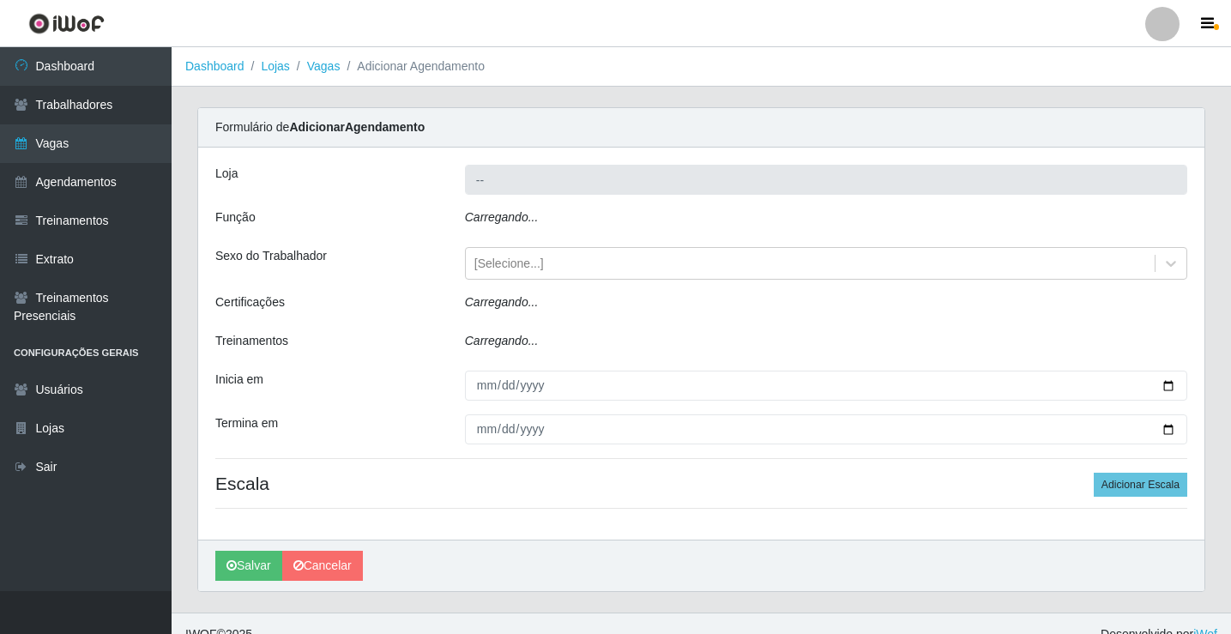
type input "Rede Econômico - Prata"
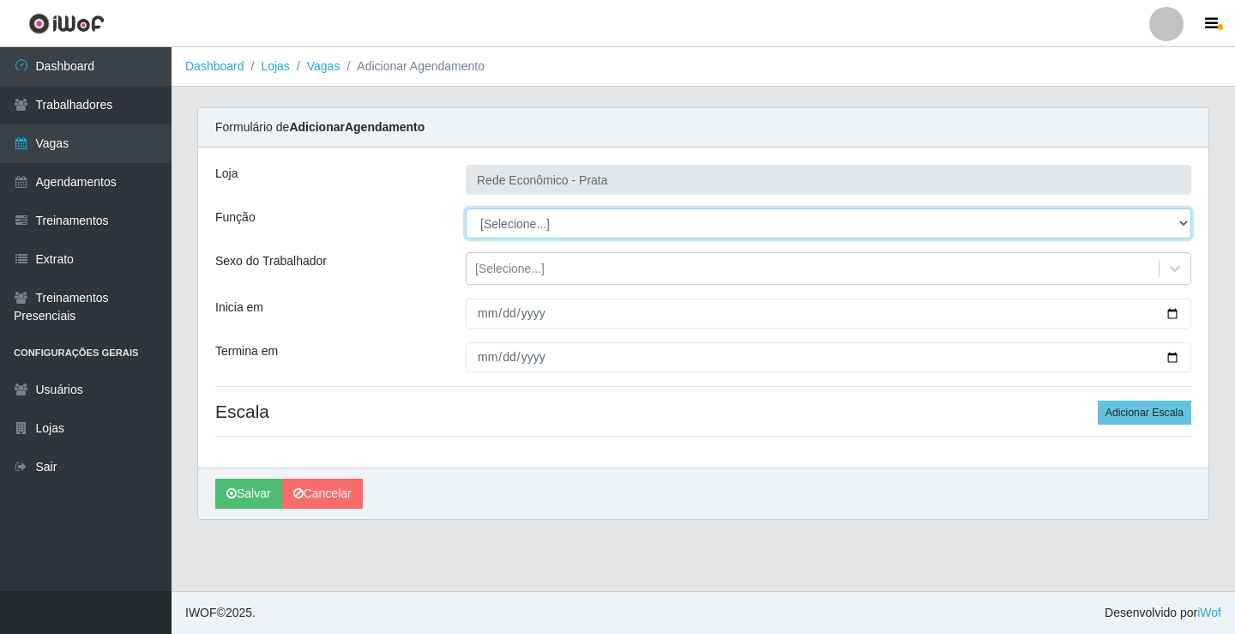
click at [518, 224] on select "[Selecione...] ASG ASG + ASG ++ Embalador Embalador + Embalador ++ Operador de …" at bounding box center [829, 223] width 726 height 30
select select "1"
click at [466, 208] on select "[Selecione...] ASG ASG + ASG ++ Embalador Embalador + Embalador ++ Operador de …" at bounding box center [829, 223] width 726 height 30
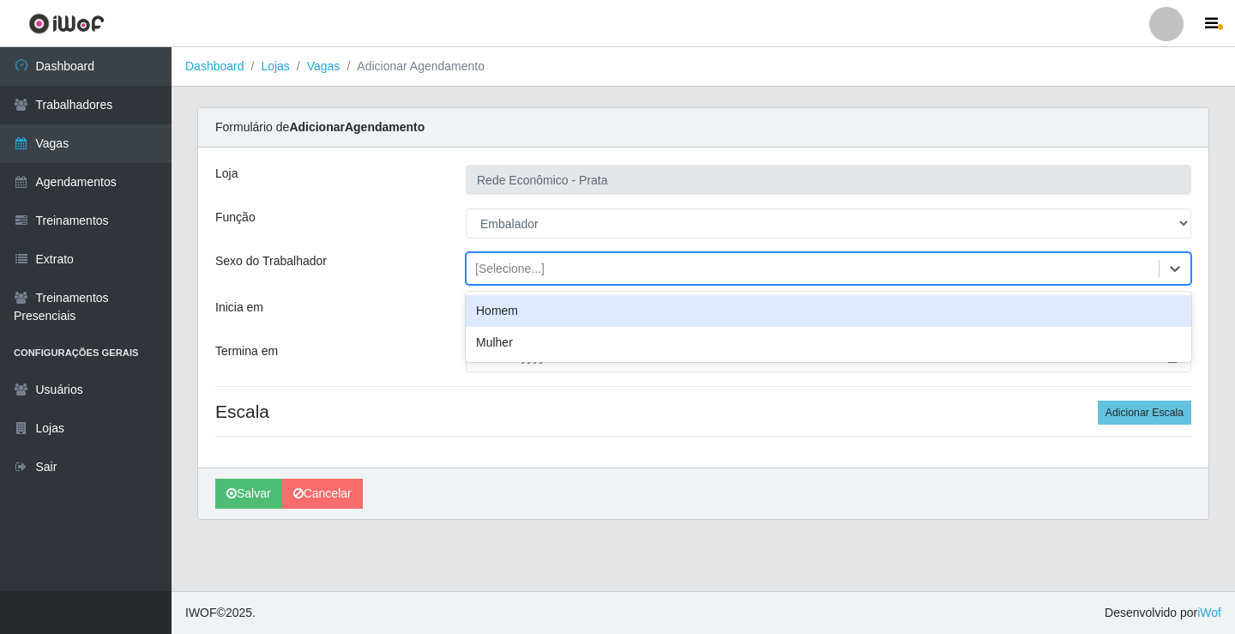
click at [507, 268] on div "[Selecione...]" at bounding box center [509, 269] width 69 height 18
click at [518, 311] on div "Homem" at bounding box center [829, 311] width 726 height 32
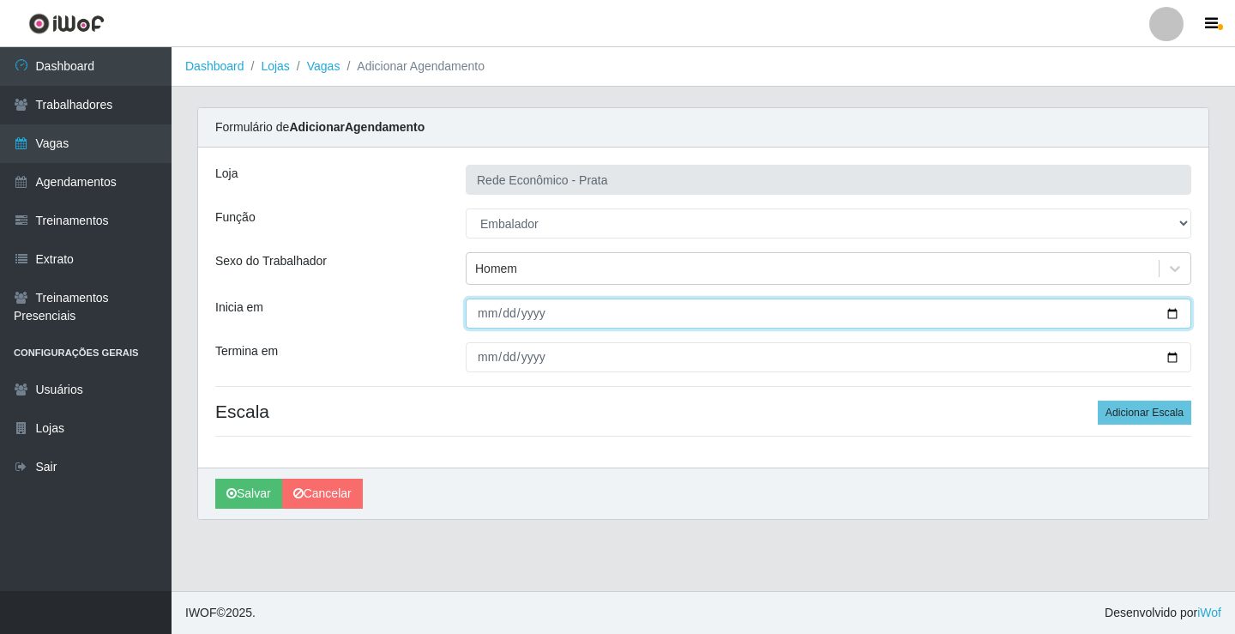
click at [1168, 313] on input "Inicia em" at bounding box center [829, 314] width 726 height 30
type input "[DATE]"
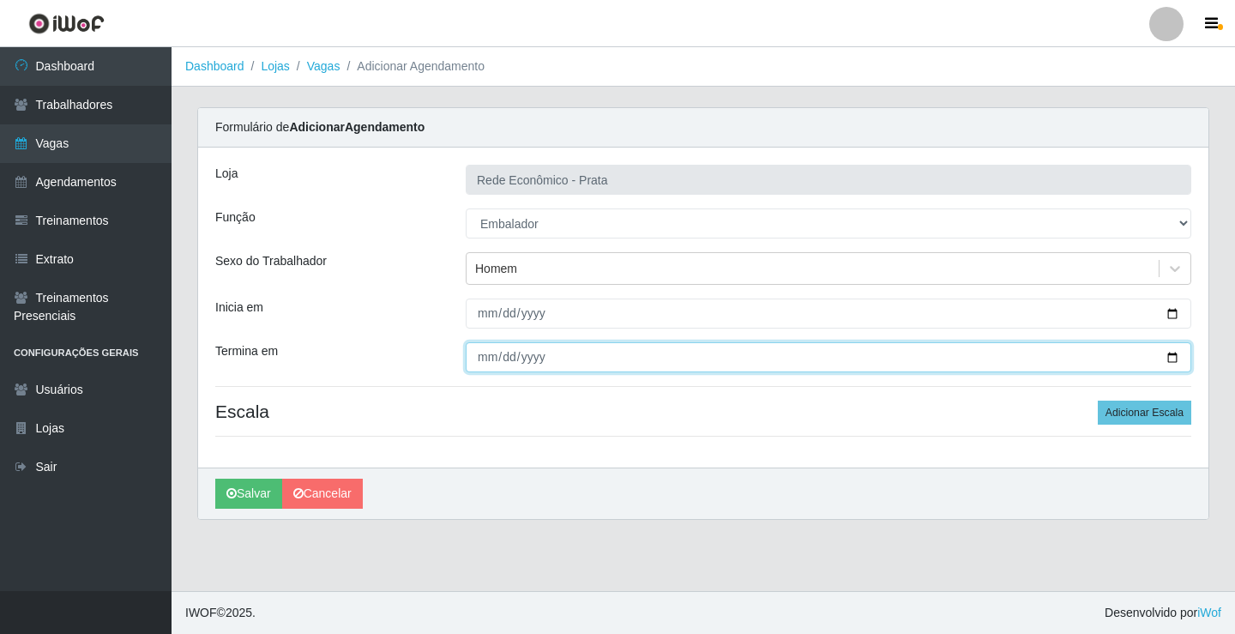
click at [1169, 355] on input "Termina em" at bounding box center [829, 357] width 726 height 30
type input "[DATE]"
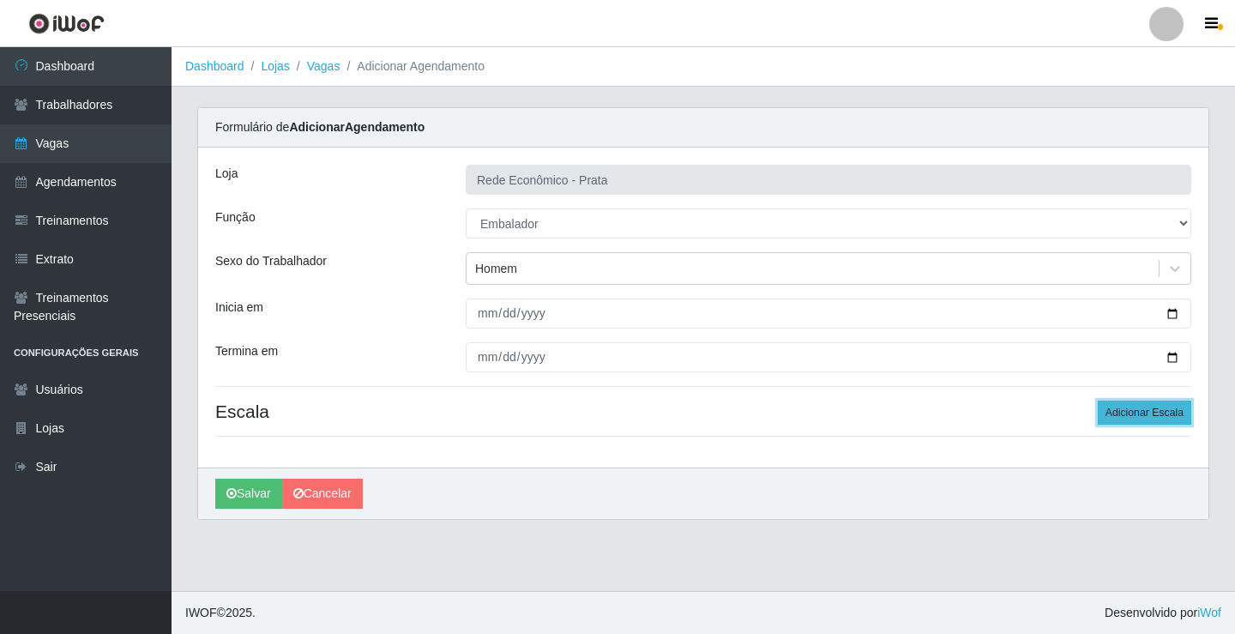
click at [1134, 415] on button "Adicionar Escala" at bounding box center [1145, 413] width 94 height 24
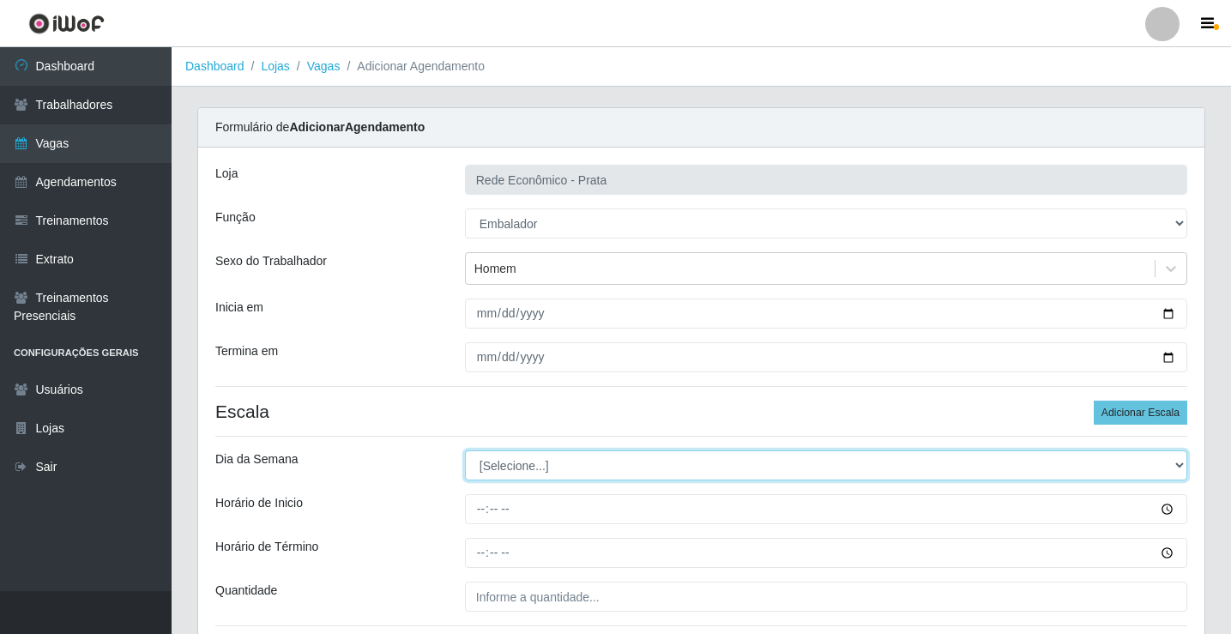
click at [513, 466] on select "[Selecione...] Segunda Terça Quarta Quinta Sexta Sábado Domingo" at bounding box center [826, 465] width 722 height 30
select select "3"
click at [465, 450] on select "[Selecione...] Segunda Terça Quarta Quinta Sexta Sábado Domingo" at bounding box center [826, 465] width 722 height 30
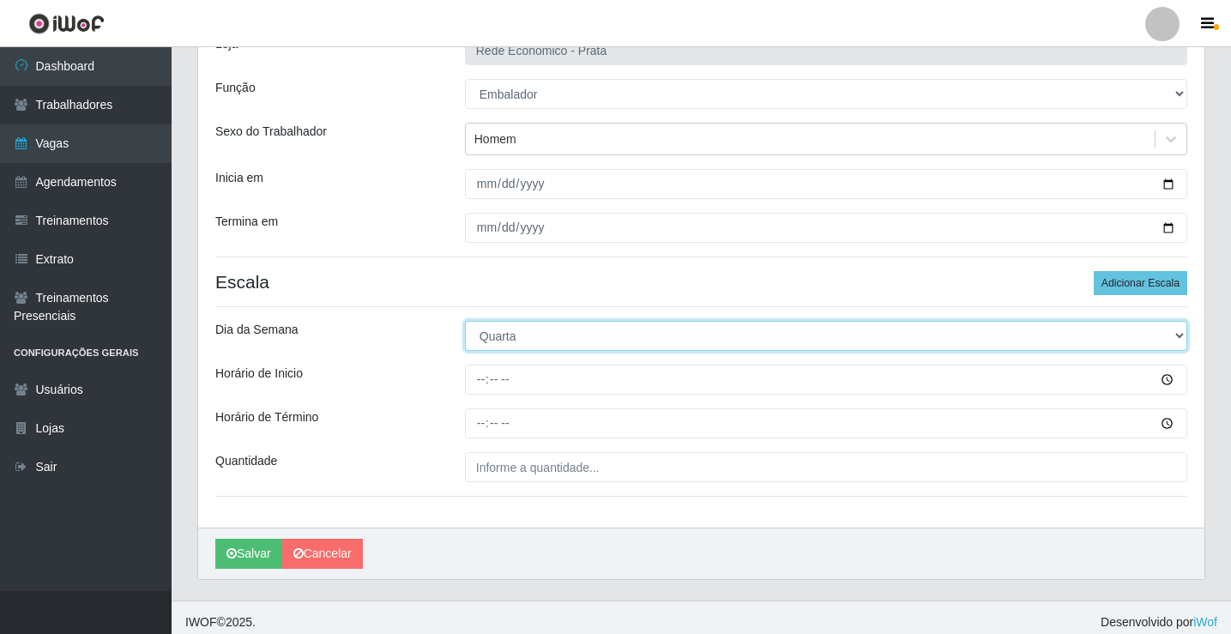
scroll to position [139, 0]
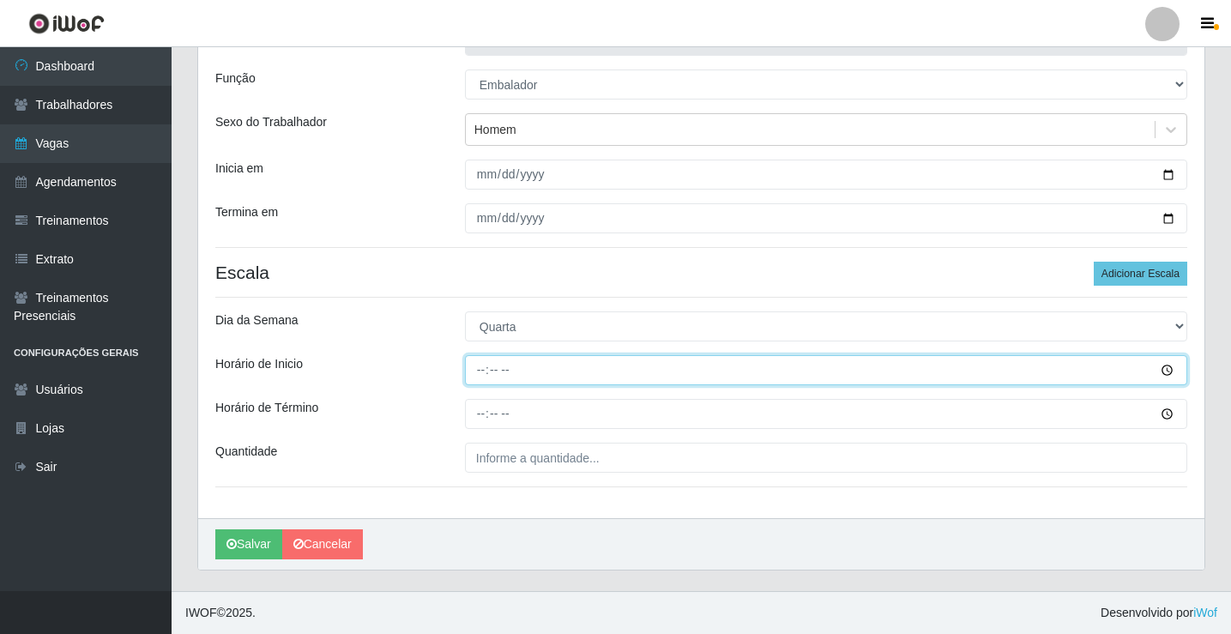
click at [479, 376] on input "Horário de Inicio" at bounding box center [826, 370] width 722 height 30
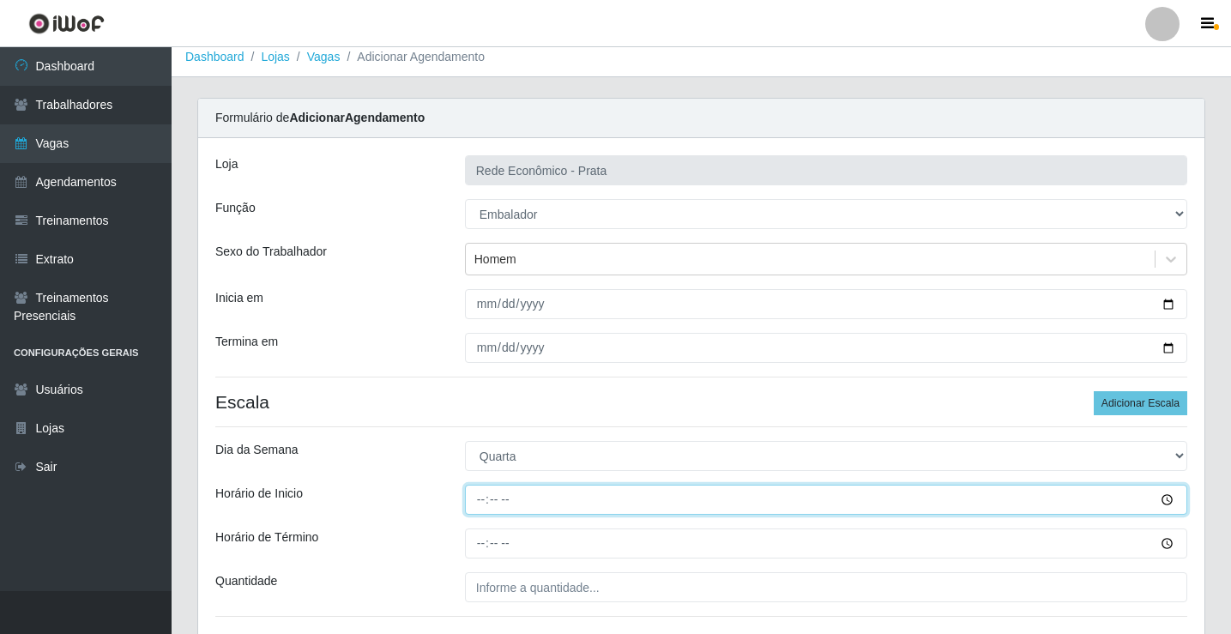
scroll to position [0, 0]
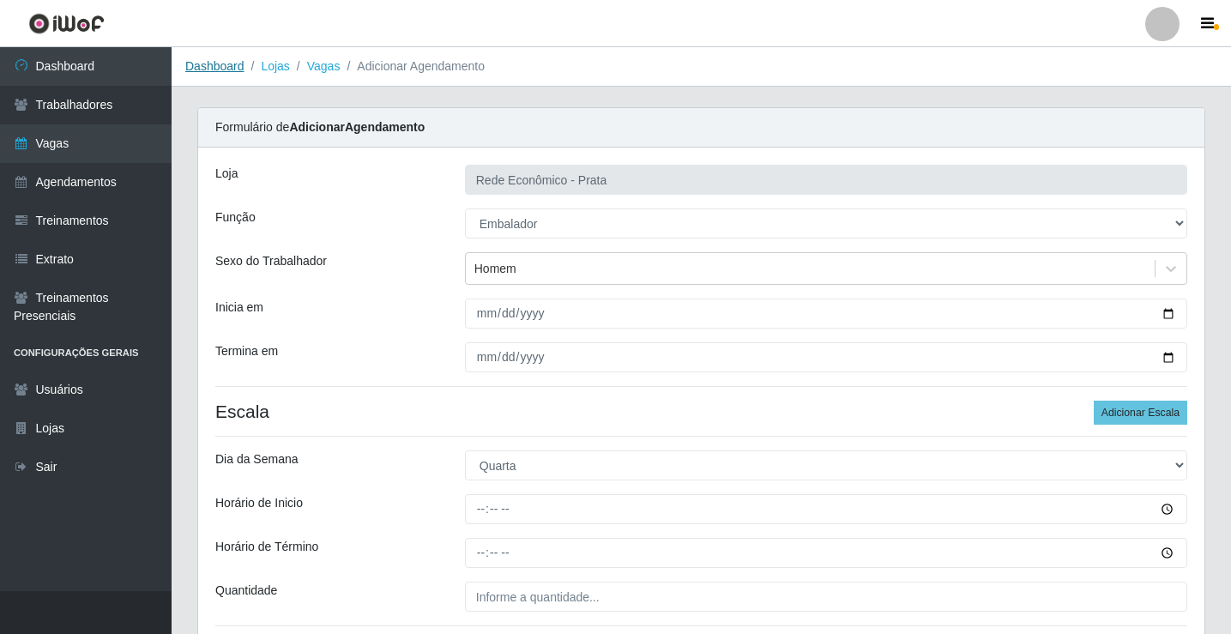
click at [217, 73] on link "Dashboard" at bounding box center [214, 66] width 59 height 14
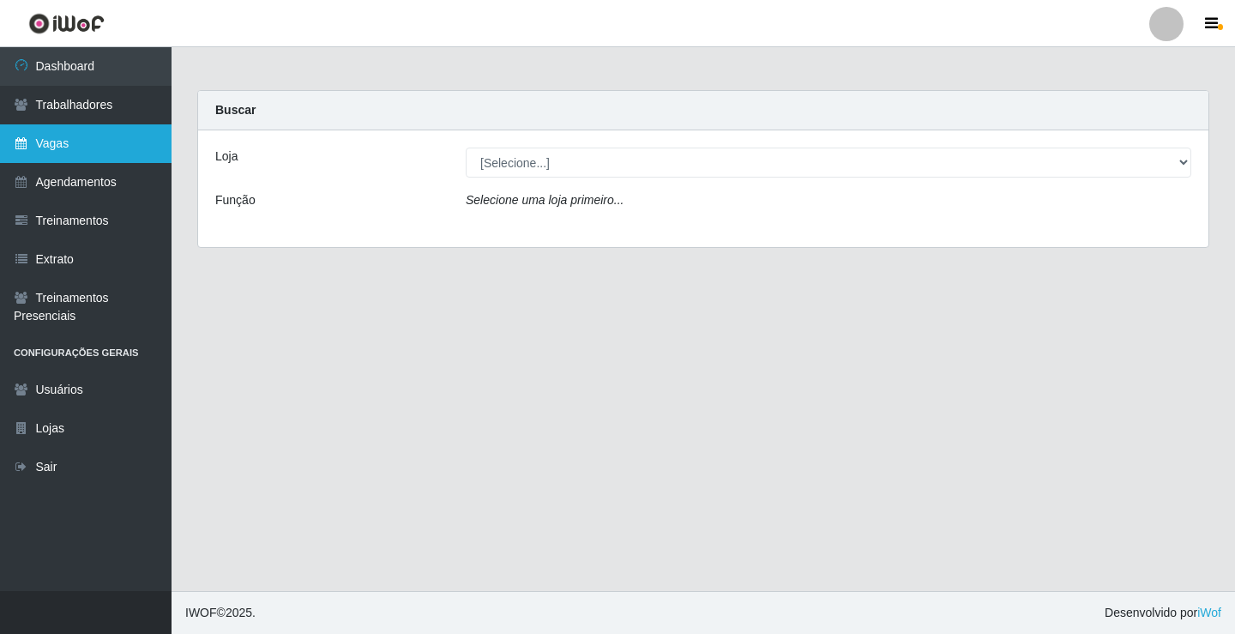
click at [55, 142] on link "Vagas" at bounding box center [86, 143] width 172 height 39
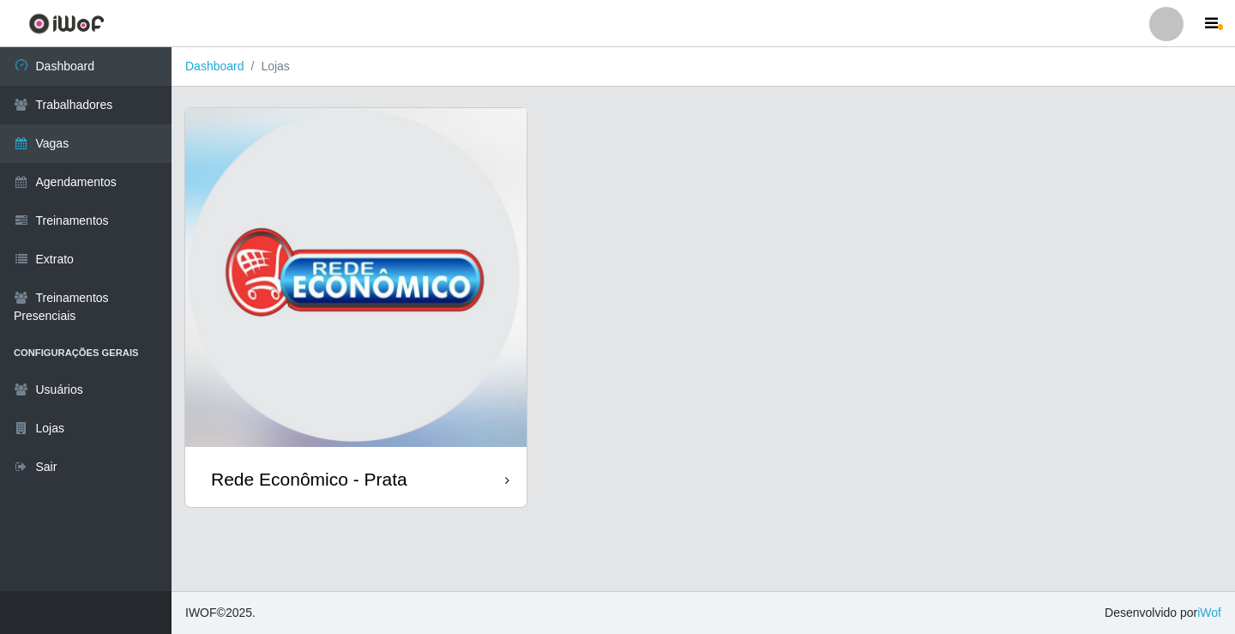
click at [420, 488] on div "Rede Econômico - Prata" at bounding box center [355, 479] width 341 height 56
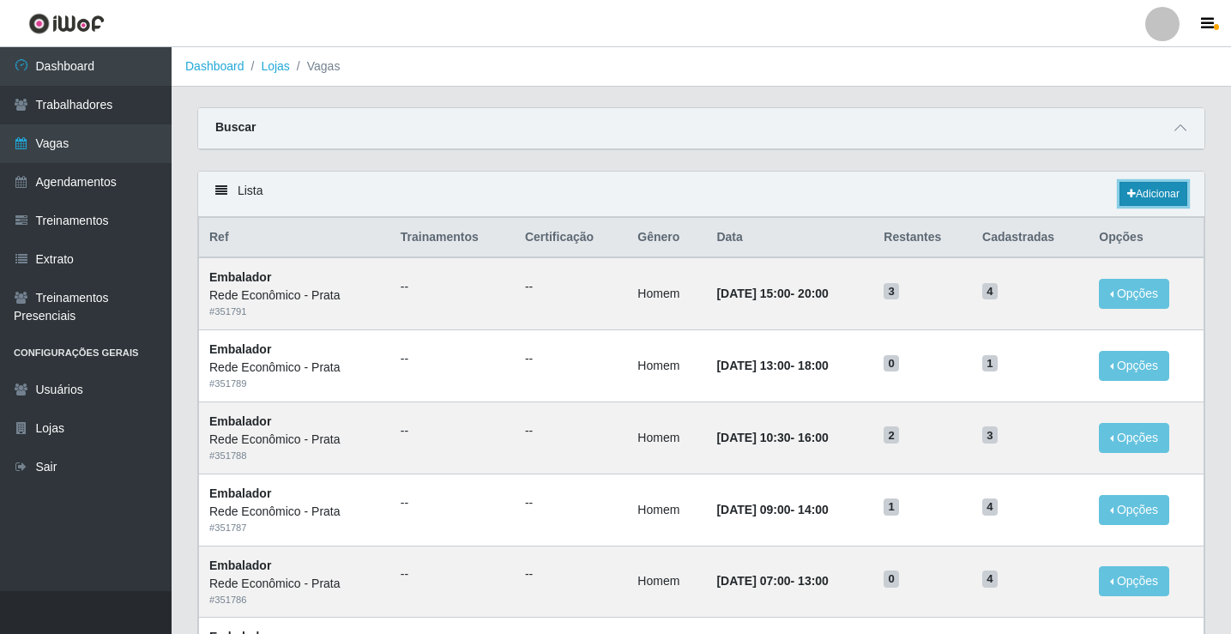
click at [1151, 197] on link "Adicionar" at bounding box center [1153, 194] width 68 height 24
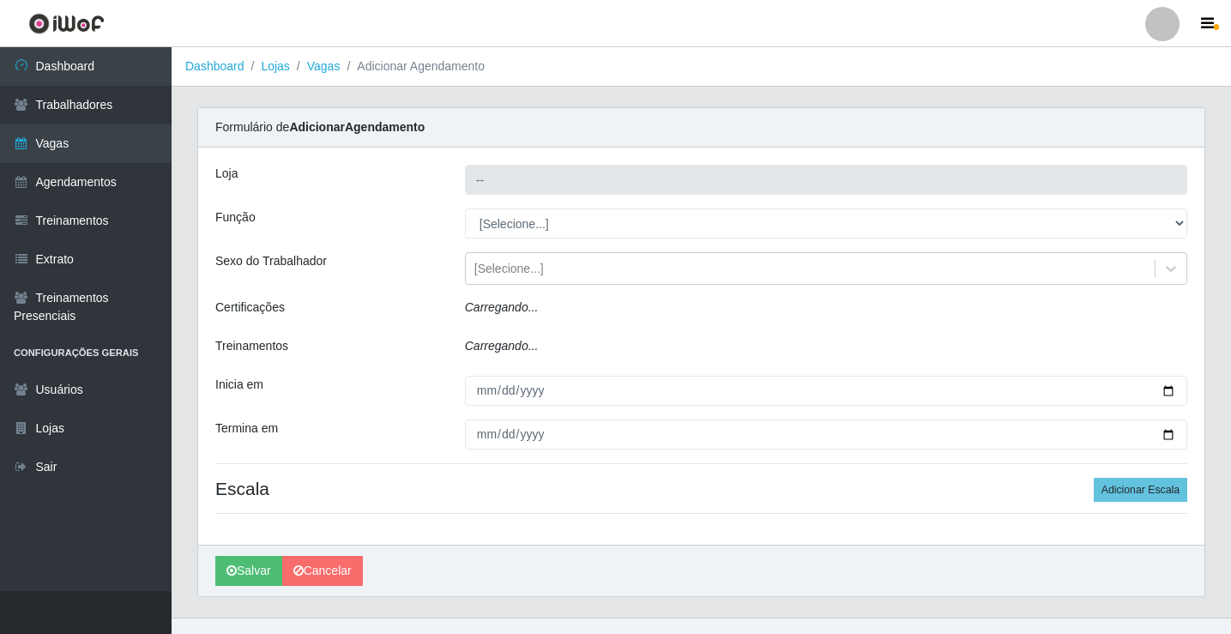
type input "Rede Econômico - Prata"
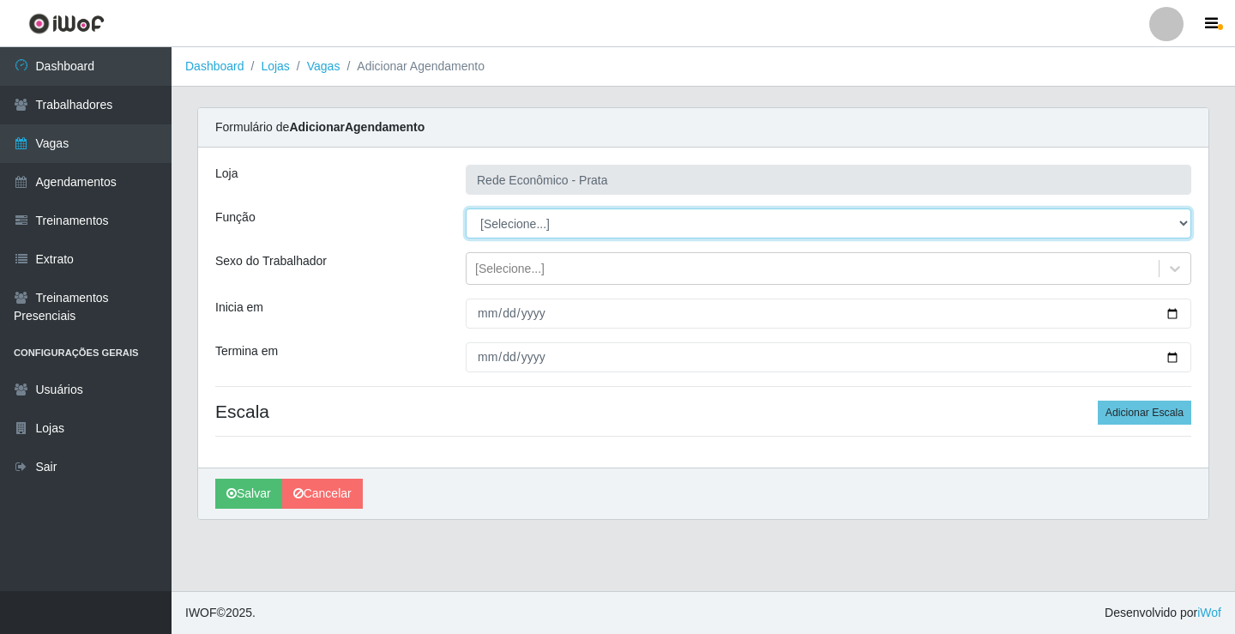
click at [517, 226] on select "[Selecione...] ASG ASG + ASG ++ Embalador Embalador + Embalador ++ Operador de …" at bounding box center [829, 223] width 726 height 30
select select "1"
click at [466, 208] on select "[Selecione...] ASG ASG + ASG ++ Embalador Embalador + Embalador ++ Operador de …" at bounding box center [829, 223] width 726 height 30
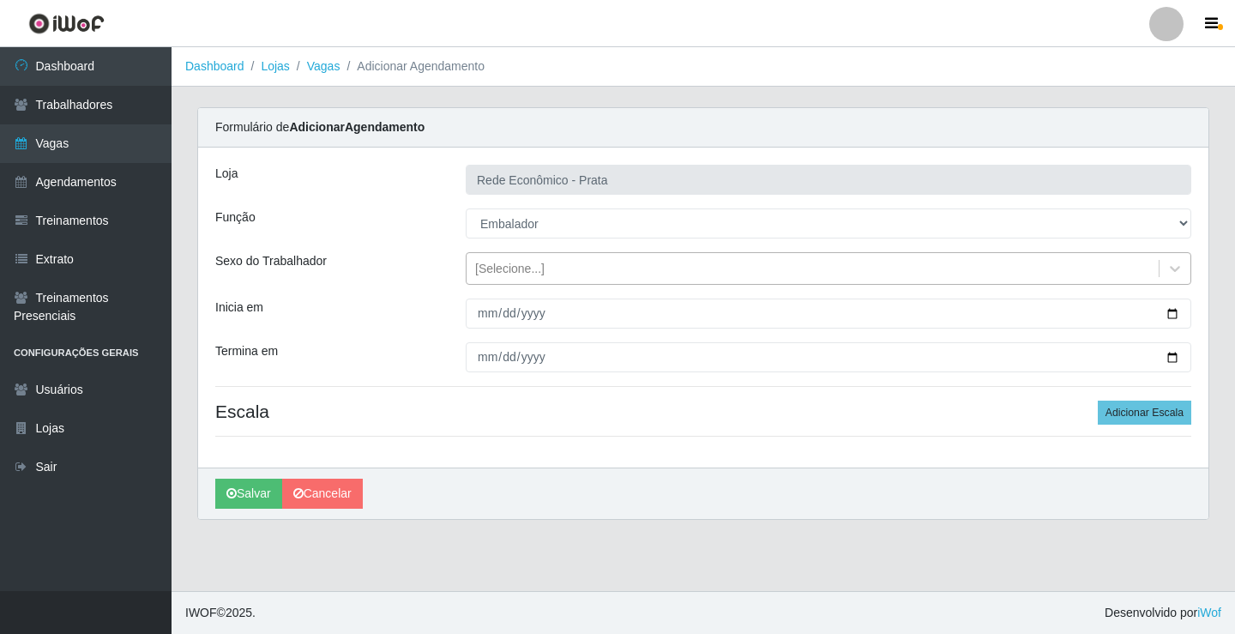
click at [510, 268] on div "[Selecione...]" at bounding box center [509, 269] width 69 height 18
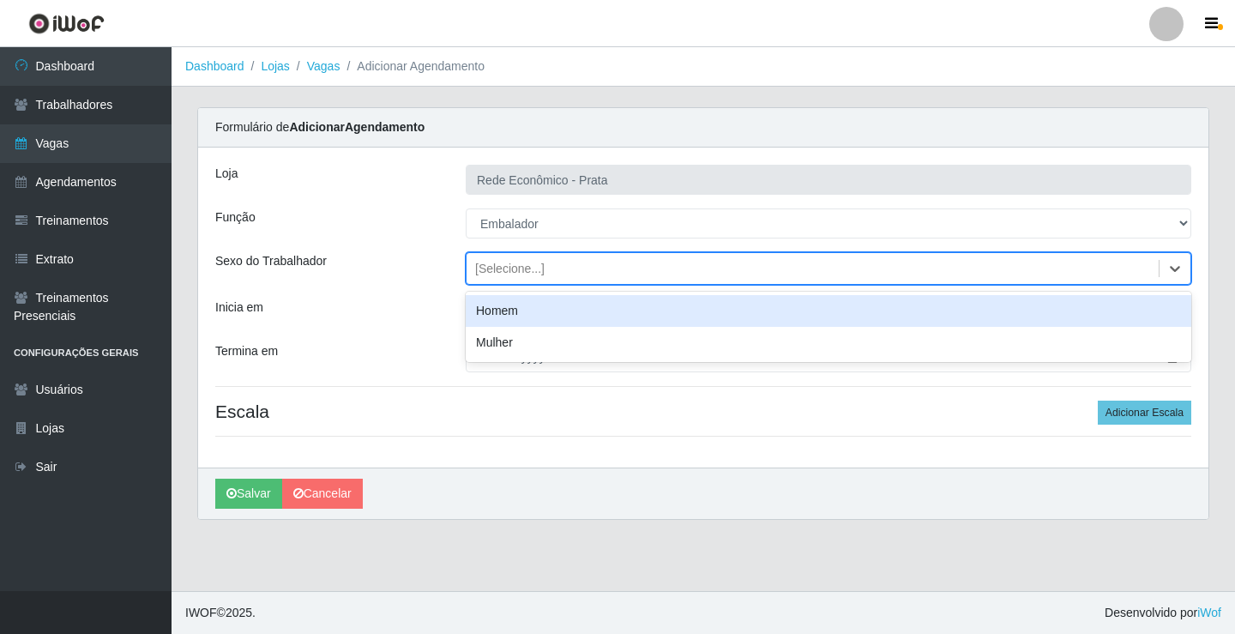
click at [515, 305] on div "Homem" at bounding box center [829, 311] width 726 height 32
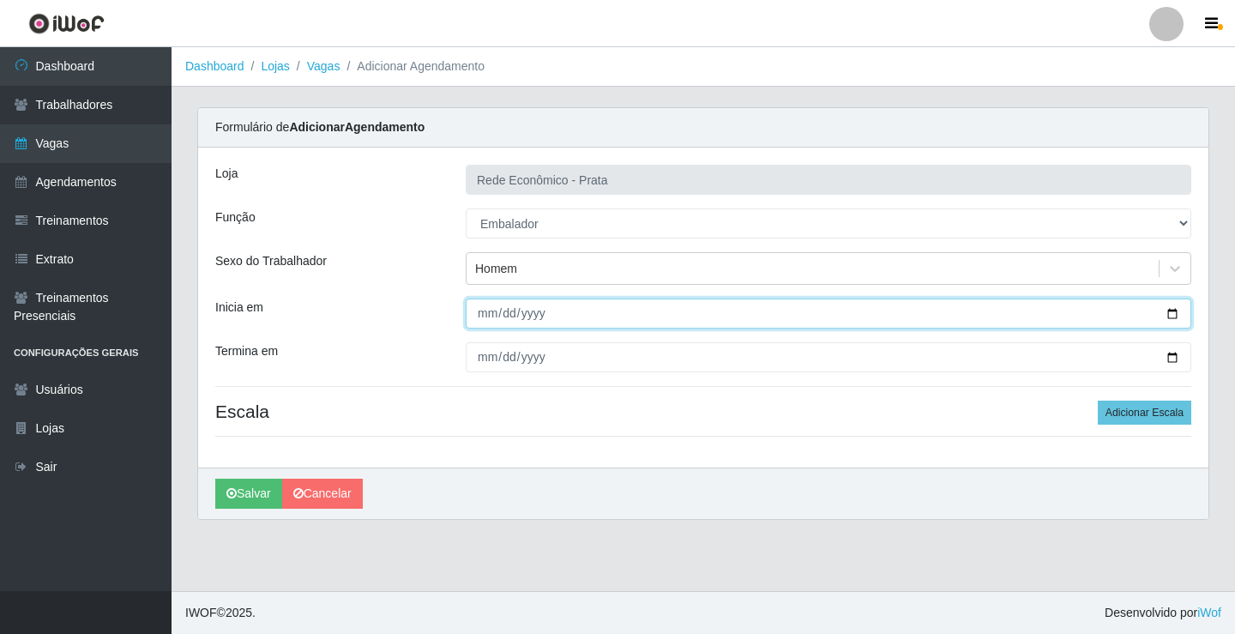
click at [1169, 313] on input "Inicia em" at bounding box center [829, 314] width 726 height 30
type input "[DATE]"
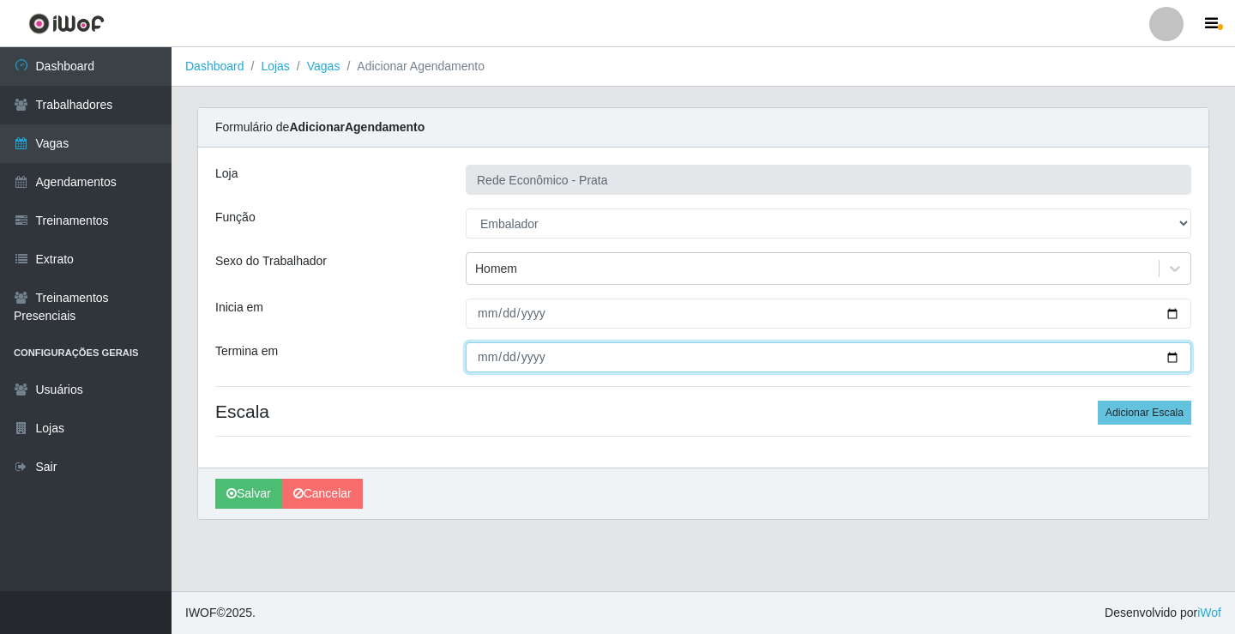
drag, startPoint x: 1170, startPoint y: 356, endPoint x: 1147, endPoint y: 374, distance: 29.3
click at [1169, 355] on input "Termina em" at bounding box center [829, 357] width 726 height 30
type input "[DATE]"
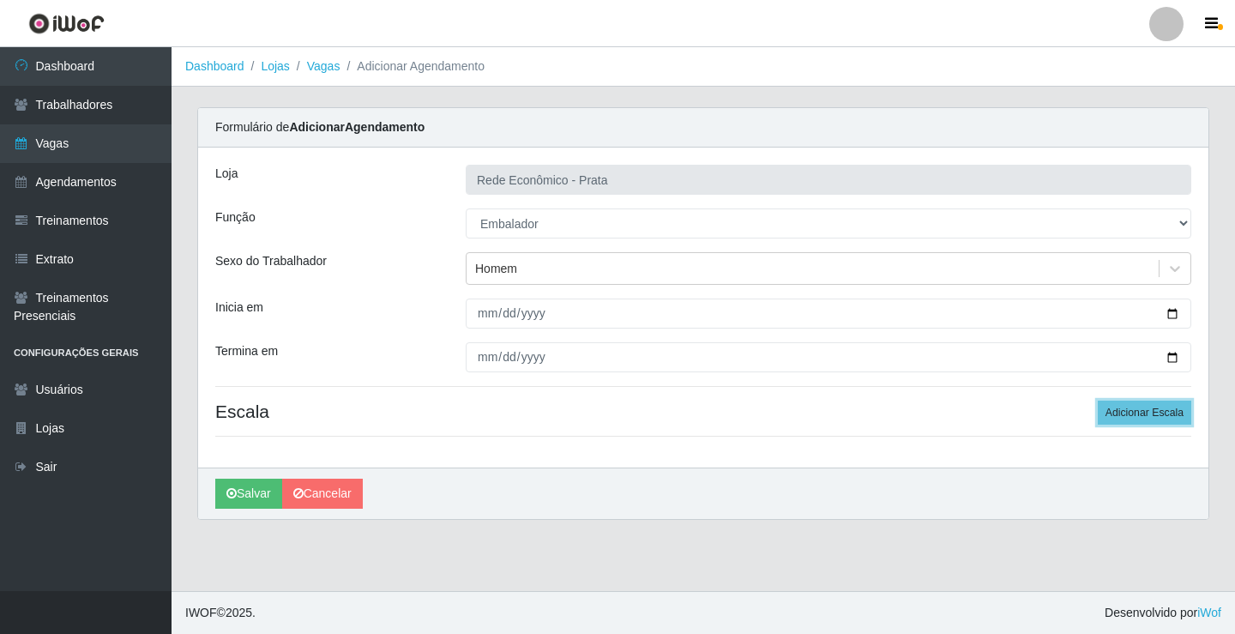
drag, startPoint x: 1155, startPoint y: 412, endPoint x: 962, endPoint y: 419, distance: 193.2
click at [1154, 413] on button "Adicionar Escala" at bounding box center [1145, 413] width 94 height 24
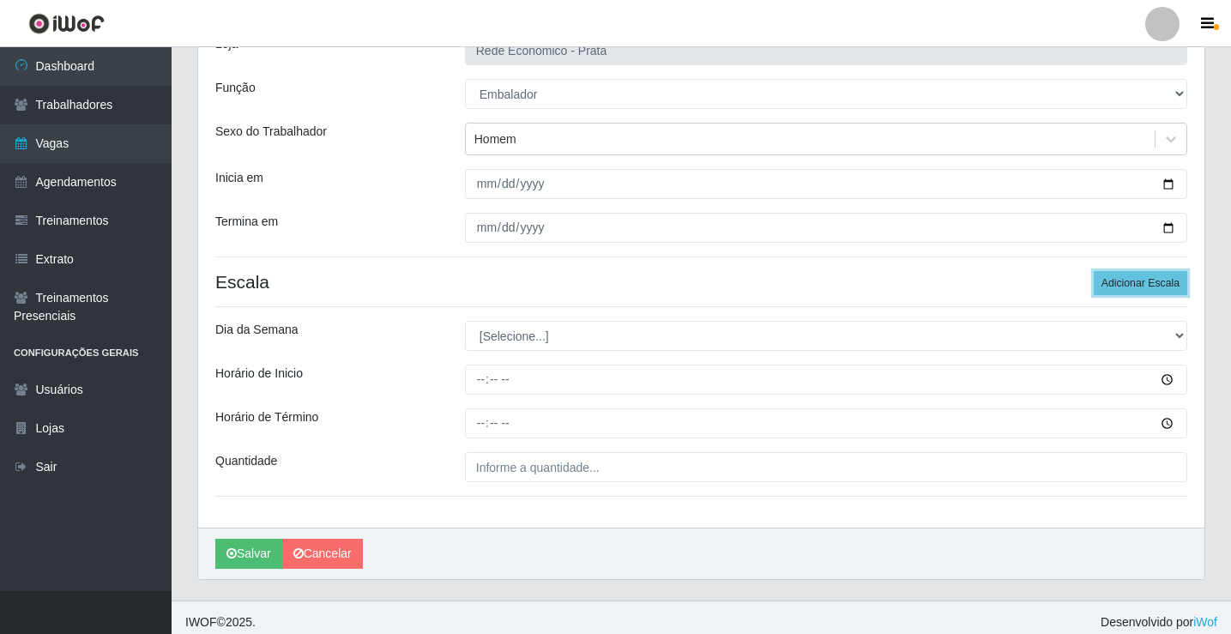
scroll to position [139, 0]
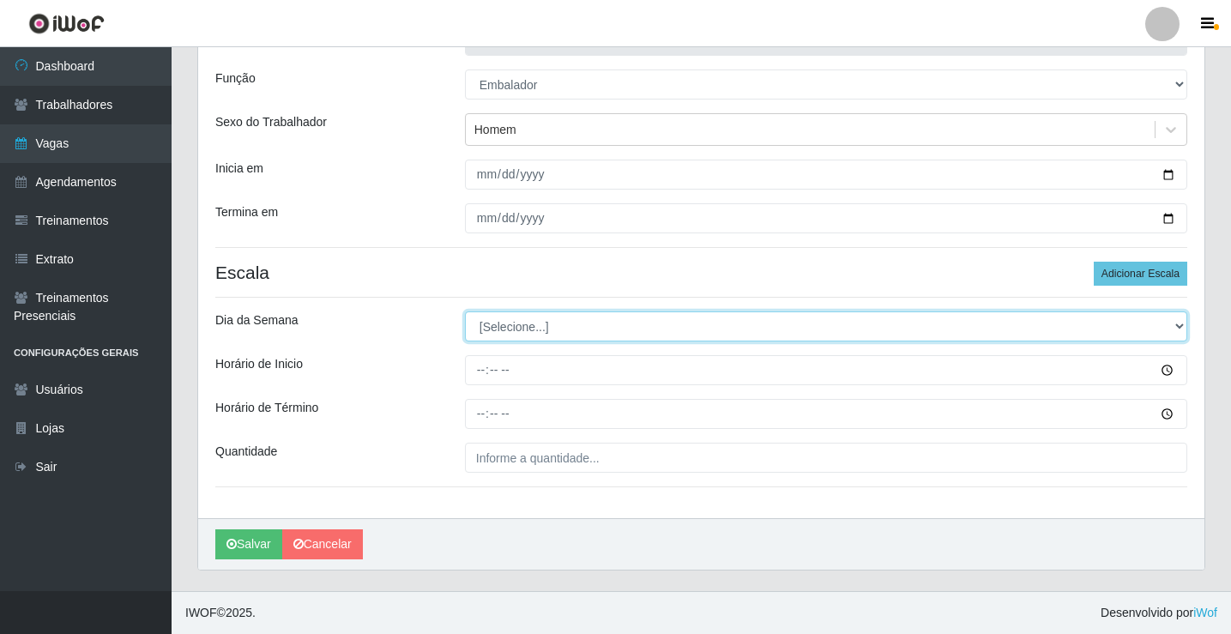
click at [512, 325] on select "[Selecione...] Segunda Terça Quarta Quinta Sexta Sábado Domingo" at bounding box center [826, 326] width 722 height 30
select select "3"
click at [465, 311] on select "[Selecione...] Segunda Terça Quarta Quinta Sexta Sábado Domingo" at bounding box center [826, 326] width 722 height 30
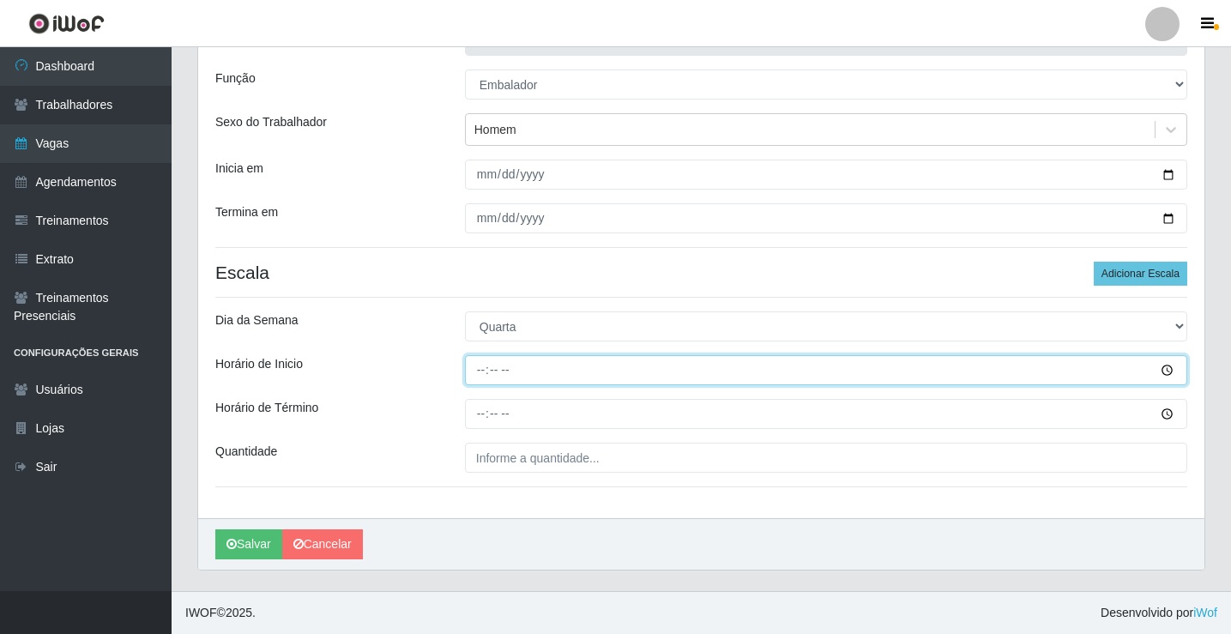
click at [486, 373] on input "Horário de Inicio" at bounding box center [826, 370] width 722 height 30
type input "16:00"
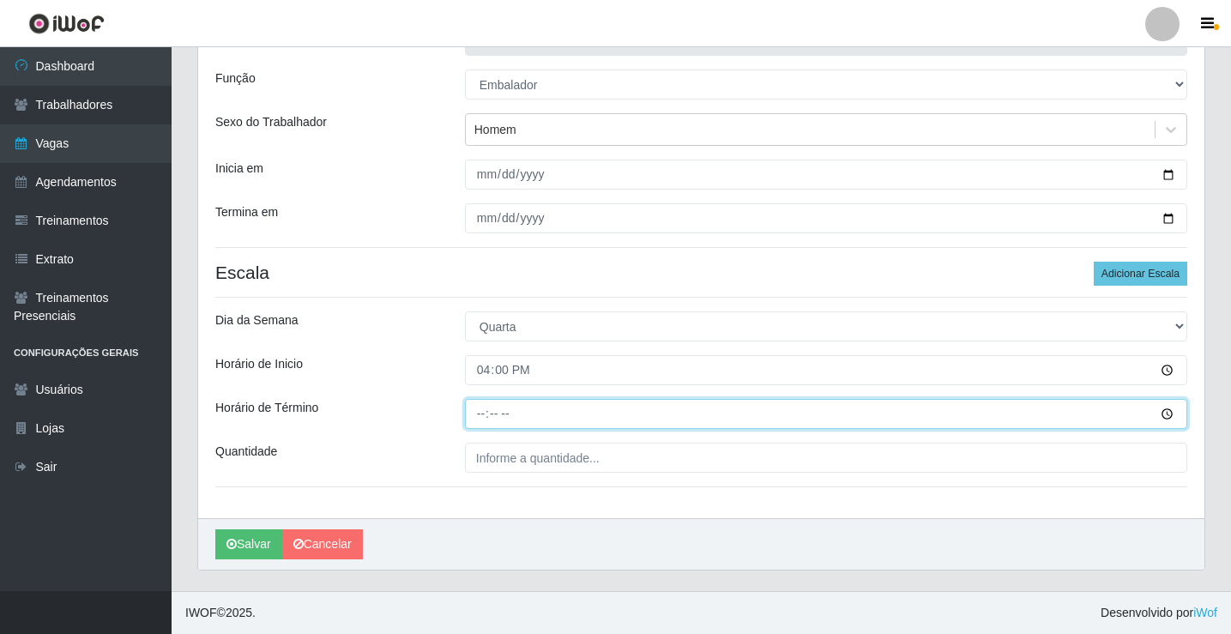
click at [481, 417] on input "Horário de Término" at bounding box center [826, 414] width 722 height 30
type input "20:30"
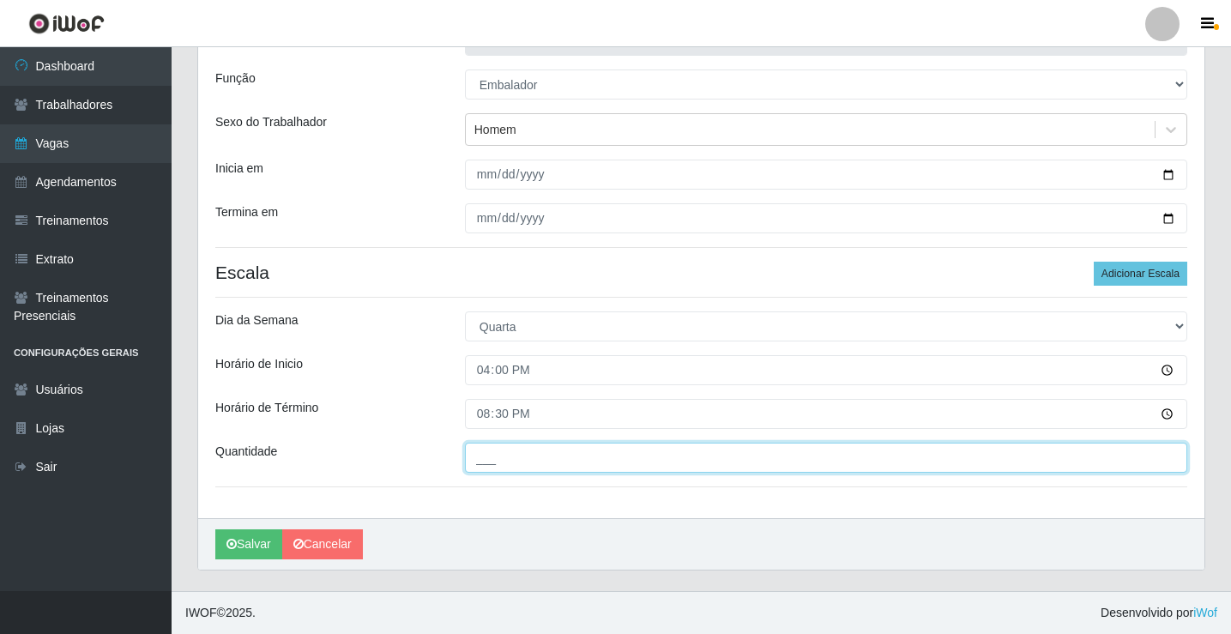
click at [510, 452] on input "___" at bounding box center [826, 458] width 722 height 30
type input "5__"
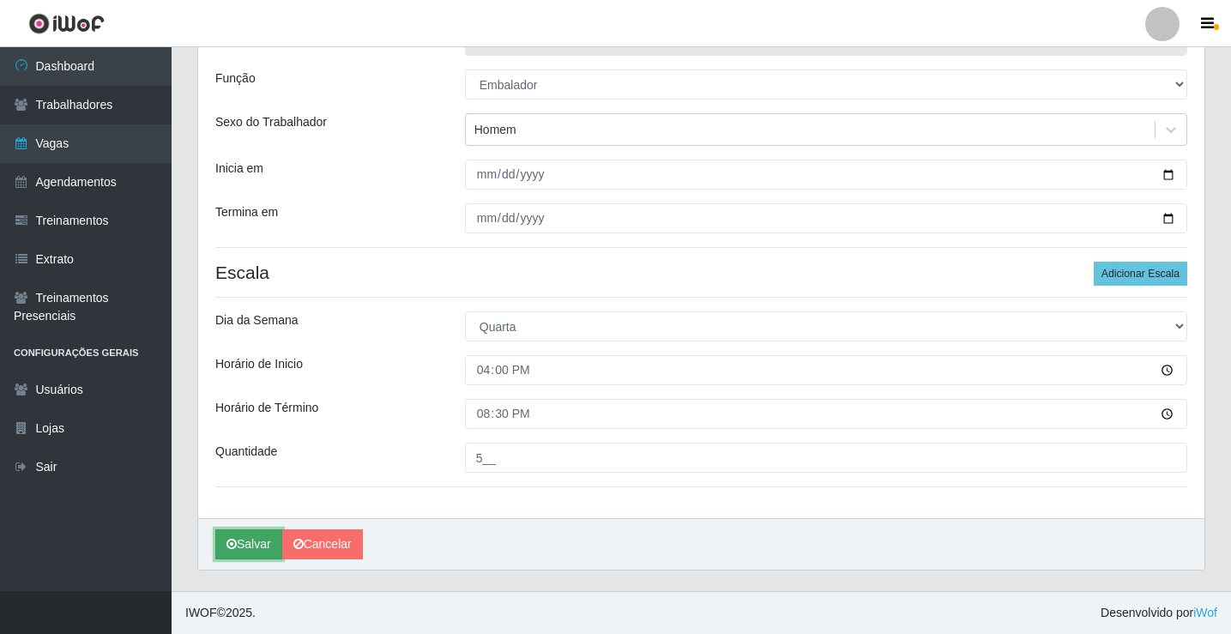
click at [254, 541] on button "Salvar" at bounding box center [248, 544] width 67 height 30
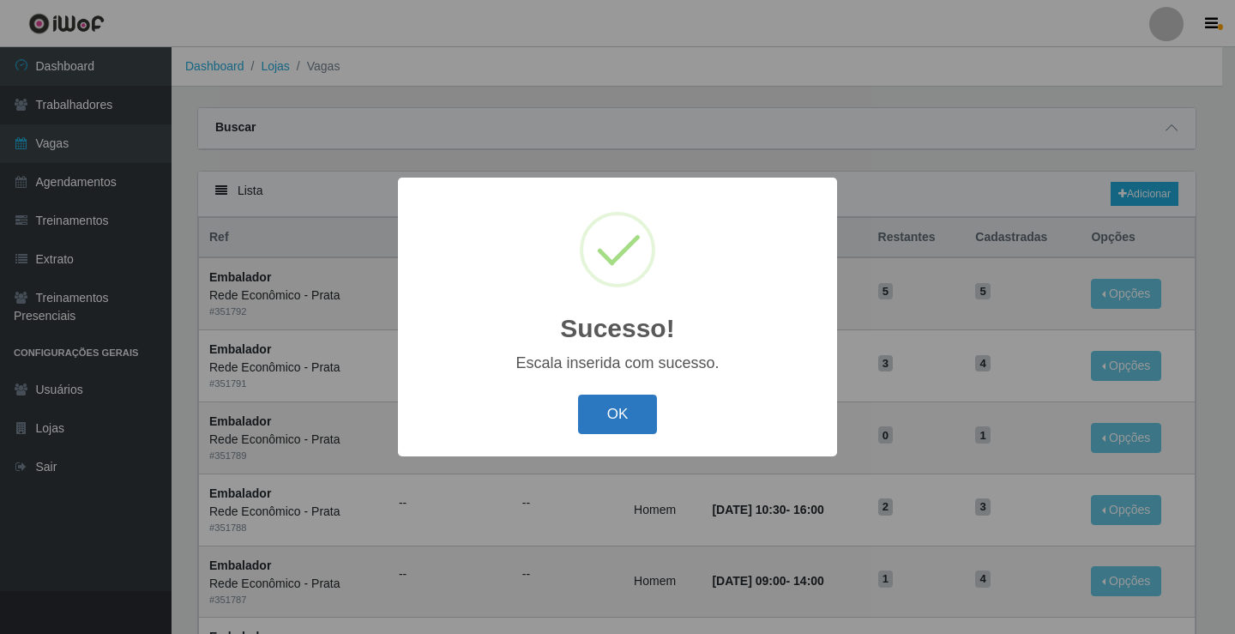
click at [627, 418] on button "OK" at bounding box center [618, 415] width 80 height 40
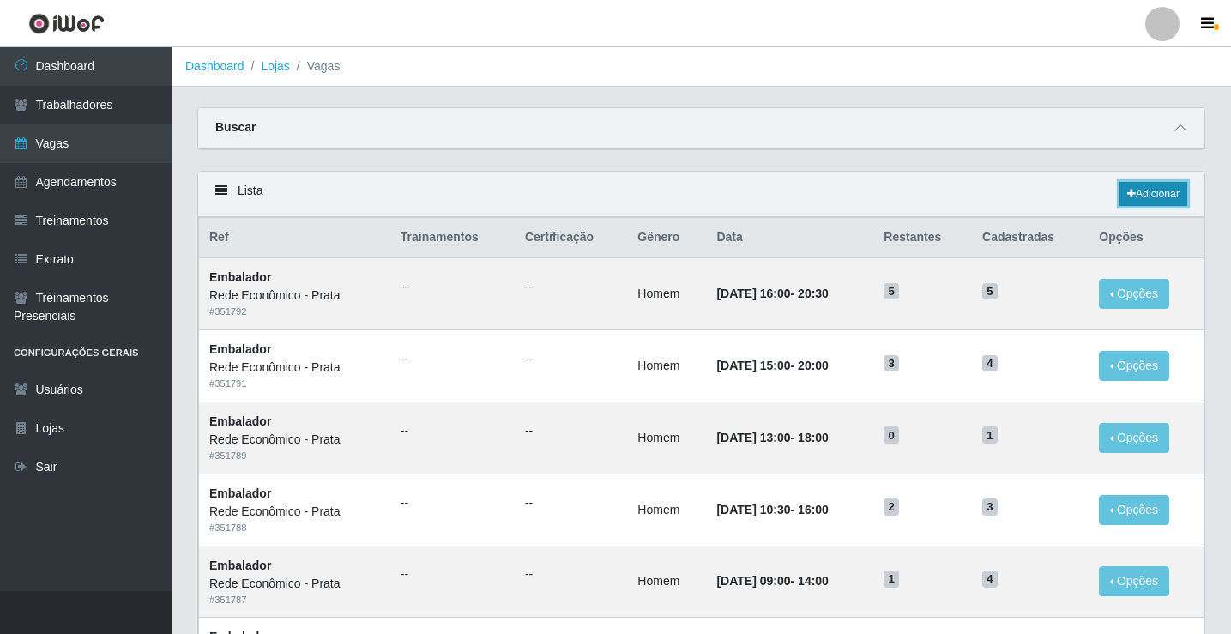
click at [1159, 196] on link "Adicionar" at bounding box center [1153, 194] width 68 height 24
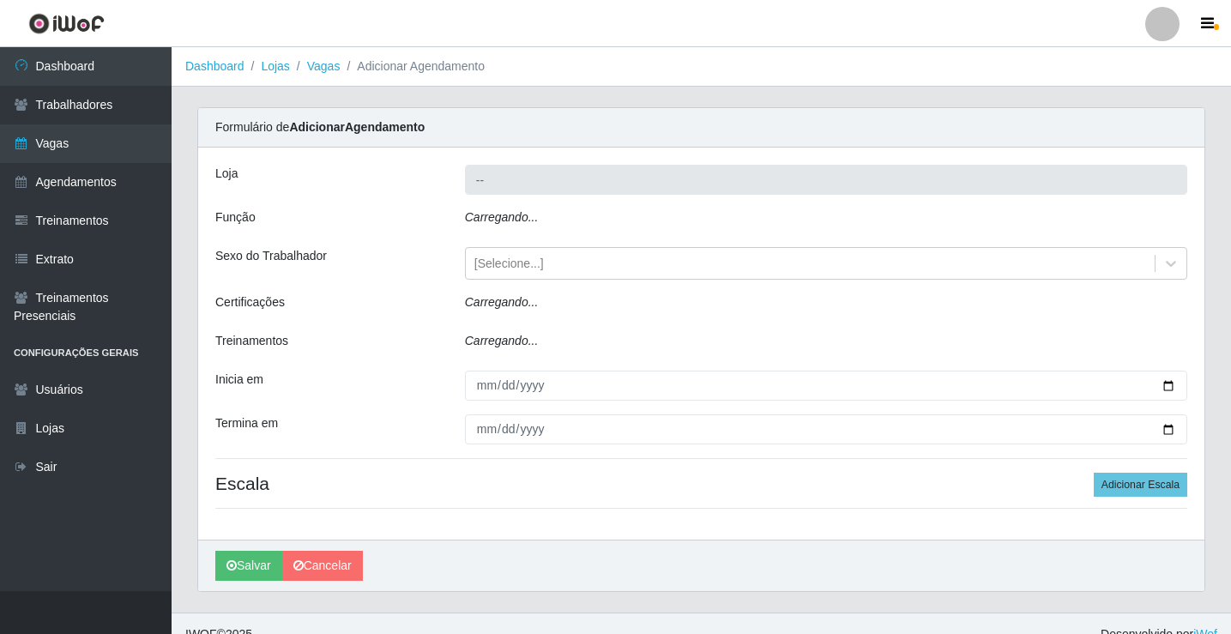
type input "Rede Econômico - Prata"
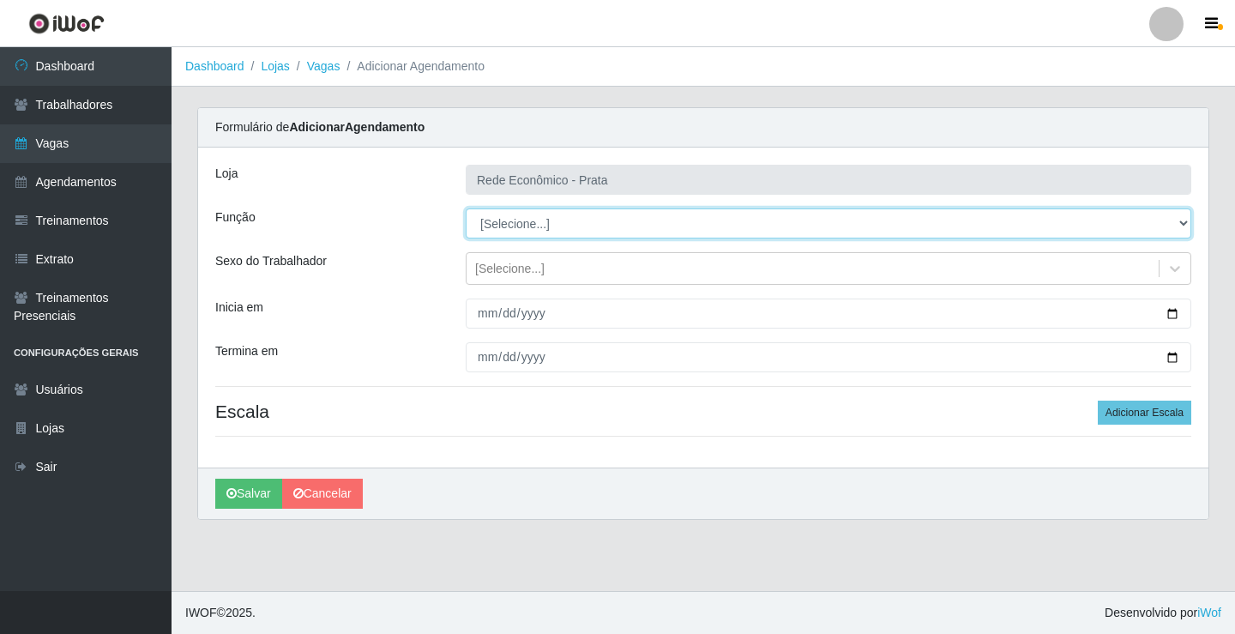
click at [524, 225] on select "[Selecione...] ASG ASG + ASG ++ Embalador Embalador + Embalador ++ Operador de …" at bounding box center [829, 223] width 726 height 30
select select "1"
click at [466, 208] on select "[Selecione...] ASG ASG + ASG ++ Embalador Embalador + Embalador ++ Operador de …" at bounding box center [829, 223] width 726 height 30
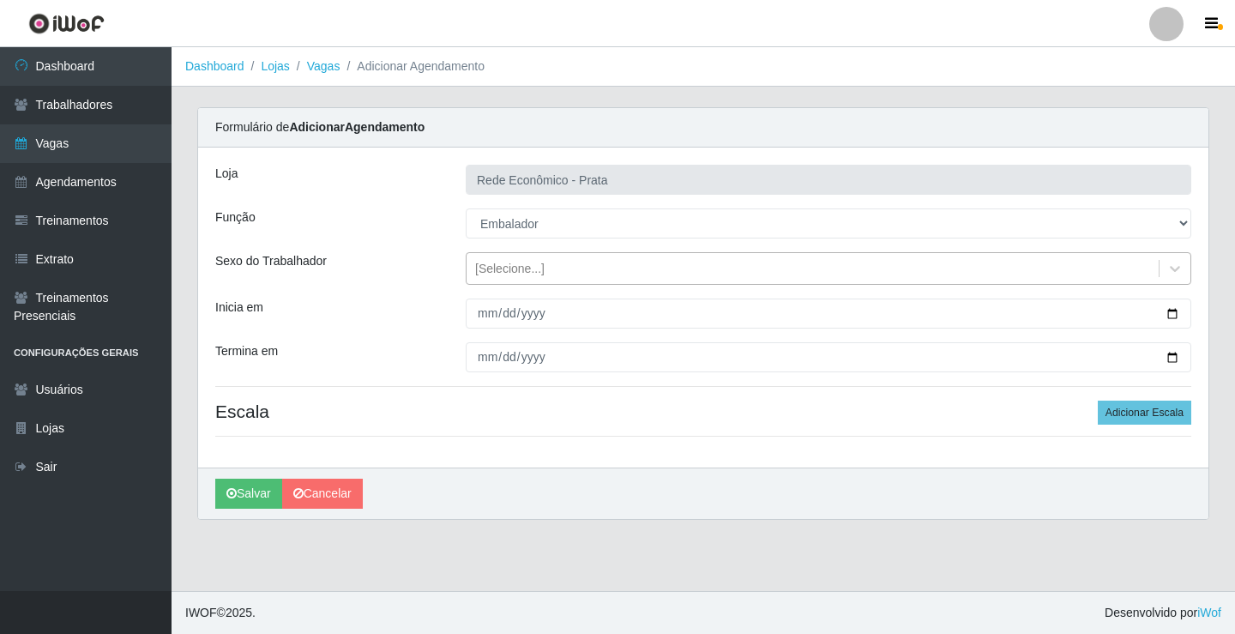
click at [516, 268] on div "[Selecione...]" at bounding box center [509, 269] width 69 height 18
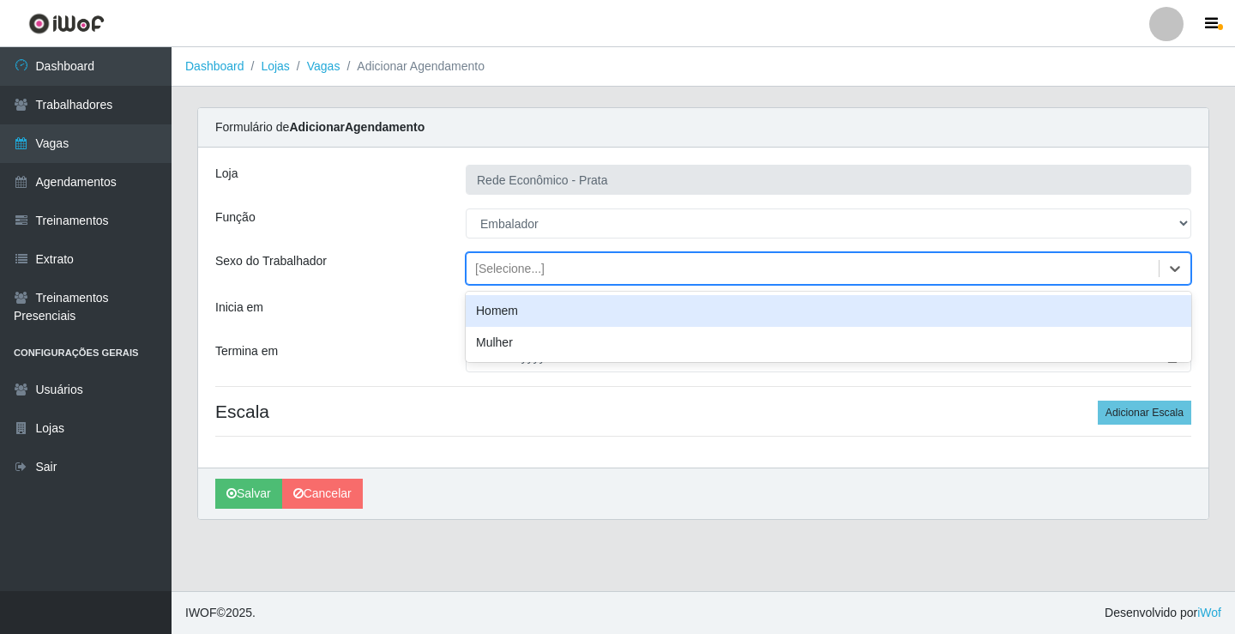
click at [524, 307] on div "Homem" at bounding box center [829, 311] width 726 height 32
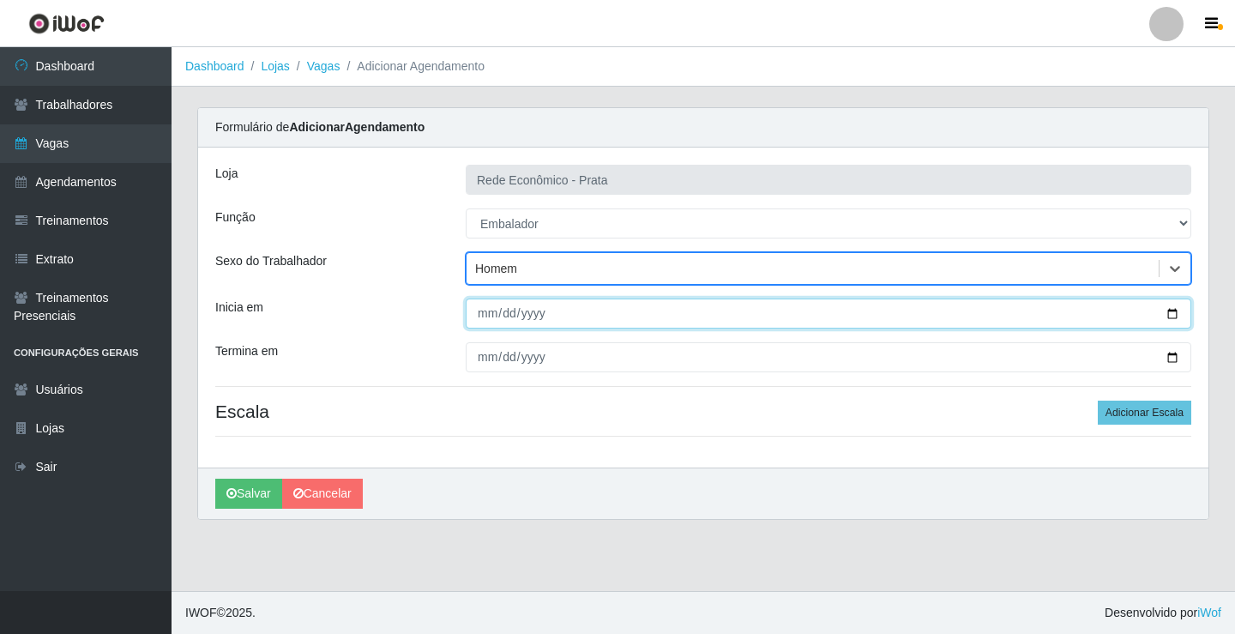
click at [1177, 310] on input "Inicia em" at bounding box center [829, 314] width 726 height 30
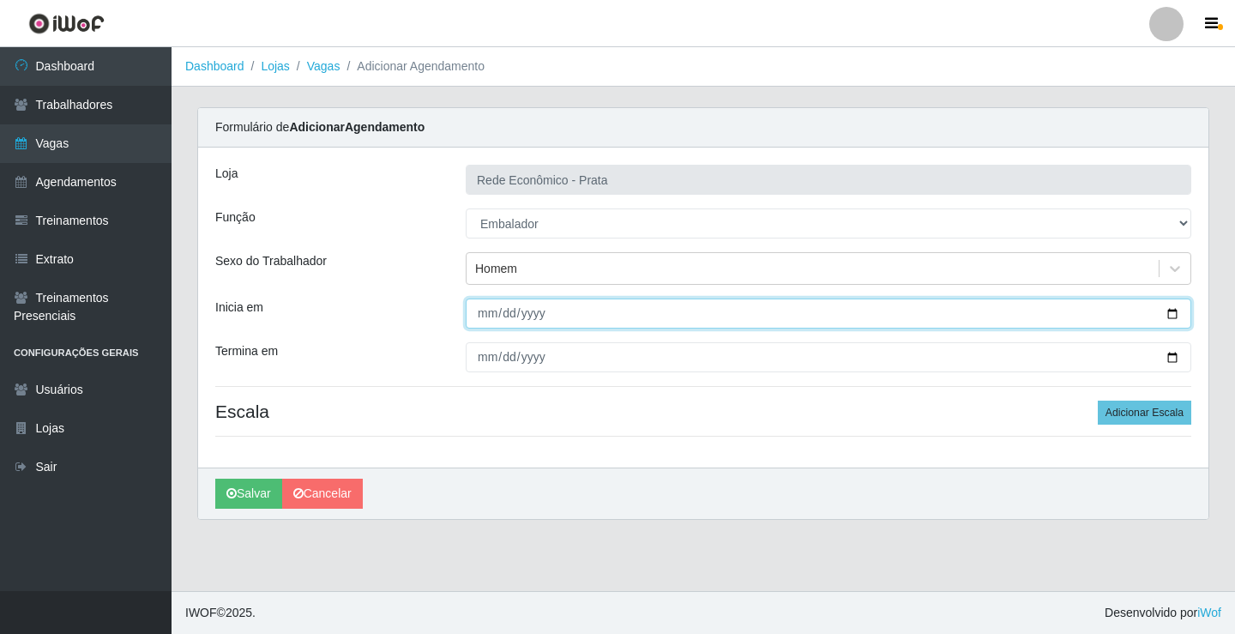
type input "[DATE]"
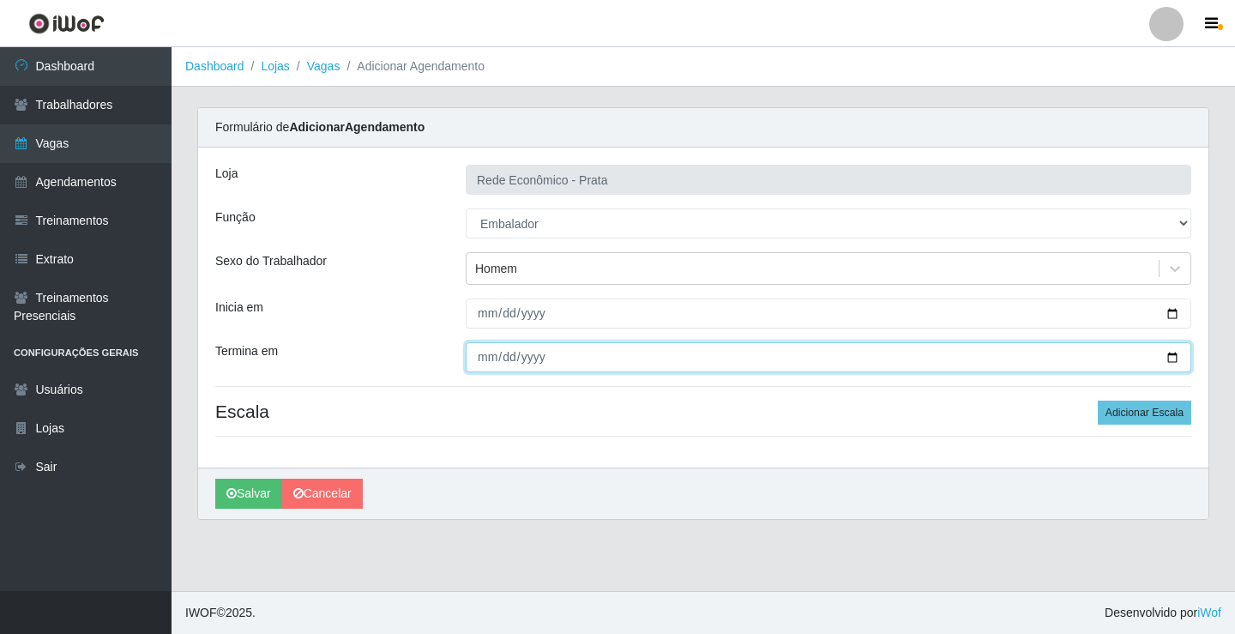
click at [1169, 355] on input "Termina em" at bounding box center [829, 357] width 726 height 30
type input "[DATE]"
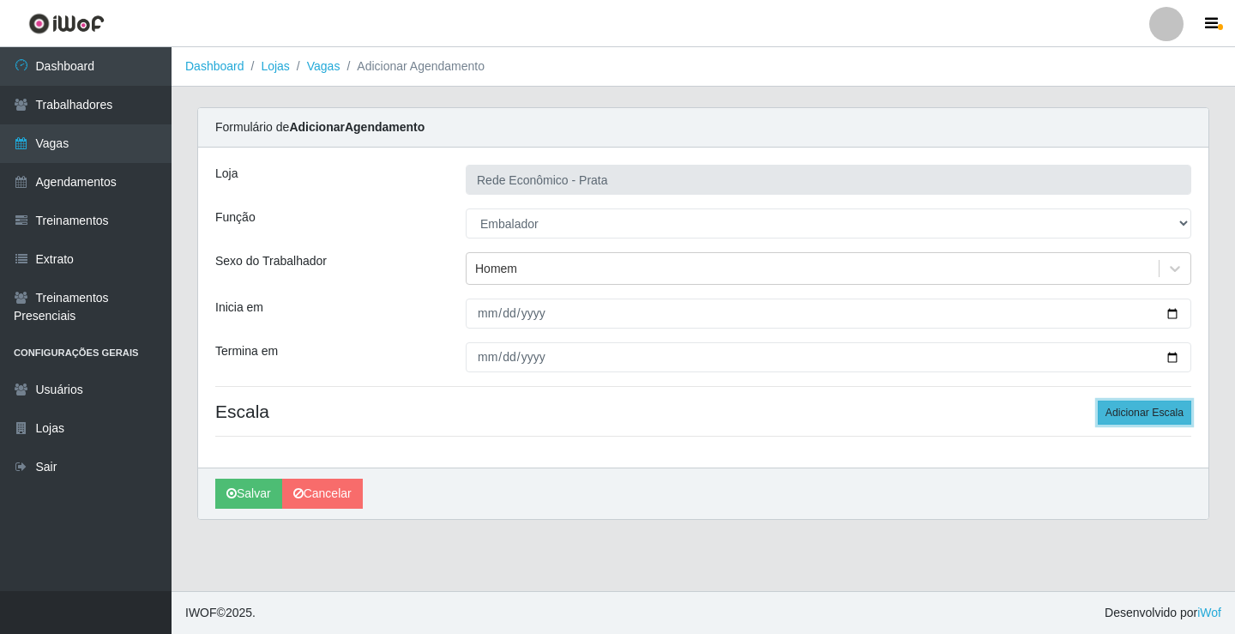
click at [1154, 413] on button "Adicionar Escala" at bounding box center [1145, 413] width 94 height 24
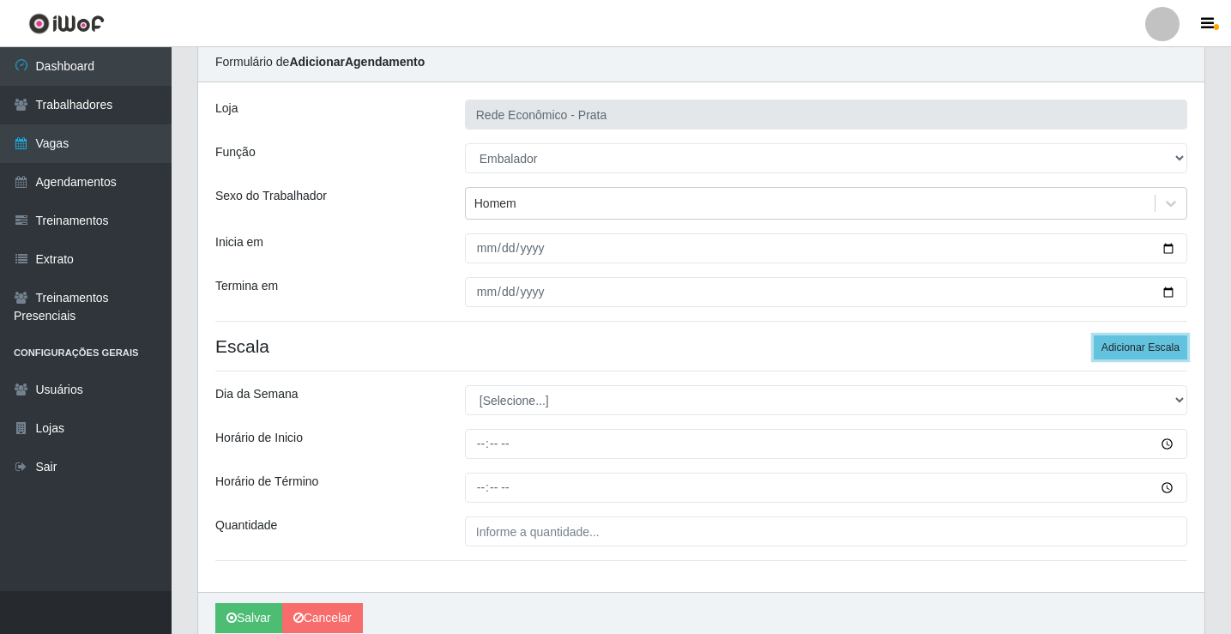
scroll to position [139, 0]
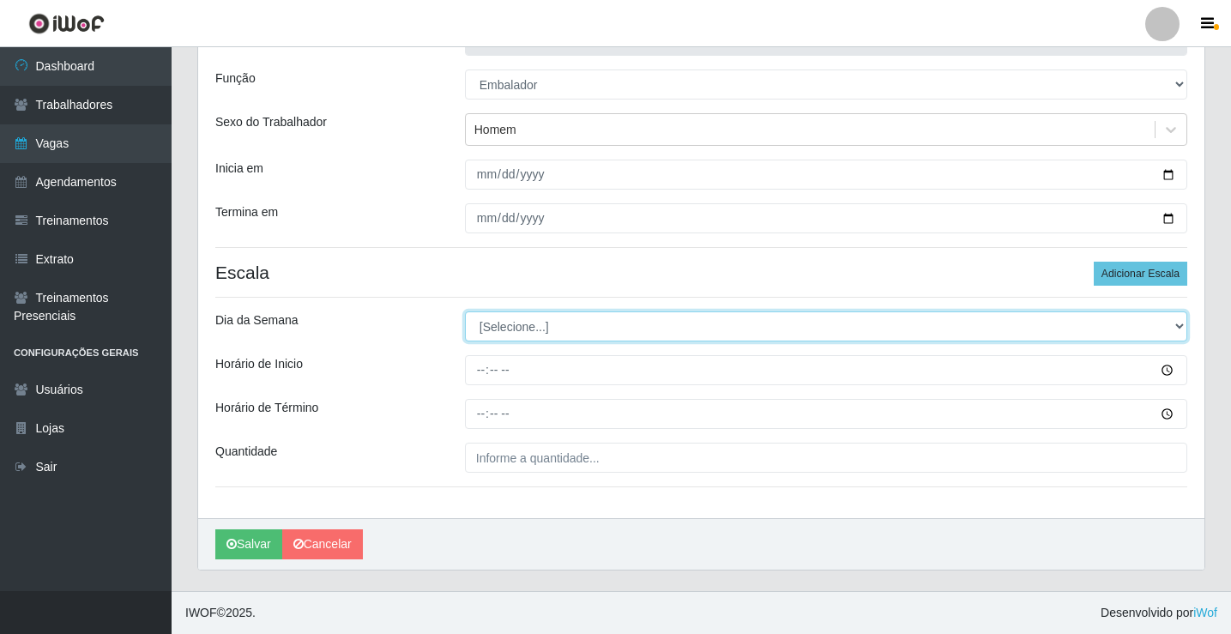
click at [527, 328] on select "[Selecione...] Segunda Terça Quarta Quinta Sexta Sábado Domingo" at bounding box center [826, 326] width 722 height 30
select select "4"
click at [465, 311] on select "[Selecione...] Segunda Terça Quarta Quinta Sexta Sábado Domingo" at bounding box center [826, 326] width 722 height 30
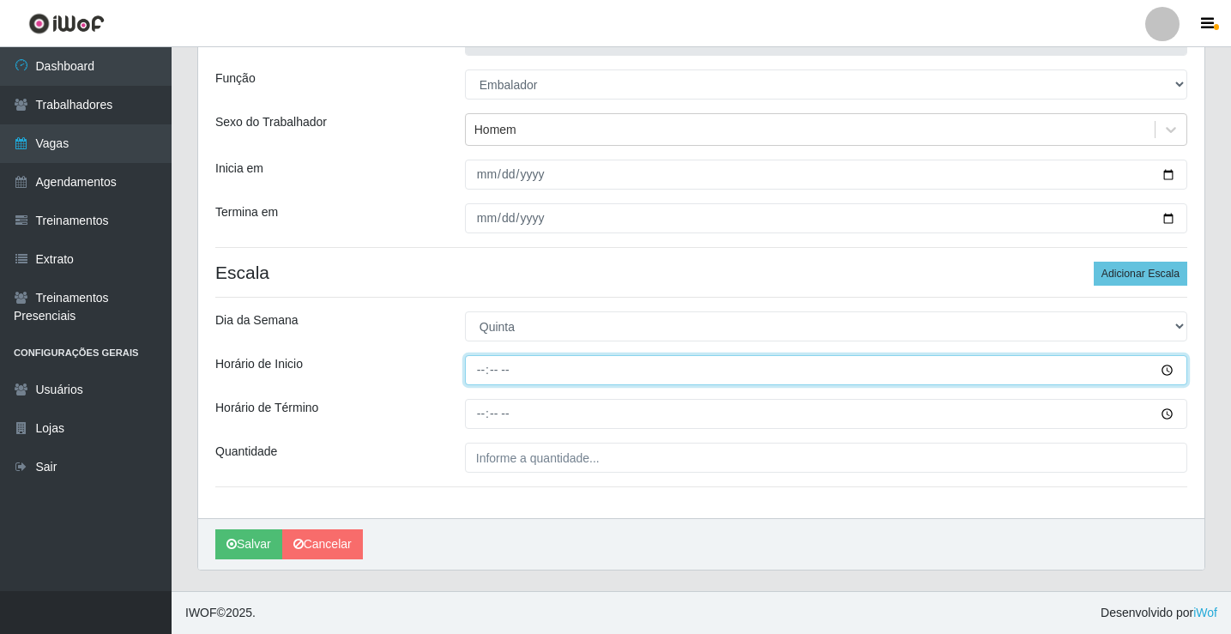
click at [481, 371] on input "Horário de Inicio" at bounding box center [826, 370] width 722 height 30
type input "07:00"
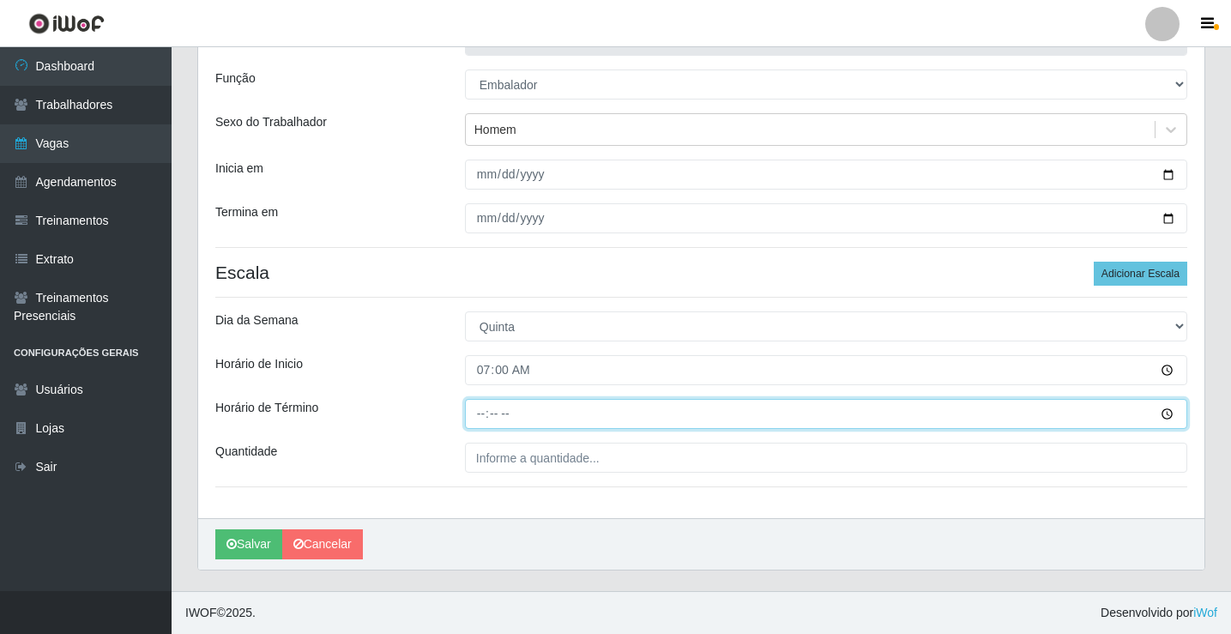
click at [488, 419] on input "Horário de Término" at bounding box center [826, 414] width 722 height 30
type input "13:00"
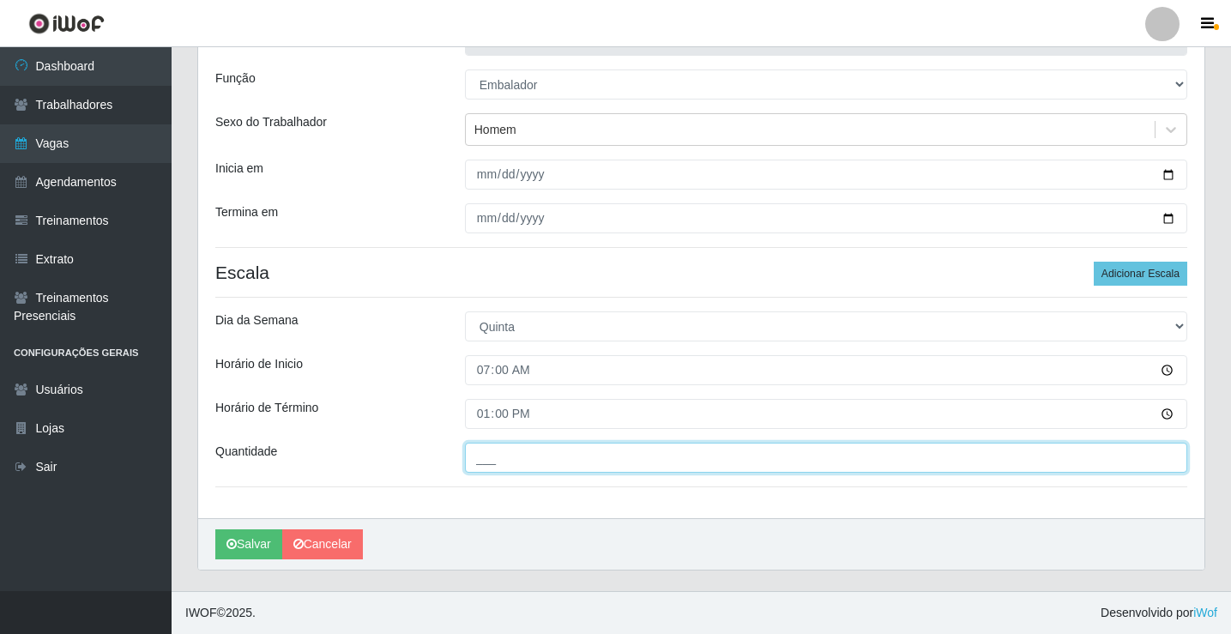
click at [498, 463] on input "___" at bounding box center [826, 458] width 722 height 30
type input "4__"
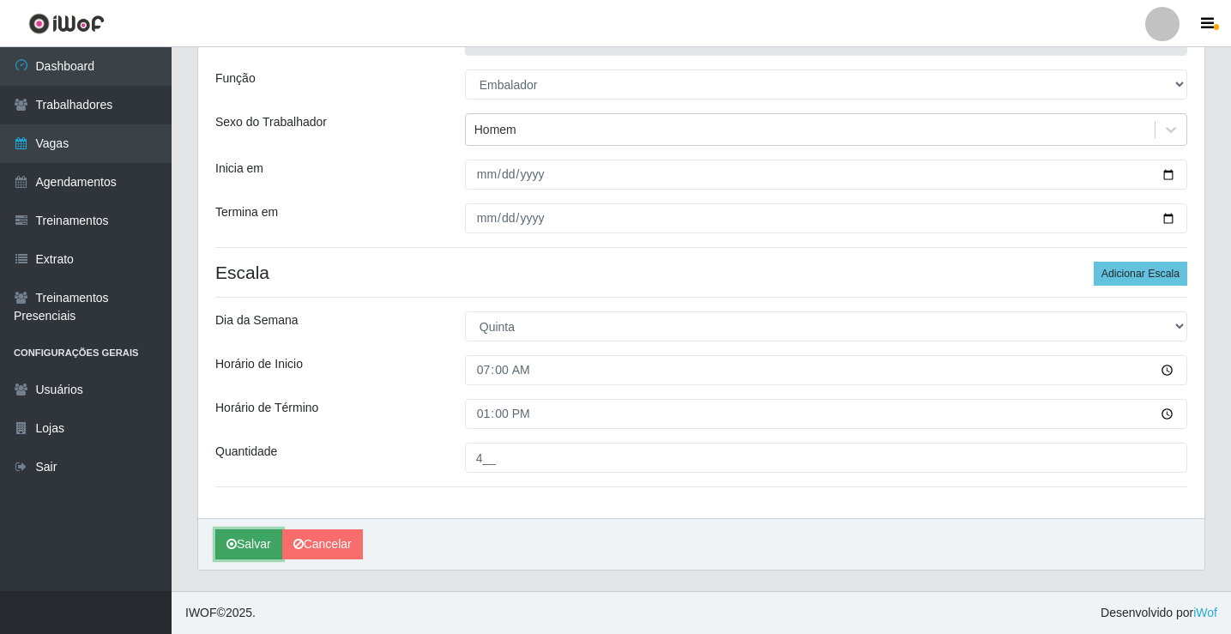
click at [263, 548] on button "Salvar" at bounding box center [248, 544] width 67 height 30
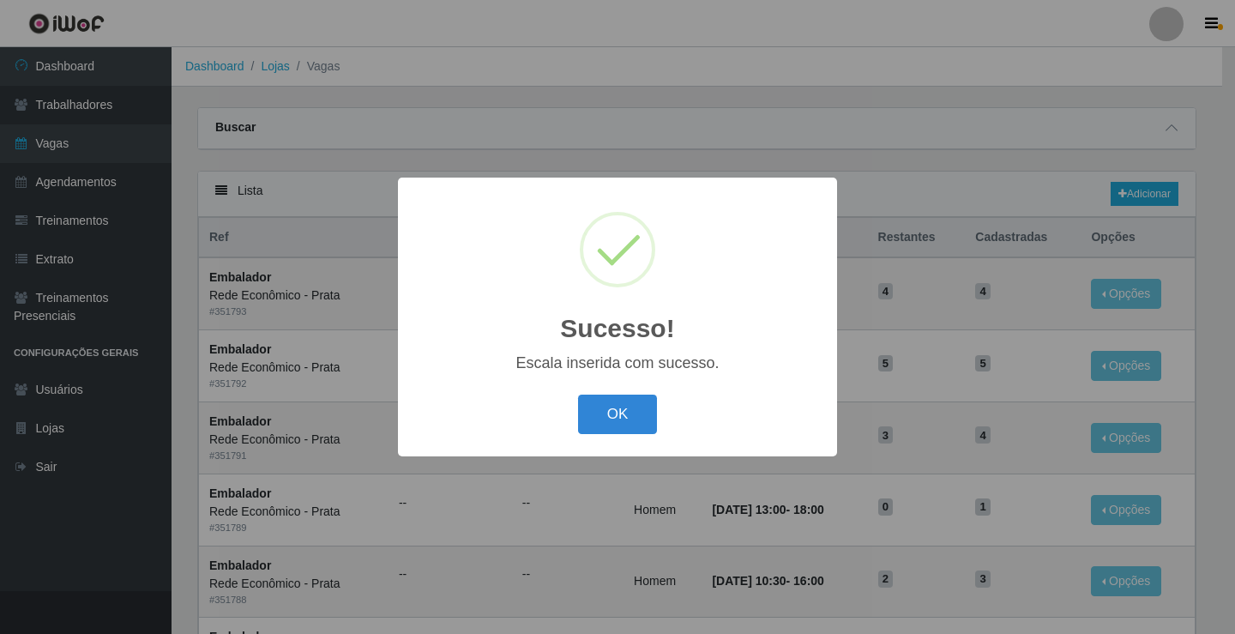
drag, startPoint x: 602, startPoint y: 418, endPoint x: 952, endPoint y: 271, distance: 379.5
click at [624, 409] on button "OK" at bounding box center [618, 415] width 80 height 40
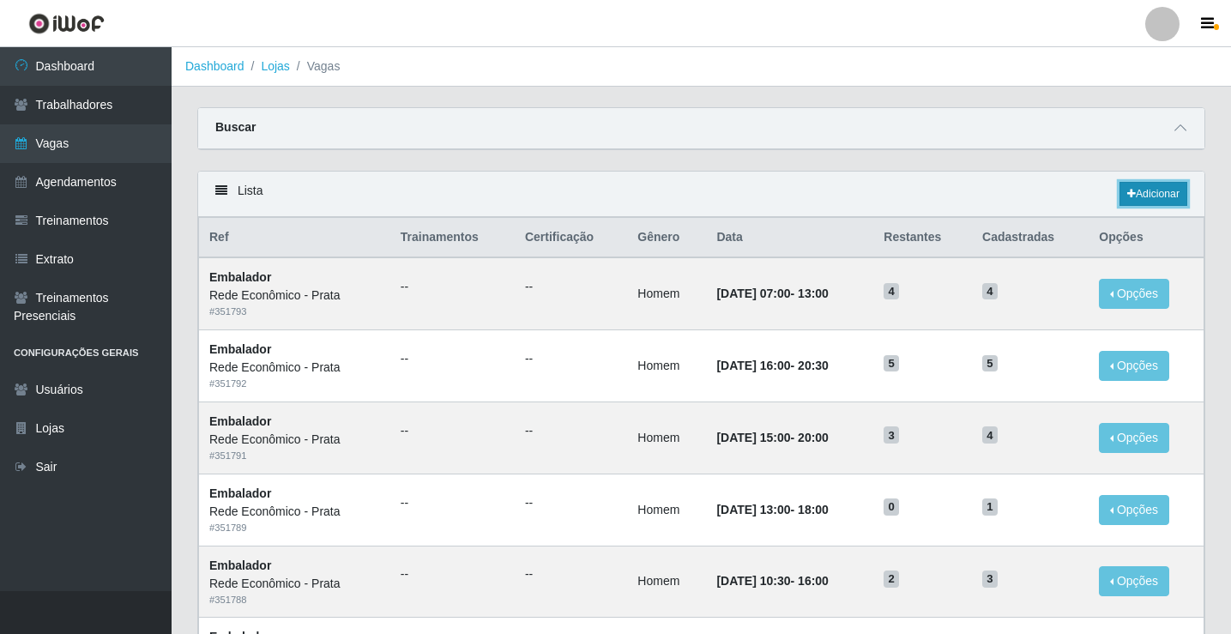
click at [1160, 196] on link "Adicionar" at bounding box center [1153, 194] width 68 height 24
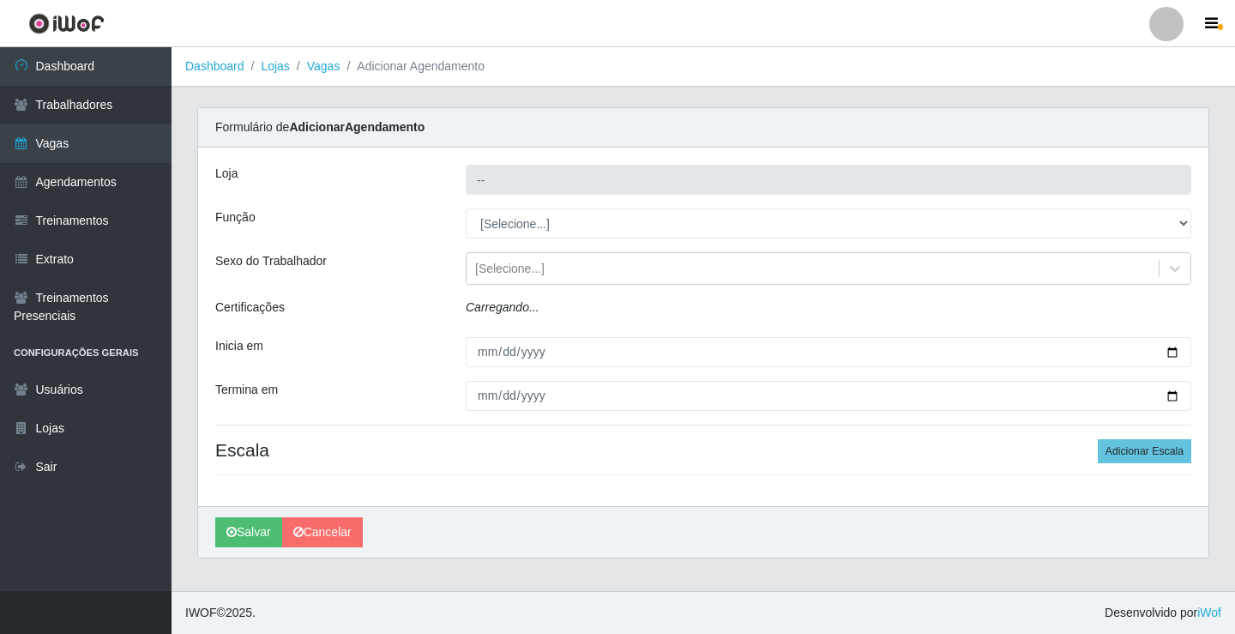
type input "Rede Econômico - Prata"
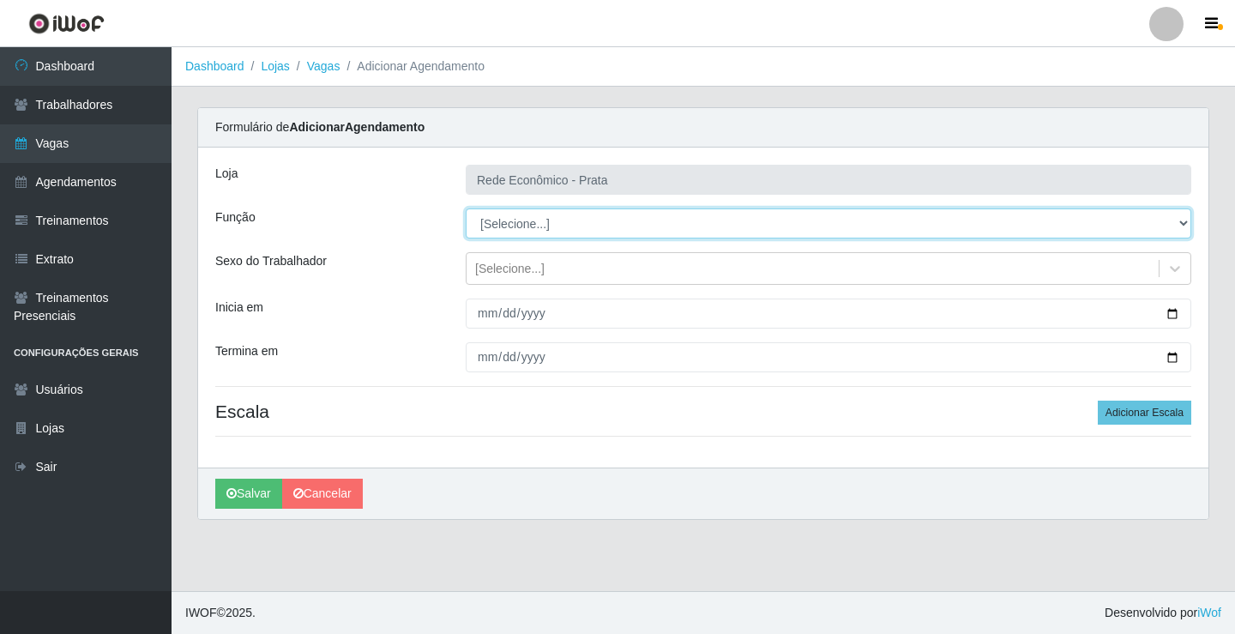
click at [522, 225] on select "[Selecione...] ASG ASG + ASG ++ Embalador Embalador + Embalador ++ Operador de …" at bounding box center [829, 223] width 726 height 30
select select "1"
click at [466, 208] on select "[Selecione...] ASG ASG + ASG ++ Embalador Embalador + Embalador ++ Operador de …" at bounding box center [829, 223] width 726 height 30
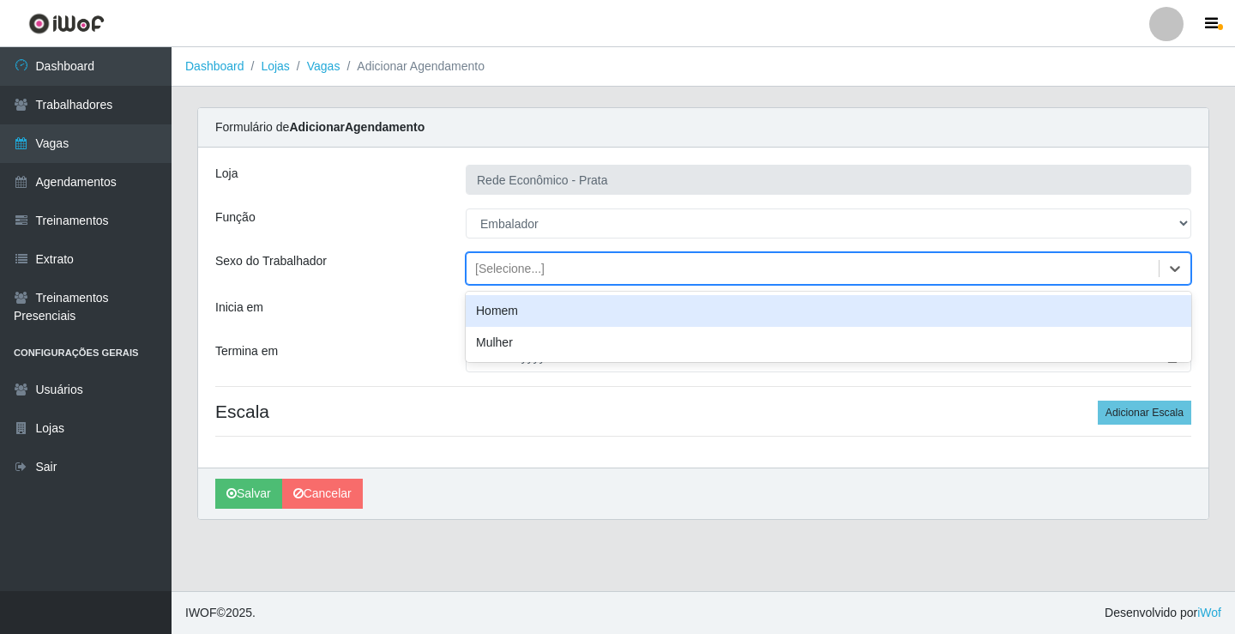
click at [505, 263] on div "[Selecione...]" at bounding box center [509, 269] width 69 height 18
click at [513, 311] on div "Homem" at bounding box center [829, 311] width 726 height 32
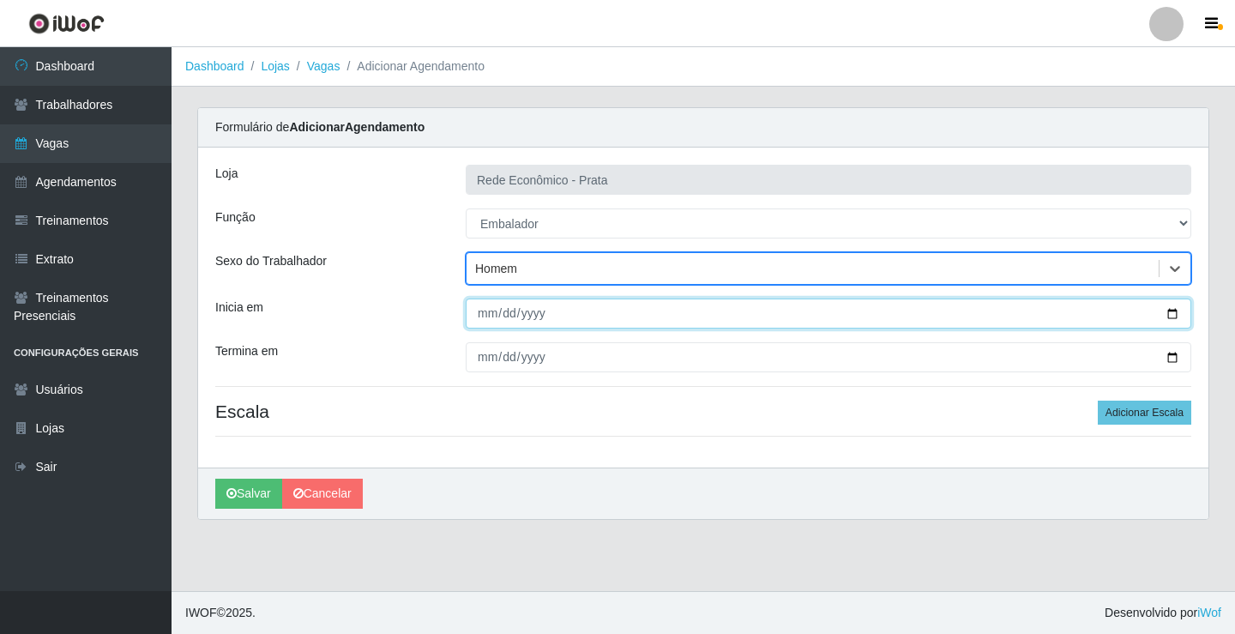
click at [1172, 314] on input "Inicia em" at bounding box center [829, 314] width 726 height 30
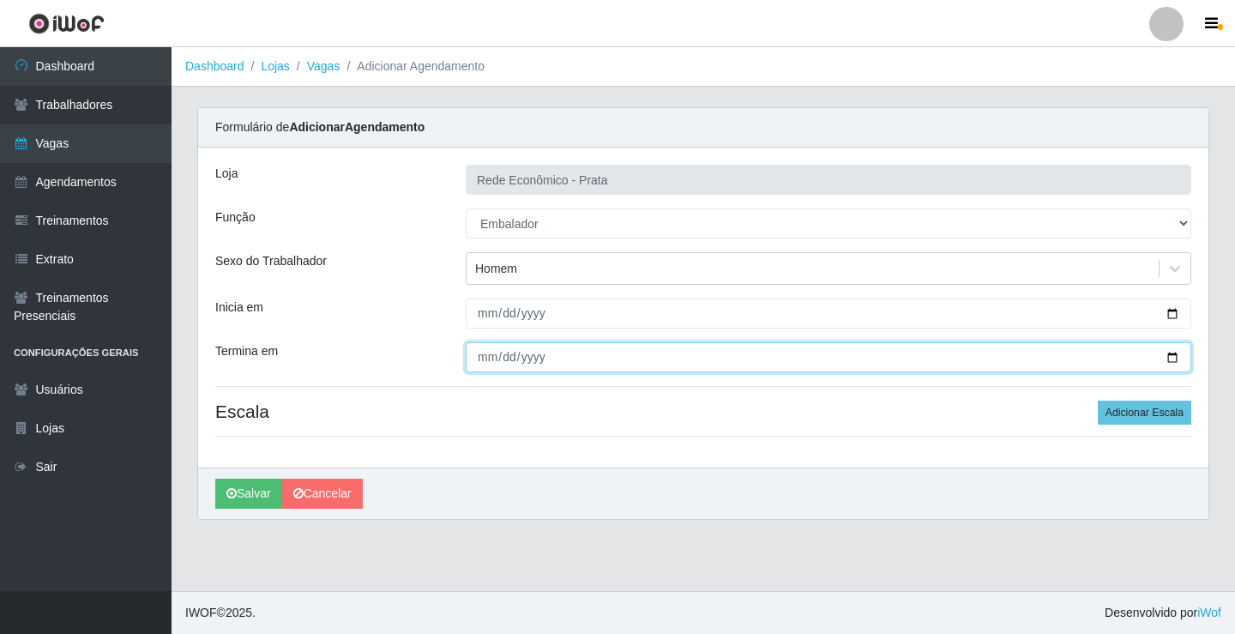
click at [1168, 359] on input "Termina em" at bounding box center [829, 357] width 726 height 30
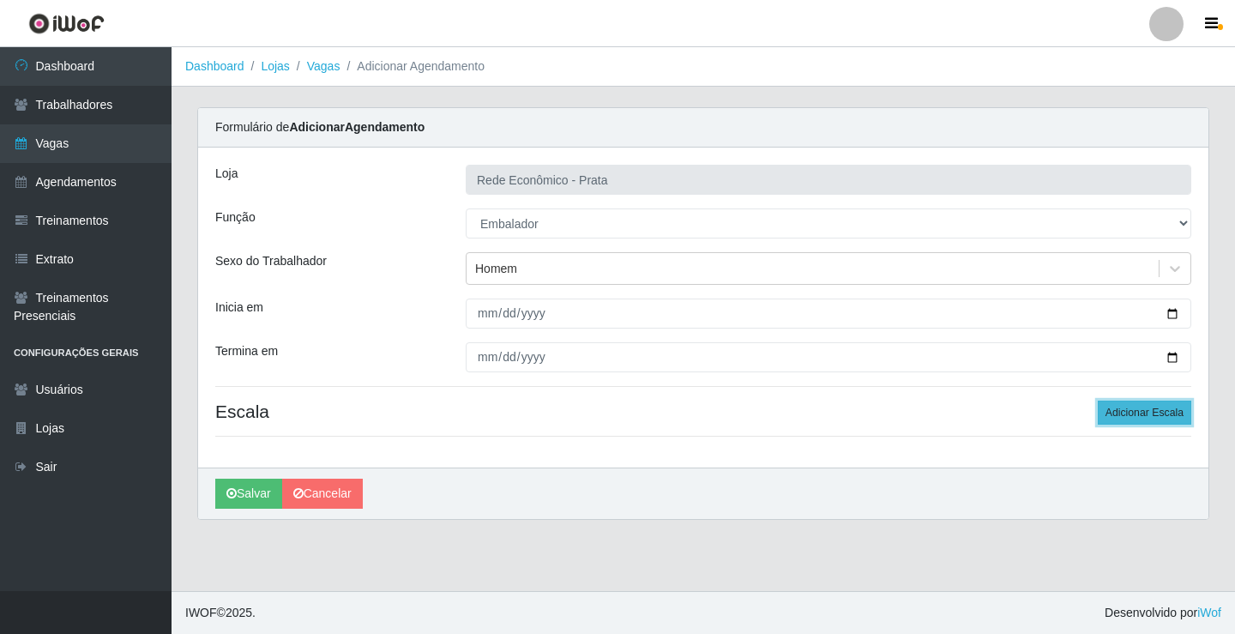
click at [1138, 414] on button "Adicionar Escala" at bounding box center [1145, 413] width 94 height 24
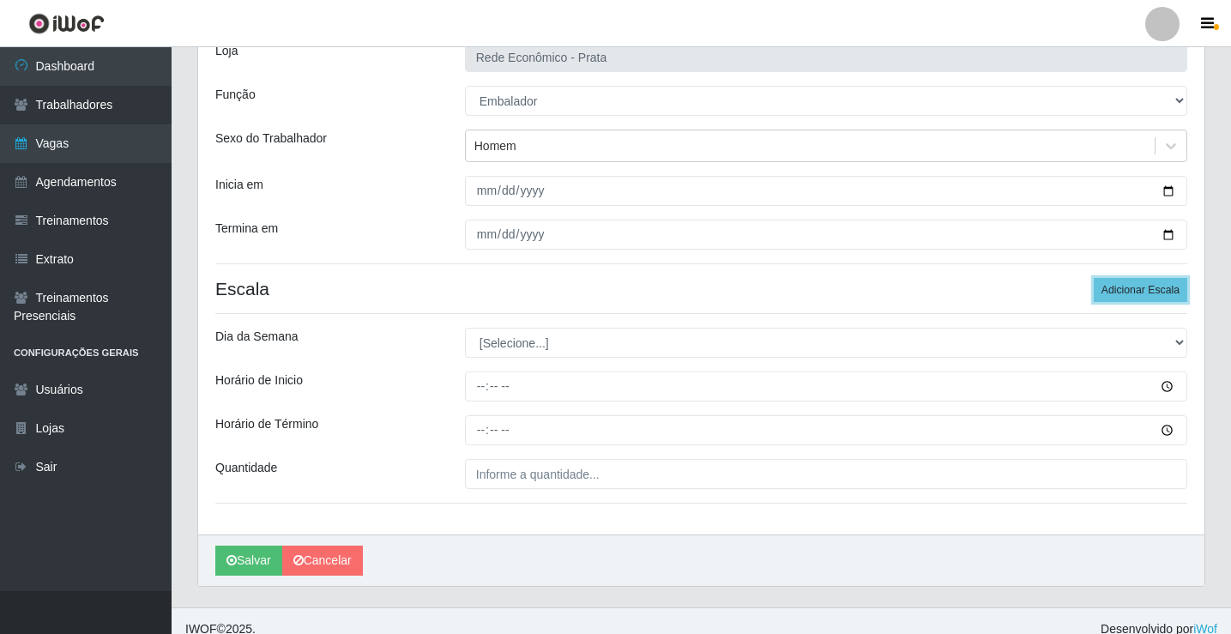
scroll to position [139, 0]
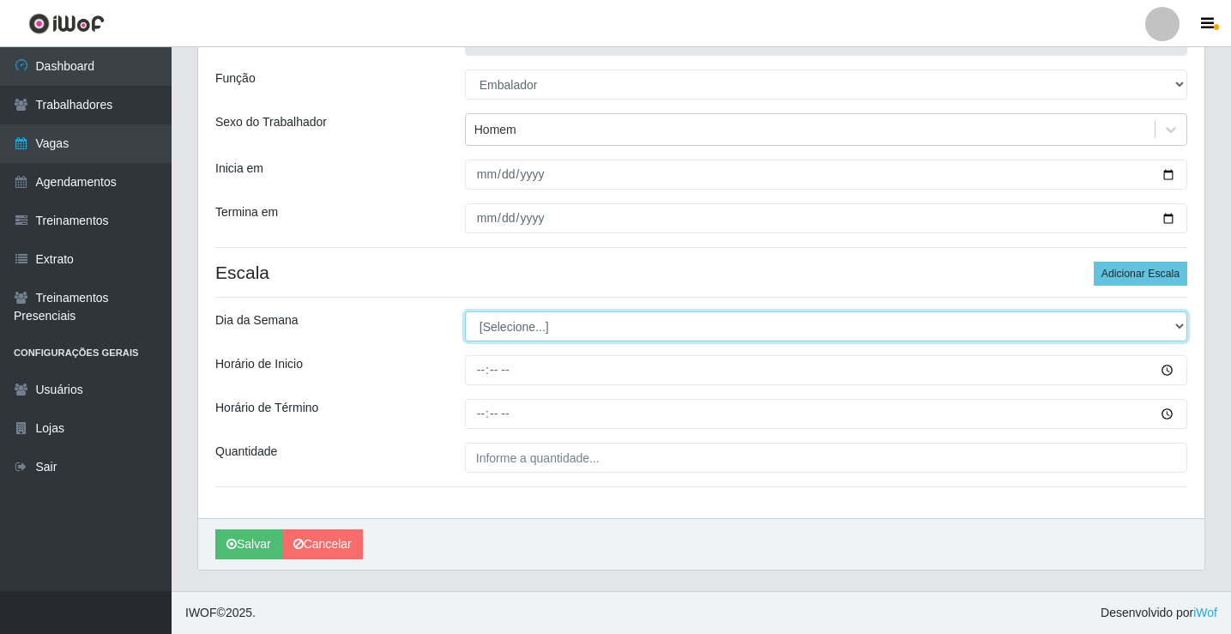
click at [523, 329] on select "[Selecione...] Segunda Terça Quarta Quinta Sexta Sábado Domingo" at bounding box center [826, 326] width 722 height 30
click at [465, 311] on select "[Selecione...] Segunda Terça Quarta Quinta Sexta Sábado Domingo" at bounding box center [826, 326] width 722 height 30
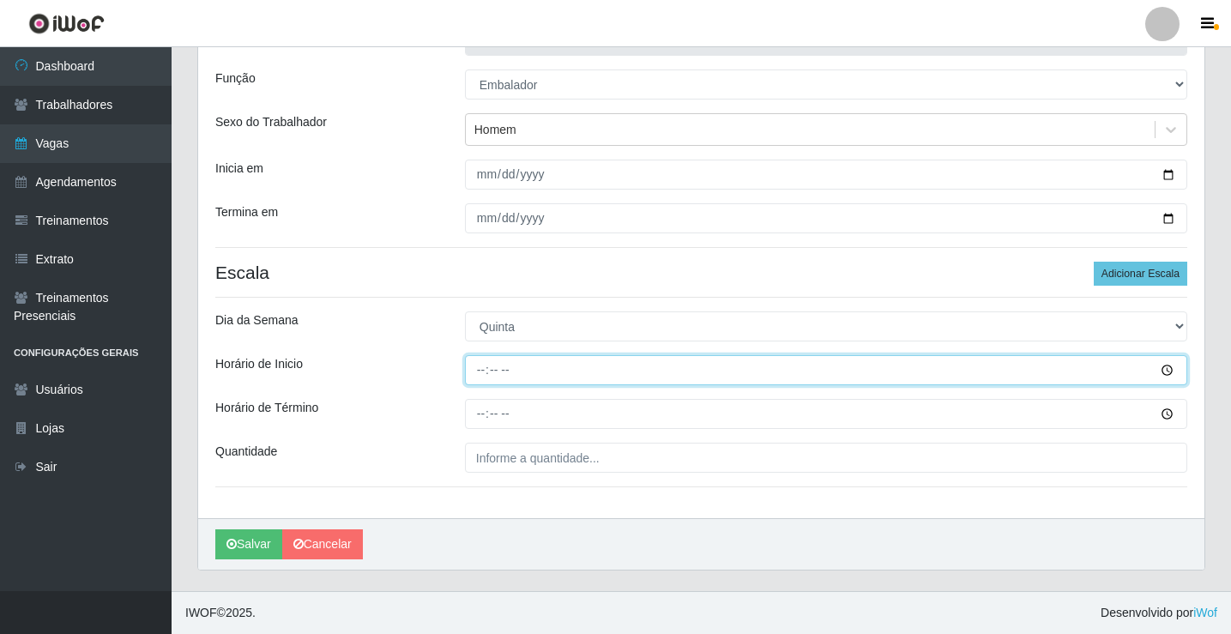
click at [483, 371] on input "Horário de Inicio" at bounding box center [826, 370] width 722 height 30
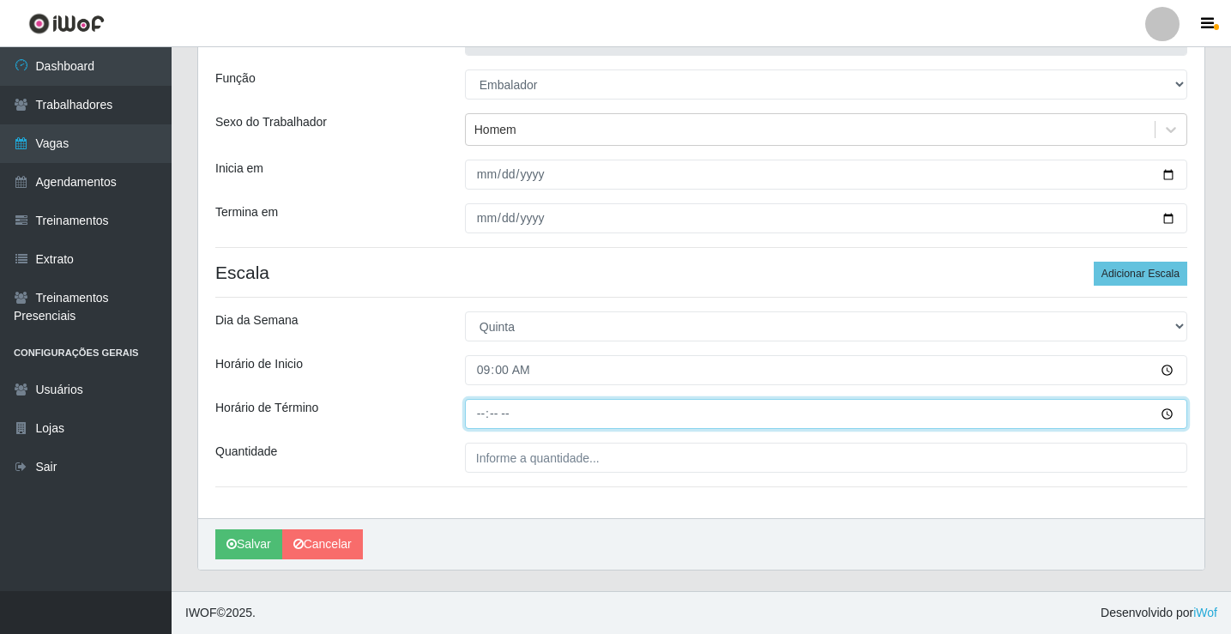
click at [486, 412] on input "Horário de Término" at bounding box center [826, 414] width 722 height 30
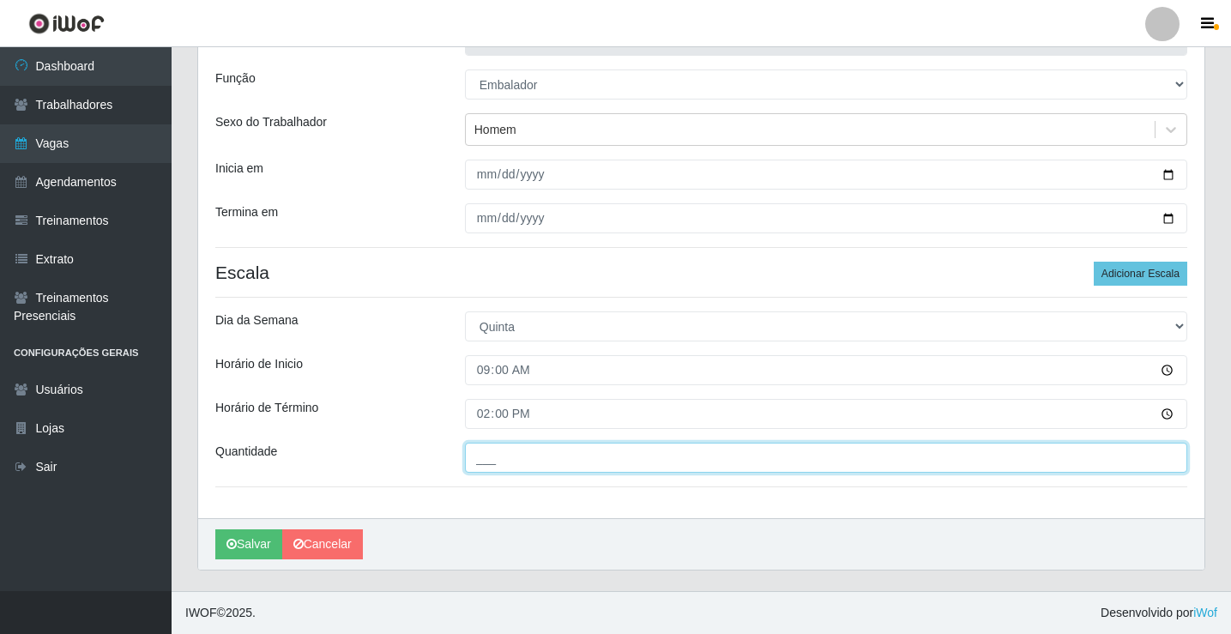
click at [485, 464] on input "___" at bounding box center [826, 458] width 722 height 30
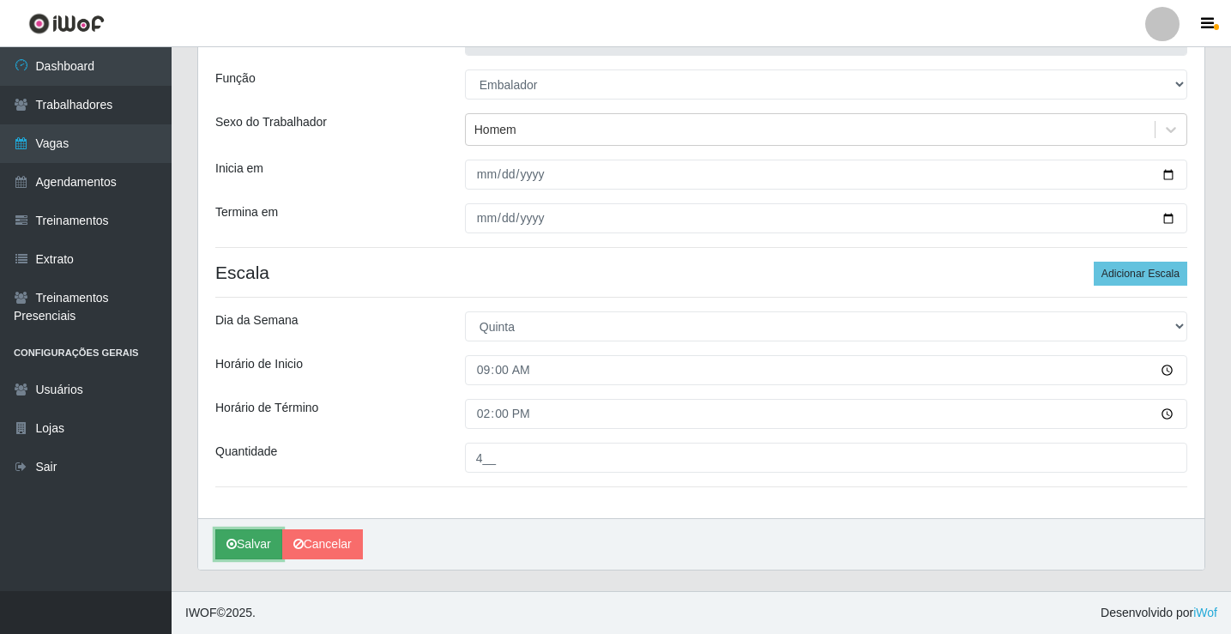
click at [256, 545] on button "Salvar" at bounding box center [248, 544] width 67 height 30
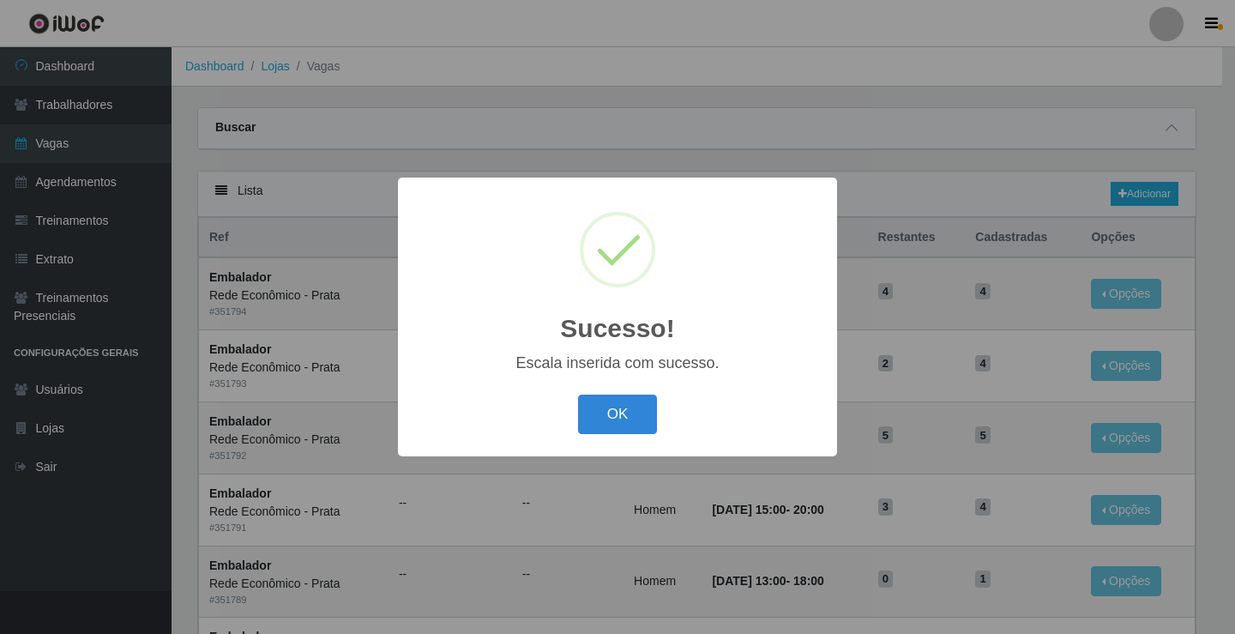
click at [611, 412] on button "OK" at bounding box center [618, 415] width 80 height 40
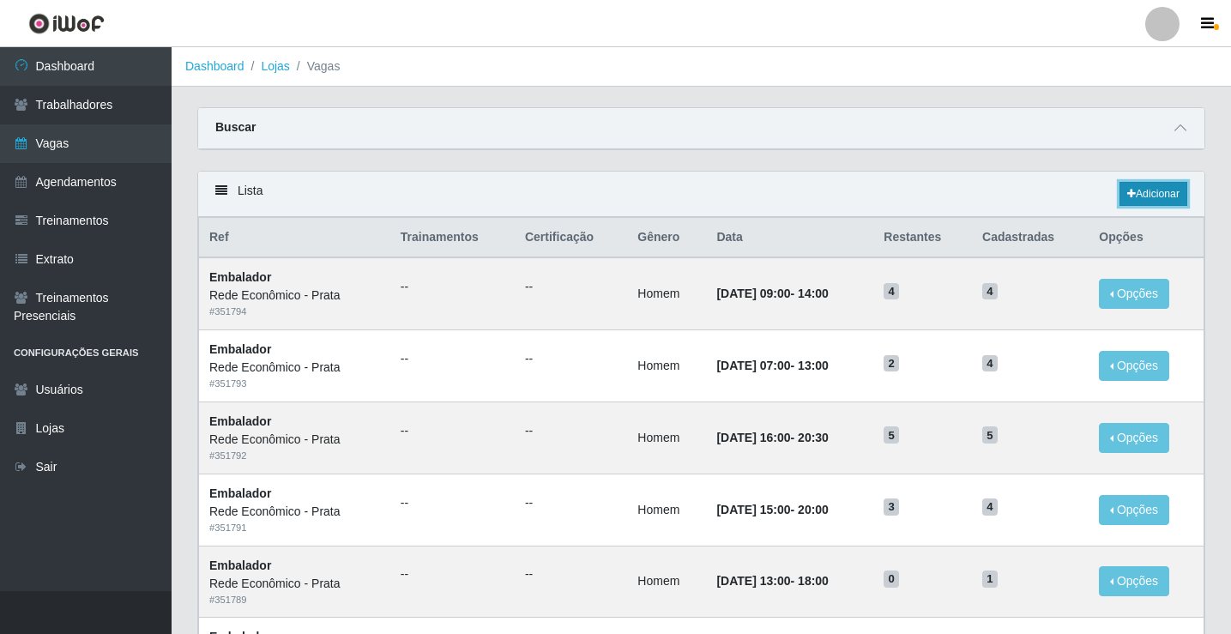
click at [1148, 190] on link "Adicionar" at bounding box center [1153, 194] width 68 height 24
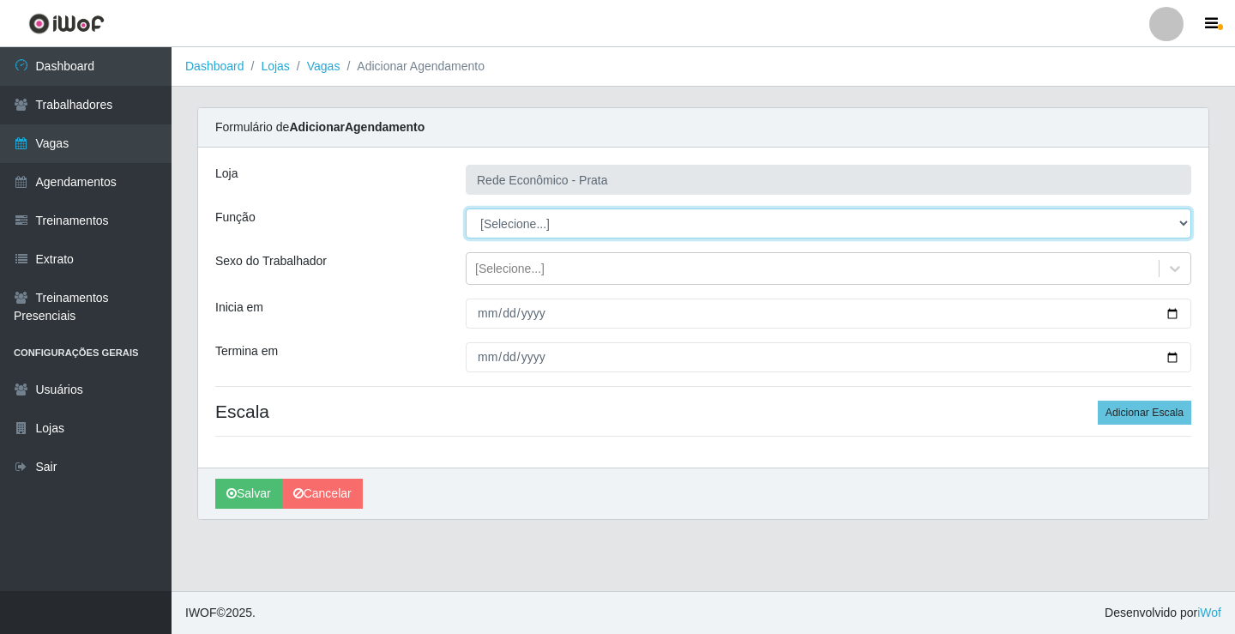
click at [498, 231] on select "[Selecione...] ASG ASG + ASG ++ Embalador Embalador + Embalador ++ Operador de …" at bounding box center [829, 223] width 726 height 30
click at [466, 208] on select "[Selecione...] ASG ASG + ASG ++ Embalador Embalador + Embalador ++ Operador de …" at bounding box center [829, 223] width 726 height 30
click at [560, 225] on select "[Selecione...] ASG ASG + ASG ++ Embalador Embalador + Embalador ++ Operador de …" at bounding box center [829, 223] width 726 height 30
click at [466, 208] on select "[Selecione...] ASG ASG + ASG ++ Embalador Embalador + Embalador ++ Operador de …" at bounding box center [829, 223] width 726 height 30
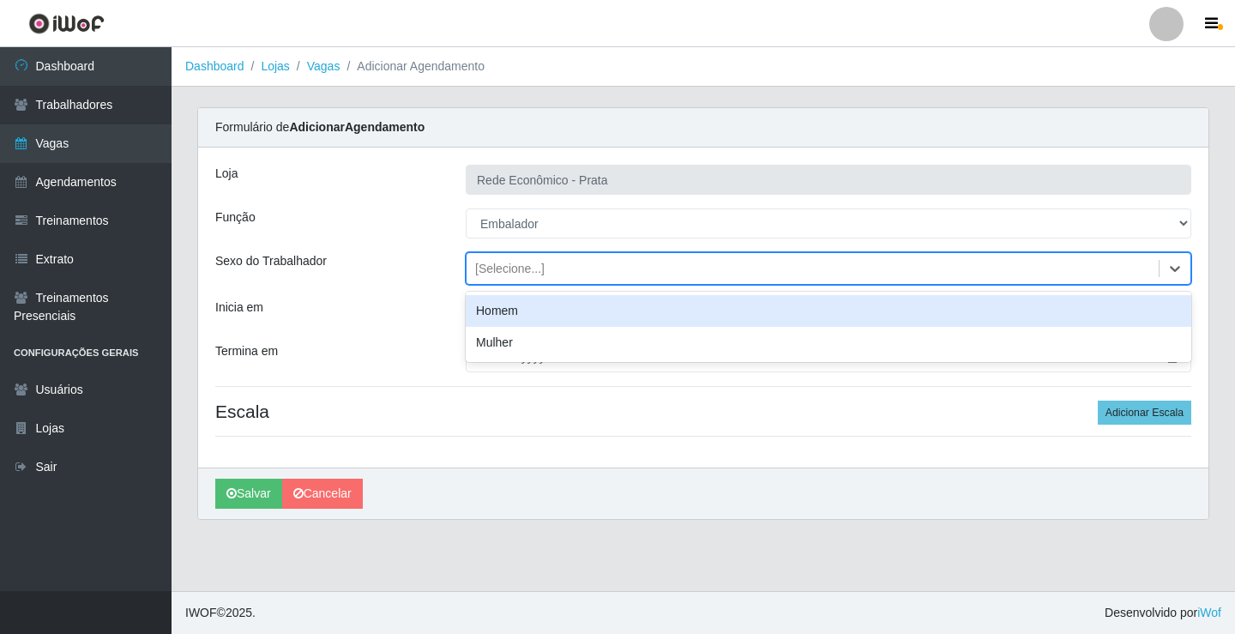
click at [511, 269] on div "[Selecione...]" at bounding box center [509, 269] width 69 height 18
click at [519, 313] on div "Homem" at bounding box center [829, 311] width 726 height 32
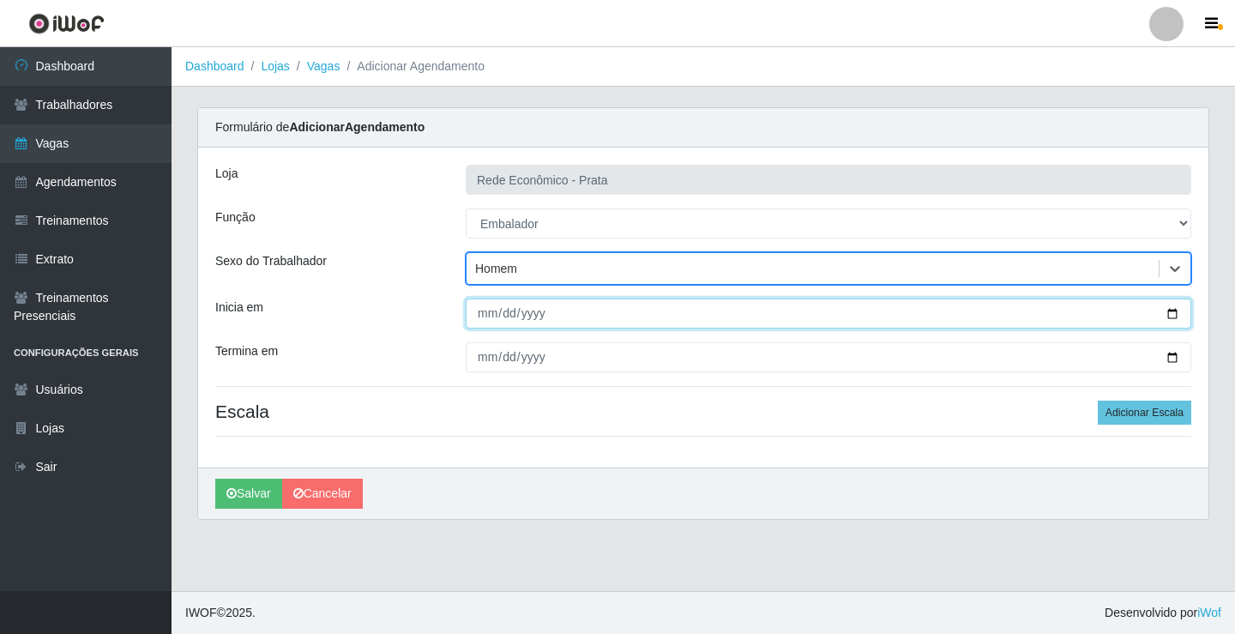
click at [1170, 312] on input "Inicia em" at bounding box center [829, 314] width 726 height 30
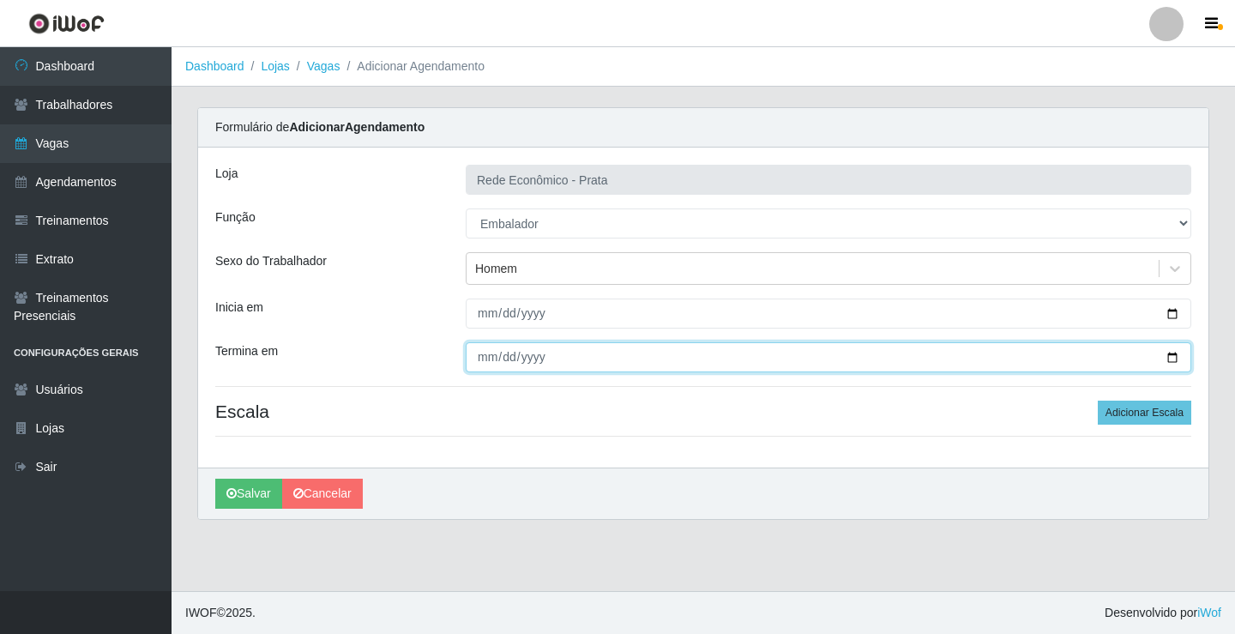
drag, startPoint x: 1174, startPoint y: 357, endPoint x: 948, endPoint y: 477, distance: 255.6
click at [1171, 357] on input "Termina em" at bounding box center [829, 357] width 726 height 30
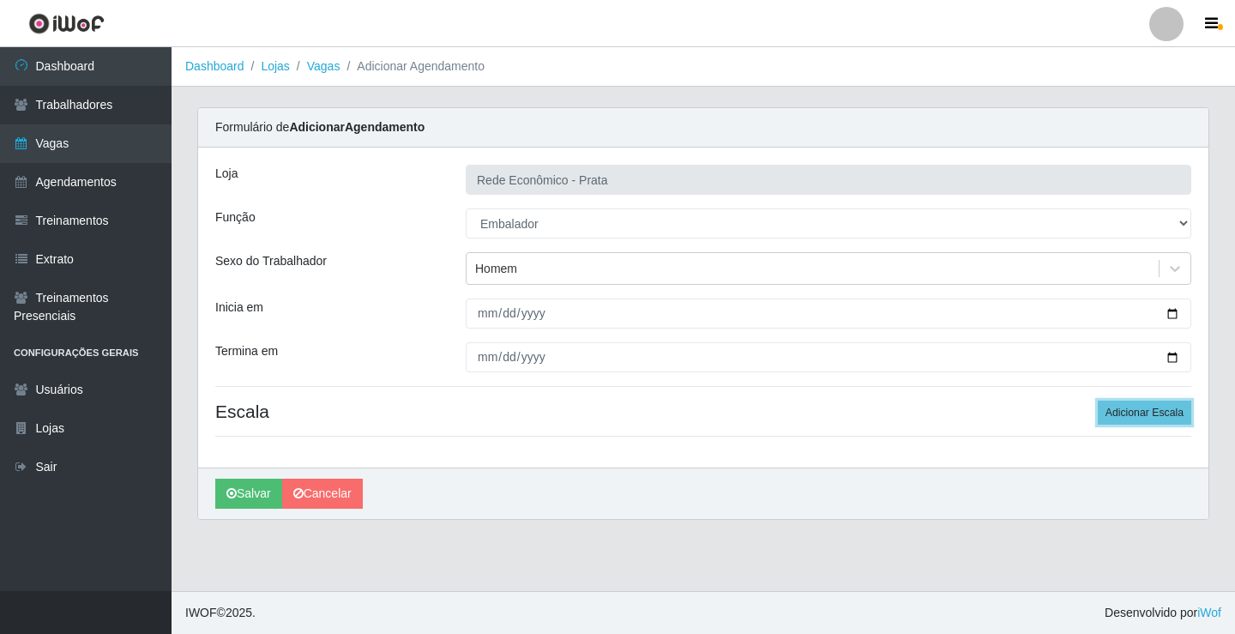
drag, startPoint x: 1131, startPoint y: 410, endPoint x: 1022, endPoint y: 440, distance: 113.0
click at [1130, 410] on button "Adicionar Escala" at bounding box center [1145, 413] width 94 height 24
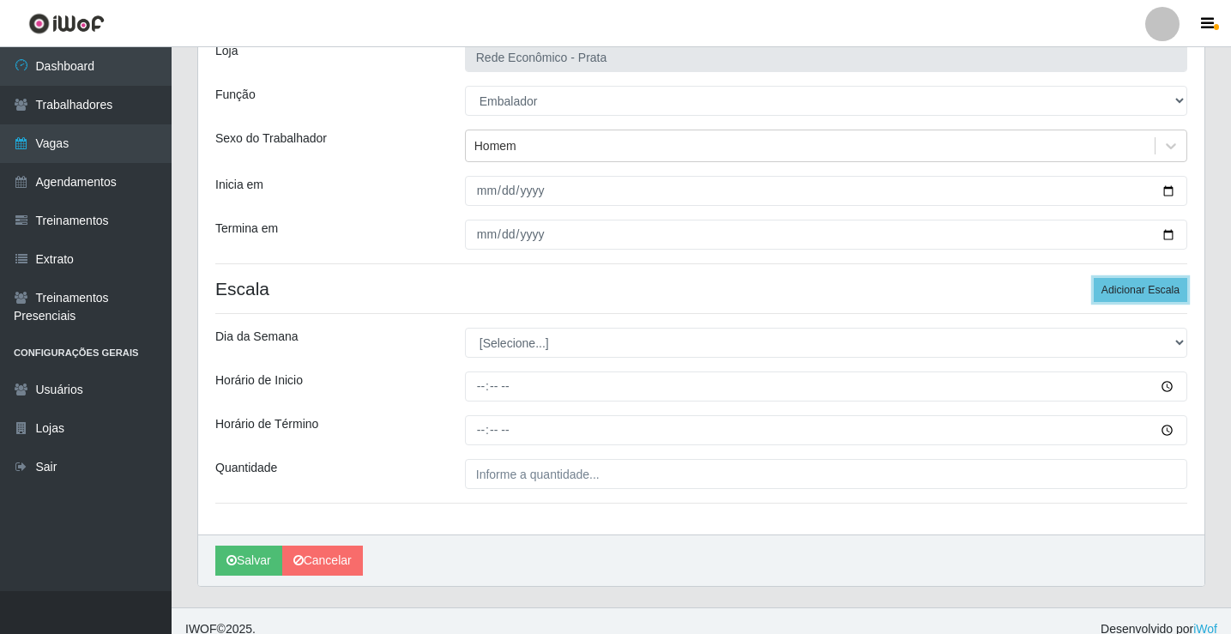
scroll to position [139, 0]
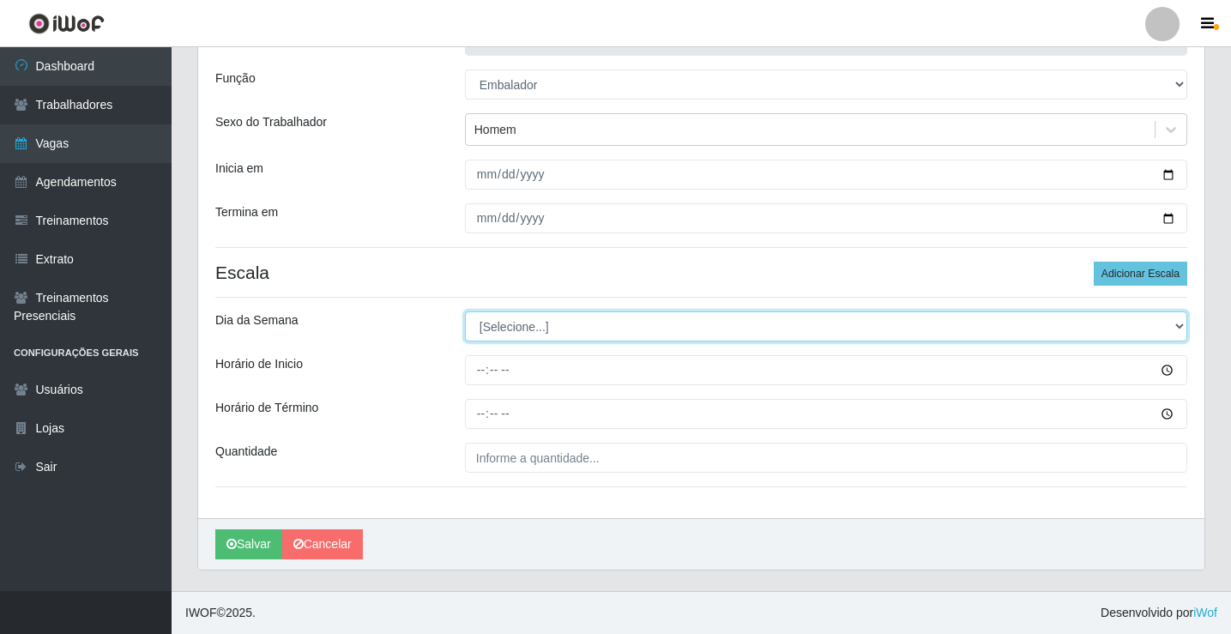
click at [512, 328] on select "[Selecione...] Segunda Terça Quarta Quinta Sexta Sábado Domingo" at bounding box center [826, 326] width 722 height 30
click at [465, 311] on select "[Selecione...] Segunda Terça Quarta Quinta Sexta Sábado Domingo" at bounding box center [826, 326] width 722 height 30
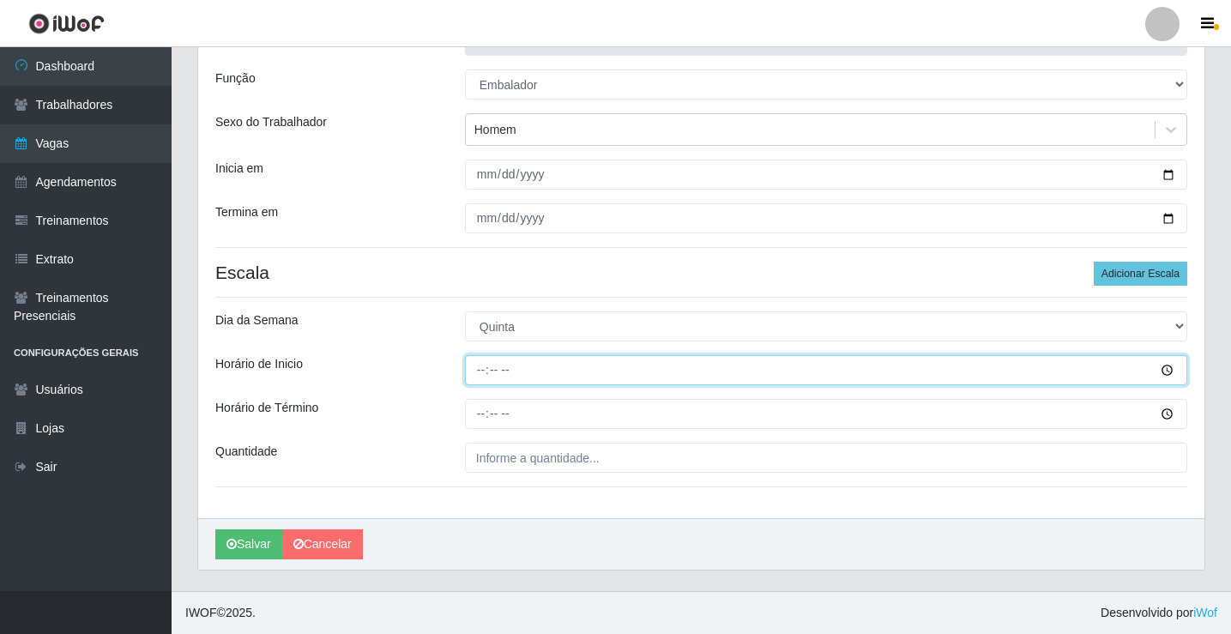
click at [480, 375] on input "Horário de Inicio" at bounding box center [826, 370] width 722 height 30
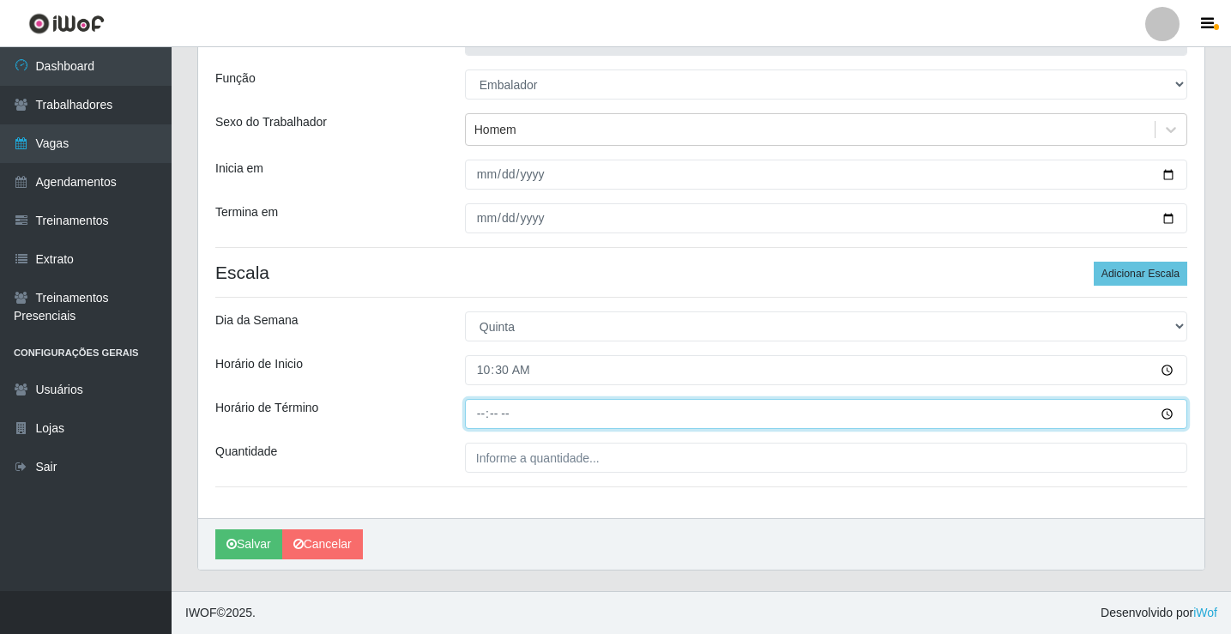
click at [478, 411] on input "Horário de Término" at bounding box center [826, 414] width 722 height 30
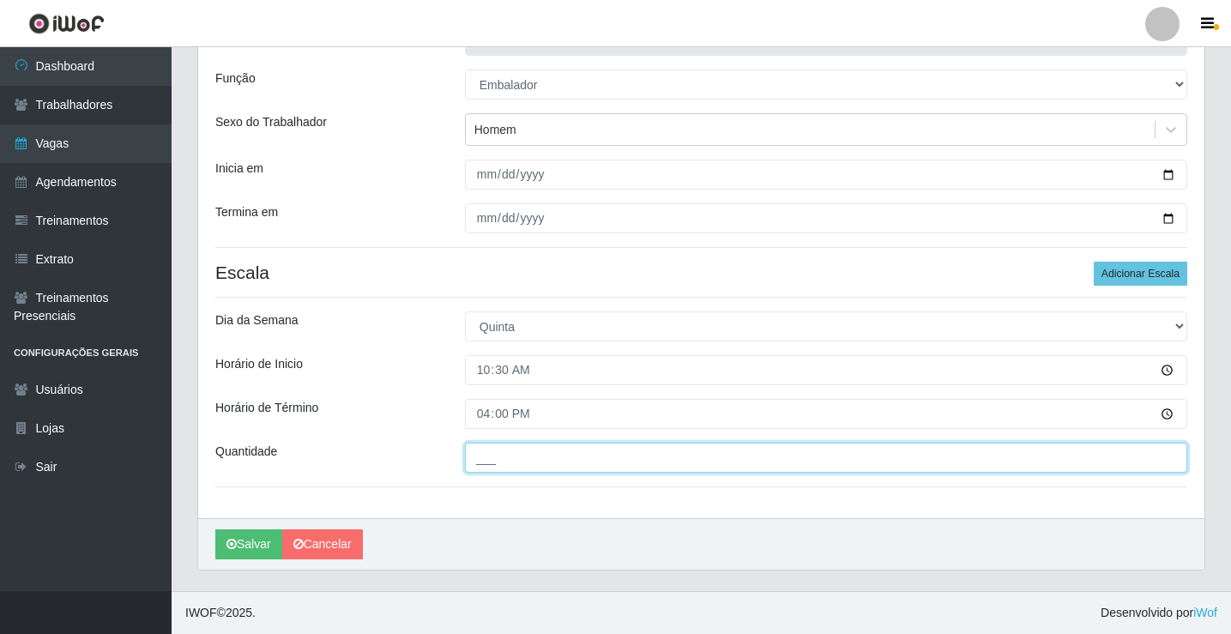
click at [494, 458] on input "___" at bounding box center [826, 458] width 722 height 30
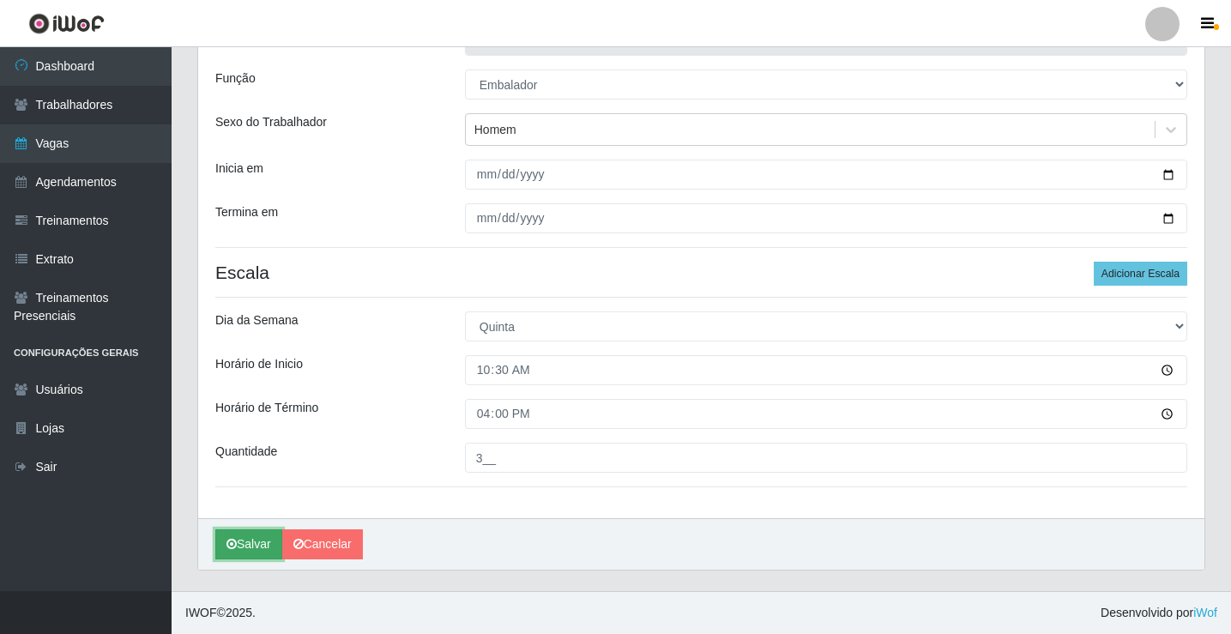
click at [267, 551] on button "Salvar" at bounding box center [248, 544] width 67 height 30
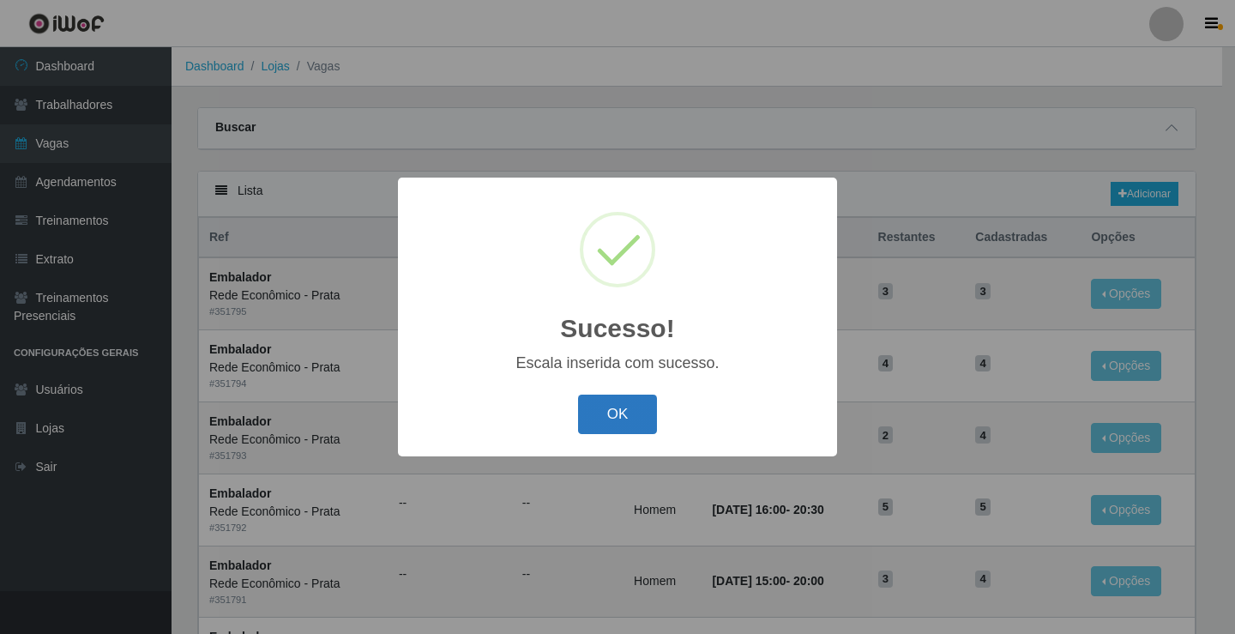
click at [630, 414] on button "OK" at bounding box center [618, 415] width 80 height 40
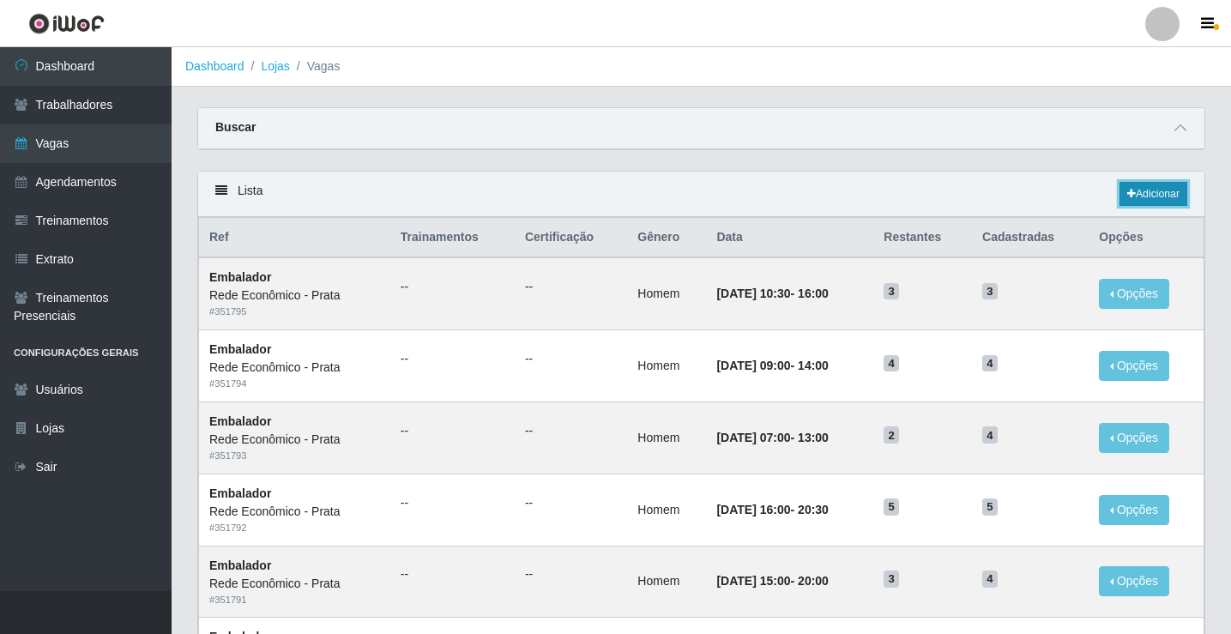
click at [1148, 195] on link "Adicionar" at bounding box center [1153, 194] width 68 height 24
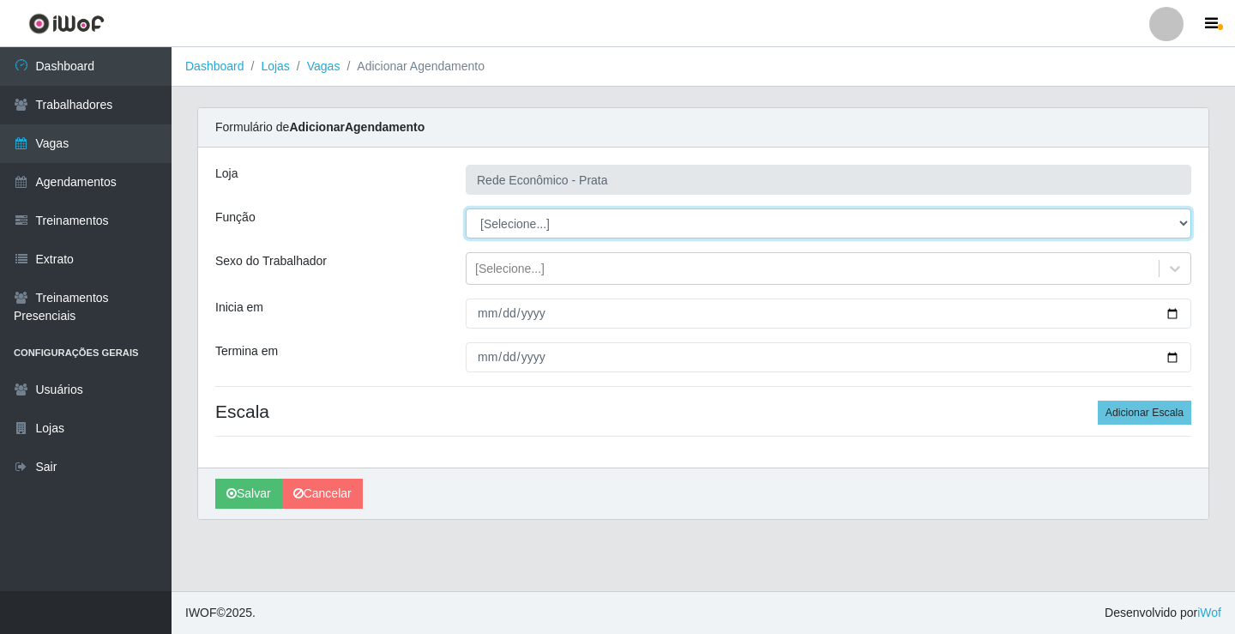
click at [503, 226] on select "[Selecione...] ASG ASG + ASG ++ Embalador Embalador + Embalador ++ Operador de …" at bounding box center [829, 223] width 726 height 30
click at [466, 208] on select "[Selecione...] ASG ASG + ASG ++ Embalador Embalador + Embalador ++ Operador de …" at bounding box center [829, 223] width 726 height 30
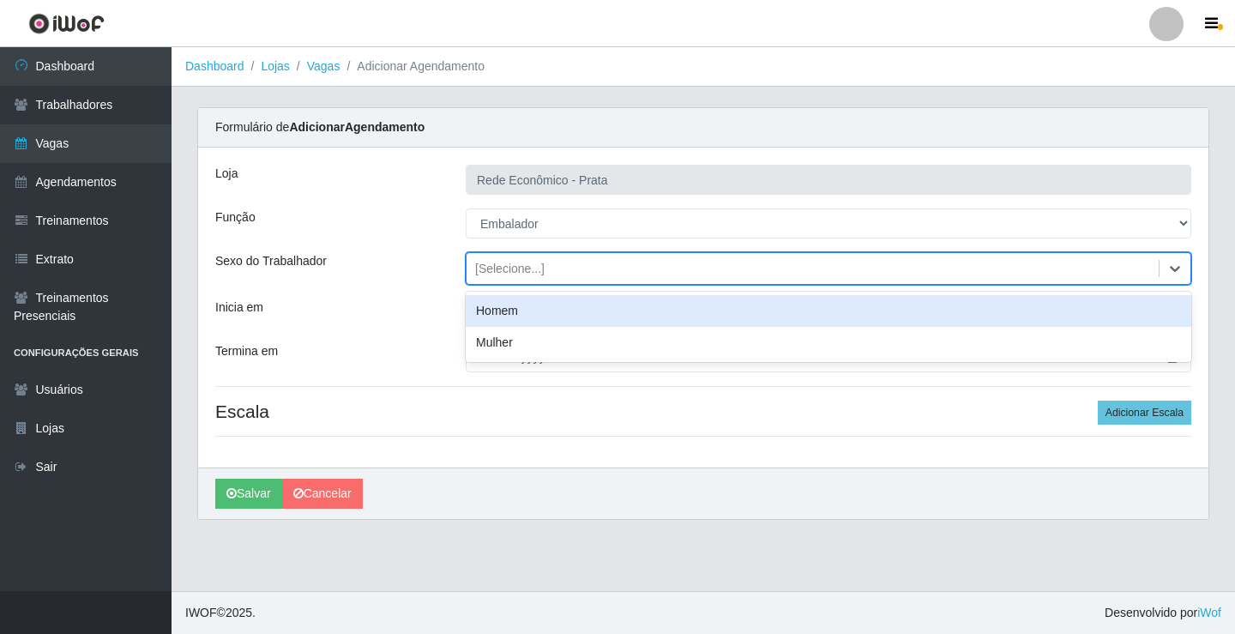
click at [508, 269] on div "[Selecione...]" at bounding box center [509, 269] width 69 height 18
click at [516, 317] on div "Homem" at bounding box center [829, 311] width 726 height 32
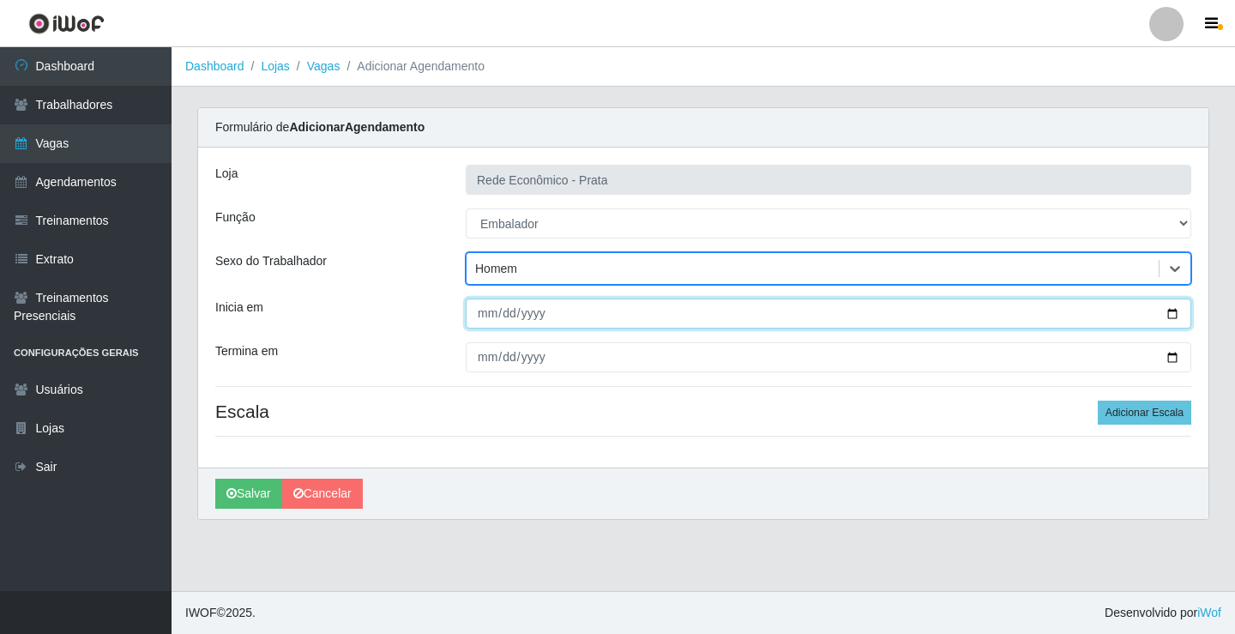
click at [1175, 309] on input "Inicia em" at bounding box center [829, 314] width 726 height 30
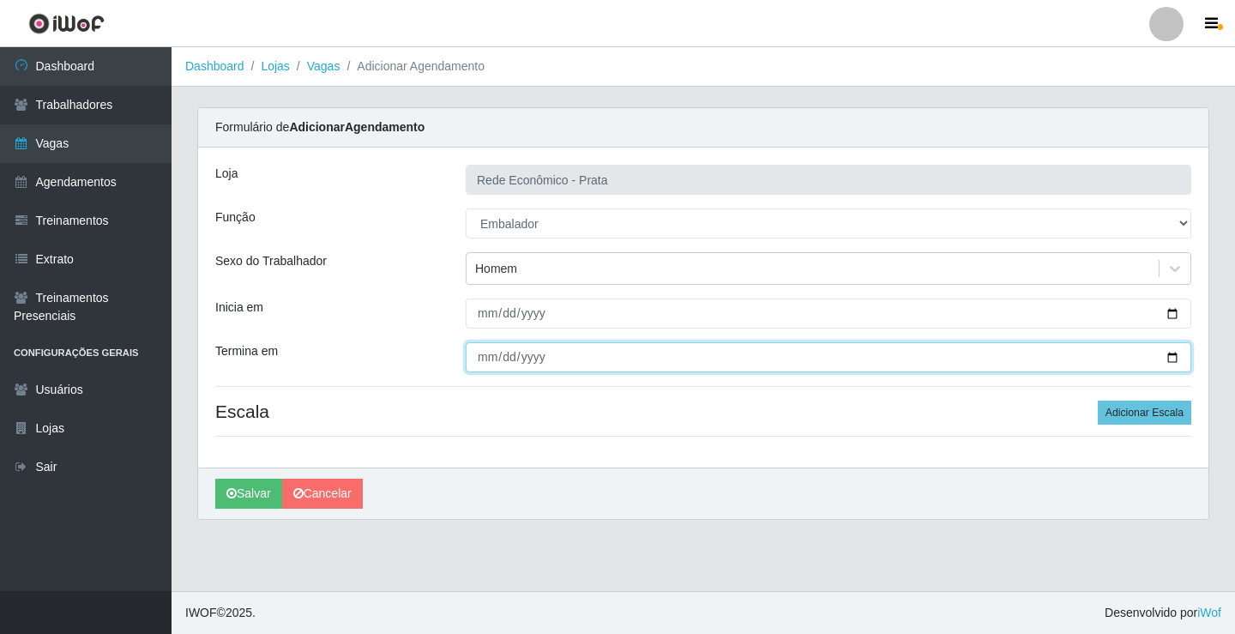
click at [1172, 357] on input "Termina em" at bounding box center [829, 357] width 726 height 30
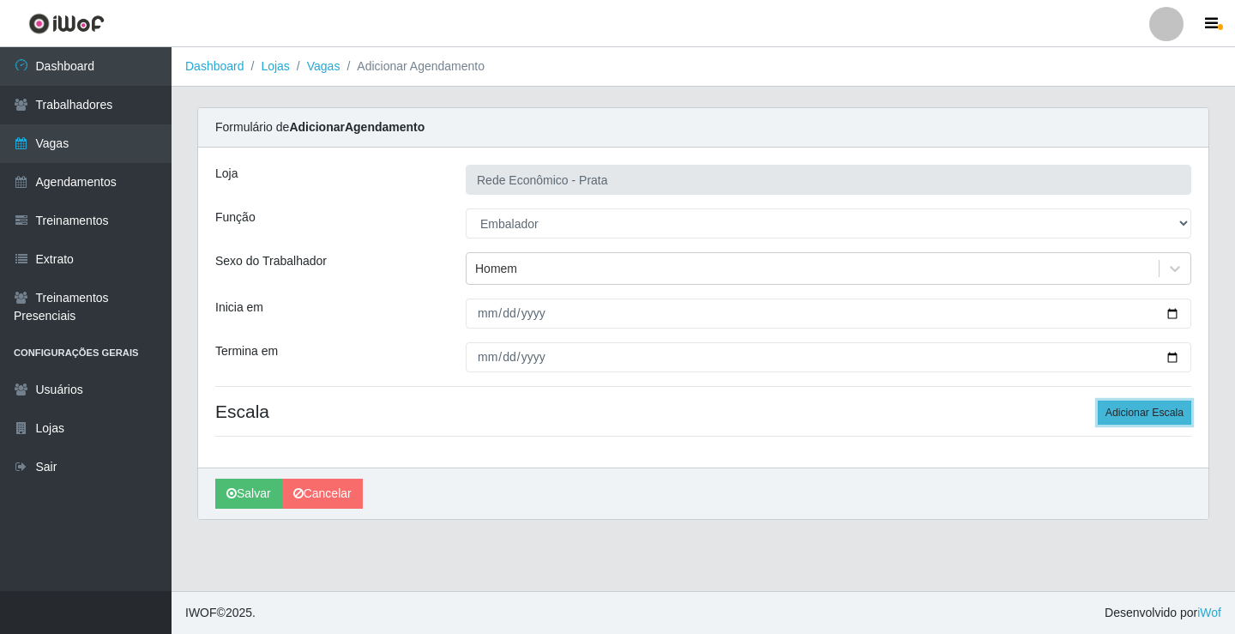
click at [1130, 414] on button "Adicionar Escala" at bounding box center [1145, 413] width 94 height 24
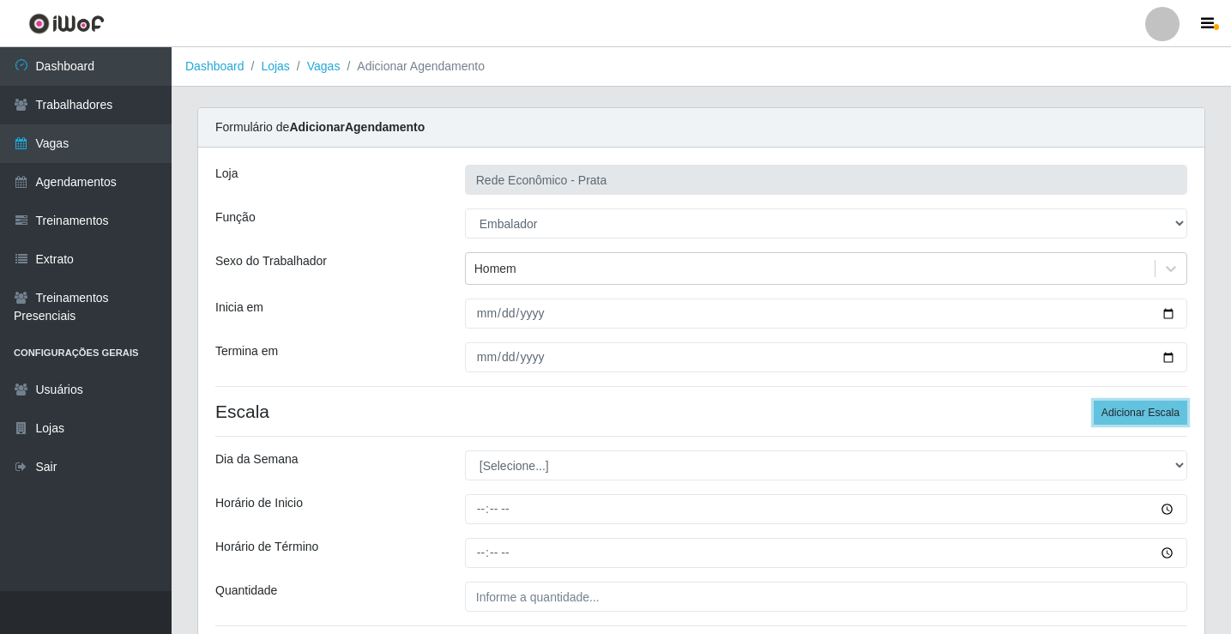
scroll to position [139, 0]
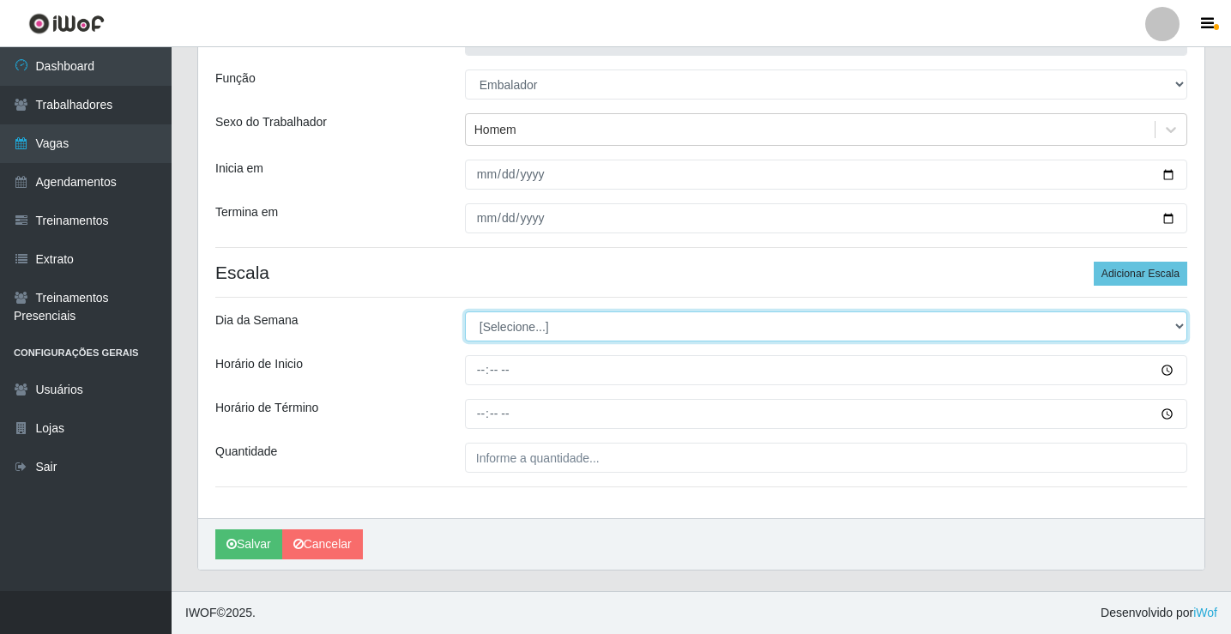
click at [504, 327] on select "[Selecione...] Segunda Terça Quarta Quinta Sexta Sábado Domingo" at bounding box center [826, 326] width 722 height 30
click at [465, 311] on select "[Selecione...] Segunda Terça Quarta Quinta Sexta Sábado Domingo" at bounding box center [826, 326] width 722 height 30
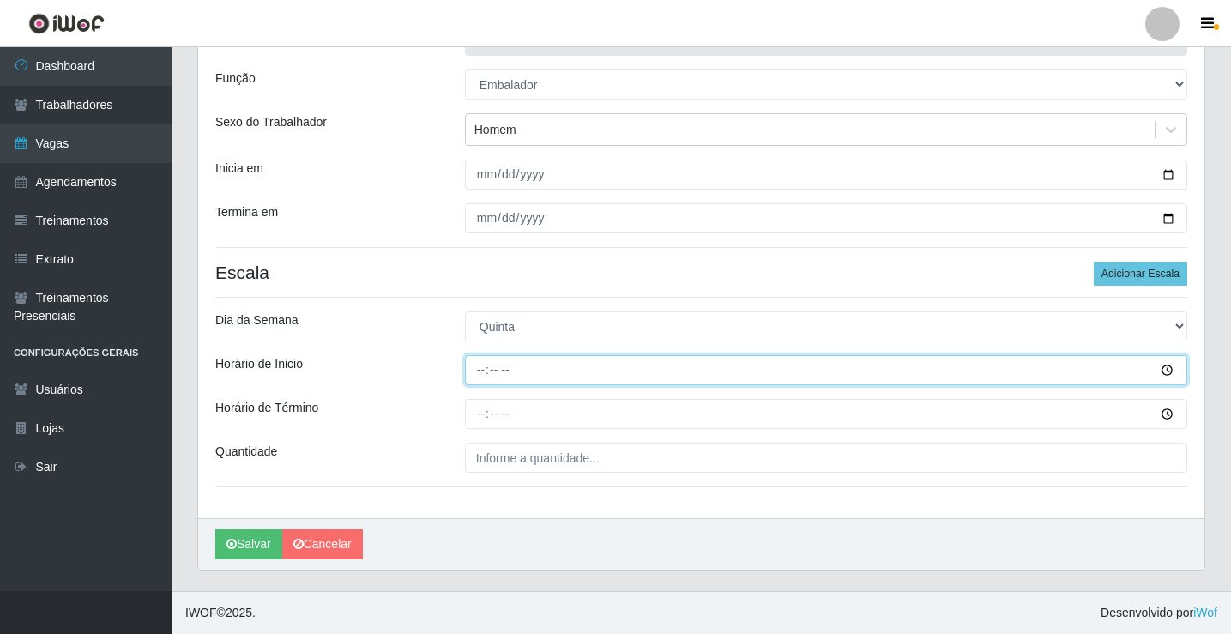
click at [483, 376] on input "Horário de Inicio" at bounding box center [826, 370] width 722 height 30
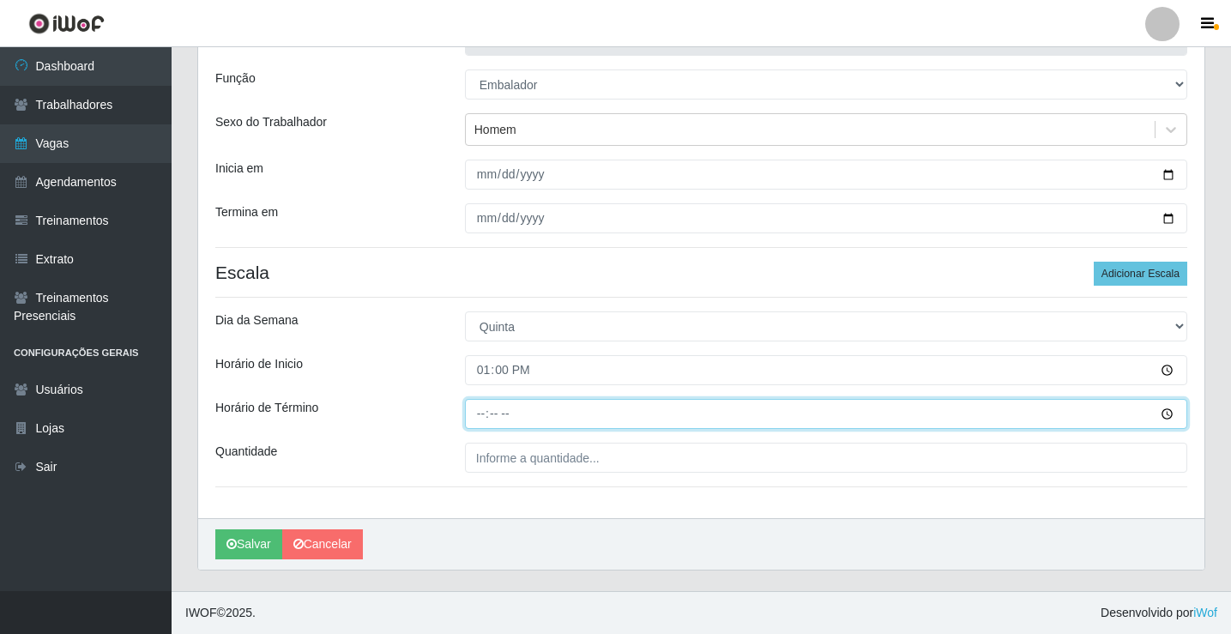
click at [481, 416] on input "Horário de Término" at bounding box center [826, 414] width 722 height 30
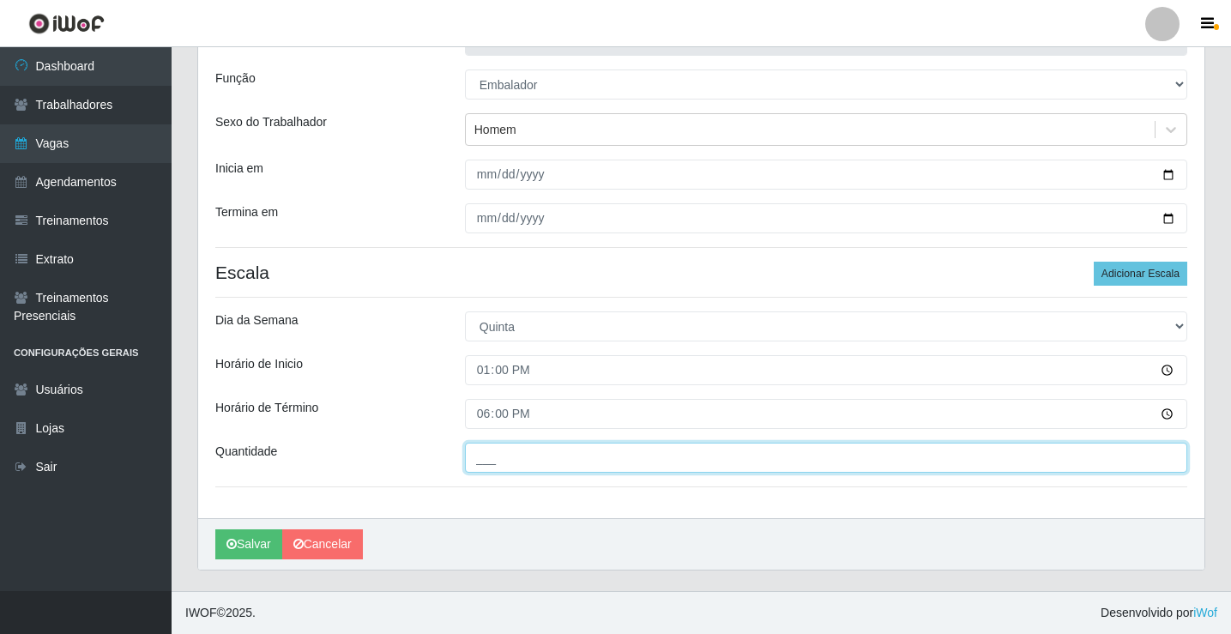
click at [515, 459] on input "___" at bounding box center [826, 458] width 722 height 30
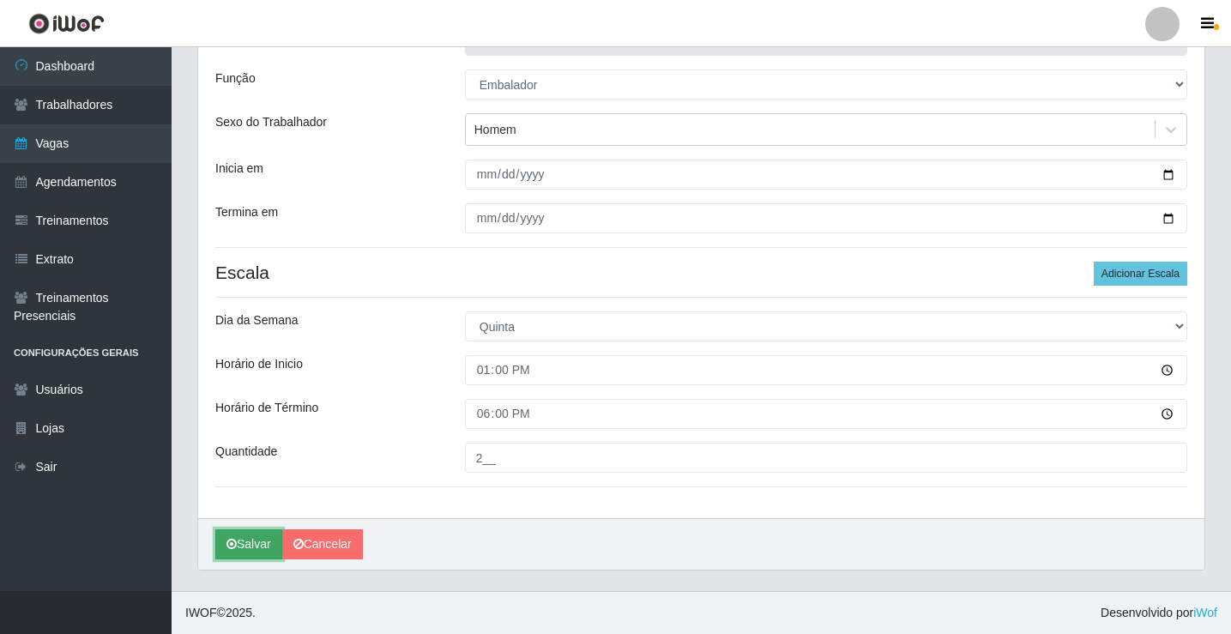
click at [258, 545] on button "Salvar" at bounding box center [248, 544] width 67 height 30
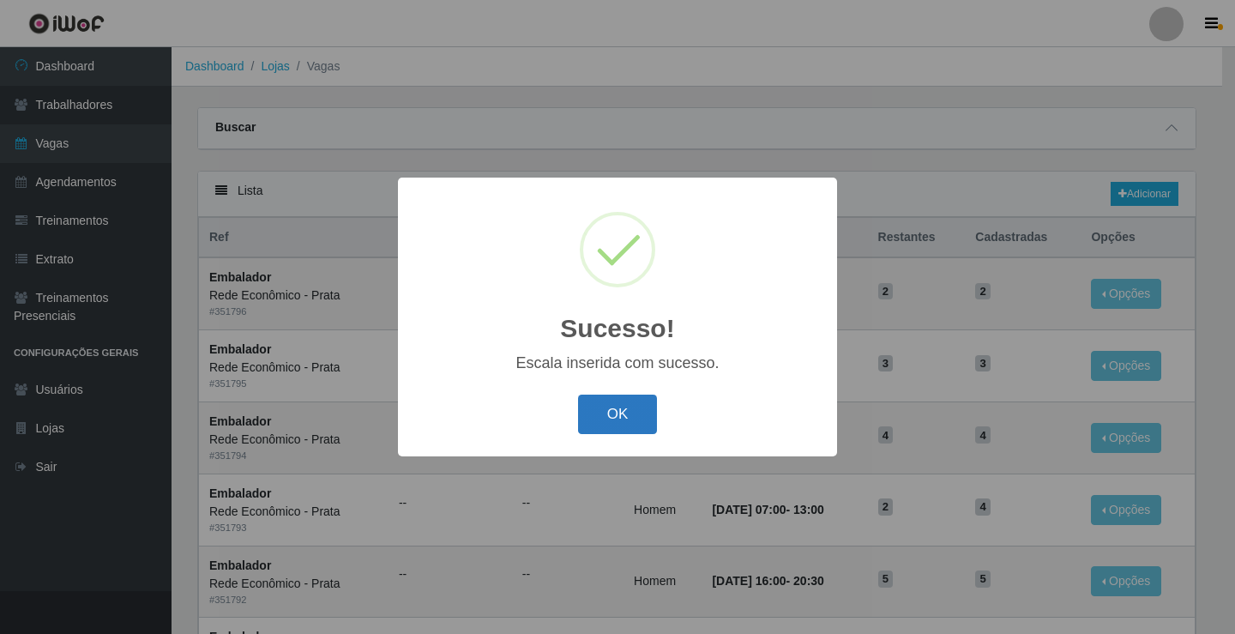
click at [641, 411] on button "OK" at bounding box center [618, 415] width 80 height 40
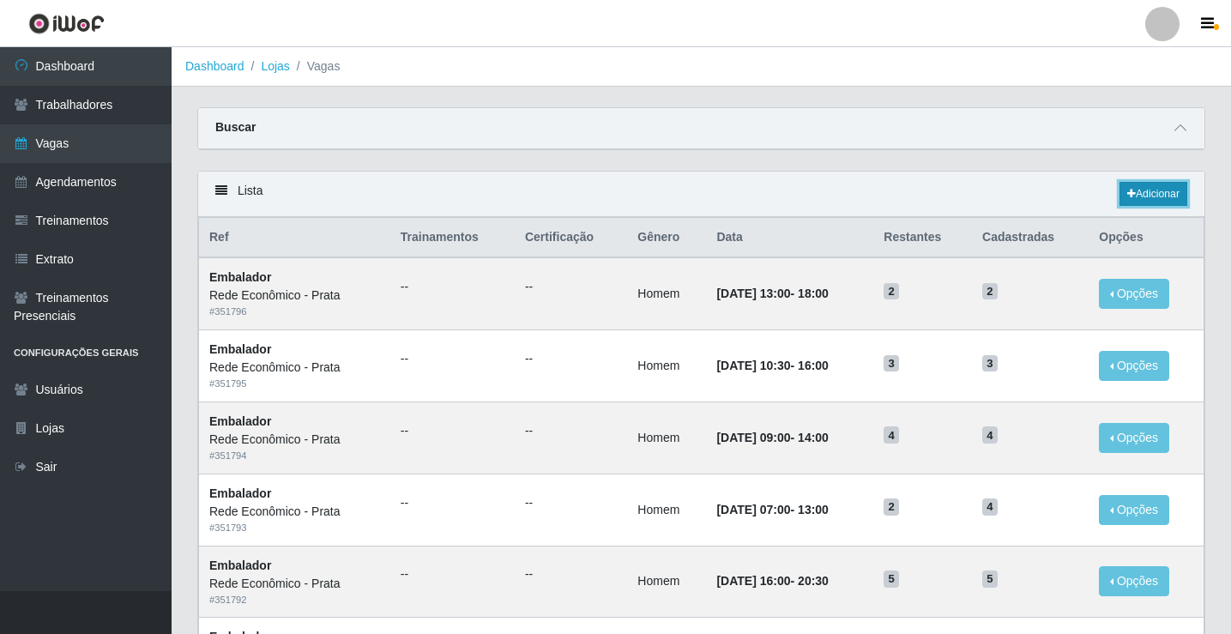
click at [1145, 190] on link "Adicionar" at bounding box center [1153, 194] width 68 height 24
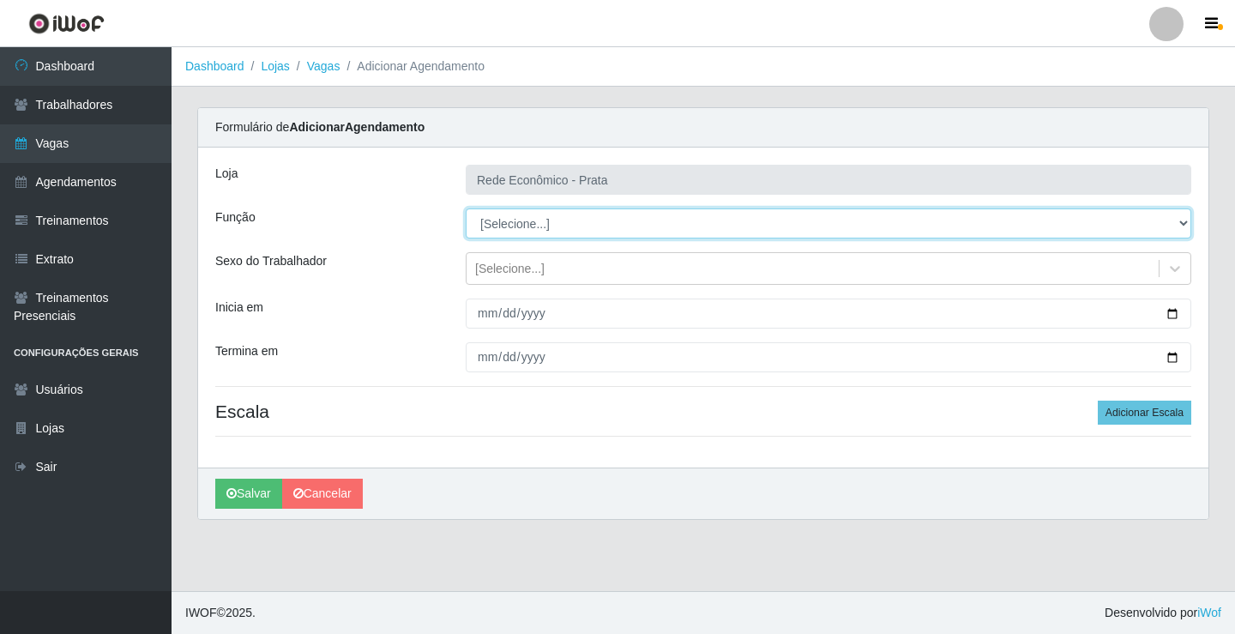
click at [510, 222] on select "[Selecione...] ASG ASG + ASG ++ Embalador Embalador + Embalador ++ Operador de …" at bounding box center [829, 223] width 726 height 30
click at [466, 208] on select "[Selecione...] ASG ASG + ASG ++ Embalador Embalador + Embalador ++ Operador de …" at bounding box center [829, 223] width 726 height 30
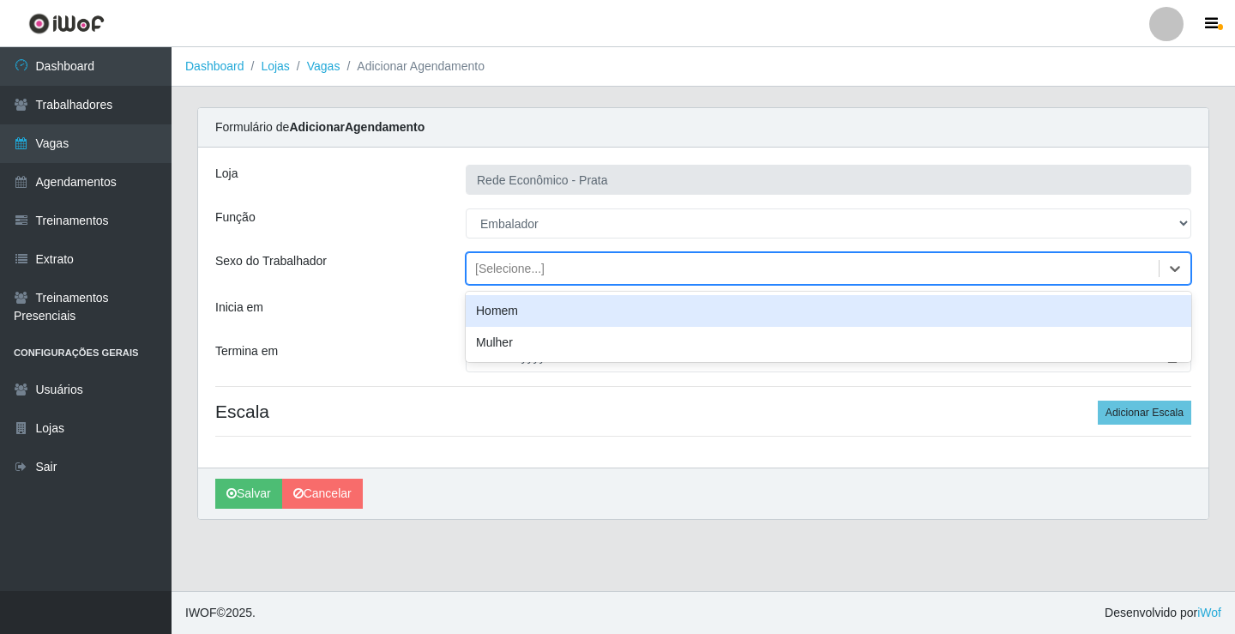
click at [505, 264] on div "[Selecione...]" at bounding box center [509, 269] width 69 height 18
click at [525, 310] on div "Homem" at bounding box center [829, 311] width 726 height 32
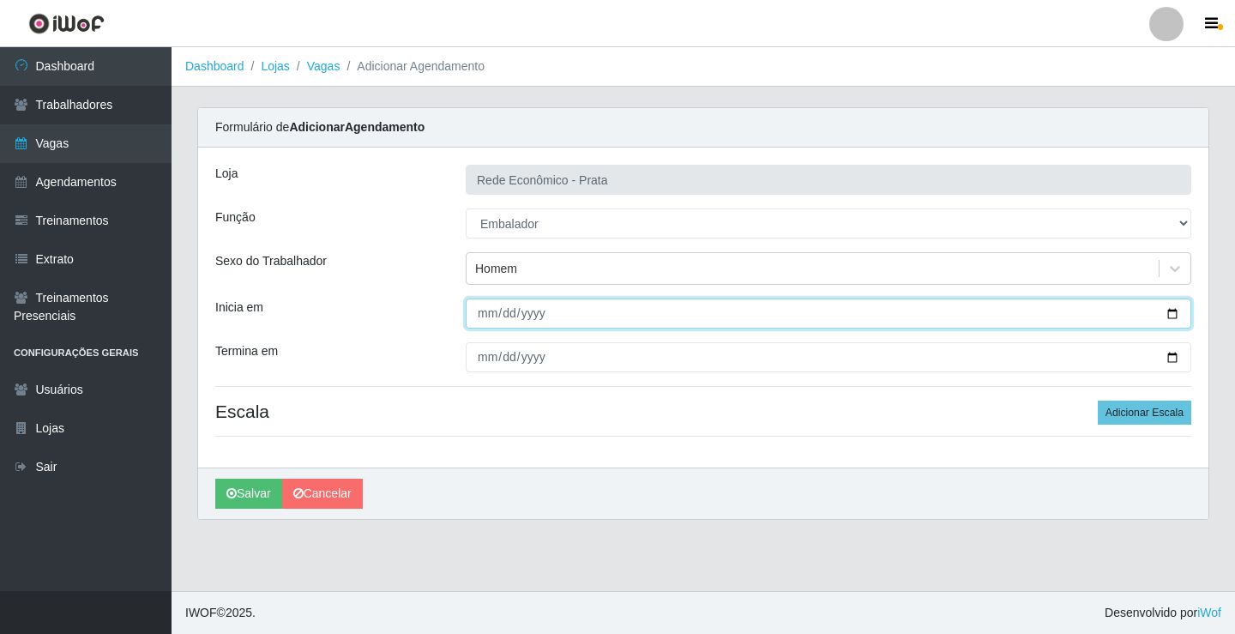
click at [1174, 311] on input "Inicia em" at bounding box center [829, 314] width 726 height 30
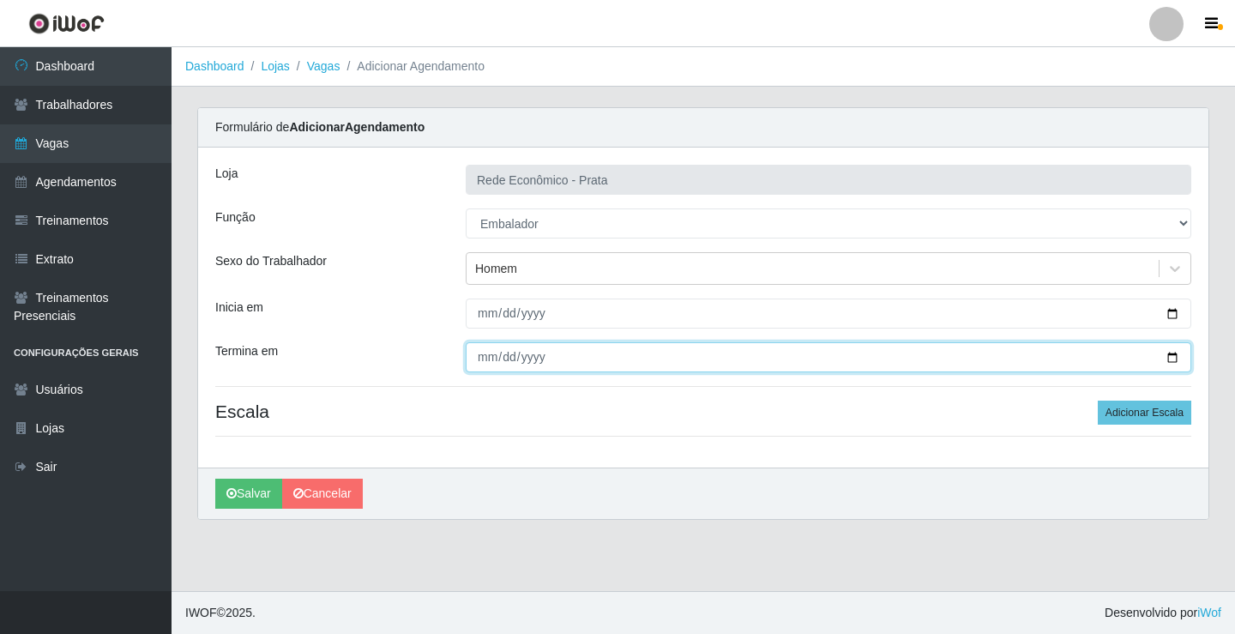
drag, startPoint x: 1177, startPoint y: 358, endPoint x: 928, endPoint y: 436, distance: 260.7
click at [1174, 358] on input "Termina em" at bounding box center [829, 357] width 726 height 30
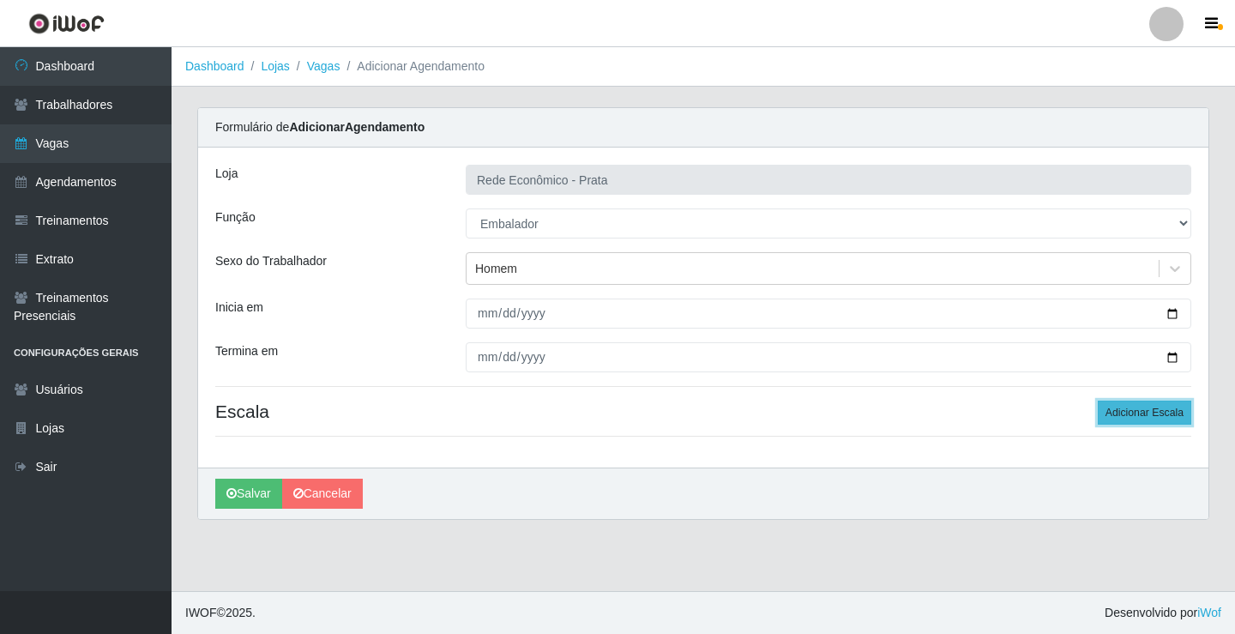
drag, startPoint x: 1149, startPoint y: 410, endPoint x: 1123, endPoint y: 410, distance: 26.6
click at [1147, 410] on button "Adicionar Escala" at bounding box center [1145, 413] width 94 height 24
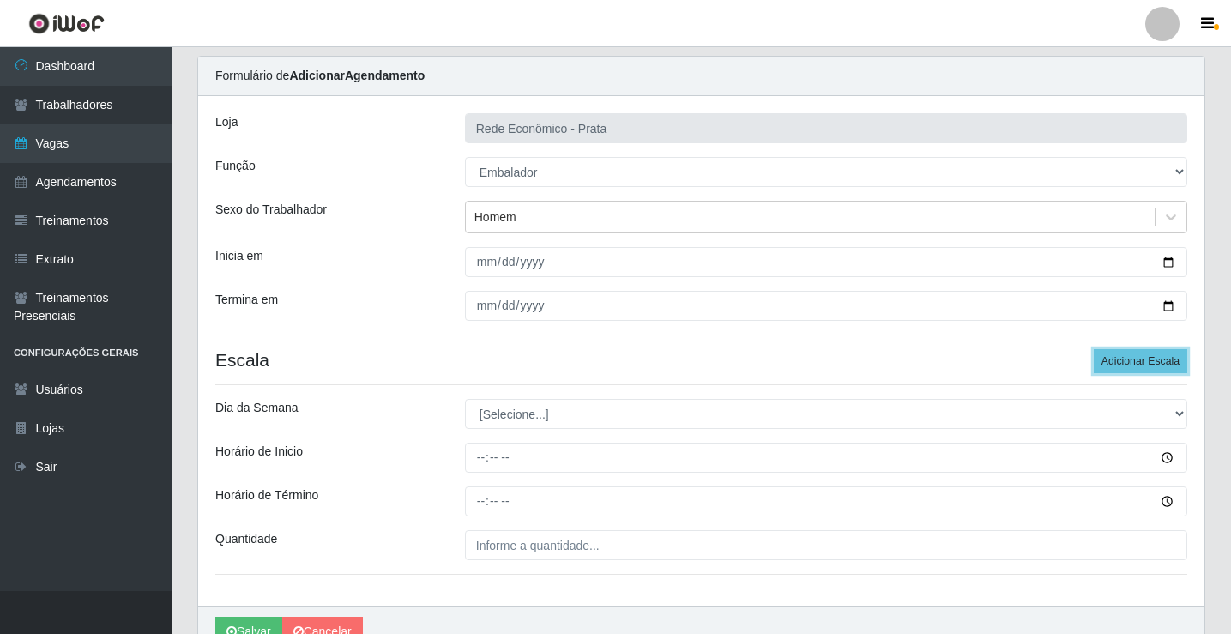
scroll to position [139, 0]
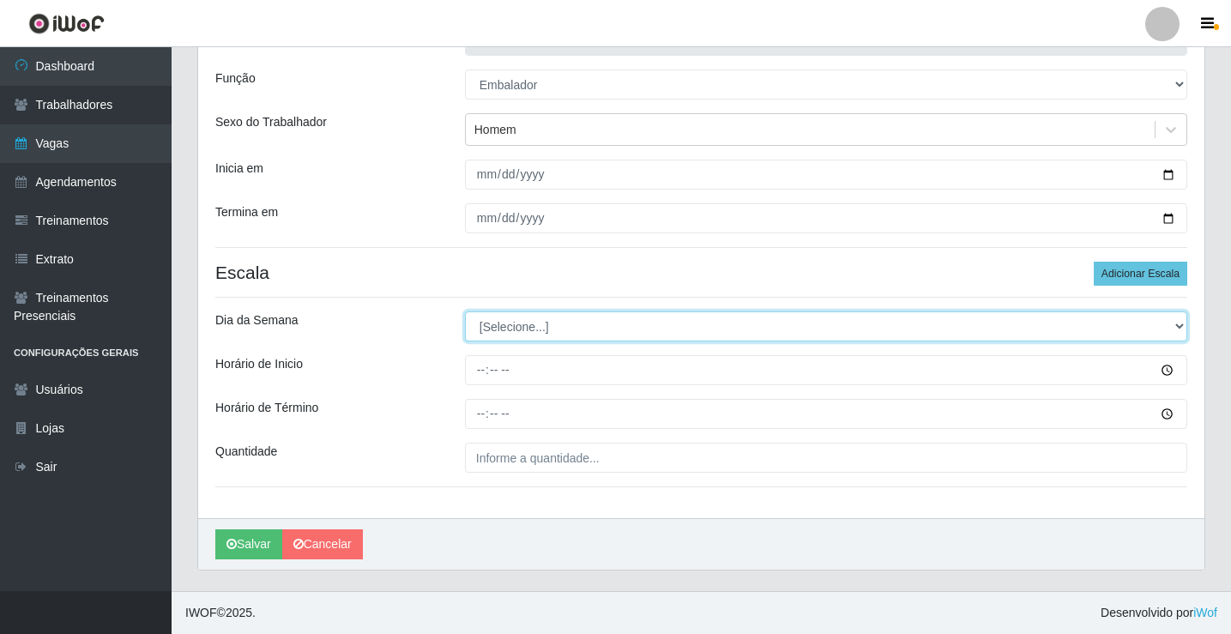
click at [510, 327] on select "[Selecione...] Segunda Terça Quarta Quinta Sexta Sábado Domingo" at bounding box center [826, 326] width 722 height 30
click at [509, 327] on select "[Selecione...] Segunda Terça Quarta Quinta Sexta Sábado Domingo" at bounding box center [826, 326] width 722 height 30
click at [465, 311] on select "[Selecione...] Segunda Terça Quarta Quinta Sexta Sábado Domingo" at bounding box center [826, 326] width 722 height 30
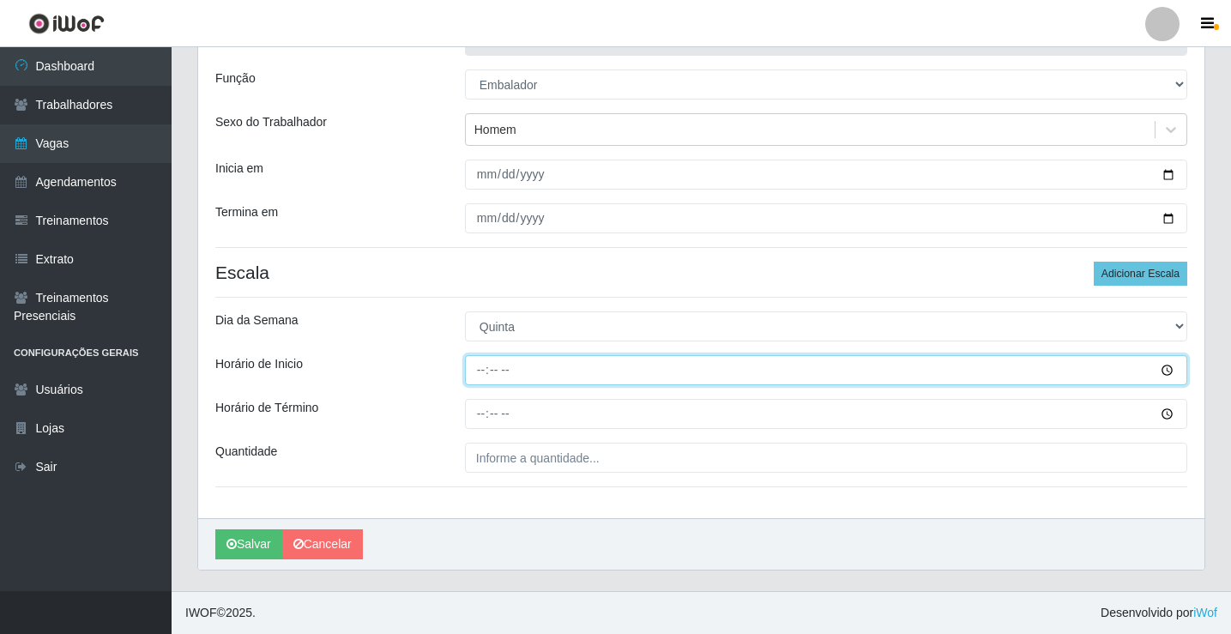
click at [486, 370] on input "Horário de Inicio" at bounding box center [826, 370] width 722 height 30
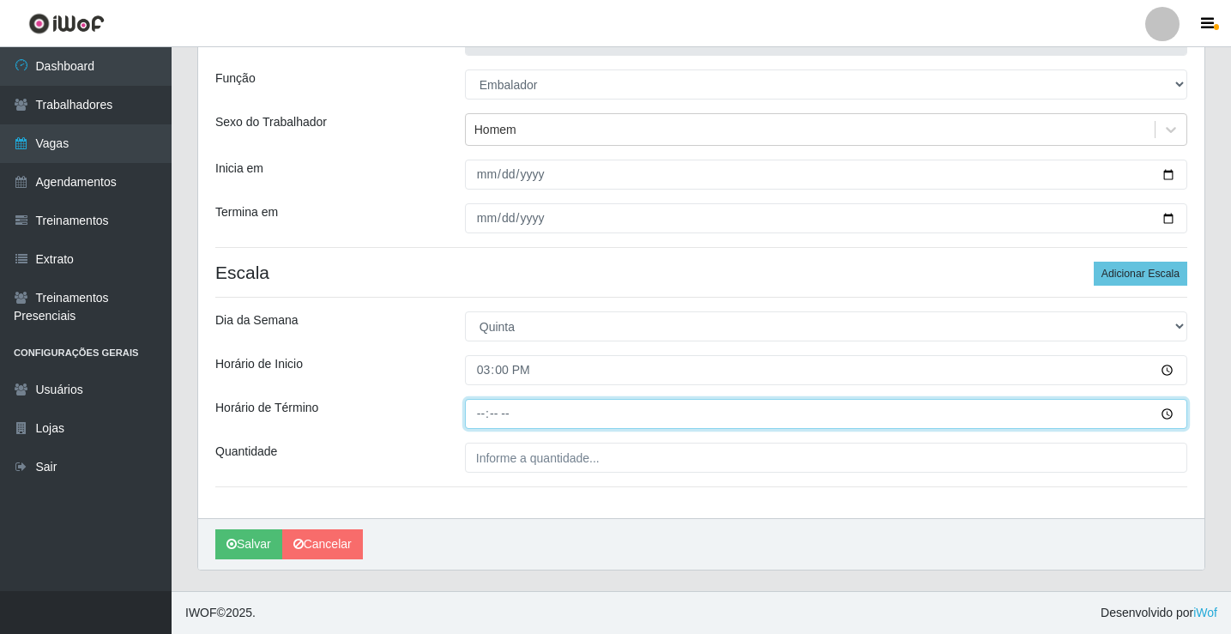
click at [482, 418] on input "Horário de Término" at bounding box center [826, 414] width 722 height 30
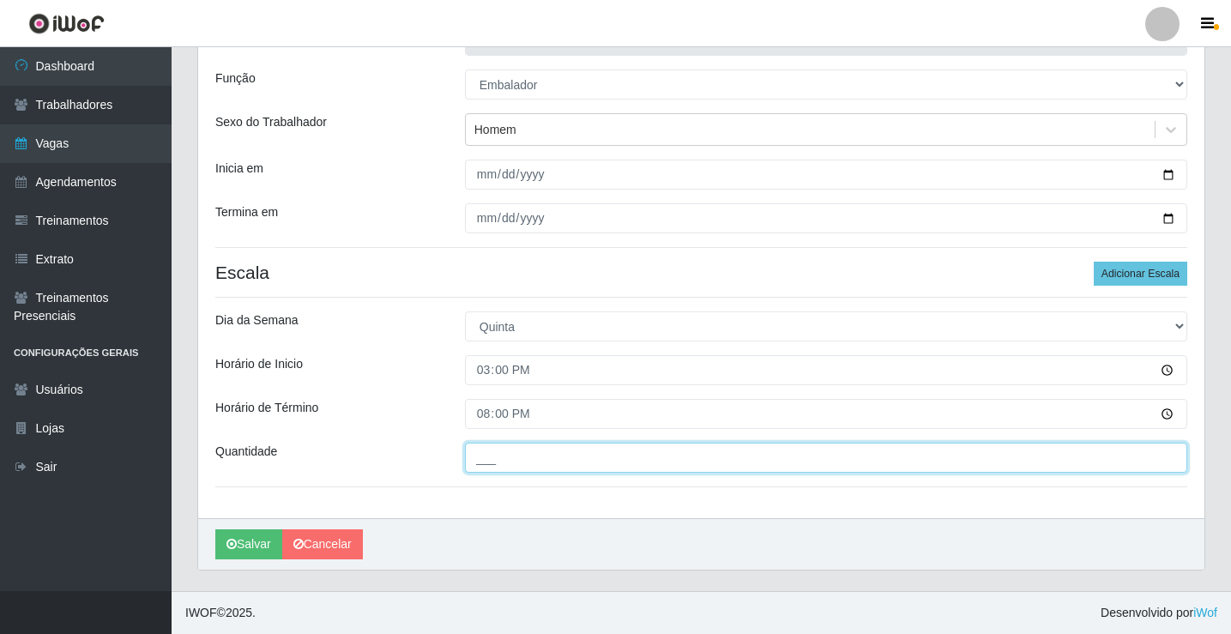
click at [498, 458] on input "___" at bounding box center [826, 458] width 722 height 30
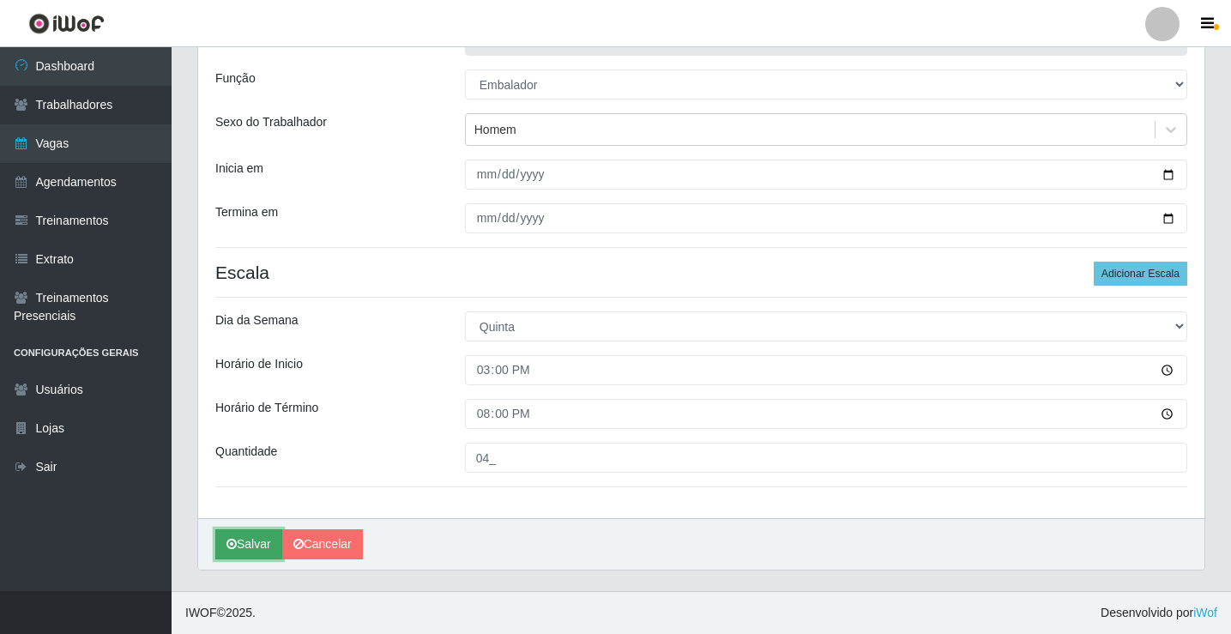
click at [244, 542] on button "Salvar" at bounding box center [248, 544] width 67 height 30
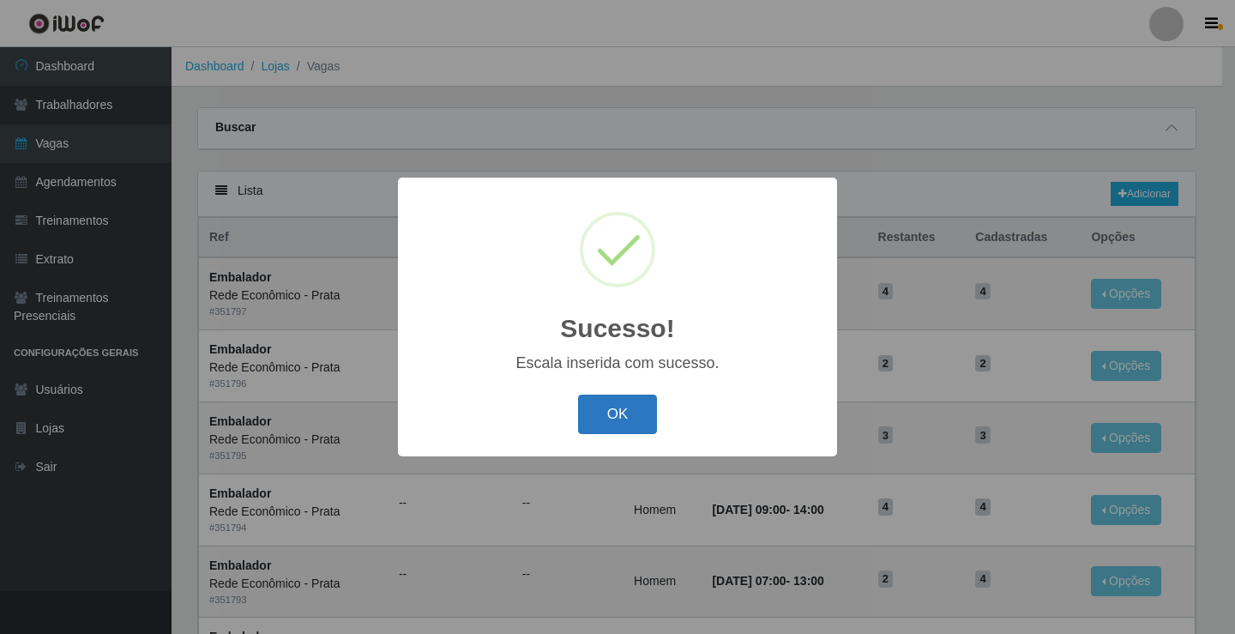
click at [638, 428] on button "OK" at bounding box center [618, 415] width 80 height 40
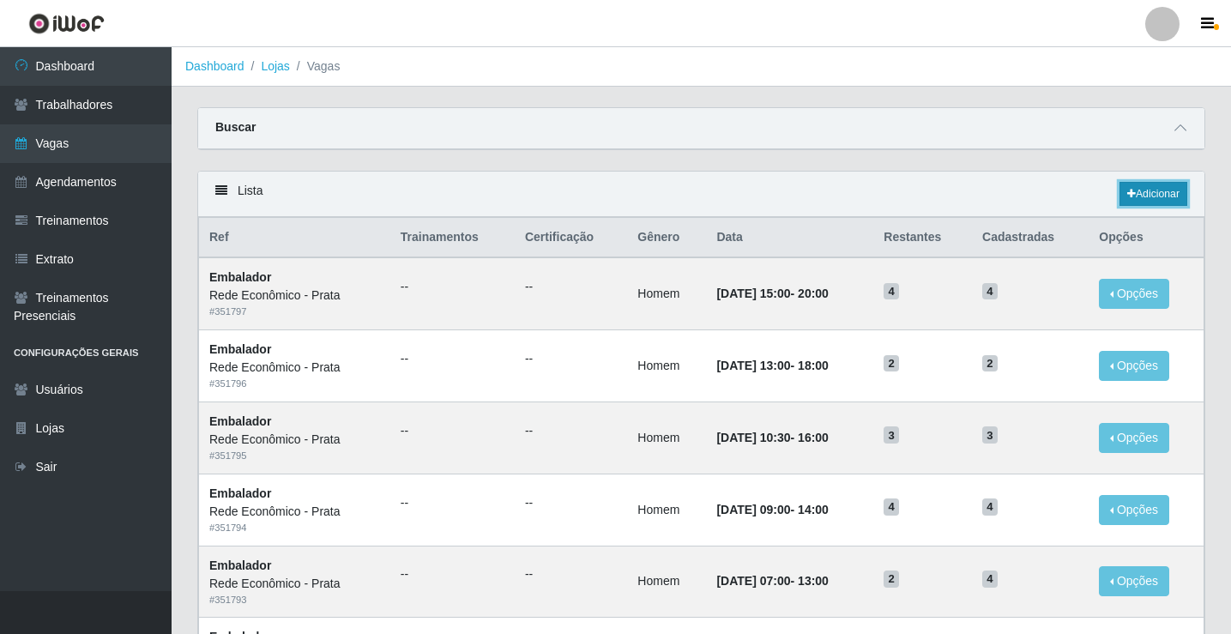
click at [1146, 195] on link "Adicionar" at bounding box center [1153, 194] width 68 height 24
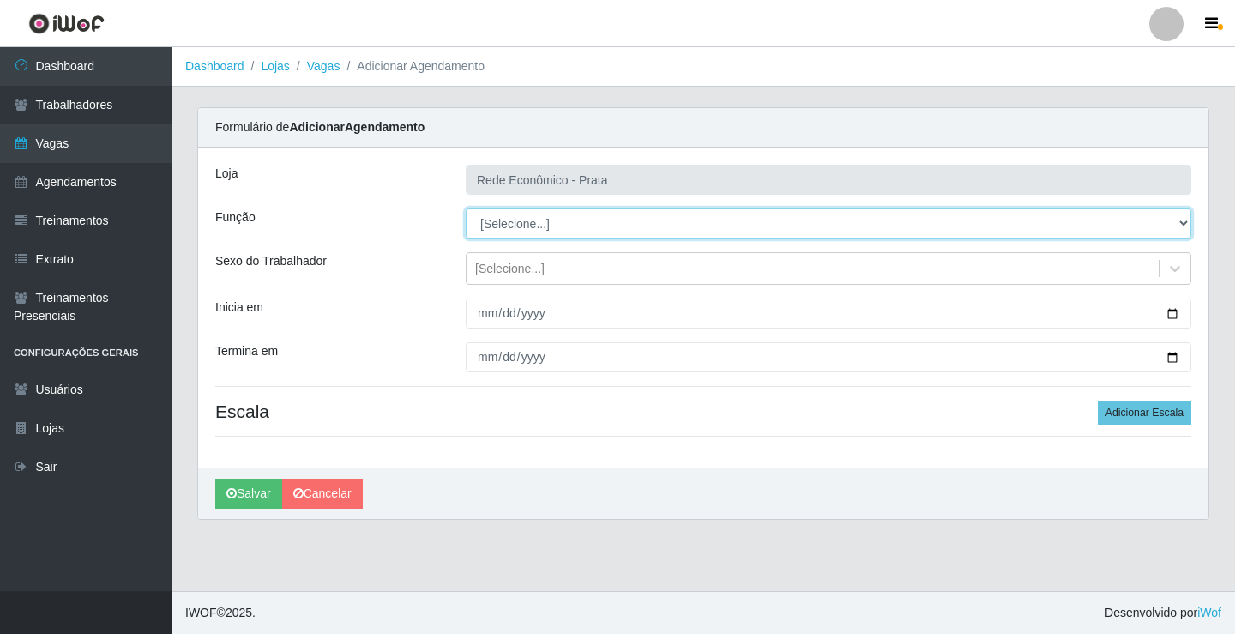
click at [520, 223] on select "[Selecione...] ASG ASG + ASG ++ Embalador Embalador + Embalador ++ Operador de …" at bounding box center [829, 223] width 726 height 30
click at [466, 208] on select "[Selecione...] ASG ASG + ASG ++ Embalador Embalador + Embalador ++ Operador de …" at bounding box center [829, 223] width 726 height 30
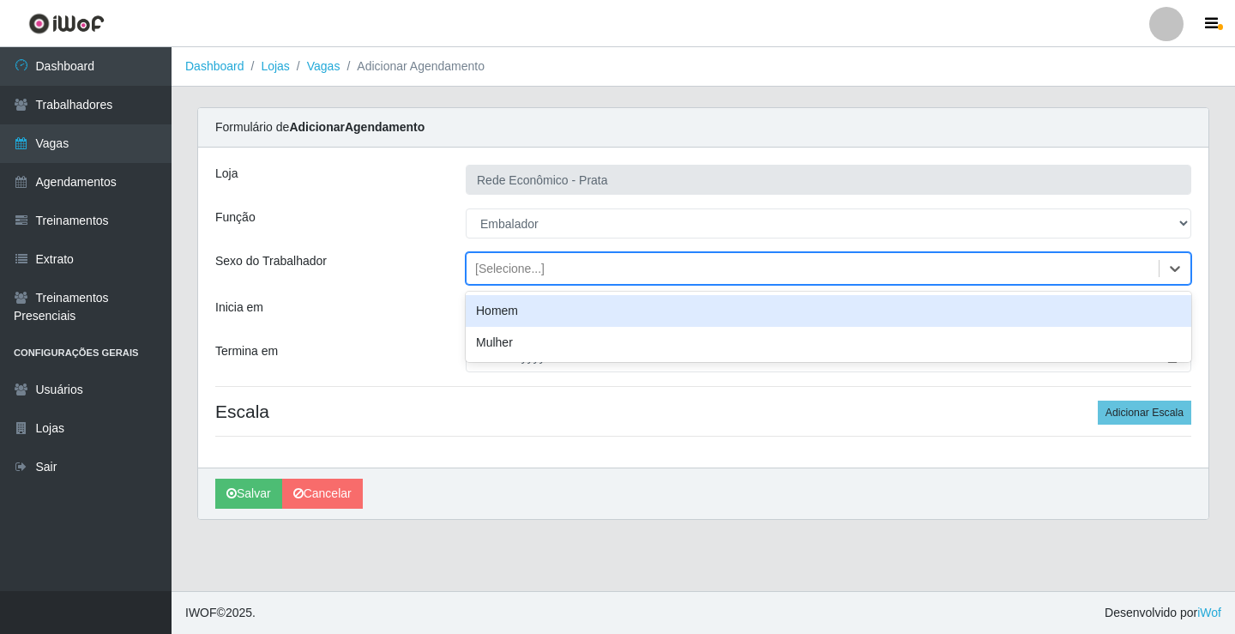
click at [509, 268] on div "[Selecione...]" at bounding box center [509, 269] width 69 height 18
click at [516, 315] on div "Homem" at bounding box center [829, 311] width 726 height 32
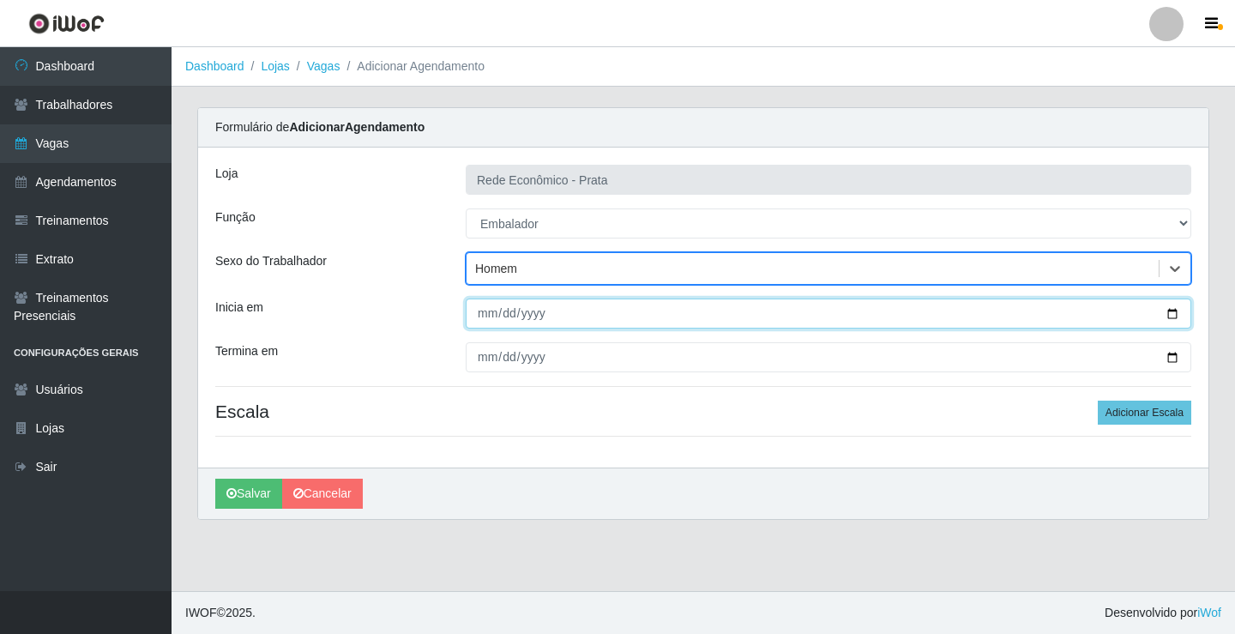
click at [1175, 314] on input "Inicia em" at bounding box center [829, 314] width 726 height 30
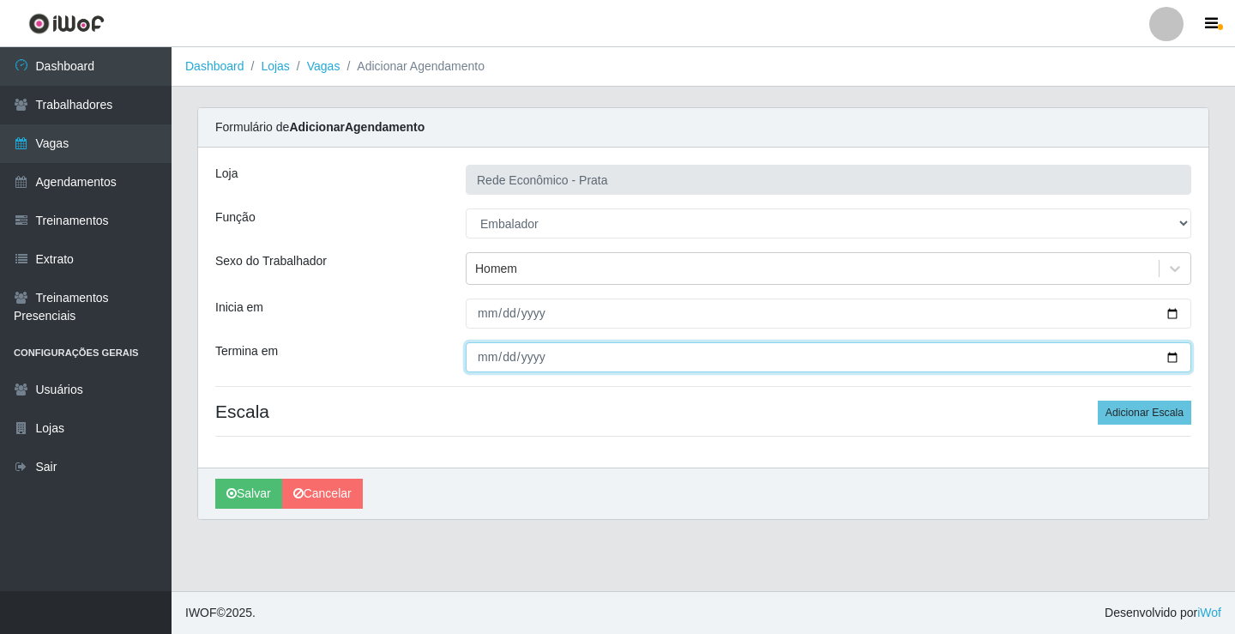
click at [1170, 355] on input "Termina em" at bounding box center [829, 357] width 726 height 30
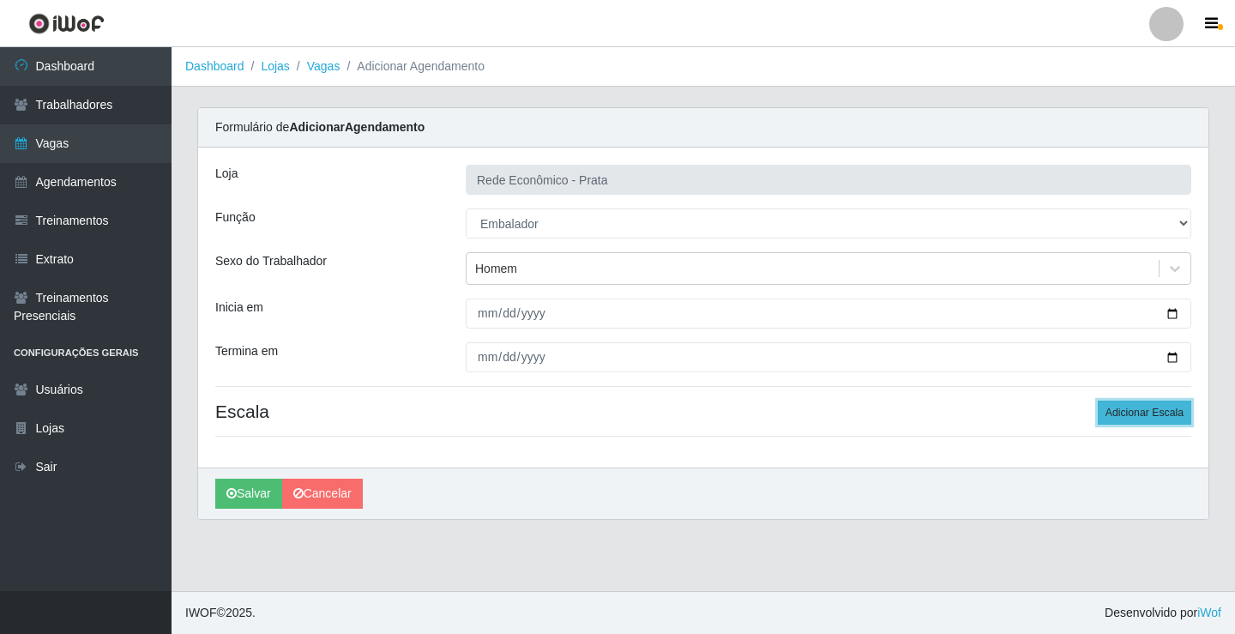
click at [1143, 412] on button "Adicionar Escala" at bounding box center [1145, 413] width 94 height 24
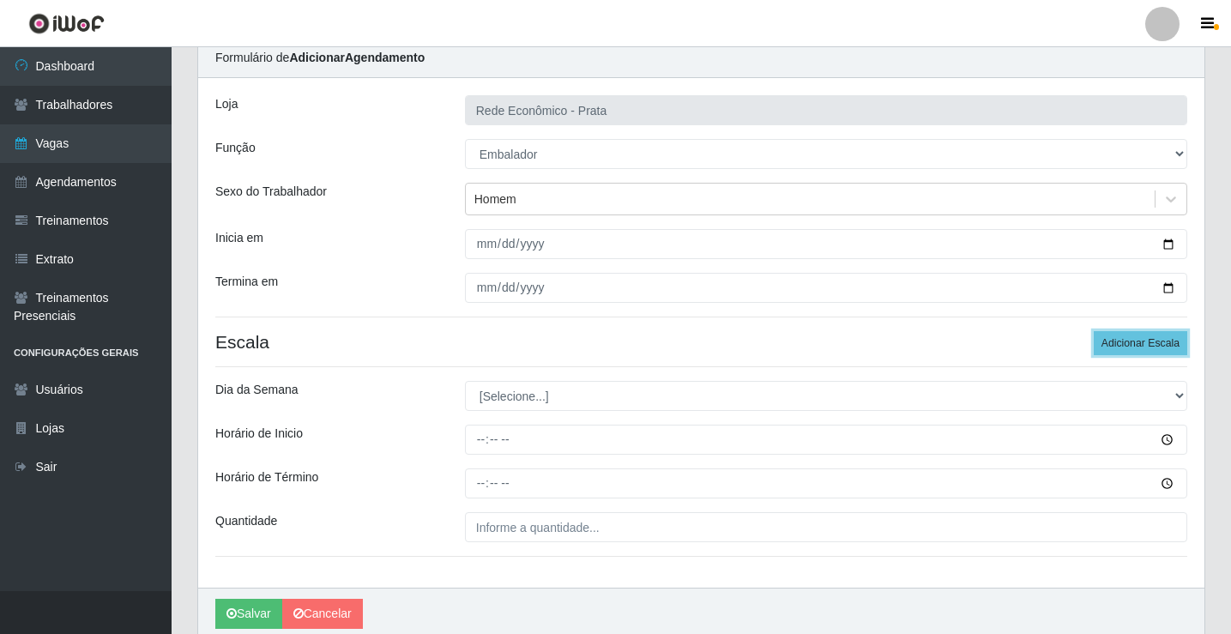
scroll to position [139, 0]
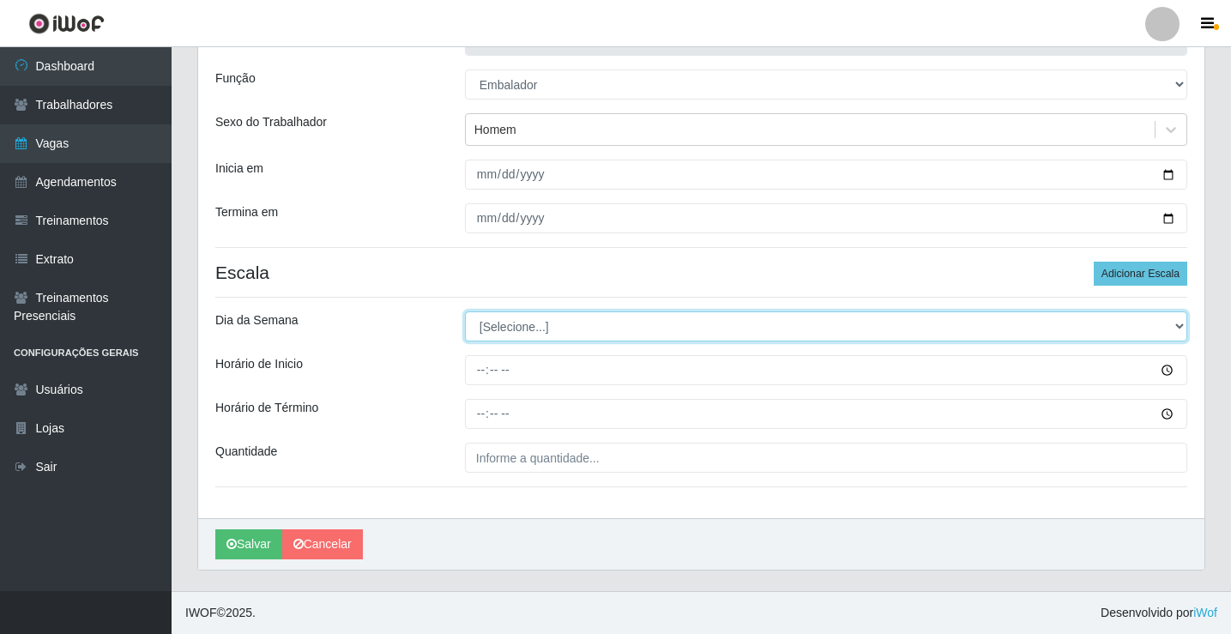
click at [504, 330] on select "[Selecione...] Segunda Terça Quarta Quinta Sexta Sábado Domingo" at bounding box center [826, 326] width 722 height 30
click at [465, 311] on select "[Selecione...] Segunda Terça Quarta Quinta Sexta Sábado Domingo" at bounding box center [826, 326] width 722 height 30
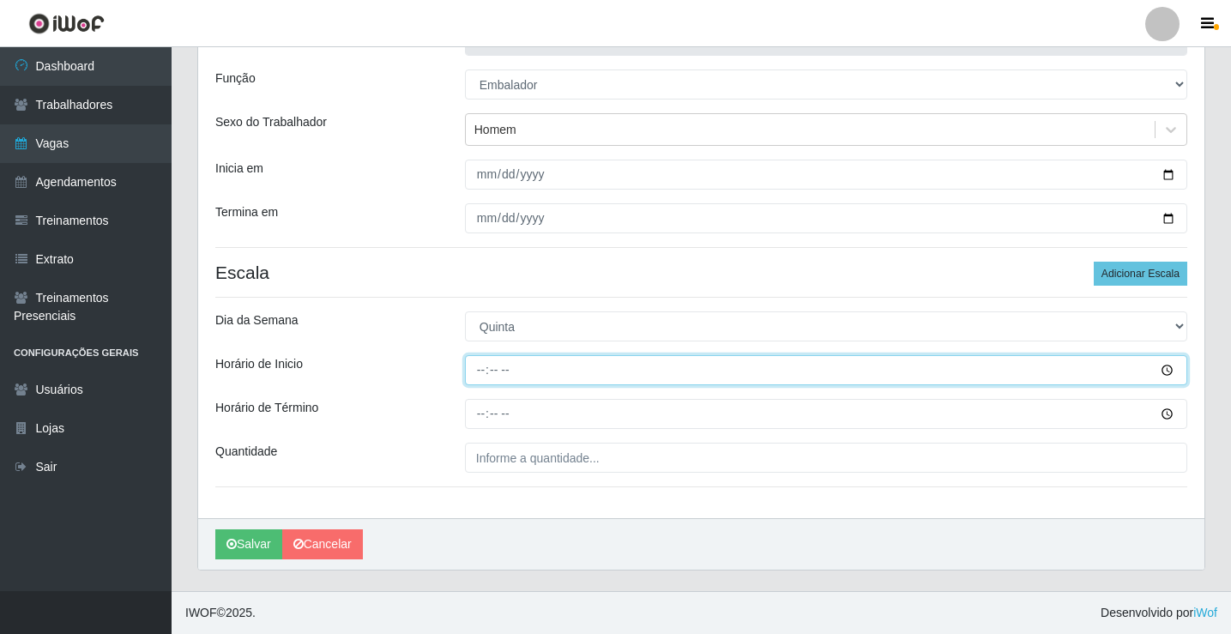
click at [480, 372] on input "Horário de Inicio" at bounding box center [826, 370] width 722 height 30
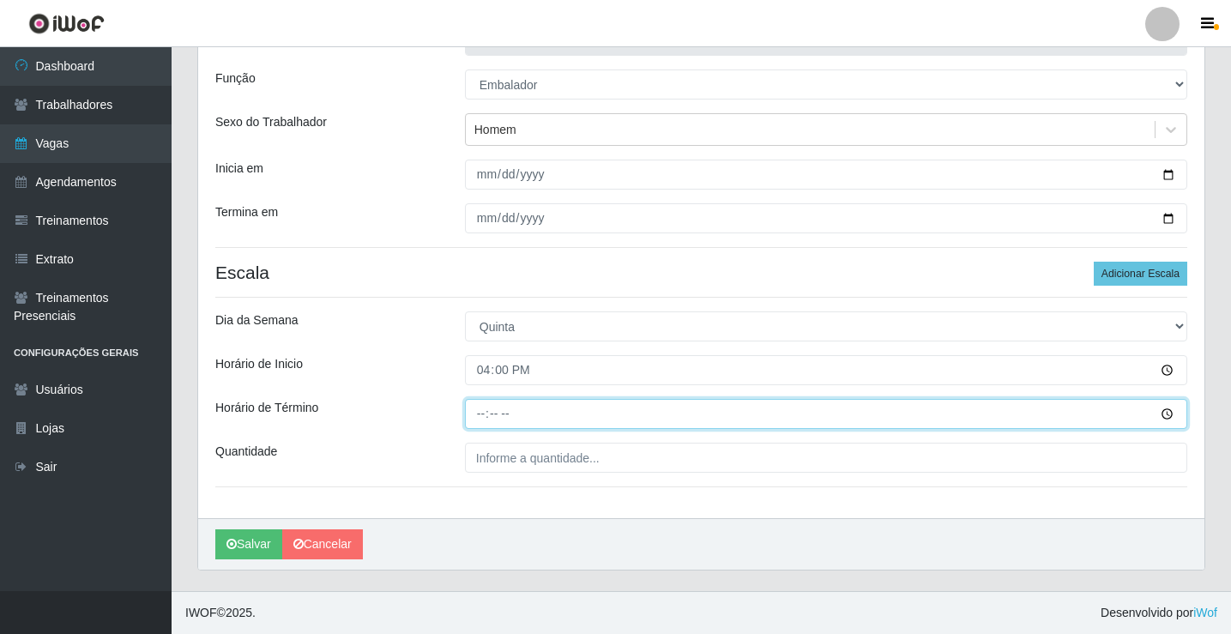
click at [479, 416] on input "Horário de Término" at bounding box center [826, 414] width 722 height 30
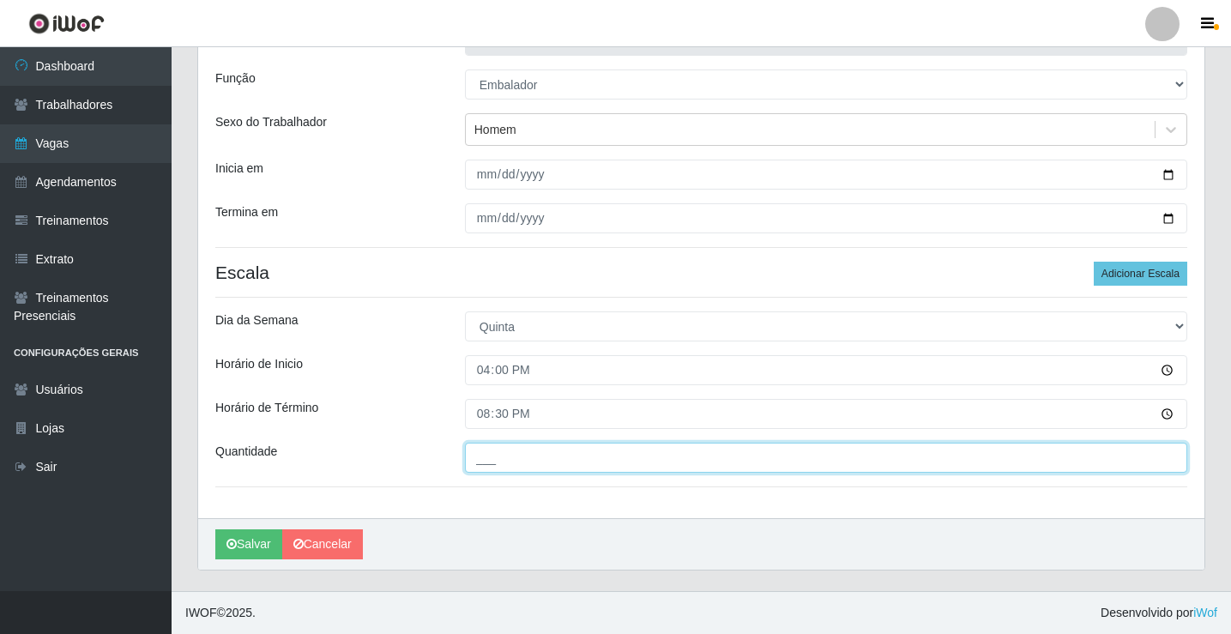
click at [501, 462] on input "___" at bounding box center [826, 458] width 722 height 30
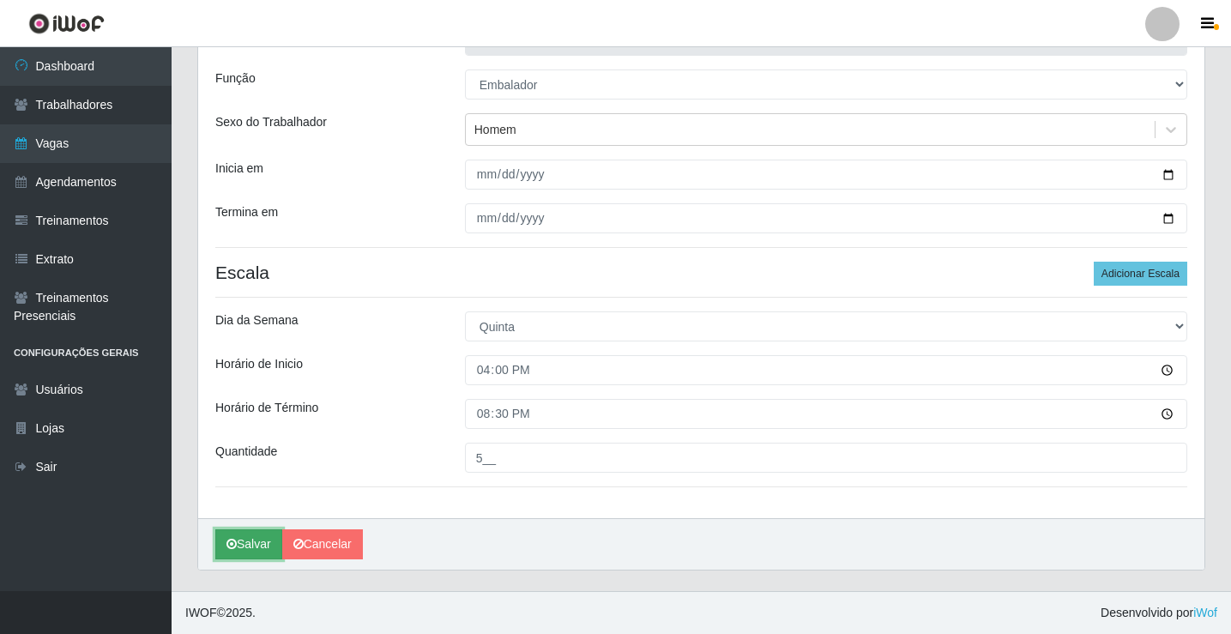
click at [261, 544] on button "Salvar" at bounding box center [248, 544] width 67 height 30
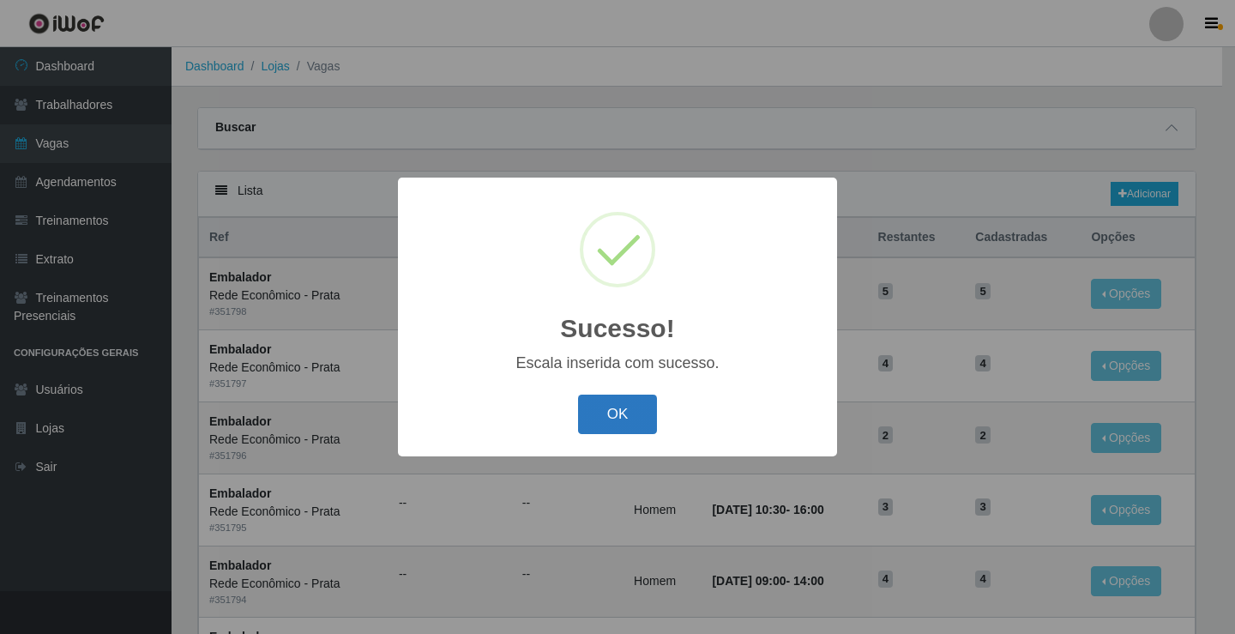
click at [632, 415] on button "OK" at bounding box center [618, 415] width 80 height 40
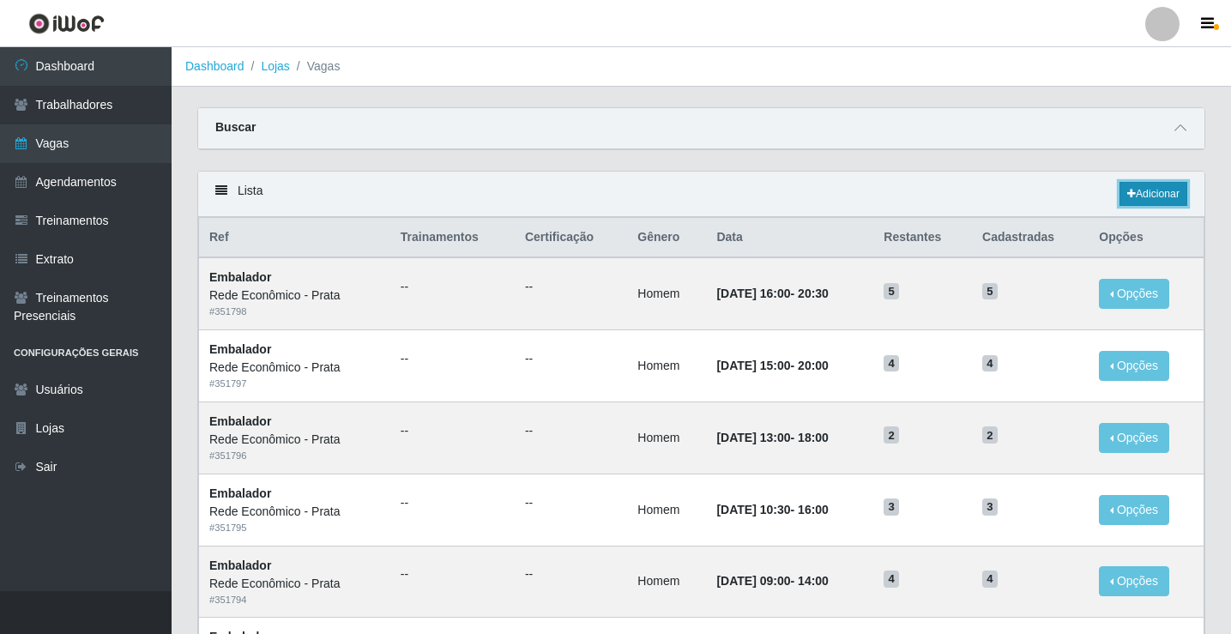
click at [1144, 193] on link "Adicionar" at bounding box center [1153, 194] width 68 height 24
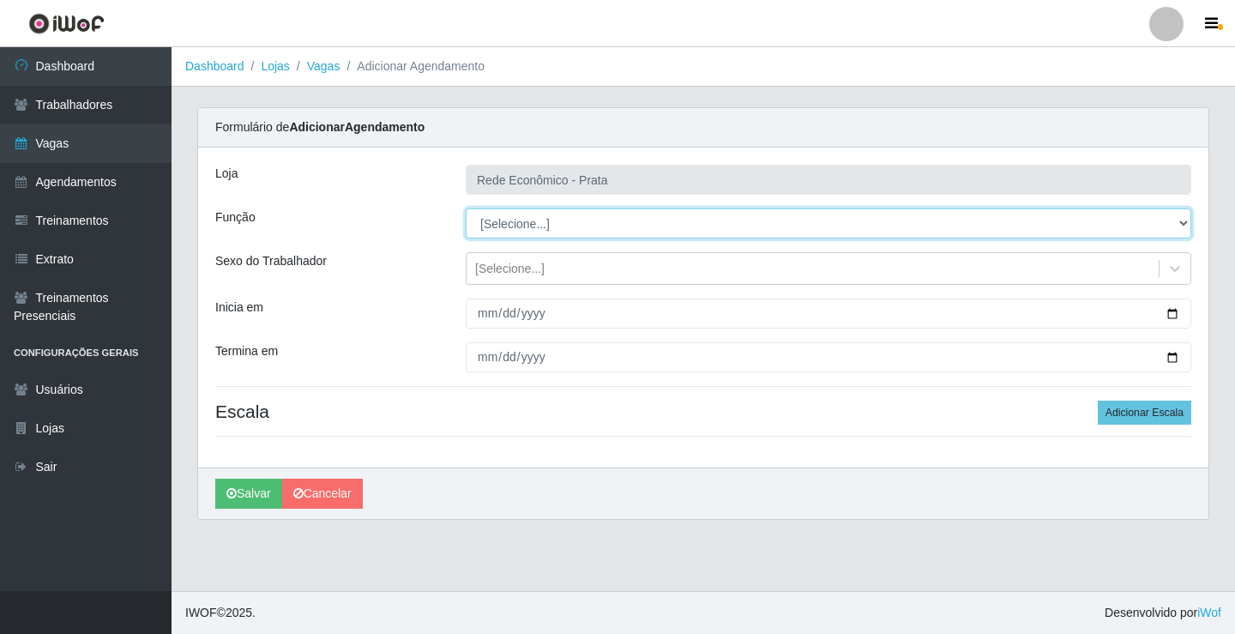
click at [505, 222] on select "[Selecione...] ASG ASG + ASG ++ Embalador Embalador + Embalador ++ Operador de …" at bounding box center [829, 223] width 726 height 30
click at [466, 208] on select "[Selecione...] ASG ASG + ASG ++ Embalador Embalador + Embalador ++ Operador de …" at bounding box center [829, 223] width 726 height 30
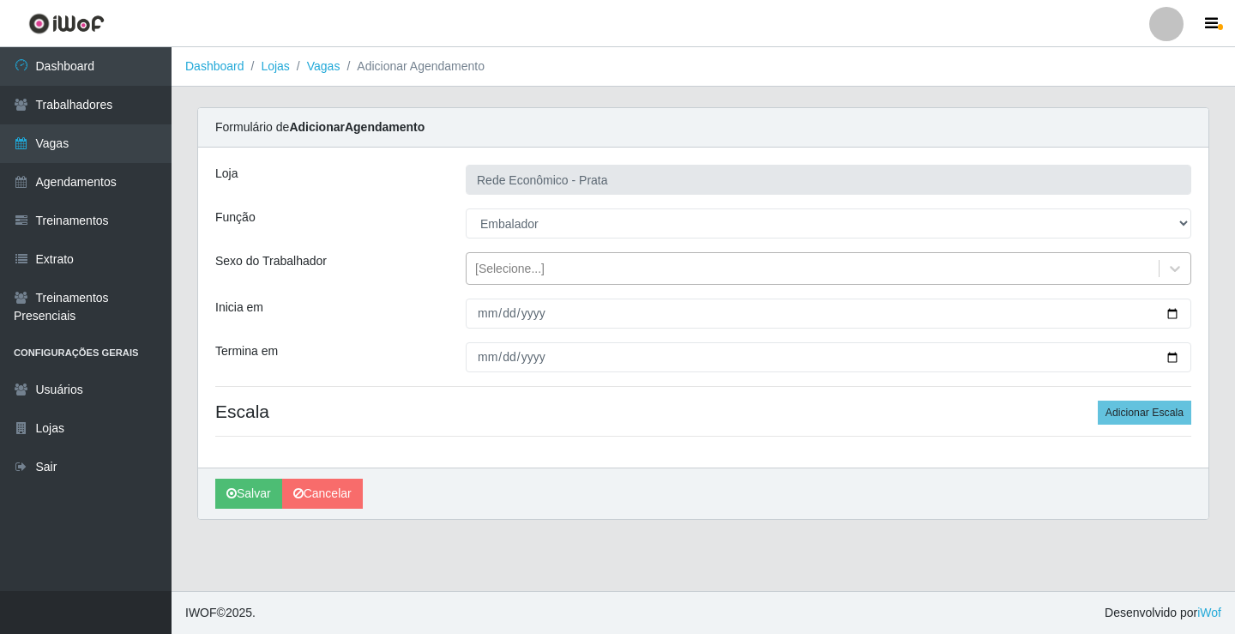
click at [512, 268] on div "[Selecione...]" at bounding box center [509, 269] width 69 height 18
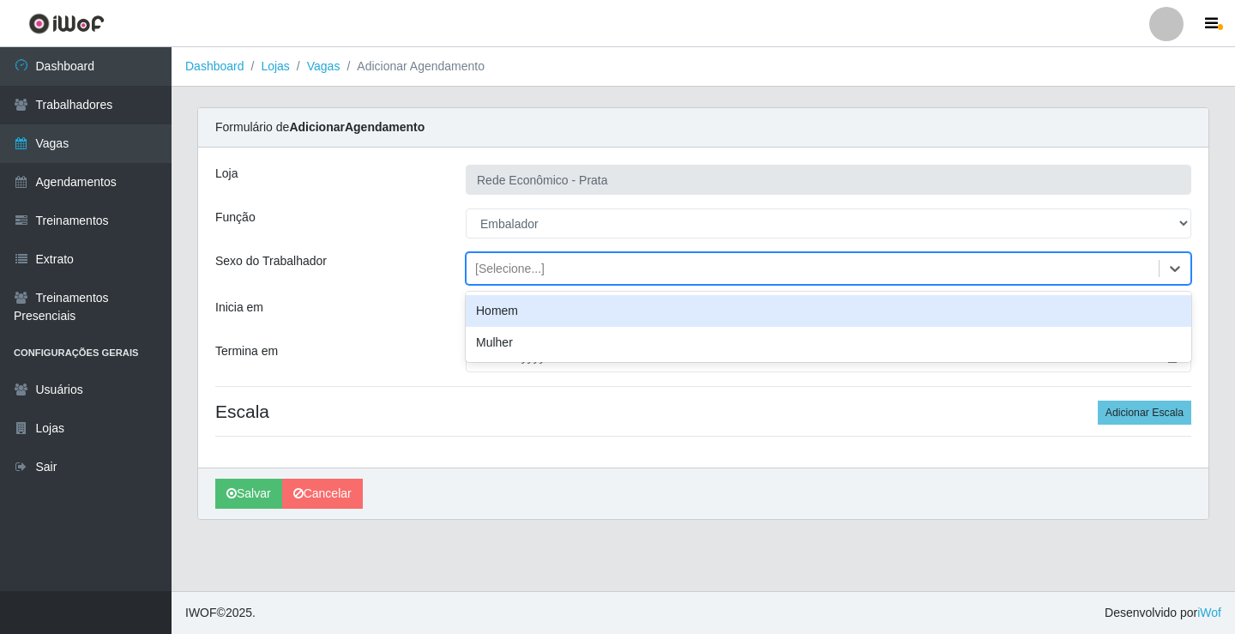
click at [509, 315] on div "Homem" at bounding box center [829, 311] width 726 height 32
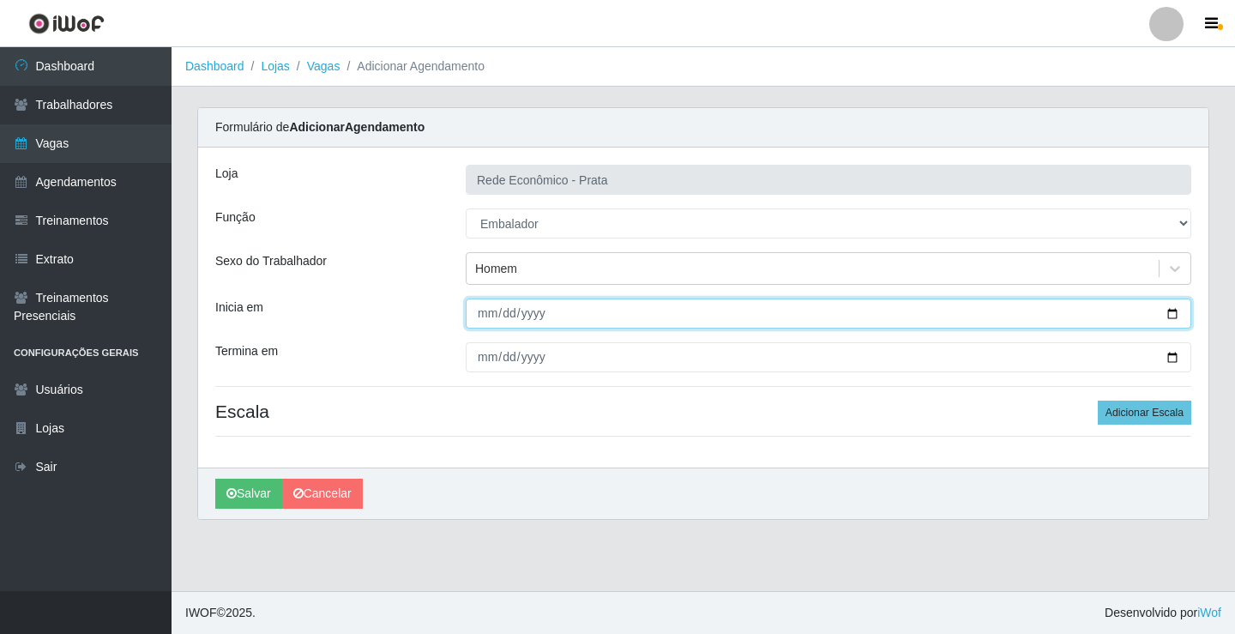
click at [1174, 314] on input "Inicia em" at bounding box center [829, 314] width 726 height 30
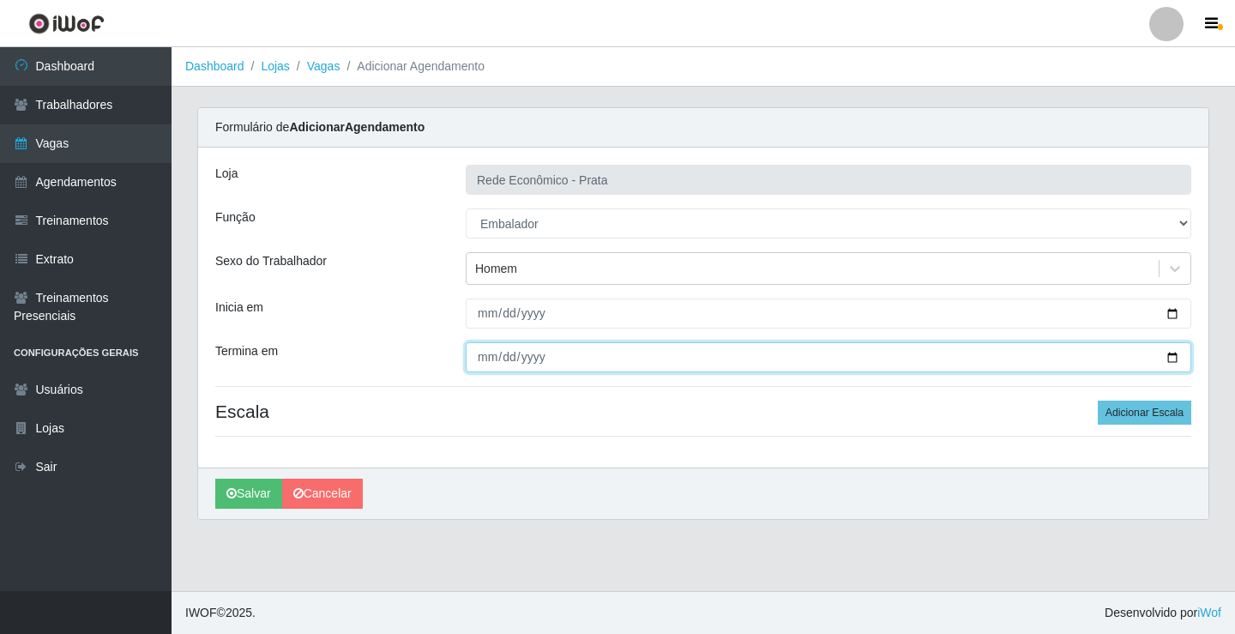
click at [1170, 357] on input "Termina em" at bounding box center [829, 357] width 726 height 30
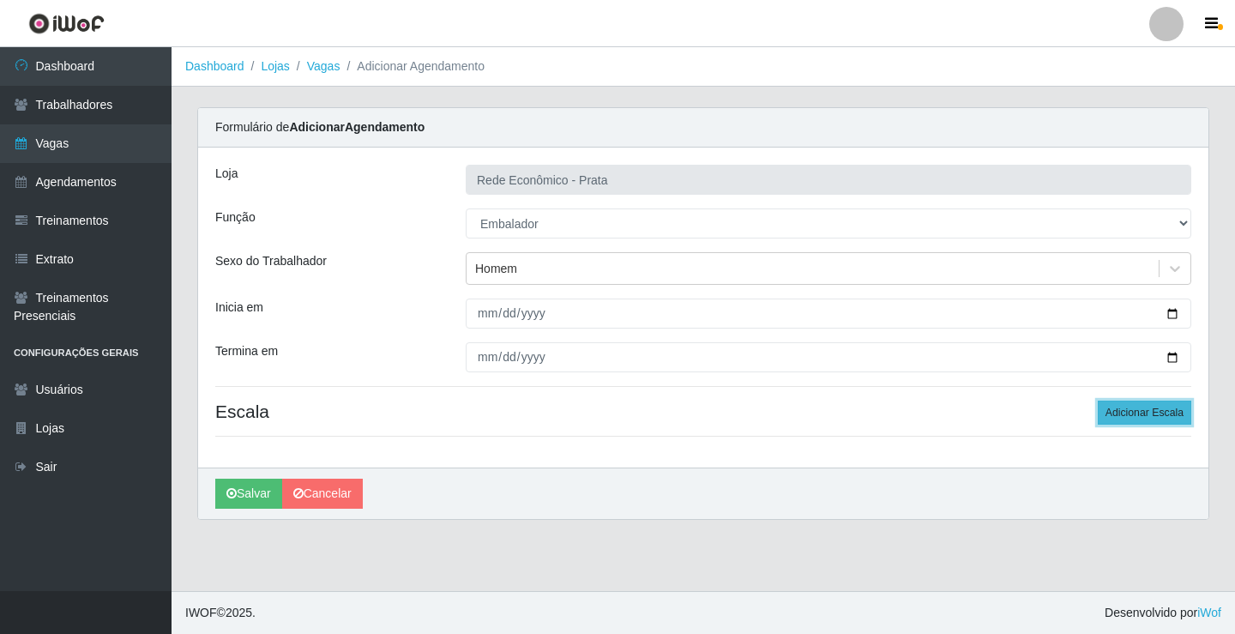
click at [1128, 408] on button "Adicionar Escala" at bounding box center [1145, 413] width 94 height 24
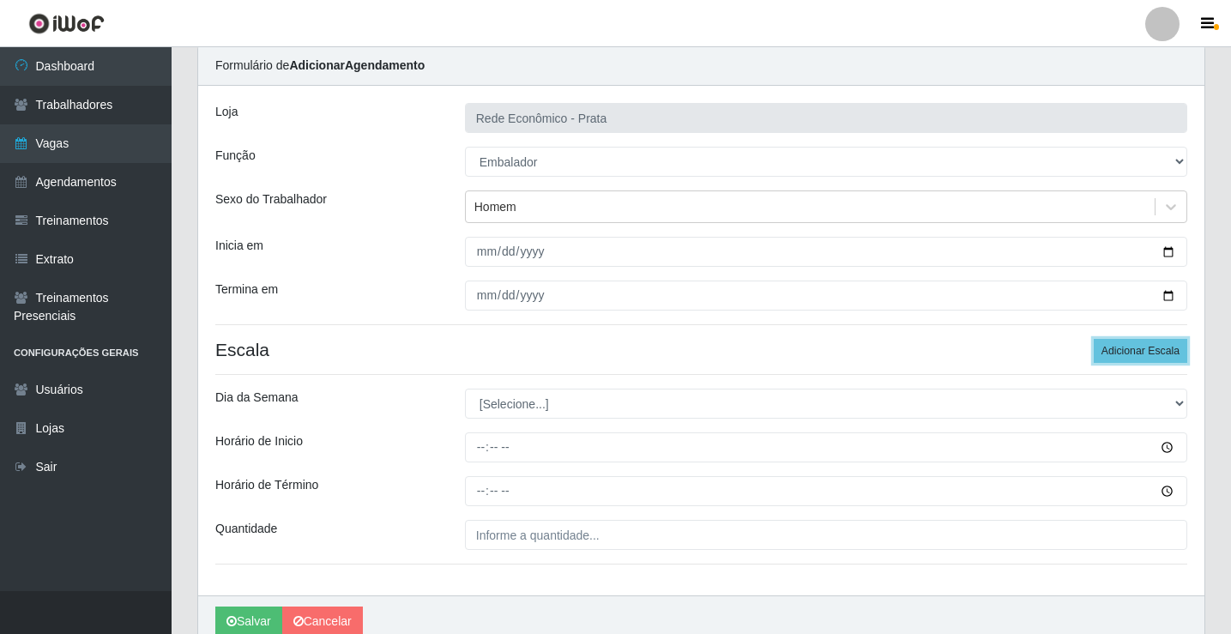
scroll to position [139, 0]
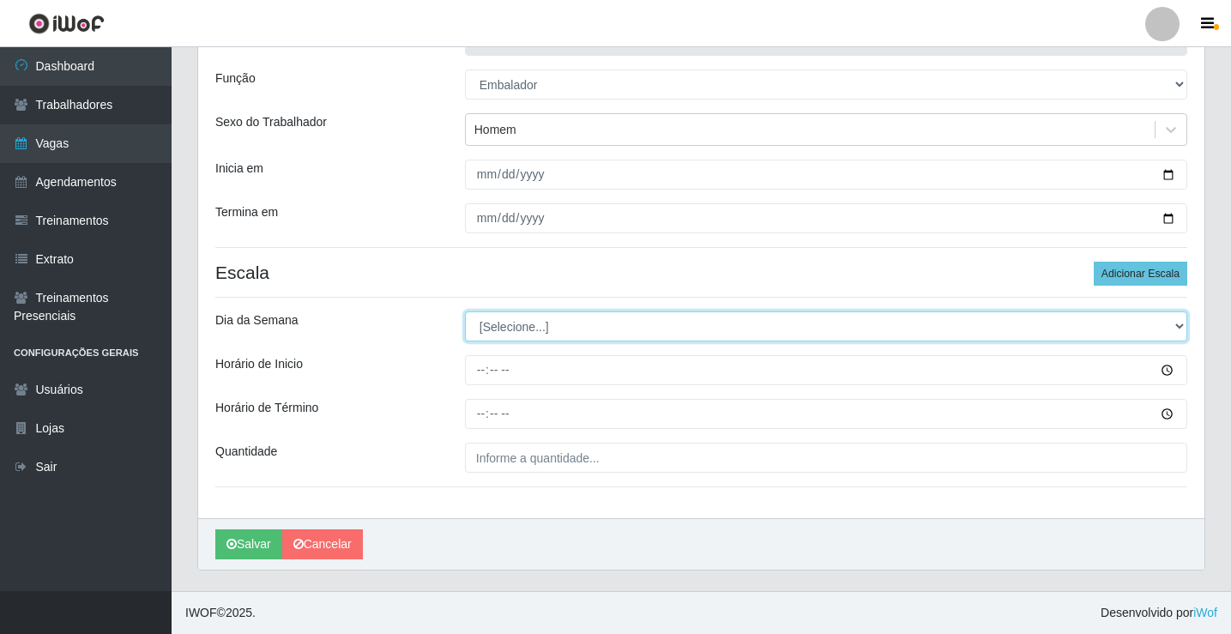
click at [504, 330] on select "[Selecione...] Segunda Terça Quarta Quinta Sexta Sábado Domingo" at bounding box center [826, 326] width 722 height 30
click at [465, 311] on select "[Selecione...] Segunda Terça Quarta Quinta Sexta Sábado Domingo" at bounding box center [826, 326] width 722 height 30
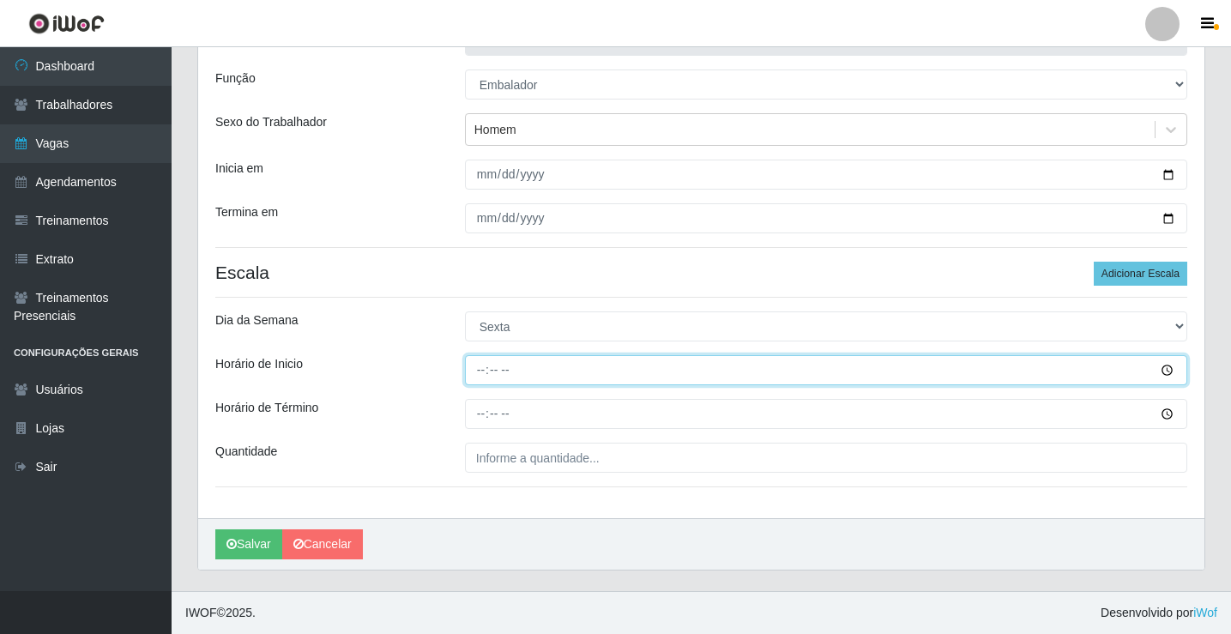
click at [481, 371] on input "Horário de Inicio" at bounding box center [826, 370] width 722 height 30
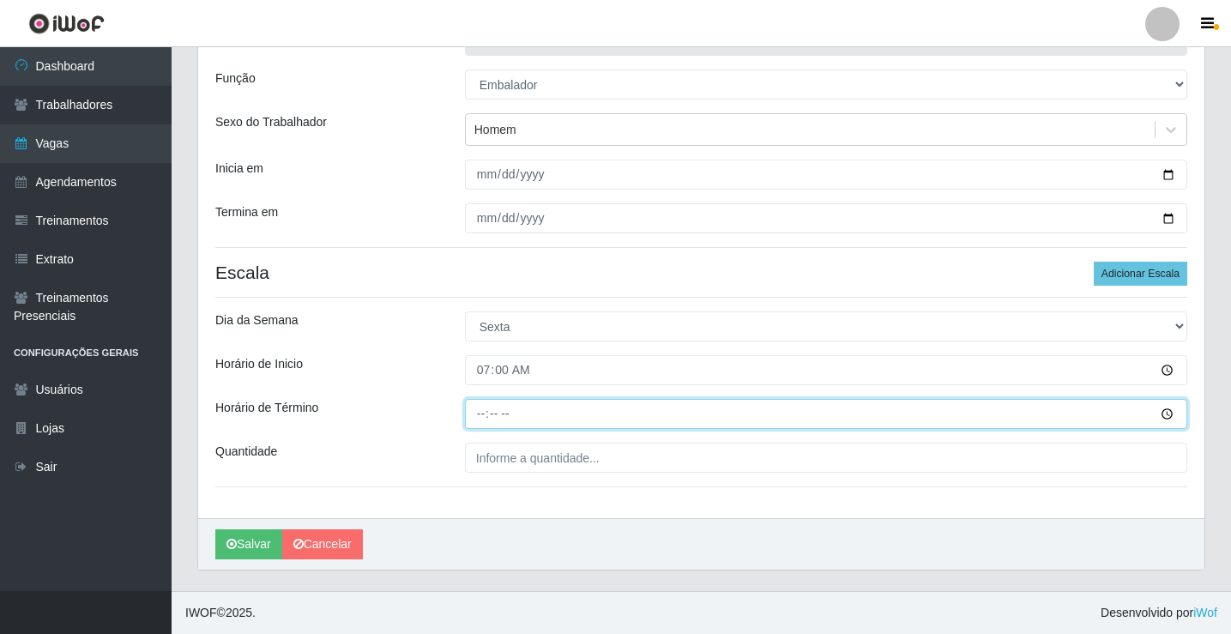
click at [485, 419] on input "Horário de Término" at bounding box center [826, 414] width 722 height 30
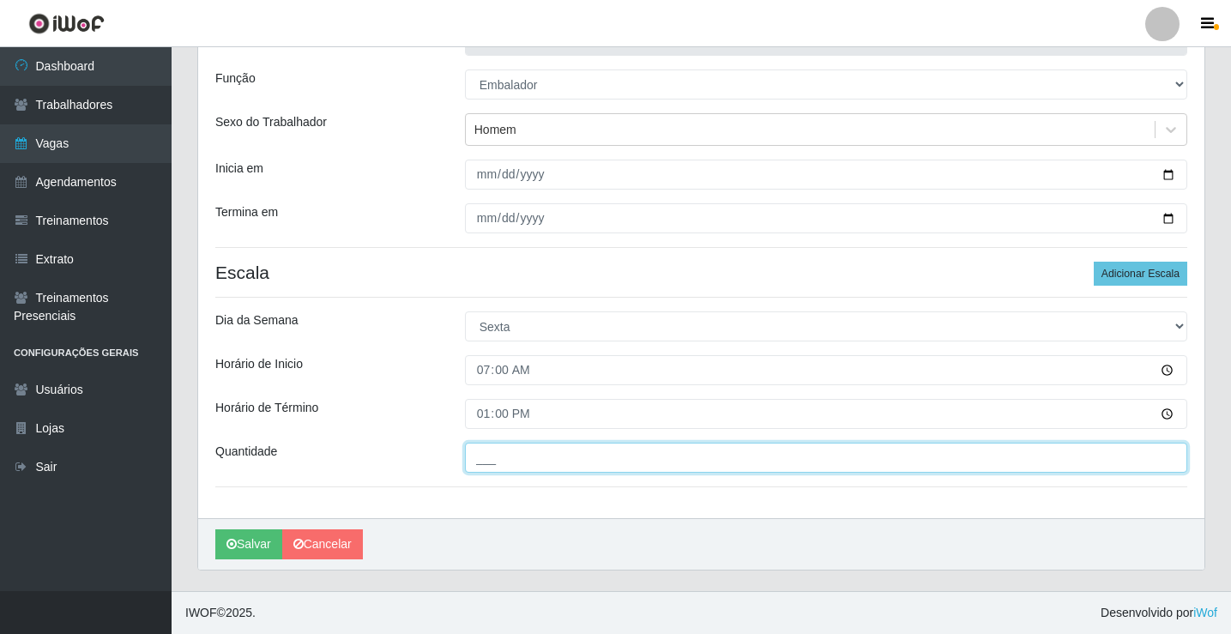
click at [516, 466] on input "___" at bounding box center [826, 458] width 722 height 30
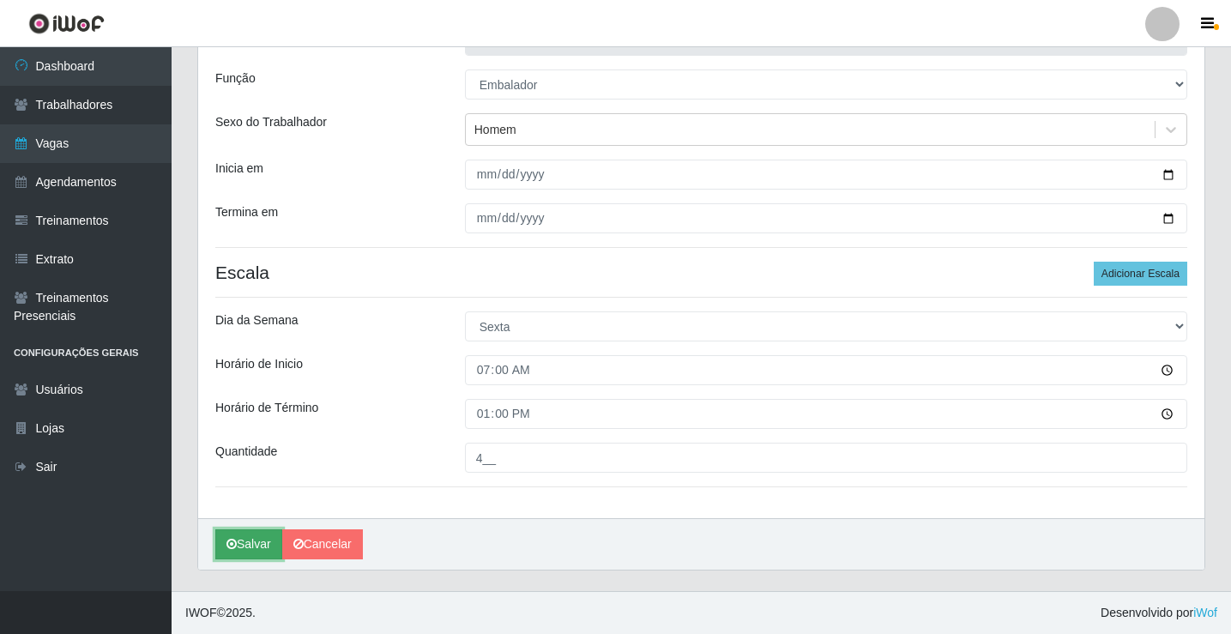
click at [253, 544] on button "Salvar" at bounding box center [248, 544] width 67 height 30
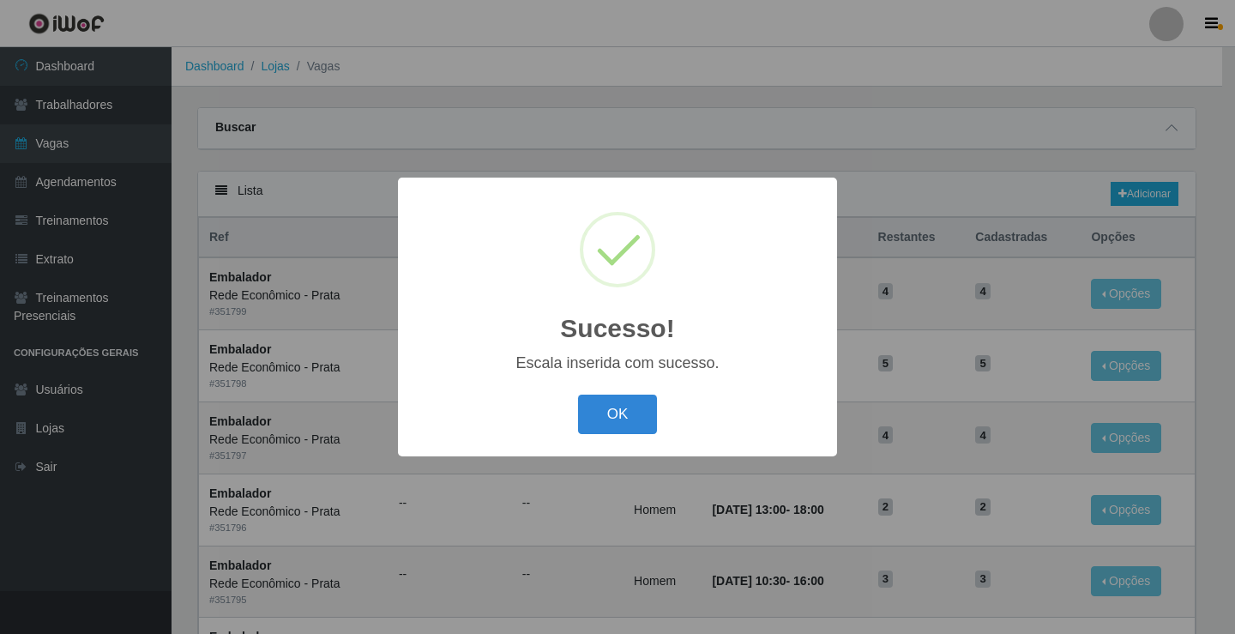
drag, startPoint x: 606, startPoint y: 425, endPoint x: 628, endPoint y: 406, distance: 28.6
click at [607, 422] on button "OK" at bounding box center [618, 415] width 80 height 40
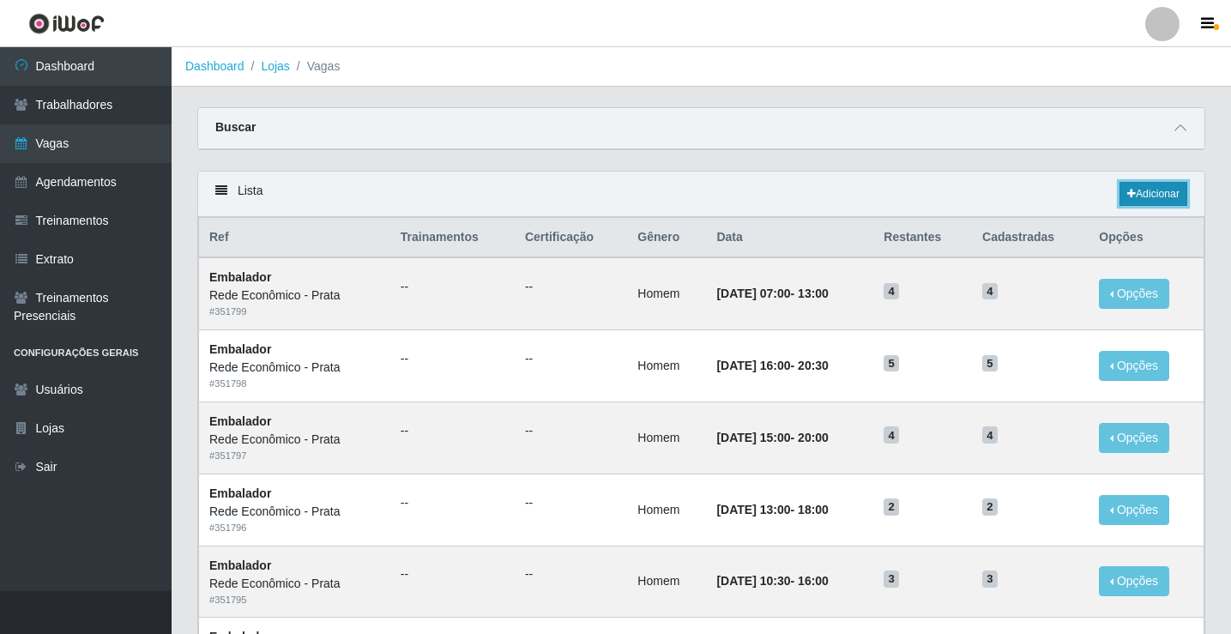
click at [1142, 196] on link "Adicionar" at bounding box center [1153, 194] width 68 height 24
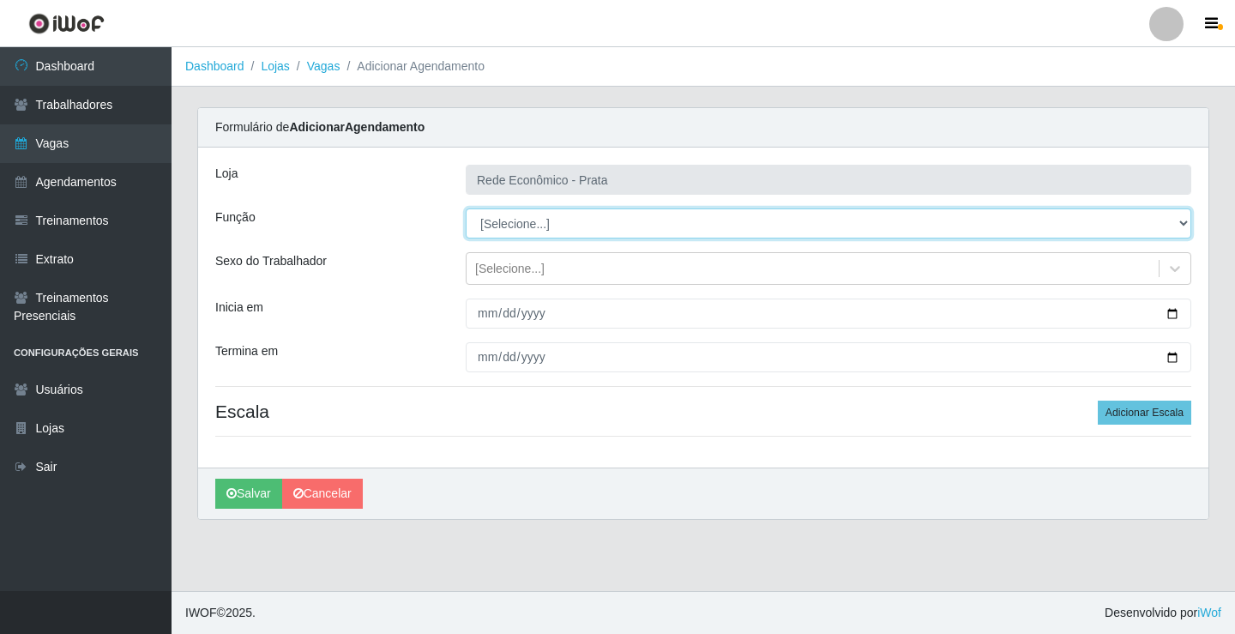
click at [513, 226] on select "[Selecione...] ASG ASG + ASG ++ Embalador Embalador + Embalador ++ Operador de …" at bounding box center [829, 223] width 726 height 30
click at [466, 208] on select "[Selecione...] ASG ASG + ASG ++ Embalador Embalador + Embalador ++ Operador de …" at bounding box center [829, 223] width 726 height 30
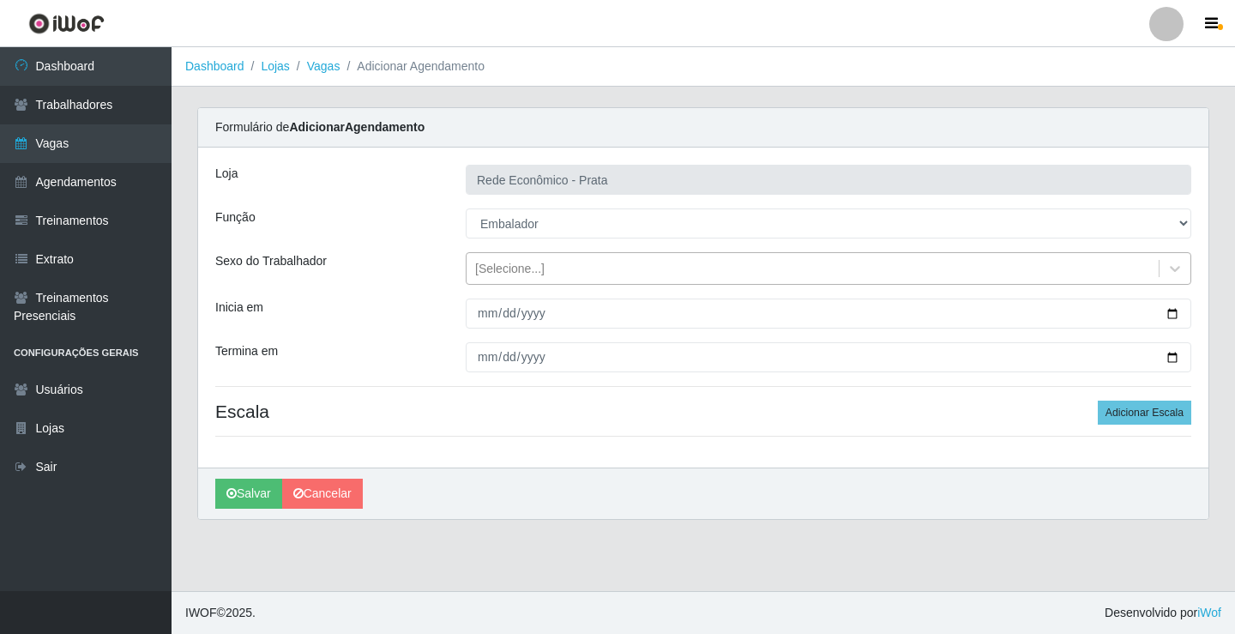
click at [497, 268] on div "[Selecione...]" at bounding box center [509, 269] width 69 height 18
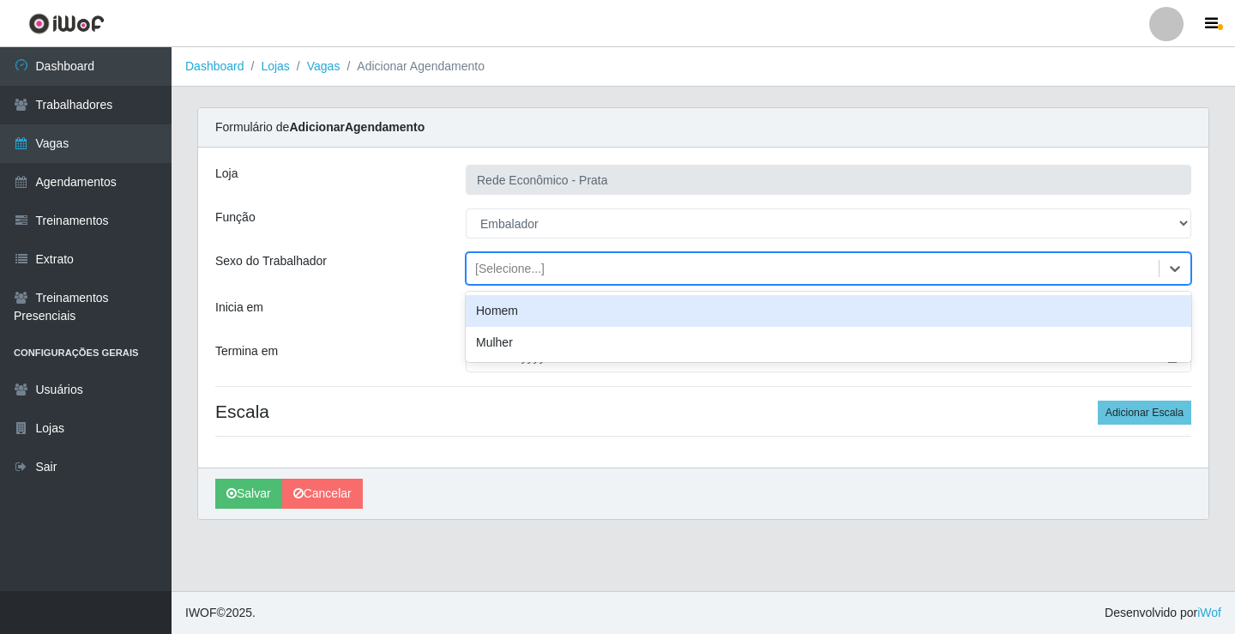
click at [512, 313] on div "Homem" at bounding box center [829, 311] width 726 height 32
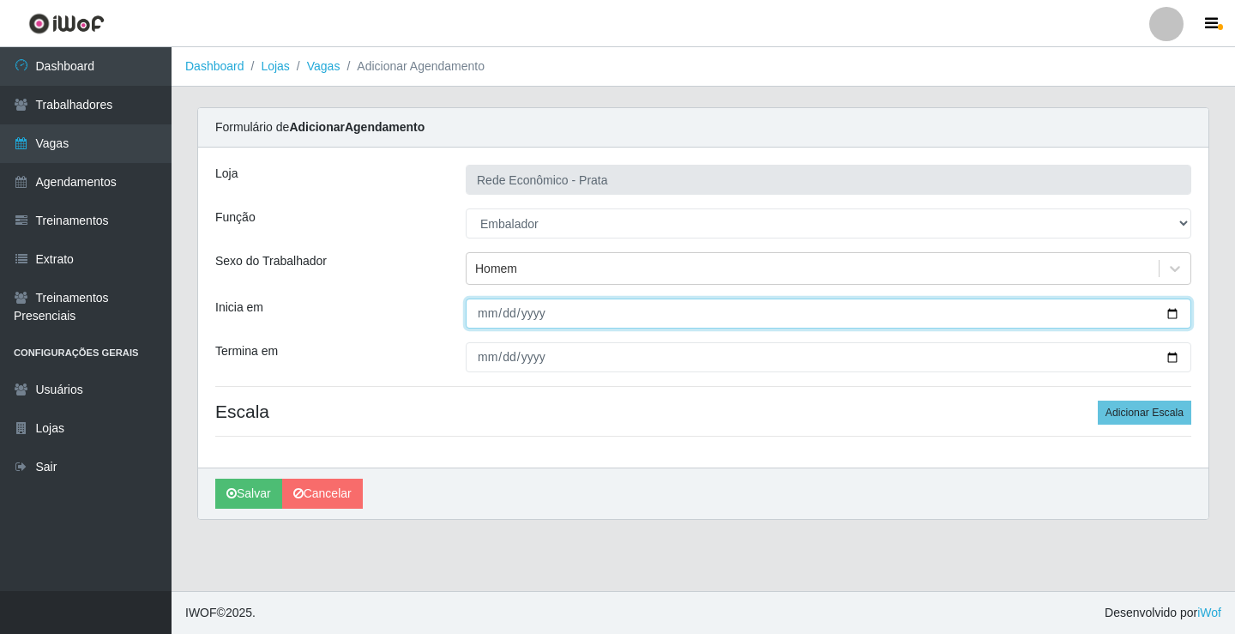
click at [1175, 317] on input "Inicia em" at bounding box center [829, 314] width 726 height 30
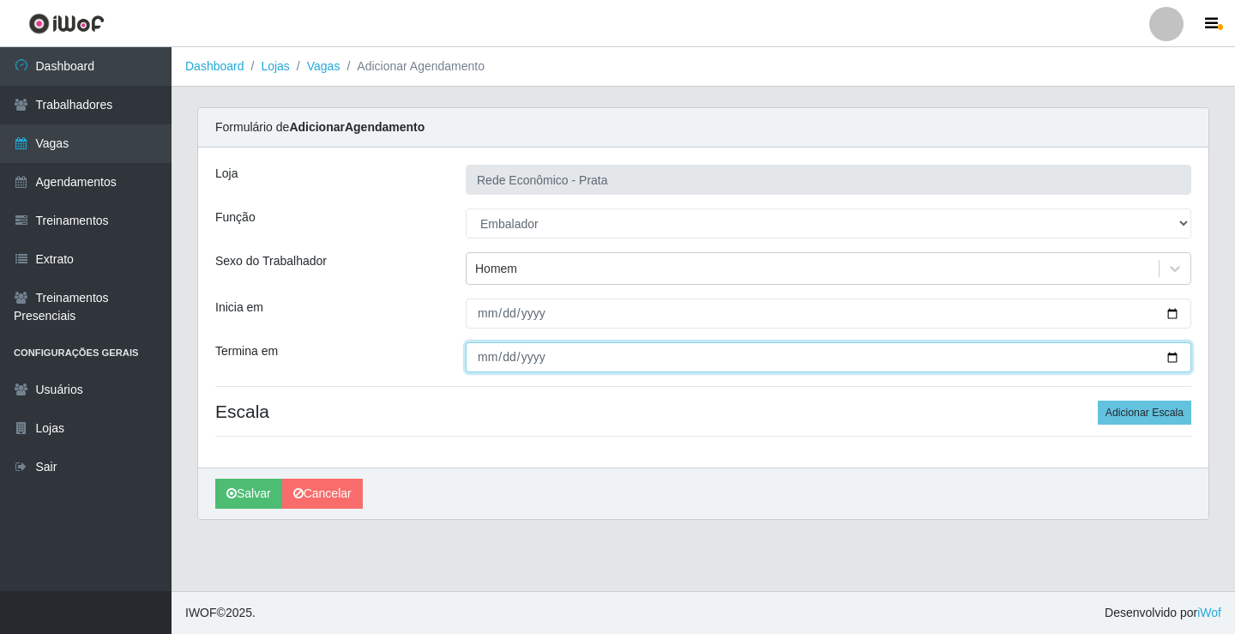
click at [1168, 355] on input "Termina em" at bounding box center [829, 357] width 726 height 30
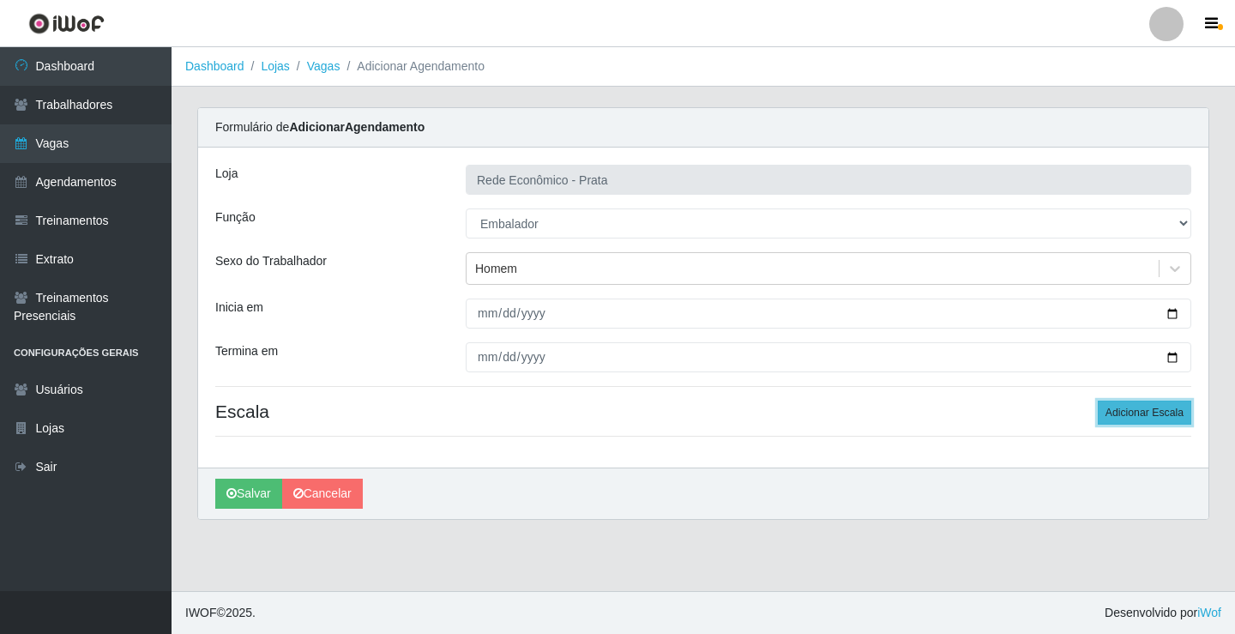
click at [1130, 407] on button "Adicionar Escala" at bounding box center [1145, 413] width 94 height 24
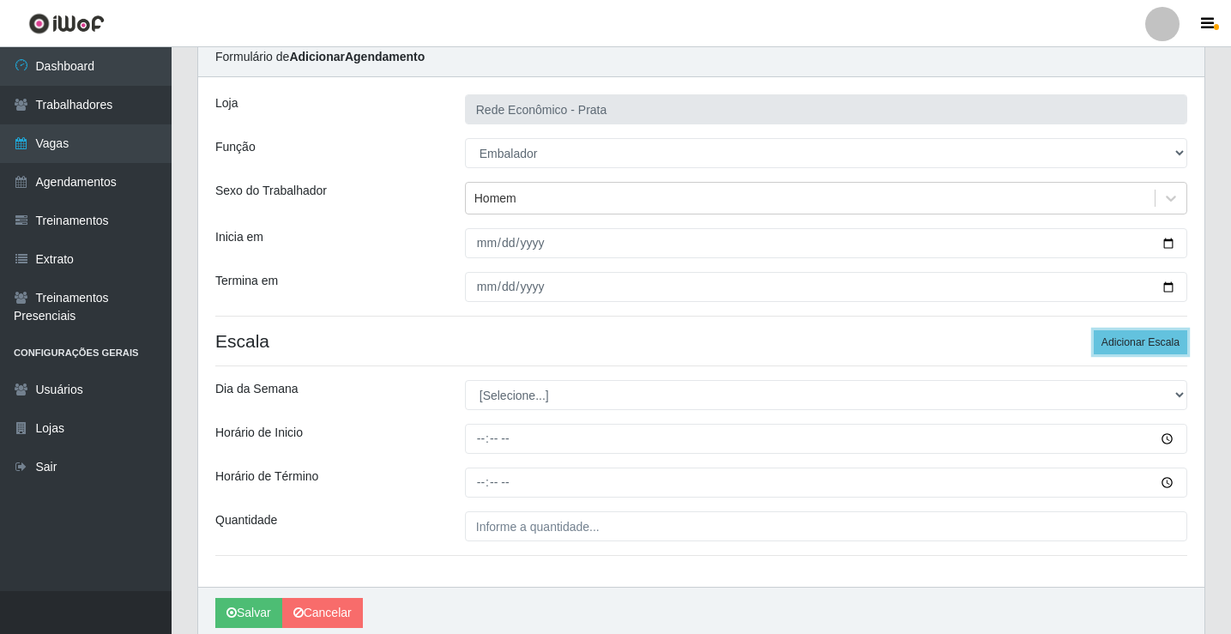
scroll to position [139, 0]
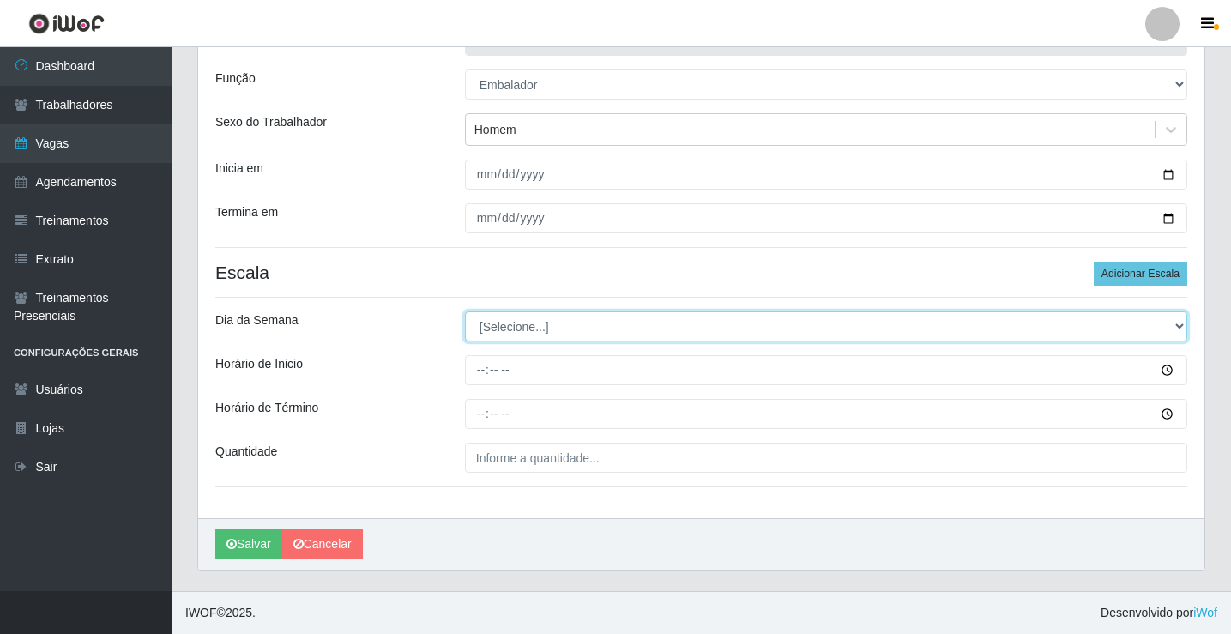
click at [523, 322] on select "[Selecione...] Segunda Terça Quarta Quinta Sexta Sábado Domingo" at bounding box center [826, 326] width 722 height 30
click at [465, 311] on select "[Selecione...] Segunda Terça Quarta Quinta Sexta Sábado Domingo" at bounding box center [826, 326] width 722 height 30
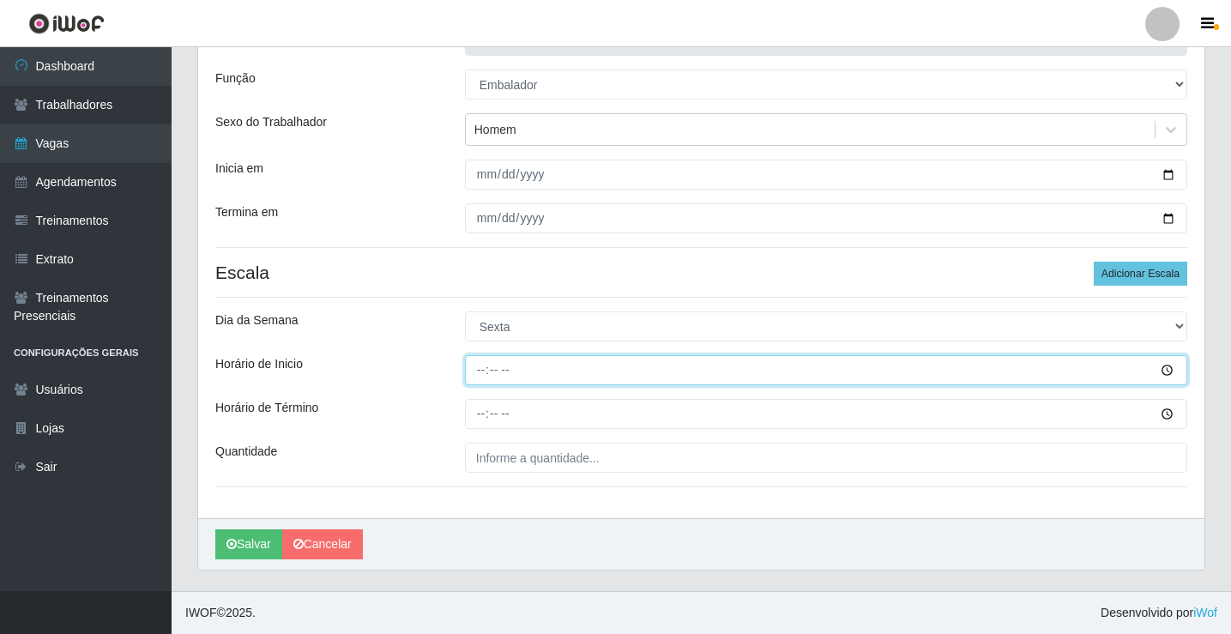
click at [481, 372] on input "Horário de Inicio" at bounding box center [826, 370] width 722 height 30
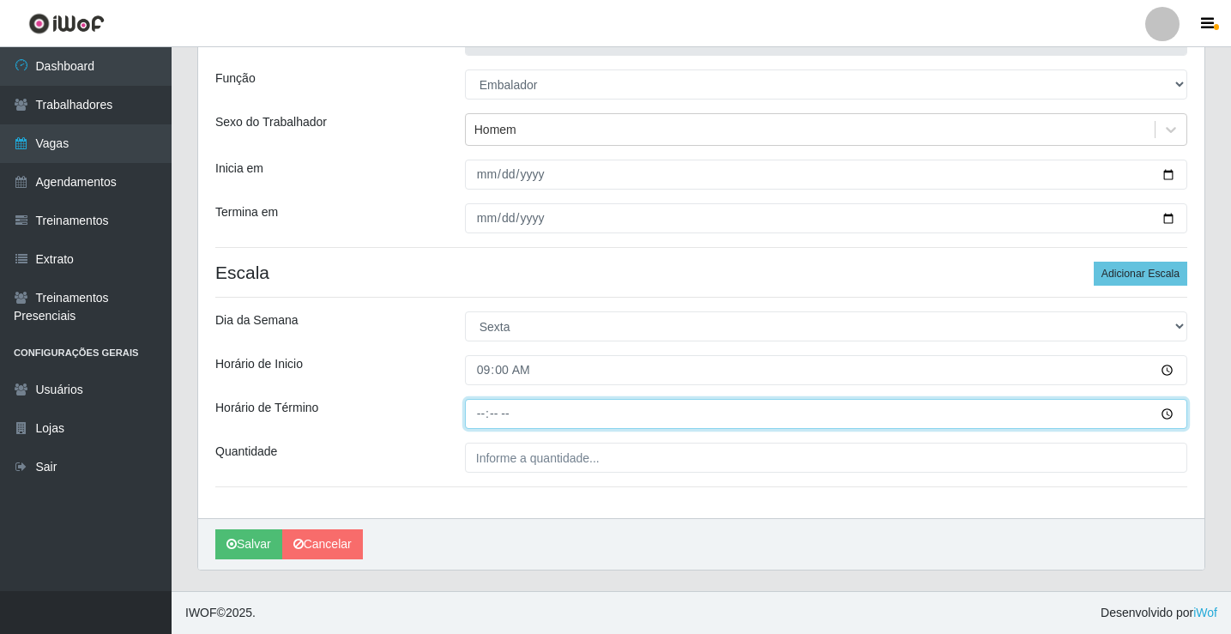
click at [474, 414] on input "Horário de Término" at bounding box center [826, 414] width 722 height 30
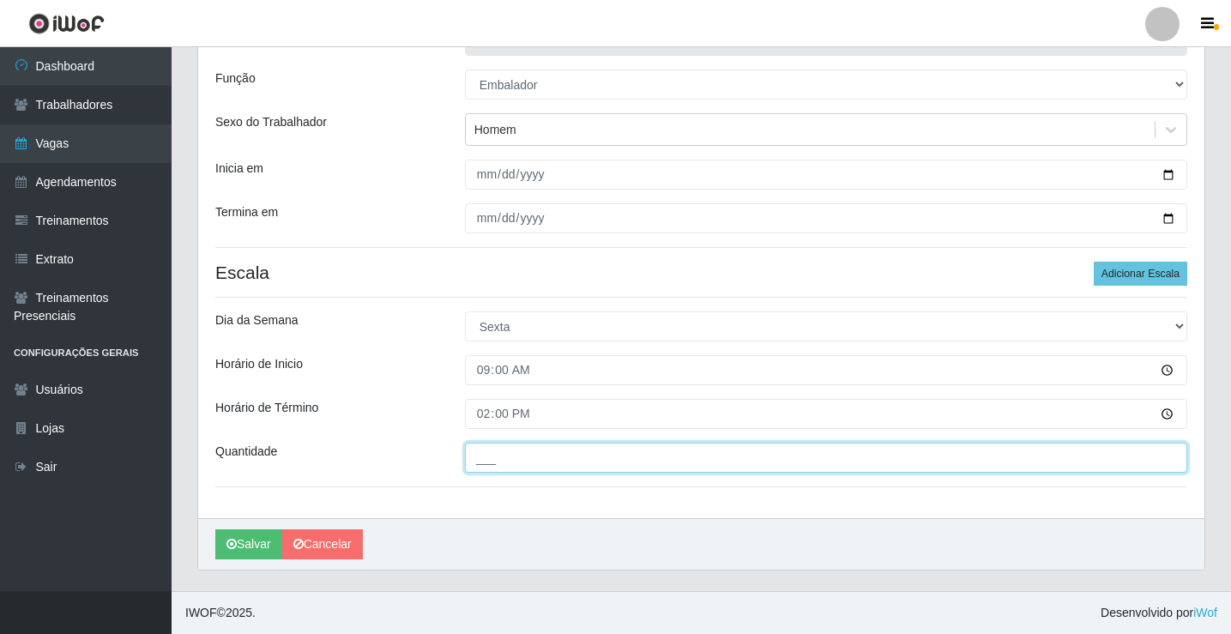
click at [521, 456] on input "___" at bounding box center [826, 458] width 722 height 30
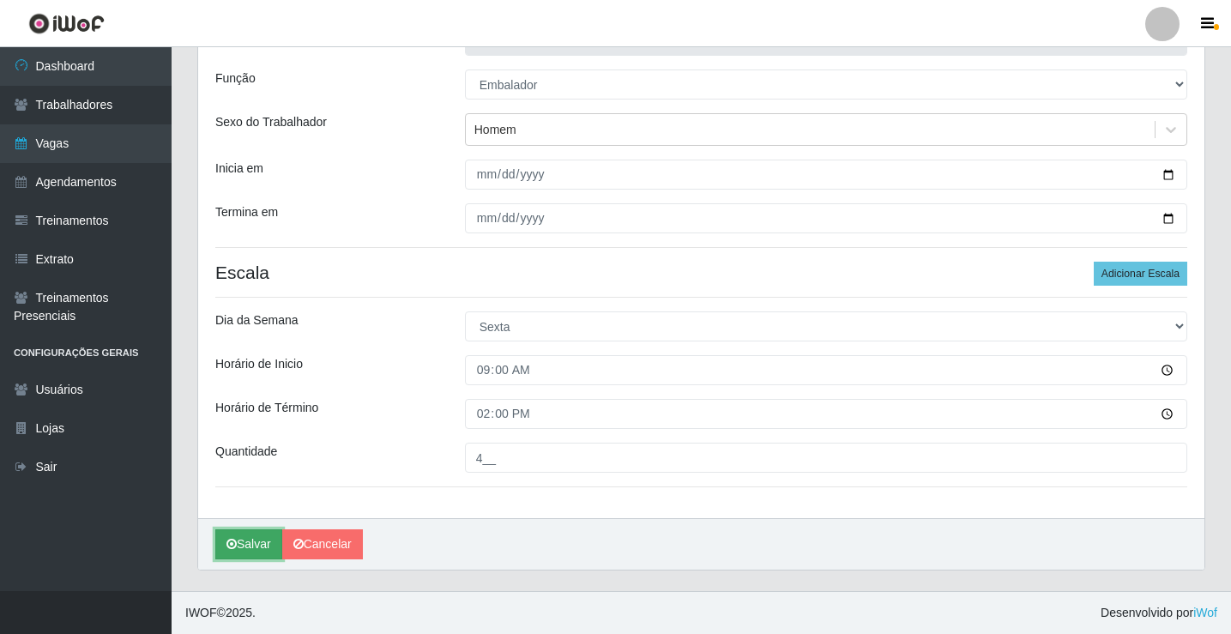
click at [244, 542] on button "Salvar" at bounding box center [248, 544] width 67 height 30
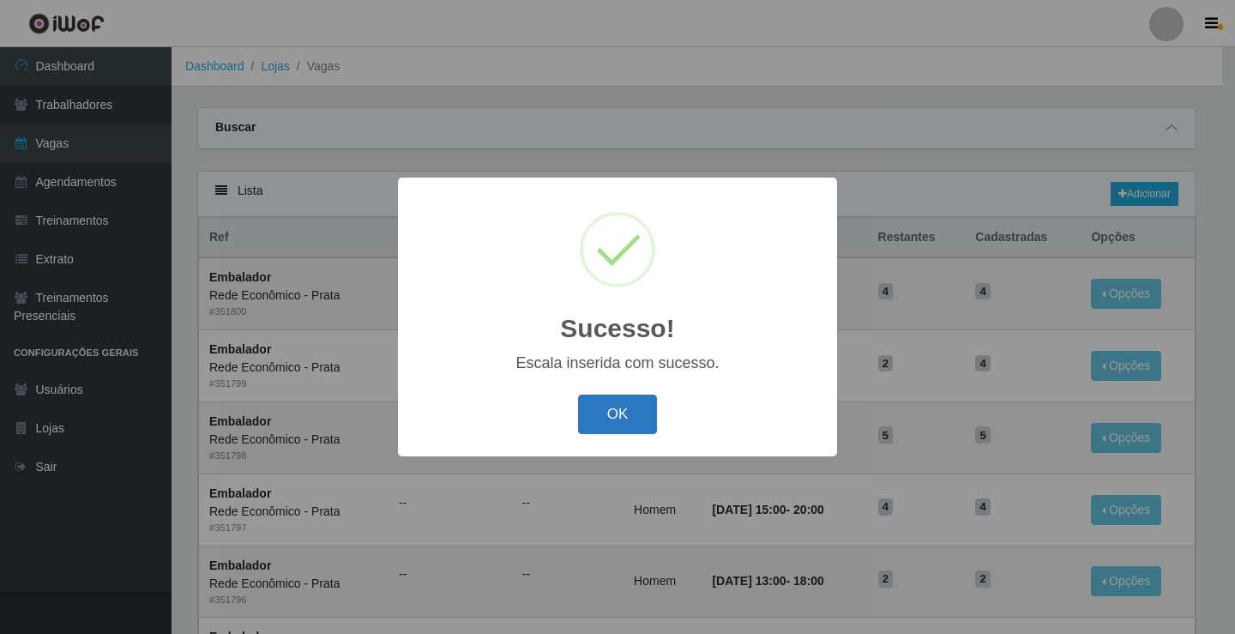
click at [618, 417] on button "OK" at bounding box center [618, 415] width 80 height 40
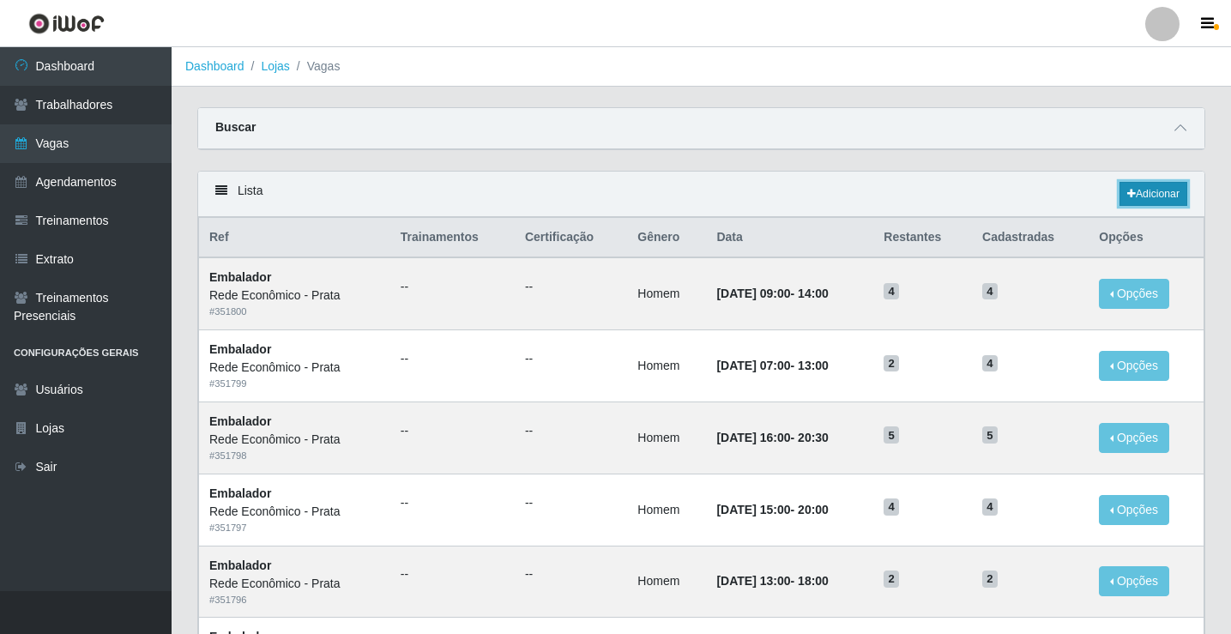
click at [1144, 191] on link "Adicionar" at bounding box center [1153, 194] width 68 height 24
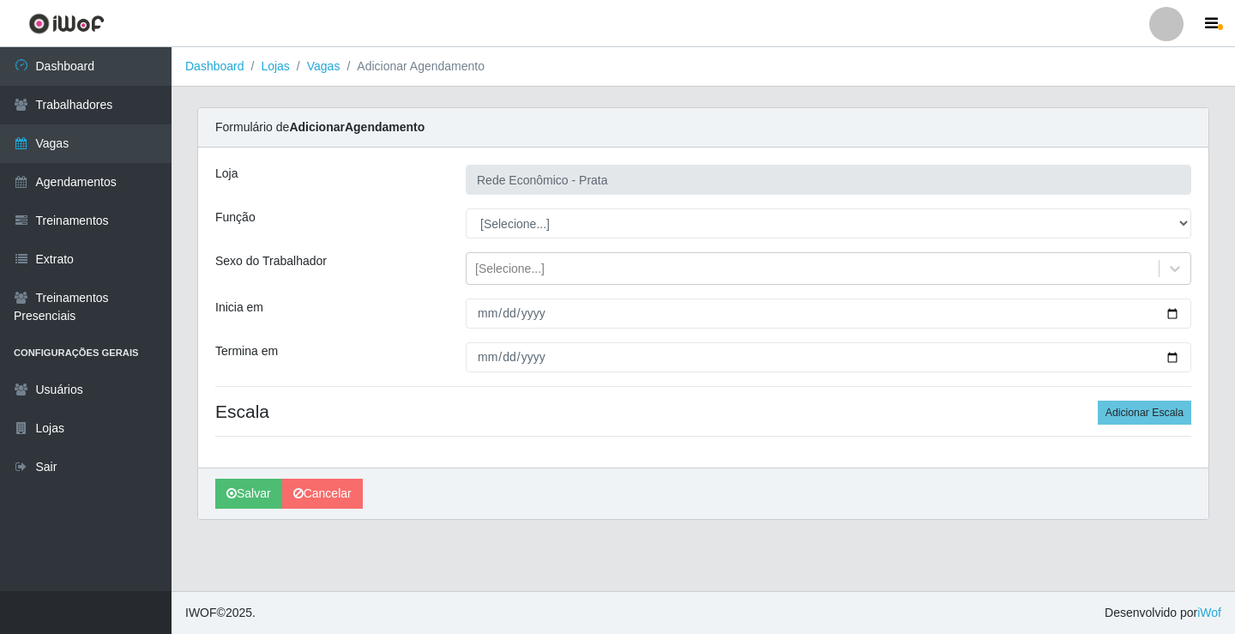
click at [508, 224] on select "[Selecione...] ASG ASG + ASG ++ Embalador Embalador + Embalador ++ Operador de …" at bounding box center [829, 223] width 726 height 30
click at [466, 208] on select "[Selecione...] ASG ASG + ASG ++ Embalador Embalador + Embalador ++ Operador de …" at bounding box center [829, 223] width 726 height 30
click at [514, 272] on div "[Selecione...]" at bounding box center [509, 269] width 69 height 18
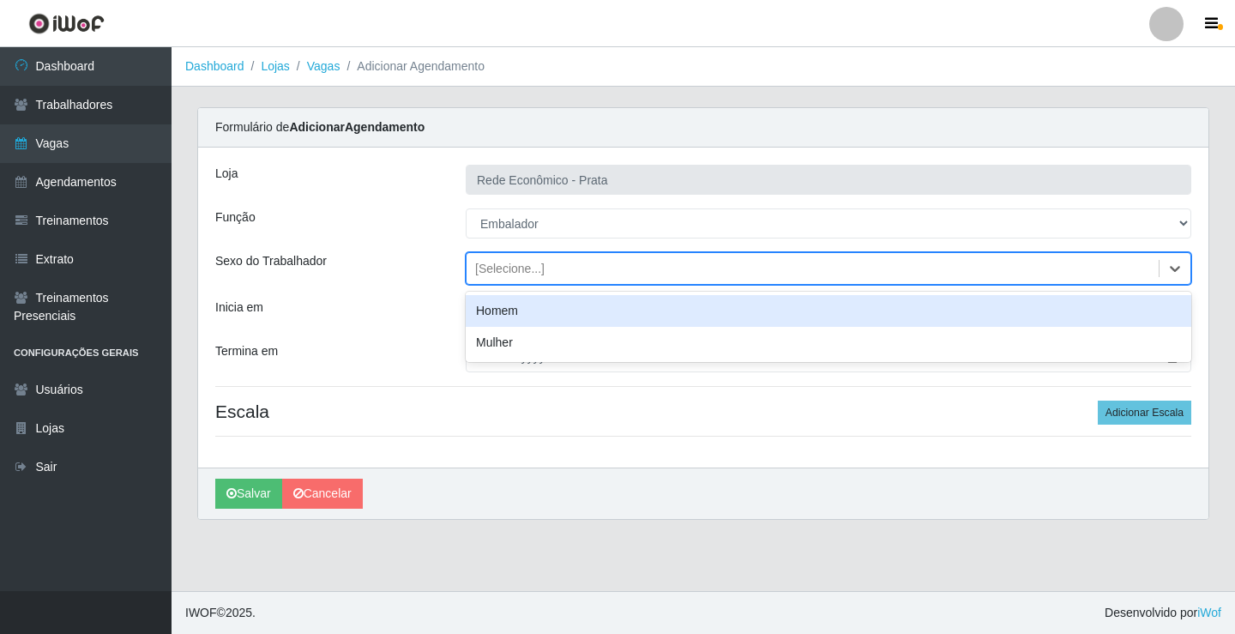
click at [531, 310] on div "Homem" at bounding box center [829, 311] width 726 height 32
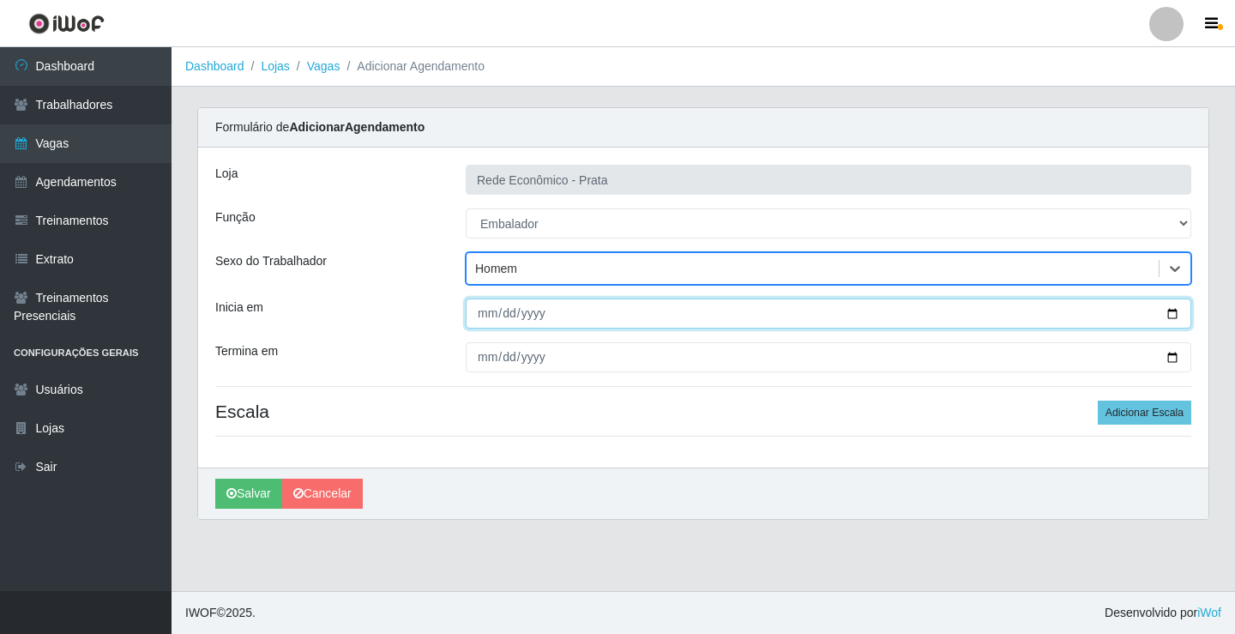
click at [1177, 313] on input "Inicia em" at bounding box center [829, 314] width 726 height 30
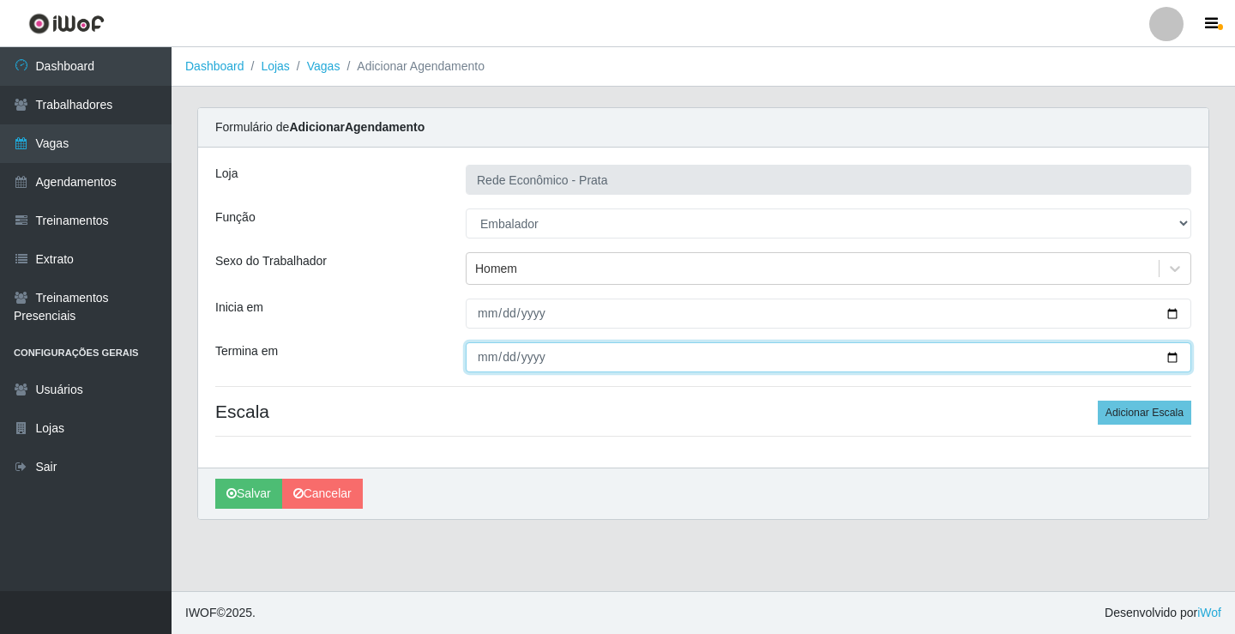
click at [1170, 356] on input "Termina em" at bounding box center [829, 357] width 726 height 30
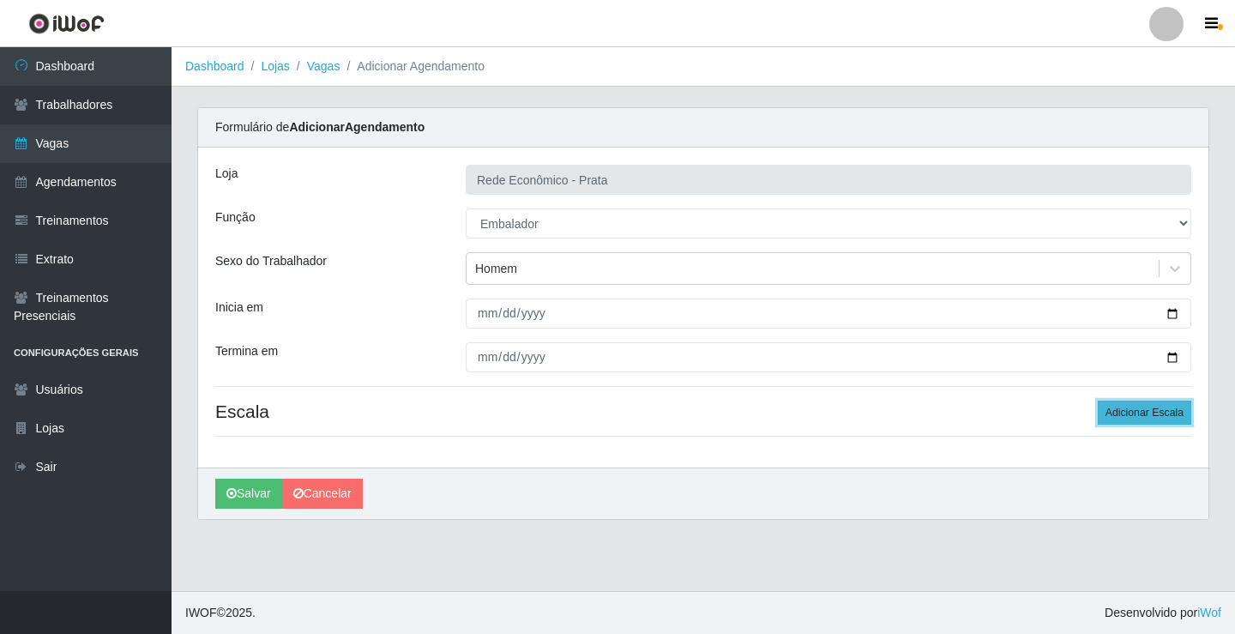
click at [1144, 413] on button "Adicionar Escala" at bounding box center [1145, 413] width 94 height 24
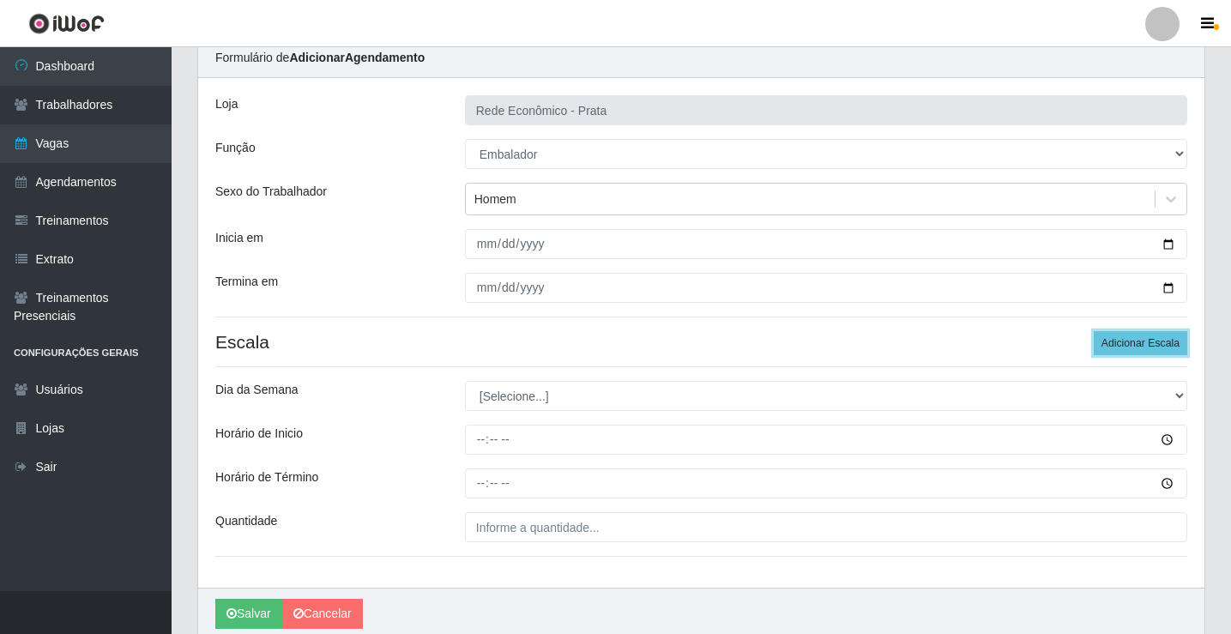
scroll to position [139, 0]
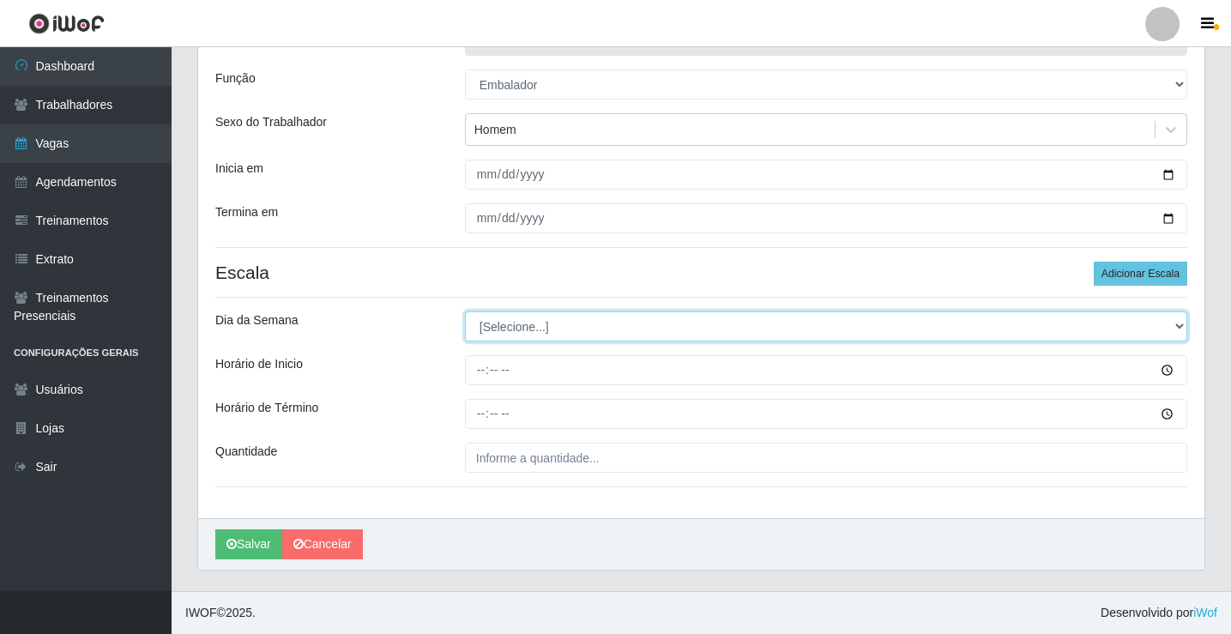
click at [518, 332] on select "[Selecione...] Segunda Terça Quarta Quinta Sexta Sábado Domingo" at bounding box center [826, 326] width 722 height 30
click at [465, 311] on select "[Selecione...] Segunda Terça Quarta Quinta Sexta Sábado Domingo" at bounding box center [826, 326] width 722 height 30
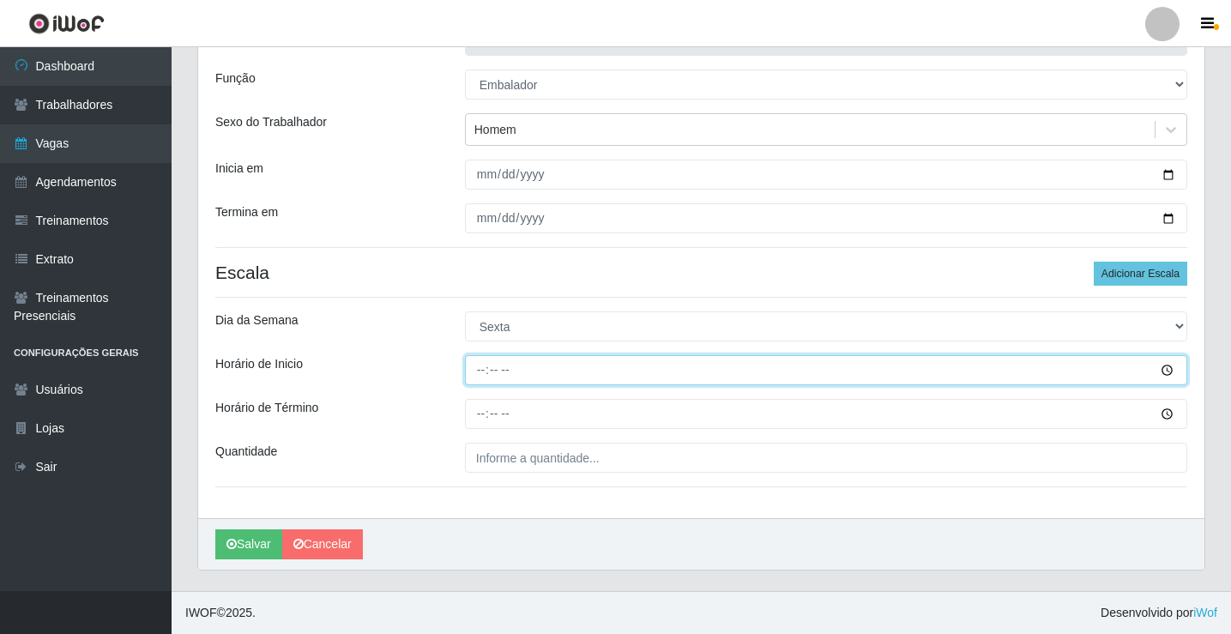
click at [482, 373] on input "Horário de Inicio" at bounding box center [826, 370] width 722 height 30
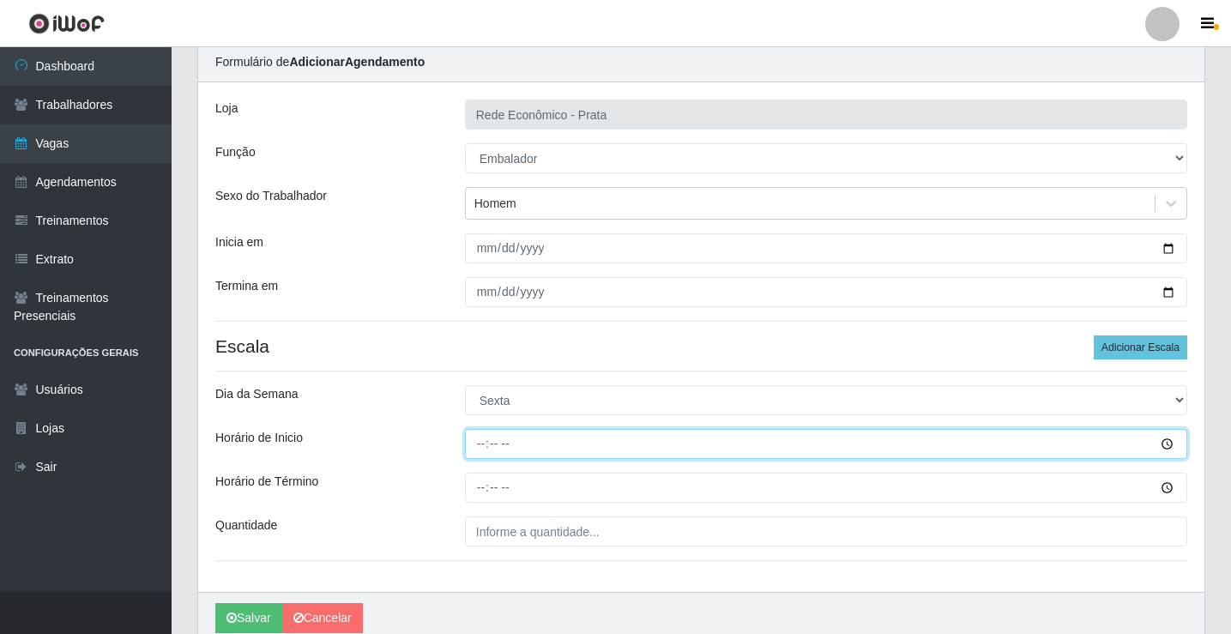
scroll to position [0, 0]
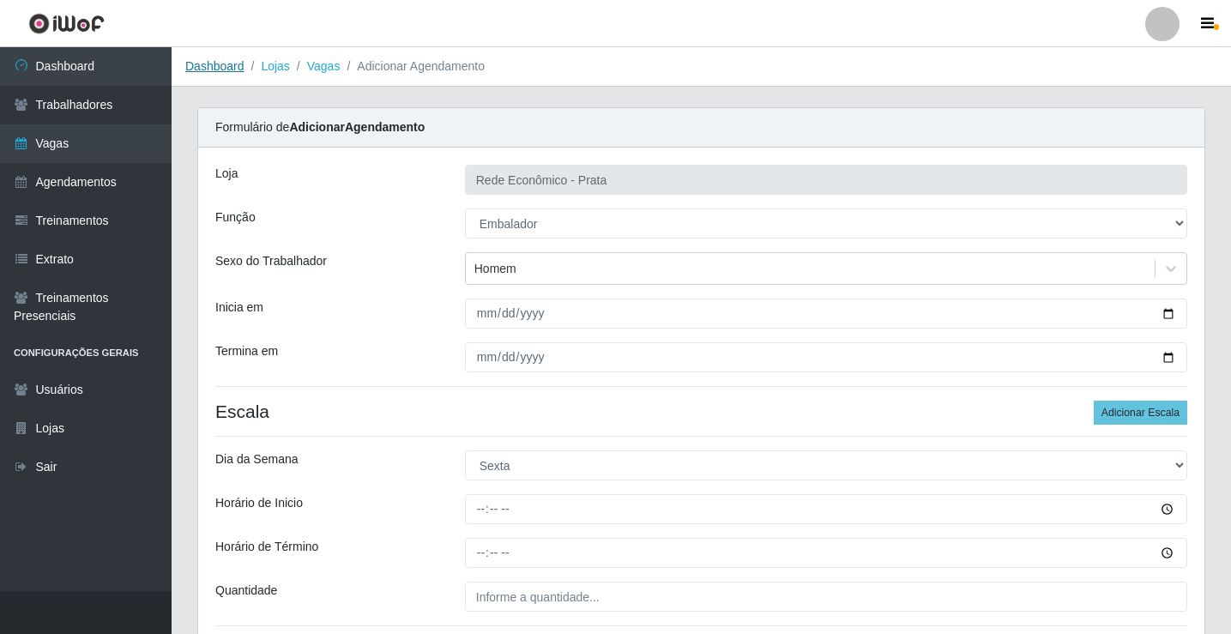
click at [214, 68] on link "Dashboard" at bounding box center [214, 66] width 59 height 14
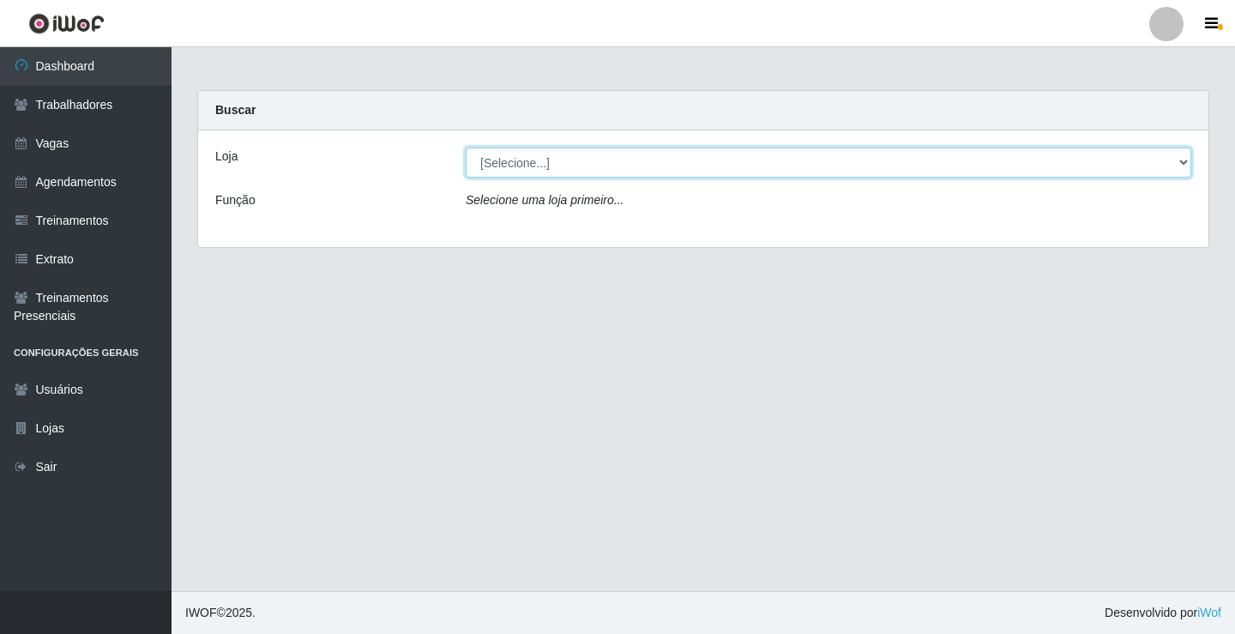
click at [514, 163] on select "[Selecione...] Rede Econômico - Prata" at bounding box center [829, 163] width 726 height 30
click at [466, 148] on select "[Selecione...] Rede Econômico - Prata" at bounding box center [829, 163] width 726 height 30
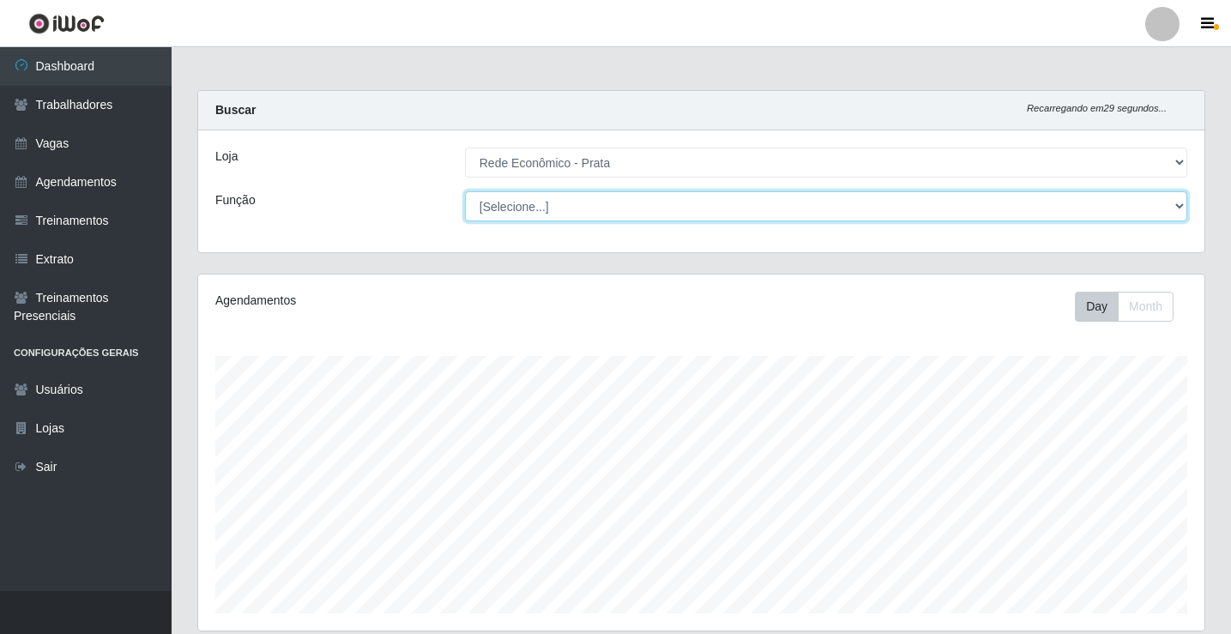
scroll to position [356, 1006]
click at [526, 204] on select "[Selecione...] ASG ASG + ASG ++ Embalador Embalador + Embalador ++ Operador de …" at bounding box center [826, 206] width 722 height 30
click at [465, 191] on select "[Selecione...] ASG ASG + ASG ++ Embalador Embalador + Embalador ++ Operador de …" at bounding box center [826, 206] width 722 height 30
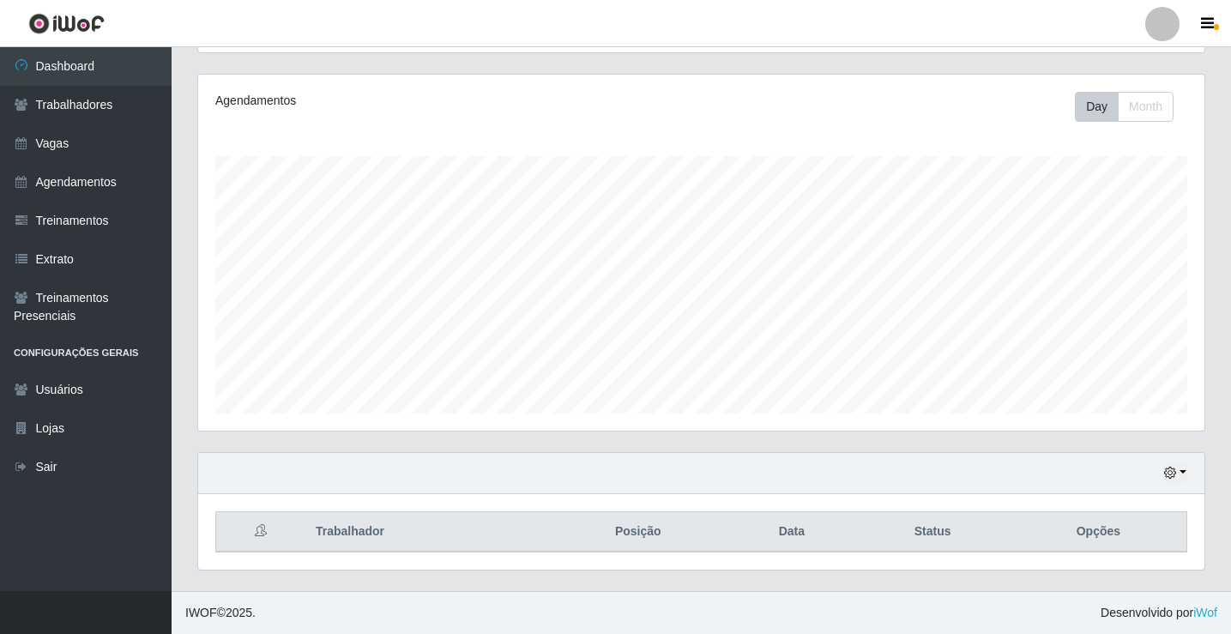
scroll to position [0, 0]
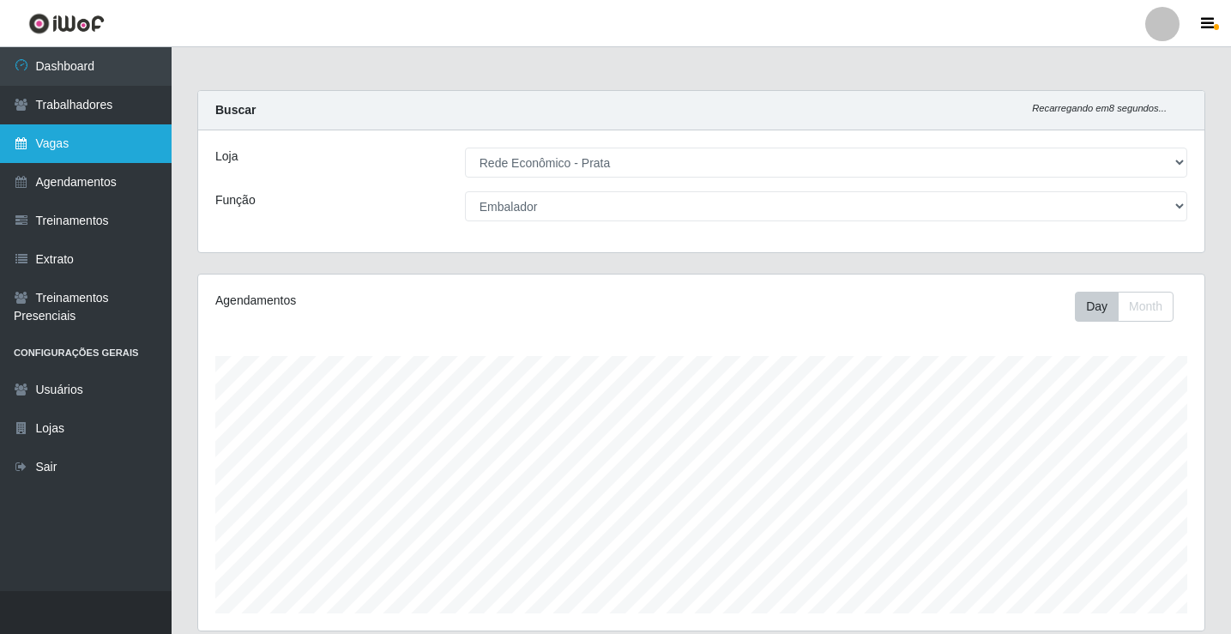
click at [85, 150] on link "Vagas" at bounding box center [86, 143] width 172 height 39
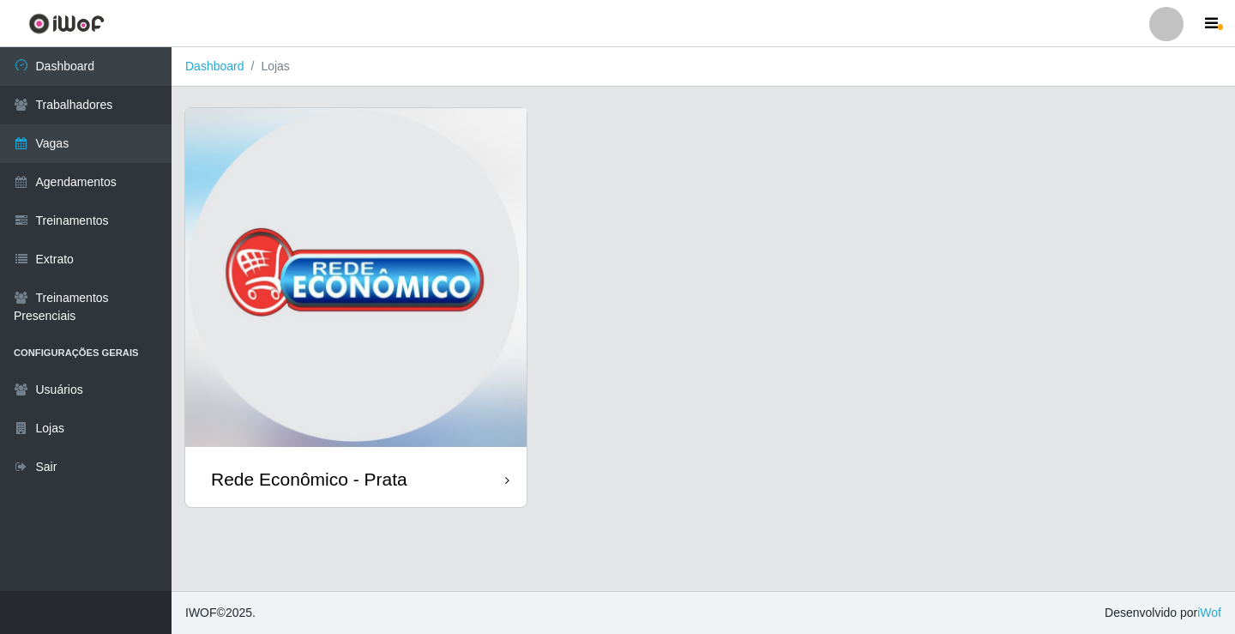
click at [463, 485] on div "Rede Econômico - Prata" at bounding box center [355, 479] width 341 height 56
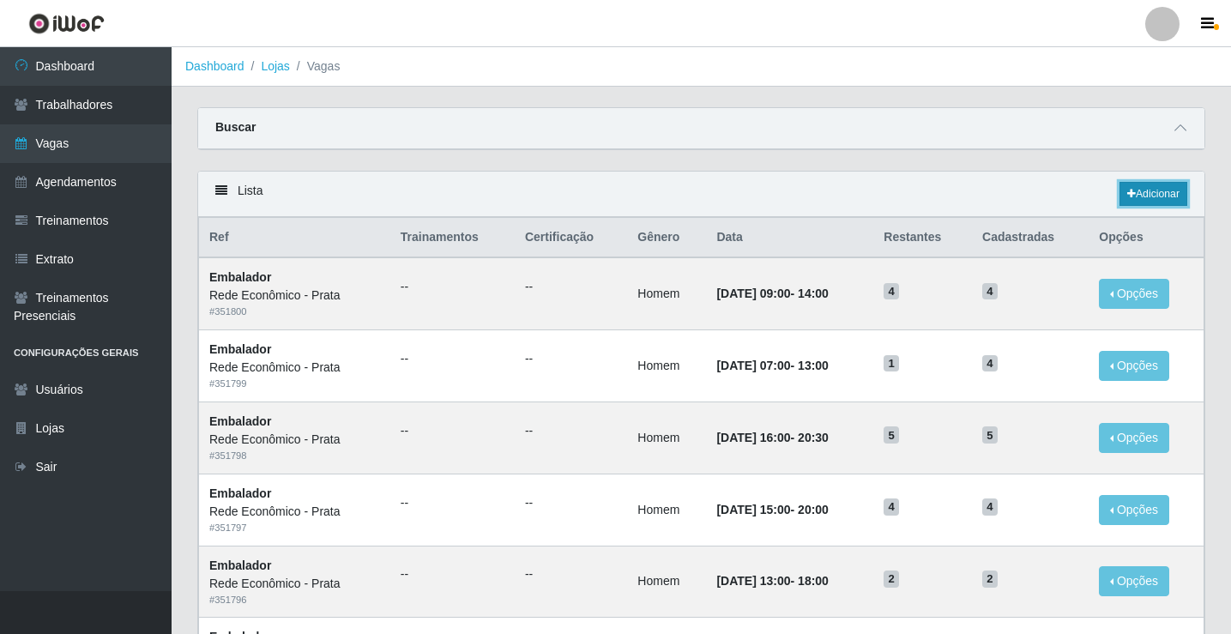
click at [1146, 196] on link "Adicionar" at bounding box center [1153, 194] width 68 height 24
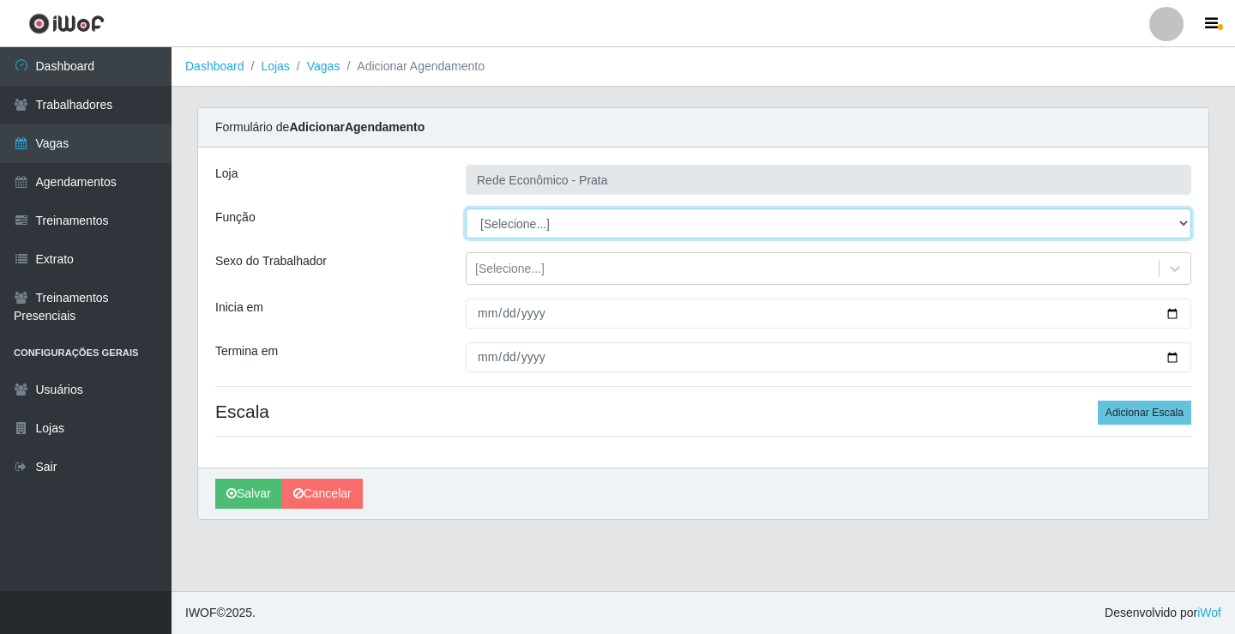
click at [507, 223] on select "[Selecione...] ASG ASG + ASG ++ Embalador Embalador + Embalador ++ Operador de …" at bounding box center [829, 223] width 726 height 30
click at [466, 208] on select "[Selecione...] ASG ASG + ASG ++ Embalador Embalador + Embalador ++ Operador de …" at bounding box center [829, 223] width 726 height 30
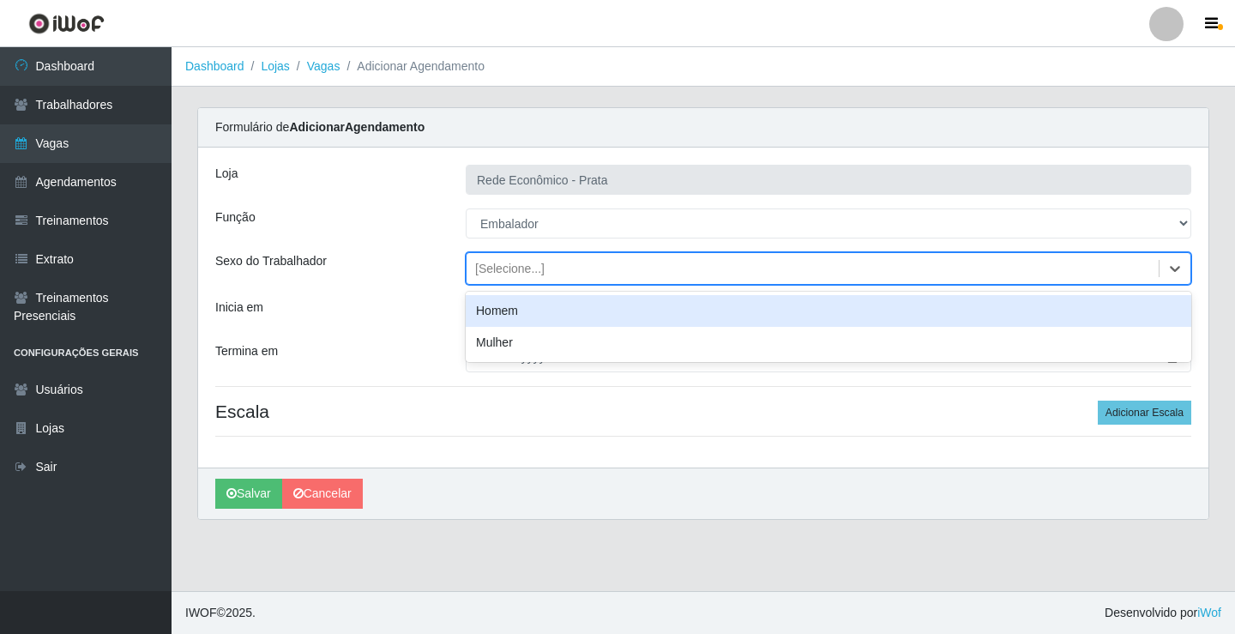
click at [510, 274] on div "[Selecione...]" at bounding box center [509, 269] width 69 height 18
click at [515, 315] on div "Homem" at bounding box center [829, 311] width 726 height 32
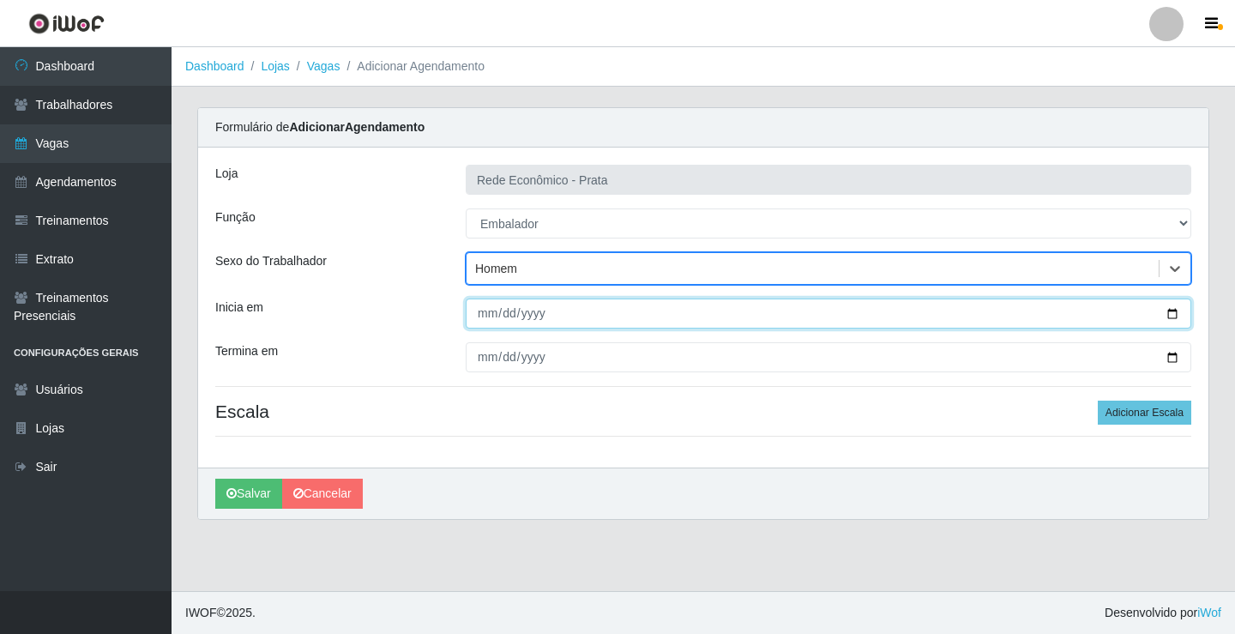
click at [1172, 315] on input "Inicia em" at bounding box center [829, 314] width 726 height 30
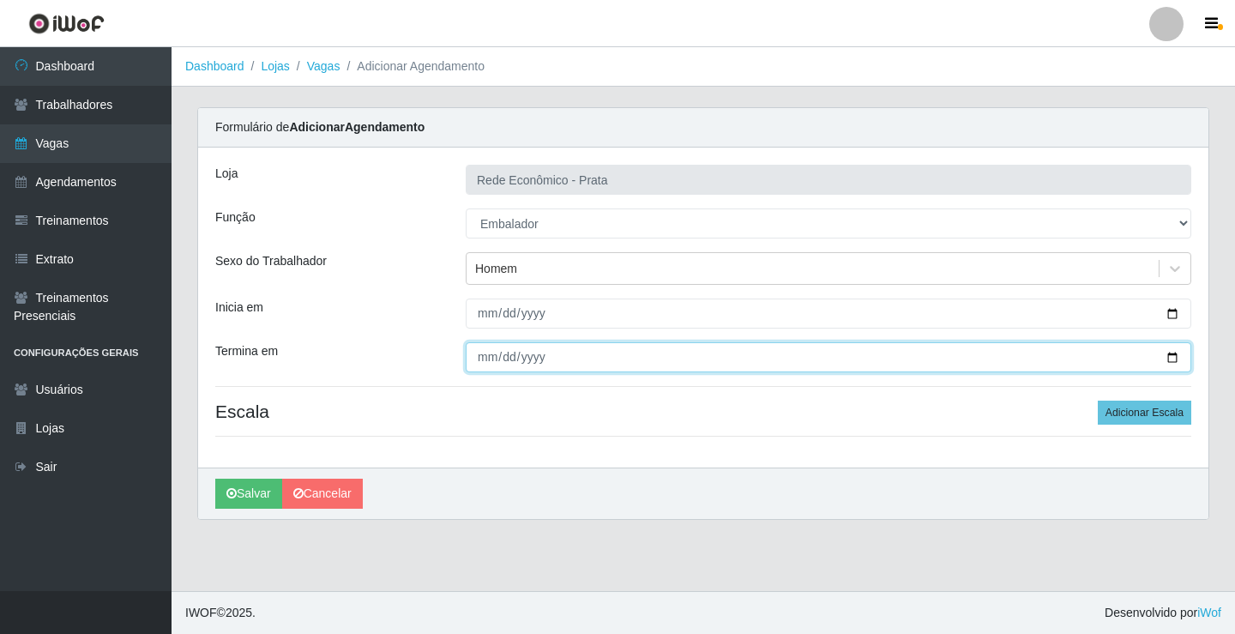
drag, startPoint x: 1171, startPoint y: 357, endPoint x: 844, endPoint y: 463, distance: 343.7
click at [1169, 357] on input "Termina em" at bounding box center [829, 357] width 726 height 30
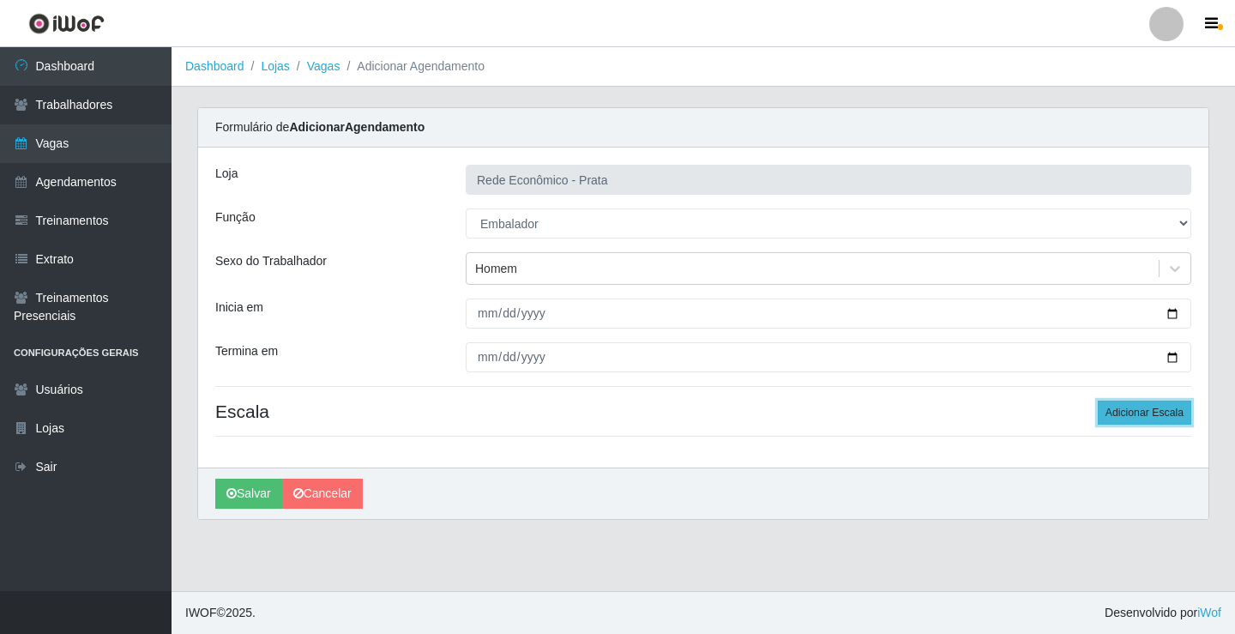
click at [1130, 412] on button "Adicionar Escala" at bounding box center [1145, 413] width 94 height 24
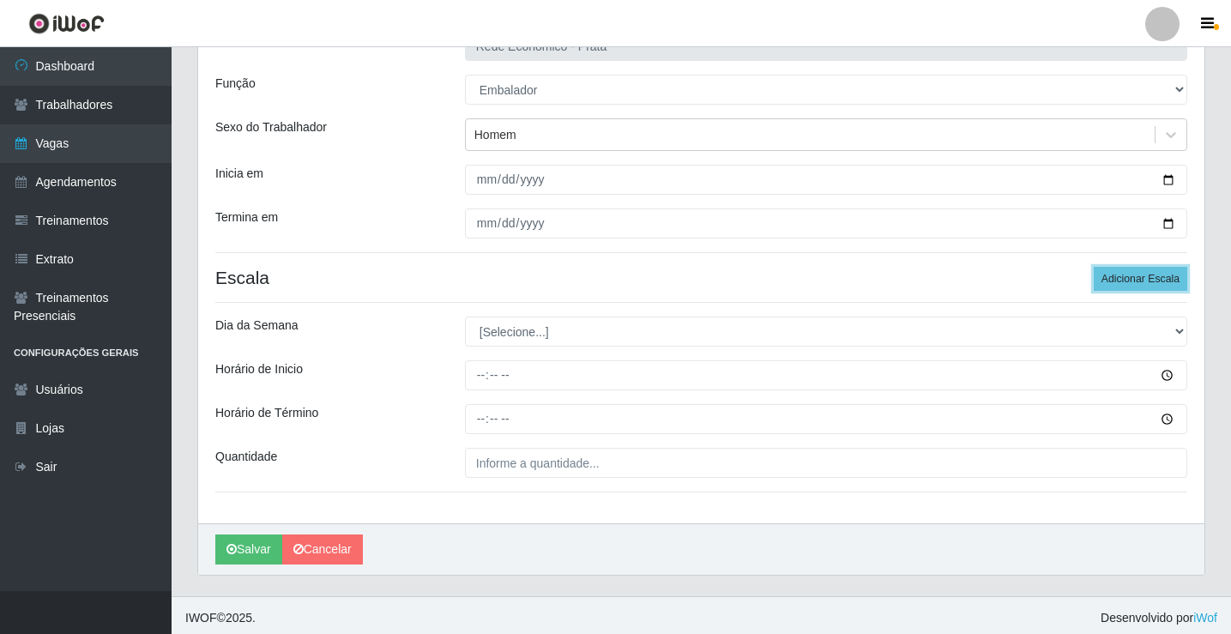
scroll to position [139, 0]
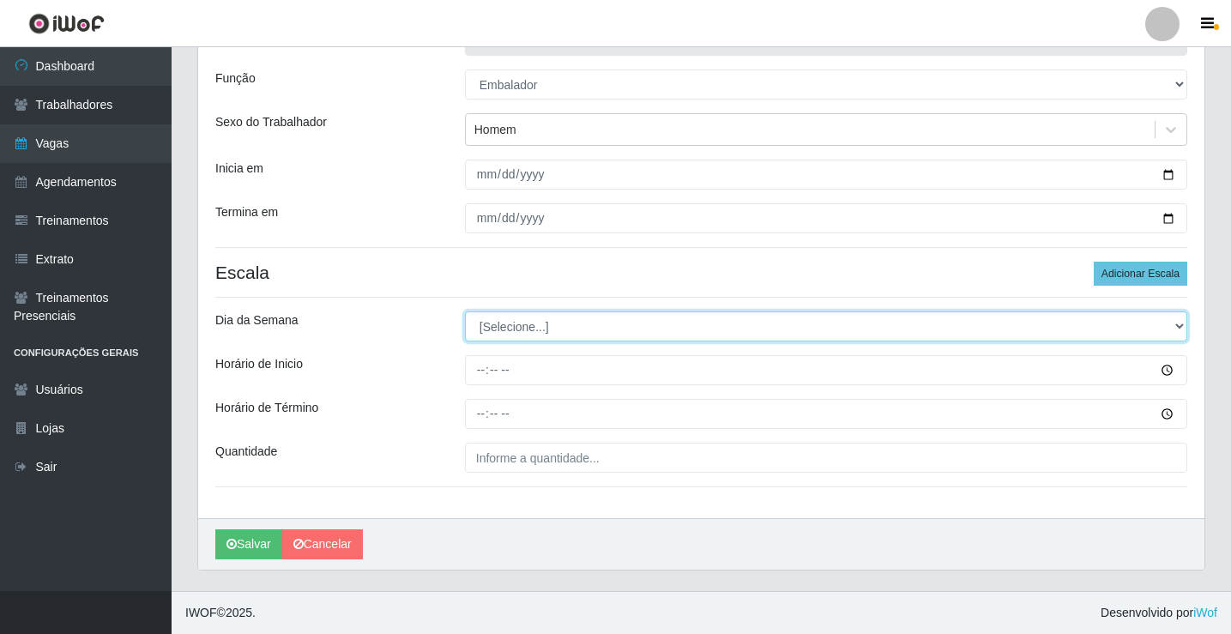
click at [502, 327] on select "[Selecione...] Segunda Terça Quarta Quinta Sexta Sábado Domingo" at bounding box center [826, 326] width 722 height 30
click at [465, 311] on select "[Selecione...] Segunda Terça Quarta Quinta Sexta Sábado Domingo" at bounding box center [826, 326] width 722 height 30
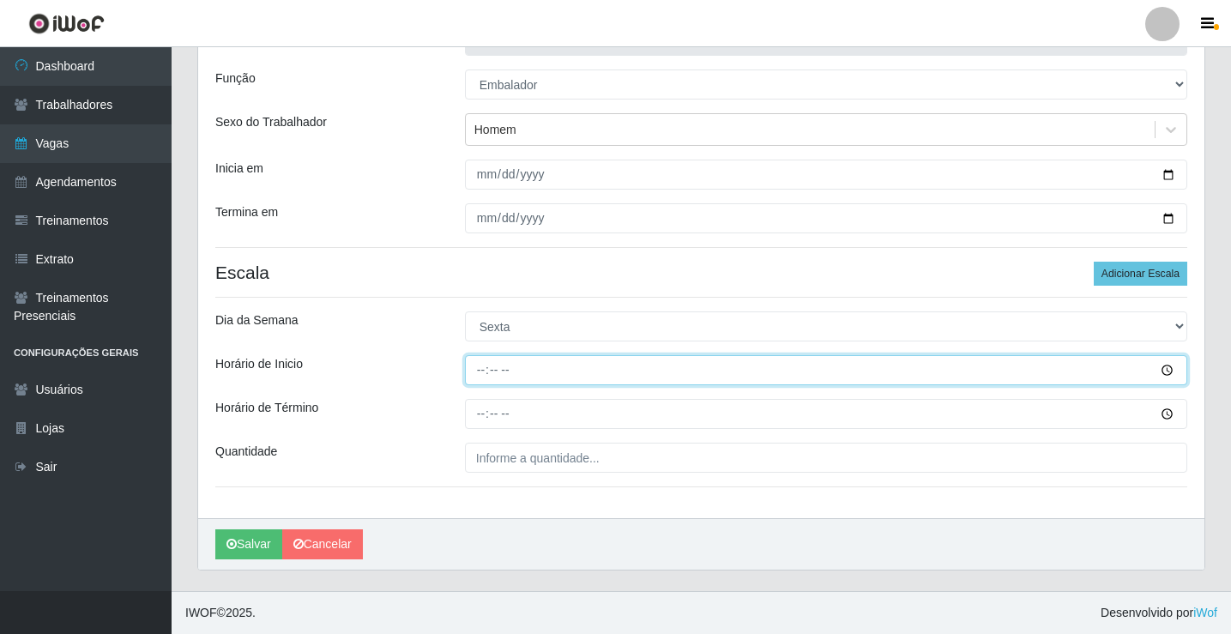
click at [481, 362] on input "Horário de Inicio" at bounding box center [826, 370] width 722 height 30
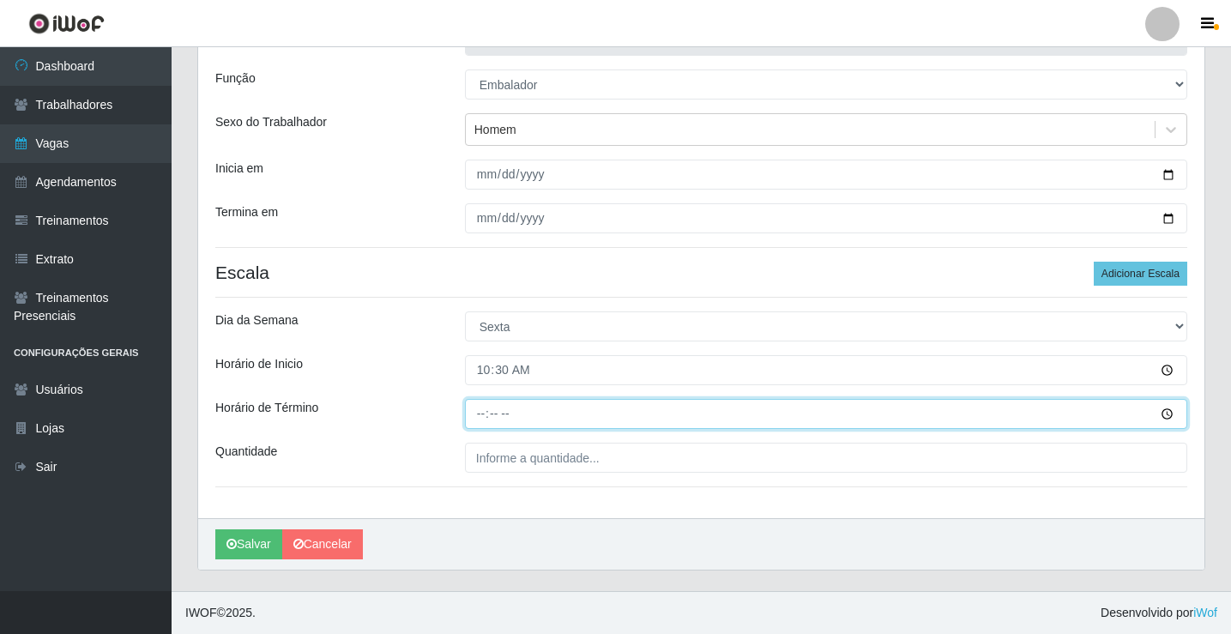
click at [480, 413] on input "Horário de Término" at bounding box center [826, 414] width 722 height 30
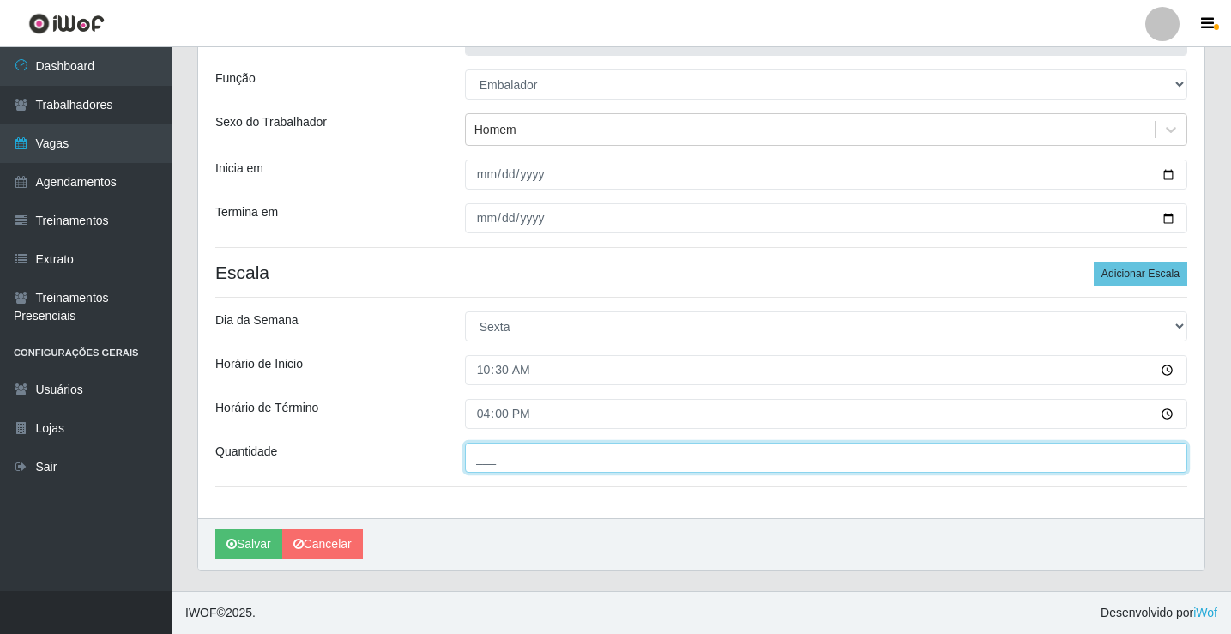
click at [504, 469] on input "___" at bounding box center [826, 458] width 722 height 30
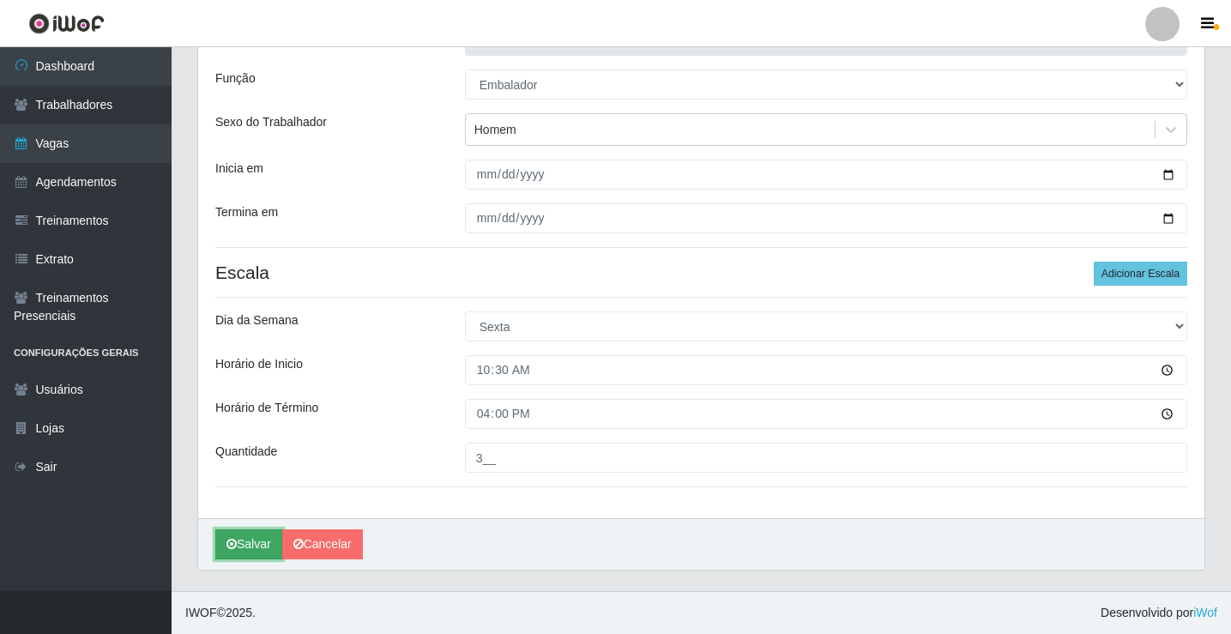
click at [264, 545] on button "Salvar" at bounding box center [248, 544] width 67 height 30
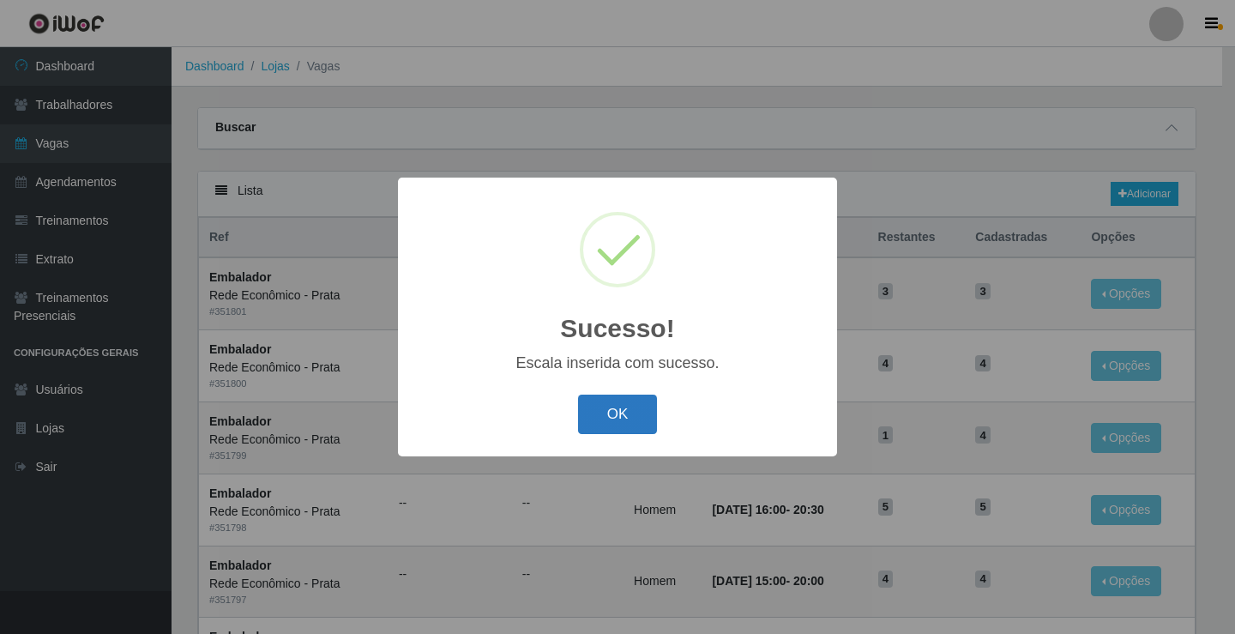
click at [624, 424] on button "OK" at bounding box center [618, 415] width 80 height 40
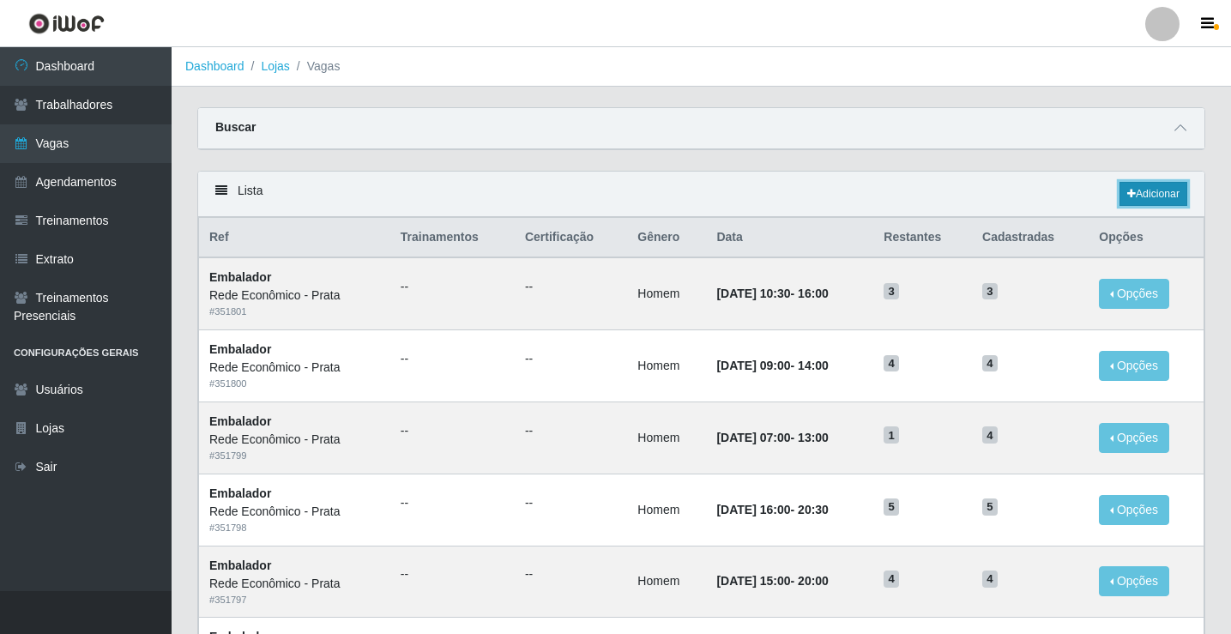
click at [1159, 185] on link "Adicionar" at bounding box center [1153, 194] width 68 height 24
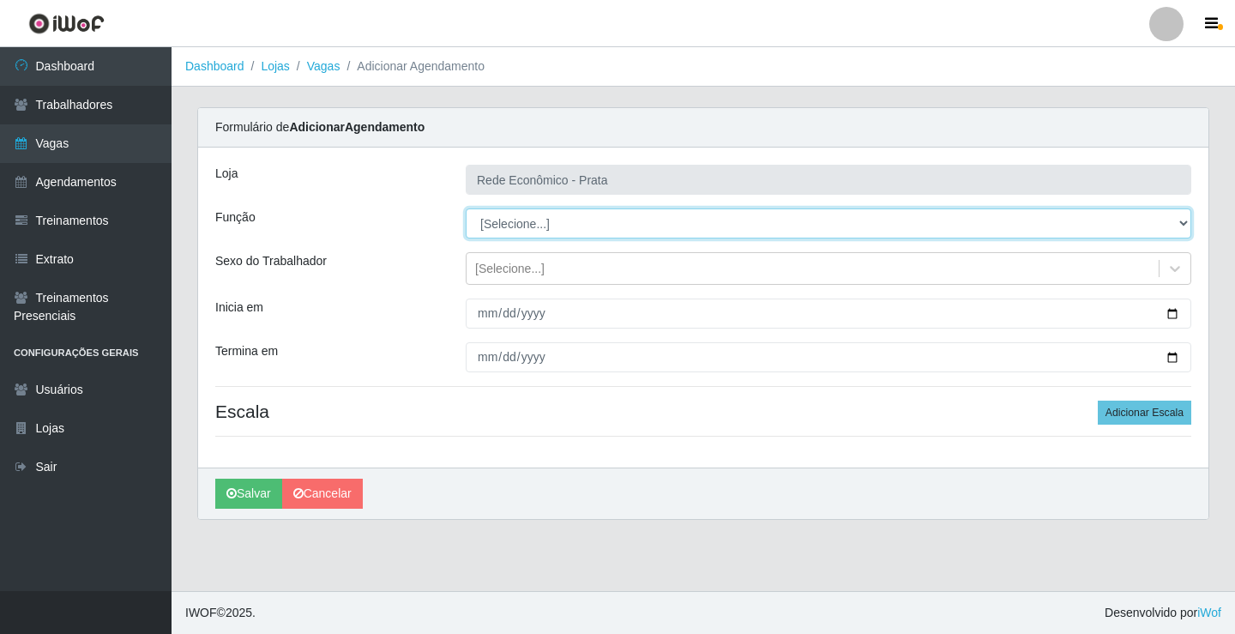
click at [501, 229] on select "[Selecione...] ASG ASG + ASG ++ Embalador Embalador + Embalador ++ Operador de …" at bounding box center [829, 223] width 726 height 30
click at [466, 208] on select "[Selecione...] ASG ASG + ASG ++ Embalador Embalador + Embalador ++ Operador de …" at bounding box center [829, 223] width 726 height 30
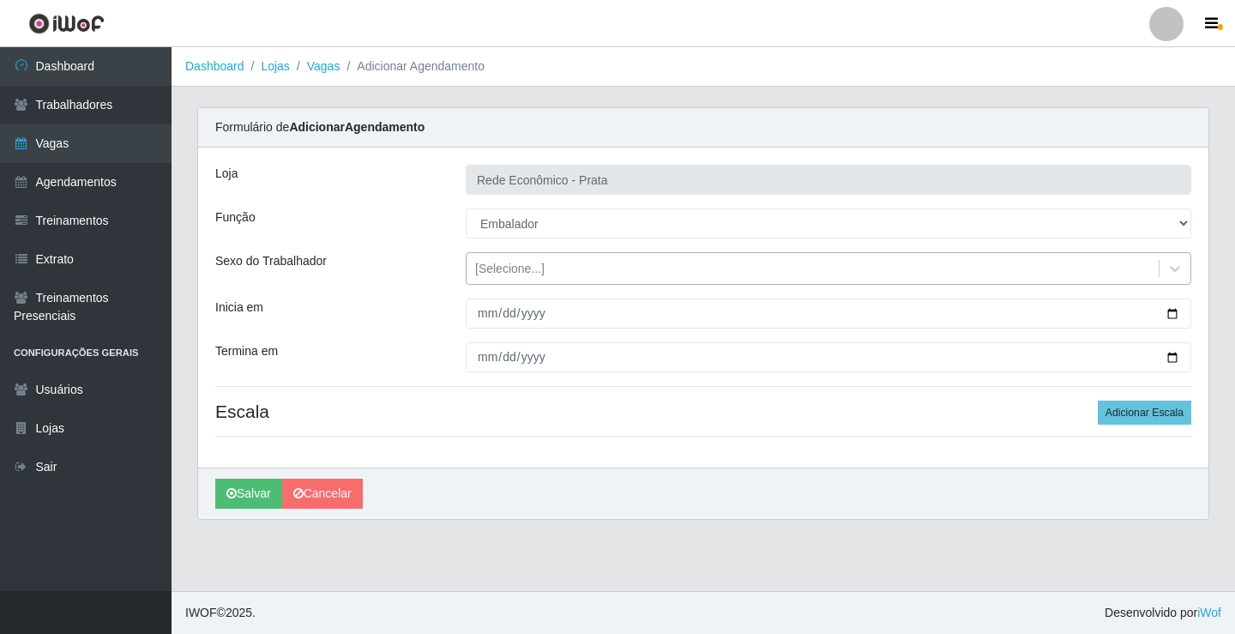
click at [517, 271] on div "[Selecione...]" at bounding box center [509, 269] width 69 height 18
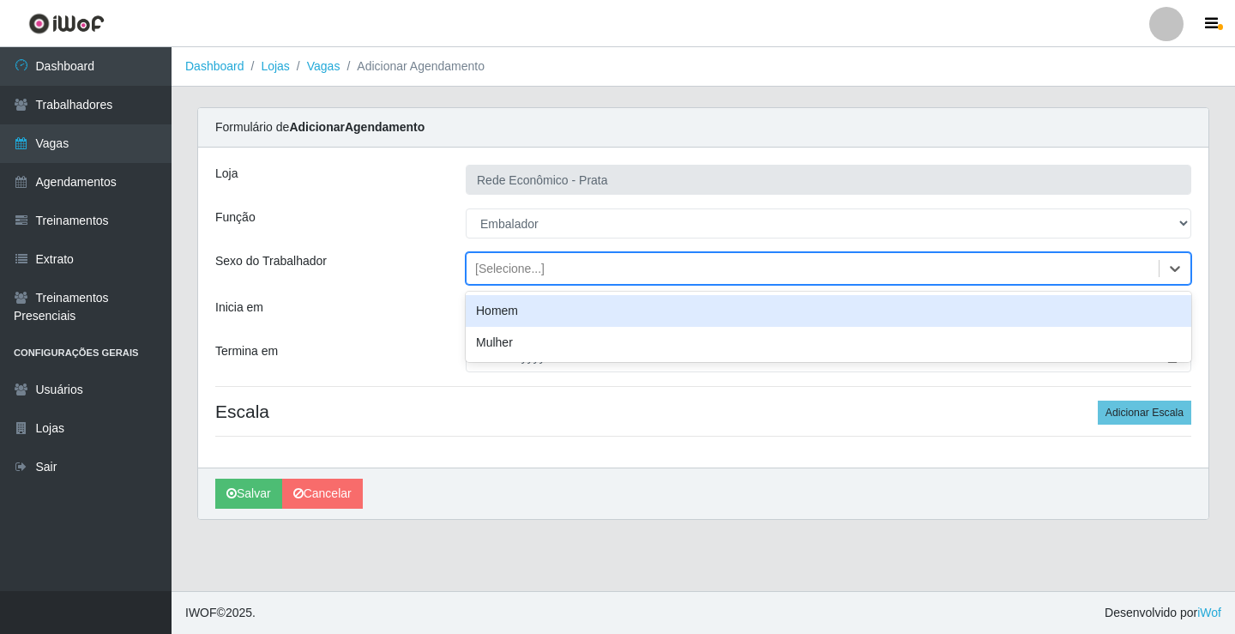
click at [531, 313] on div "Homem" at bounding box center [829, 311] width 726 height 32
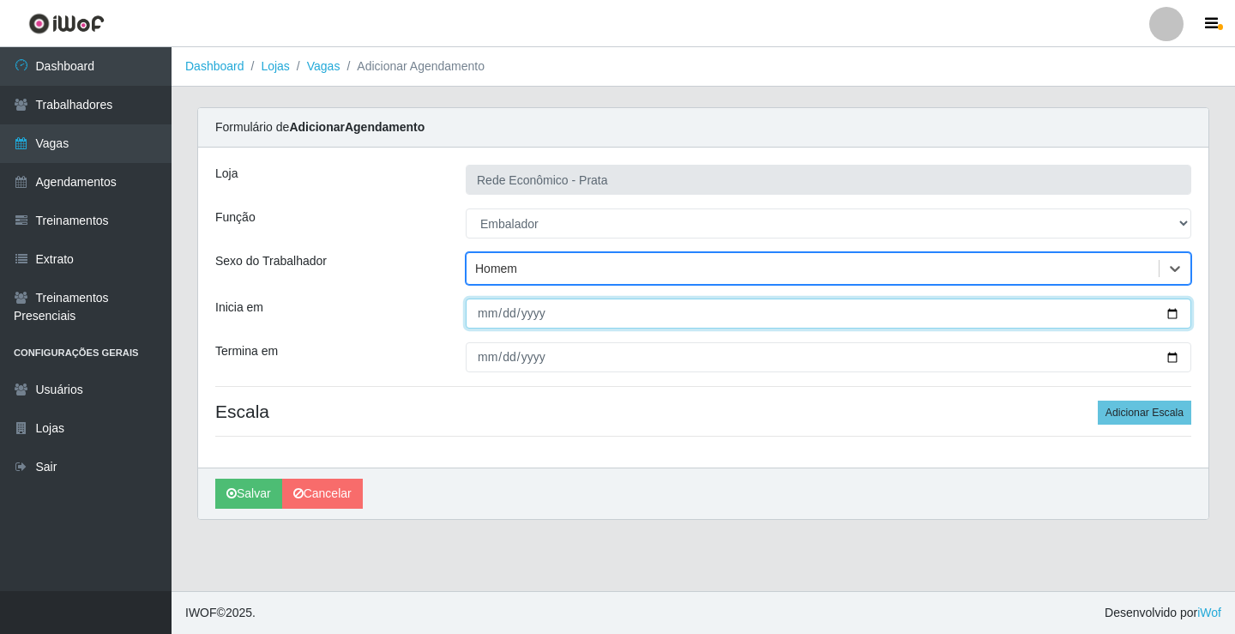
click at [1171, 313] on input "Inicia em" at bounding box center [829, 314] width 726 height 30
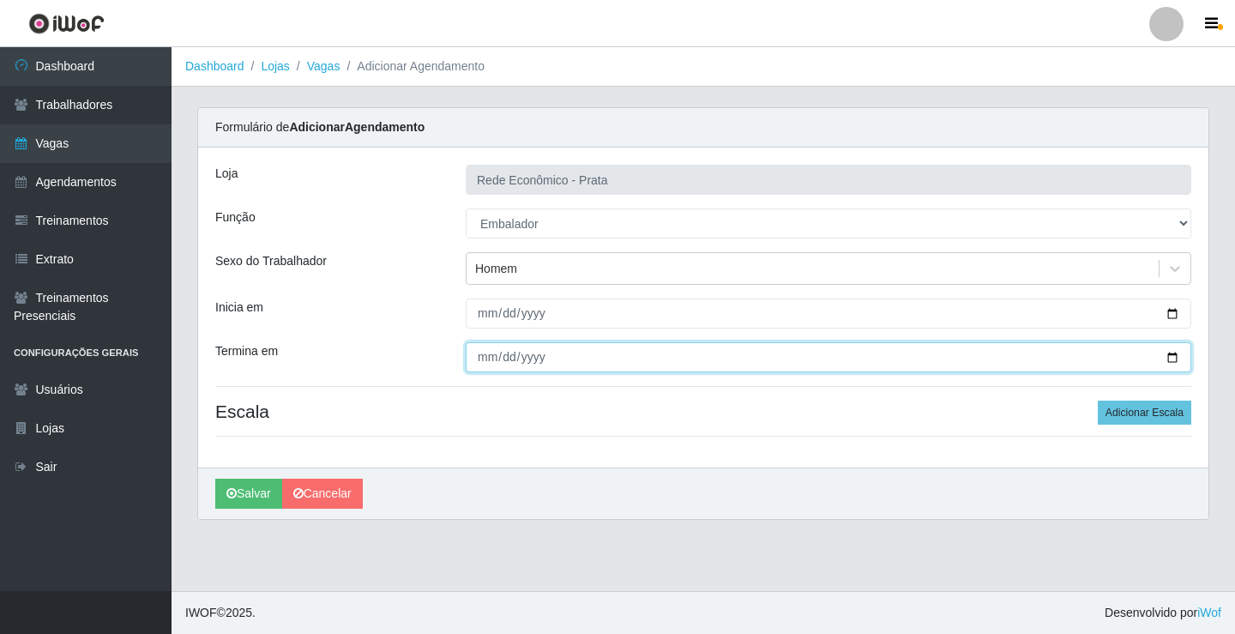
click at [1170, 354] on input "Termina em" at bounding box center [829, 357] width 726 height 30
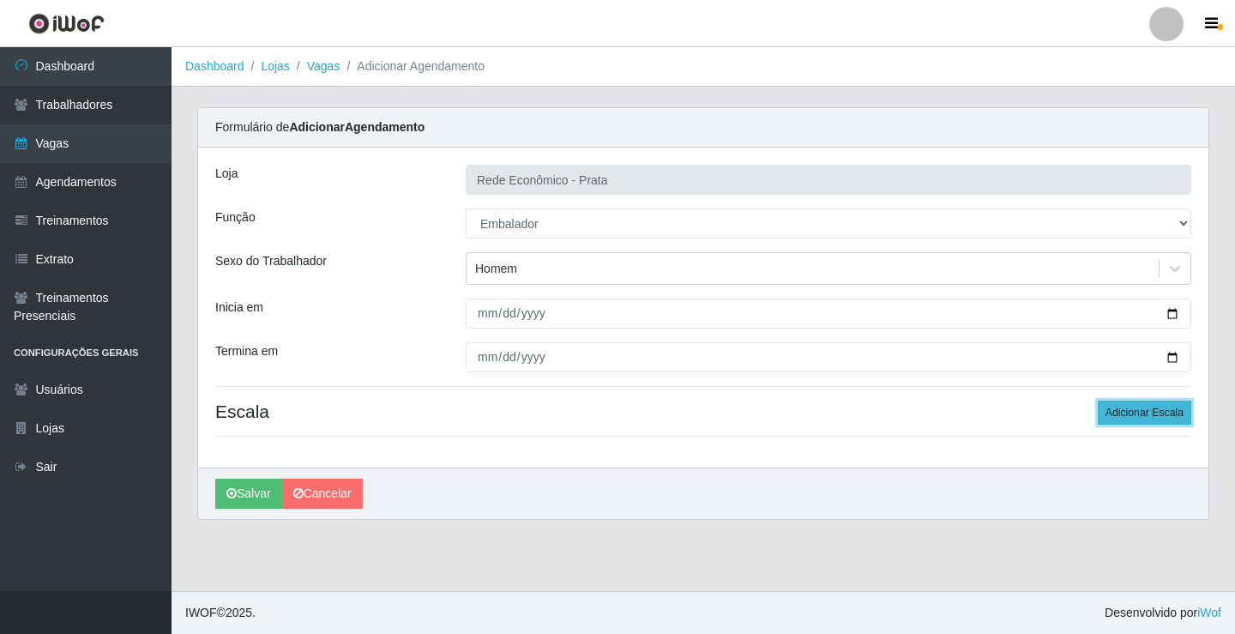
click at [1145, 412] on button "Adicionar Escala" at bounding box center [1145, 413] width 94 height 24
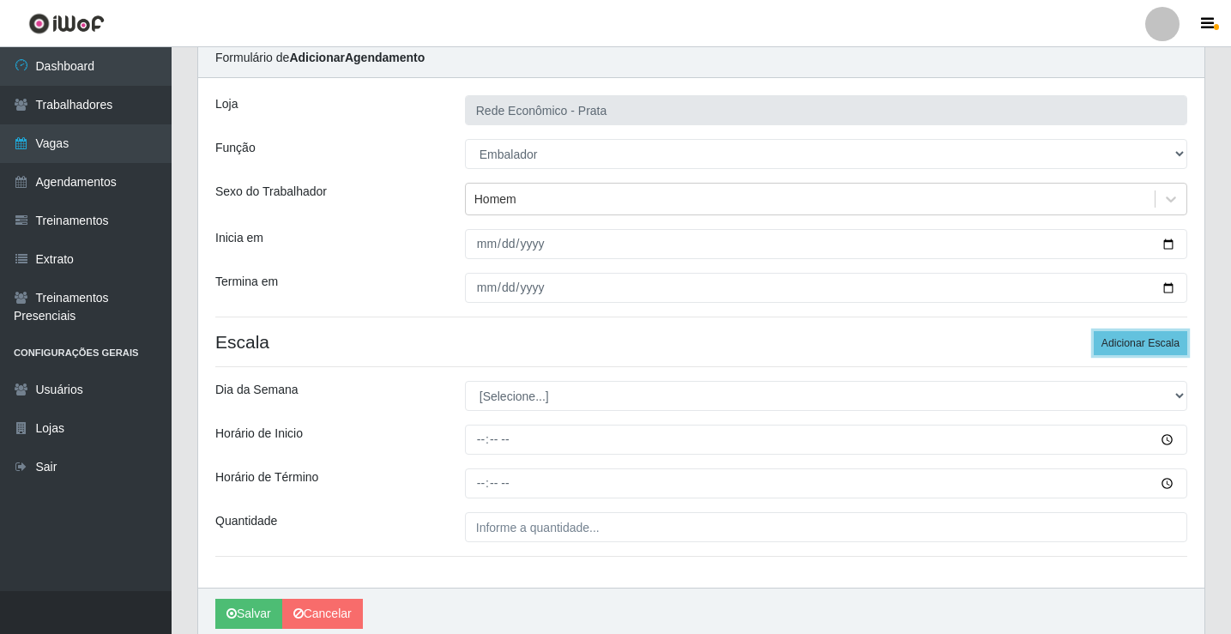
scroll to position [139, 0]
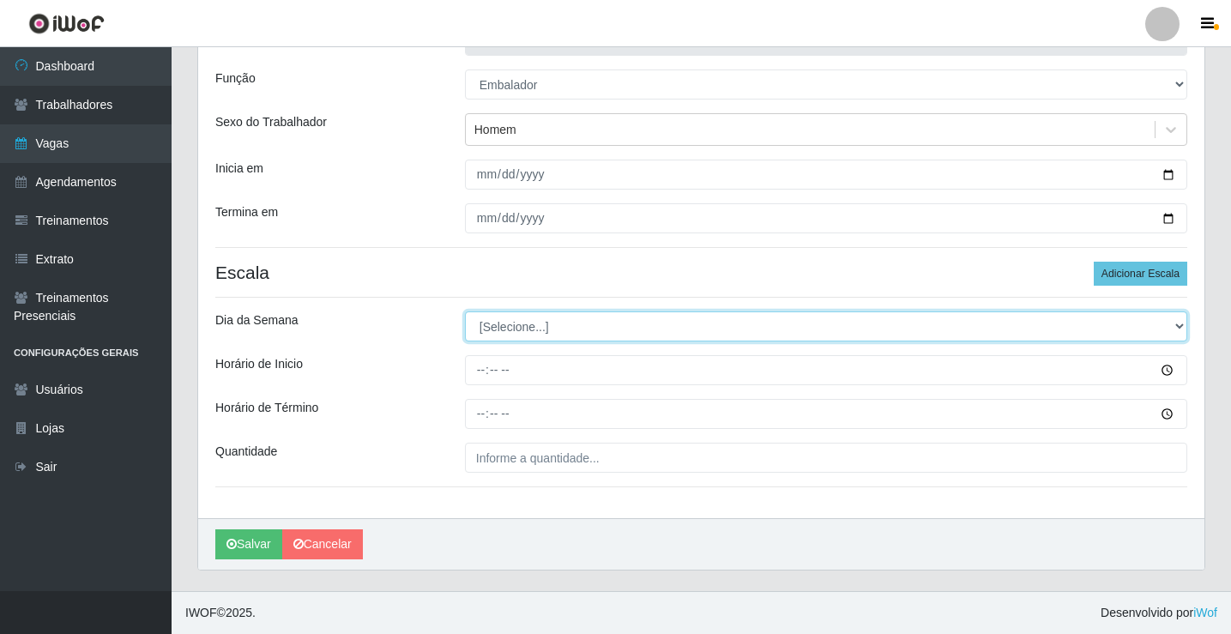
click at [521, 327] on select "[Selecione...] Segunda Terça Quarta Quinta Sexta Sábado Domingo" at bounding box center [826, 326] width 722 height 30
click at [465, 311] on select "[Selecione...] Segunda Terça Quarta Quinta Sexta Sábado Domingo" at bounding box center [826, 326] width 722 height 30
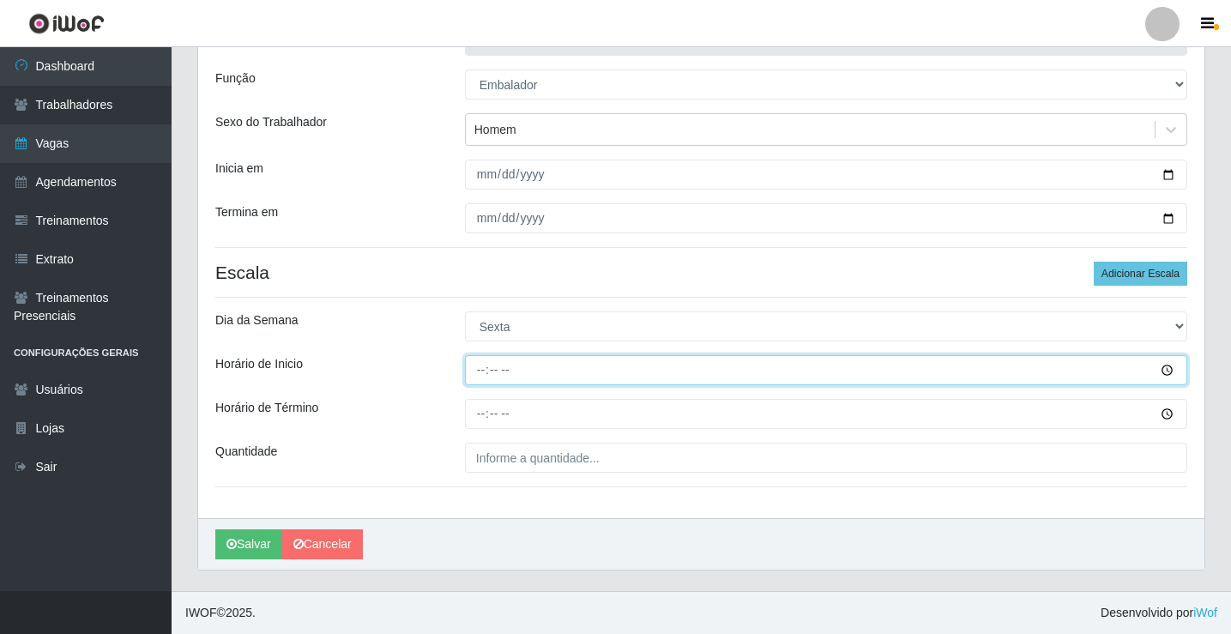
click at [484, 374] on input "Horário de Inicio" at bounding box center [826, 370] width 722 height 30
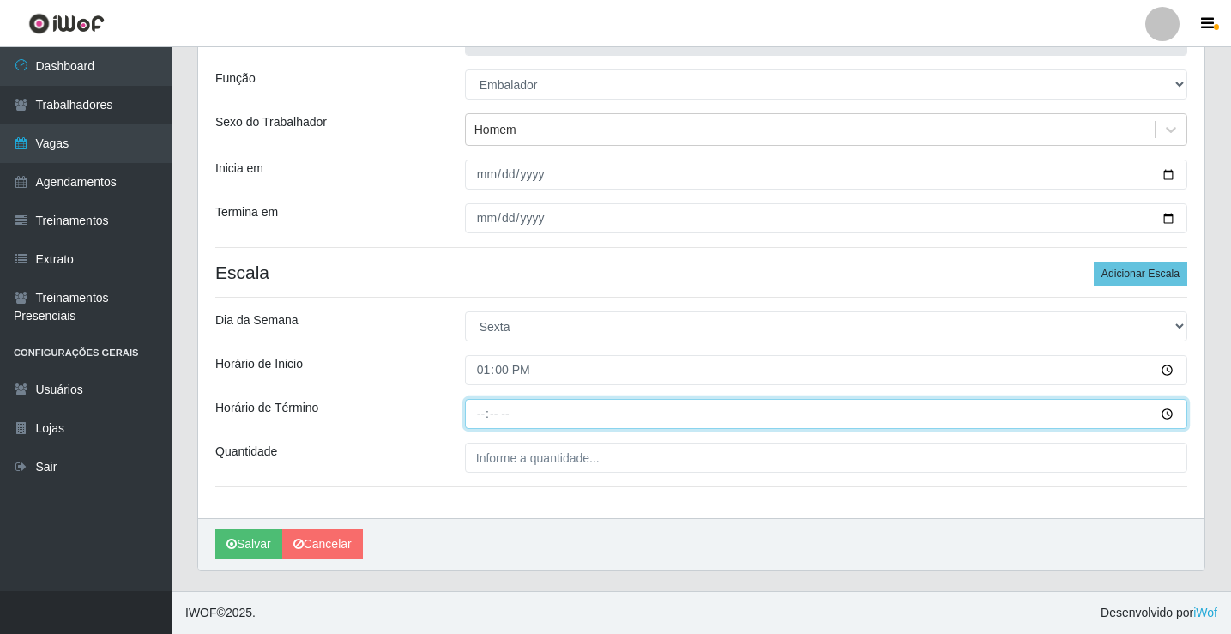
click at [481, 418] on input "Horário de Término" at bounding box center [826, 414] width 722 height 30
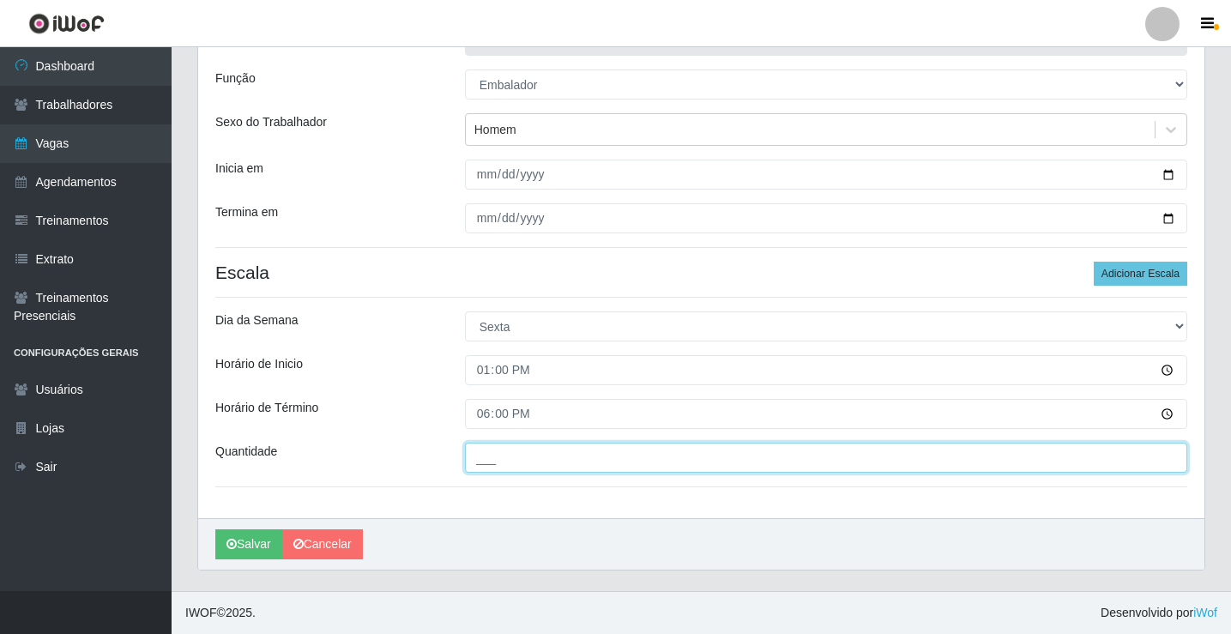
click at [498, 460] on input "___" at bounding box center [826, 458] width 722 height 30
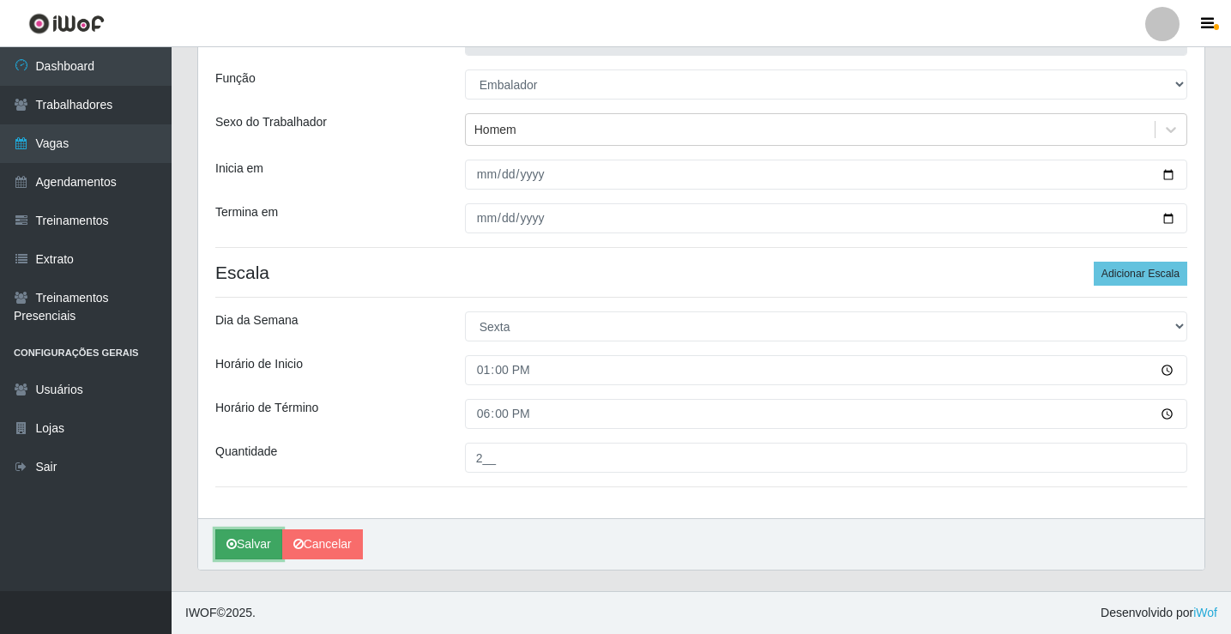
click at [238, 546] on button "Salvar" at bounding box center [248, 544] width 67 height 30
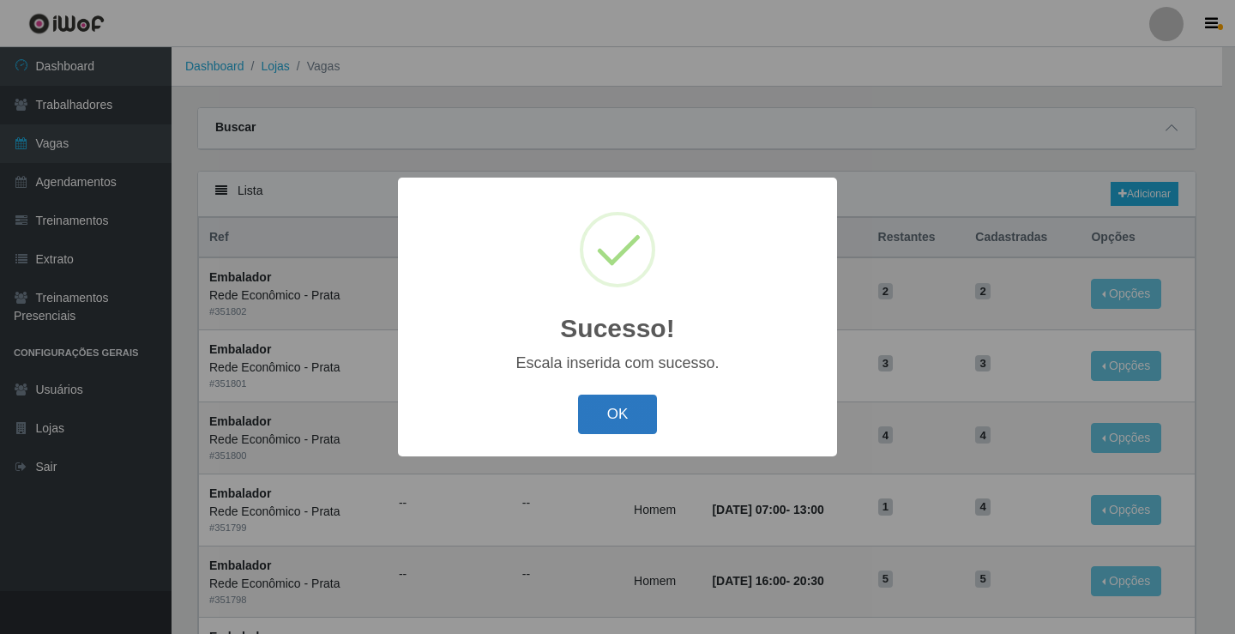
click at [614, 413] on button "OK" at bounding box center [618, 415] width 80 height 40
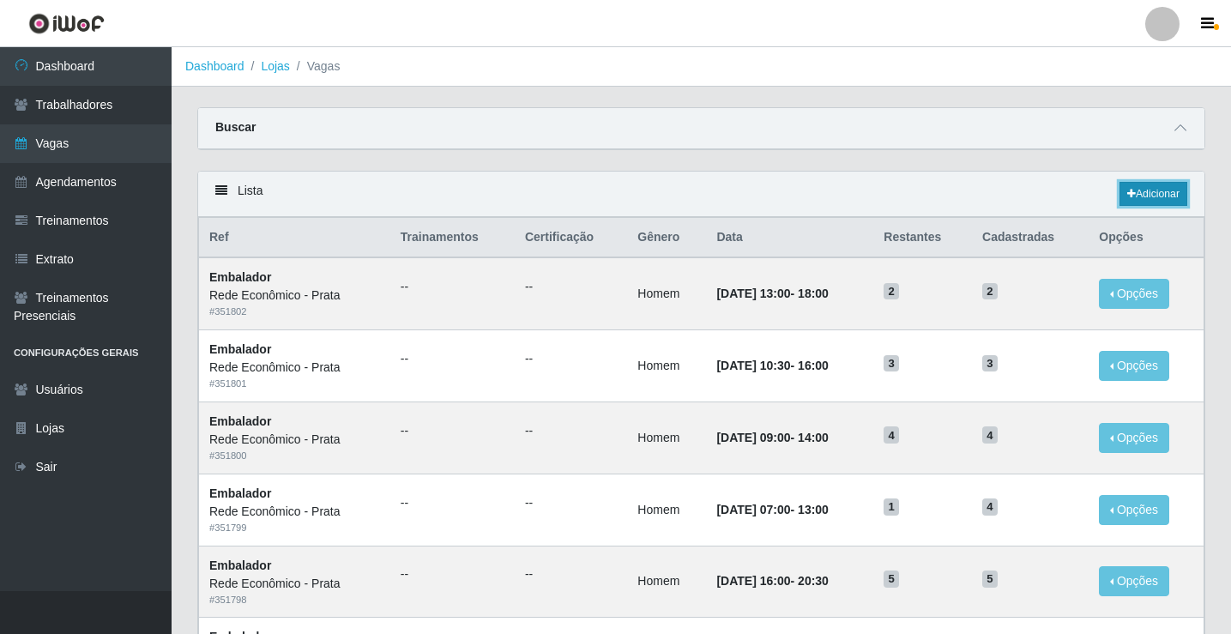
click at [1156, 192] on link "Adicionar" at bounding box center [1153, 194] width 68 height 24
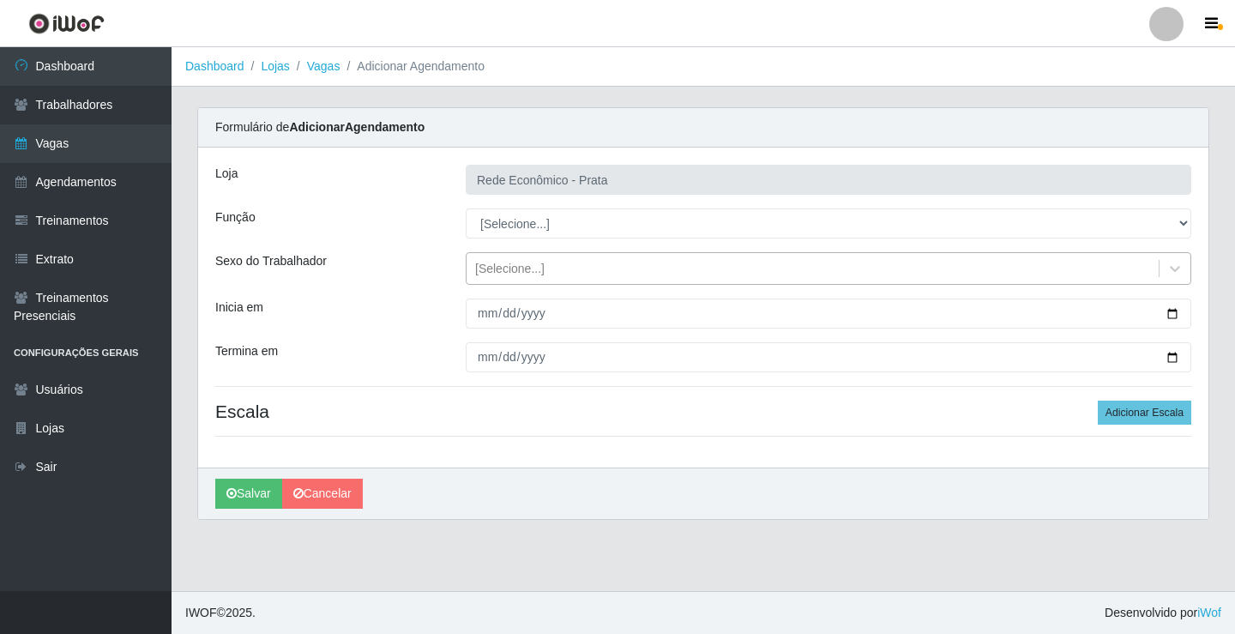
click at [517, 268] on div "[Selecione...]" at bounding box center [509, 269] width 69 height 18
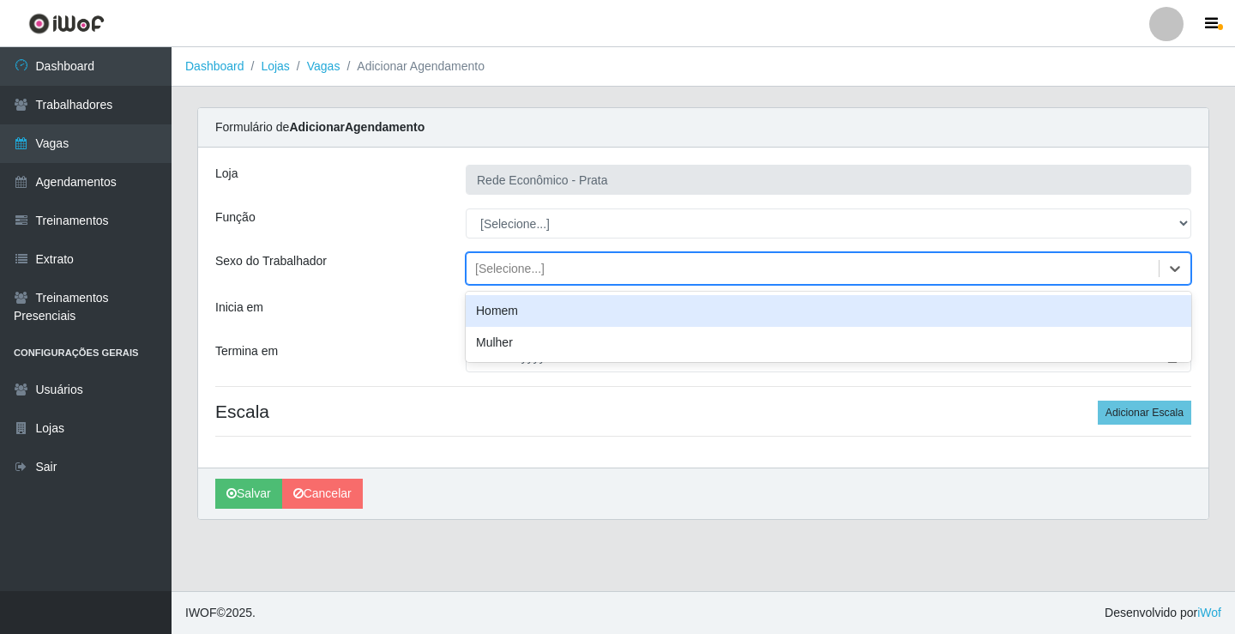
click at [506, 310] on div "Homem" at bounding box center [829, 311] width 726 height 32
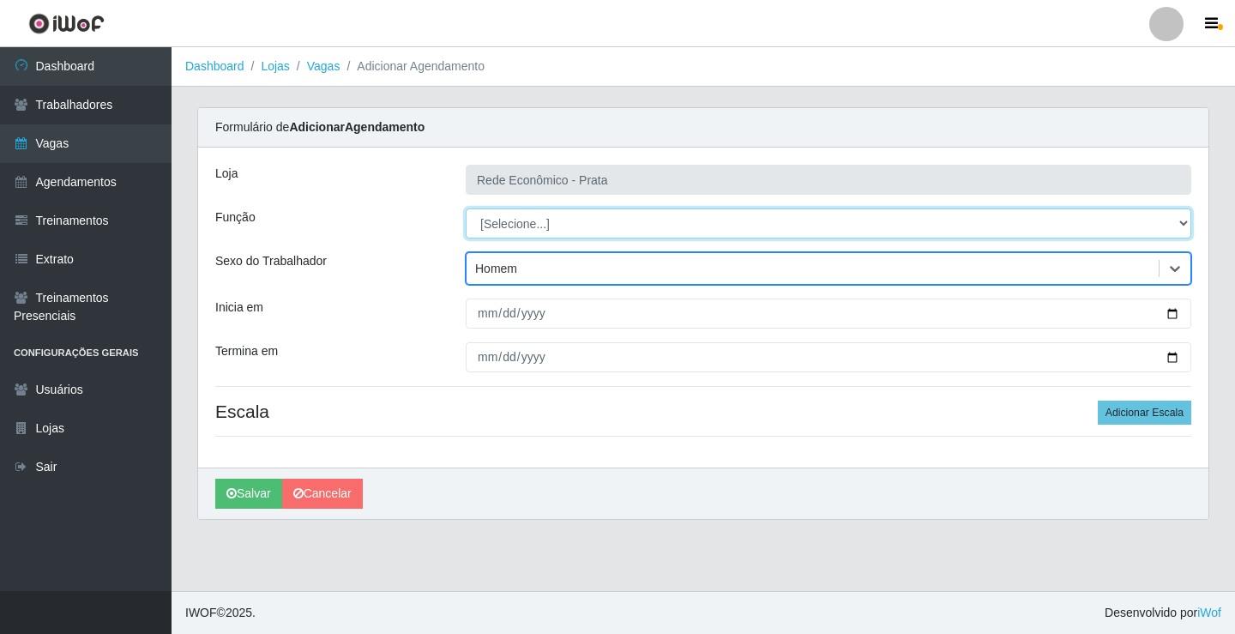
click at [512, 226] on select "[Selecione...] ASG ASG + ASG ++ Embalador Embalador + Embalador ++ Operador de …" at bounding box center [829, 223] width 726 height 30
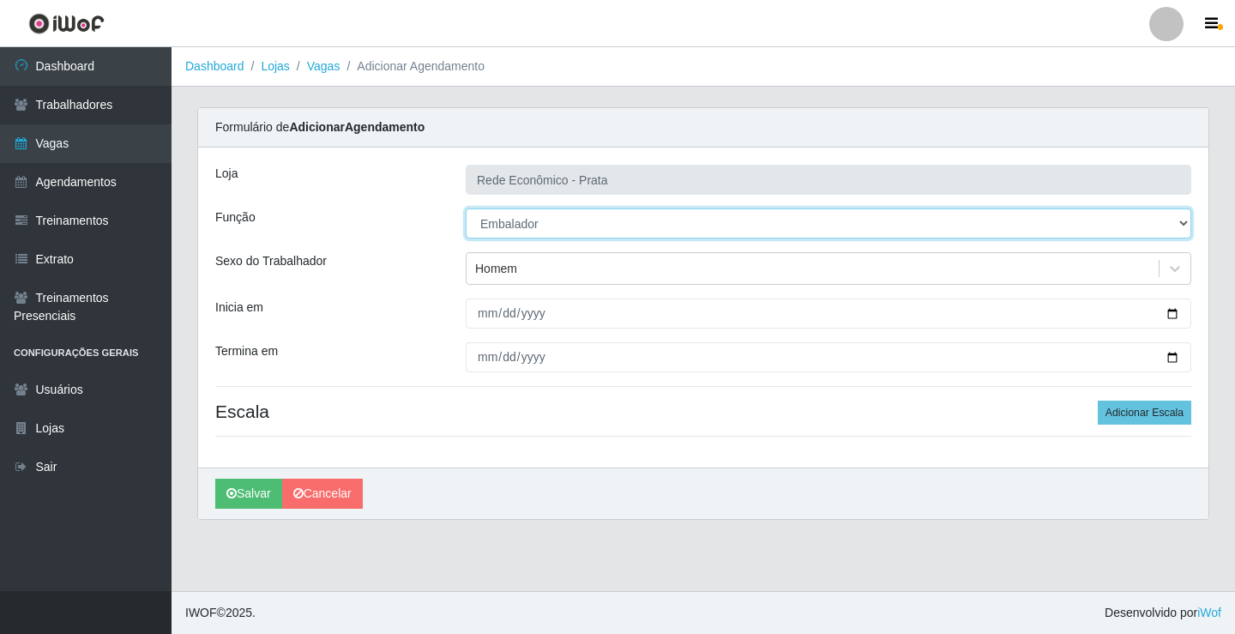
click at [466, 208] on select "[Selecione...] ASG ASG + ASG ++ Embalador Embalador + Embalador ++ Operador de …" at bounding box center [829, 223] width 726 height 30
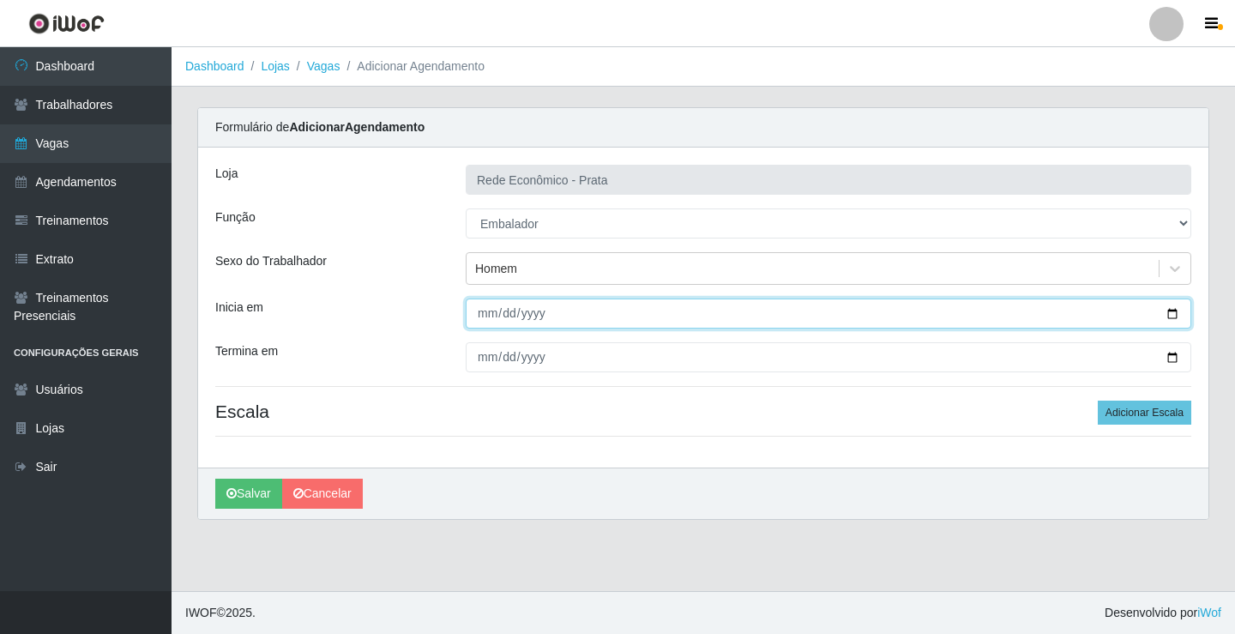
drag, startPoint x: 1170, startPoint y: 314, endPoint x: 1161, endPoint y: 320, distance: 11.2
click at [1167, 315] on input "Inicia em" at bounding box center [829, 314] width 726 height 30
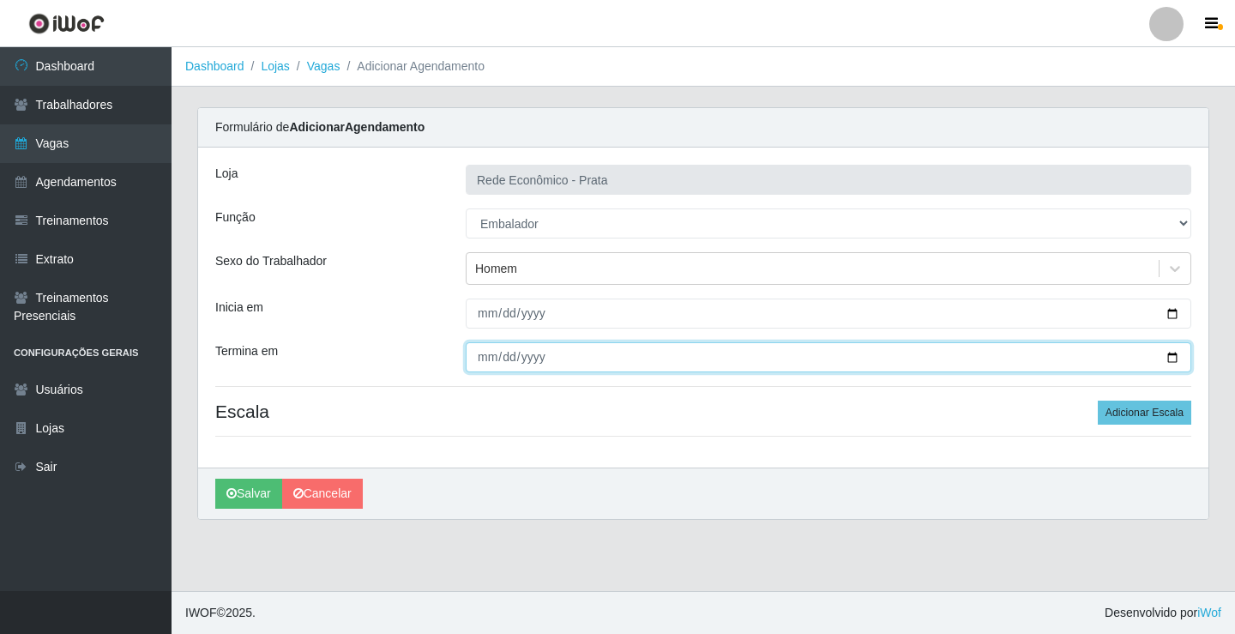
drag, startPoint x: 1171, startPoint y: 355, endPoint x: 1142, endPoint y: 370, distance: 32.6
click at [1168, 357] on input "Termina em" at bounding box center [829, 357] width 726 height 30
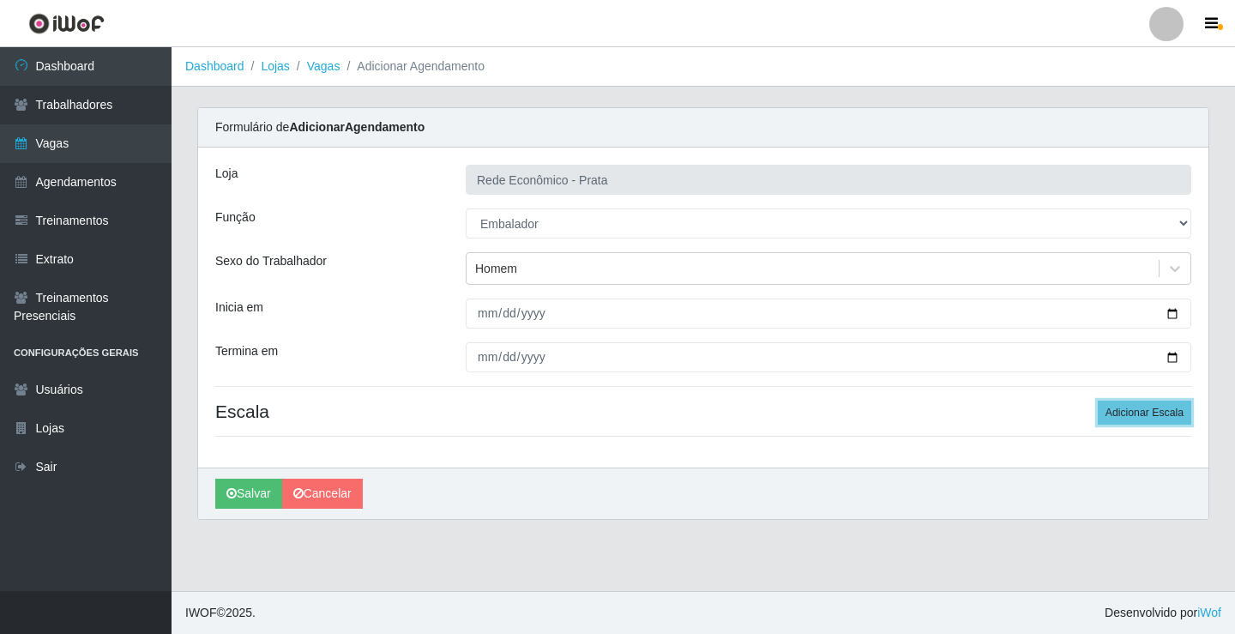
drag, startPoint x: 1141, startPoint y: 413, endPoint x: 920, endPoint y: 409, distance: 220.5
click at [1140, 413] on button "Adicionar Escala" at bounding box center [1145, 413] width 94 height 24
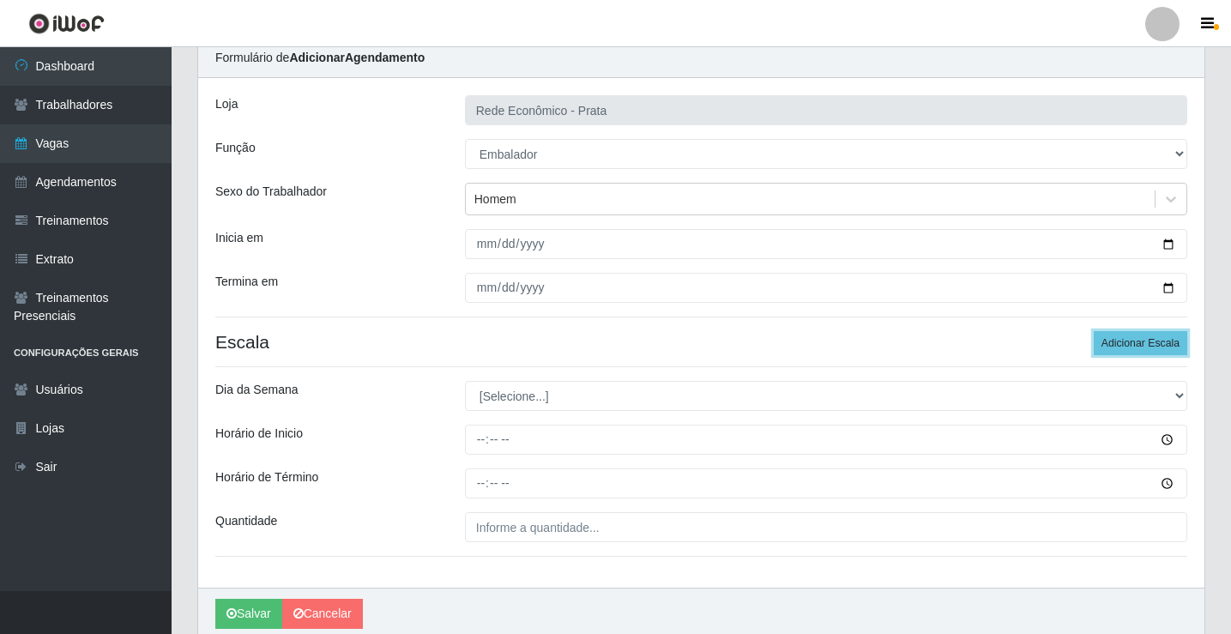
scroll to position [139, 0]
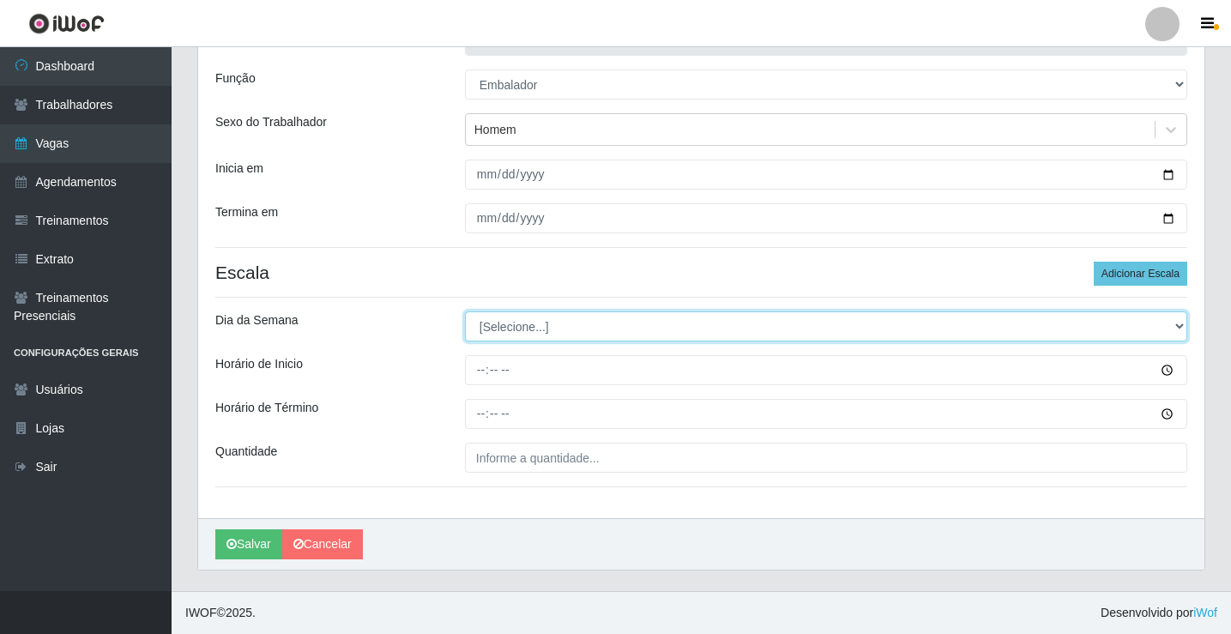
click at [512, 325] on select "[Selecione...] Segunda Terça Quarta Quinta Sexta Sábado Domingo" at bounding box center [826, 326] width 722 height 30
click at [508, 333] on select "[Selecione...] Segunda Terça Quarta Quinta Sexta Sábado Domingo" at bounding box center [826, 326] width 722 height 30
click at [465, 311] on select "[Selecione...] Segunda Terça Quarta Quinta Sexta Sábado Domingo" at bounding box center [826, 326] width 722 height 30
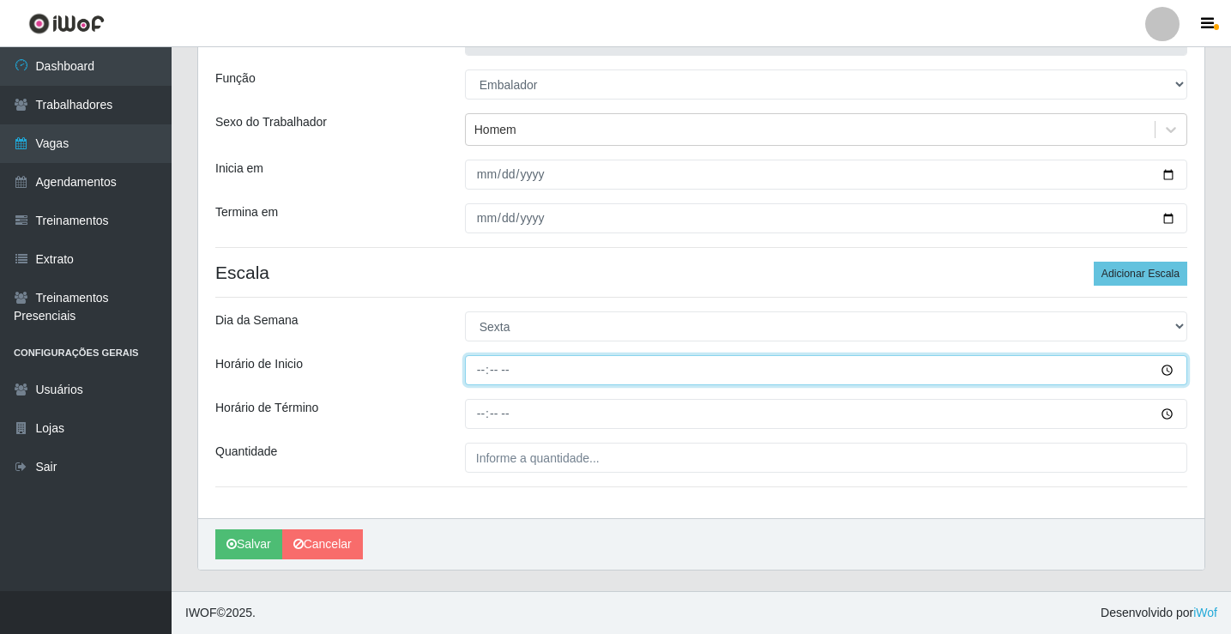
click at [480, 369] on input "Horário de Inicio" at bounding box center [826, 370] width 722 height 30
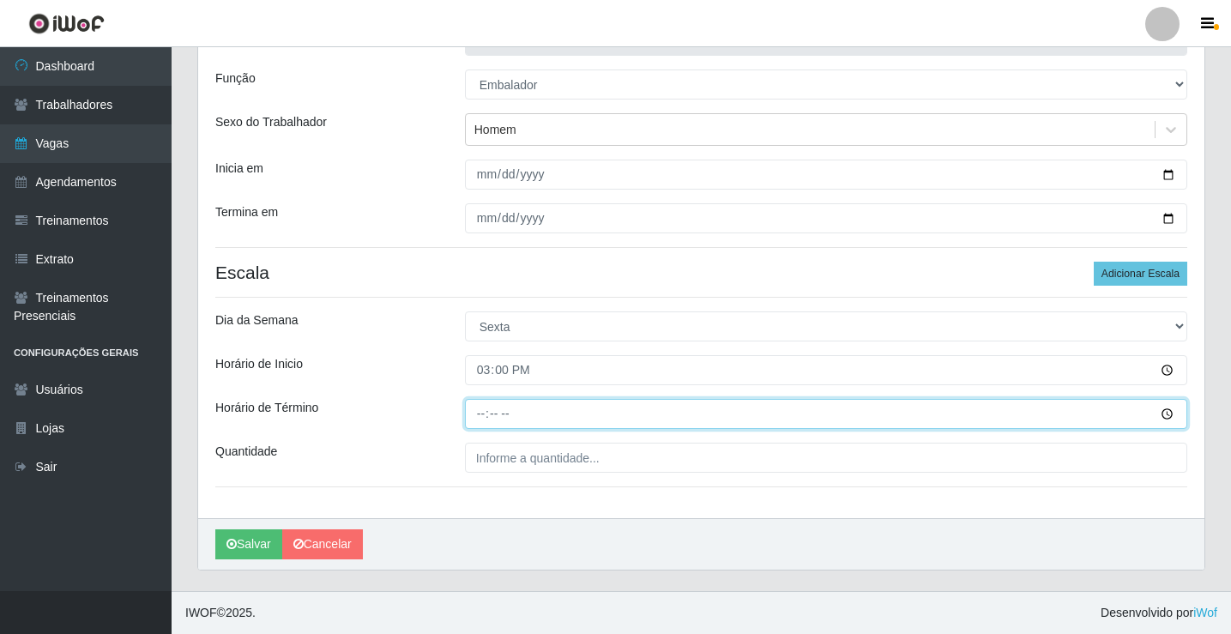
click at [485, 419] on input "Horário de Término" at bounding box center [826, 414] width 722 height 30
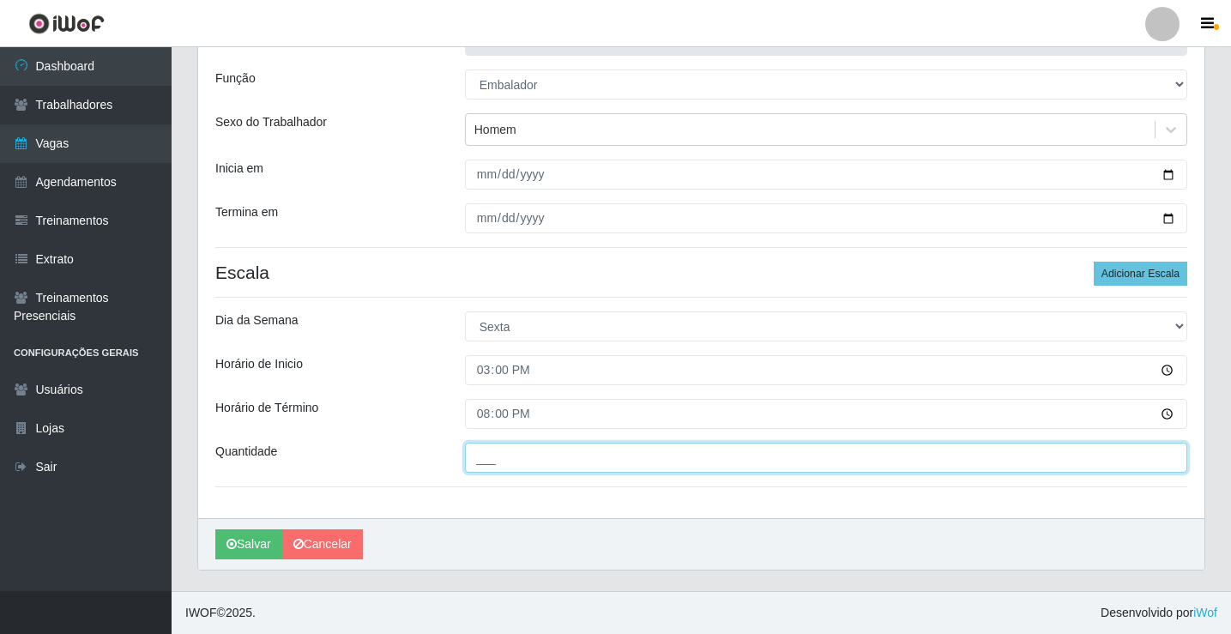
click at [503, 468] on input "___" at bounding box center [826, 458] width 722 height 30
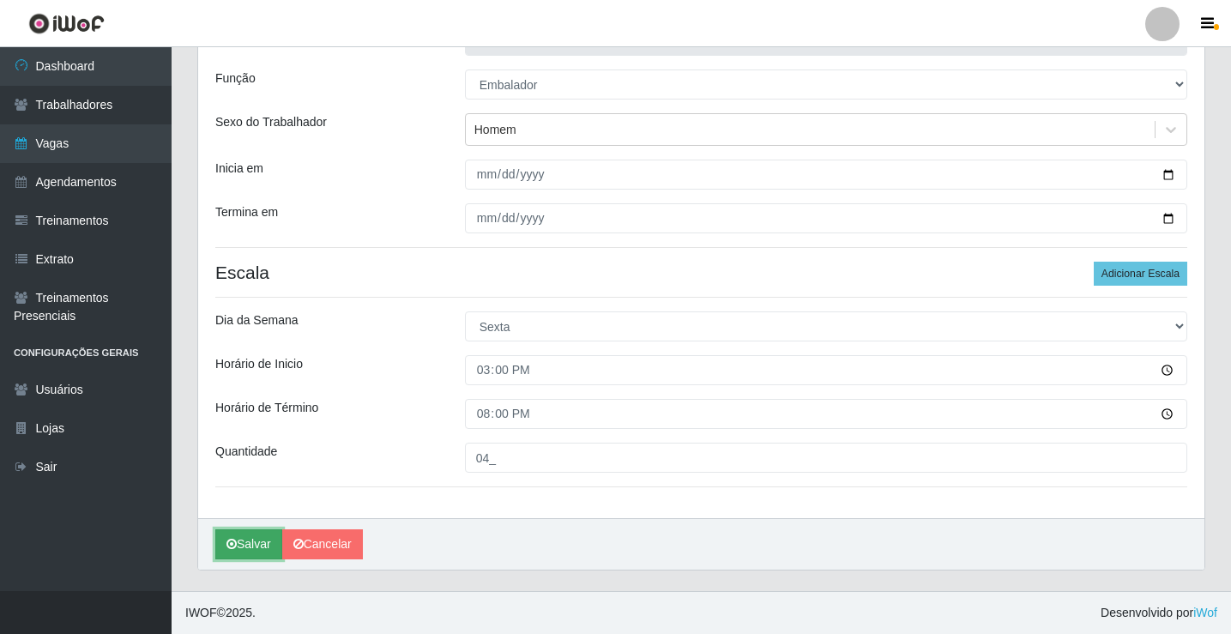
click at [253, 545] on button "Salvar" at bounding box center [248, 544] width 67 height 30
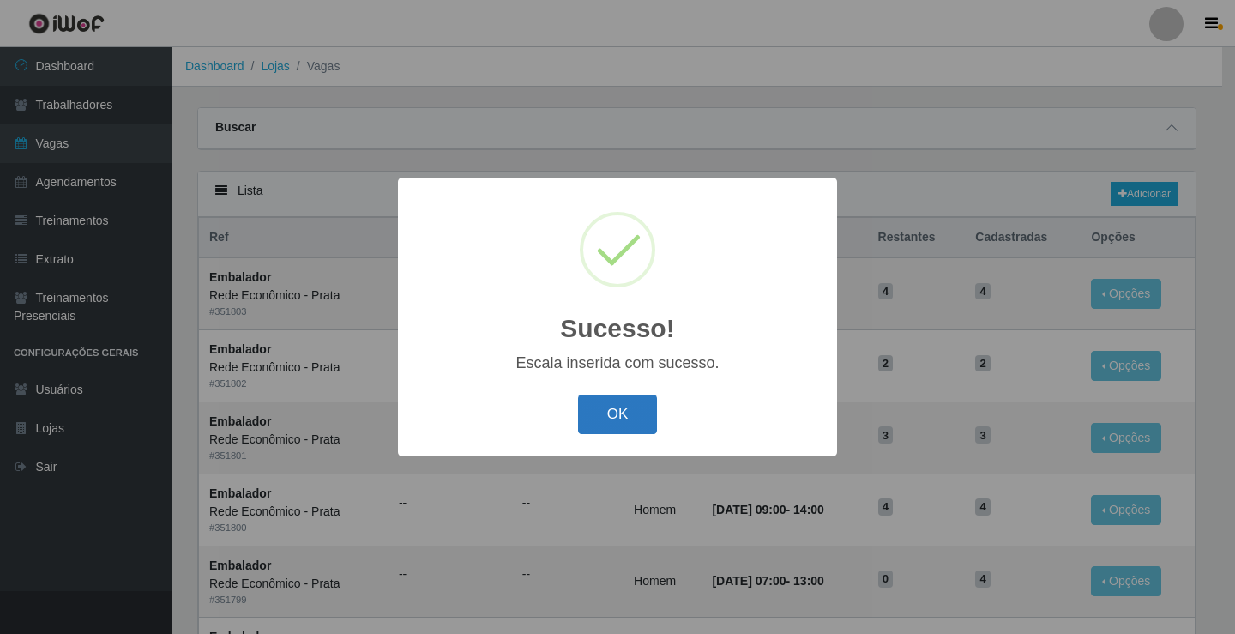
click at [613, 422] on button "OK" at bounding box center [618, 415] width 80 height 40
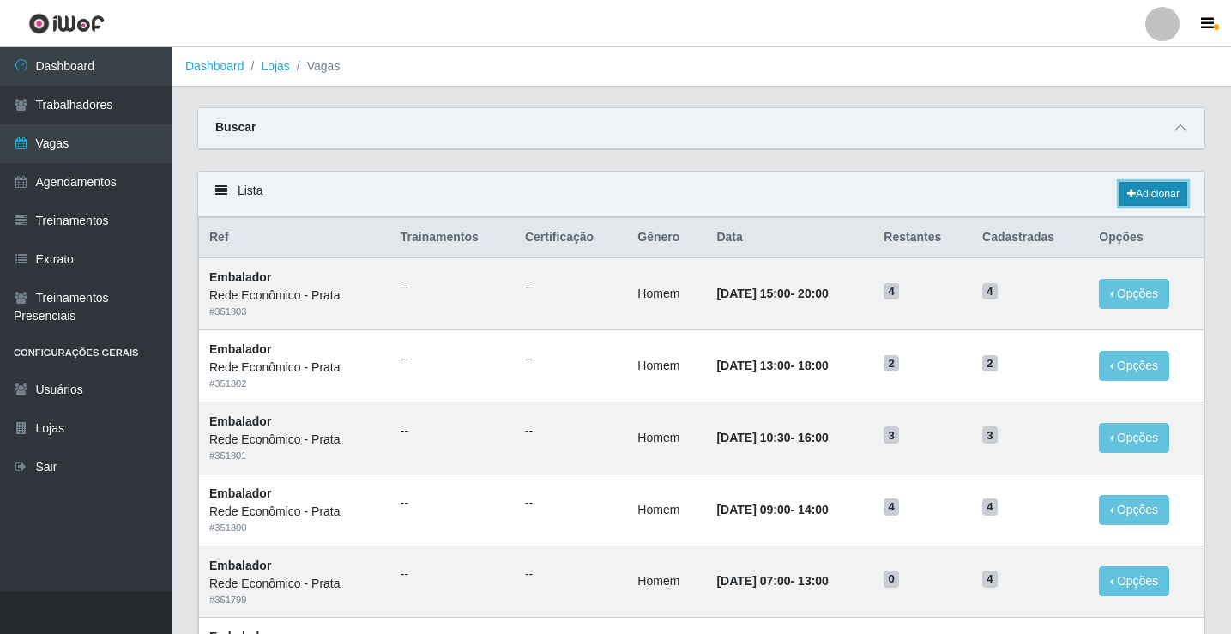
click at [1142, 193] on link "Adicionar" at bounding box center [1153, 194] width 68 height 24
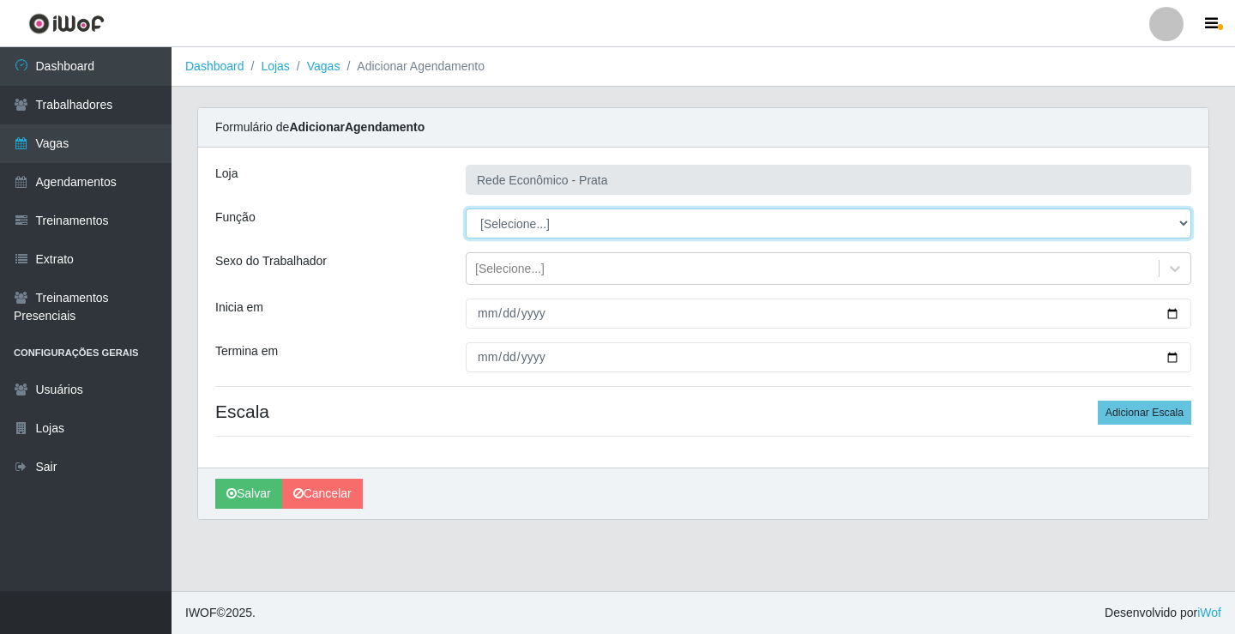
click at [522, 222] on select "[Selecione...] ASG ASG + ASG ++ Embalador Embalador + Embalador ++ Operador de …" at bounding box center [829, 223] width 726 height 30
click at [466, 208] on select "[Selecione...] ASG ASG + ASG ++ Embalador Embalador + Embalador ++ Operador de …" at bounding box center [829, 223] width 726 height 30
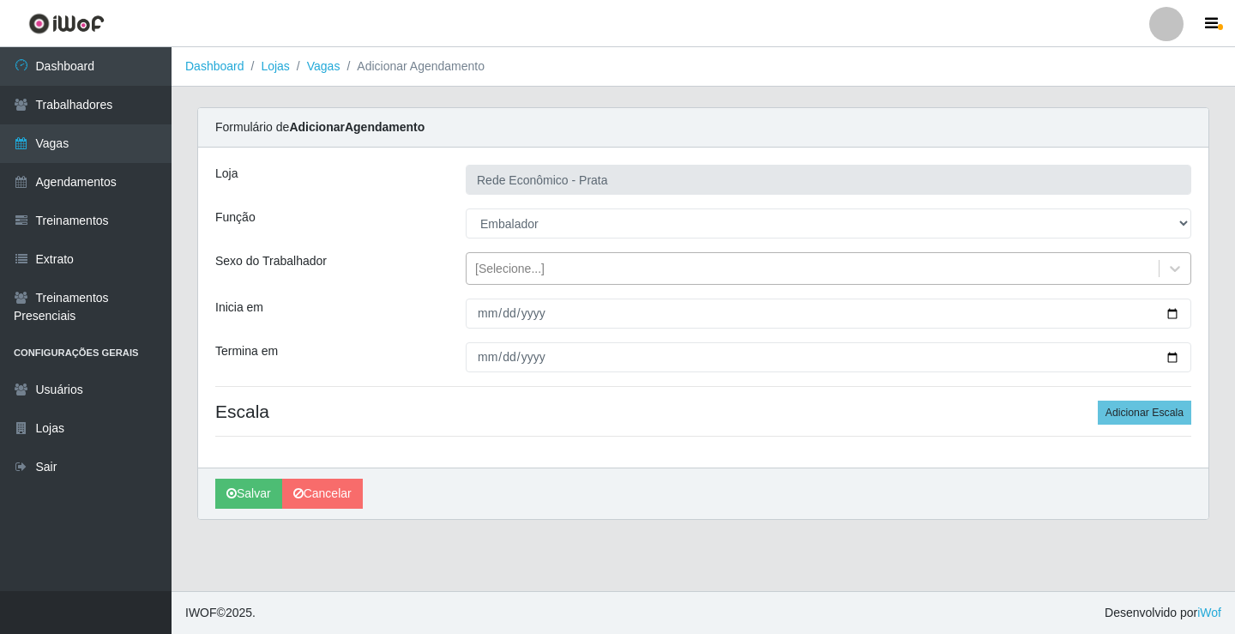
click at [501, 268] on div "[Selecione...]" at bounding box center [509, 269] width 69 height 18
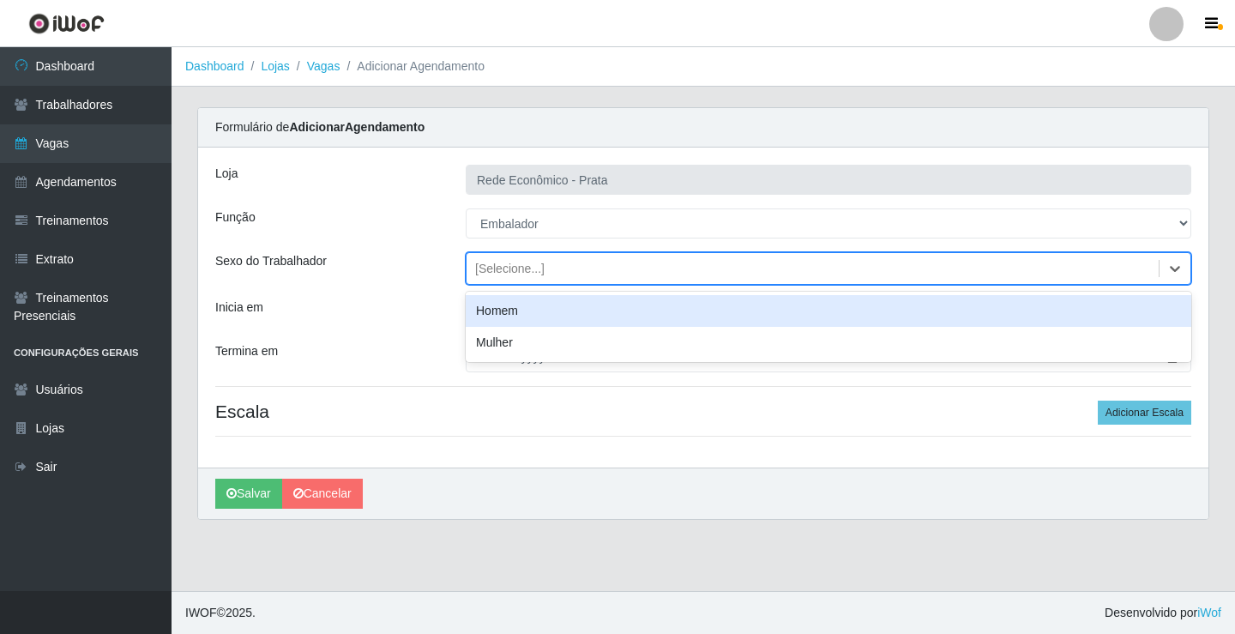
click at [517, 316] on div "Homem" at bounding box center [829, 311] width 726 height 32
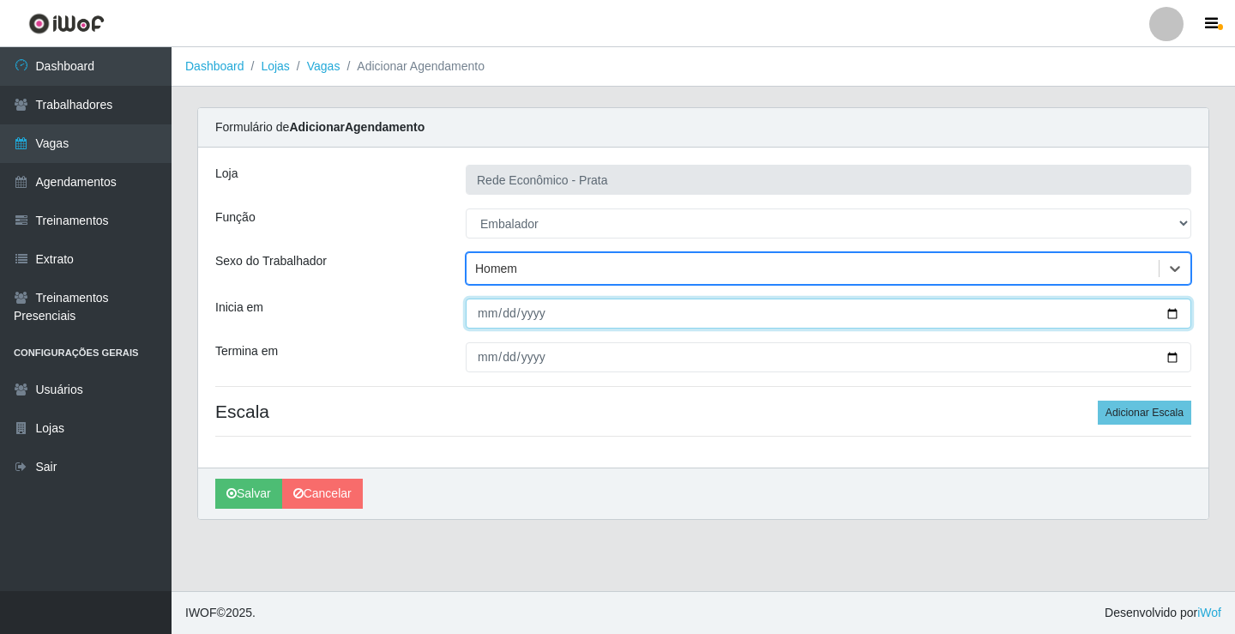
drag, startPoint x: 1170, startPoint y: 314, endPoint x: 1075, endPoint y: 360, distance: 105.9
click at [1171, 314] on input "Inicia em" at bounding box center [829, 314] width 726 height 30
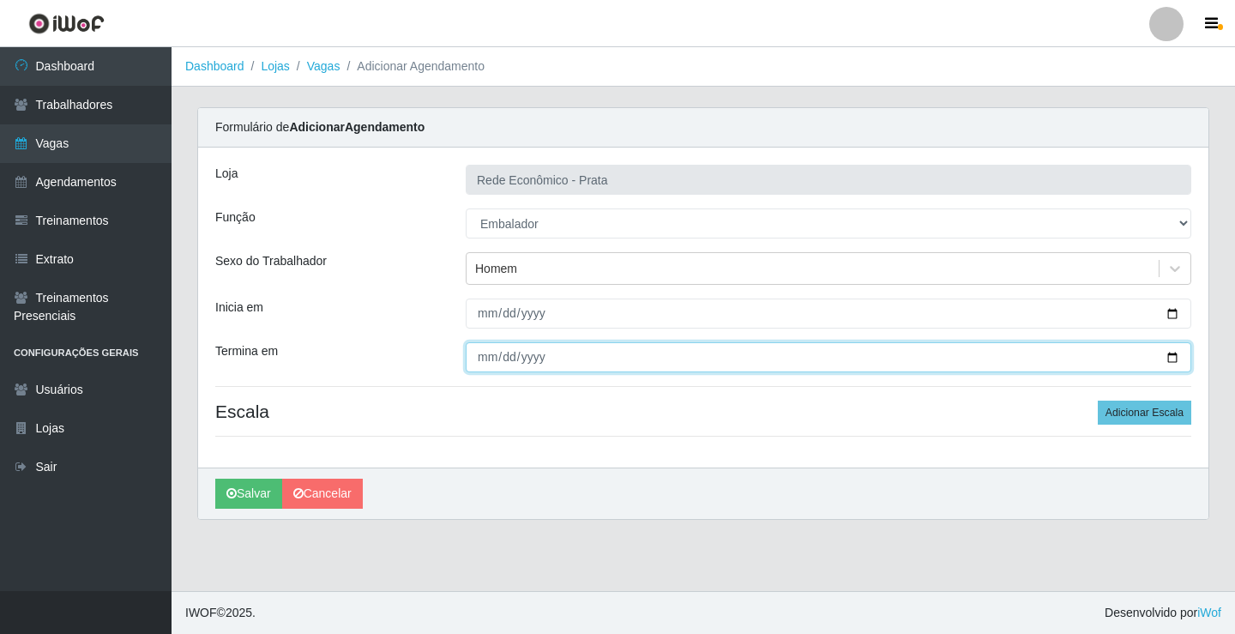
click at [1174, 356] on input "Termina em" at bounding box center [829, 357] width 726 height 30
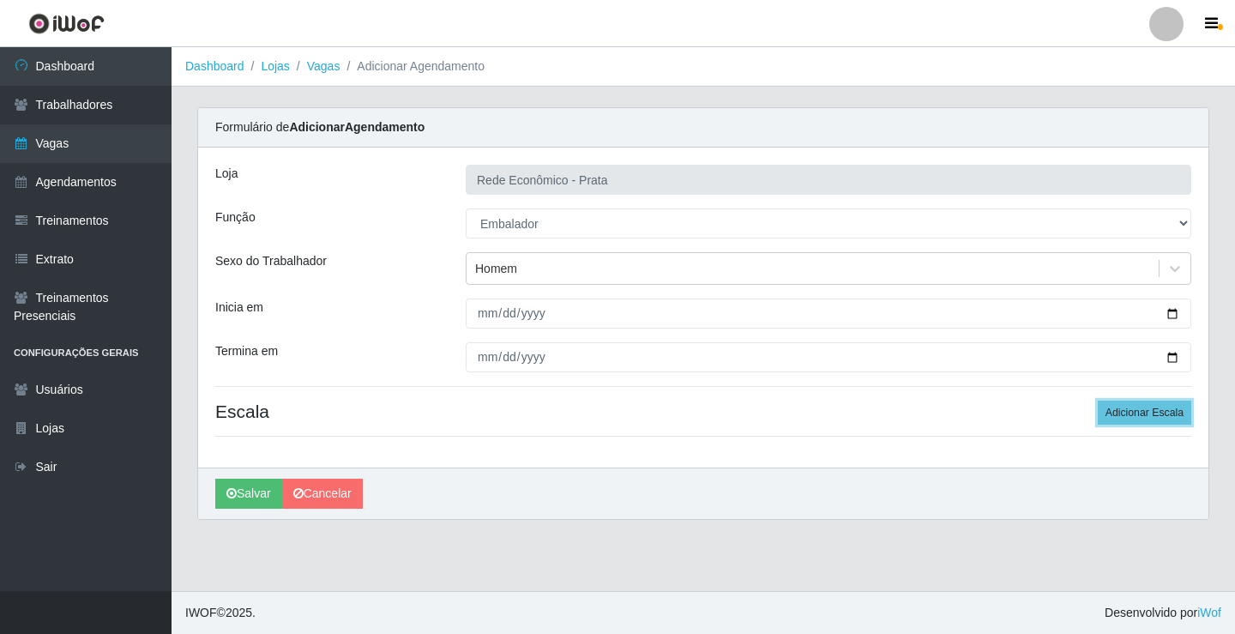
drag, startPoint x: 1154, startPoint y: 409, endPoint x: 1016, endPoint y: 397, distance: 138.6
click at [1153, 409] on button "Adicionar Escala" at bounding box center [1145, 413] width 94 height 24
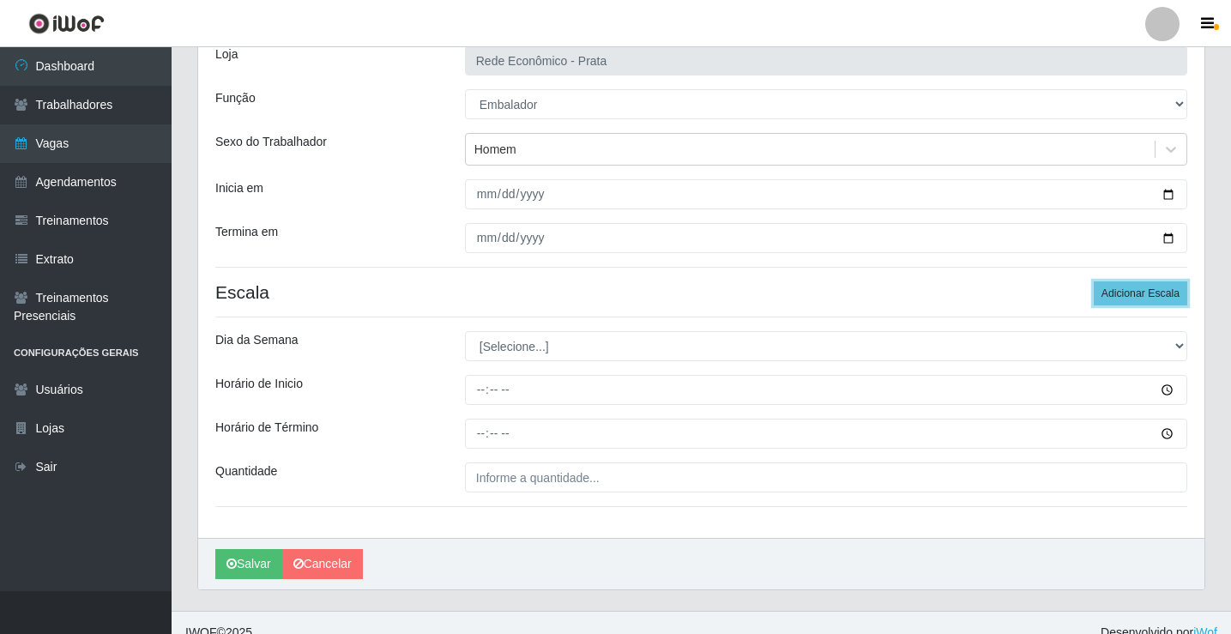
scroll to position [139, 0]
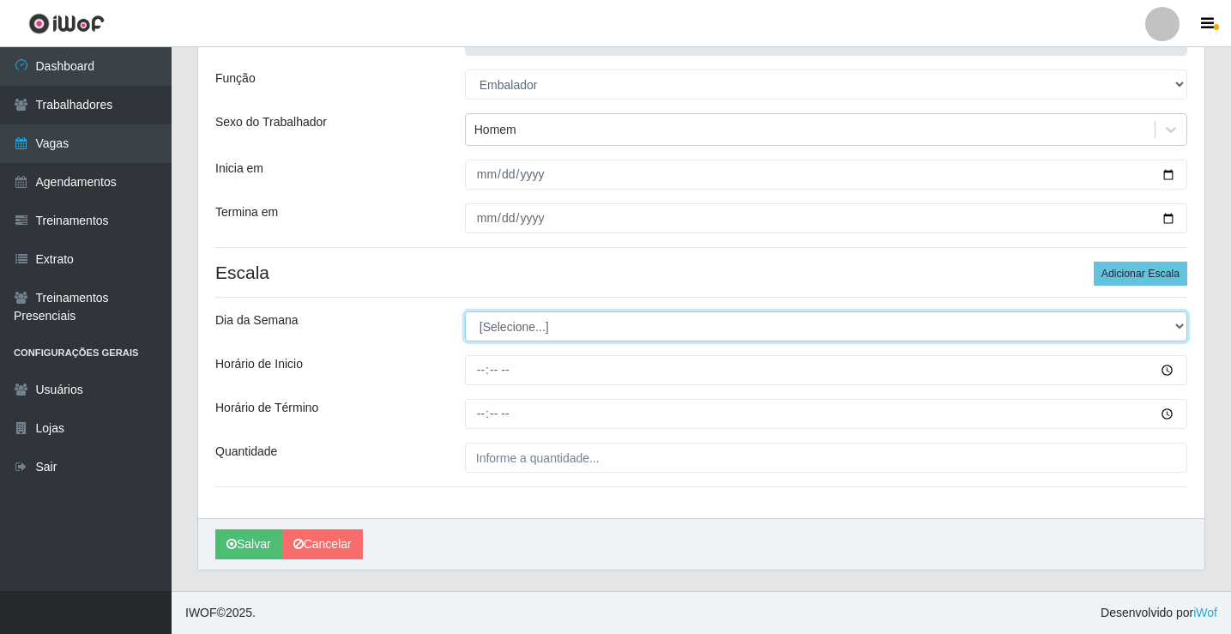
click at [528, 323] on select "[Selecione...] Segunda Terça Quarta Quinta Sexta Sábado Domingo" at bounding box center [826, 326] width 722 height 30
click at [465, 311] on select "[Selecione...] Segunda Terça Quarta Quinta Sexta Sábado Domingo" at bounding box center [826, 326] width 722 height 30
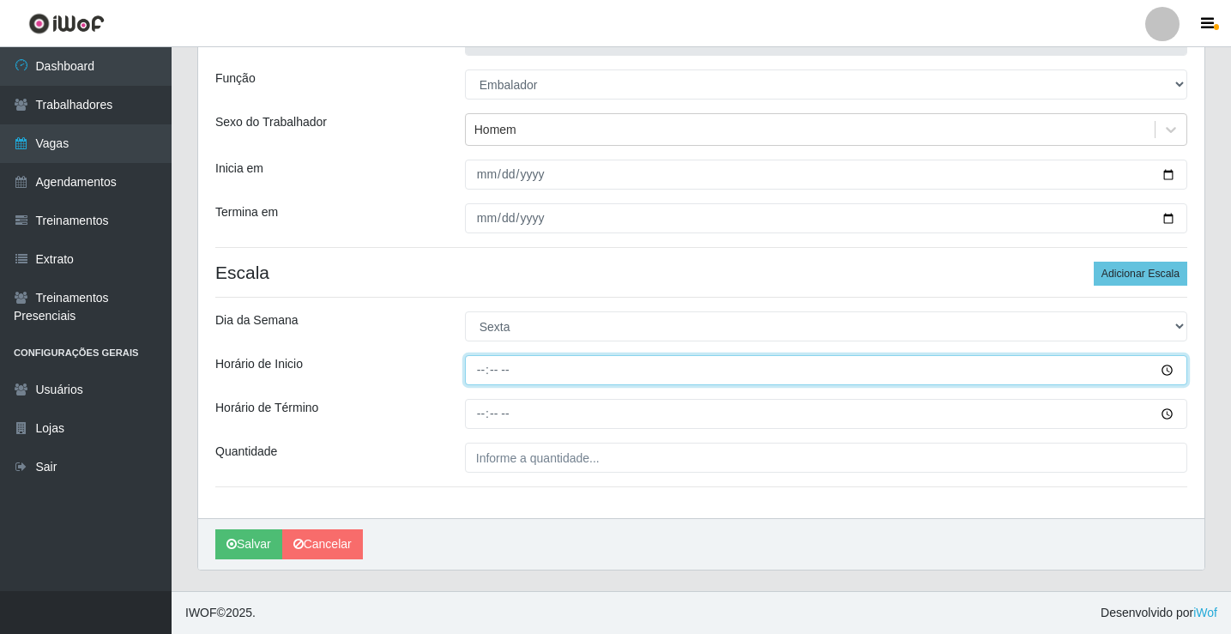
click at [486, 370] on input "Horário de Inicio" at bounding box center [826, 370] width 722 height 30
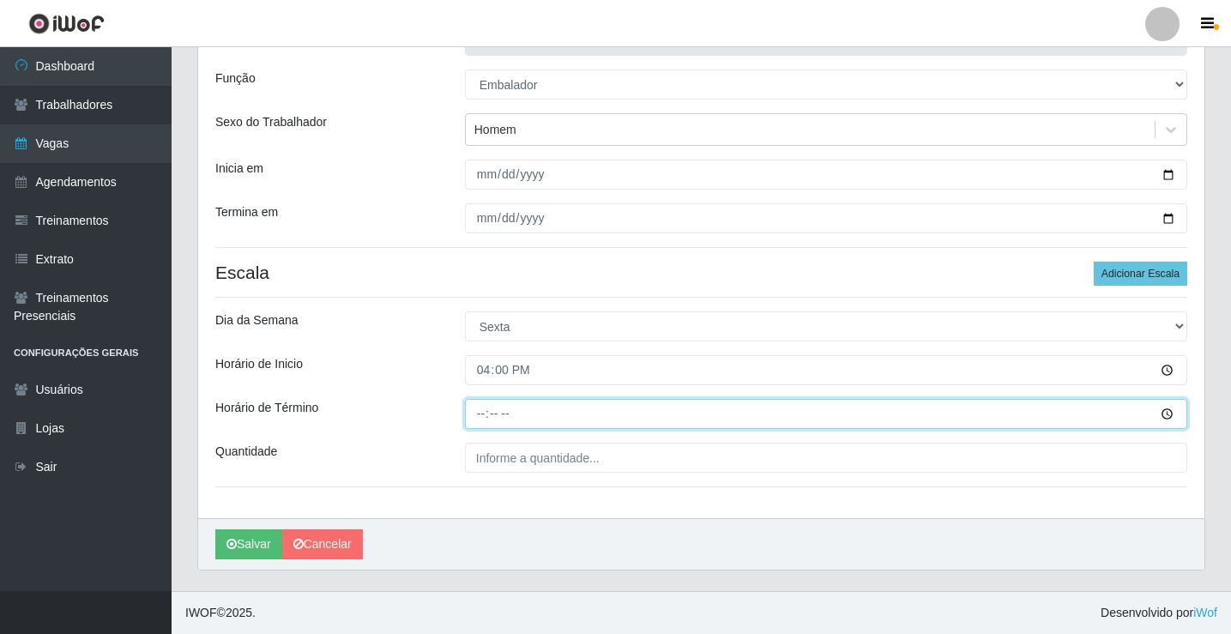
click at [483, 417] on input "Horário de Término" at bounding box center [826, 414] width 722 height 30
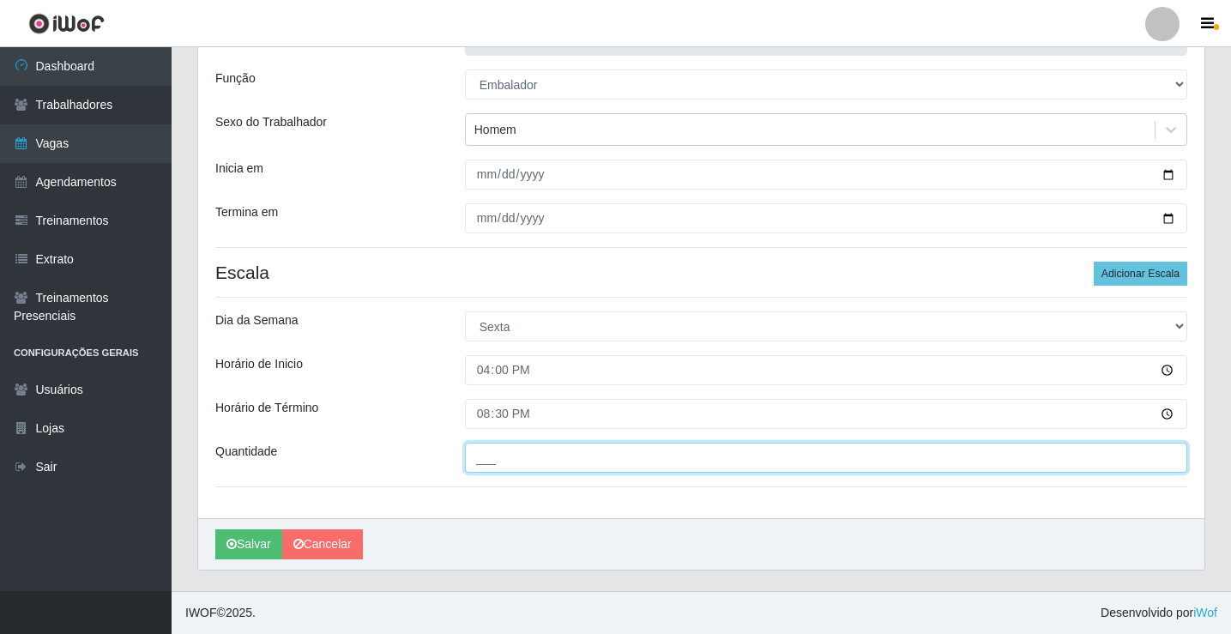
click at [494, 458] on input "___" at bounding box center [826, 458] width 722 height 30
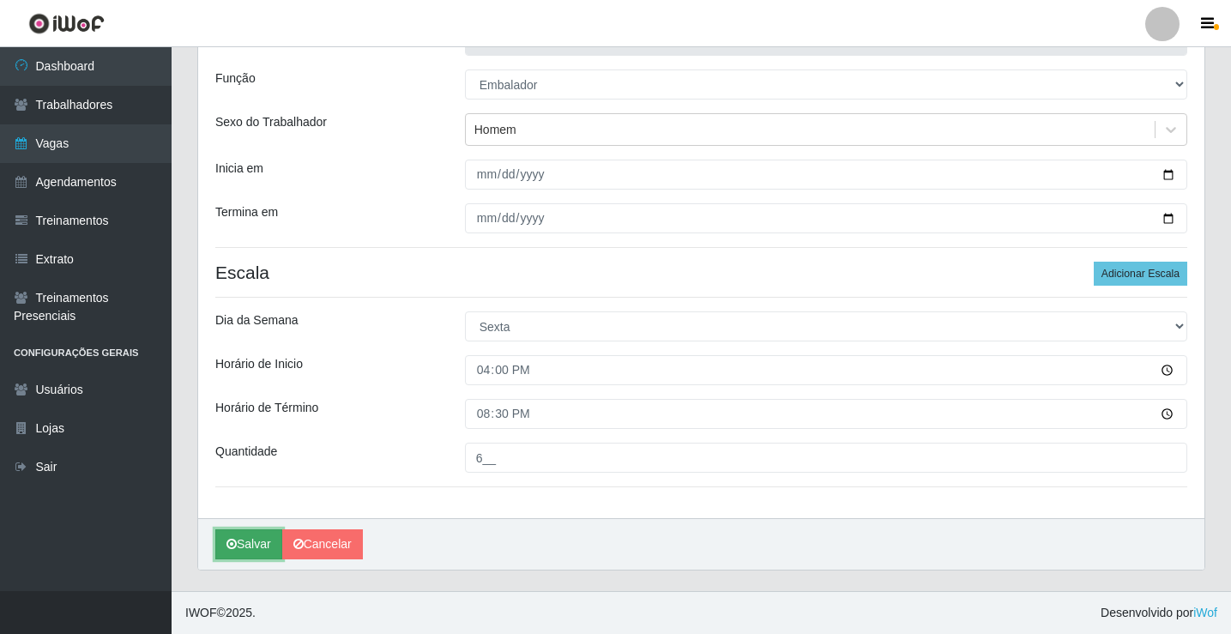
click at [261, 546] on button "Salvar" at bounding box center [248, 544] width 67 height 30
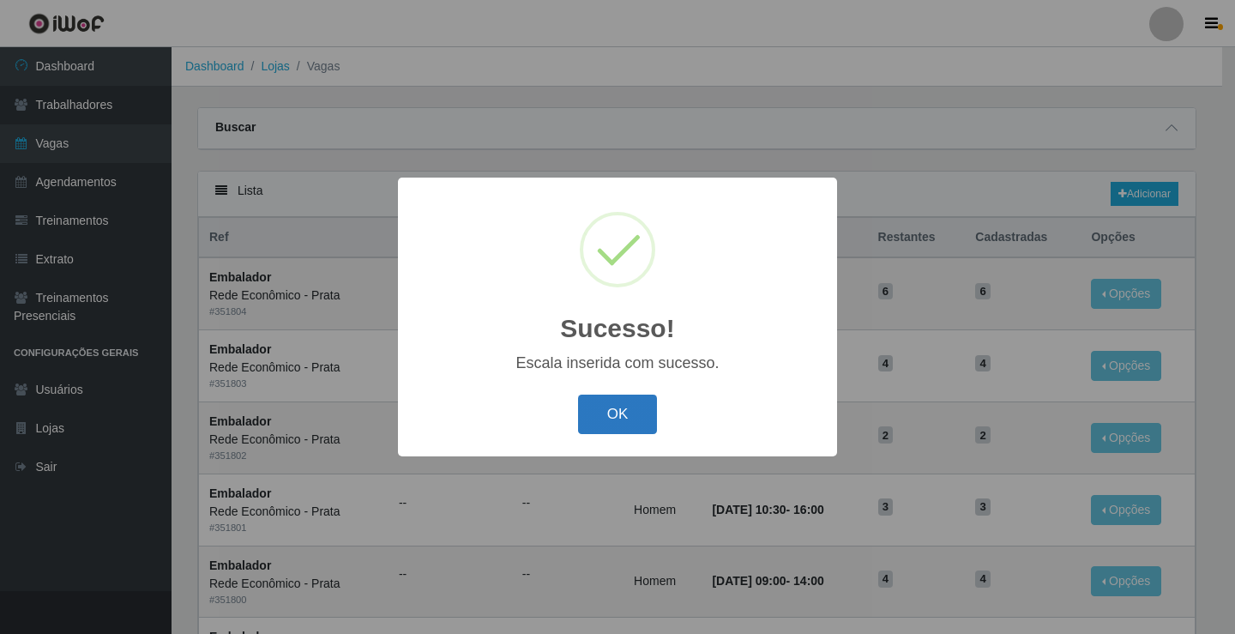
click at [625, 419] on button "OK" at bounding box center [618, 415] width 80 height 40
